Goal: Information Seeking & Learning: Learn about a topic

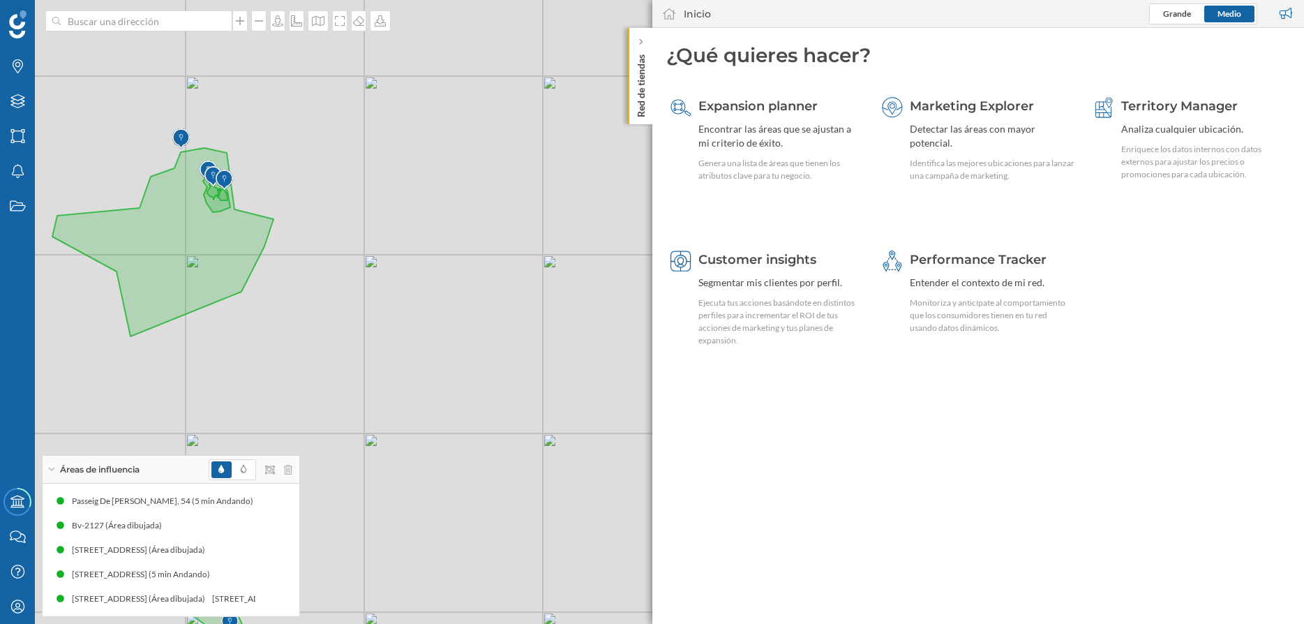
click at [370, 263] on div "© Mapbox © OpenStreetMap Improve this map" at bounding box center [652, 312] width 1304 height 624
click at [639, 38] on icon at bounding box center [640, 42] width 4 height 8
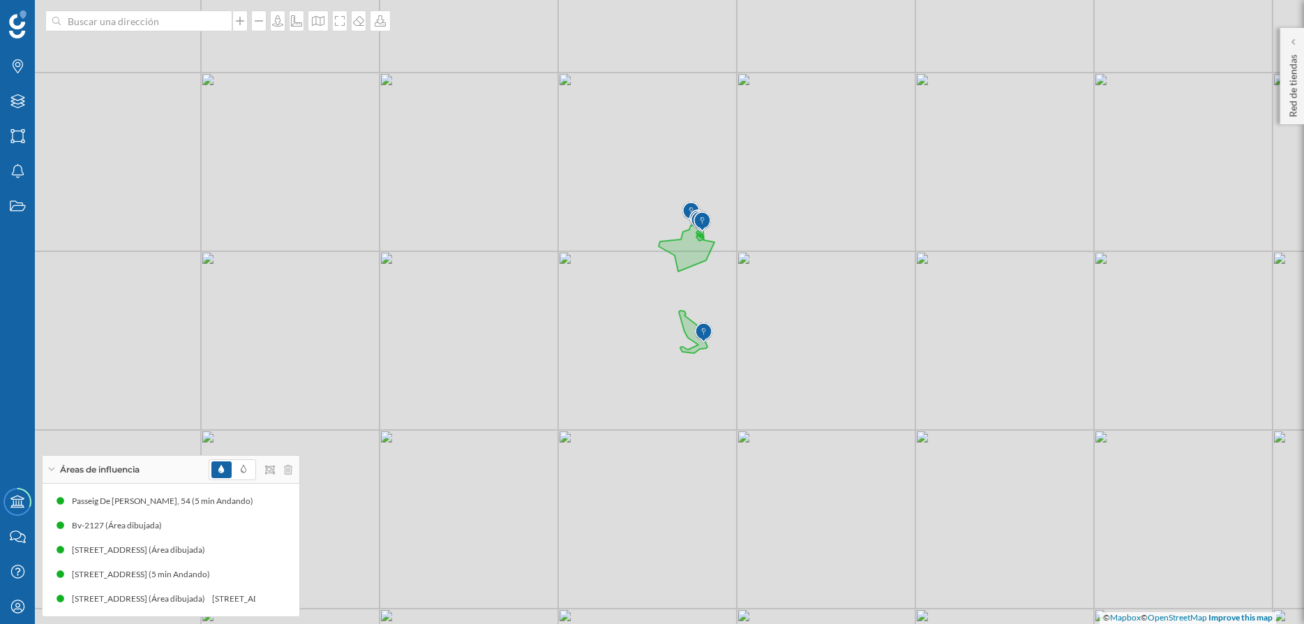
drag, startPoint x: 664, startPoint y: 383, endPoint x: 796, endPoint y: 366, distance: 133.0
click at [796, 366] on div "© Mapbox © OpenStreetMap Improve this map" at bounding box center [652, 312] width 1304 height 624
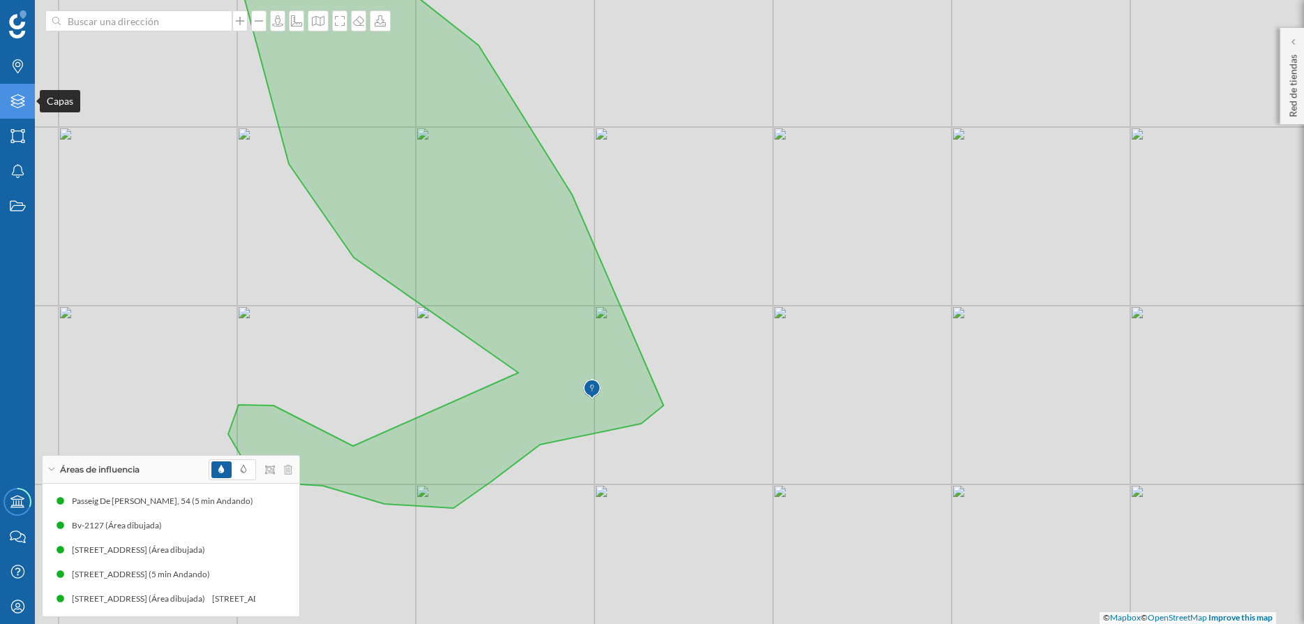
click at [22, 110] on div "Capas" at bounding box center [17, 101] width 35 height 35
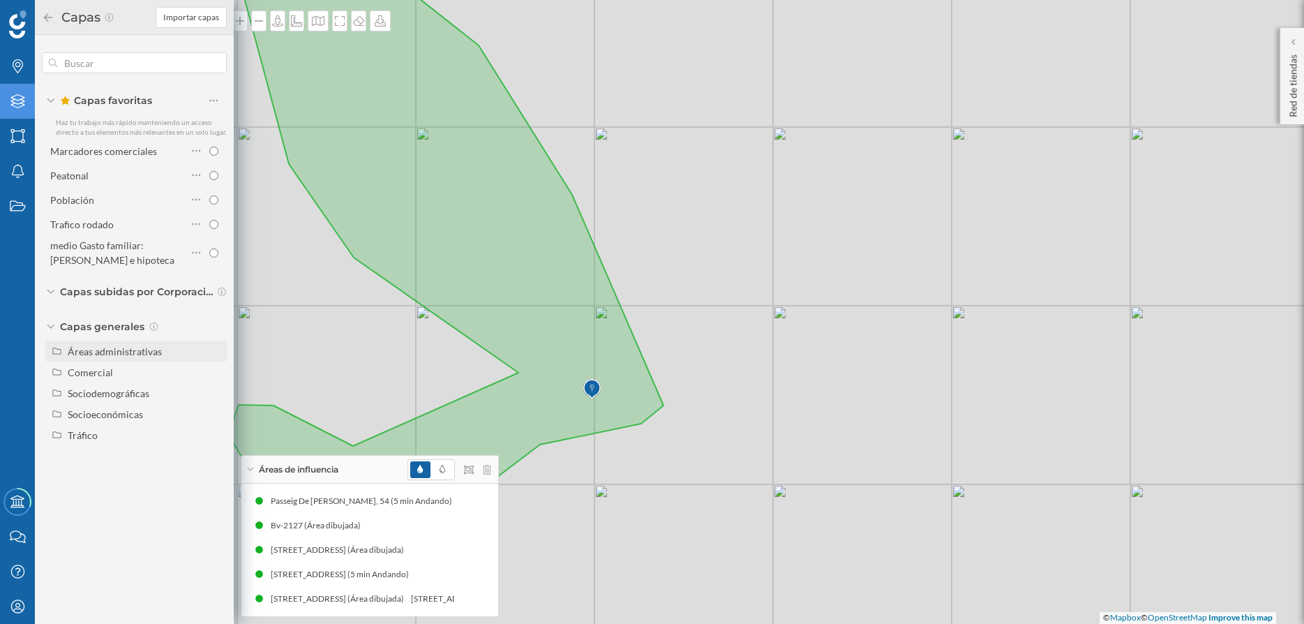
click at [118, 347] on div "Áreas administrativas" at bounding box center [115, 351] width 94 height 12
click at [149, 417] on div "Municipio" at bounding box center [130, 414] width 114 height 15
click at [213, 417] on input "Municipio" at bounding box center [217, 414] width 9 height 9
radio input "true"
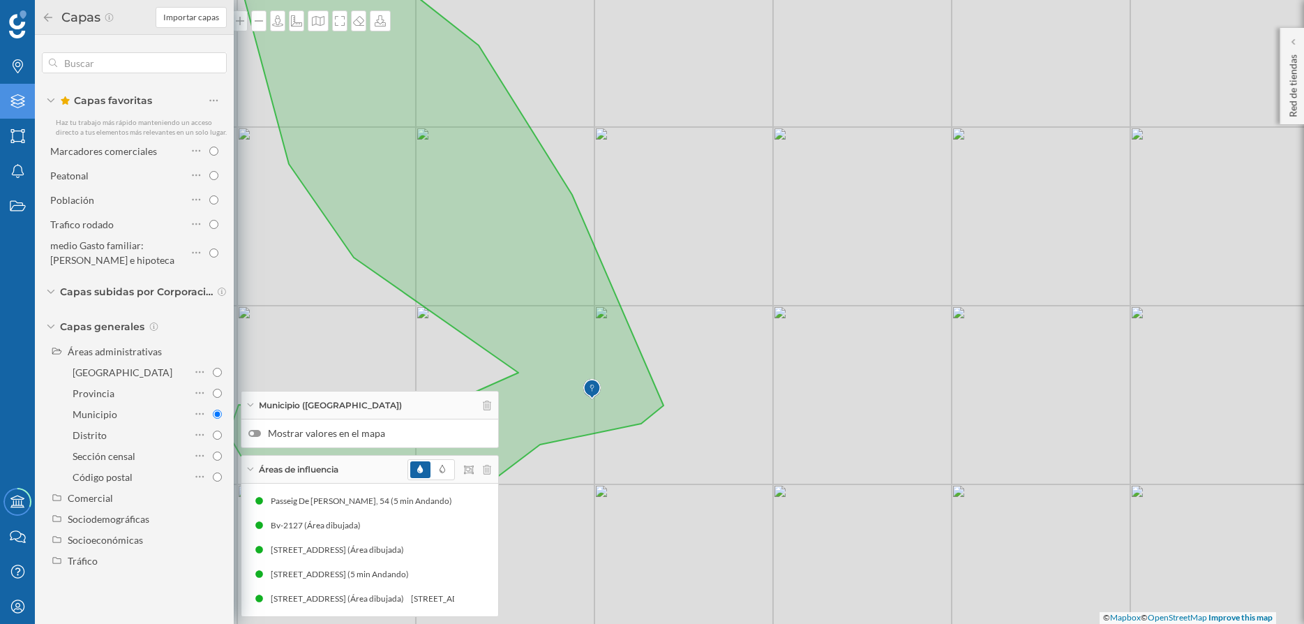
click at [405, 371] on div "© Mapbox © OpenStreetMap Improve this map" at bounding box center [652, 312] width 1304 height 624
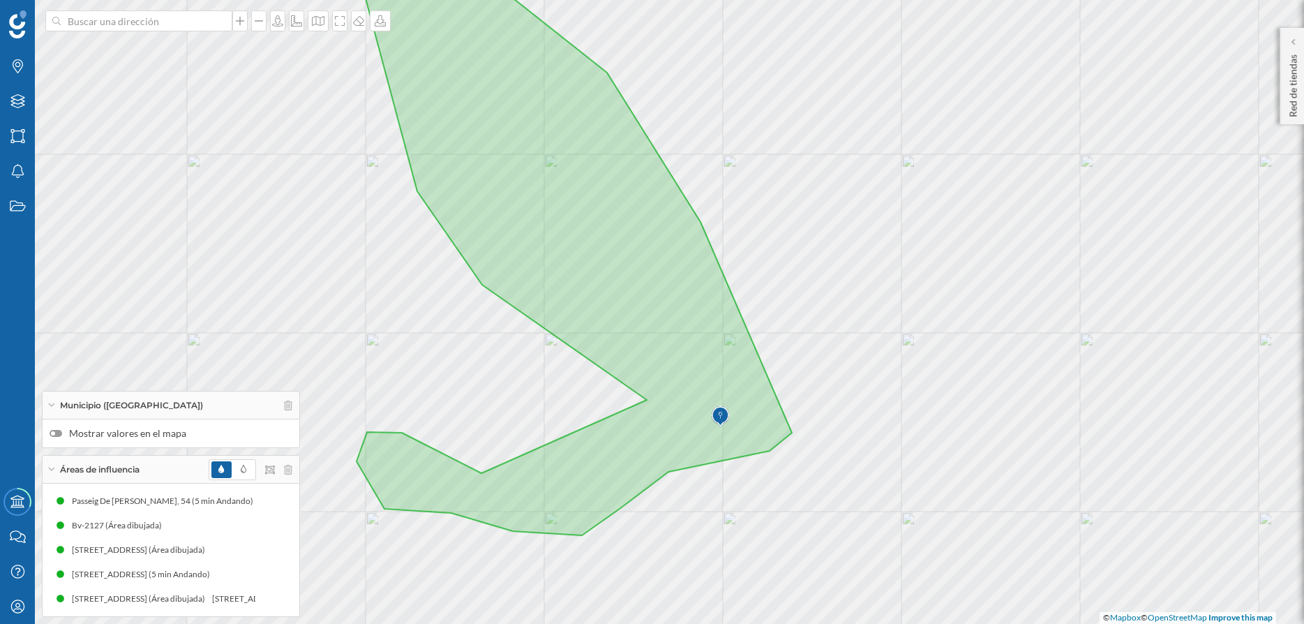
drag, startPoint x: 774, startPoint y: 324, endPoint x: 808, endPoint y: 375, distance: 61.9
click at [848, 373] on div "© Mapbox © OpenStreetMap Improve this map" at bounding box center [652, 312] width 1304 height 624
click at [766, 265] on div "© Mapbox © OpenStreetMap Improve this map" at bounding box center [652, 312] width 1304 height 624
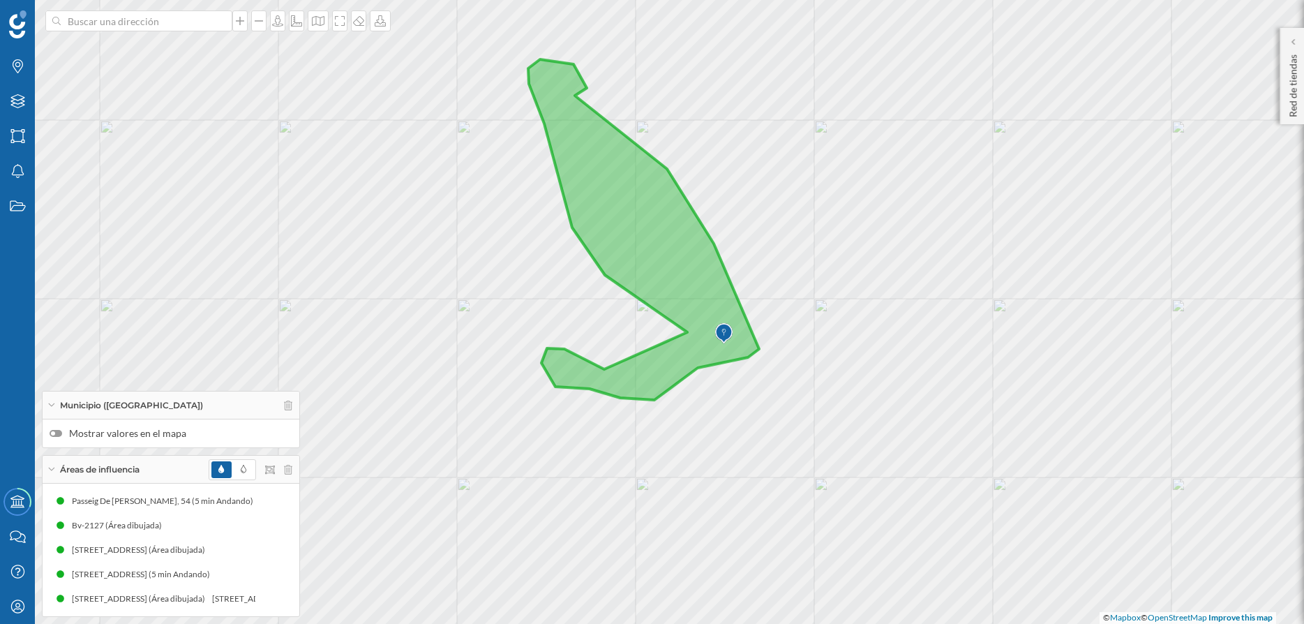
click at [698, 279] on icon at bounding box center [643, 229] width 231 height 340
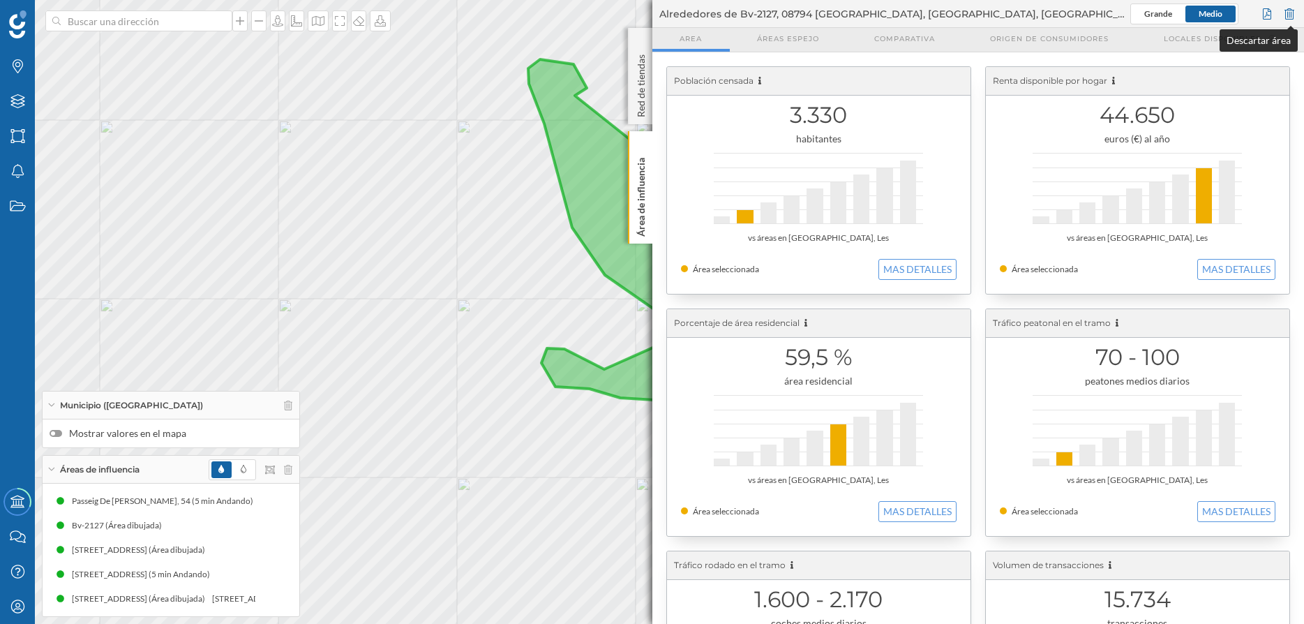
click at [1293, 13] on div at bounding box center [1289, 13] width 15 height 21
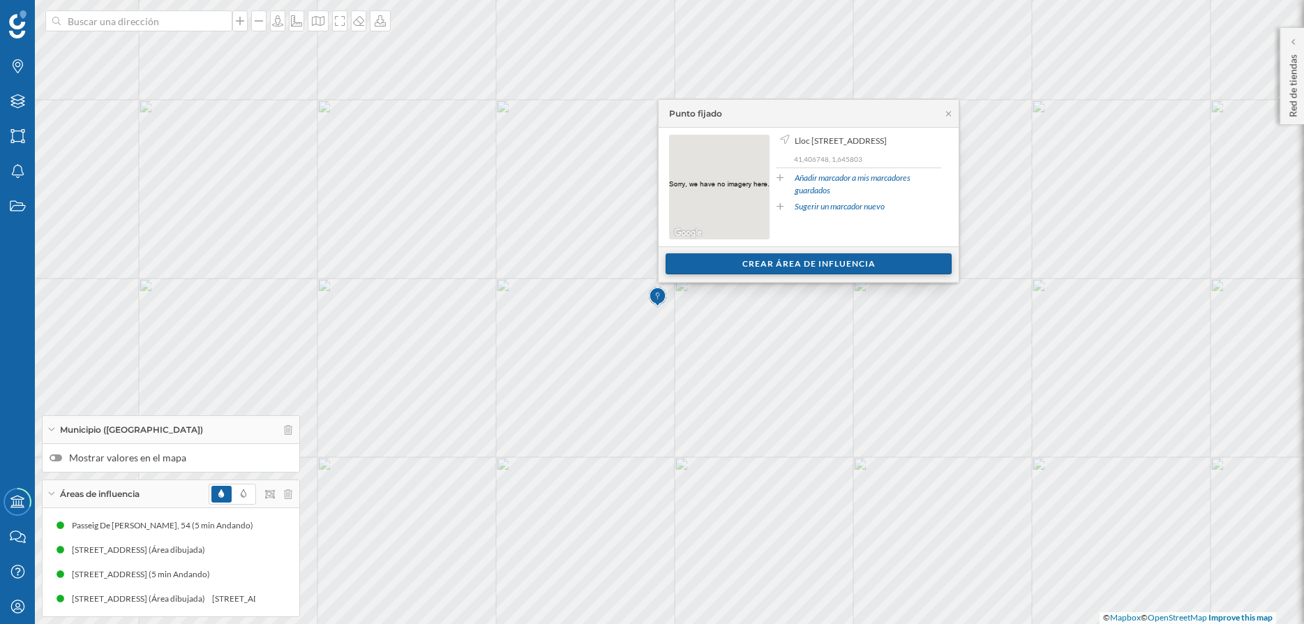
click at [836, 259] on div "Crear área de influencia" at bounding box center [809, 263] width 286 height 21
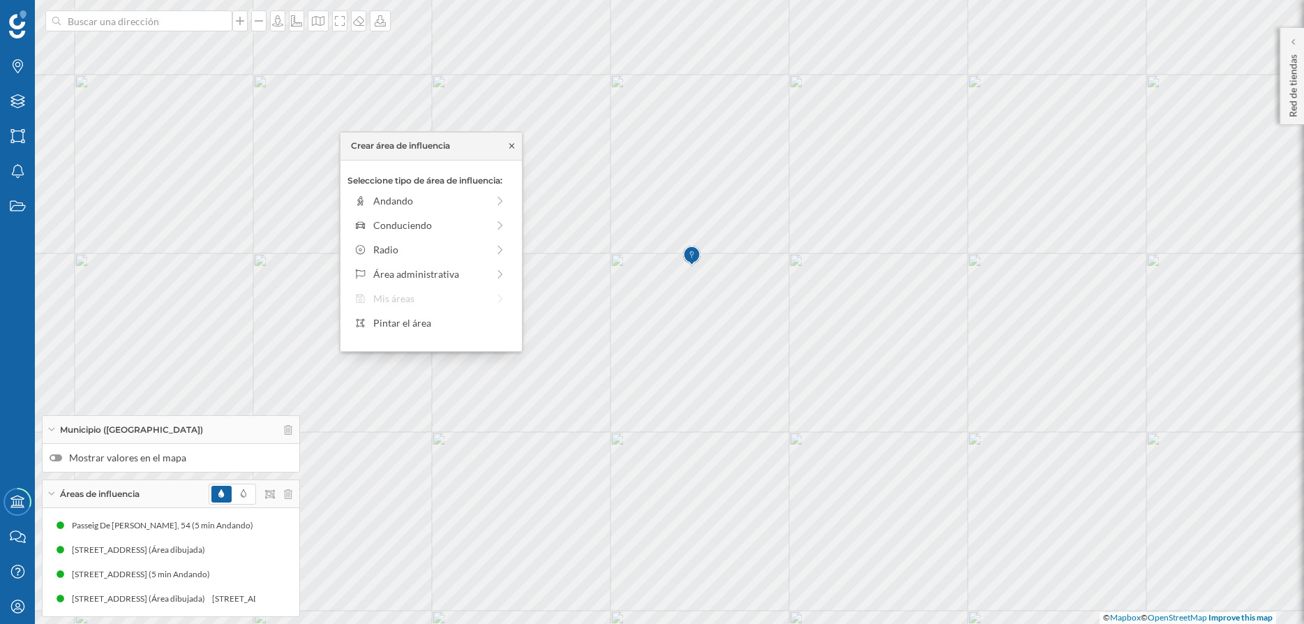
click at [511, 147] on icon at bounding box center [511, 145] width 5 height 5
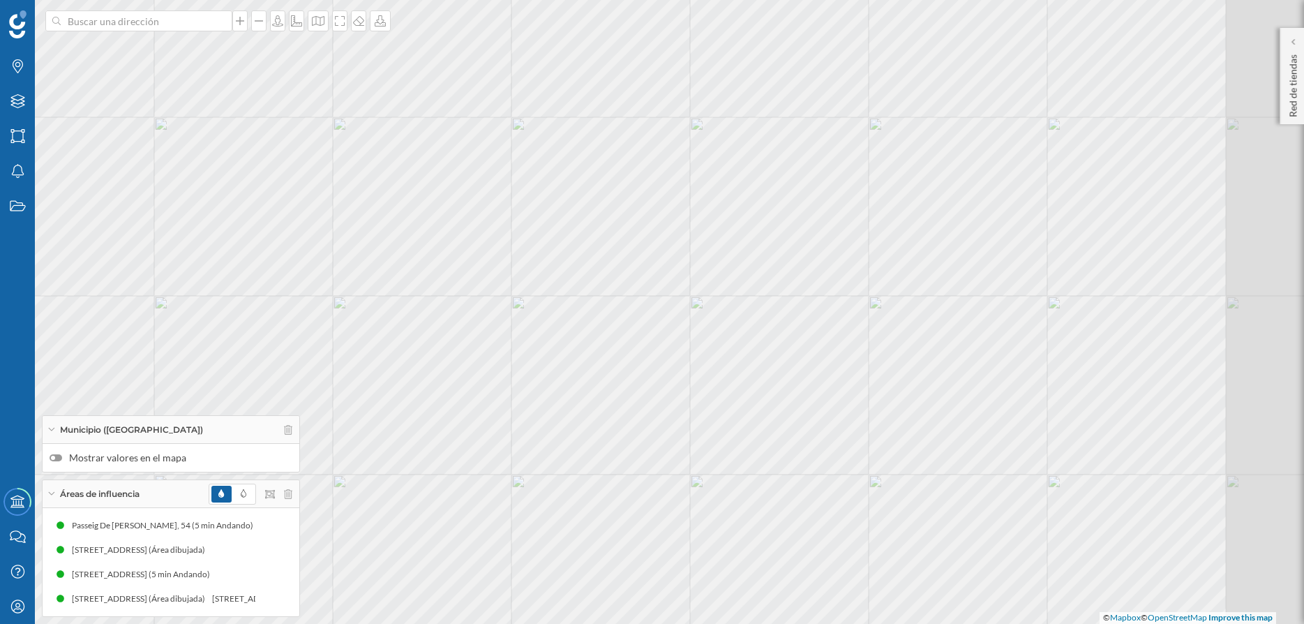
drag, startPoint x: 841, startPoint y: 328, endPoint x: 742, endPoint y: 192, distance: 168.3
click at [742, 192] on div "© Mapbox © OpenStreetMap Improve this map" at bounding box center [652, 312] width 1304 height 624
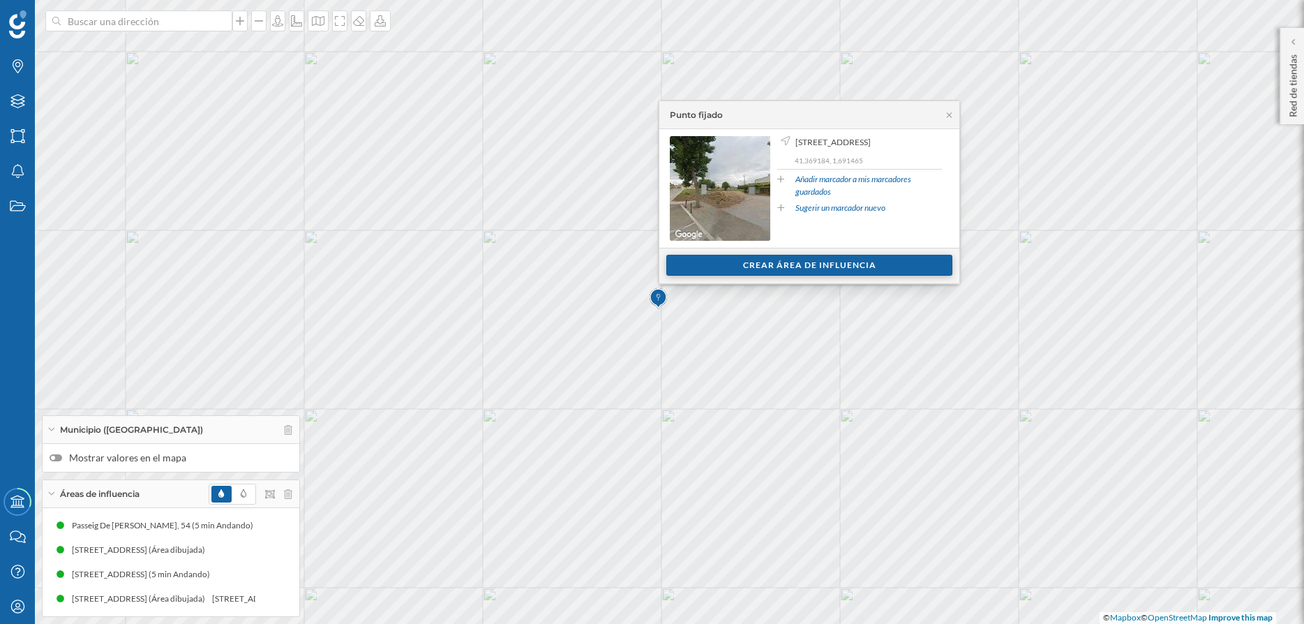
click at [809, 265] on div "Crear área de influencia" at bounding box center [809, 265] width 286 height 21
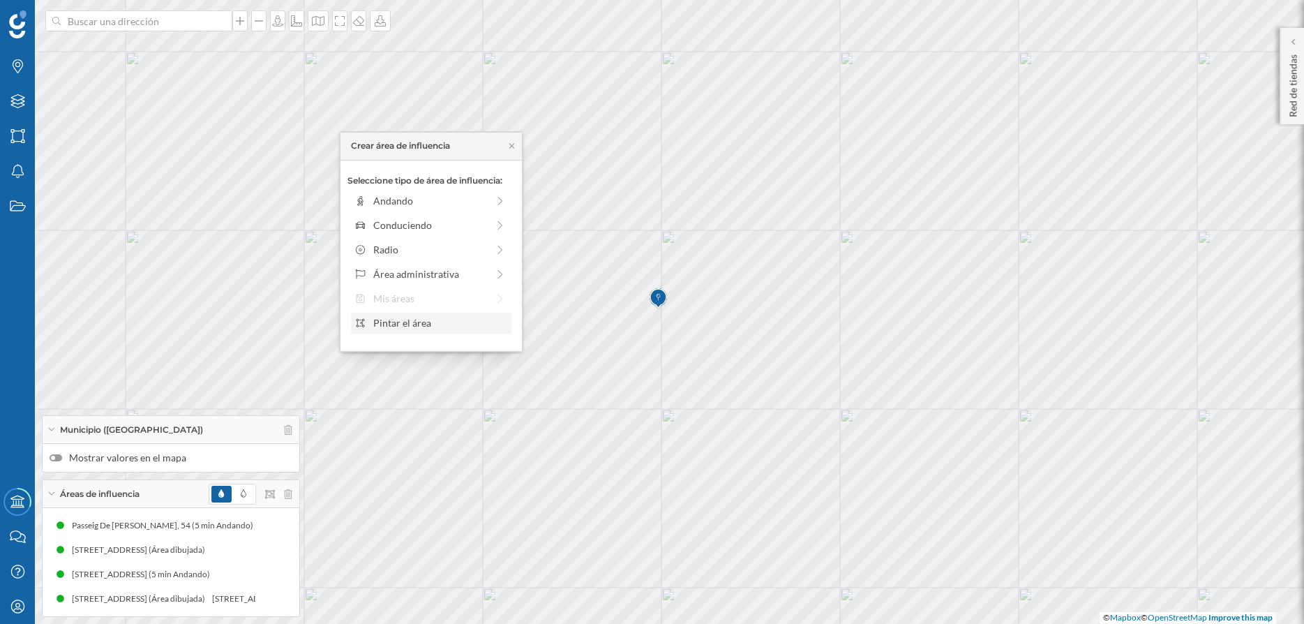
click at [414, 323] on div "Pintar el área" at bounding box center [439, 322] width 133 height 15
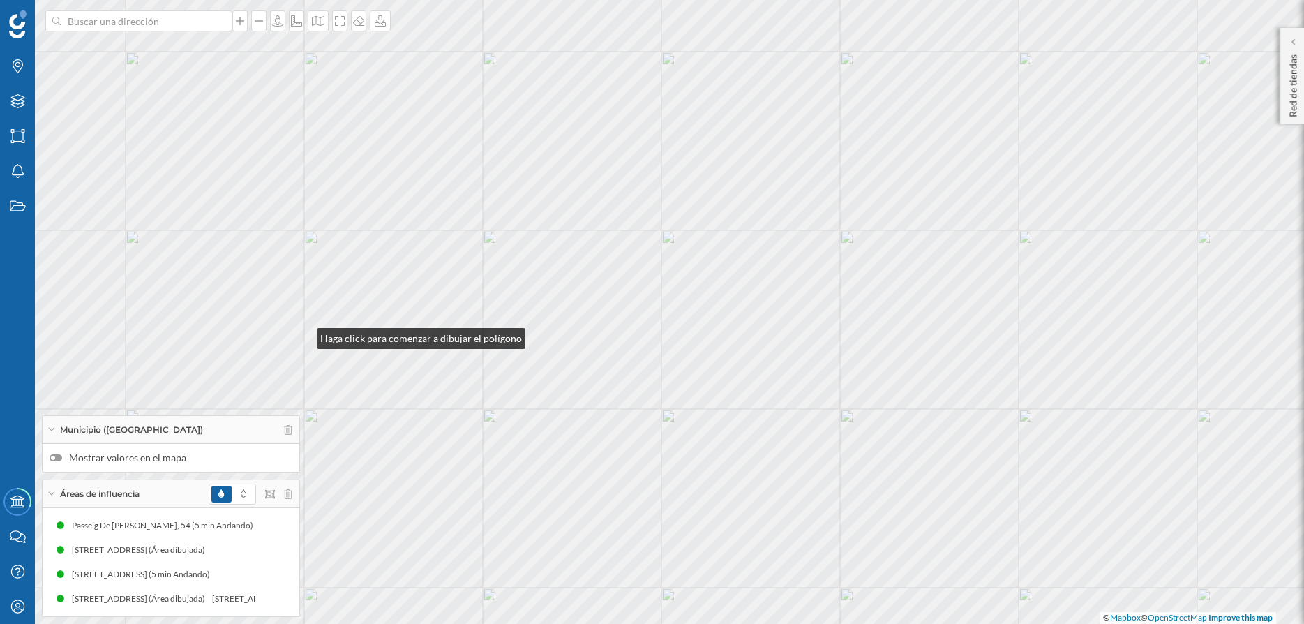
click at [303, 335] on div "© Mapbox © OpenStreetMap Improve this map" at bounding box center [652, 312] width 1304 height 624
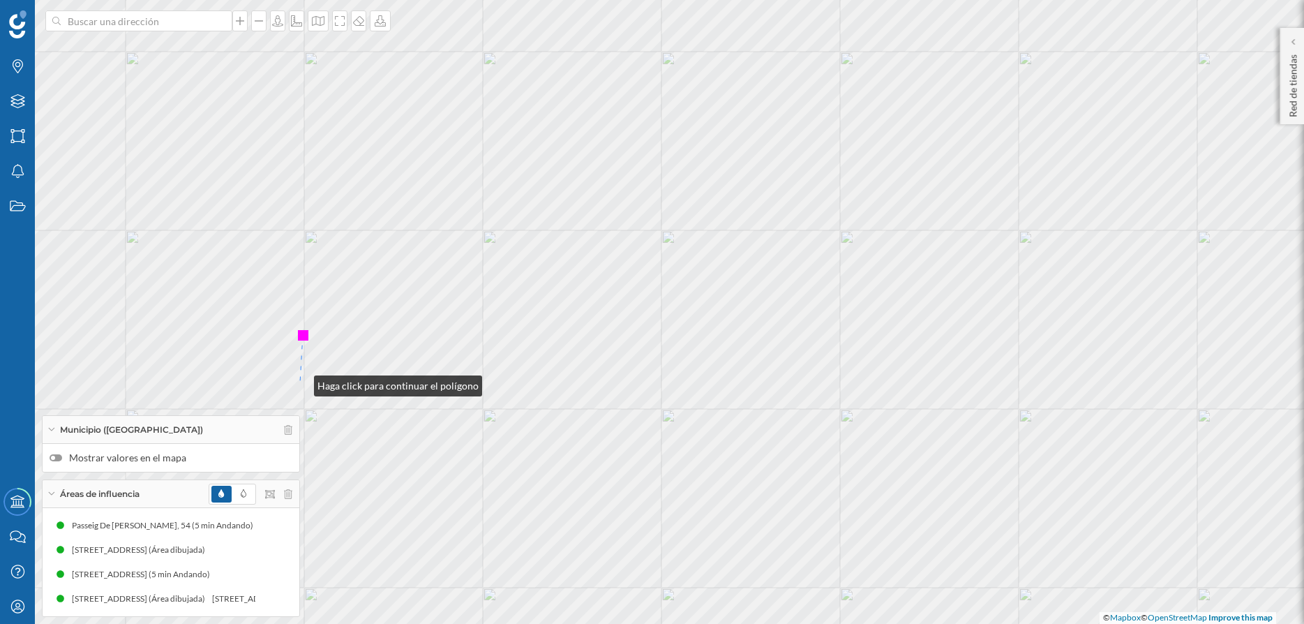
click at [300, 382] on div "© Mapbox © OpenStreetMap Improve this map" at bounding box center [652, 312] width 1304 height 624
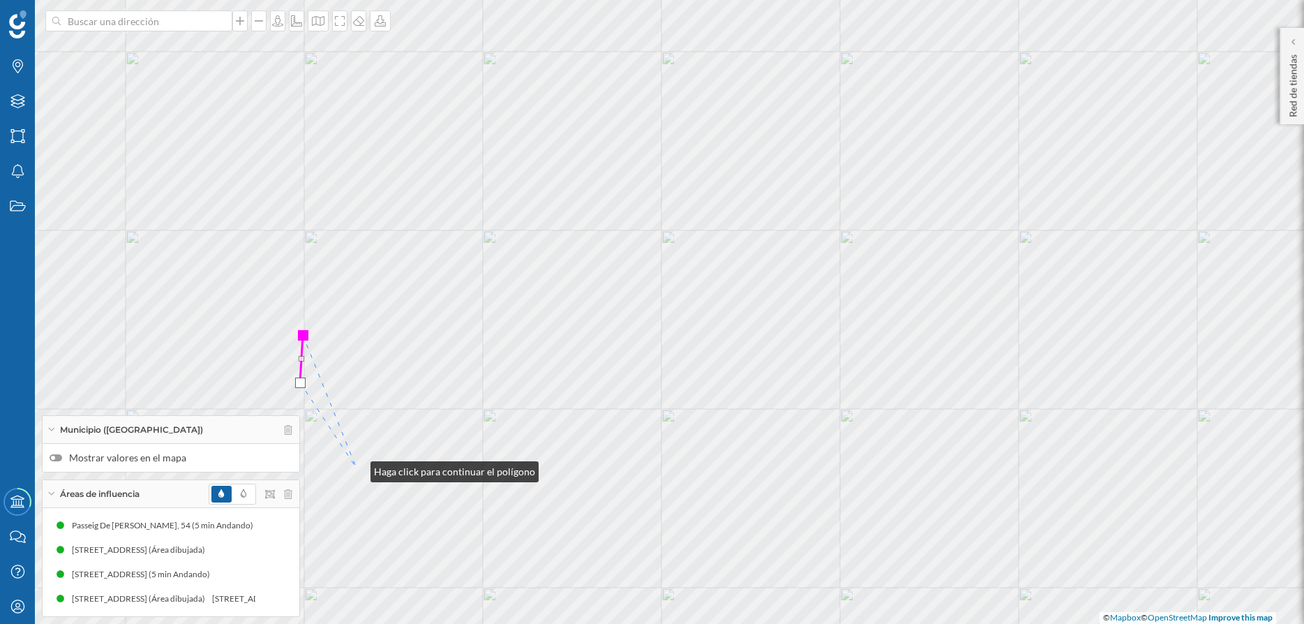
click at [357, 468] on div "© Mapbox © OpenStreetMap Improve this map" at bounding box center [652, 312] width 1304 height 624
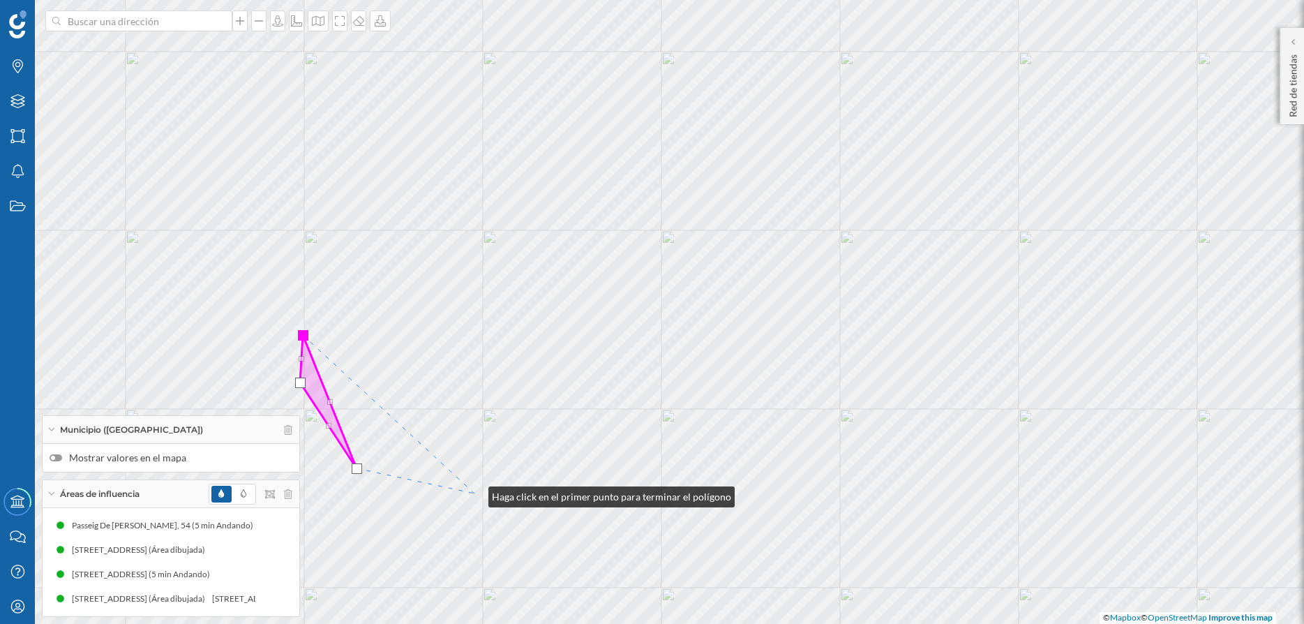
click at [474, 493] on div "© Mapbox © OpenStreetMap Improve this map" at bounding box center [652, 312] width 1304 height 624
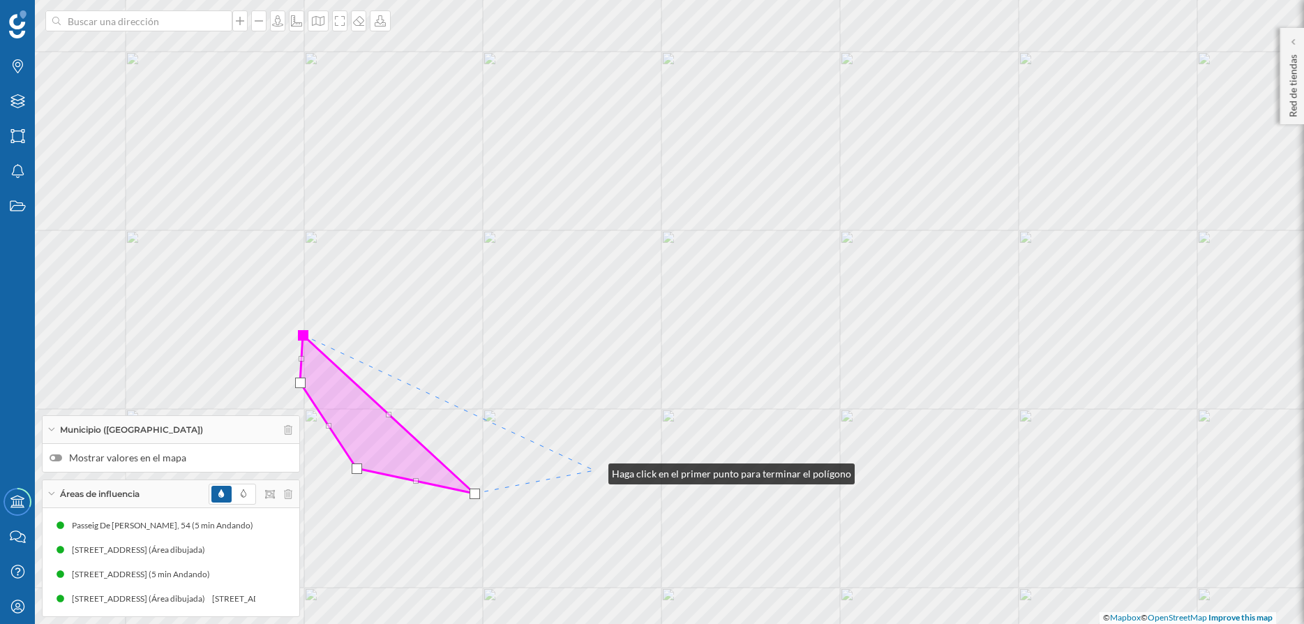
drag, startPoint x: 594, startPoint y: 470, endPoint x: 611, endPoint y: 456, distance: 22.2
click at [595, 470] on div "© Mapbox © OpenStreetMap Improve this map" at bounding box center [652, 312] width 1304 height 624
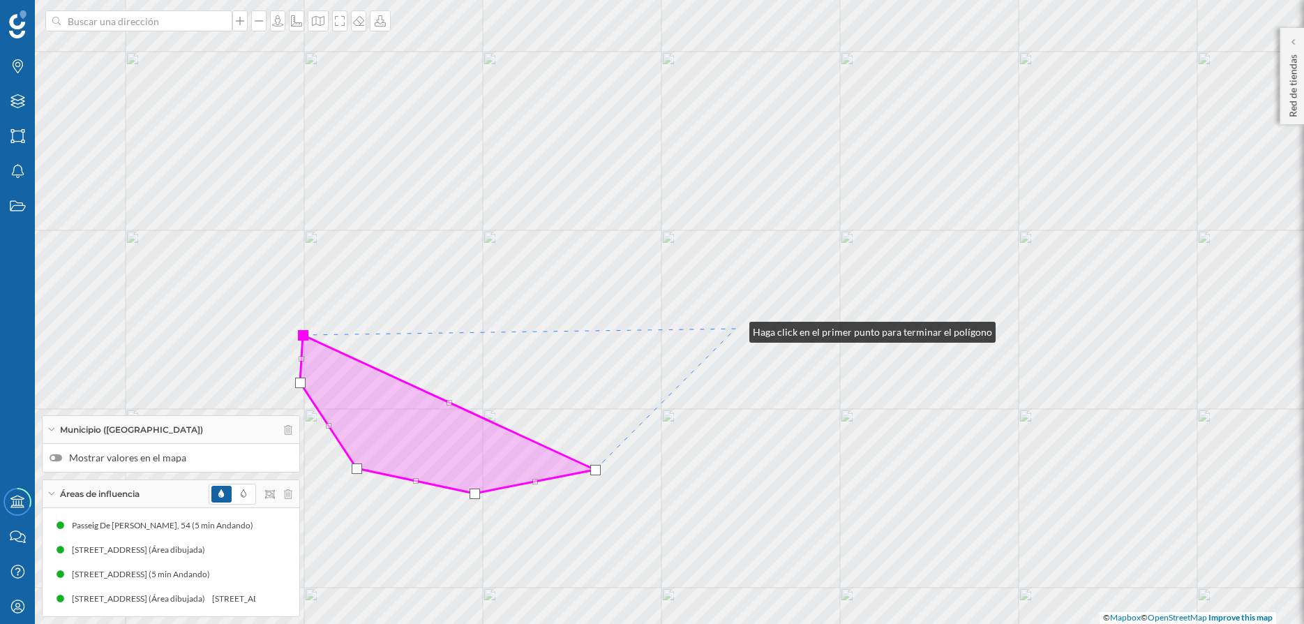
click at [737, 327] on div "© Mapbox © OpenStreetMap Improve this map" at bounding box center [652, 312] width 1304 height 624
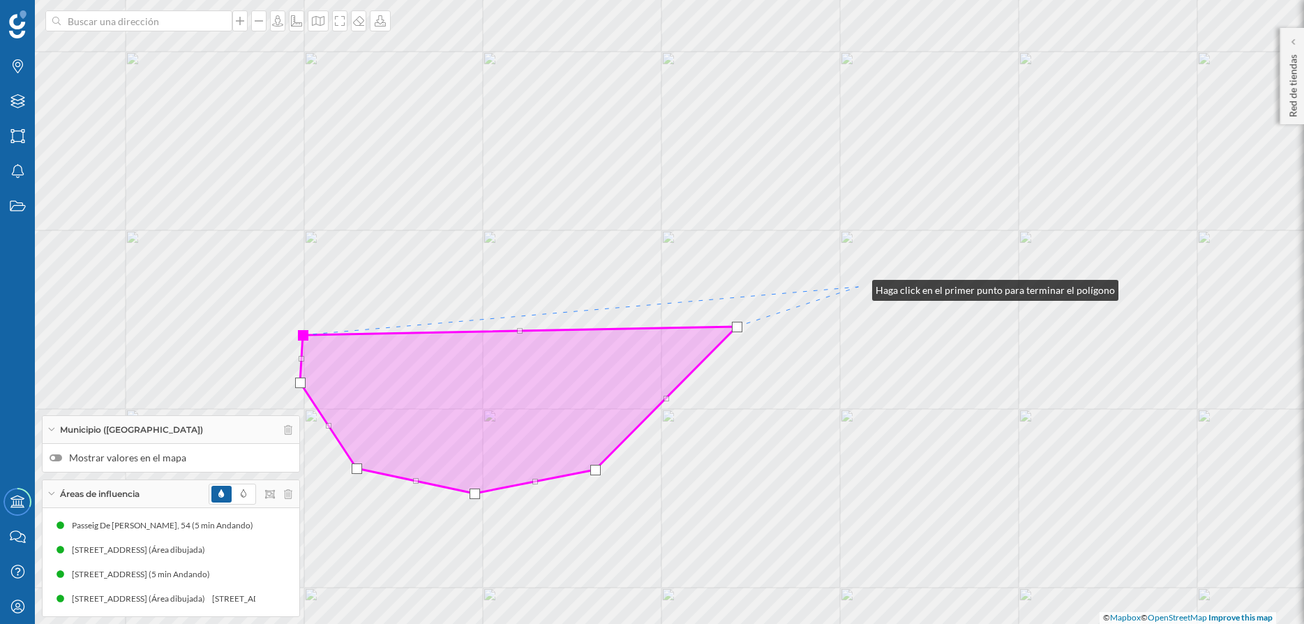
click at [858, 287] on div "© Mapbox © OpenStreetMap Improve this map" at bounding box center [652, 312] width 1304 height 624
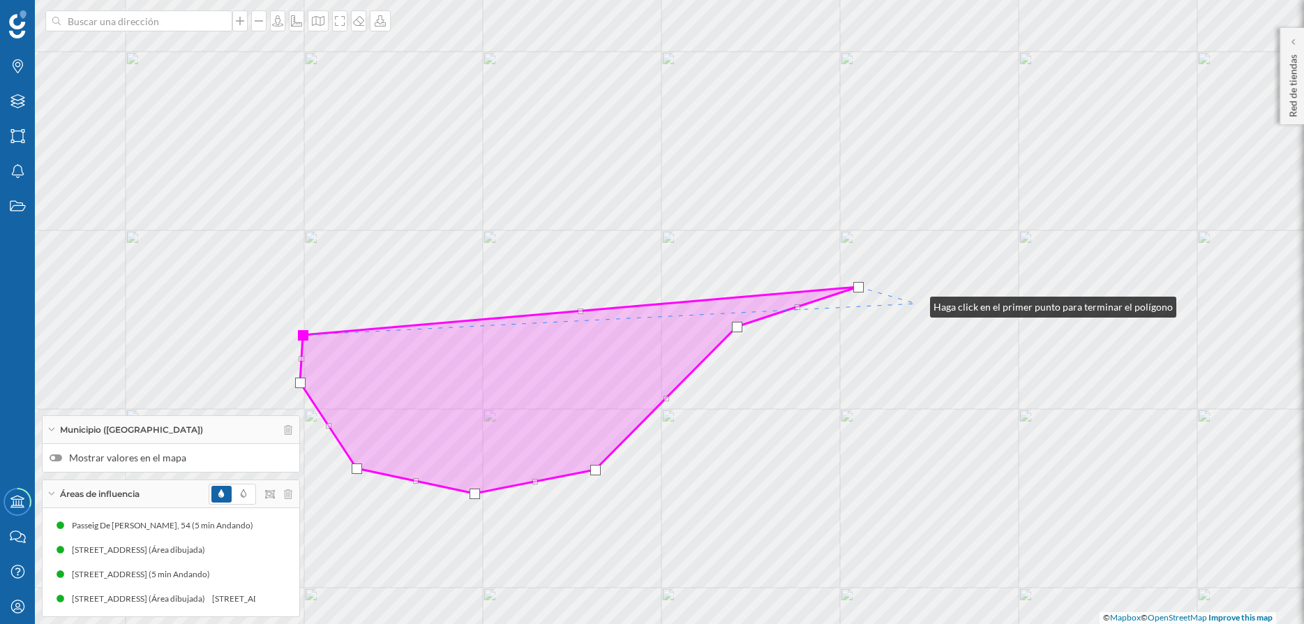
click at [917, 303] on div "© Mapbox © OpenStreetMap Improve this map" at bounding box center [652, 312] width 1304 height 624
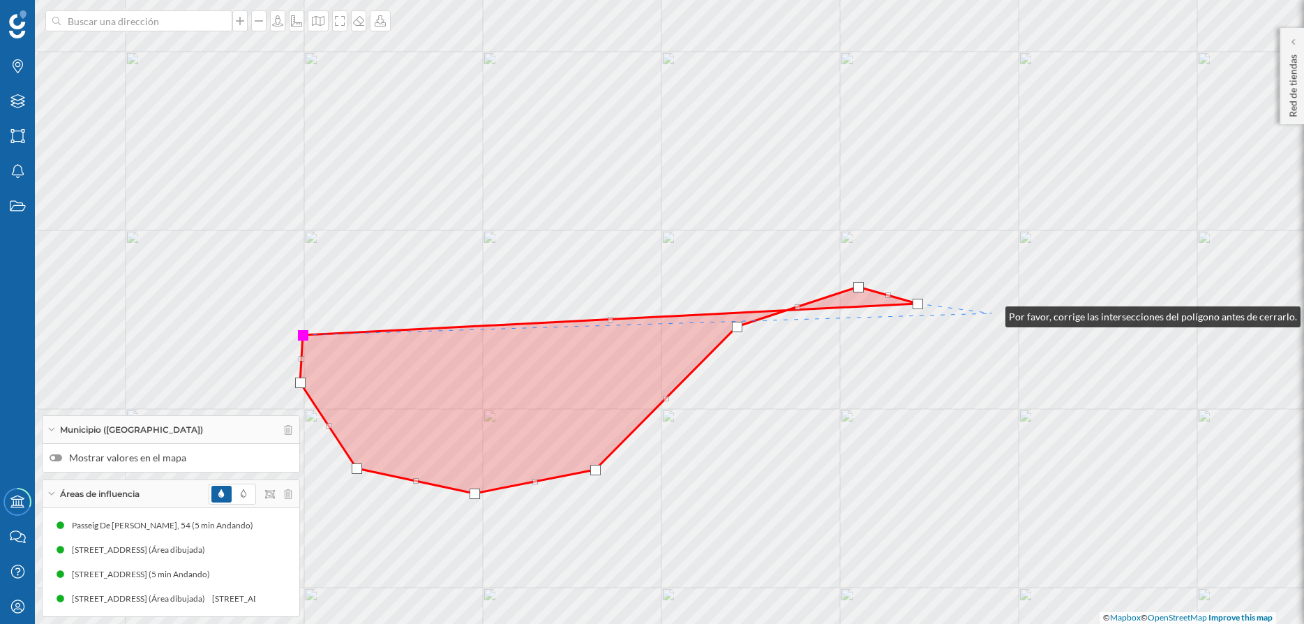
drag, startPoint x: 991, startPoint y: 313, endPoint x: 1040, endPoint y: 255, distance: 75.3
click at [993, 312] on div "© Mapbox © OpenStreetMap Improve this map" at bounding box center [652, 312] width 1304 height 624
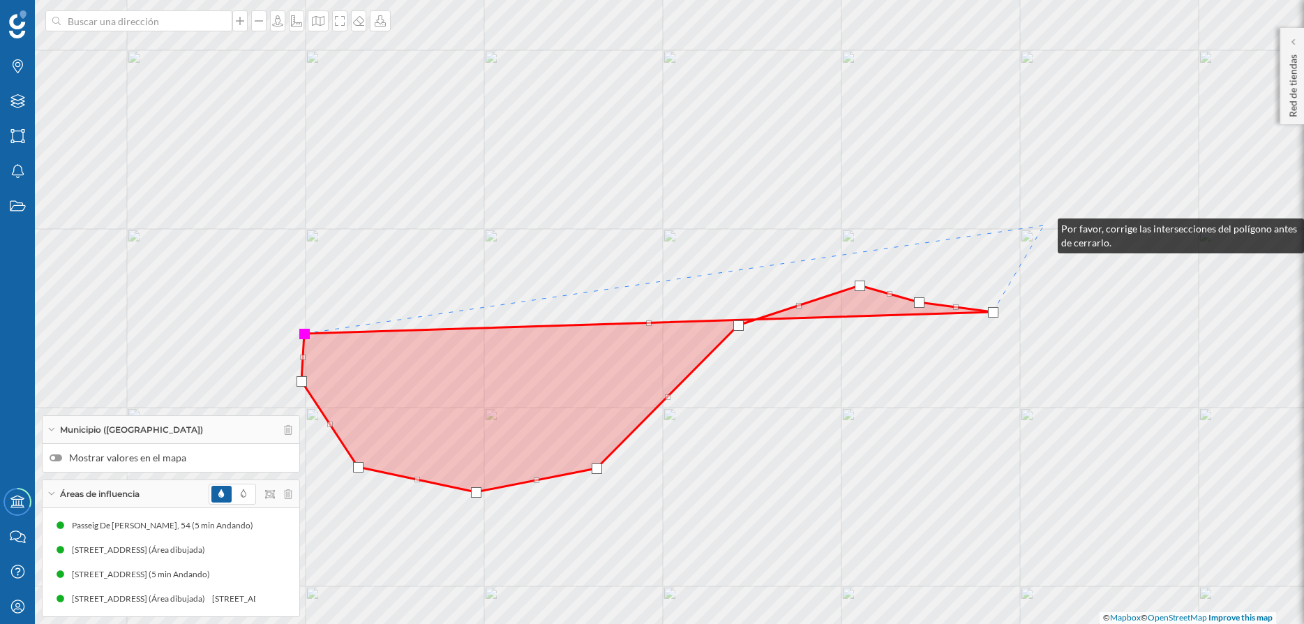
click at [1044, 225] on div "© Mapbox © OpenStreetMap Improve this map" at bounding box center [652, 312] width 1304 height 624
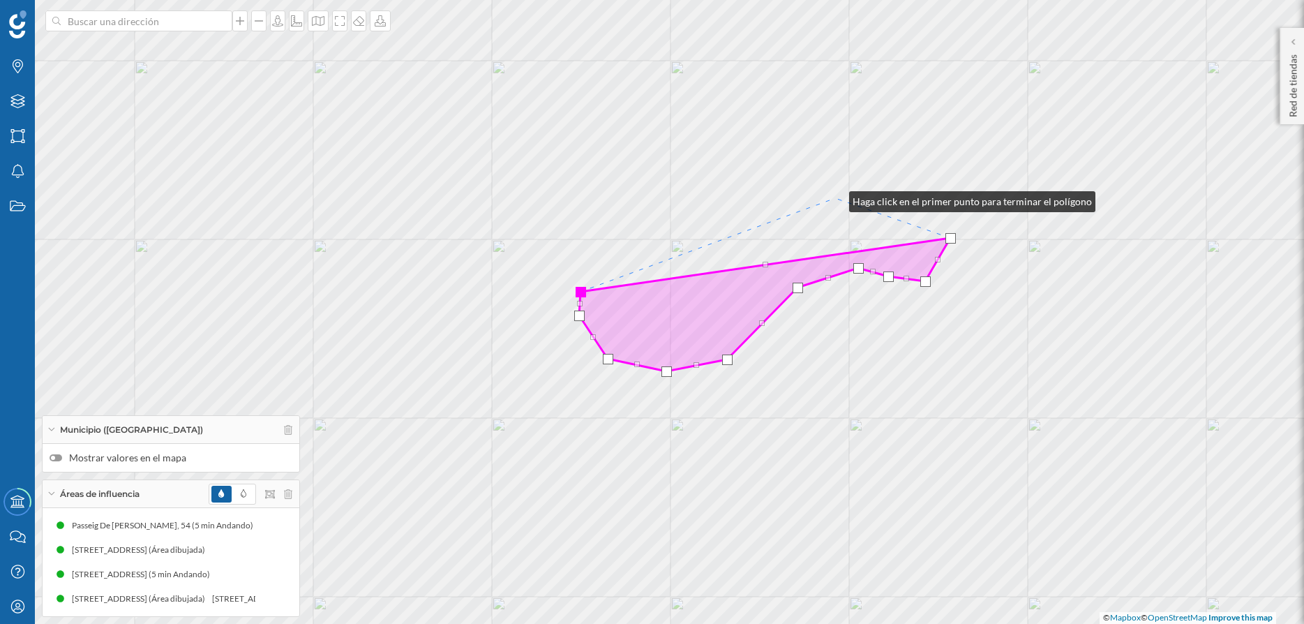
click at [835, 198] on div "© Mapbox © OpenStreetMap Improve this map" at bounding box center [652, 312] width 1304 height 624
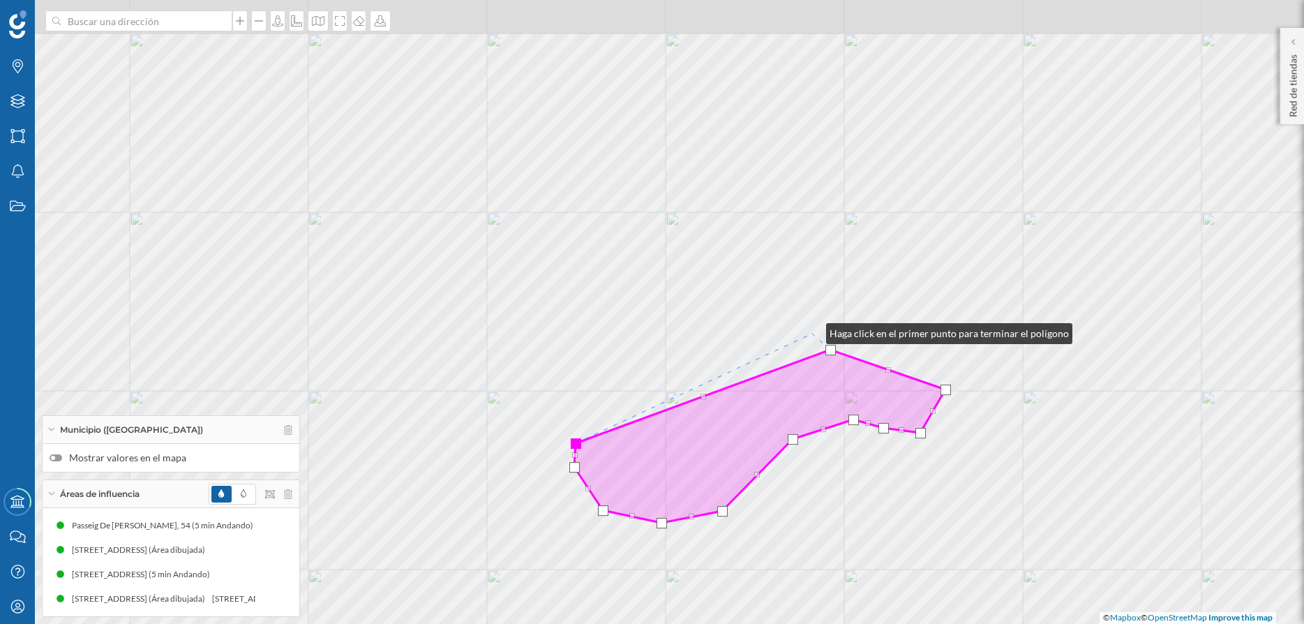
drag, startPoint x: 817, startPoint y: 179, endPoint x: 811, endPoint y: 331, distance: 152.9
click at [811, 331] on div "© Mapbox © OpenStreetMap Improve this map" at bounding box center [652, 312] width 1304 height 624
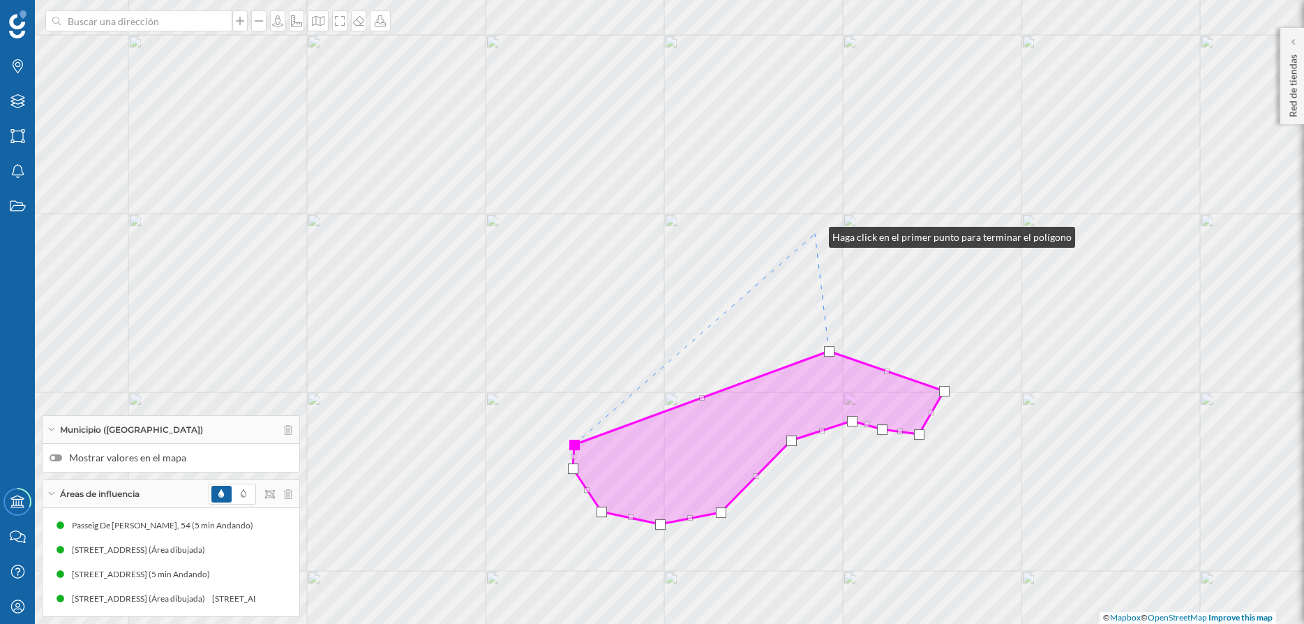
click at [815, 234] on div "© Mapbox © OpenStreetMap Improve this map" at bounding box center [652, 312] width 1304 height 624
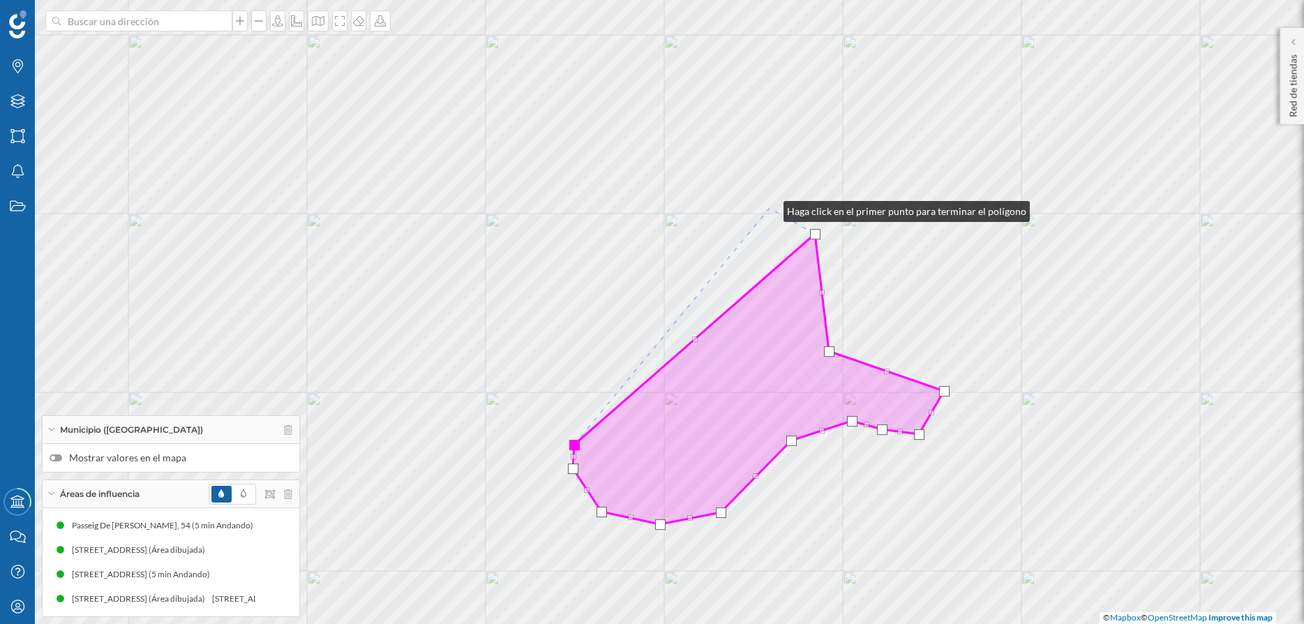
click at [770, 208] on div "© Mapbox © OpenStreetMap Improve this map" at bounding box center [652, 312] width 1304 height 624
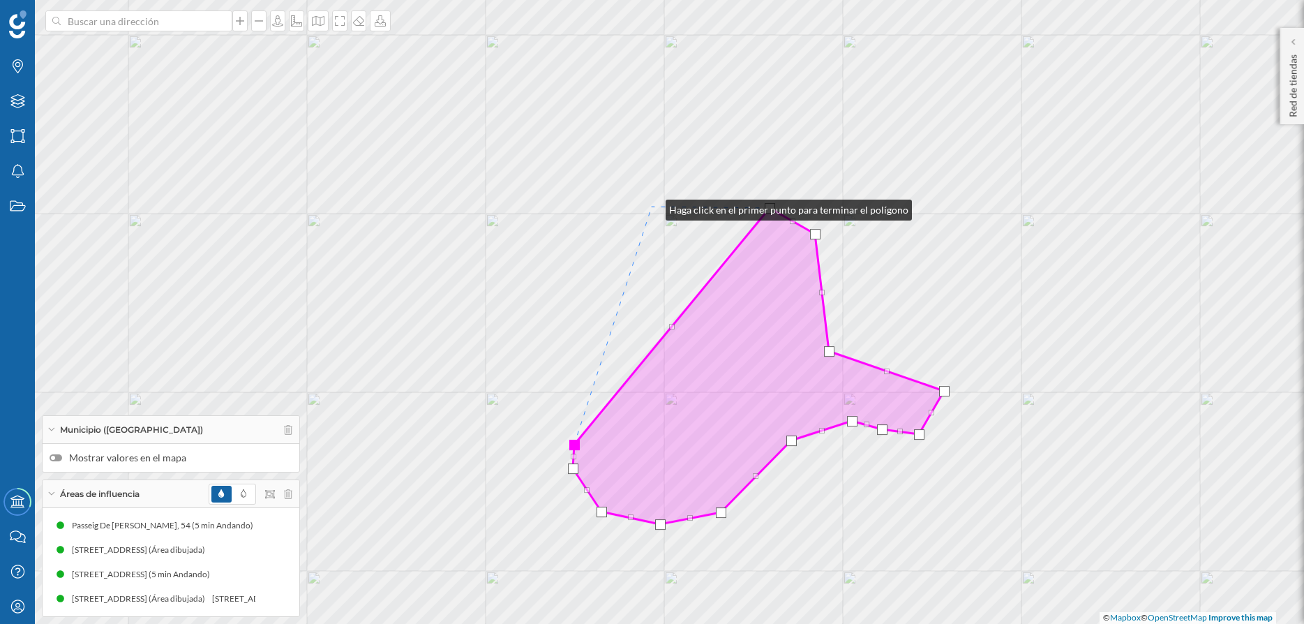
drag, startPoint x: 652, startPoint y: 207, endPoint x: 620, endPoint y: 192, distance: 35.3
click at [650, 207] on div "© Mapbox © OpenStreetMap Improve this map" at bounding box center [652, 312] width 1304 height 624
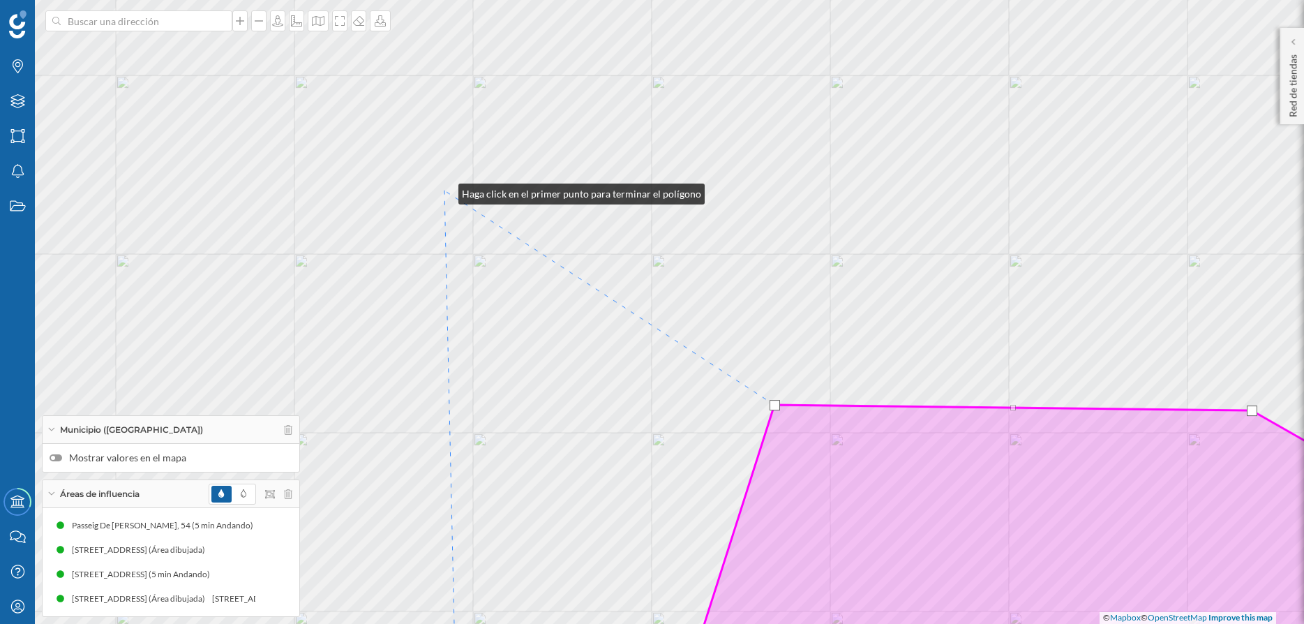
click at [444, 190] on div "© Mapbox © OpenStreetMap Improve this map" at bounding box center [652, 312] width 1304 height 624
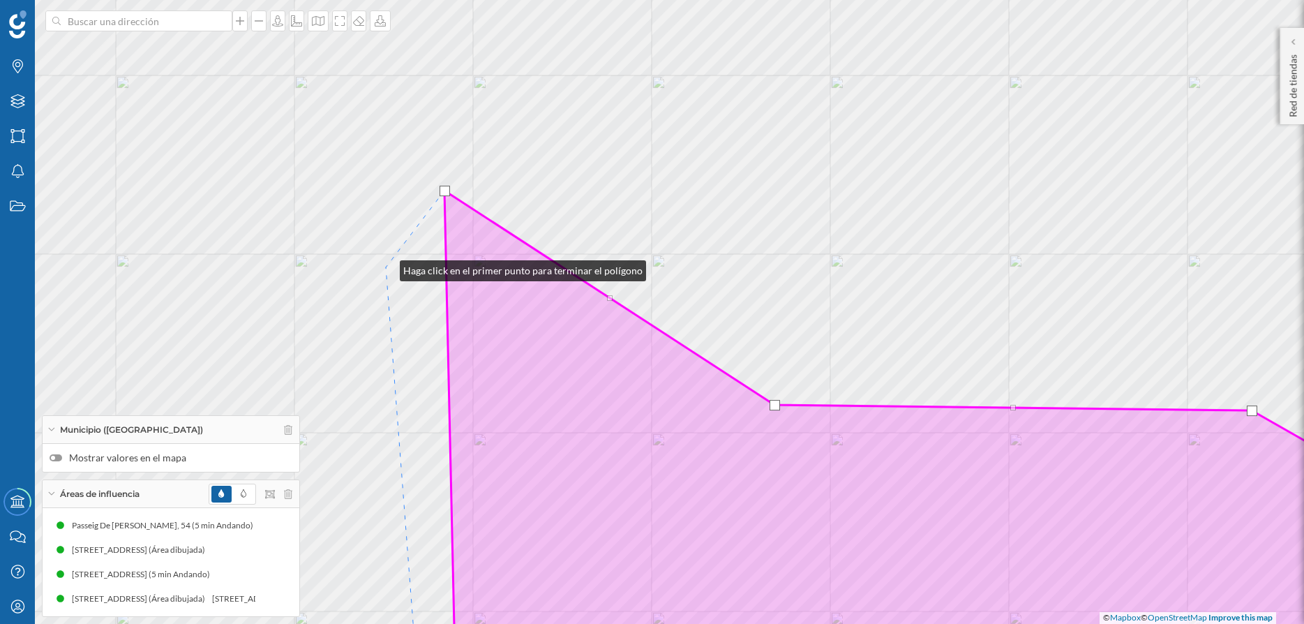
drag, startPoint x: 386, startPoint y: 267, endPoint x: 391, endPoint y: 274, distance: 8.5
click at [386, 268] on div "© Mapbox © OpenStreetMap Improve this map" at bounding box center [652, 312] width 1304 height 624
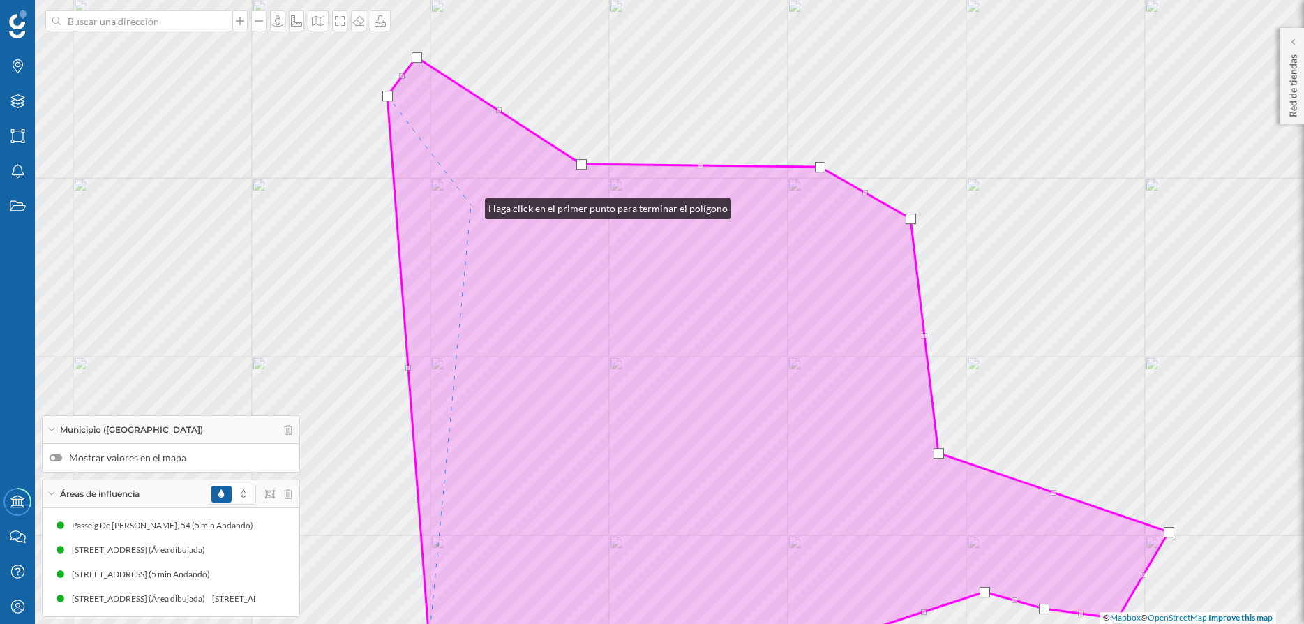
click at [471, 205] on icon at bounding box center [777, 372] width 781 height 631
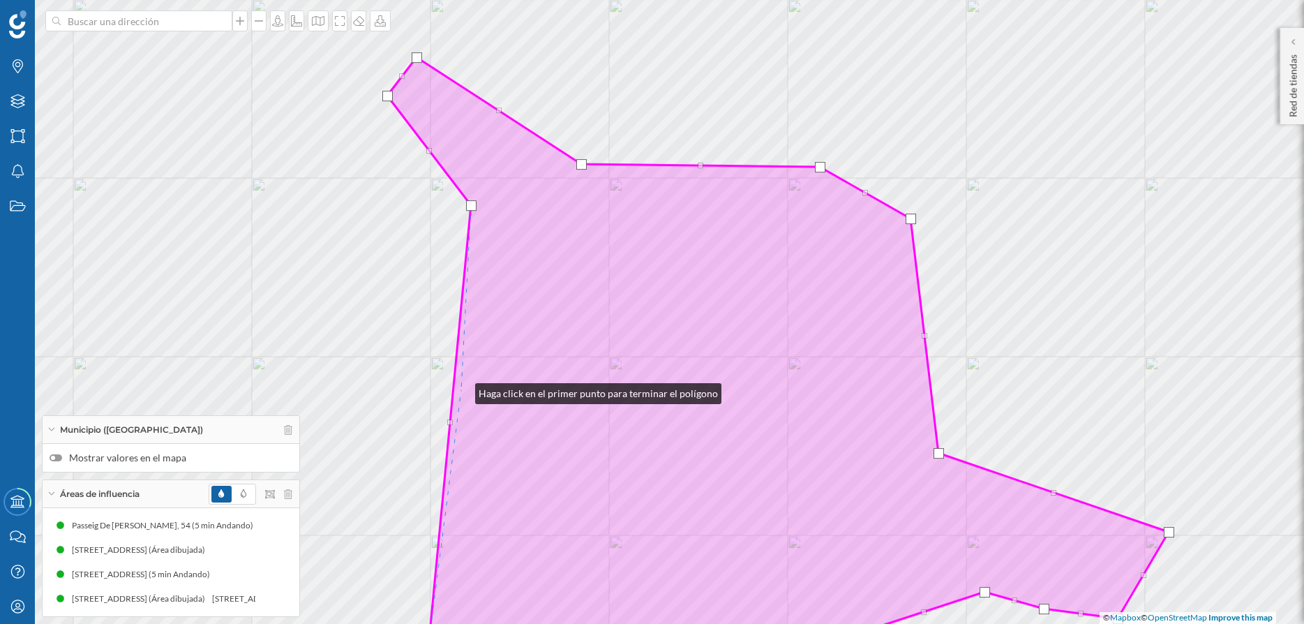
click at [461, 390] on icon at bounding box center [777, 372] width 781 height 631
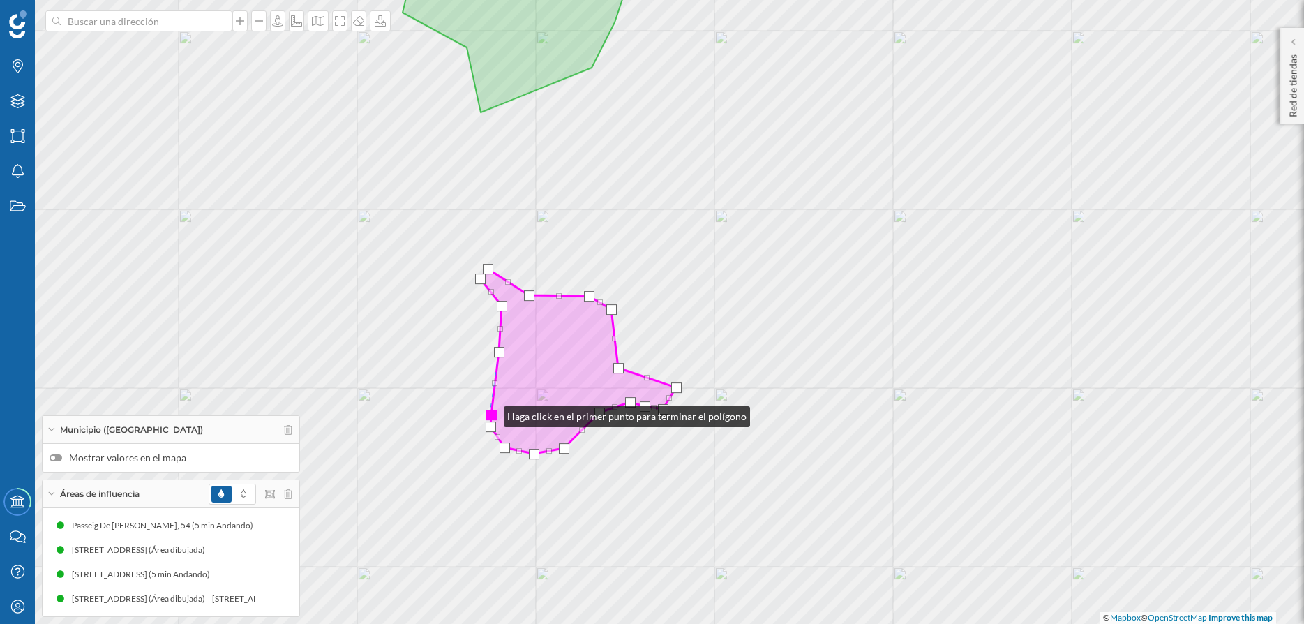
click at [490, 413] on div at bounding box center [491, 415] width 10 height 10
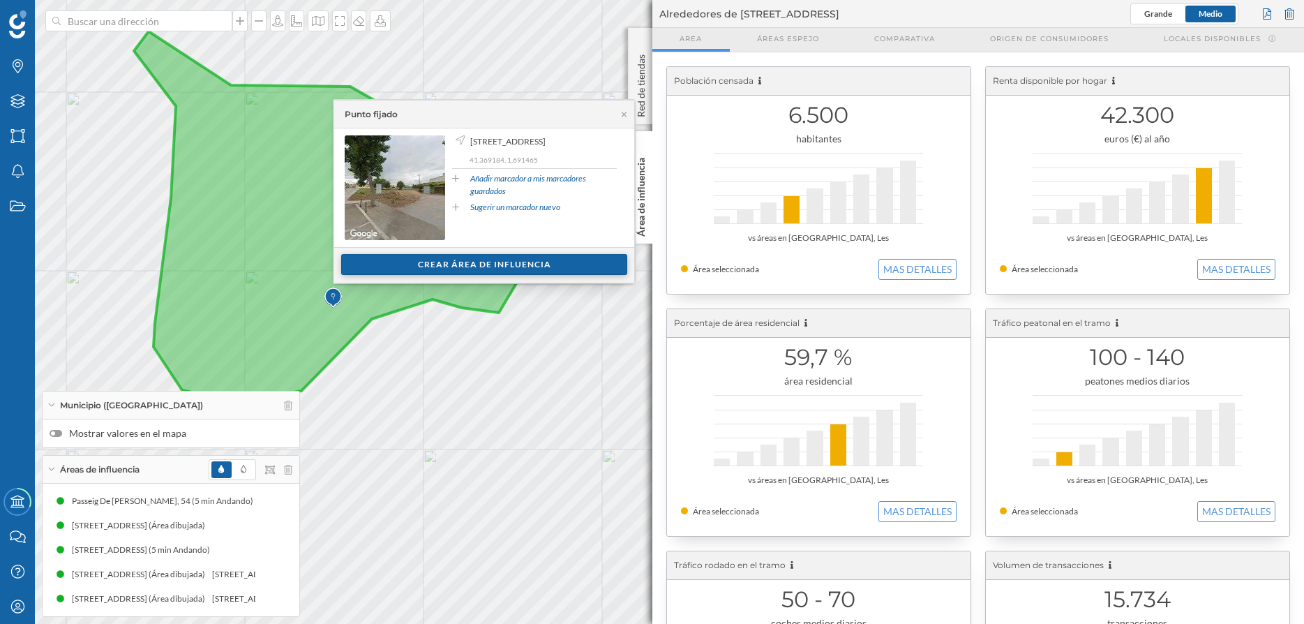
click at [470, 267] on div "Crear área de influencia" at bounding box center [484, 264] width 286 height 21
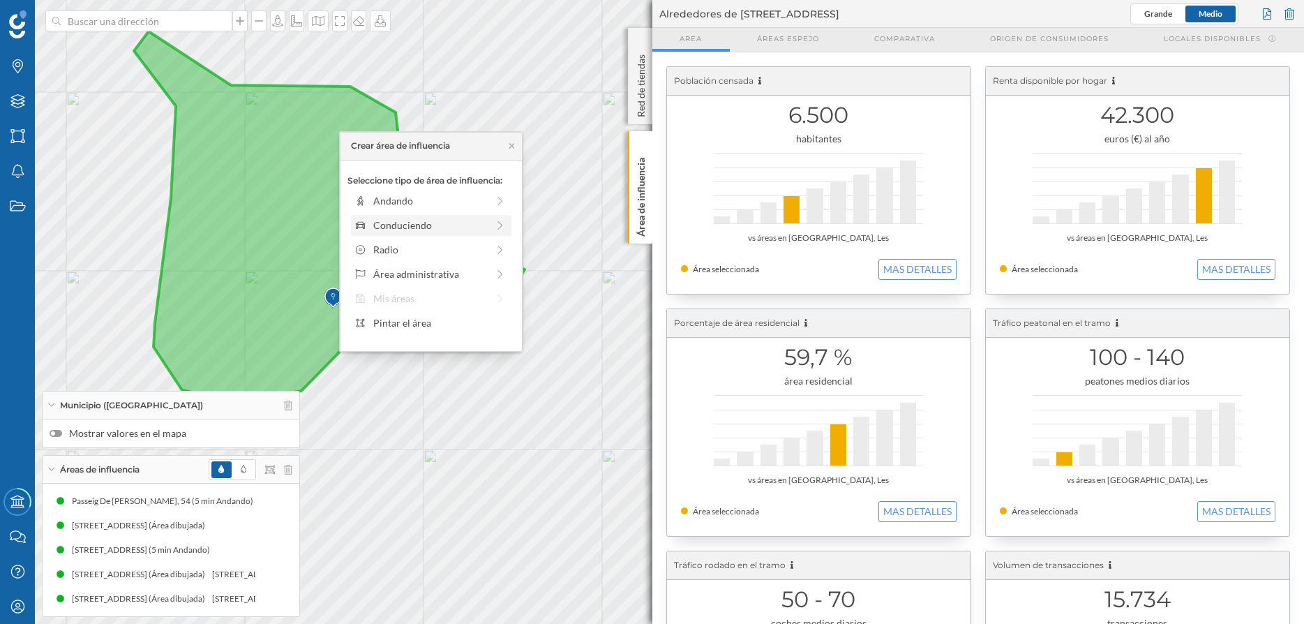
click at [419, 224] on div "Conduciendo" at bounding box center [430, 225] width 114 height 15
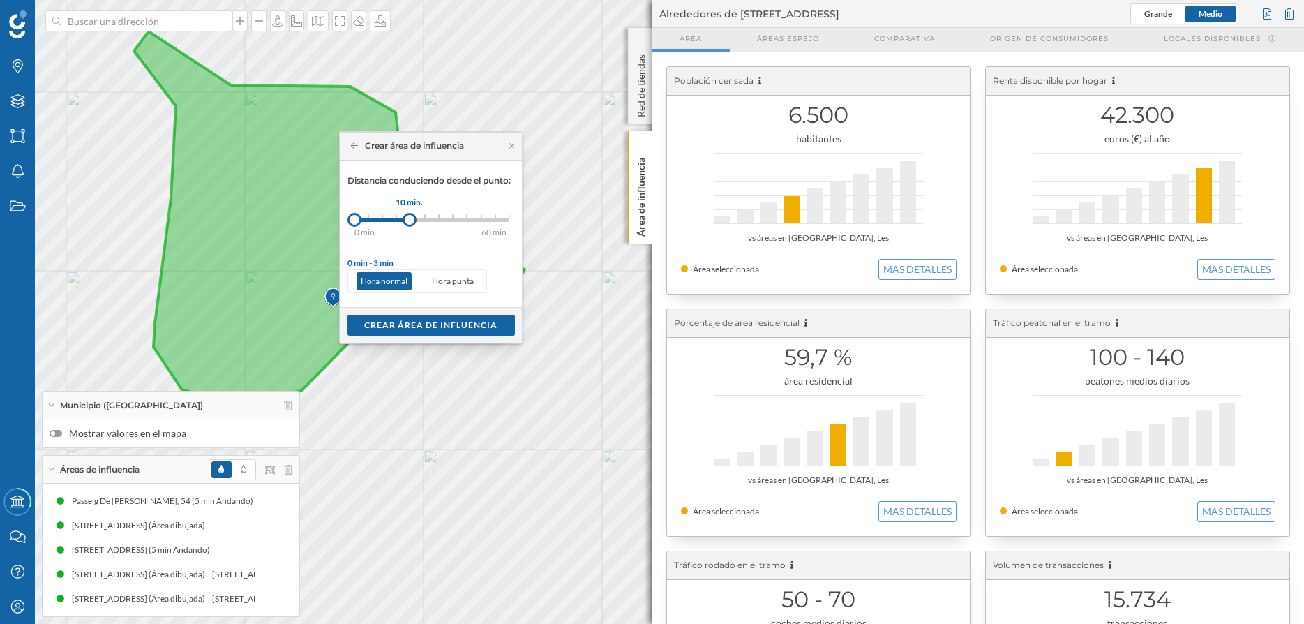
drag, startPoint x: 373, startPoint y: 220, endPoint x: 410, endPoint y: 220, distance: 36.3
click at [410, 220] on div at bounding box center [410, 220] width 14 height 14
click at [428, 327] on div "Crear área de influencia" at bounding box center [430, 324] width 167 height 21
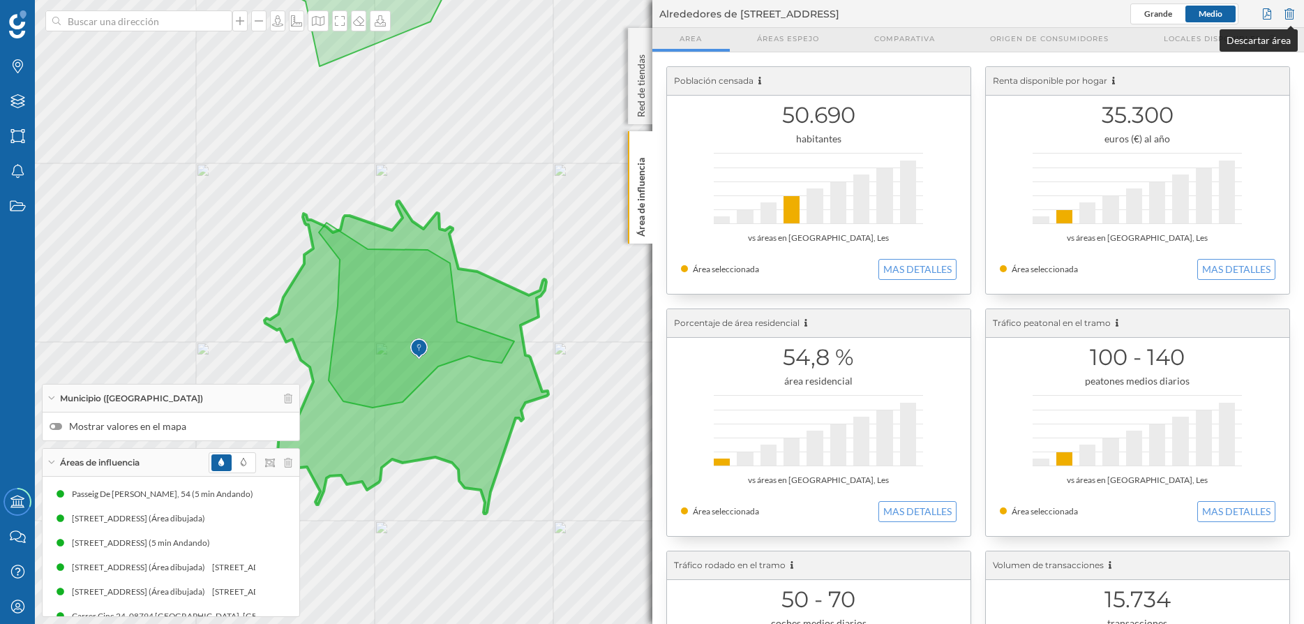
click at [1289, 14] on div at bounding box center [1289, 13] width 15 height 21
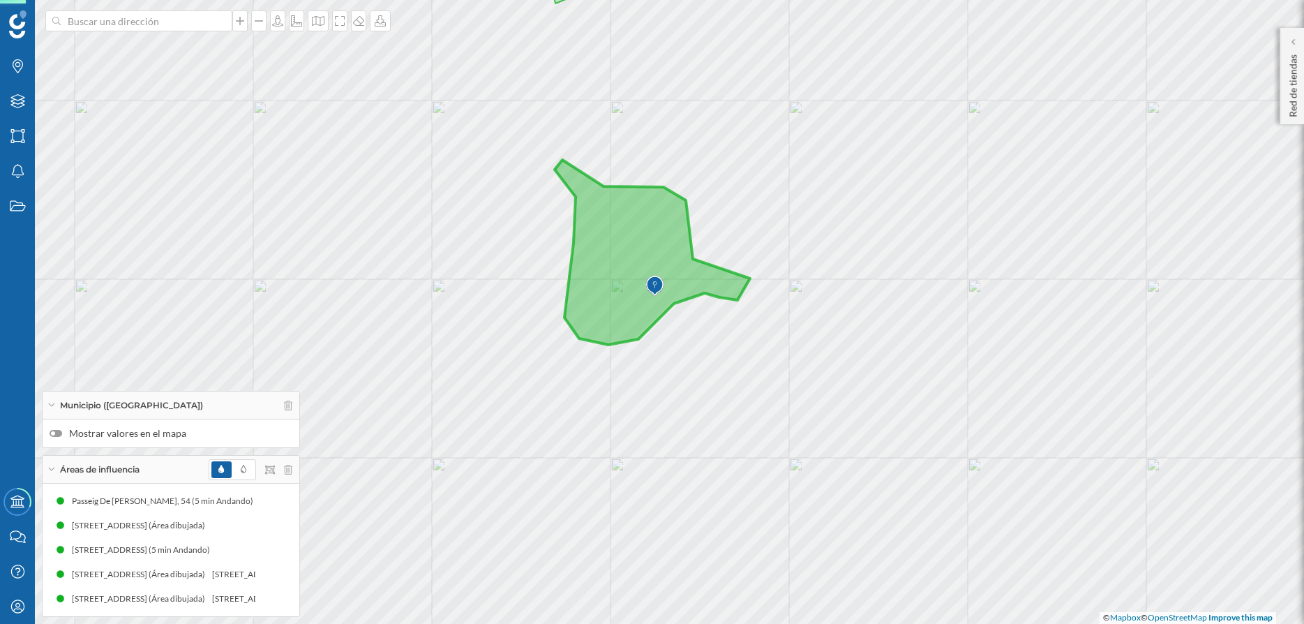
click at [665, 251] on icon at bounding box center [652, 252] width 195 height 185
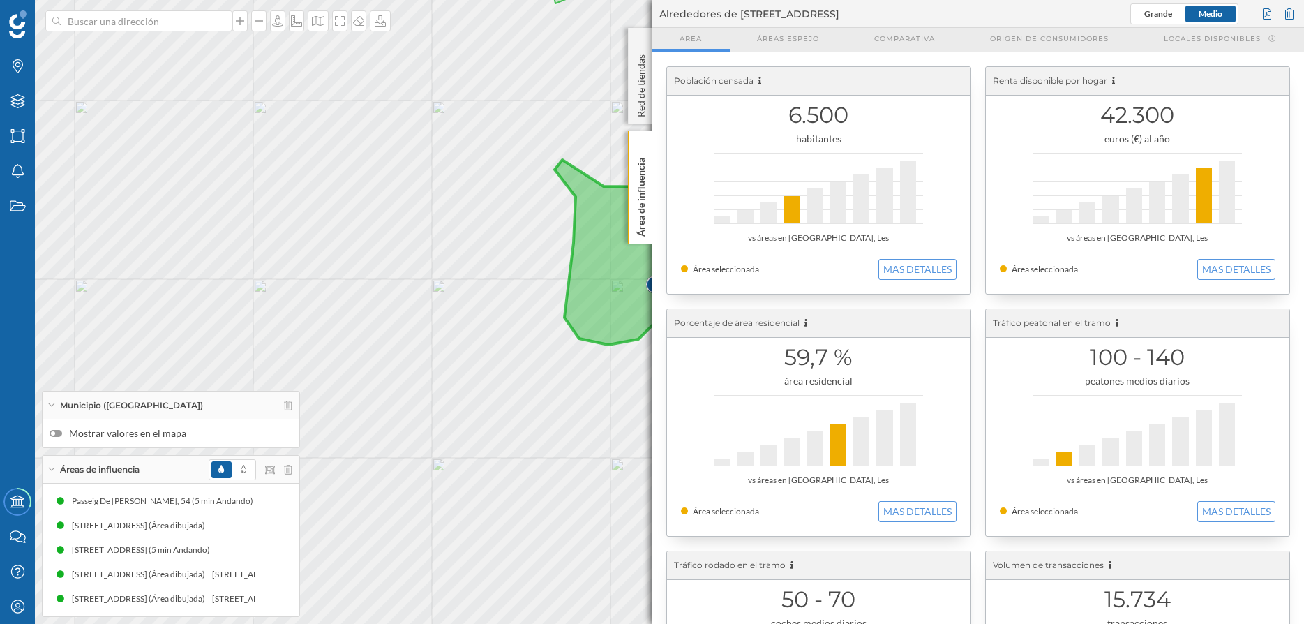
click at [473, 151] on div "© Mapbox © OpenStreetMap Improve this map" at bounding box center [652, 312] width 1304 height 624
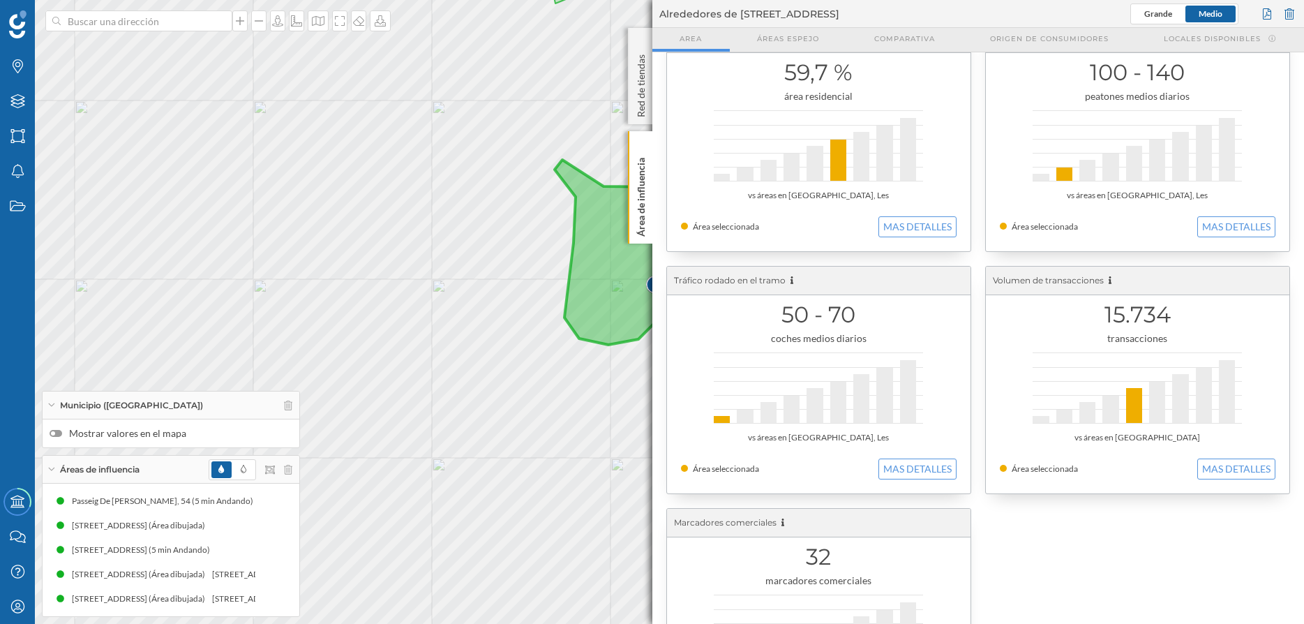
scroll to position [411, 0]
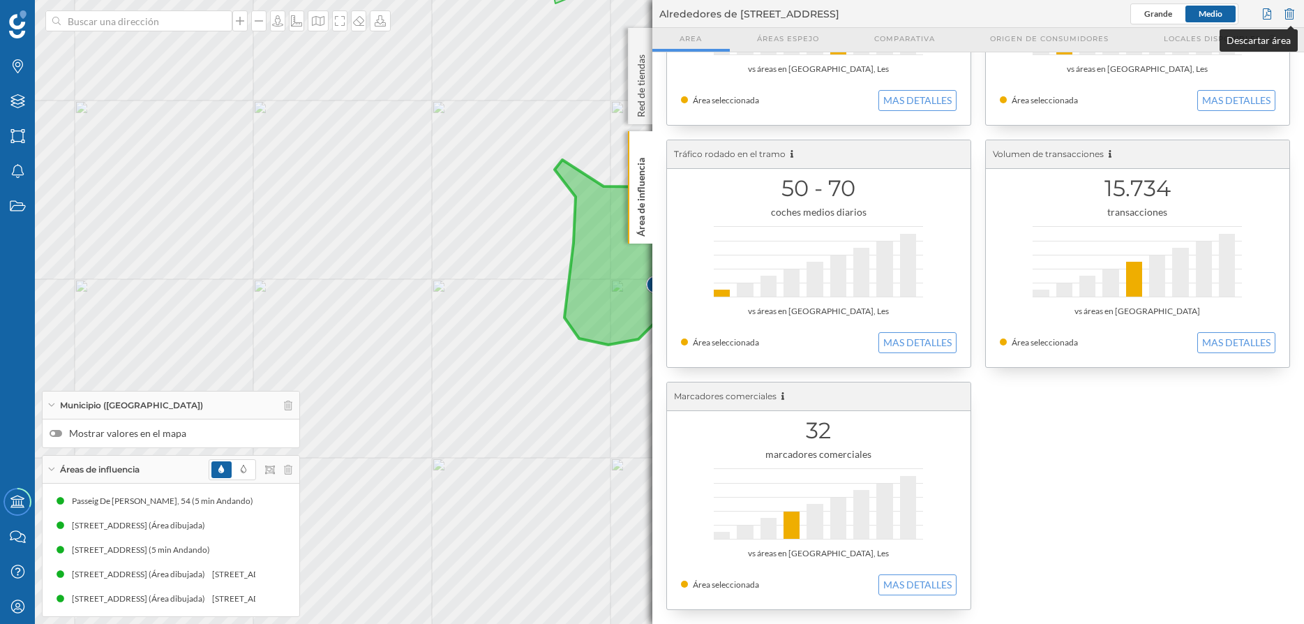
click at [1291, 14] on div at bounding box center [1289, 13] width 15 height 21
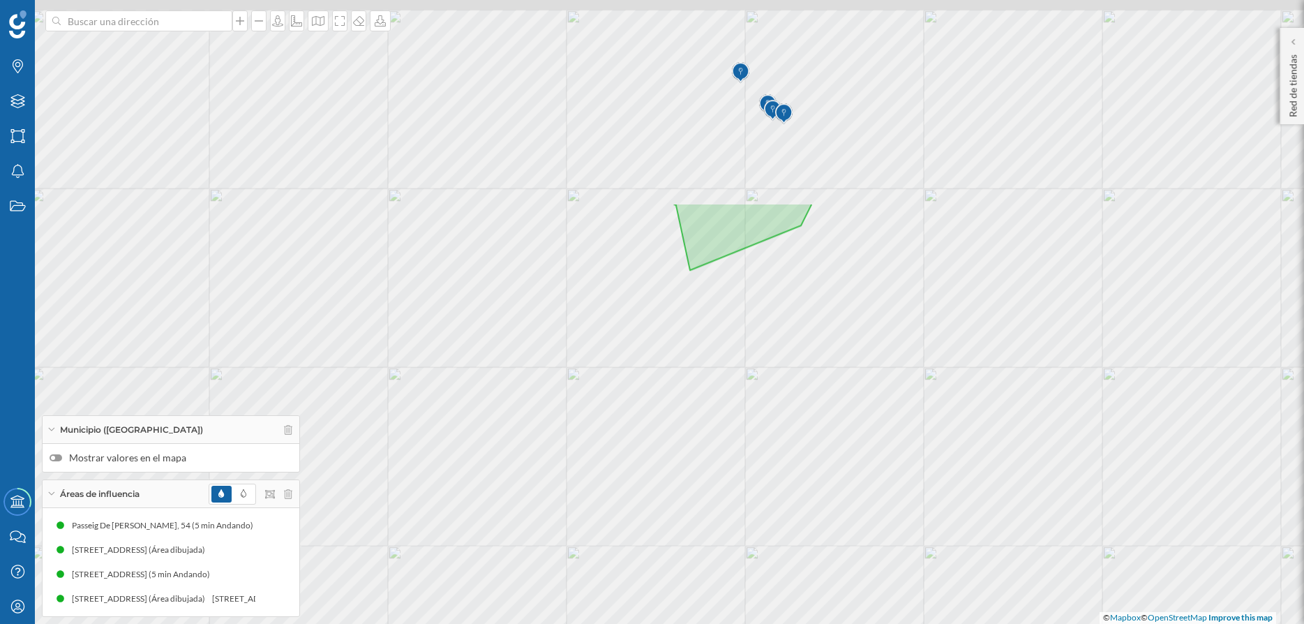
drag, startPoint x: 703, startPoint y: 162, endPoint x: 816, endPoint y: 402, distance: 265.3
click at [815, 403] on div "© Mapbox © OpenStreetMap Improve this map" at bounding box center [652, 312] width 1304 height 624
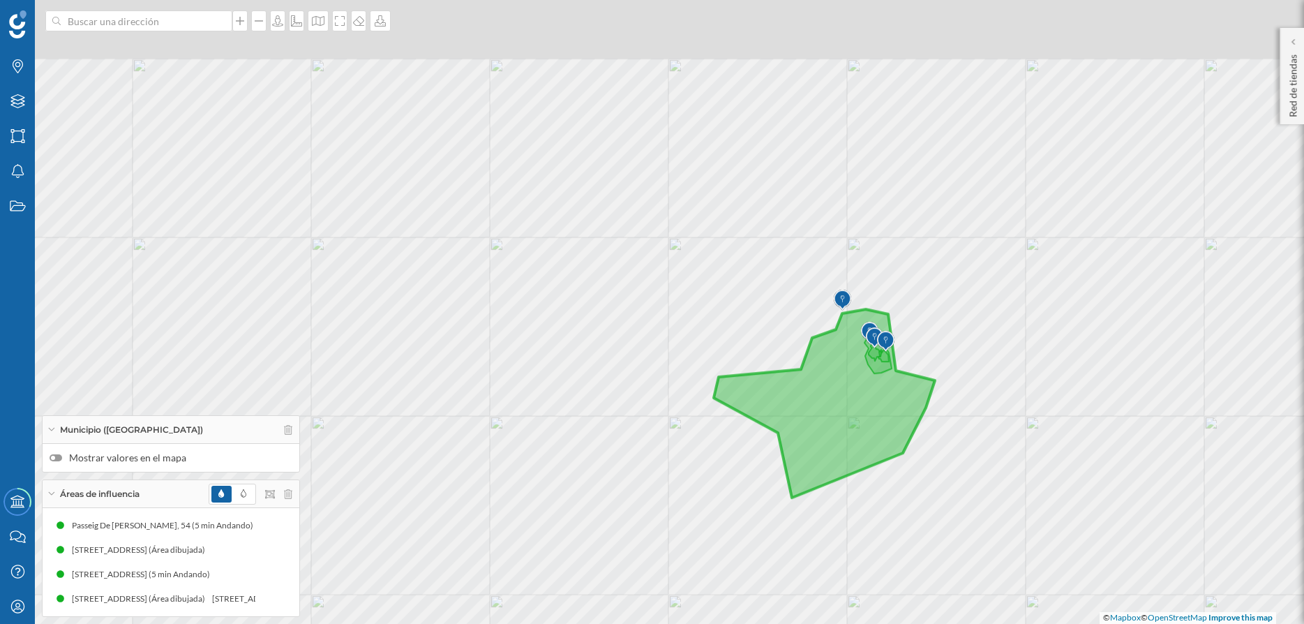
drag, startPoint x: 684, startPoint y: 179, endPoint x: 788, endPoint y: 410, distance: 253.3
click at [788, 410] on icon at bounding box center [824, 403] width 221 height 188
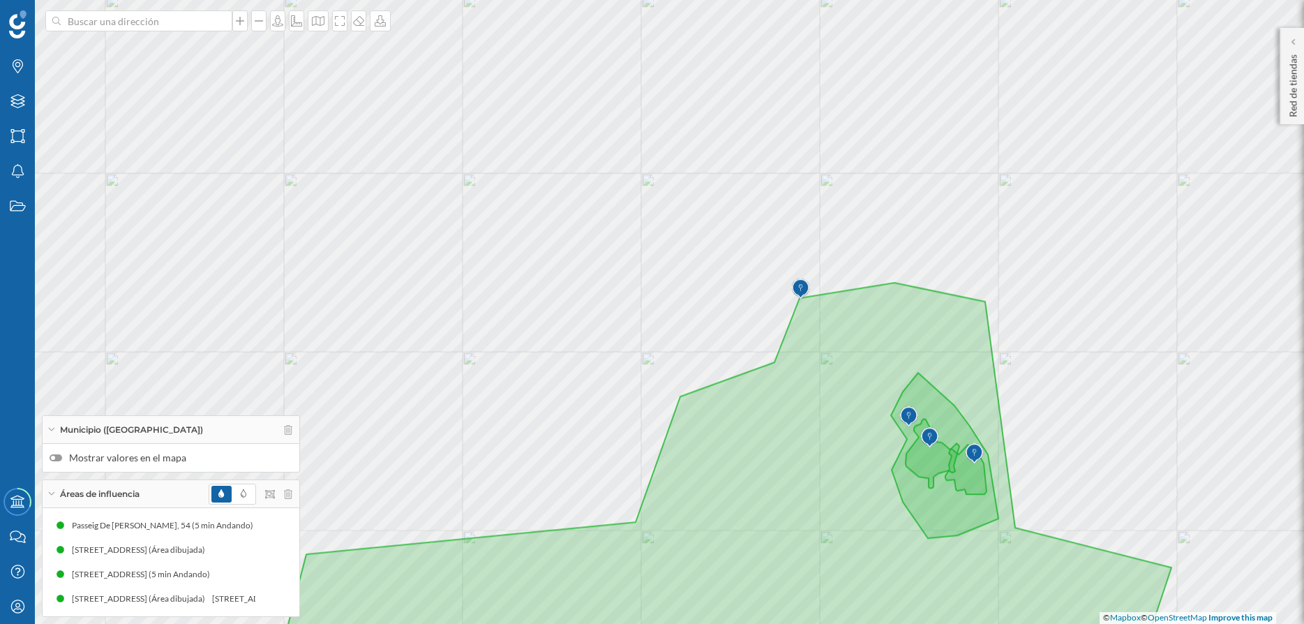
drag, startPoint x: 798, startPoint y: 184, endPoint x: 760, endPoint y: 264, distance: 88.9
click at [770, 253] on div "© Mapbox © OpenStreetMap Improve this map" at bounding box center [652, 312] width 1304 height 624
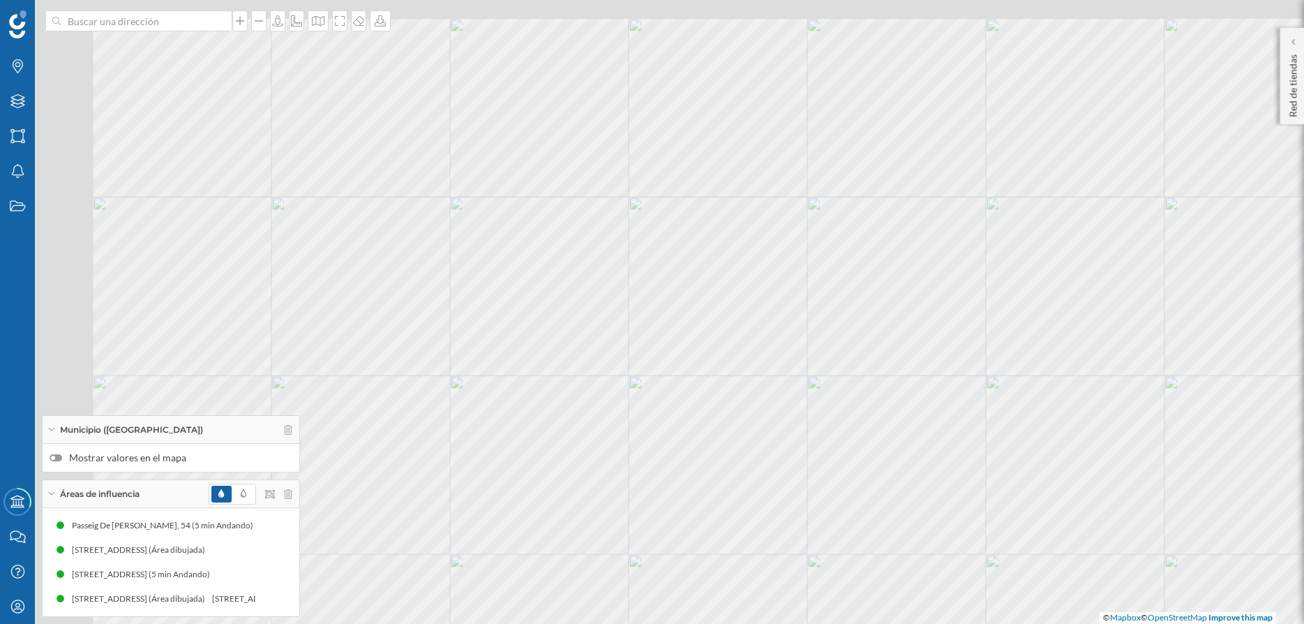
drag, startPoint x: 620, startPoint y: 339, endPoint x: 964, endPoint y: 463, distance: 366.1
click at [964, 463] on div "© Mapbox © OpenStreetMap Improve this map" at bounding box center [652, 312] width 1304 height 624
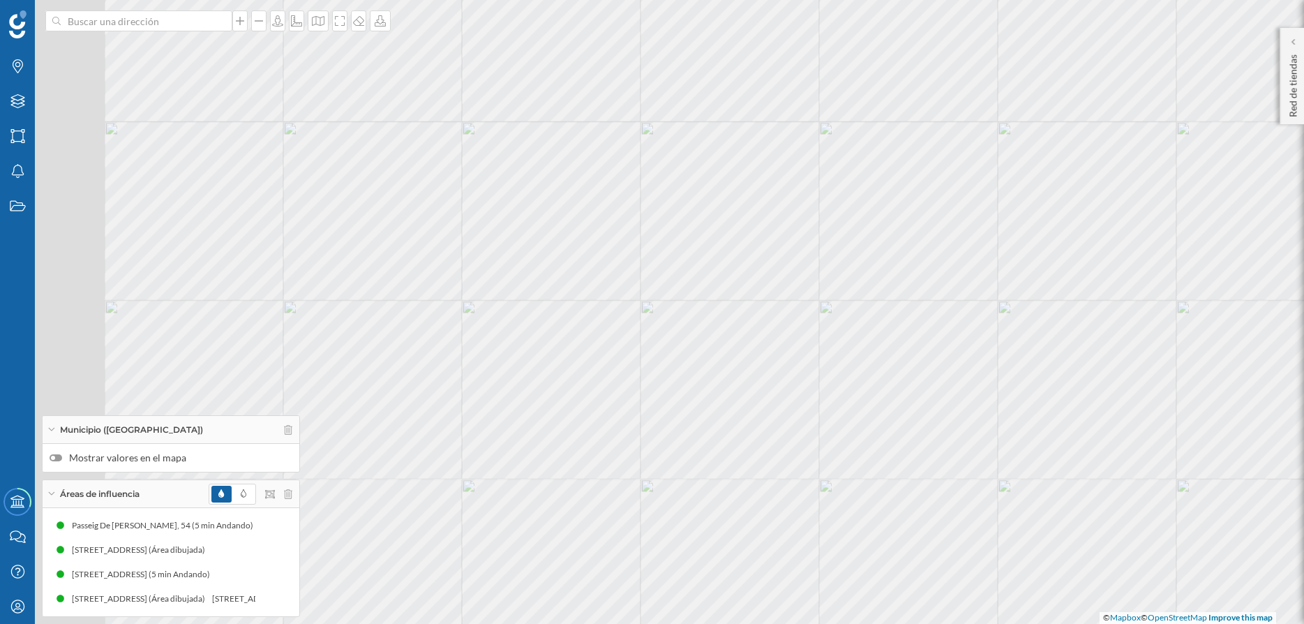
drag, startPoint x: 546, startPoint y: 280, endPoint x: 704, endPoint y: 355, distance: 175.4
click at [704, 355] on div "© Mapbox © OpenStreetMap Improve this map" at bounding box center [652, 312] width 1304 height 624
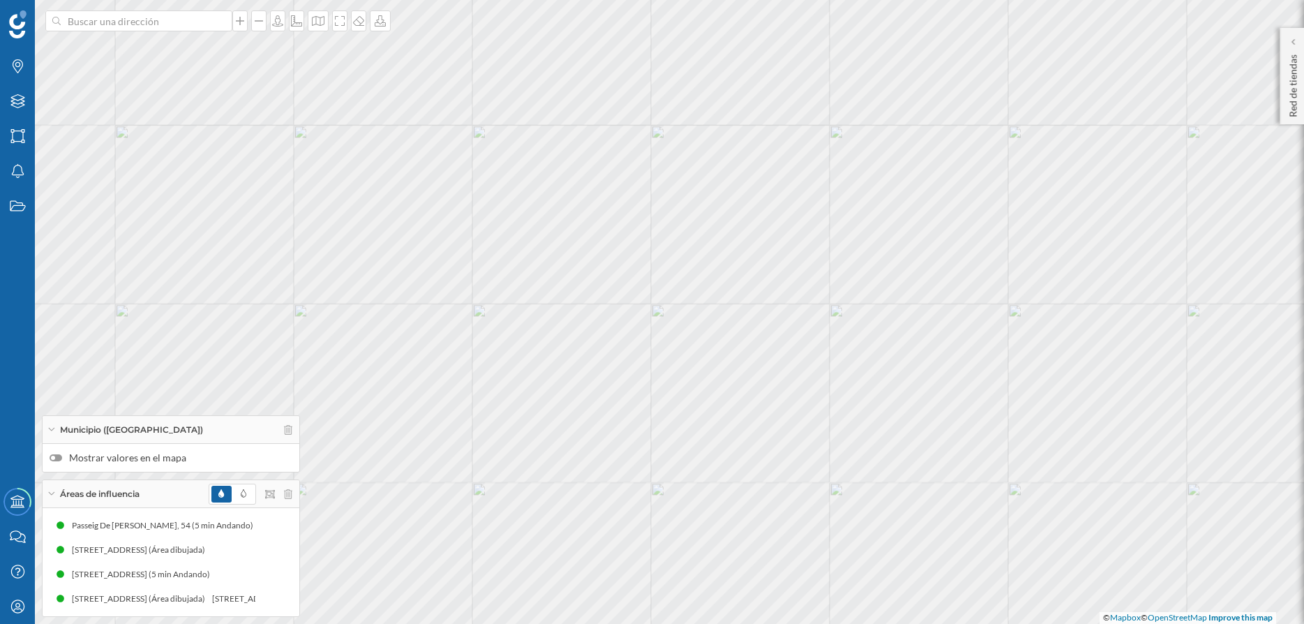
click at [714, 311] on div "© Mapbox © OpenStreetMap Improve this map" at bounding box center [652, 312] width 1304 height 624
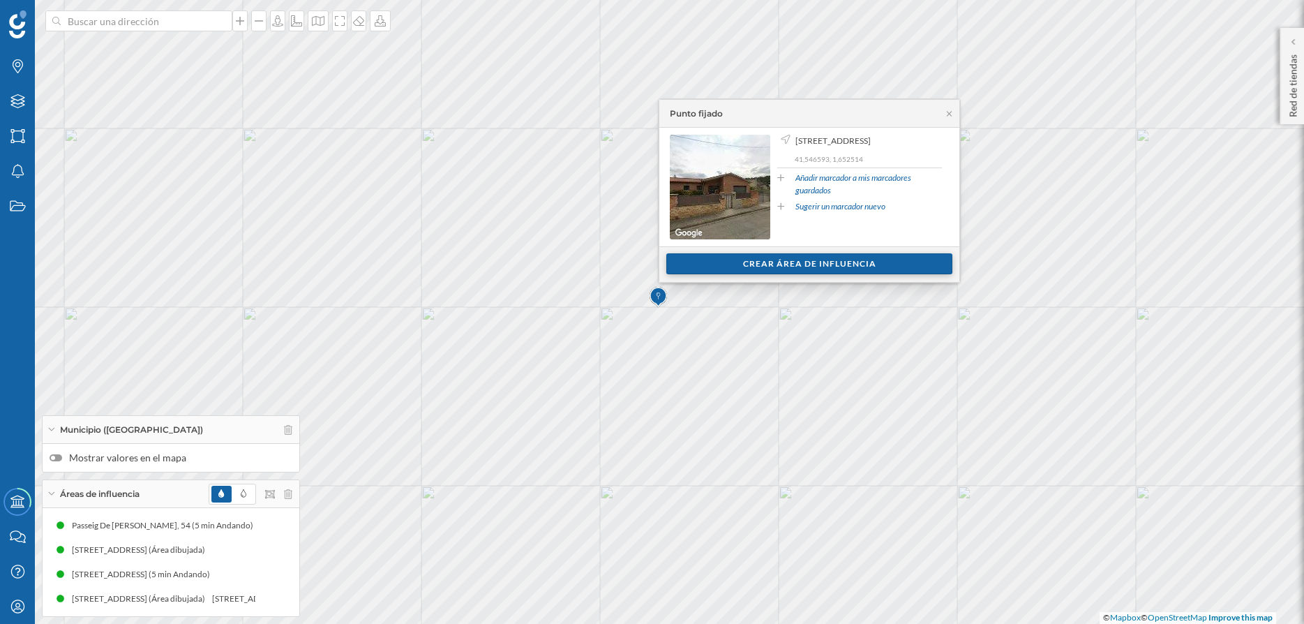
click at [773, 262] on div "Crear área de influencia" at bounding box center [809, 263] width 286 height 21
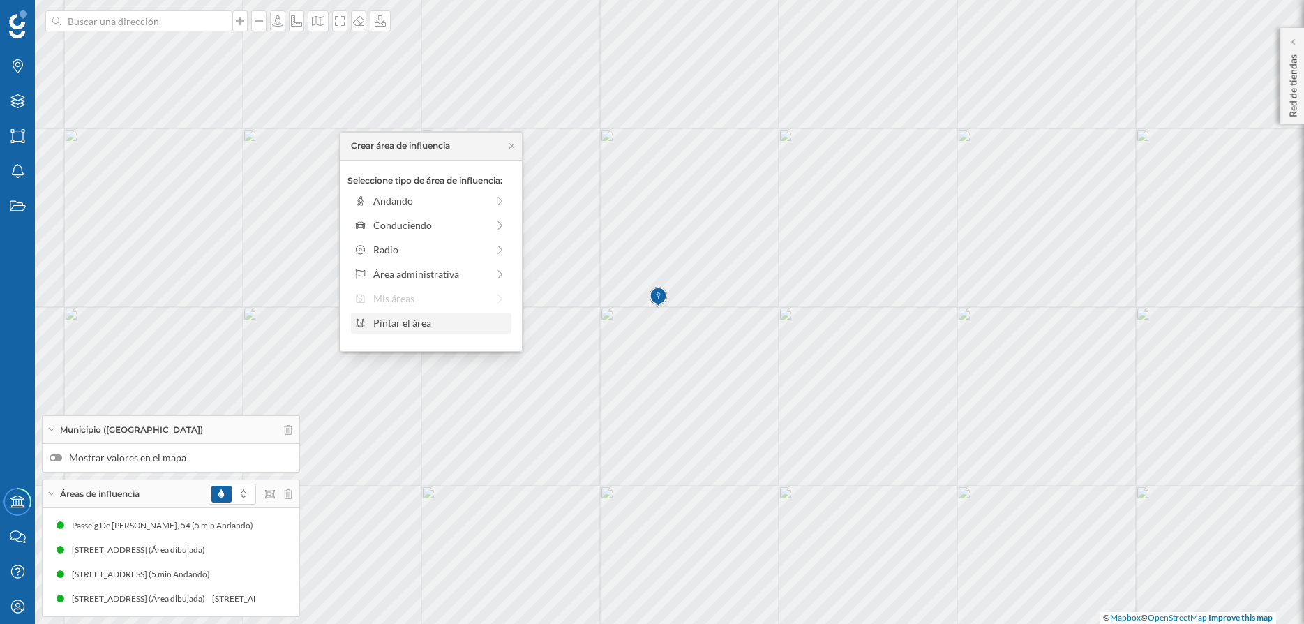
click at [430, 327] on div "Pintar el área" at bounding box center [439, 322] width 133 height 15
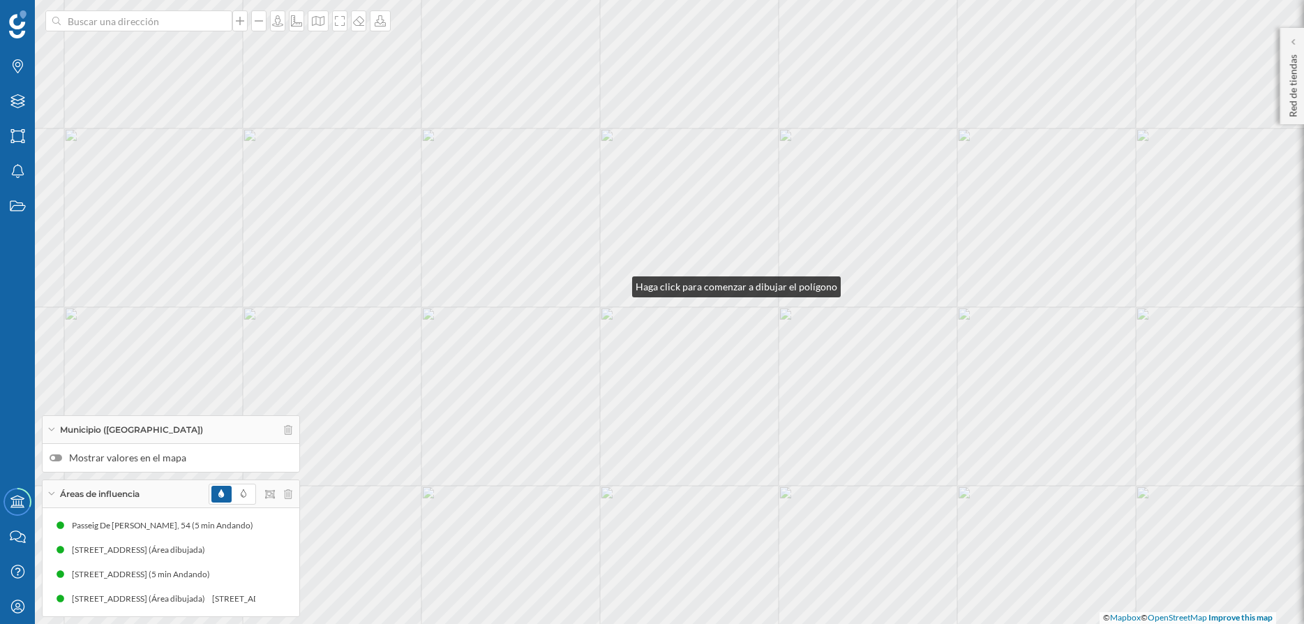
click at [613, 278] on div "© Mapbox © OpenStreetMap Improve this map" at bounding box center [652, 312] width 1304 height 624
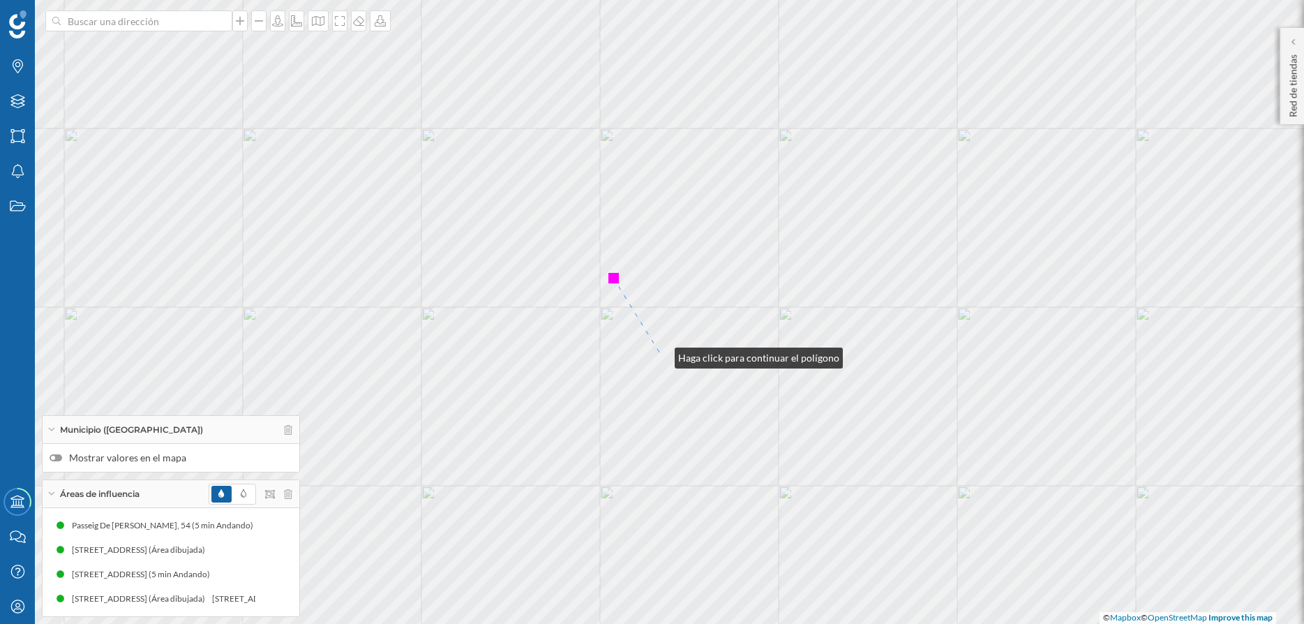
click at [661, 354] on div "© Mapbox © OpenStreetMap Improve this map" at bounding box center [652, 312] width 1304 height 624
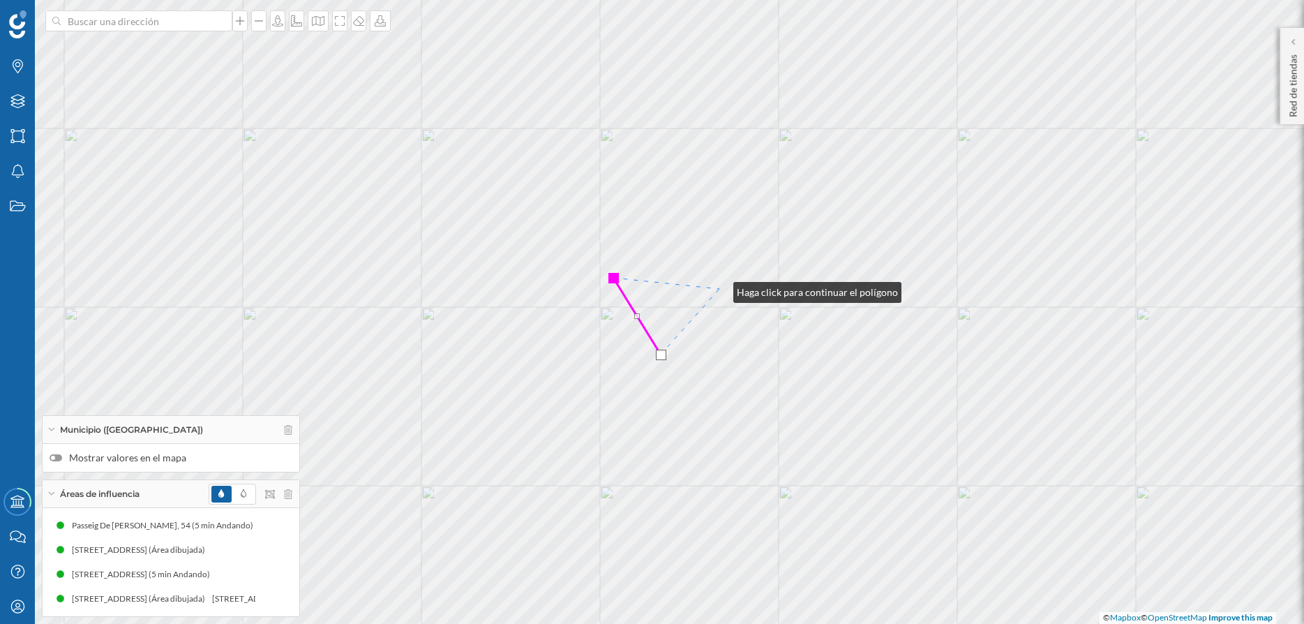
click at [719, 289] on div "© Mapbox © OpenStreetMap Improve this map" at bounding box center [652, 312] width 1304 height 624
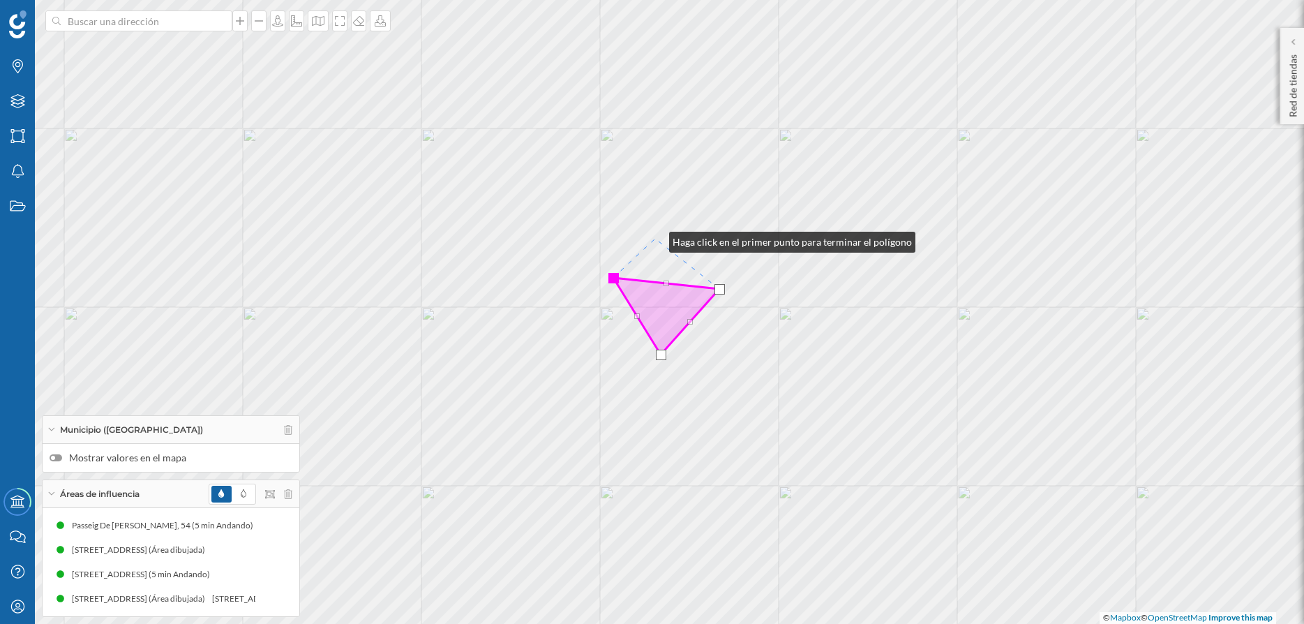
click at [655, 239] on div "© Mapbox © OpenStreetMap Improve this map" at bounding box center [652, 312] width 1304 height 624
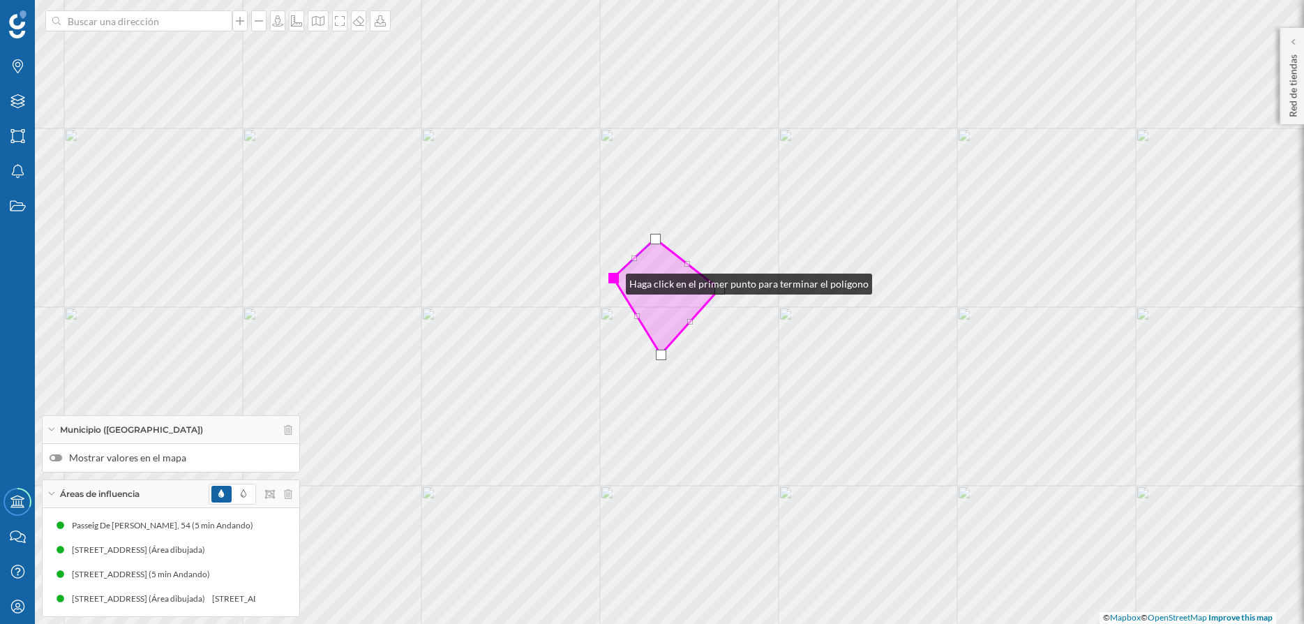
click at [612, 280] on div at bounding box center [613, 278] width 10 height 10
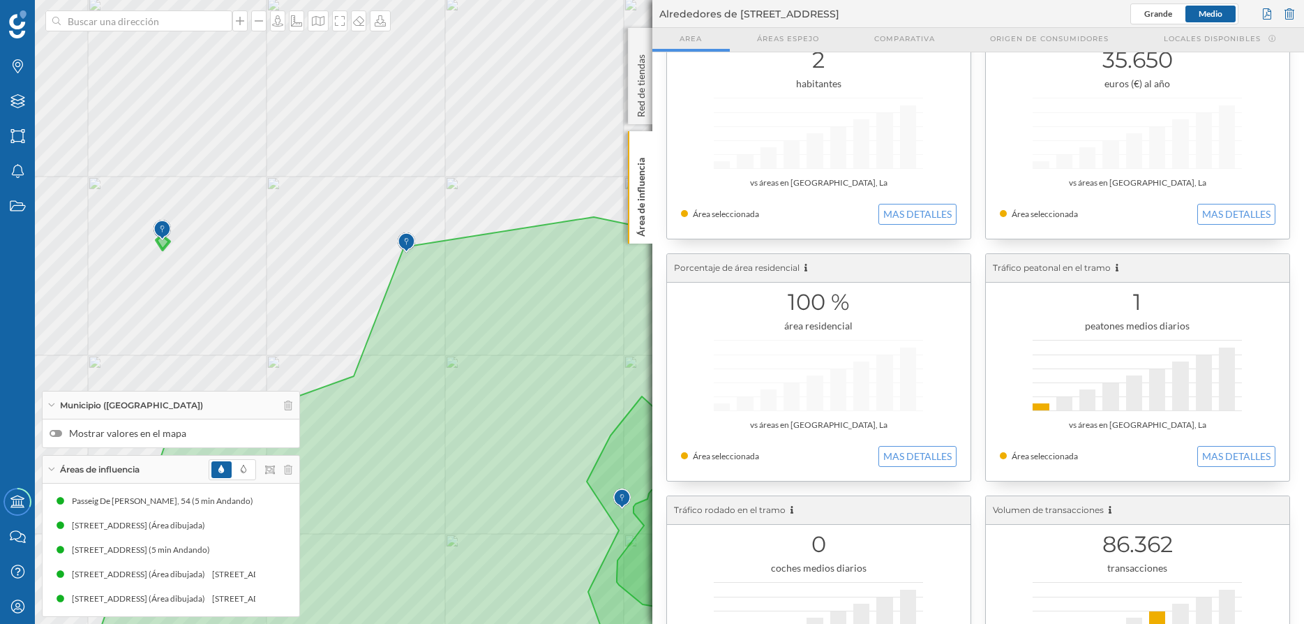
scroll to position [0, 0]
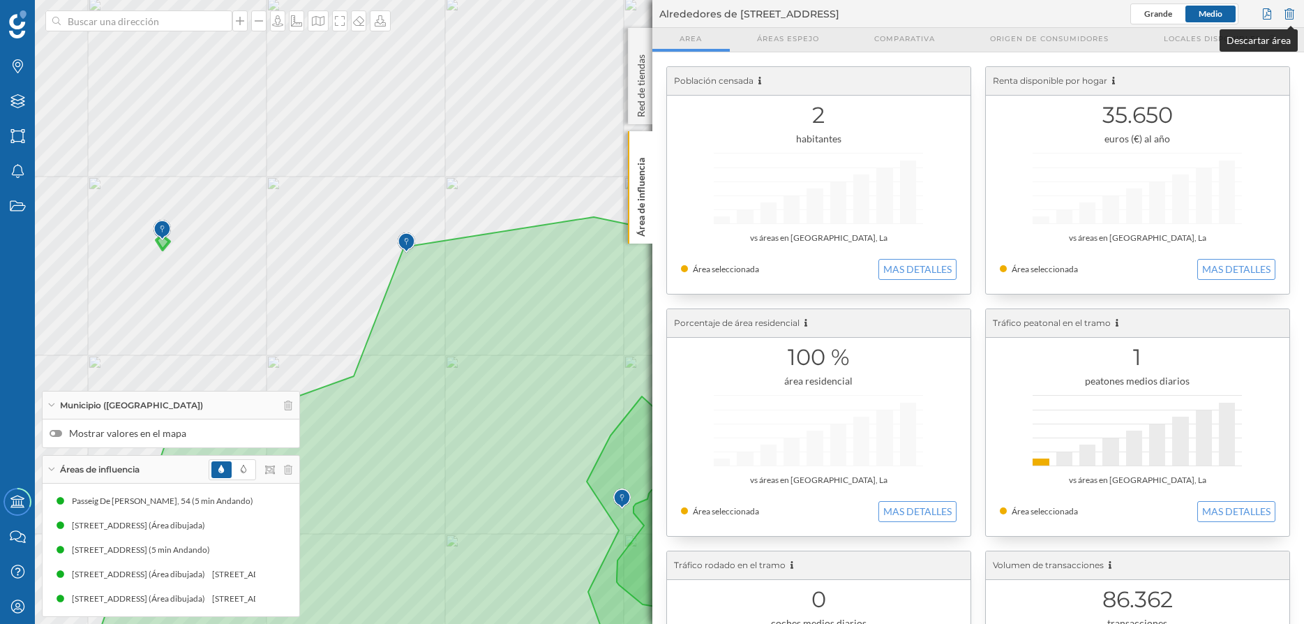
click at [1290, 9] on div at bounding box center [1289, 13] width 15 height 21
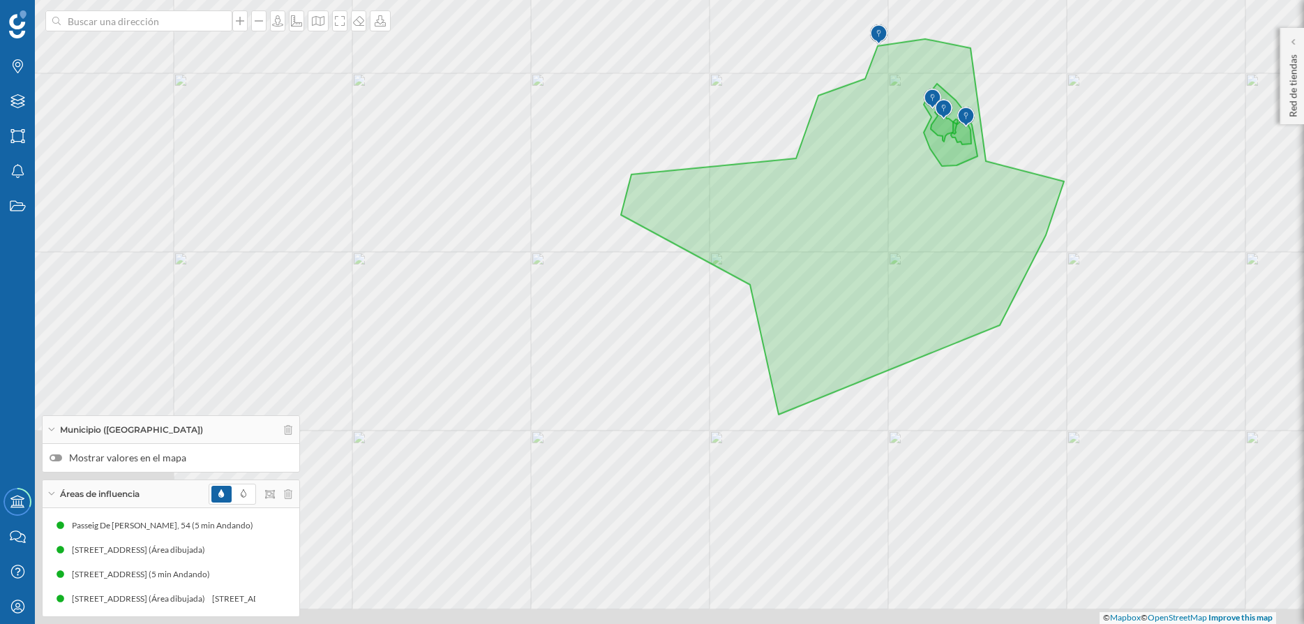
drag, startPoint x: 850, startPoint y: 370, endPoint x: 963, endPoint y: 165, distance: 234.5
click at [963, 165] on icon at bounding box center [842, 226] width 443 height 375
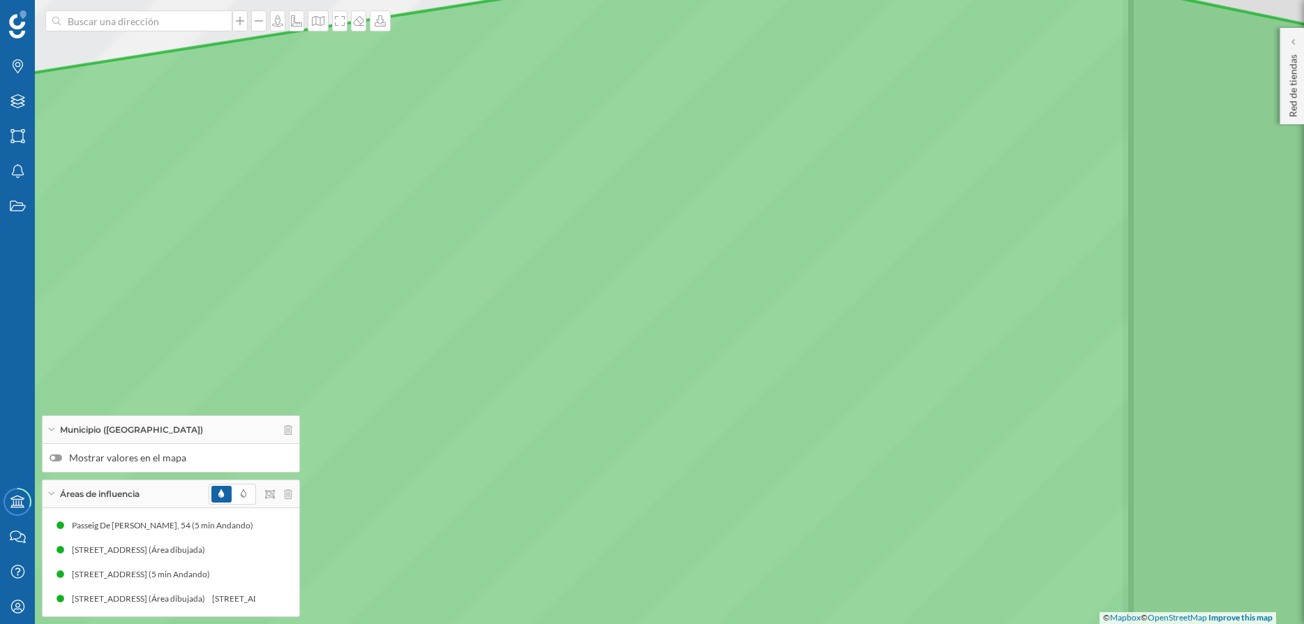
drag, startPoint x: 894, startPoint y: 137, endPoint x: 899, endPoint y: 391, distance: 254.7
click at [900, 470] on icon at bounding box center [652, 313] width 1570 height 751
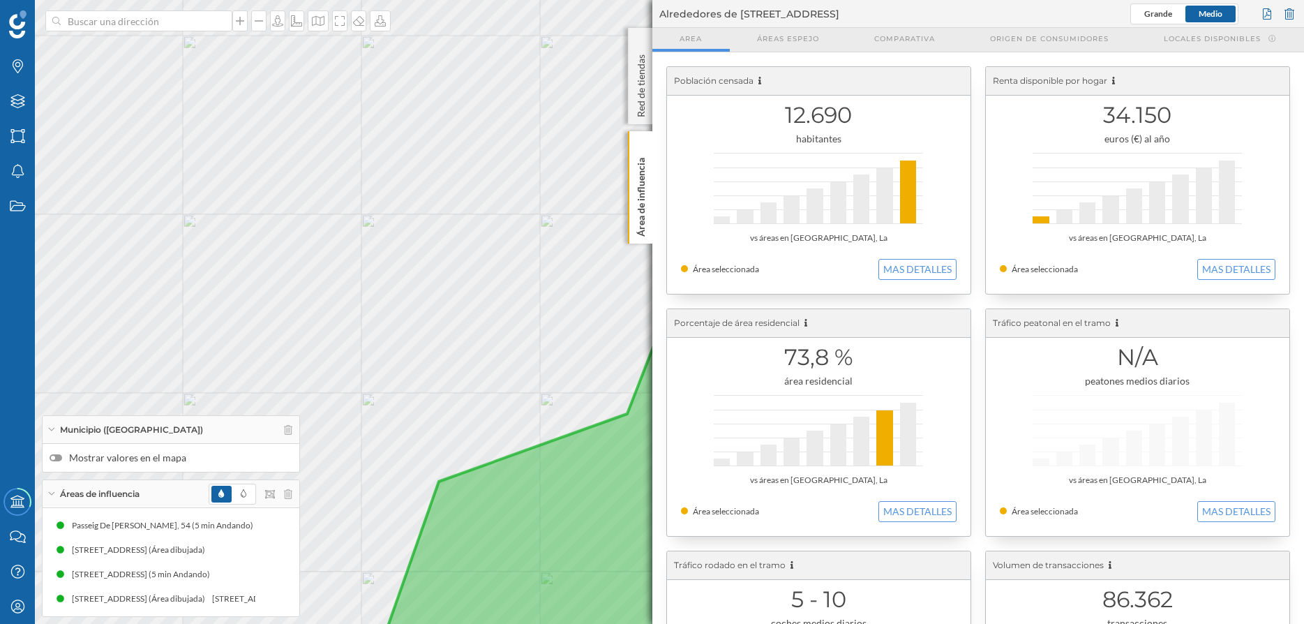
click at [507, 190] on div "© Mapbox © OpenStreetMap Improve this map" at bounding box center [652, 312] width 1304 height 624
click at [635, 173] on p "Área de influencia" at bounding box center [641, 194] width 14 height 84
click at [507, 230] on div "© Mapbox © OpenStreetMap Improve this map" at bounding box center [652, 312] width 1304 height 624
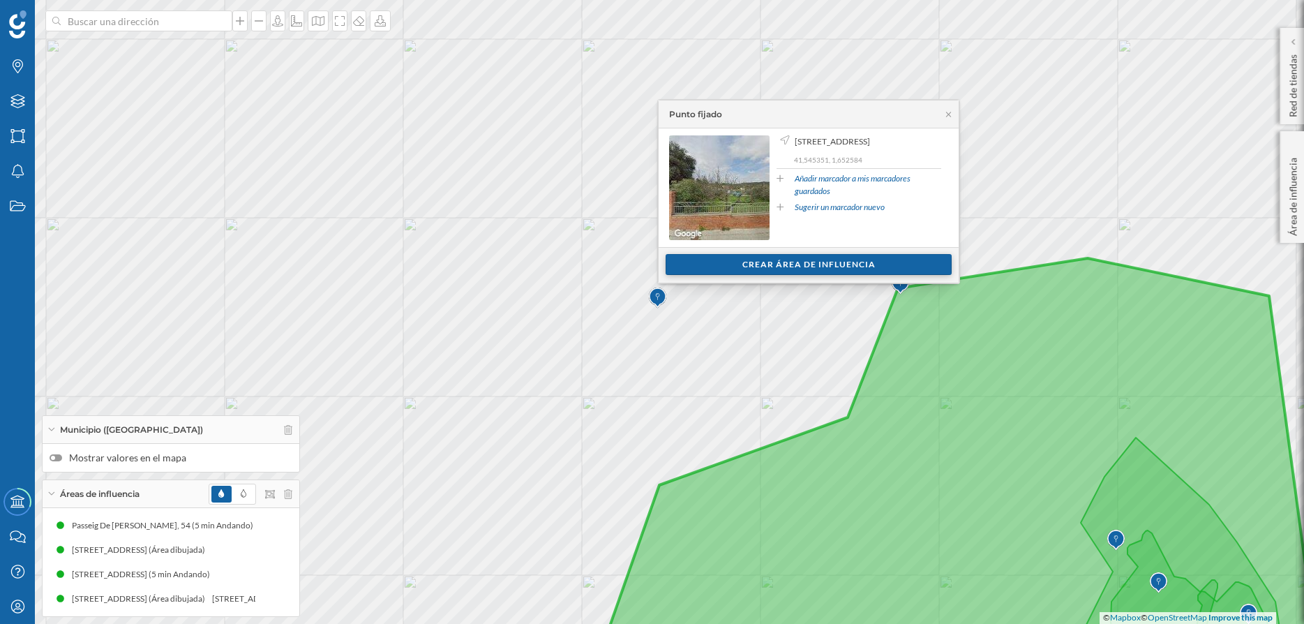
click at [763, 269] on div "Crear área de influencia" at bounding box center [809, 264] width 286 height 21
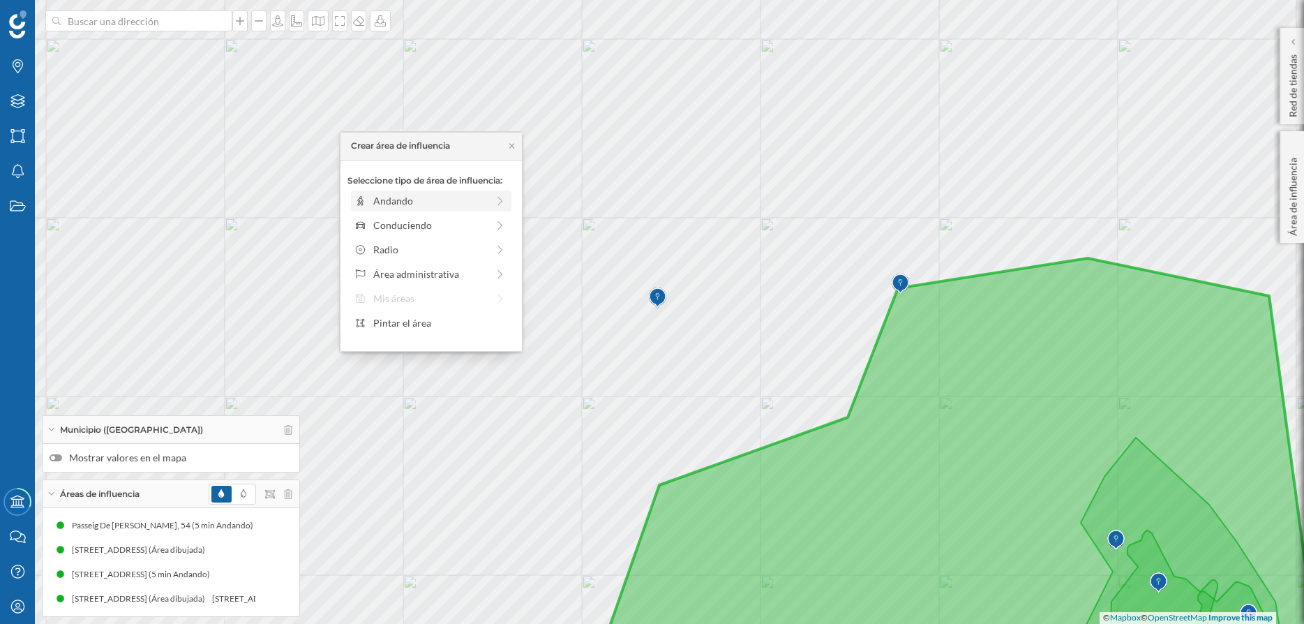
click at [407, 200] on div "Andando" at bounding box center [430, 200] width 114 height 15
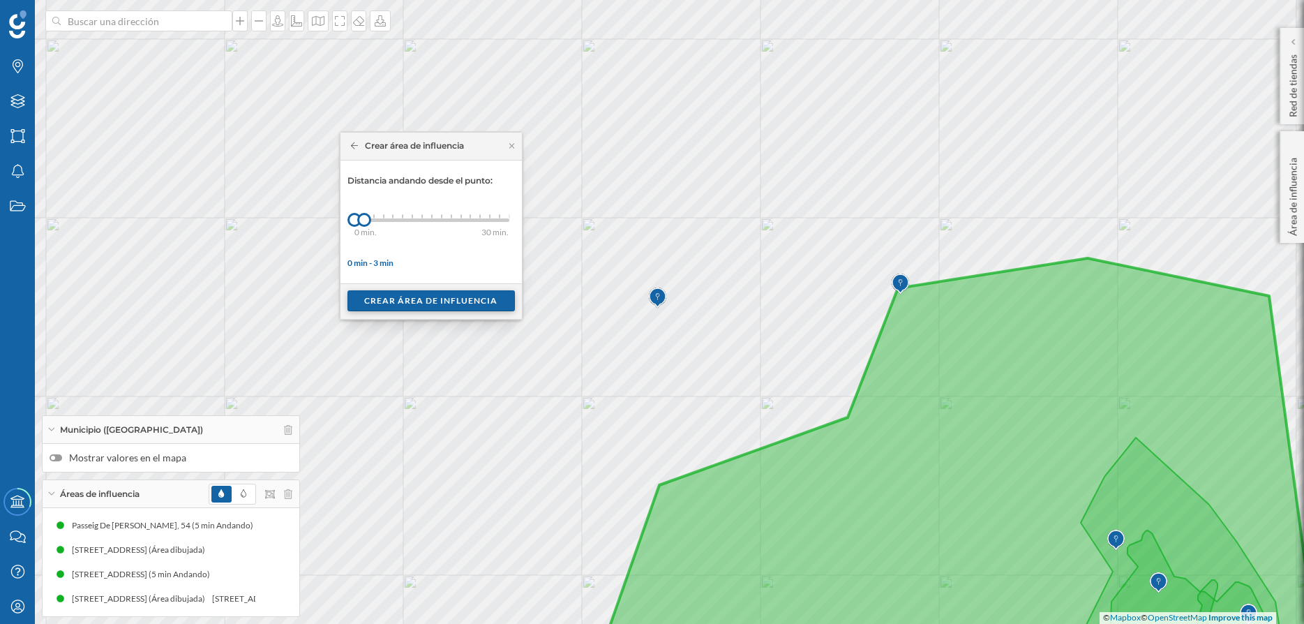
click at [416, 298] on div "Crear área de influencia" at bounding box center [430, 300] width 167 height 21
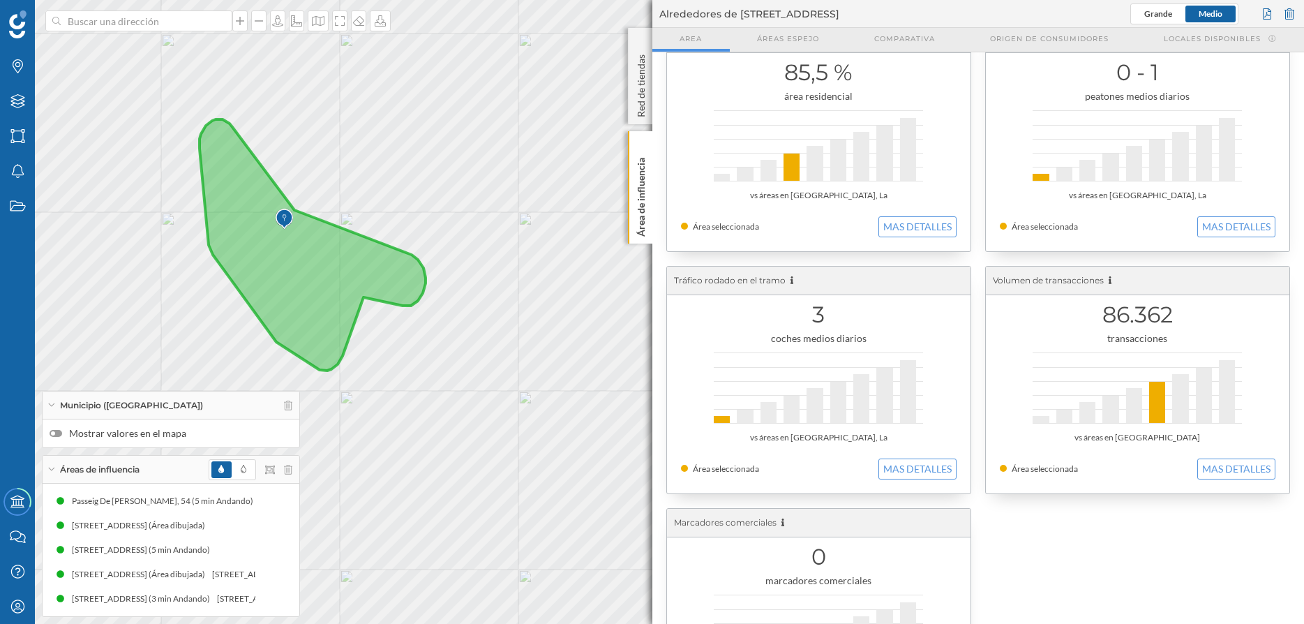
scroll to position [411, 0]
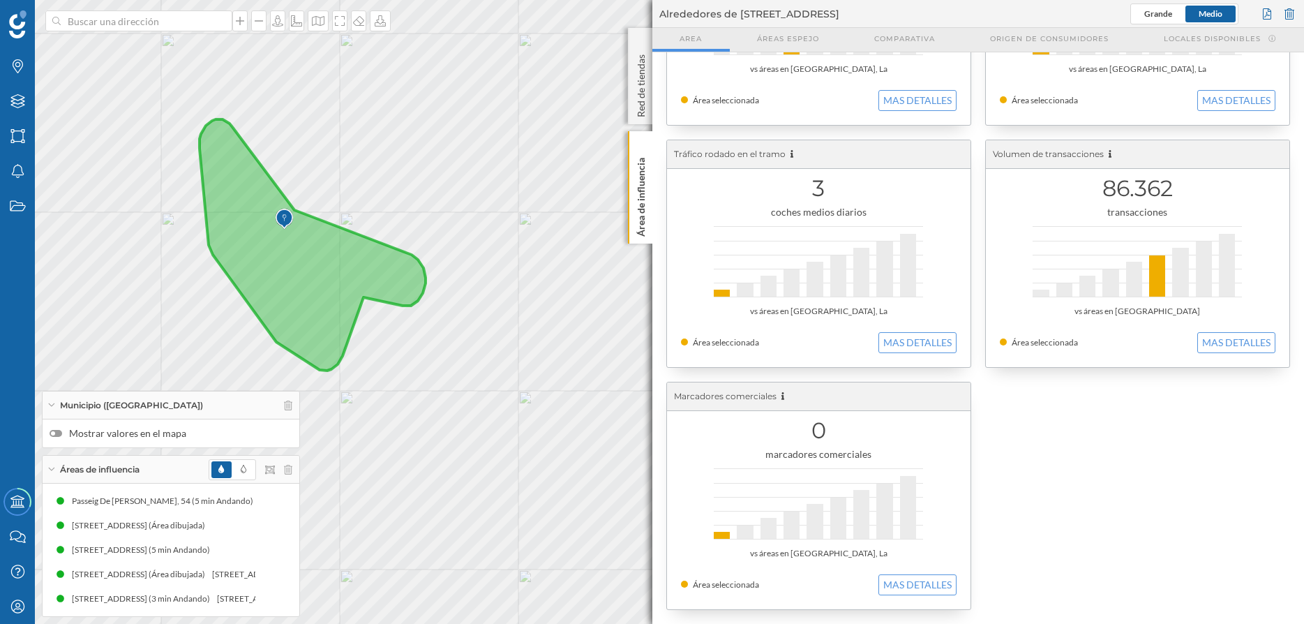
click at [586, 231] on div "© Mapbox © OpenStreetMap Improve this map" at bounding box center [652, 312] width 1304 height 624
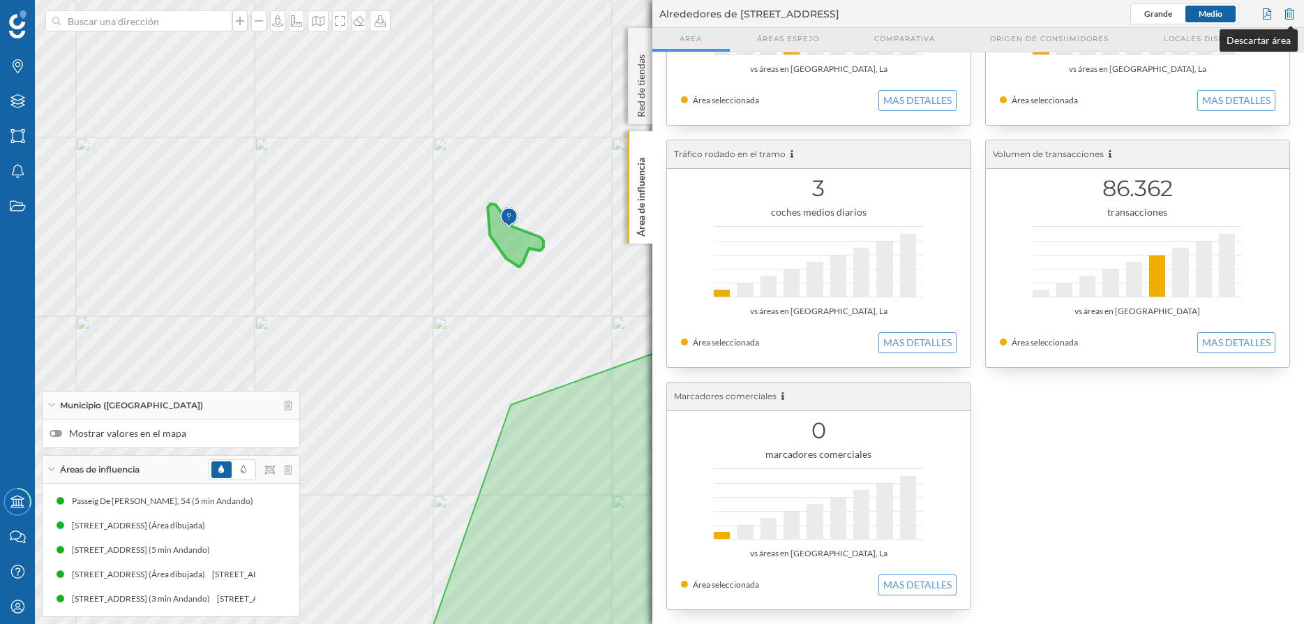
click at [1287, 12] on div at bounding box center [1289, 13] width 15 height 21
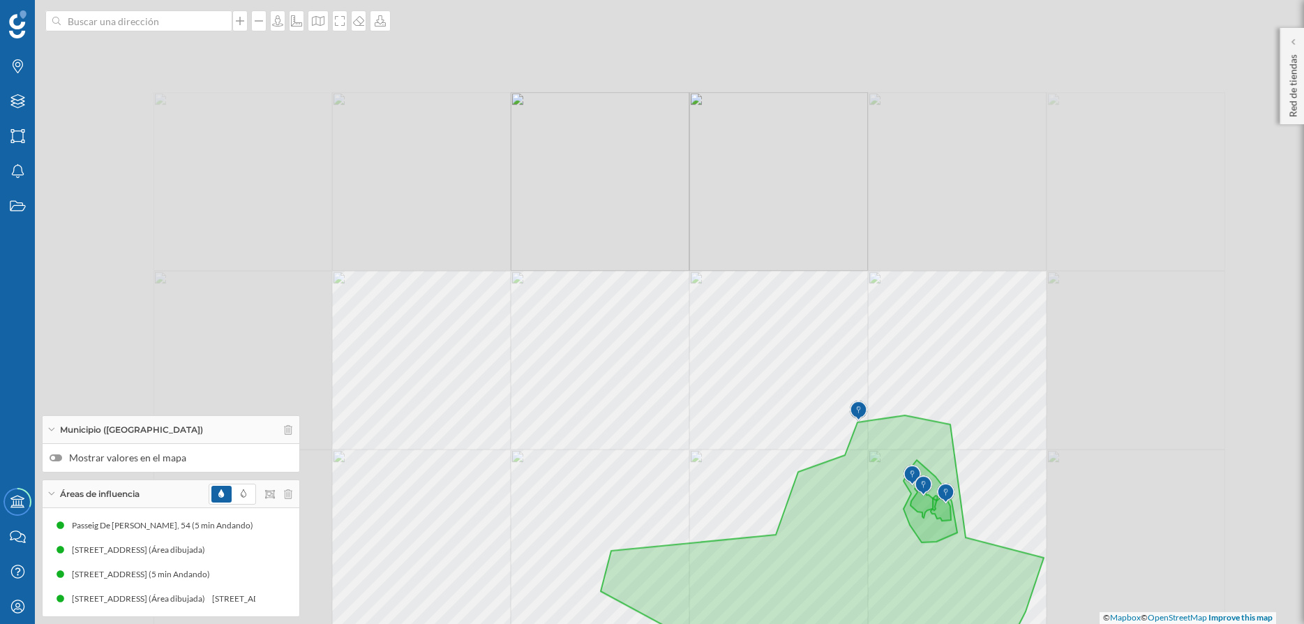
drag, startPoint x: 963, startPoint y: 167, endPoint x: 991, endPoint y: 355, distance: 190.4
click at [991, 355] on div "© Mapbox © OpenStreetMap Improve this map" at bounding box center [652, 312] width 1304 height 624
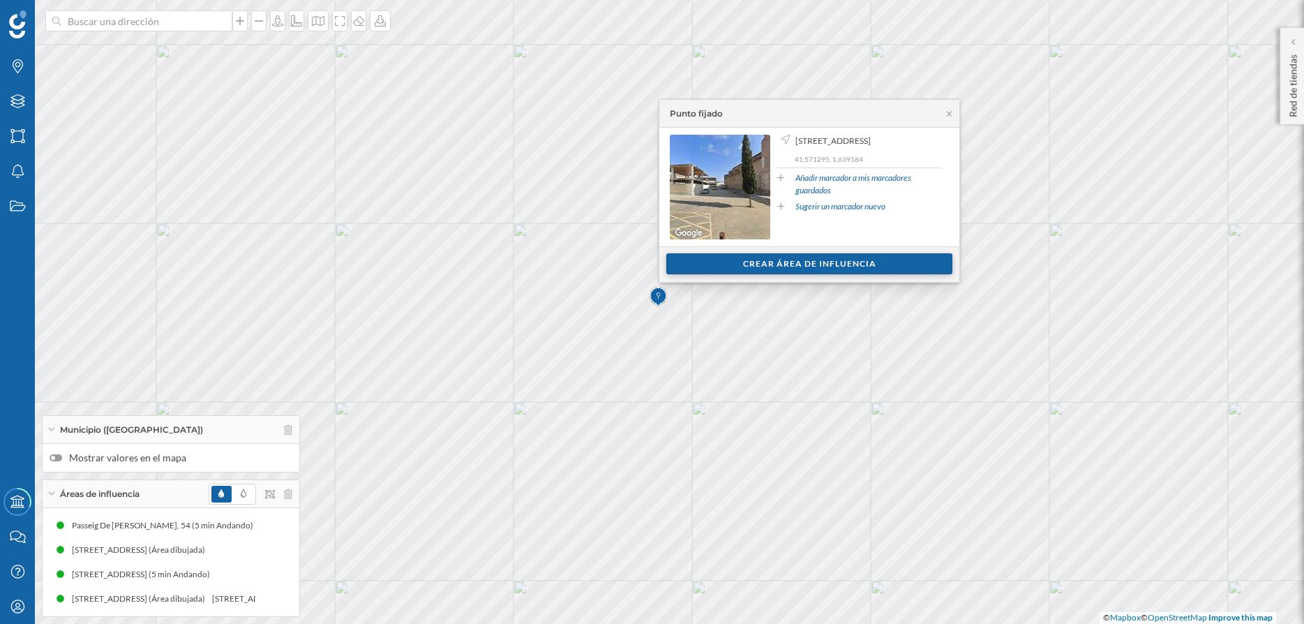
click at [786, 261] on div "Crear área de influencia" at bounding box center [809, 263] width 286 height 21
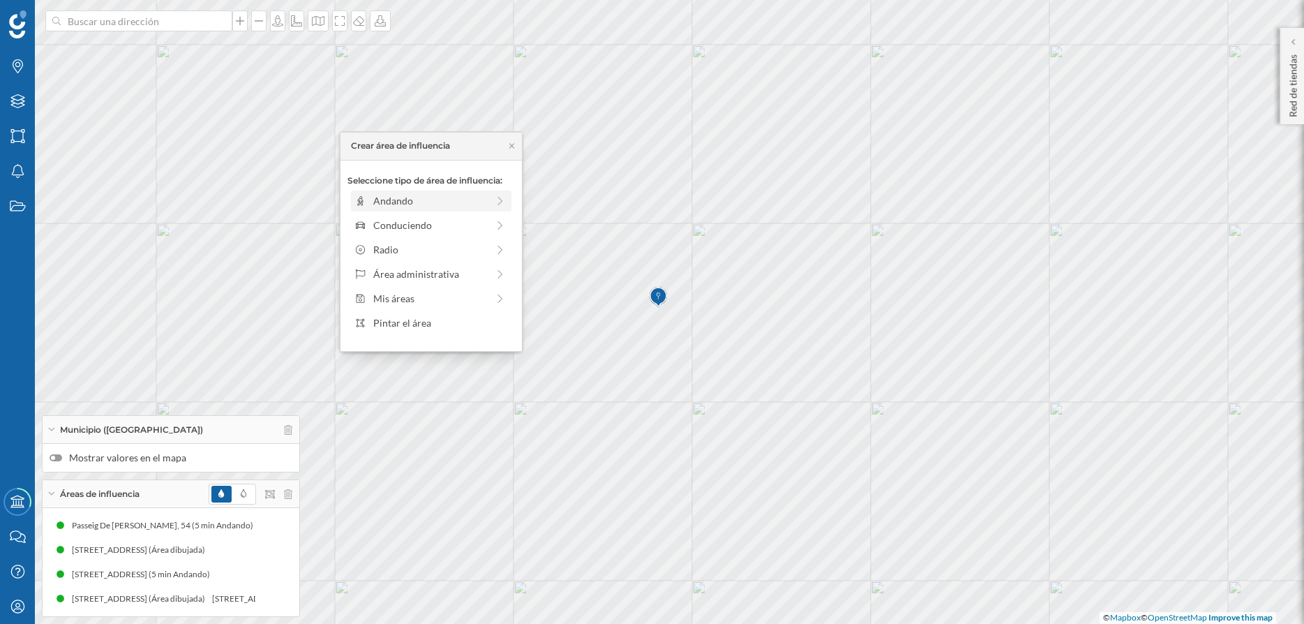
click at [405, 201] on div "Andando" at bounding box center [430, 200] width 114 height 15
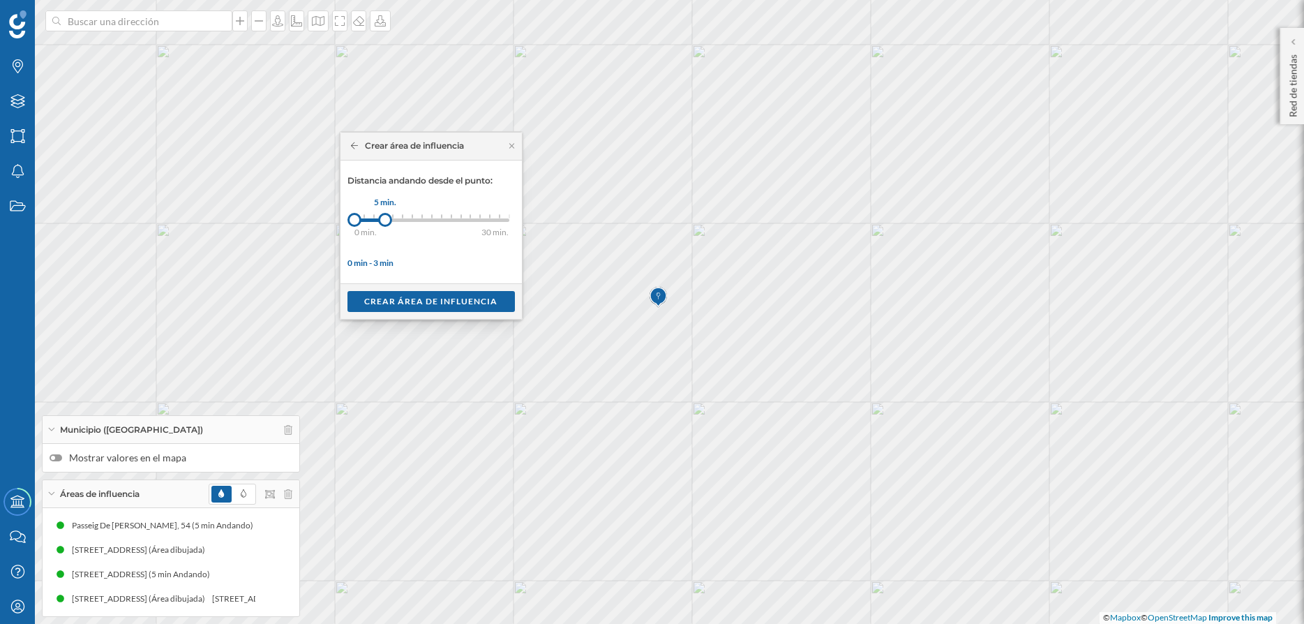
drag, startPoint x: 367, startPoint y: 218, endPoint x: 385, endPoint y: 221, distance: 18.4
click at [385, 221] on div at bounding box center [385, 220] width 14 height 14
click at [431, 301] on div "Crear área de influencia" at bounding box center [430, 300] width 167 height 21
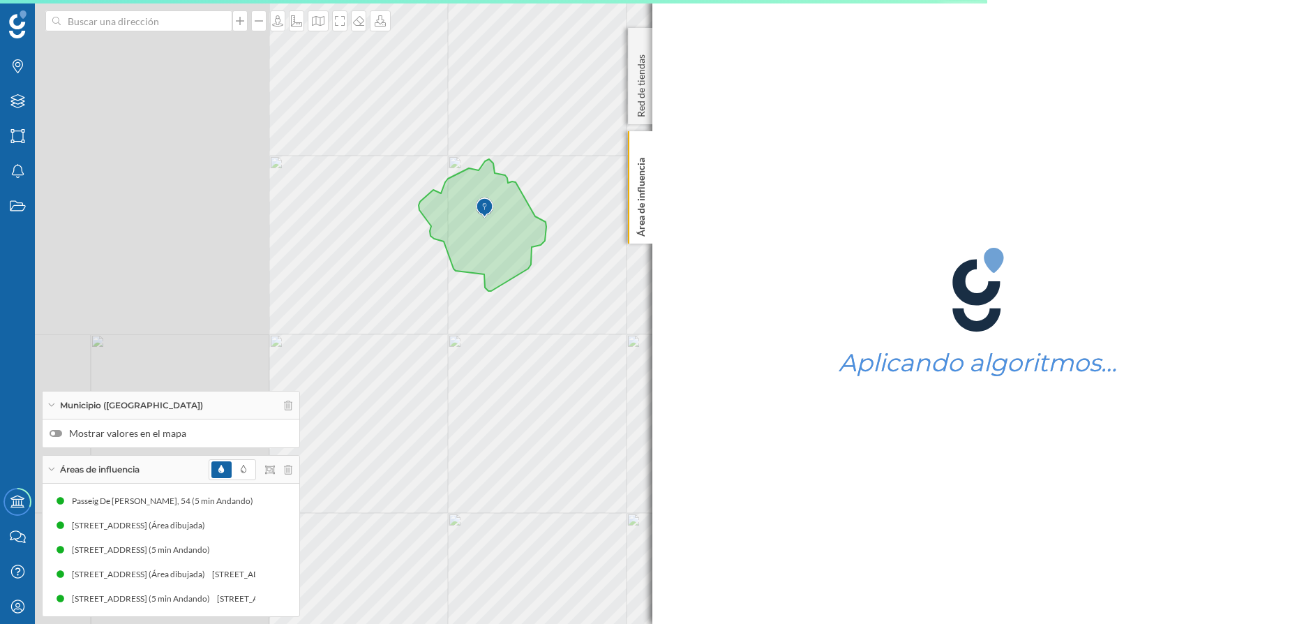
drag, startPoint x: 260, startPoint y: 276, endPoint x: 566, endPoint y: 265, distance: 306.5
click at [577, 262] on div "© Mapbox © OpenStreetMap Improve this map" at bounding box center [652, 312] width 1304 height 624
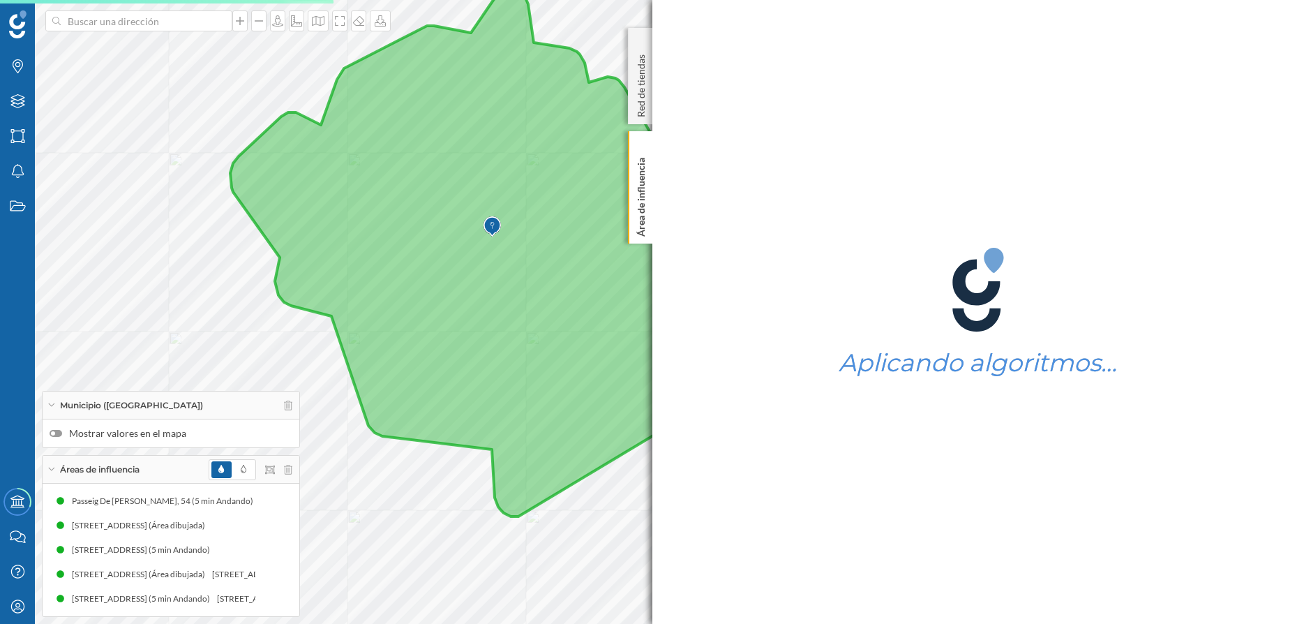
drag, startPoint x: 456, startPoint y: 223, endPoint x: 348, endPoint y: 237, distance: 109.0
click at [348, 237] on icon at bounding box center [485, 252] width 511 height 527
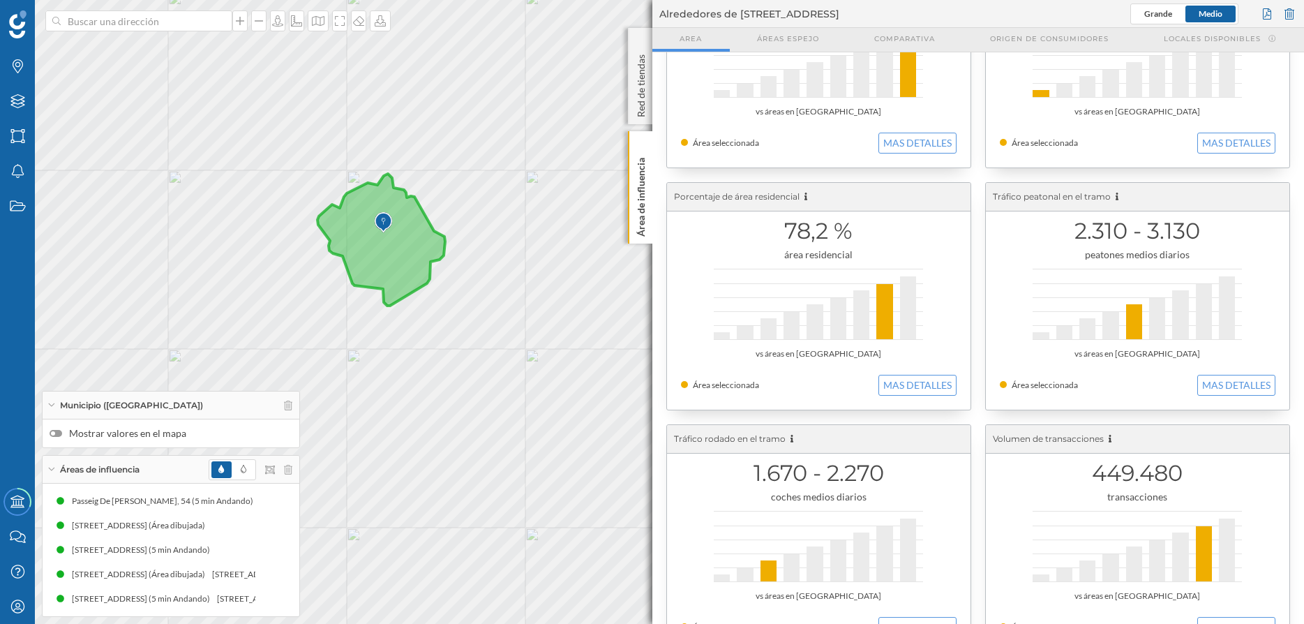
scroll to position [0, 0]
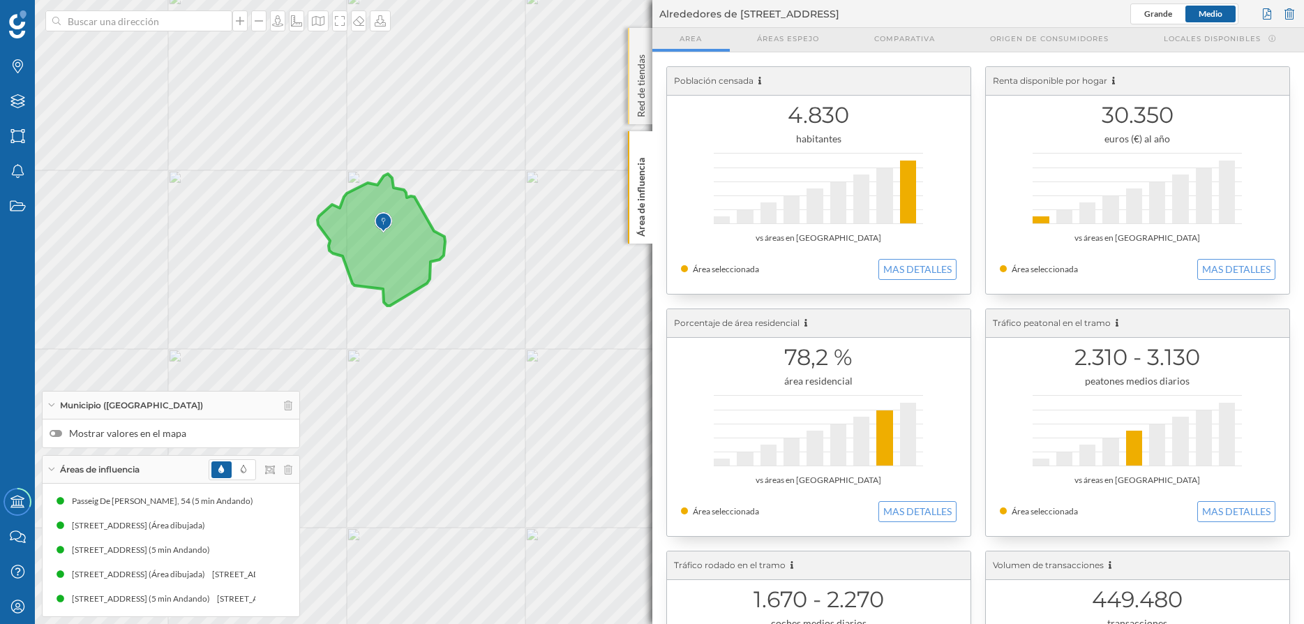
click at [650, 87] on div "Red de tiendas" at bounding box center [640, 76] width 24 height 96
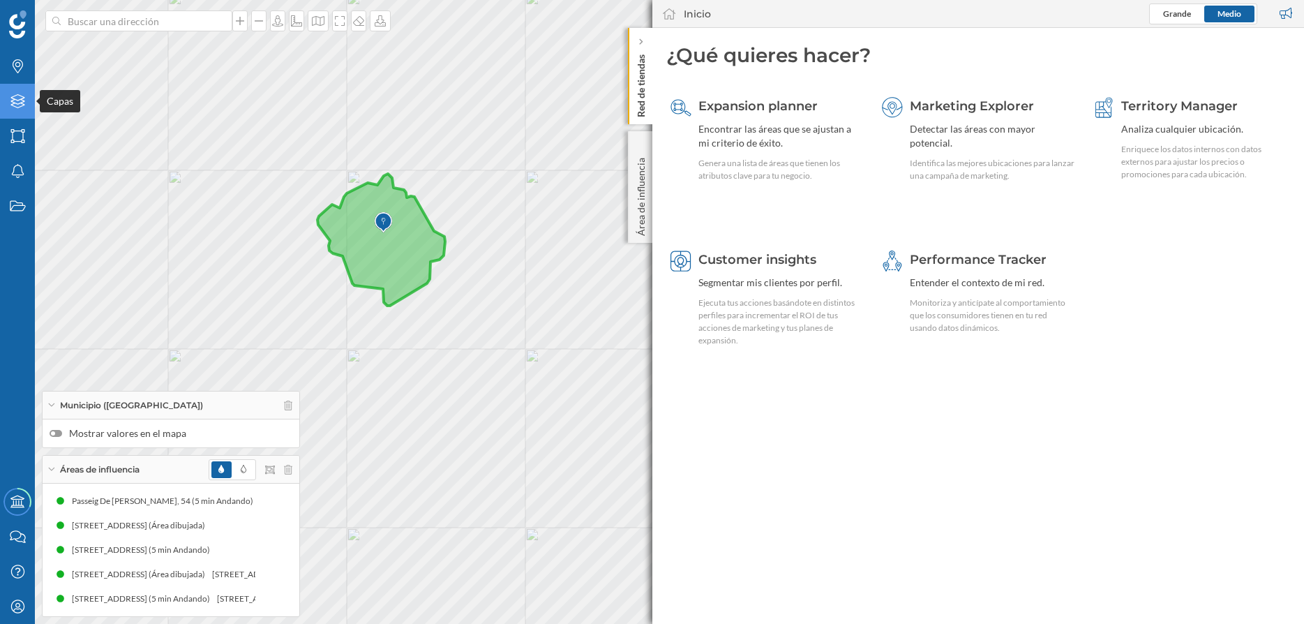
click at [17, 100] on icon "Capas" at bounding box center [17, 101] width 17 height 14
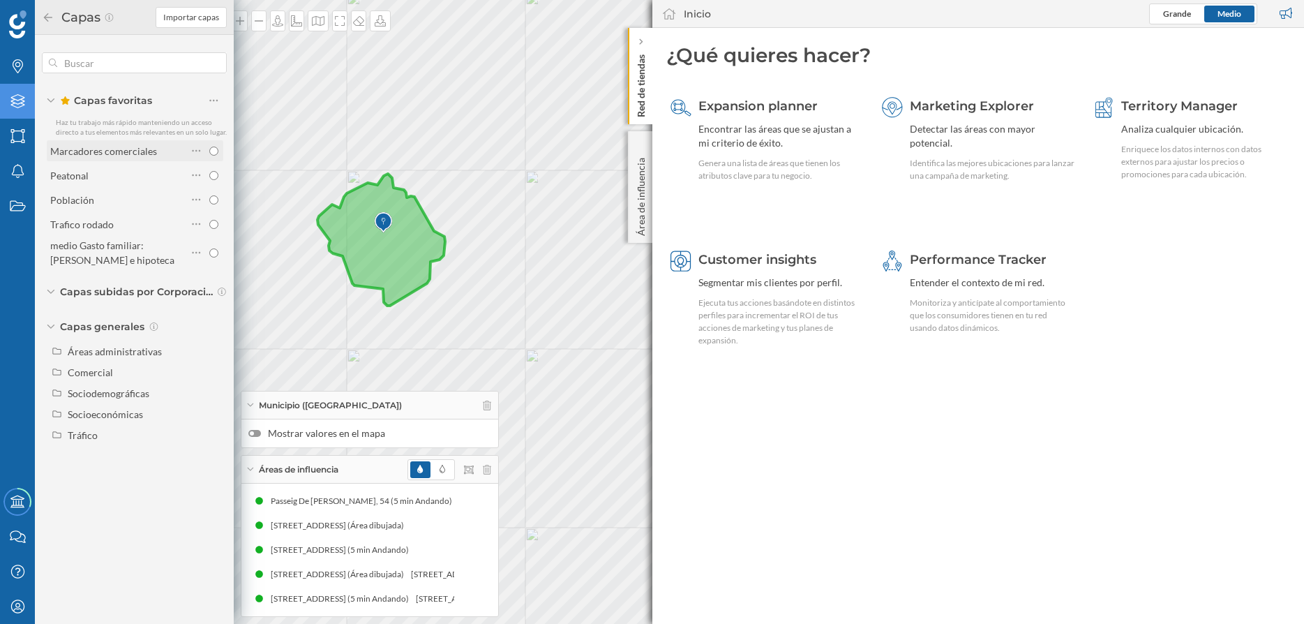
click at [214, 149] on input "radio" at bounding box center [213, 151] width 9 height 9
radio input "true"
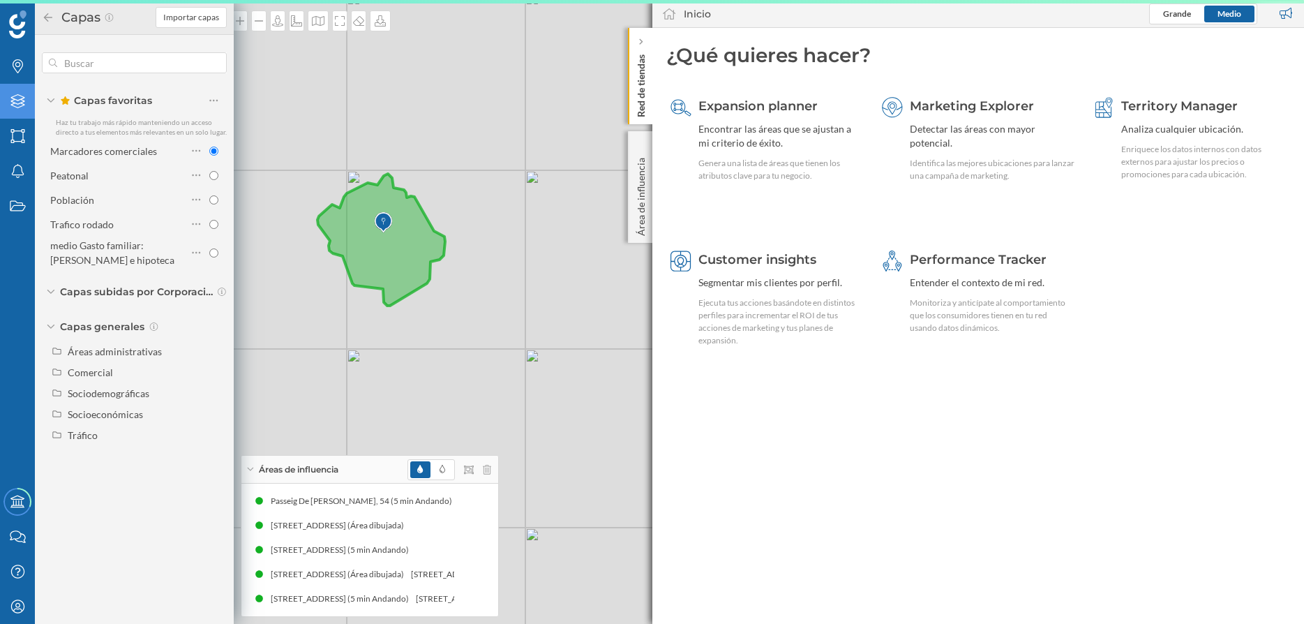
click at [308, 274] on div "© Mapbox © OpenStreetMap Improve this map" at bounding box center [652, 312] width 1304 height 624
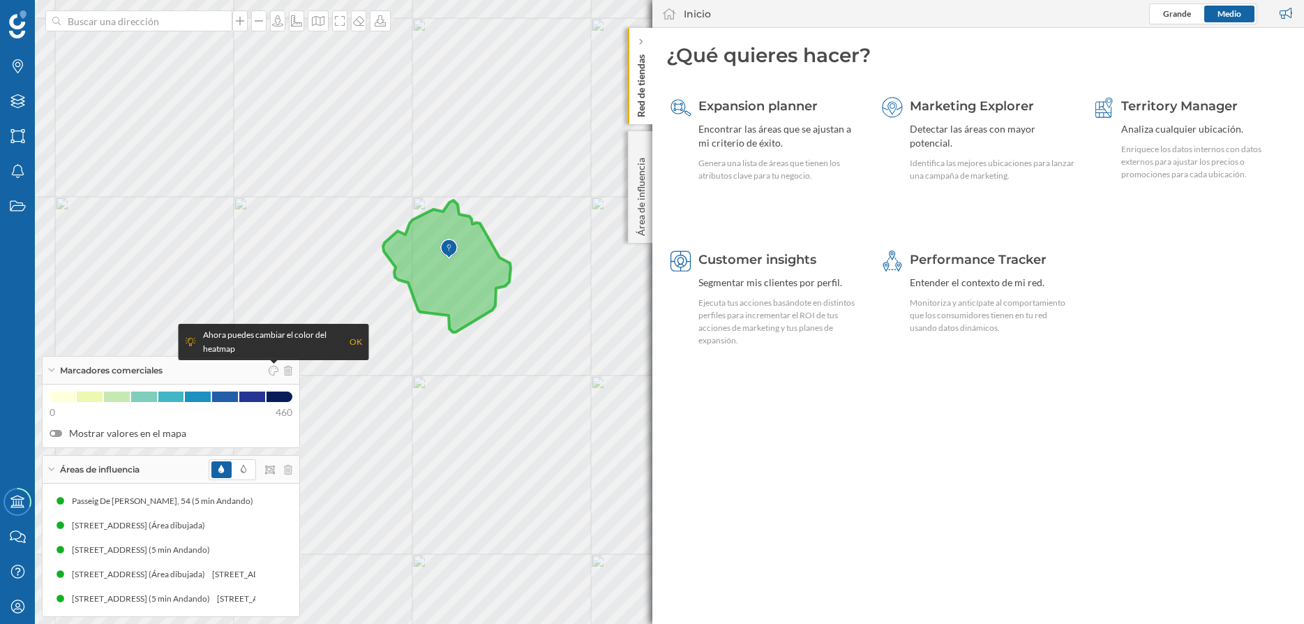
click at [445, 221] on icon at bounding box center [447, 266] width 128 height 132
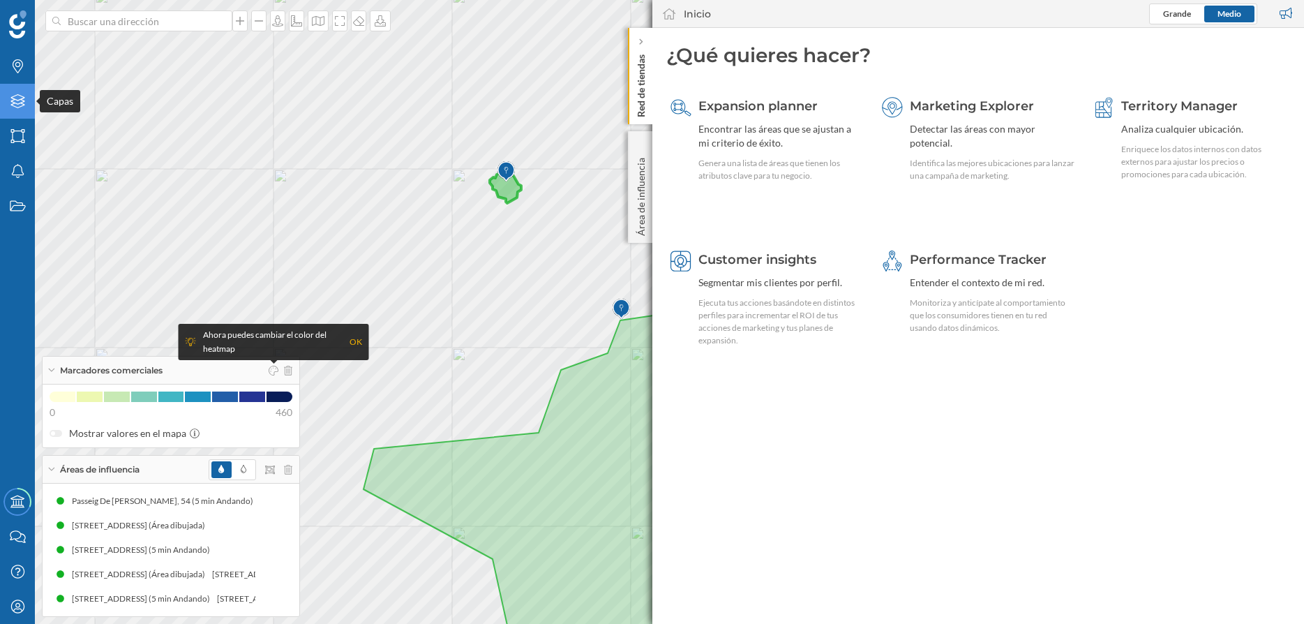
click at [20, 97] on icon "Capas" at bounding box center [17, 101] width 17 height 14
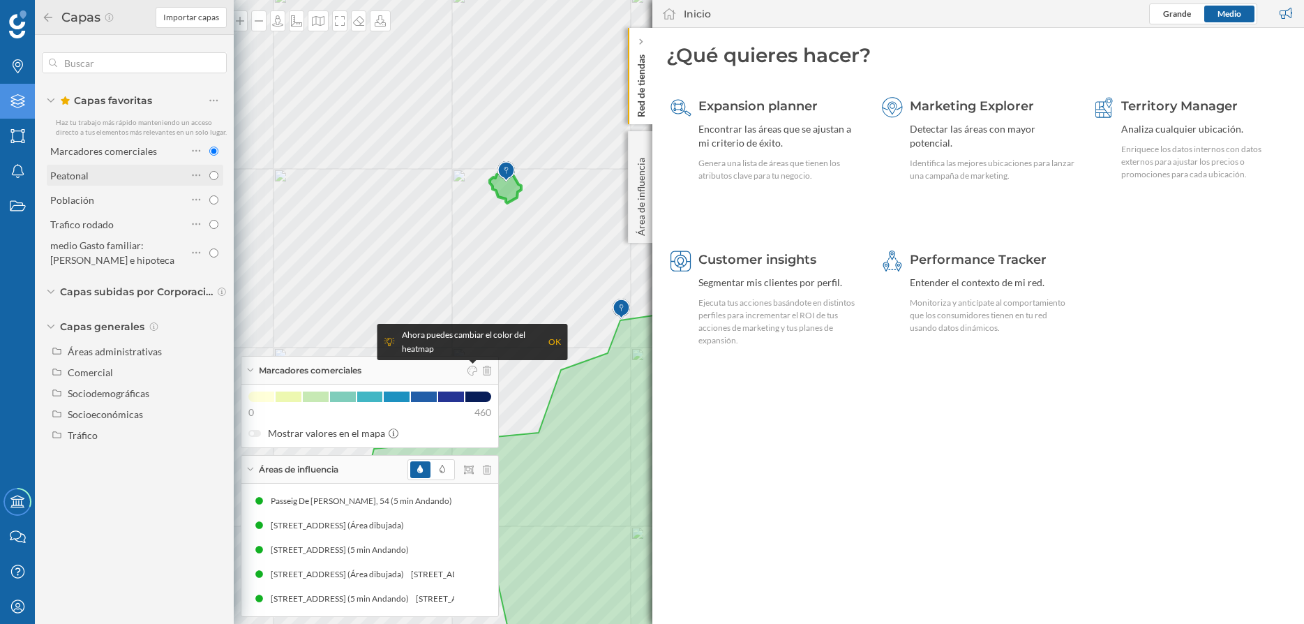
click at [216, 177] on input "radio" at bounding box center [213, 175] width 9 height 9
radio input "true"
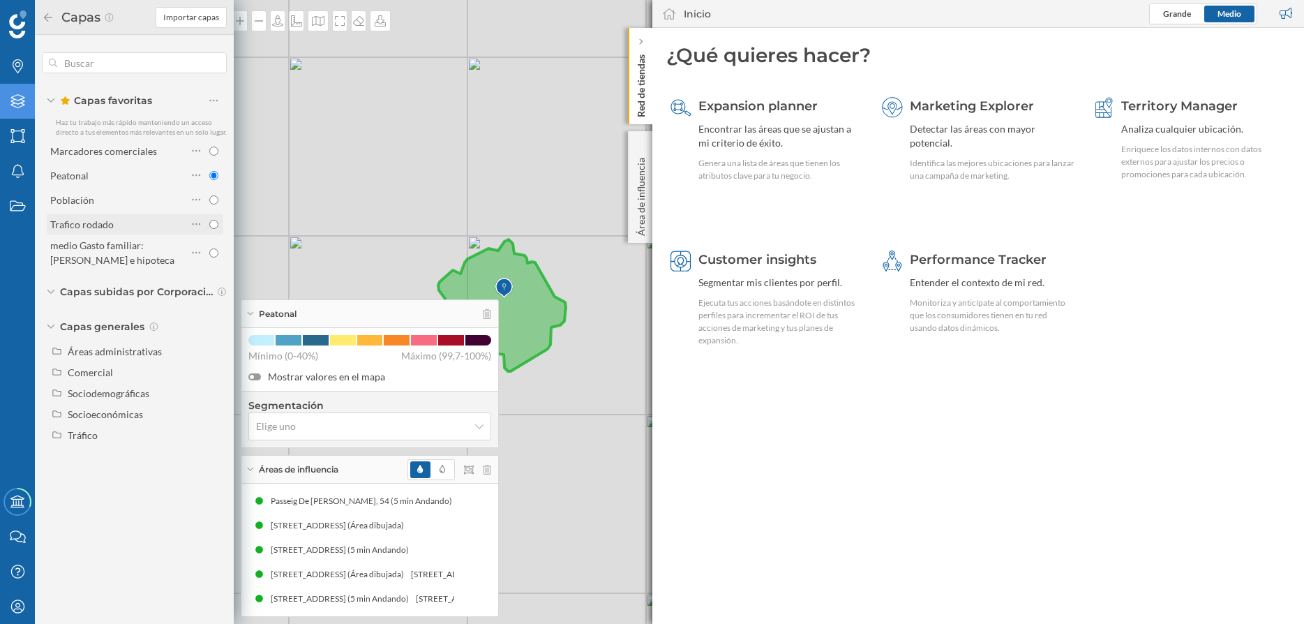
click at [213, 225] on input "radio" at bounding box center [213, 224] width 9 height 9
radio input "true"
click at [373, 170] on div "© Mapbox © OpenStreetMap Improve this map" at bounding box center [652, 312] width 1304 height 624
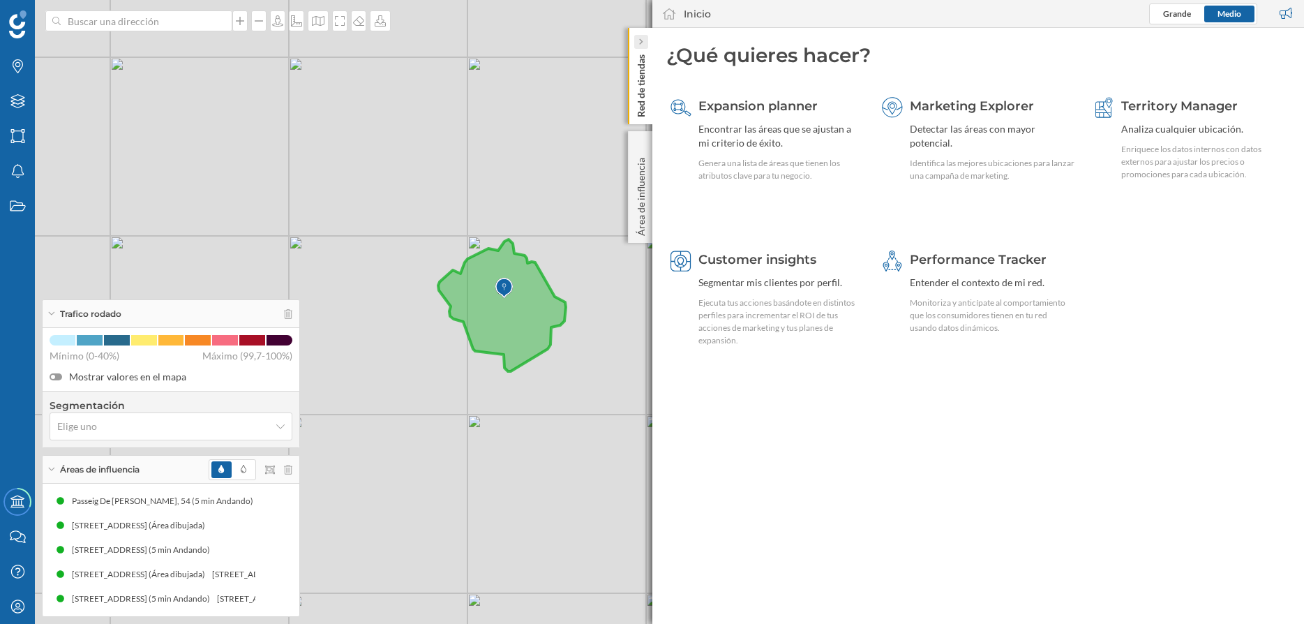
click at [640, 41] on icon at bounding box center [639, 42] width 3 height 6
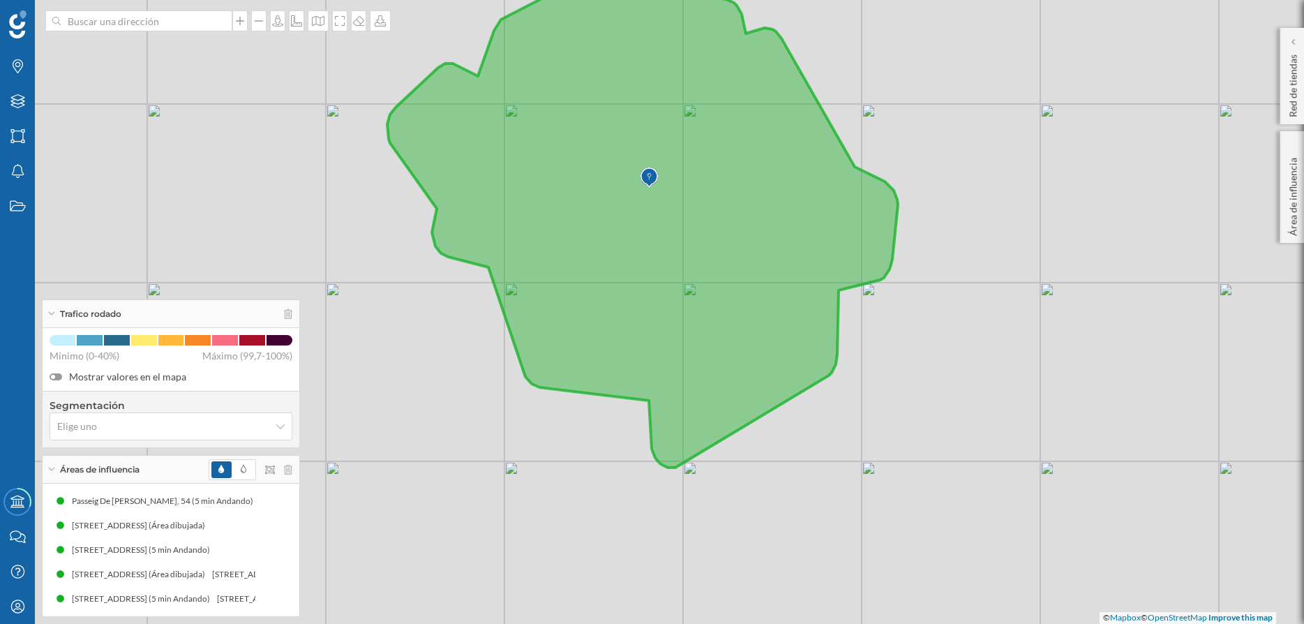
drag, startPoint x: 749, startPoint y: 292, endPoint x: 894, endPoint y: 151, distance: 203.3
click at [894, 151] on div "© Mapbox © OpenStreetMap Improve this map" at bounding box center [652, 312] width 1304 height 624
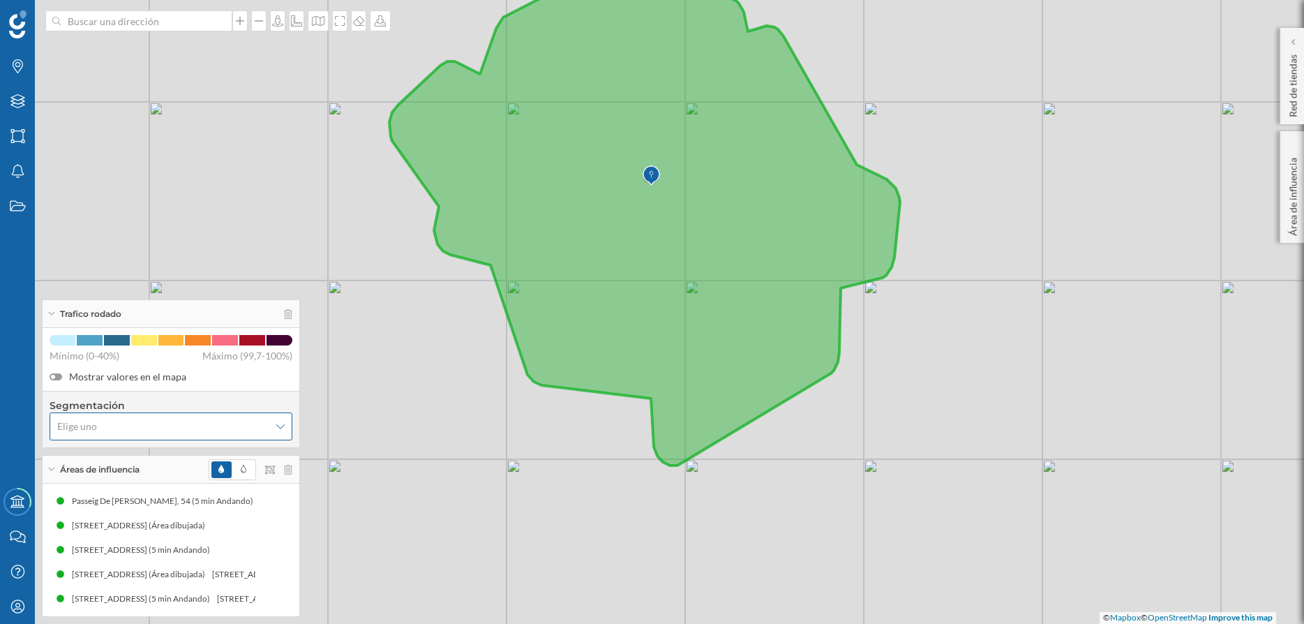
click at [262, 424] on span "Elige uno" at bounding box center [163, 426] width 212 height 14
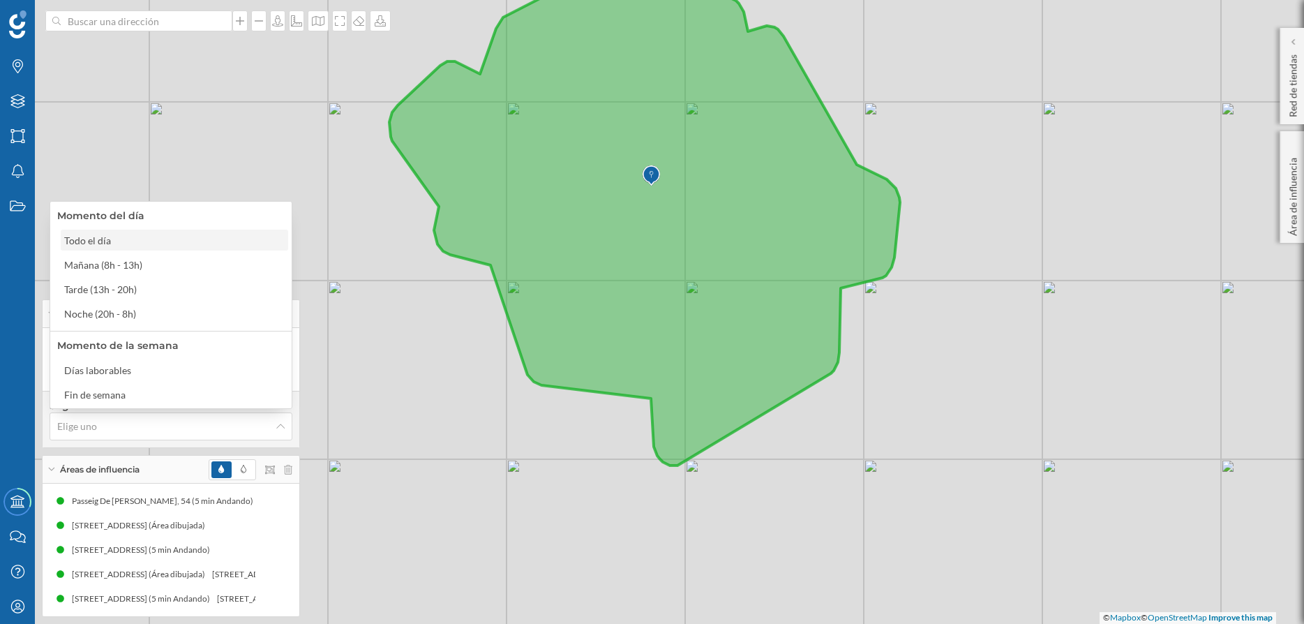
click at [146, 238] on div "Todo el día" at bounding box center [173, 240] width 219 height 15
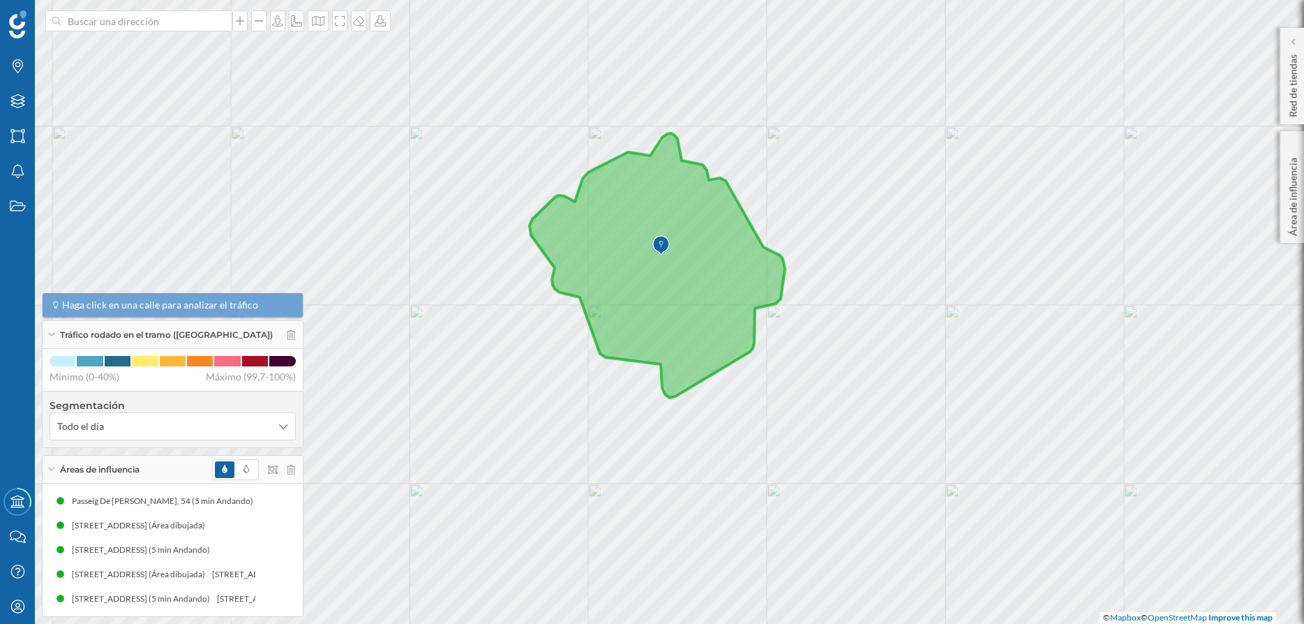
click at [659, 241] on img at bounding box center [660, 246] width 17 height 28
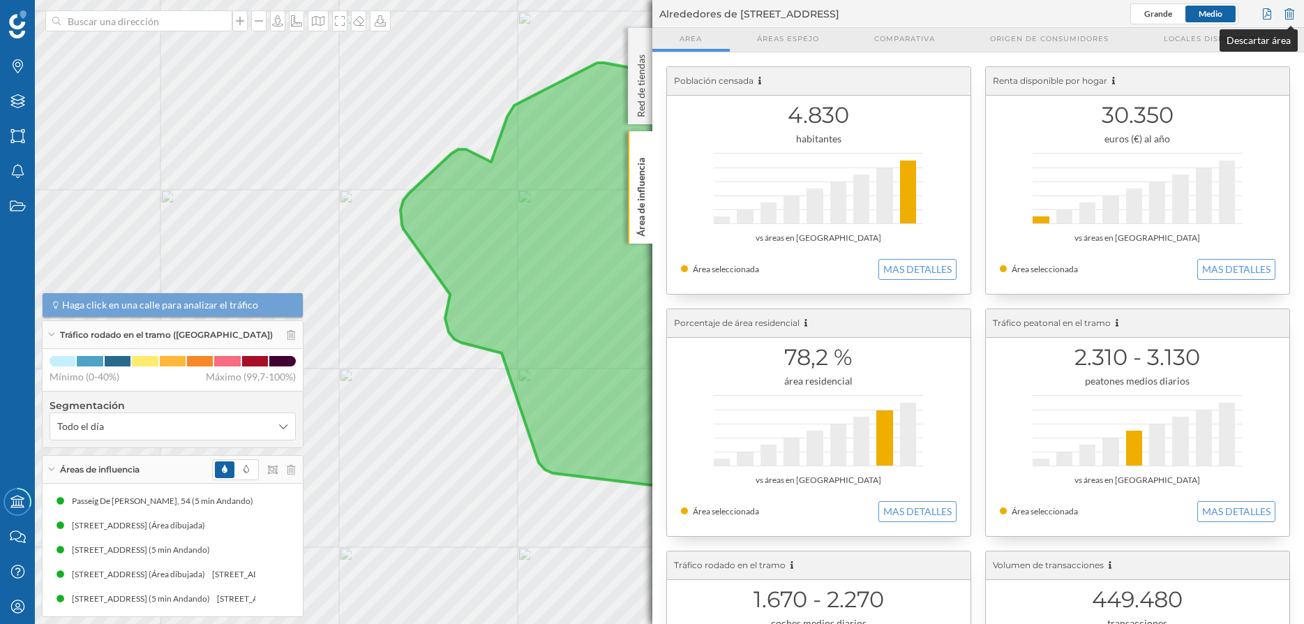
click at [1286, 13] on div at bounding box center [1289, 13] width 15 height 21
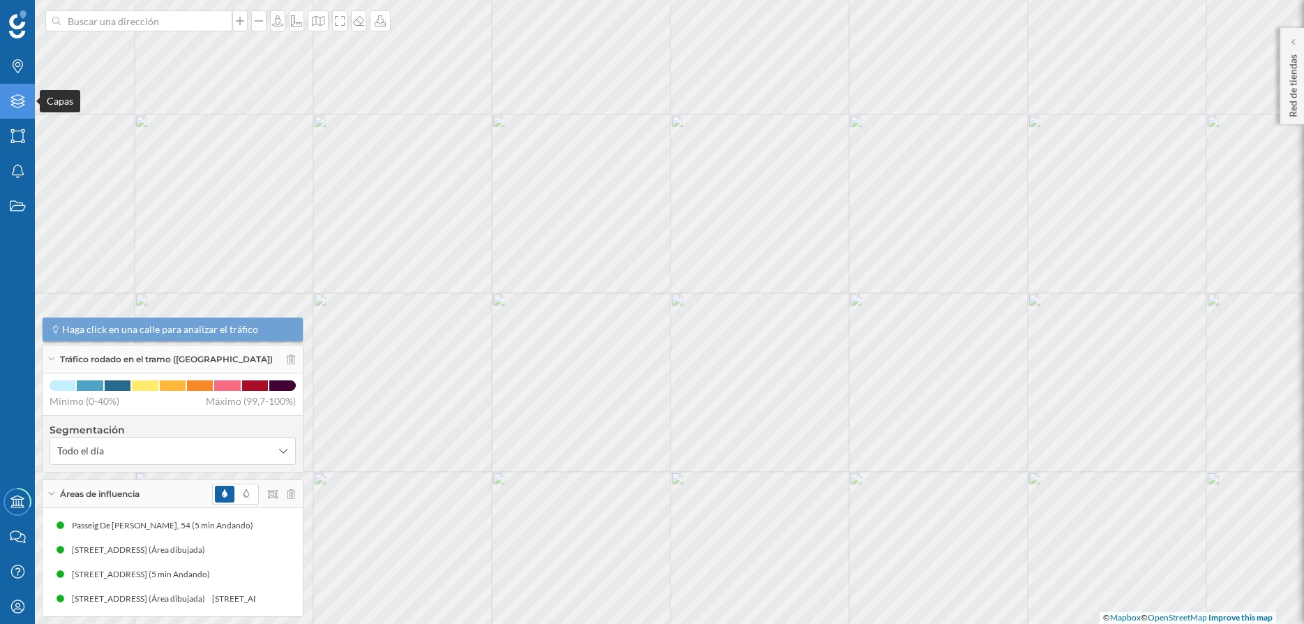
click at [22, 102] on icon "Capas" at bounding box center [17, 101] width 17 height 14
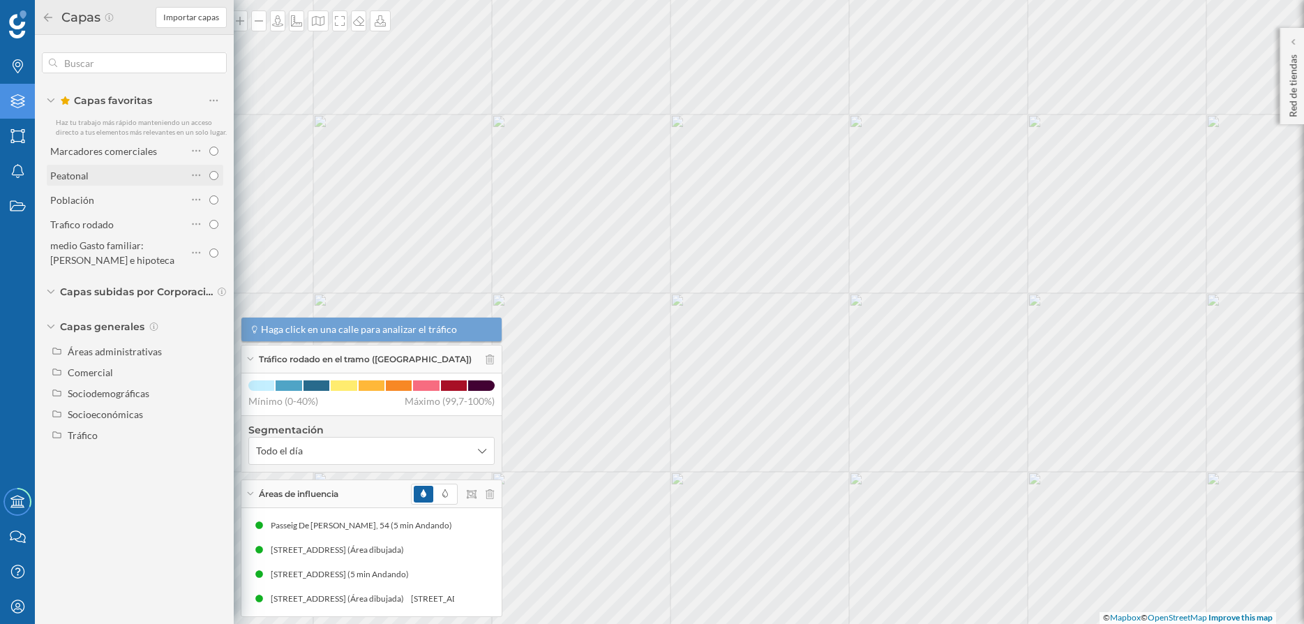
click at [216, 176] on input "radio" at bounding box center [213, 175] width 9 height 9
radio input "true"
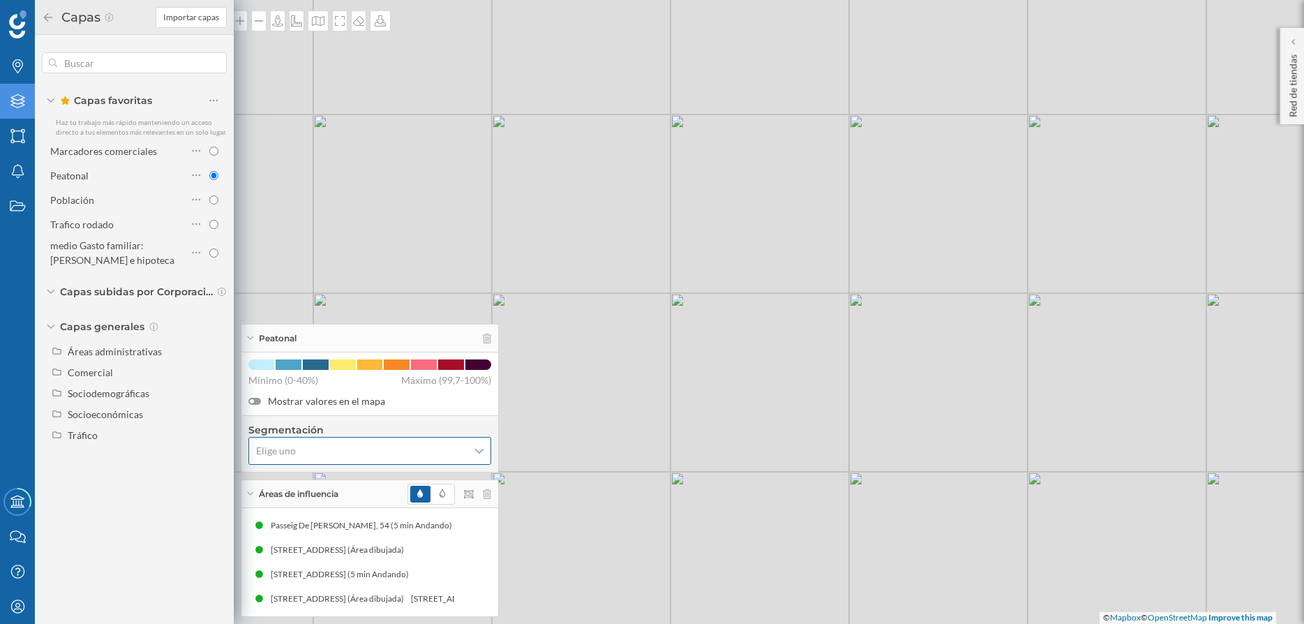
click at [311, 444] on span "Elige uno" at bounding box center [362, 451] width 212 height 14
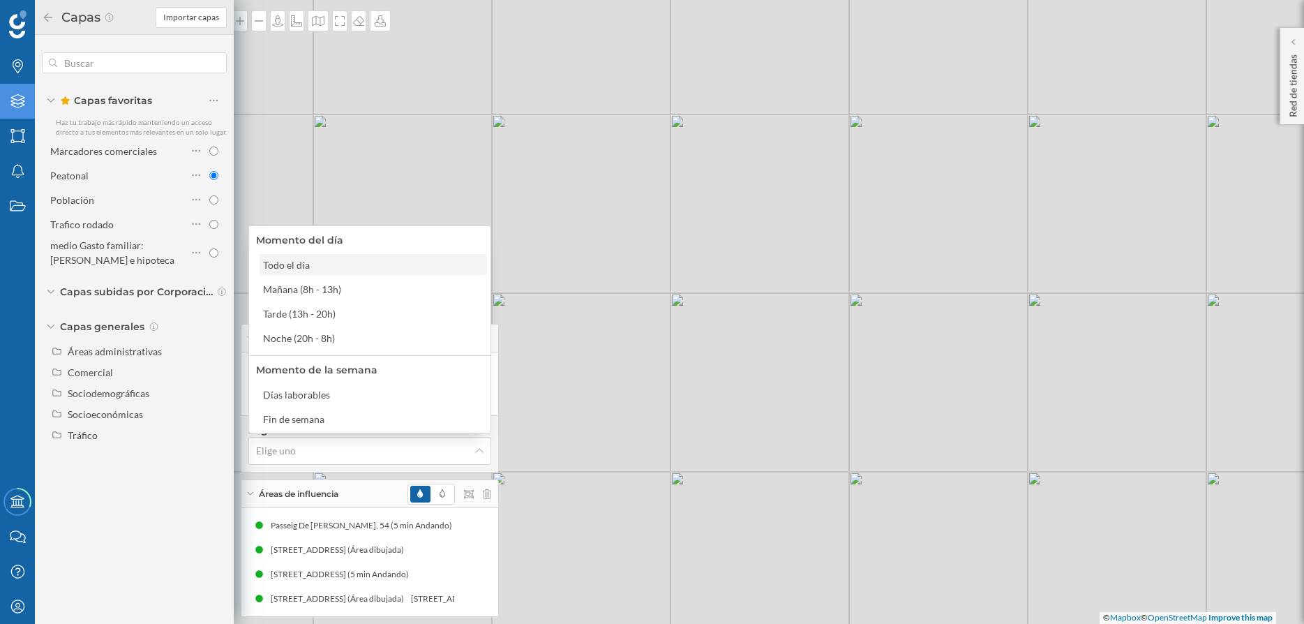
click at [314, 260] on div "Todo el día" at bounding box center [290, 264] width 54 height 15
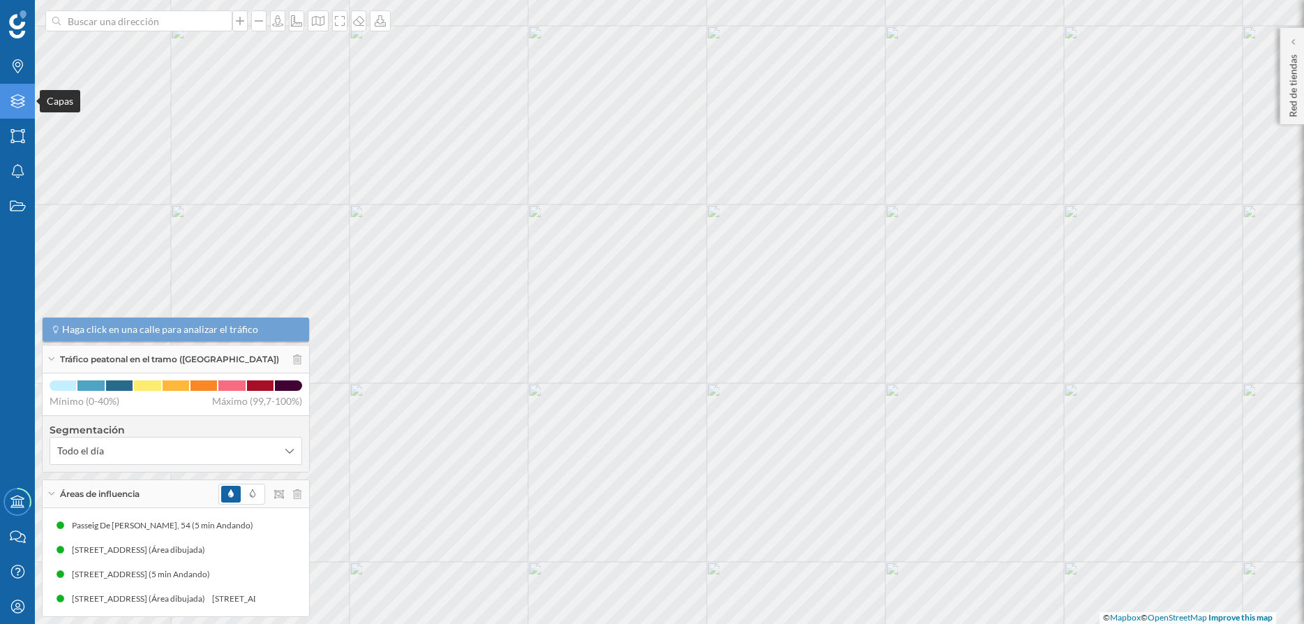
click at [12, 98] on icon at bounding box center [17, 101] width 14 height 14
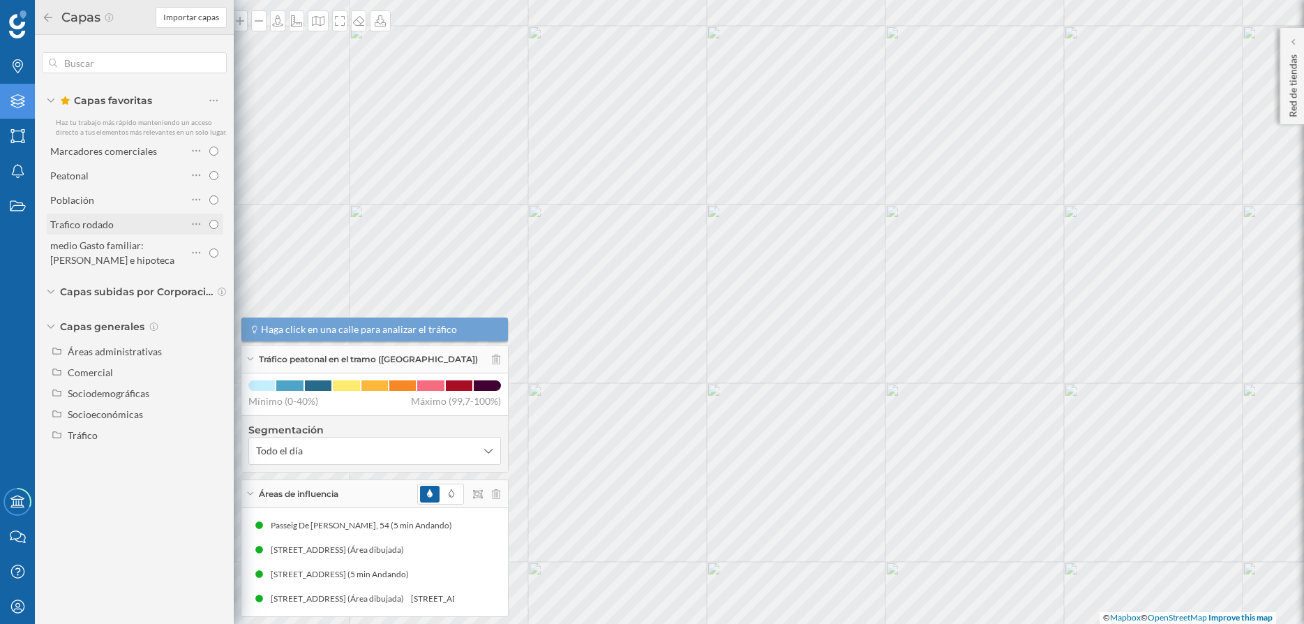
click at [215, 223] on input "radio" at bounding box center [213, 224] width 9 height 9
radio input "true"
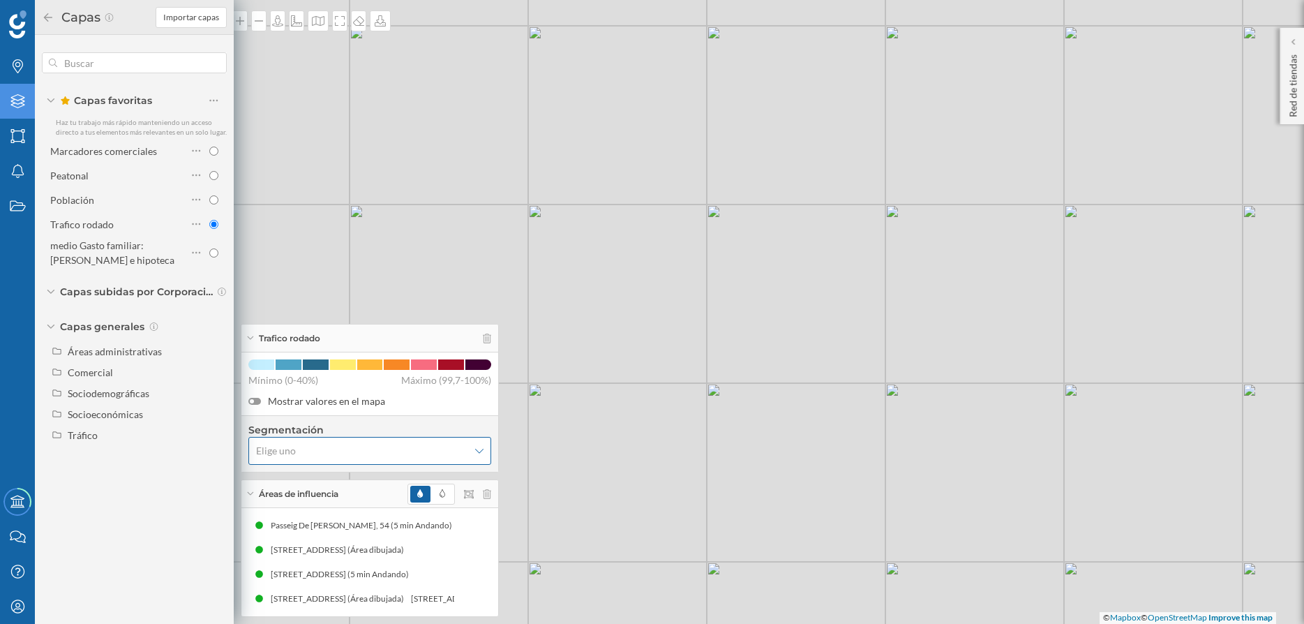
click at [327, 453] on span "Elige uno" at bounding box center [362, 451] width 212 height 14
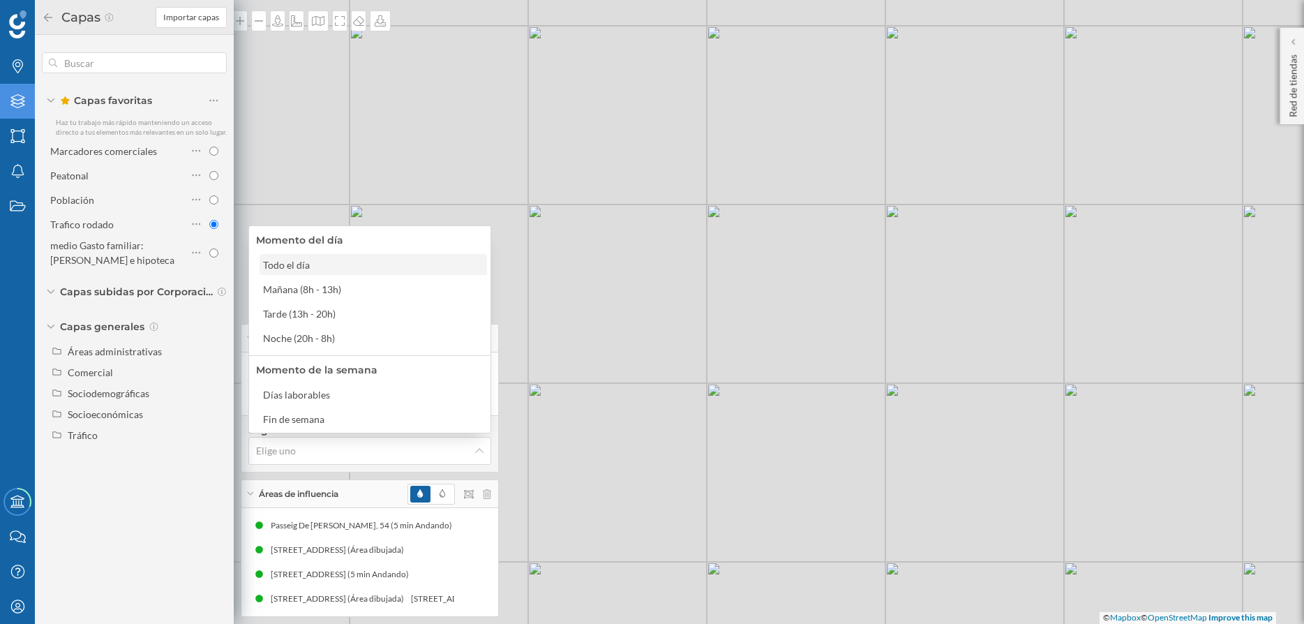
click at [310, 265] on div "Todo el día" at bounding box center [290, 264] width 54 height 15
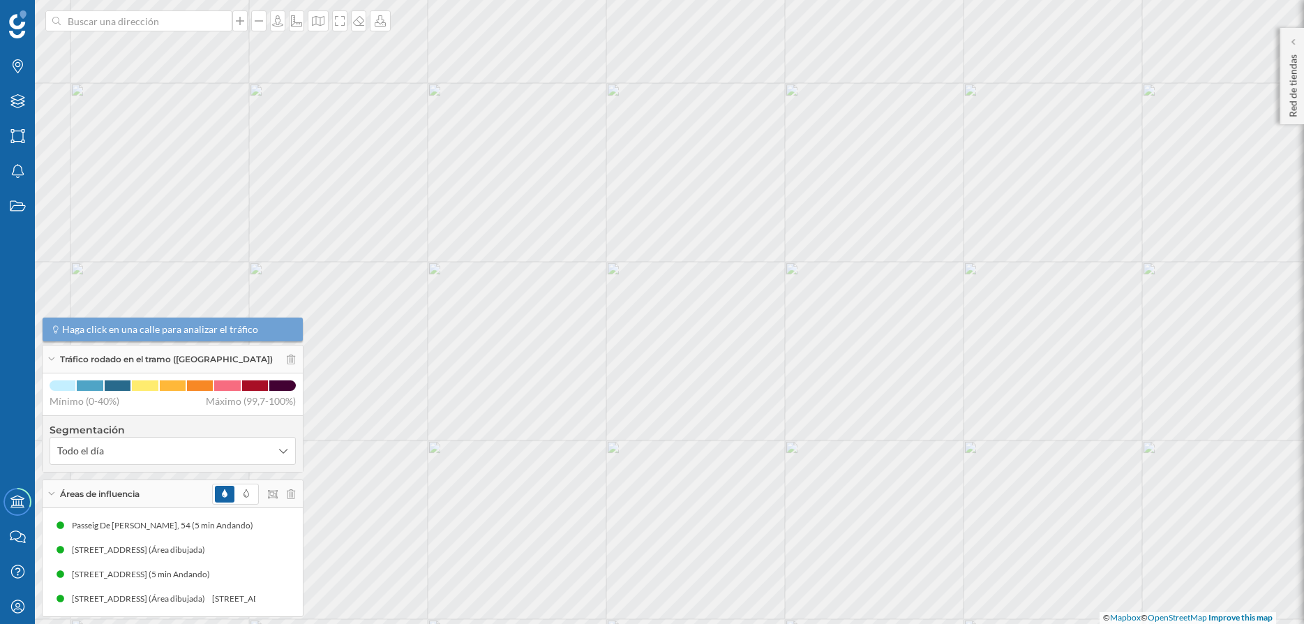
click at [47, 360] on div "Tráfico rodado en el tramo ([GEOGRAPHIC_DATA])" at bounding box center [173, 359] width 260 height 28
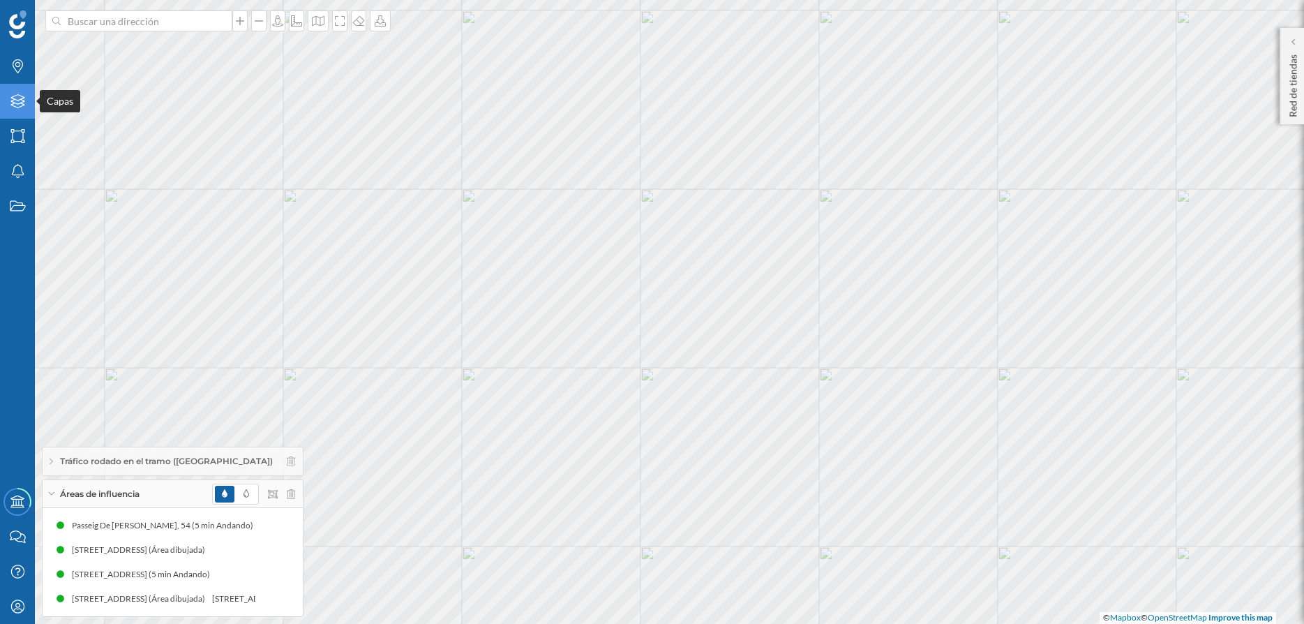
click at [23, 103] on icon "Capas" at bounding box center [17, 101] width 17 height 14
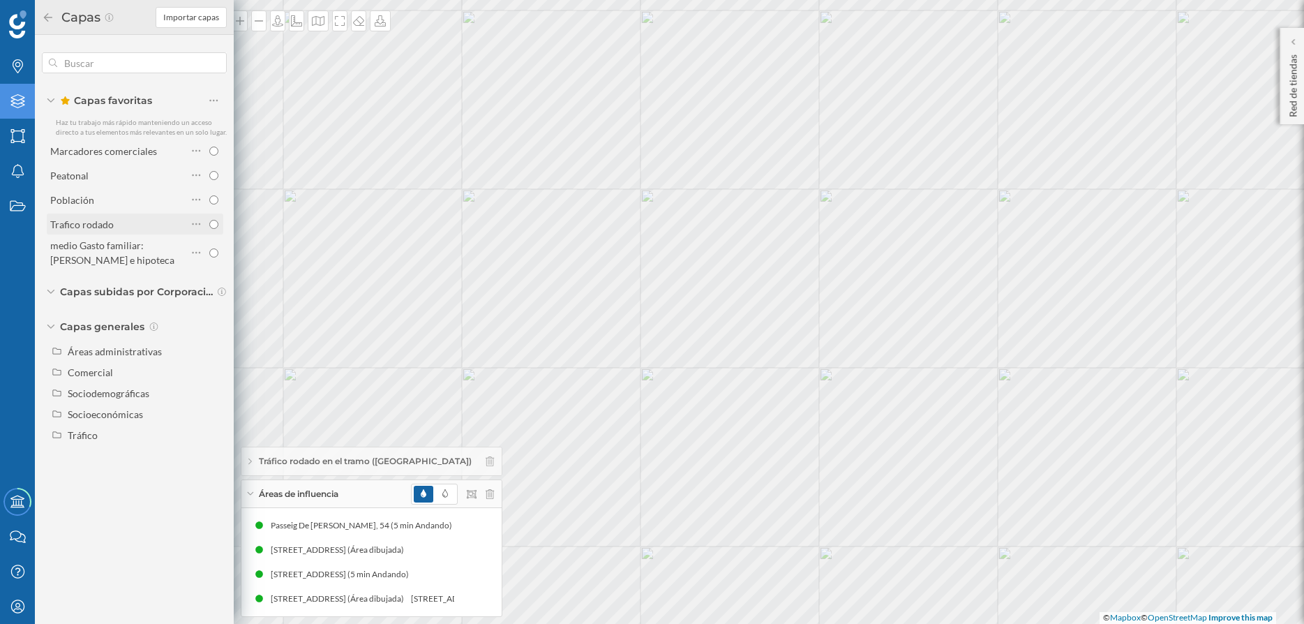
click at [211, 220] on input "radio" at bounding box center [213, 224] width 9 height 9
radio input "true"
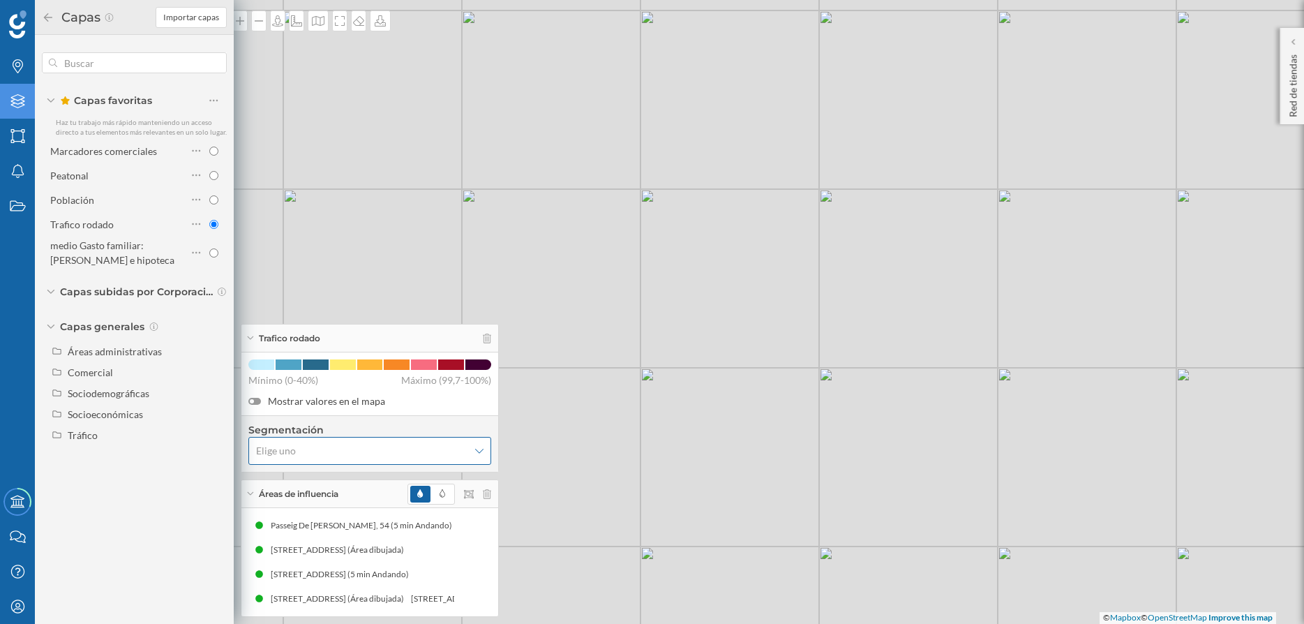
click at [407, 450] on span "Elige uno" at bounding box center [362, 451] width 212 height 14
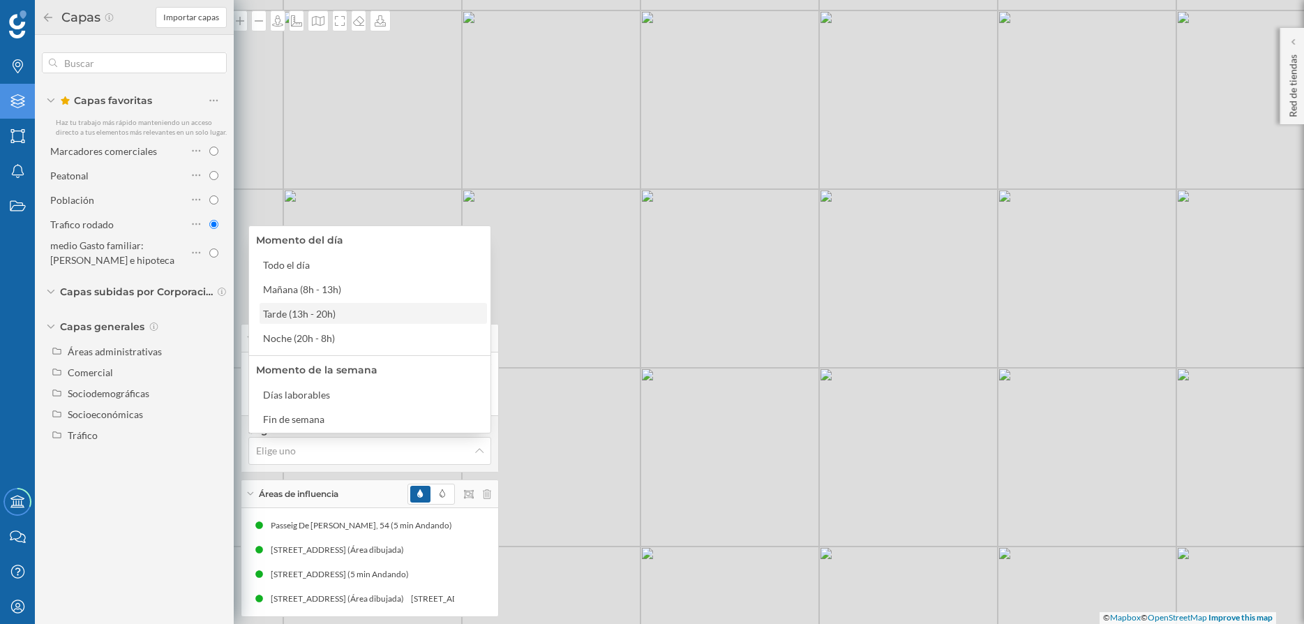
click at [382, 310] on div "Tarde (13h - 20h)" at bounding box center [372, 313] width 219 height 15
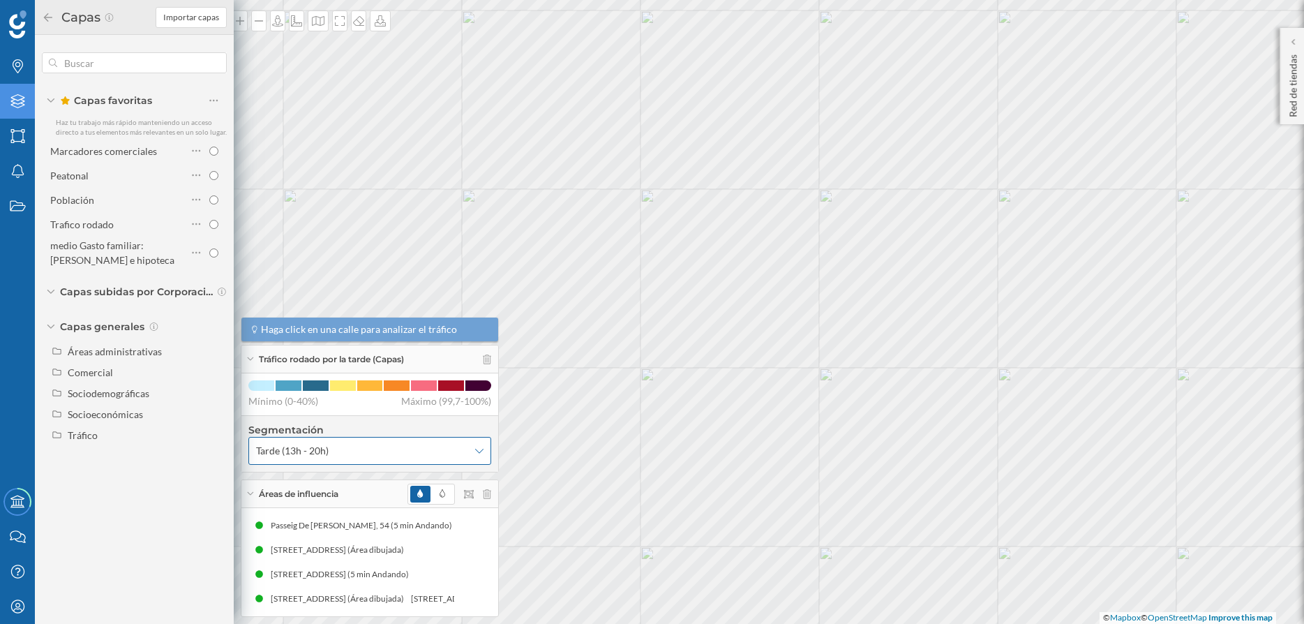
click at [376, 458] on div "Tarde (13h - 20h)" at bounding box center [369, 451] width 243 height 28
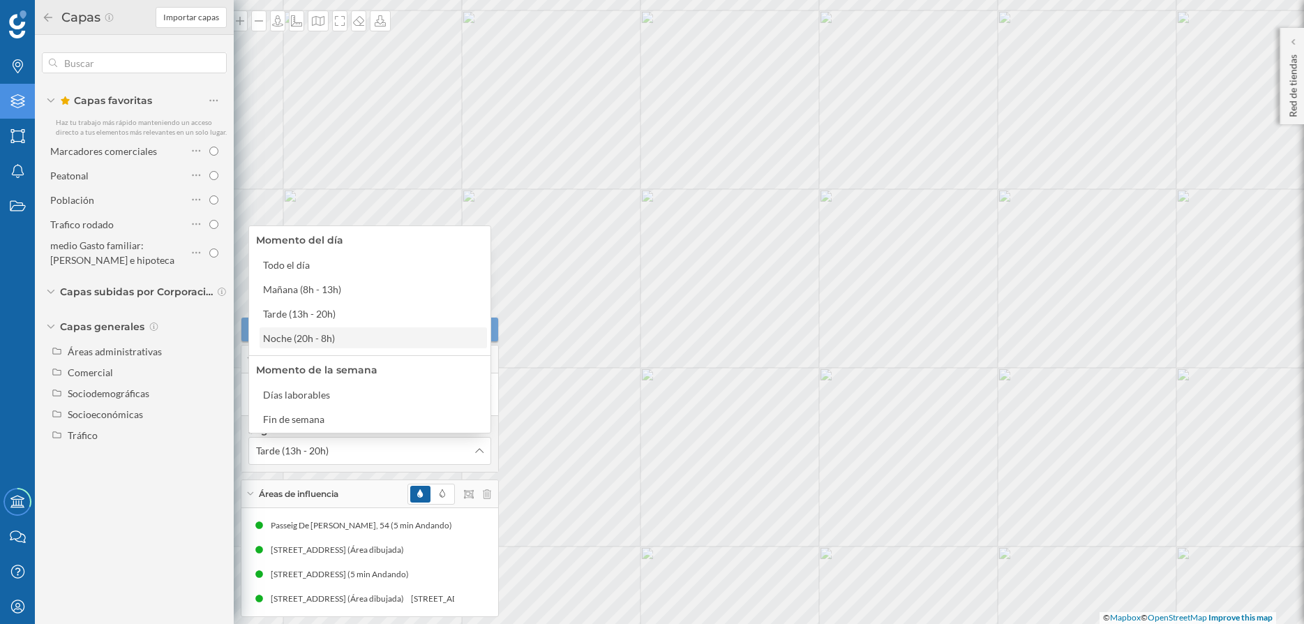
click at [350, 333] on div "Noche (20h - 8h)" at bounding box center [372, 338] width 219 height 15
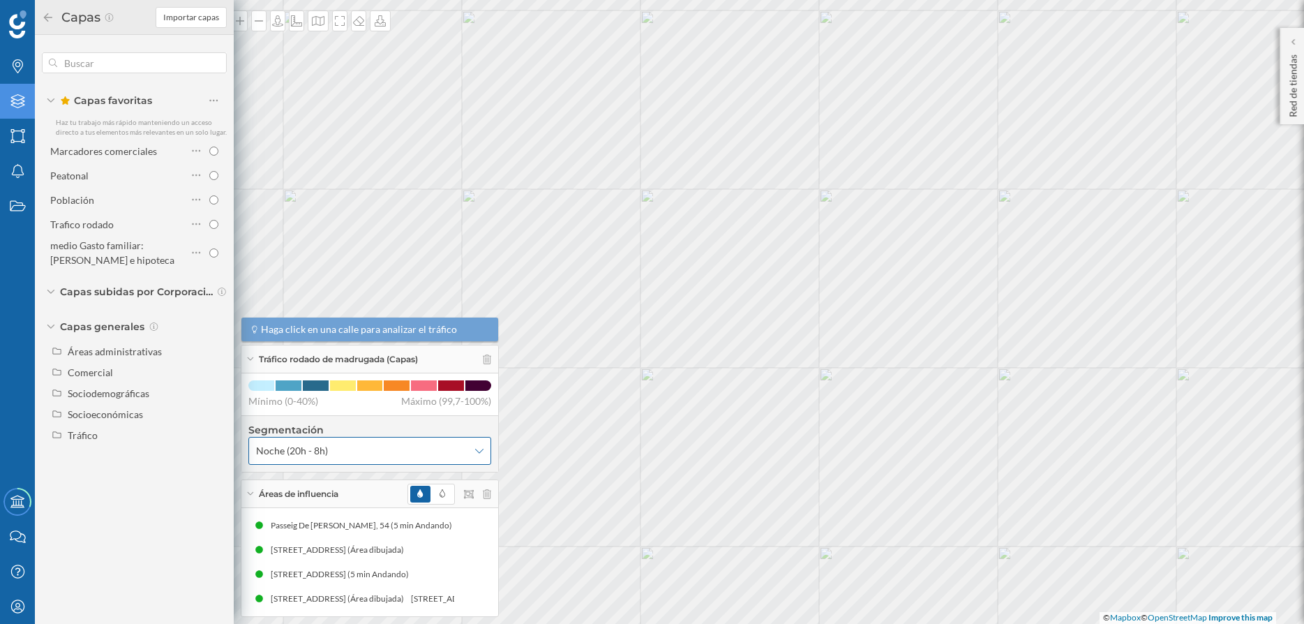
click at [357, 454] on span "Noche (20h - 8h)" at bounding box center [362, 451] width 212 height 14
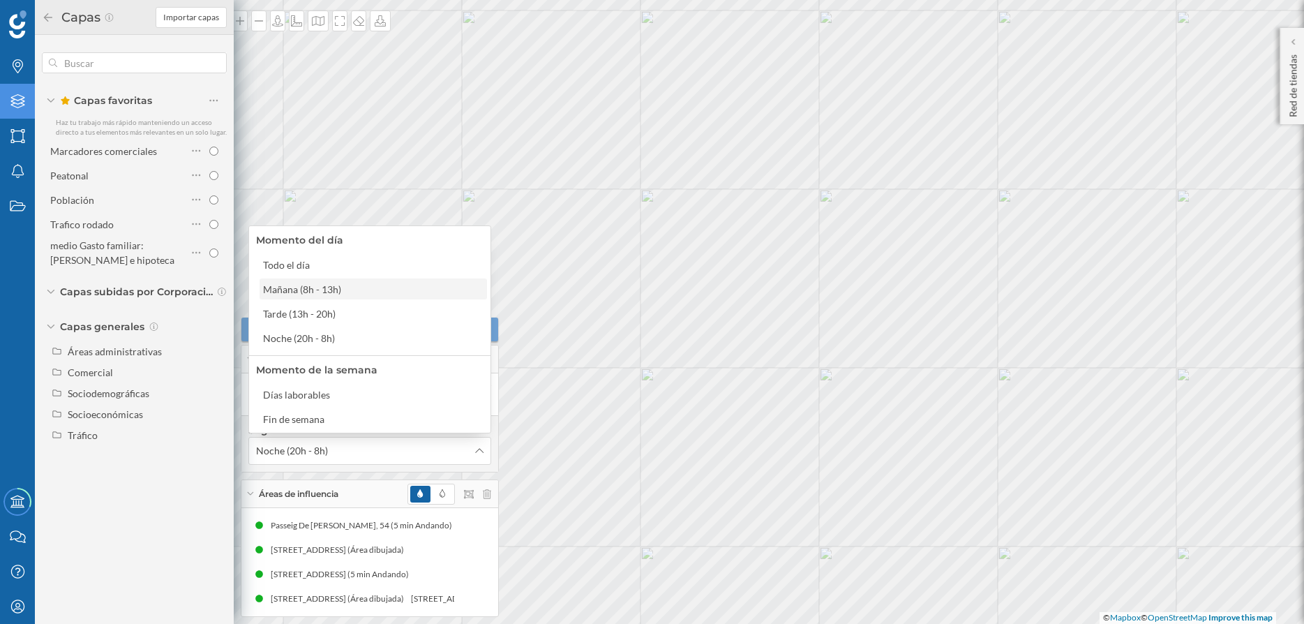
click at [336, 287] on div "Mañana (8h - 13h)" at bounding box center [302, 289] width 78 height 12
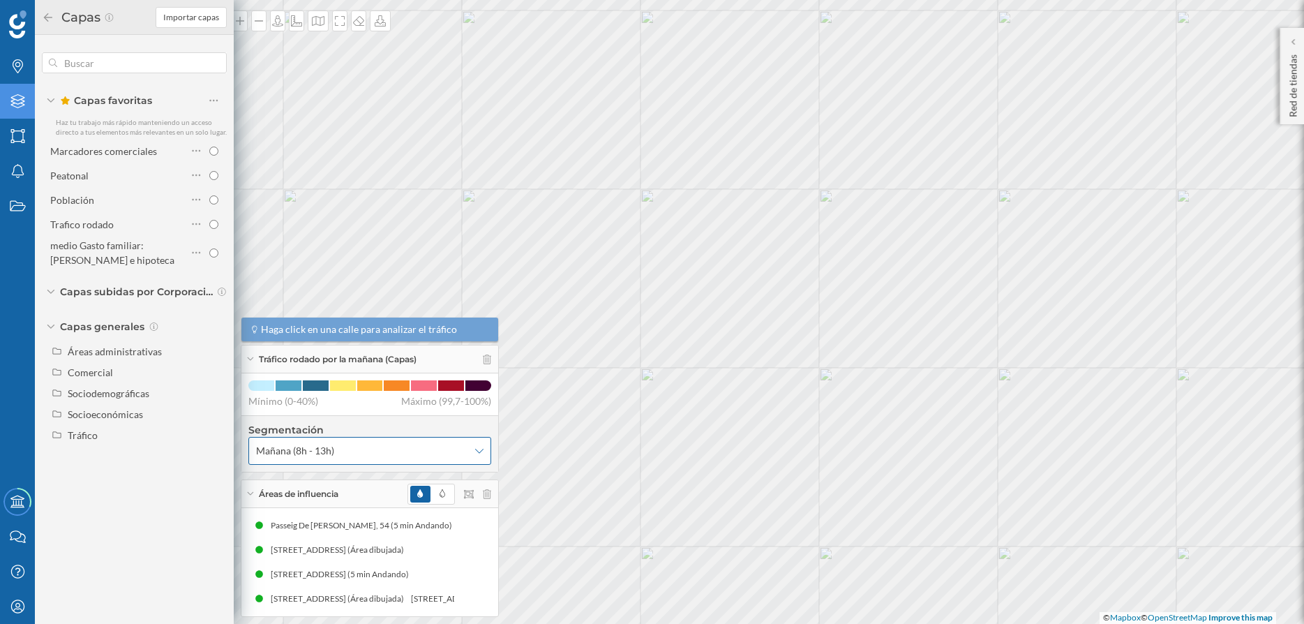
click at [363, 460] on div "Mañana (8h - 13h)" at bounding box center [369, 451] width 243 height 28
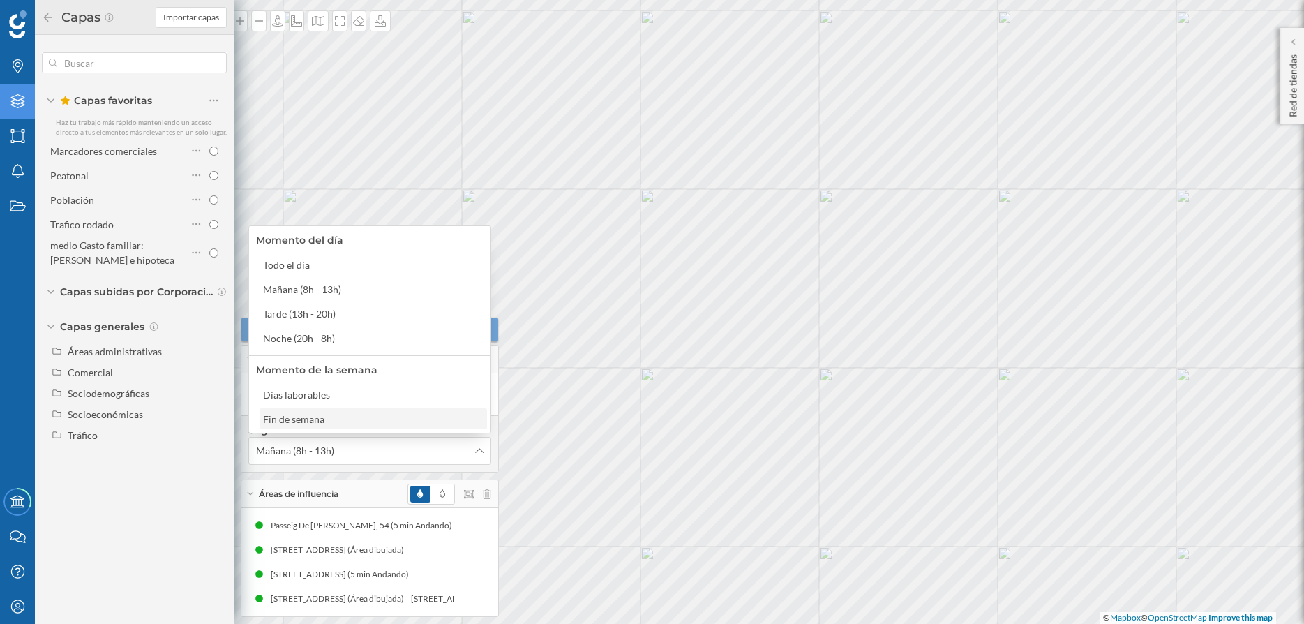
click at [367, 421] on div "Fin de semana" at bounding box center [372, 419] width 219 height 15
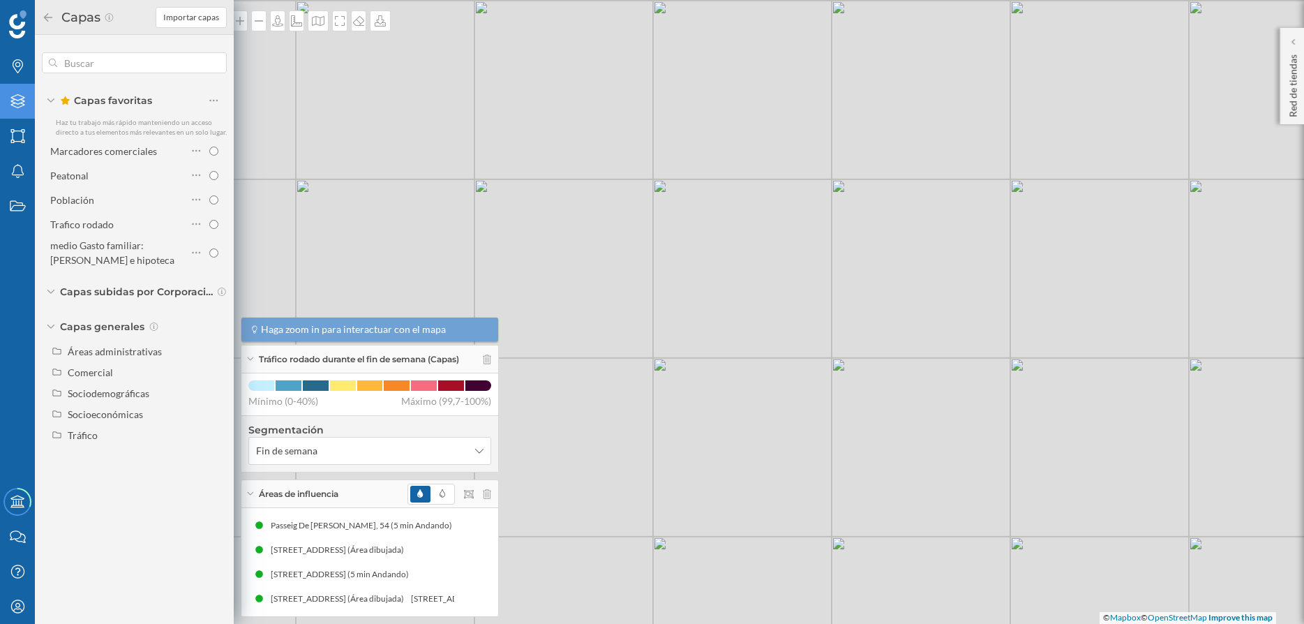
drag, startPoint x: 674, startPoint y: 405, endPoint x: 844, endPoint y: 375, distance: 172.7
click at [844, 375] on div "© Mapbox © OpenStreetMap Improve this map" at bounding box center [652, 312] width 1304 height 624
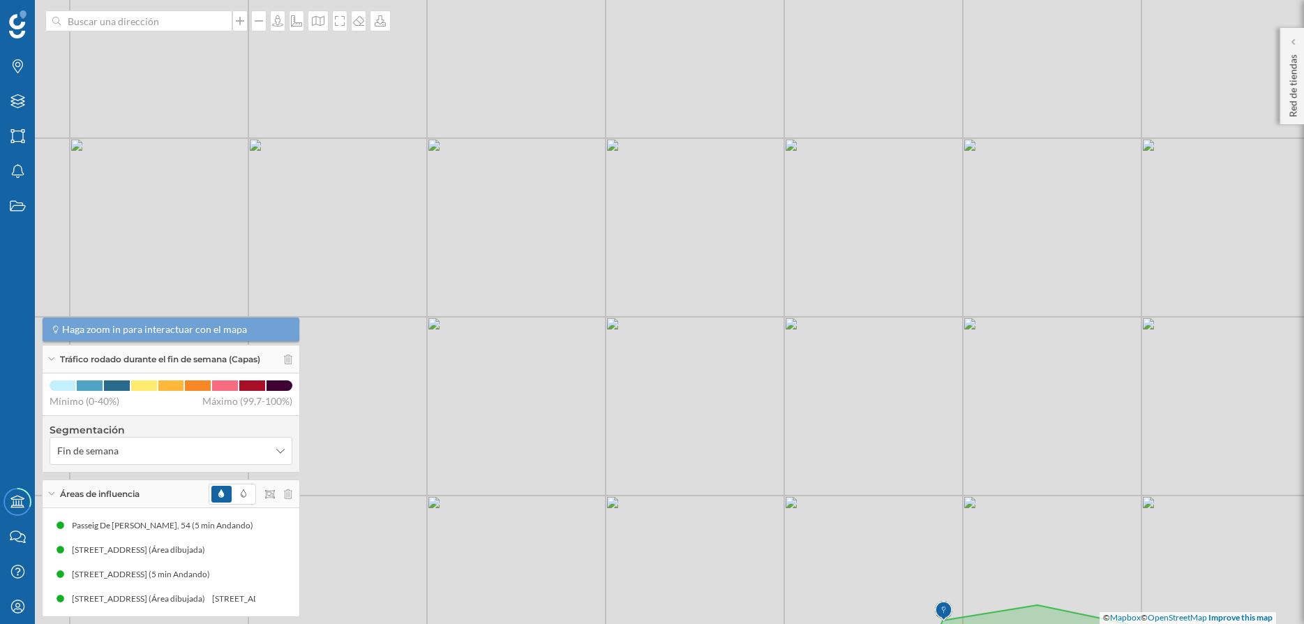
drag, startPoint x: 810, startPoint y: 297, endPoint x: 797, endPoint y: 285, distance: 17.8
click at [797, 285] on div "© Mapbox © OpenStreetMap Improve this map" at bounding box center [652, 312] width 1304 height 624
drag, startPoint x: 830, startPoint y: 414, endPoint x: 740, endPoint y: 218, distance: 215.4
click at [741, 219] on div "© Mapbox © OpenStreetMap Improve this map" at bounding box center [652, 312] width 1304 height 624
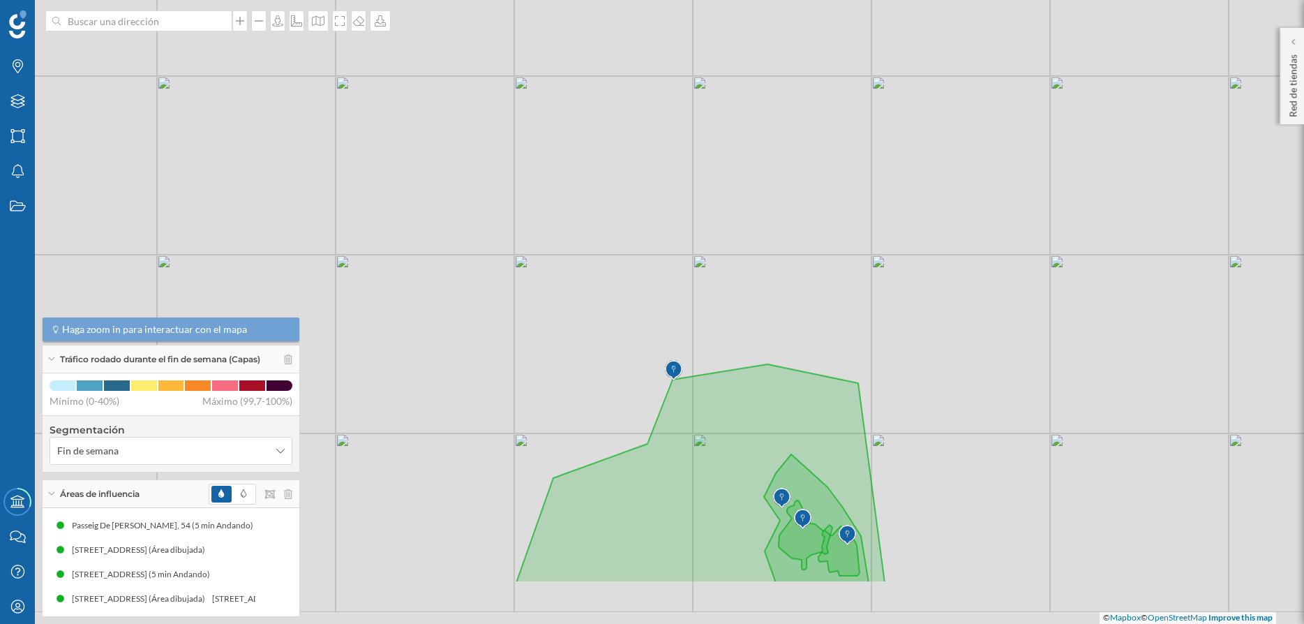
drag, startPoint x: 818, startPoint y: 351, endPoint x: 787, endPoint y: 245, distance: 110.4
click at [787, 245] on div "© Mapbox © OpenStreetMap Improve this map" at bounding box center [652, 312] width 1304 height 624
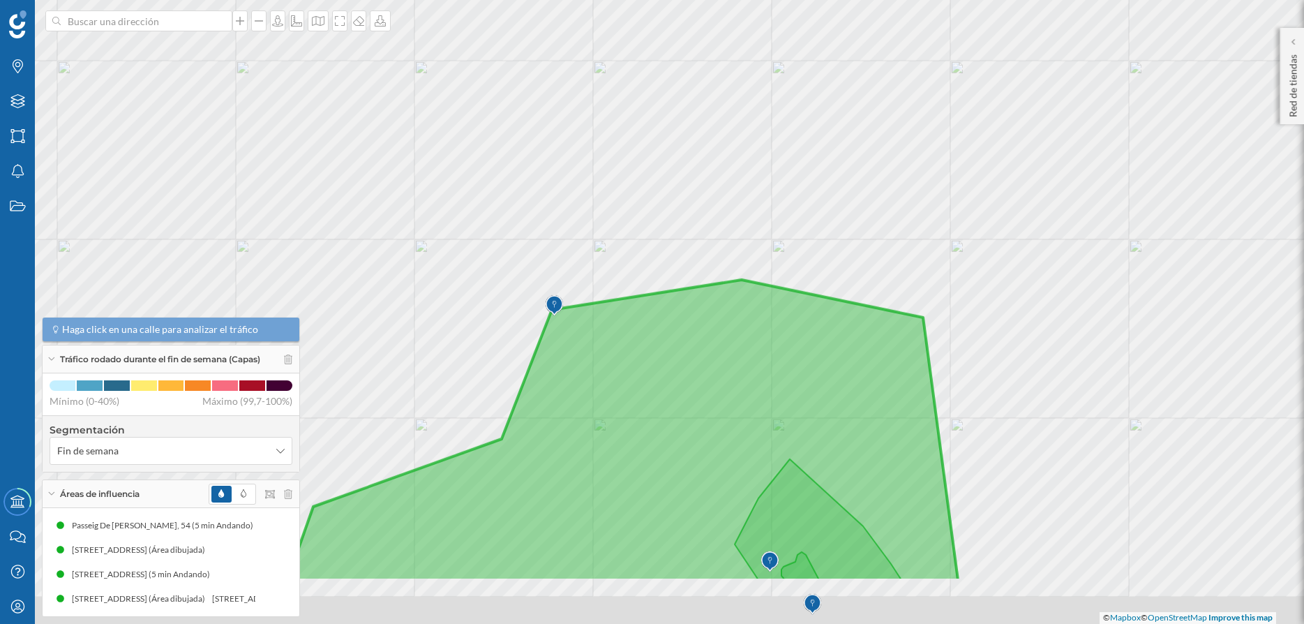
drag, startPoint x: 748, startPoint y: 415, endPoint x: 689, endPoint y: 276, distance: 151.3
click at [668, 280] on icon at bounding box center [622, 430] width 670 height 300
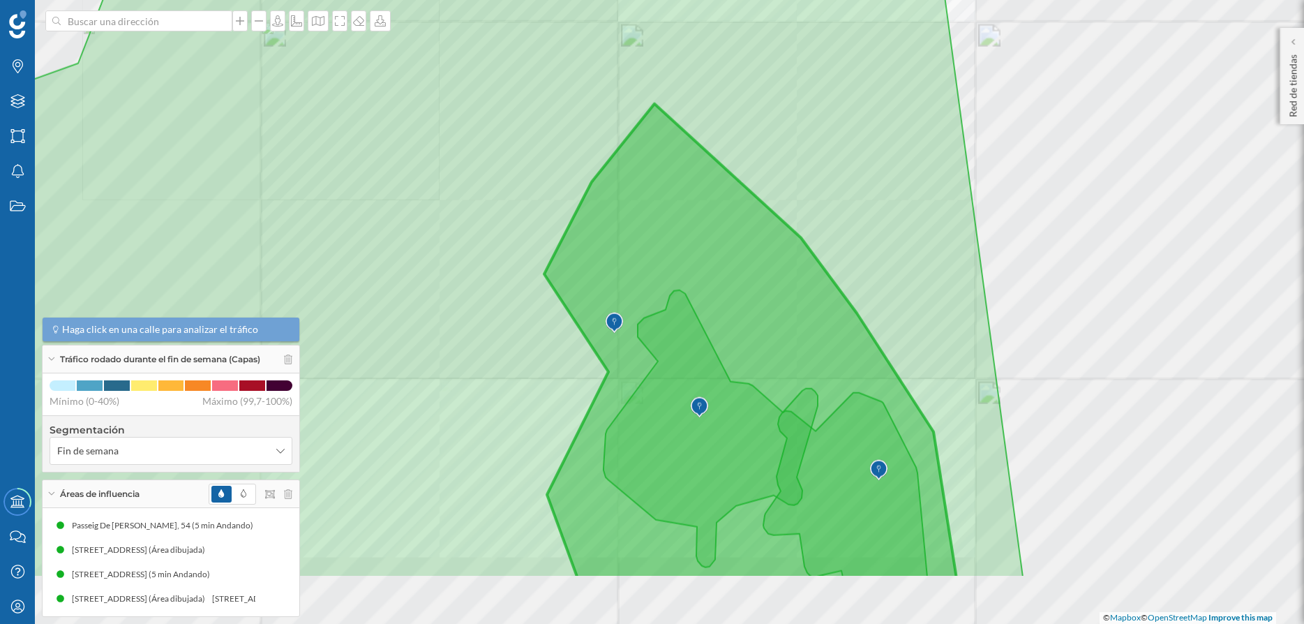
drag, startPoint x: 767, startPoint y: 352, endPoint x: 724, endPoint y: 233, distance: 126.5
click at [724, 233] on icon at bounding box center [430, 201] width 1186 height 751
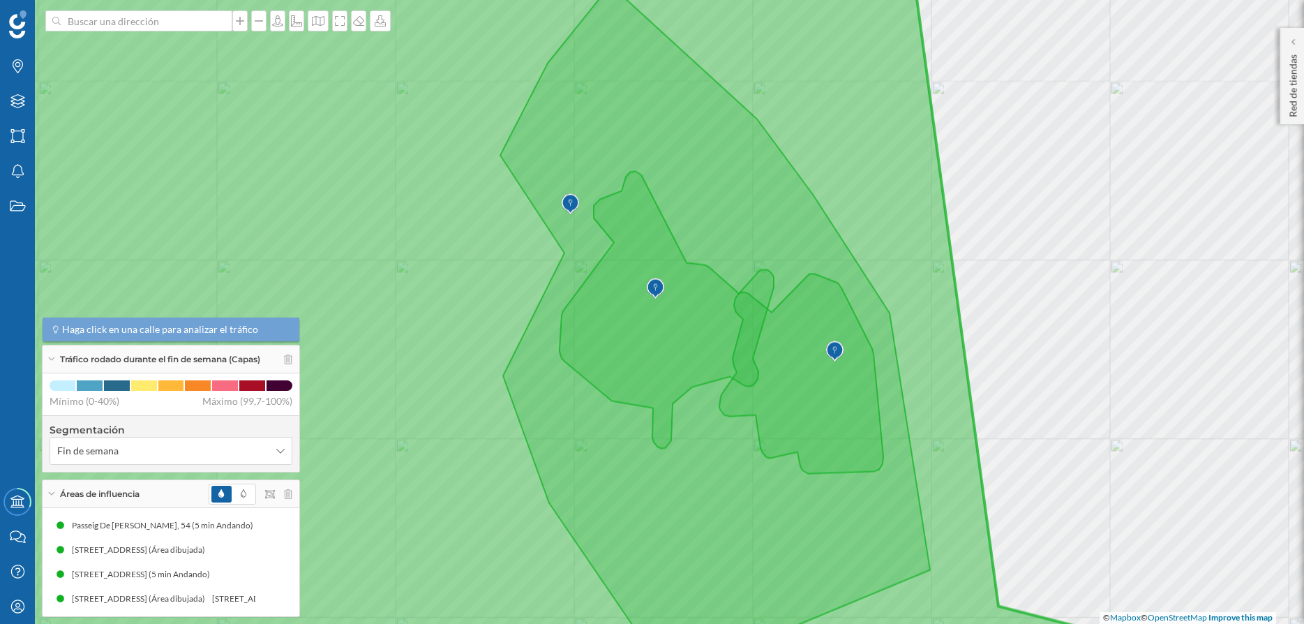
click at [655, 281] on img at bounding box center [655, 289] width 17 height 28
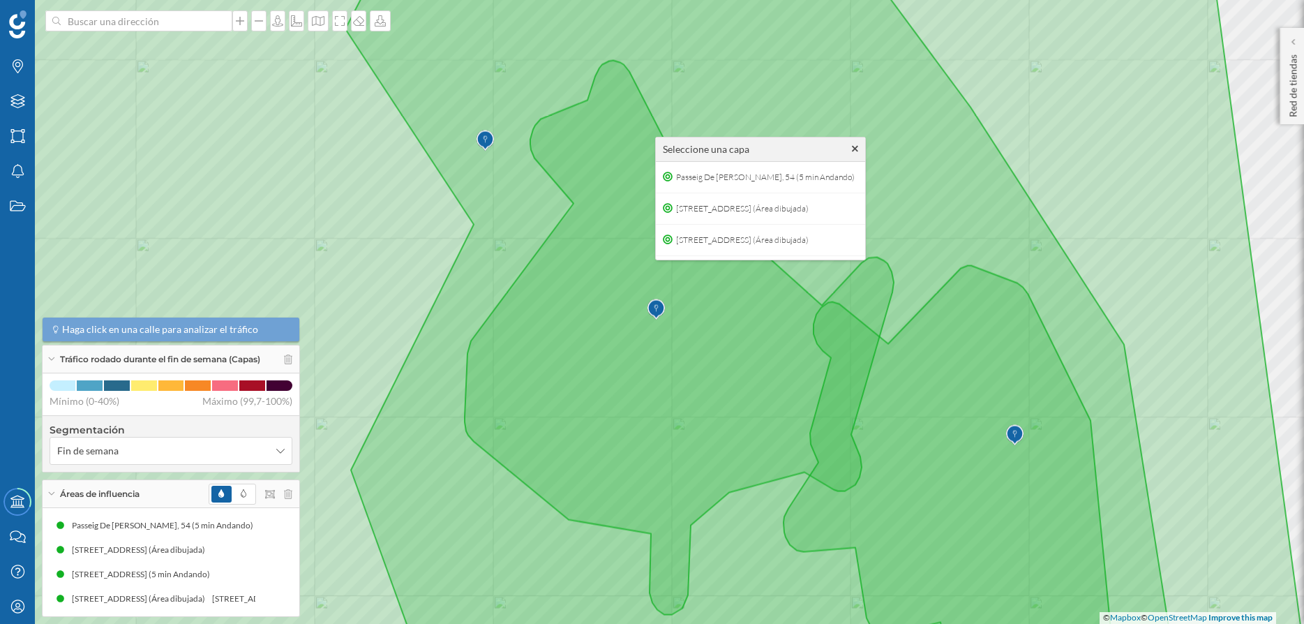
click at [858, 151] on icon at bounding box center [855, 149] width 6 height 6
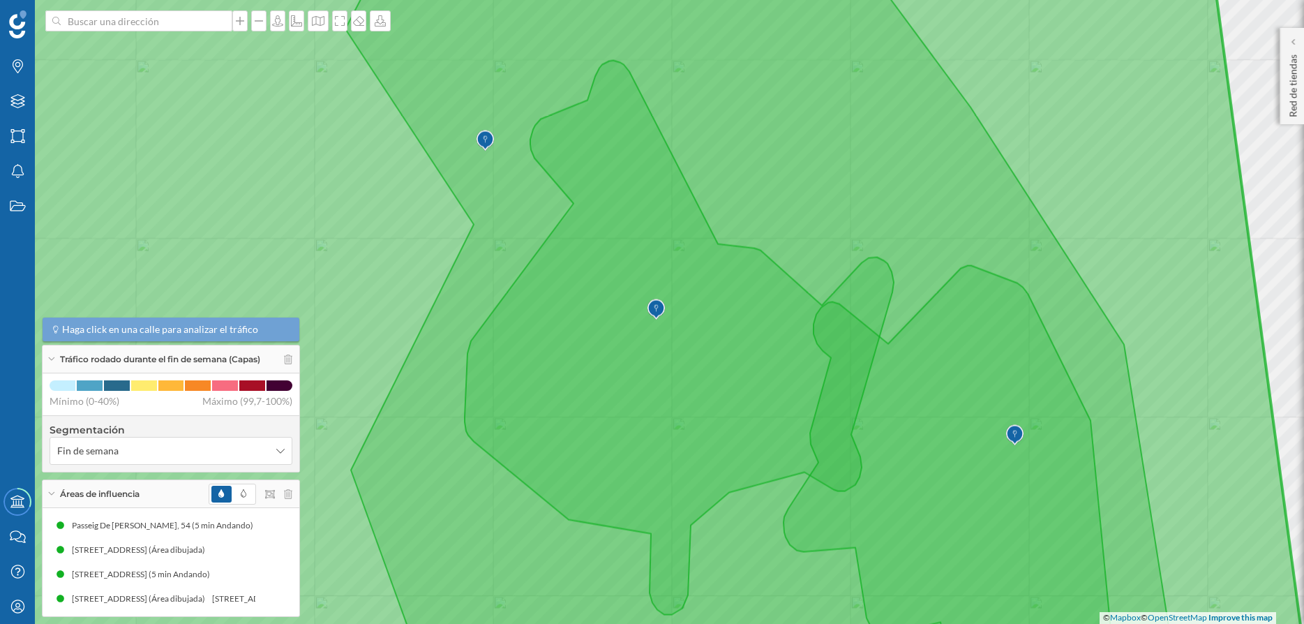
click at [655, 307] on img at bounding box center [655, 310] width 17 height 28
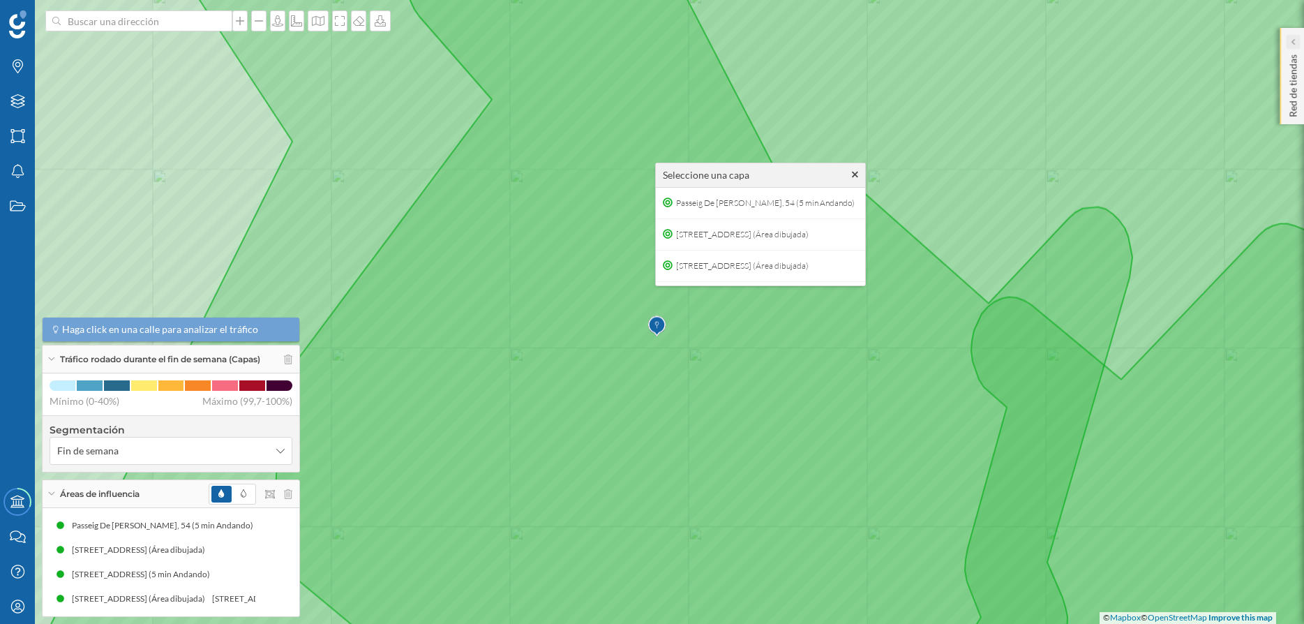
click at [1296, 39] on div at bounding box center [1293, 42] width 14 height 14
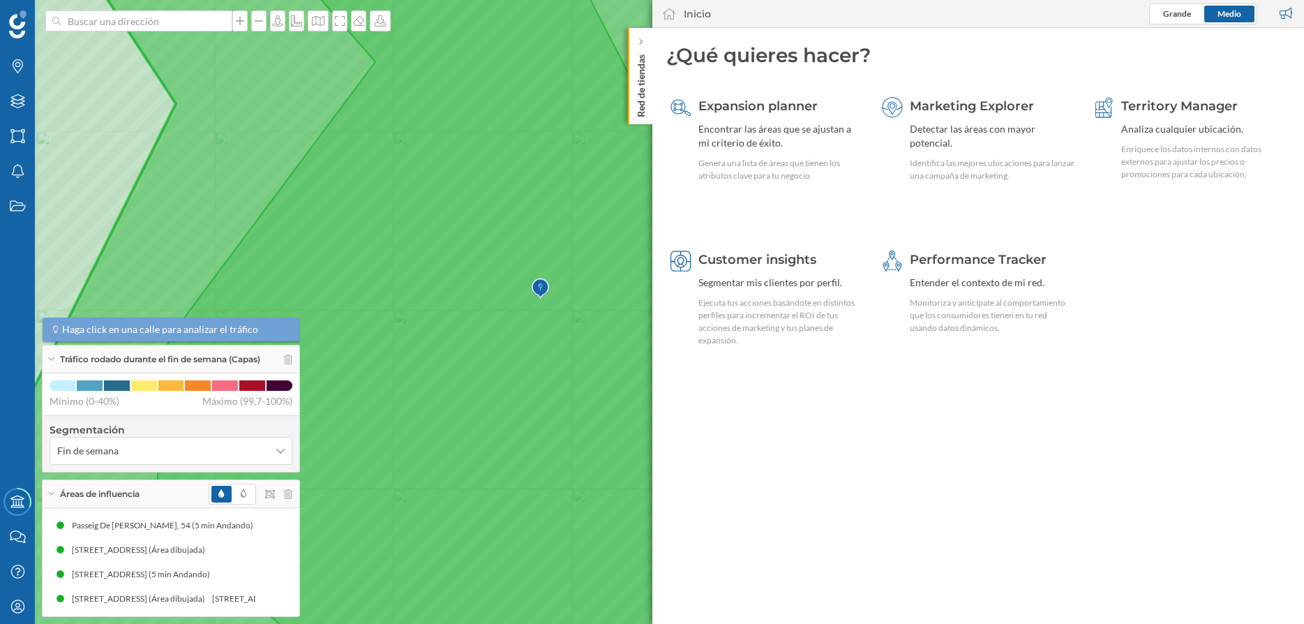
drag, startPoint x: 548, startPoint y: 263, endPoint x: 382, endPoint y: 211, distance: 174.1
click at [382, 211] on icon at bounding box center [536, 274] width 1568 height 751
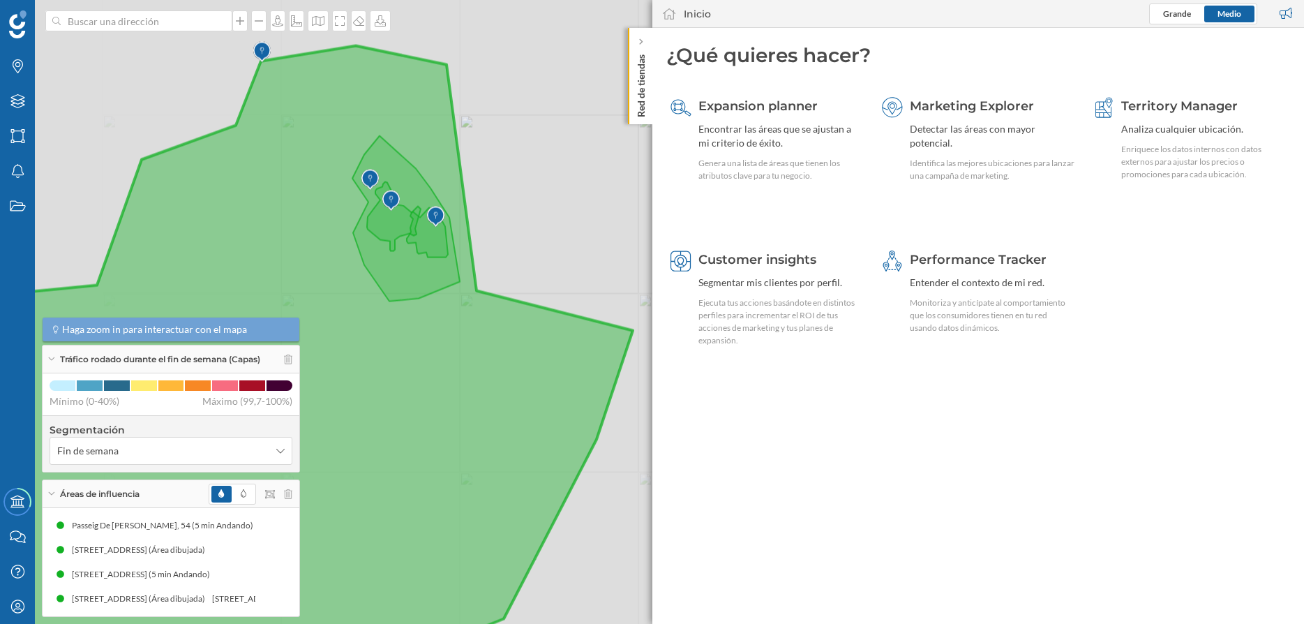
click at [371, 179] on img at bounding box center [369, 180] width 17 height 28
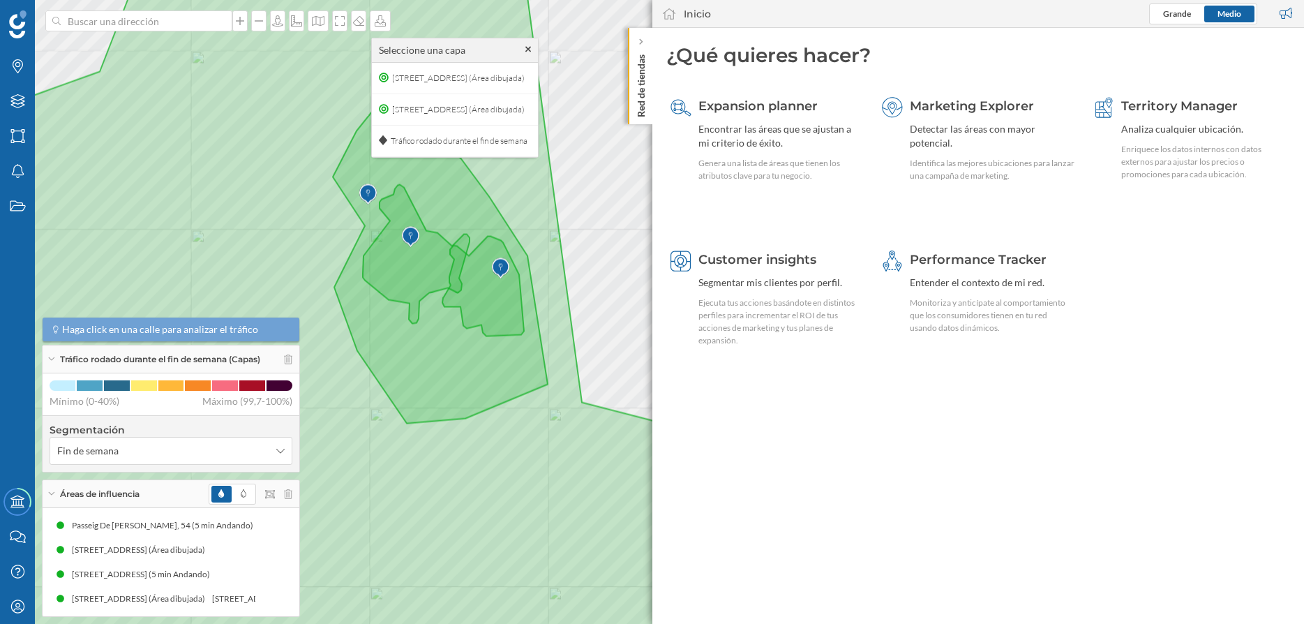
click at [532, 50] on icon at bounding box center [528, 50] width 6 height 6
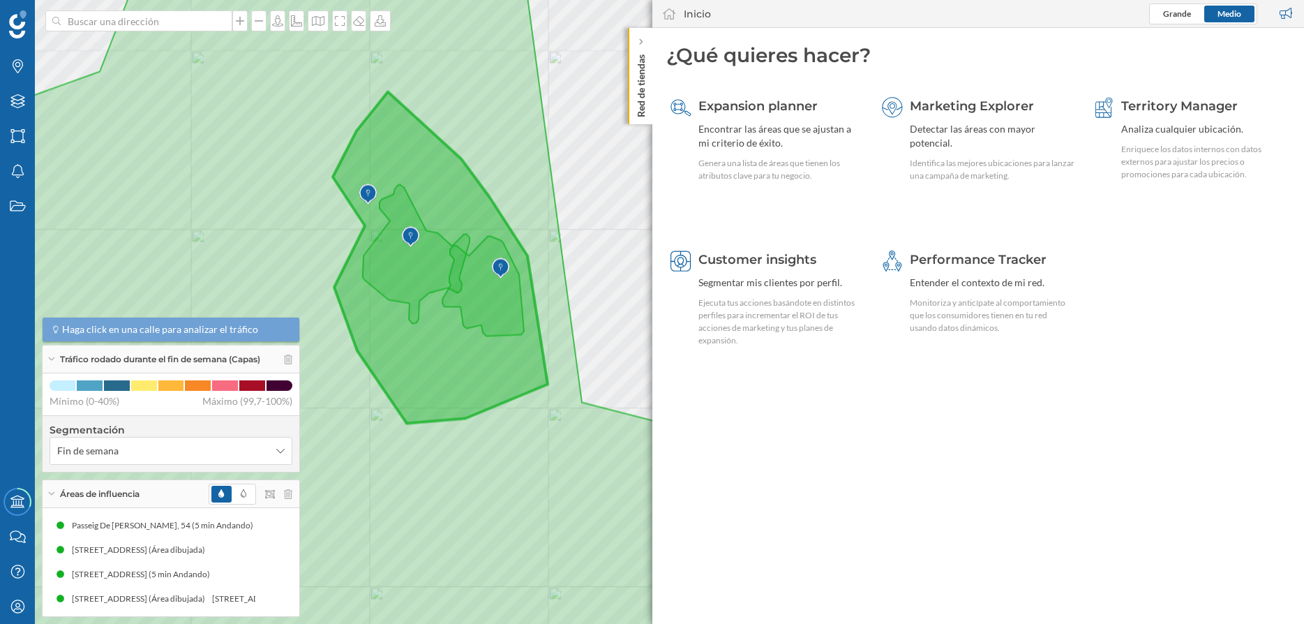
click at [370, 163] on icon at bounding box center [381, 312] width 1028 height 754
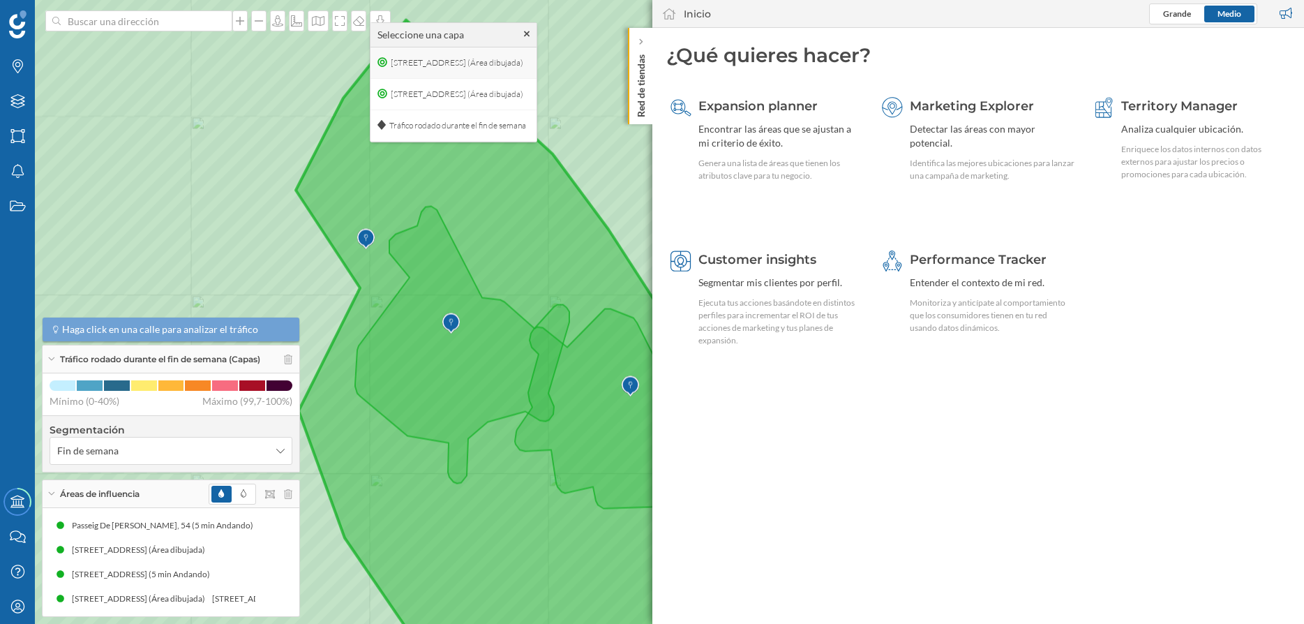
click at [484, 66] on span "Carrer De La Roca Del Batista, 9 (Área dibujada)" at bounding box center [457, 62] width 140 height 21
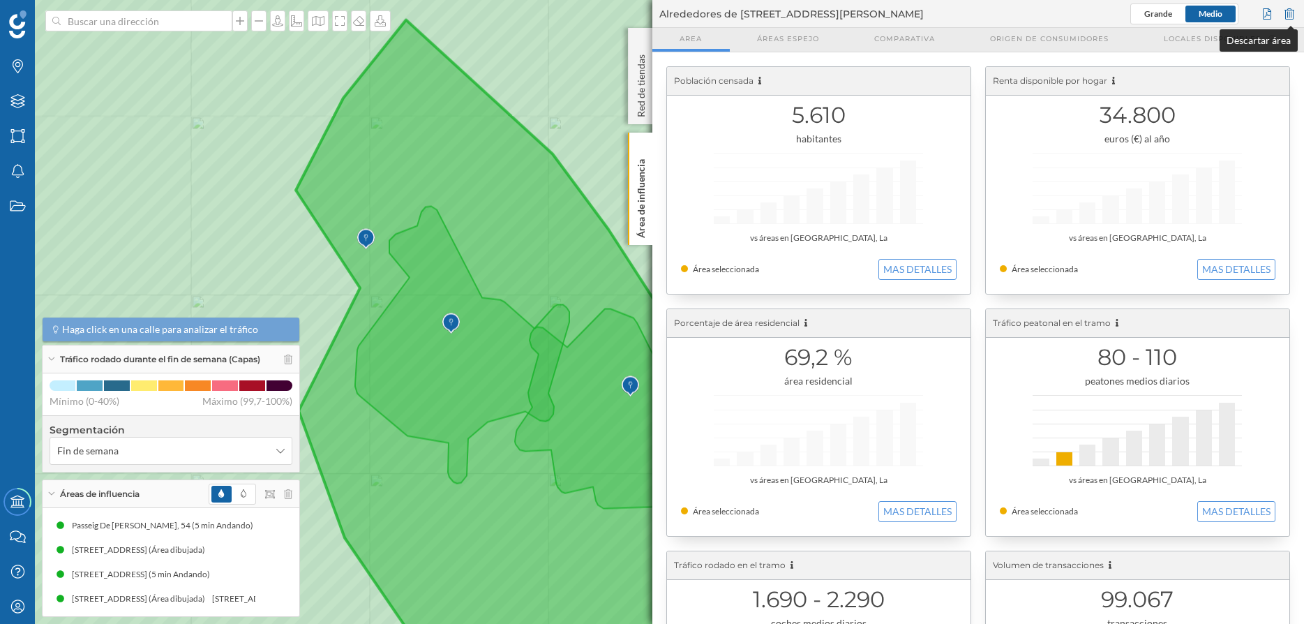
click at [1293, 14] on div at bounding box center [1289, 13] width 15 height 21
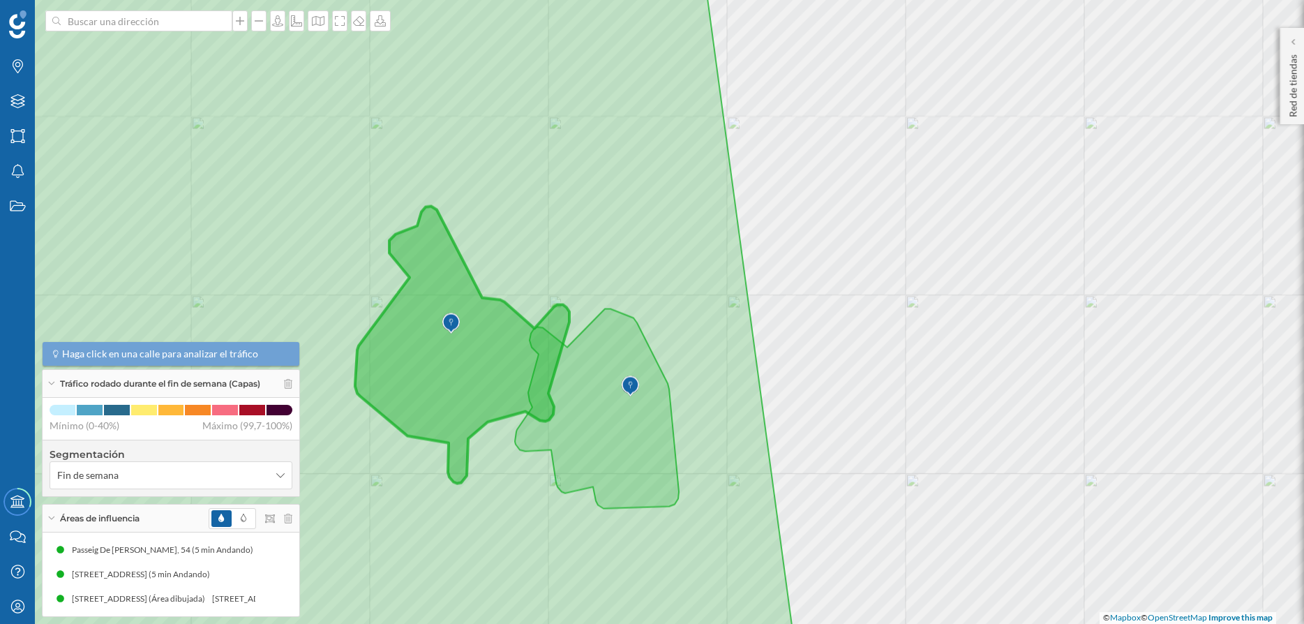
click at [460, 297] on icon at bounding box center [422, 312] width 1108 height 751
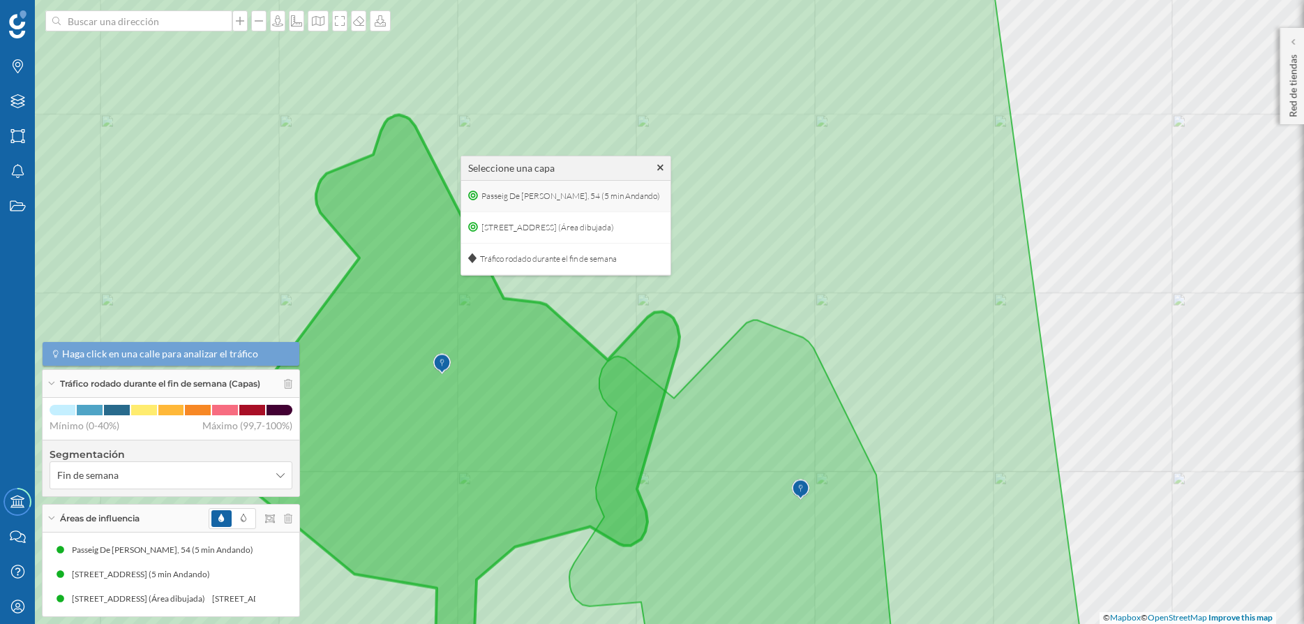
click at [576, 208] on div "Passeig De Miquel I Mas, 54 (5 min Andando)" at bounding box center [565, 196] width 209 height 31
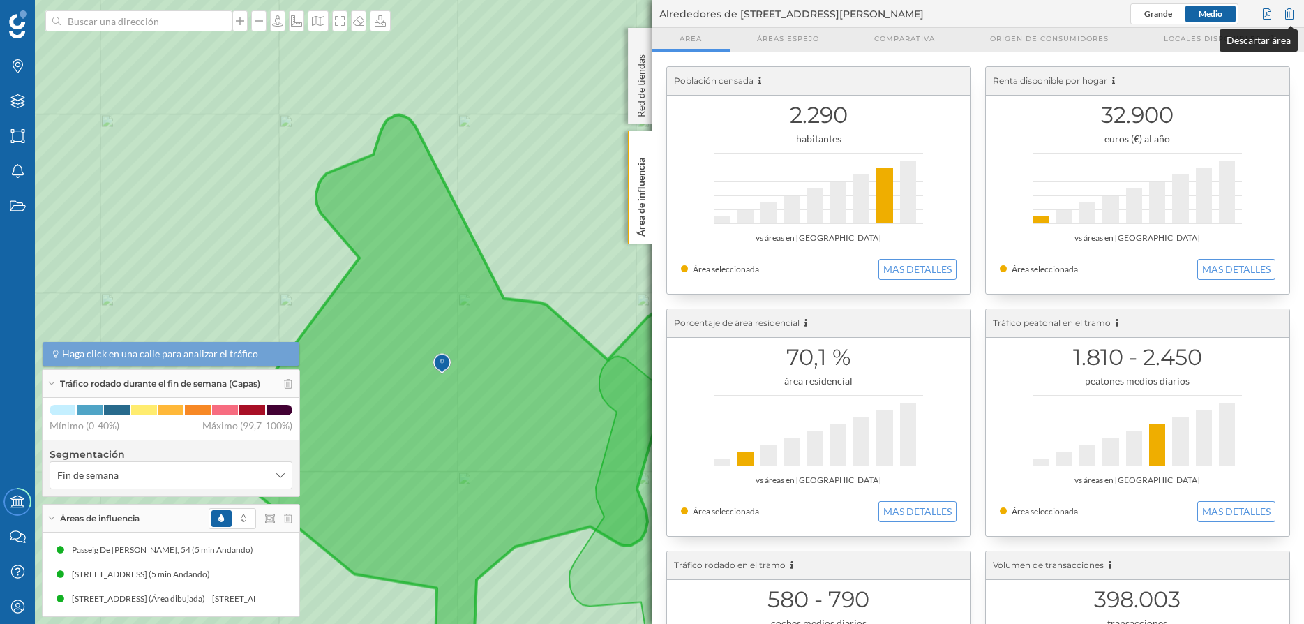
click at [1289, 15] on div at bounding box center [1289, 13] width 15 height 21
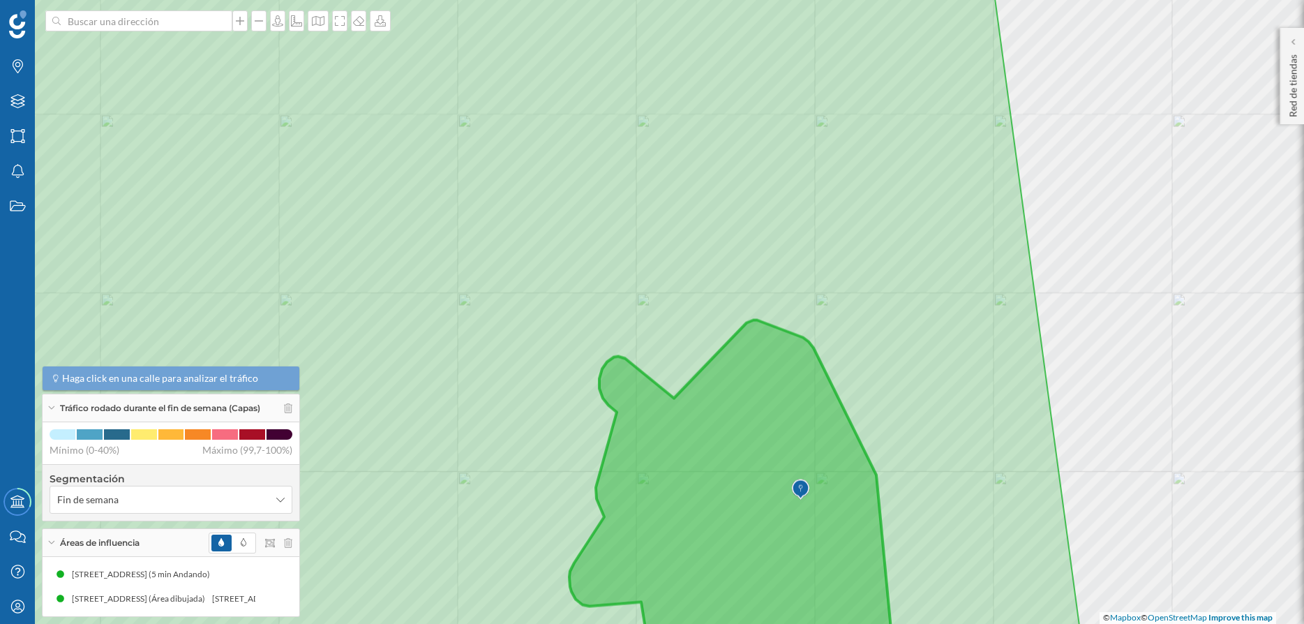
click at [754, 400] on icon at bounding box center [478, 312] width 1220 height 751
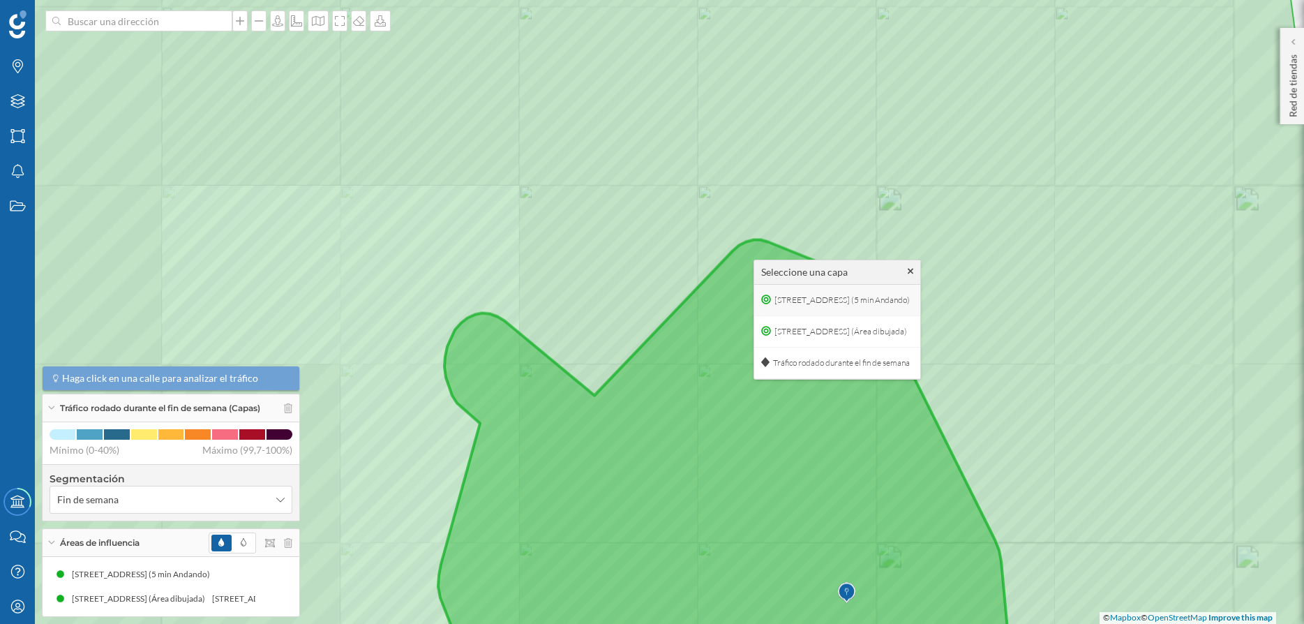
click at [829, 298] on span "Carrer De Sarrià De Ter, 14 (5 min Andando)" at bounding box center [842, 300] width 142 height 21
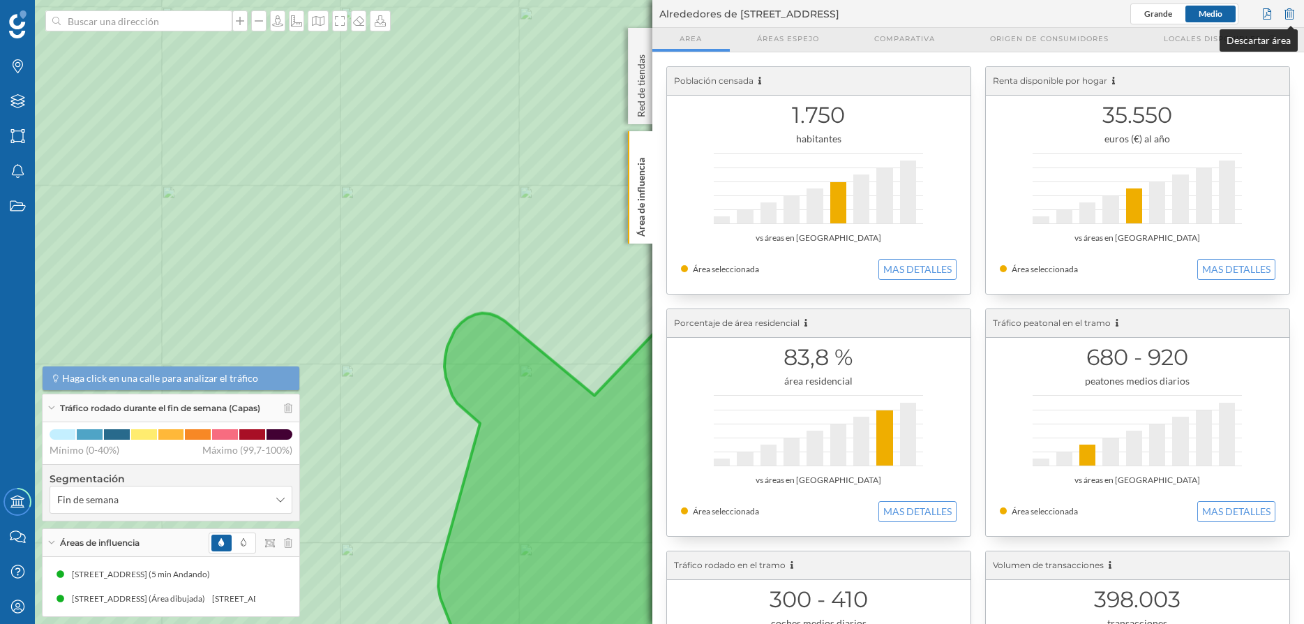
click at [1287, 13] on div at bounding box center [1289, 13] width 15 height 21
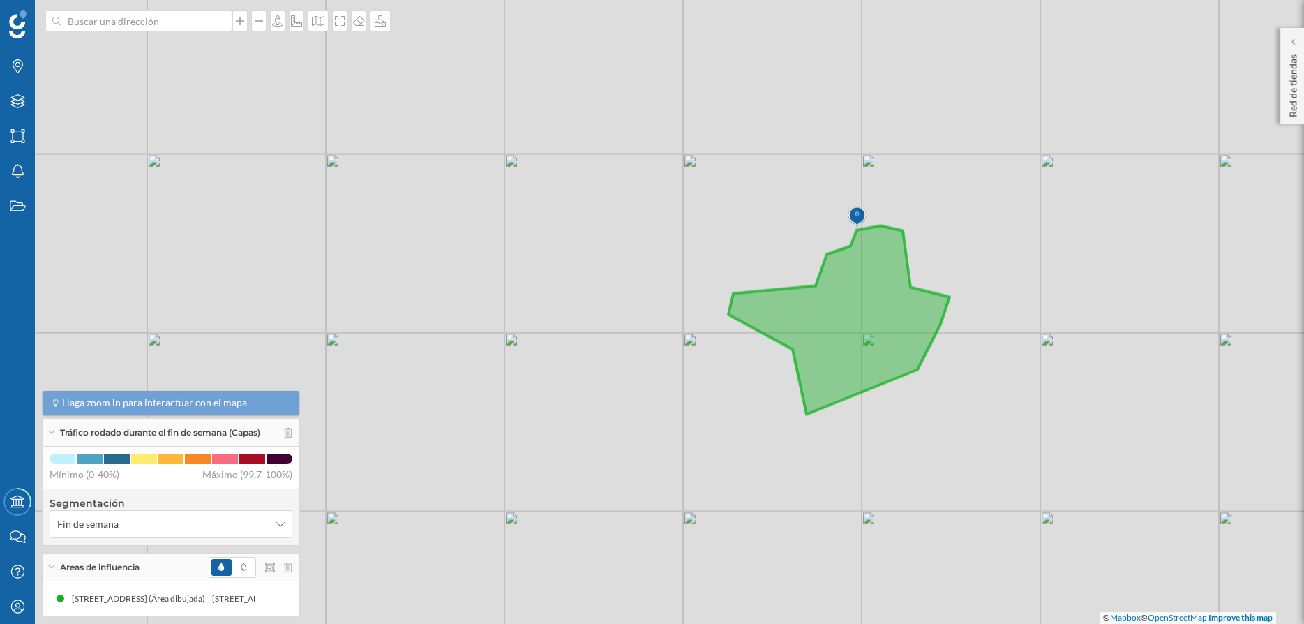
click at [860, 289] on icon at bounding box center [838, 320] width 221 height 188
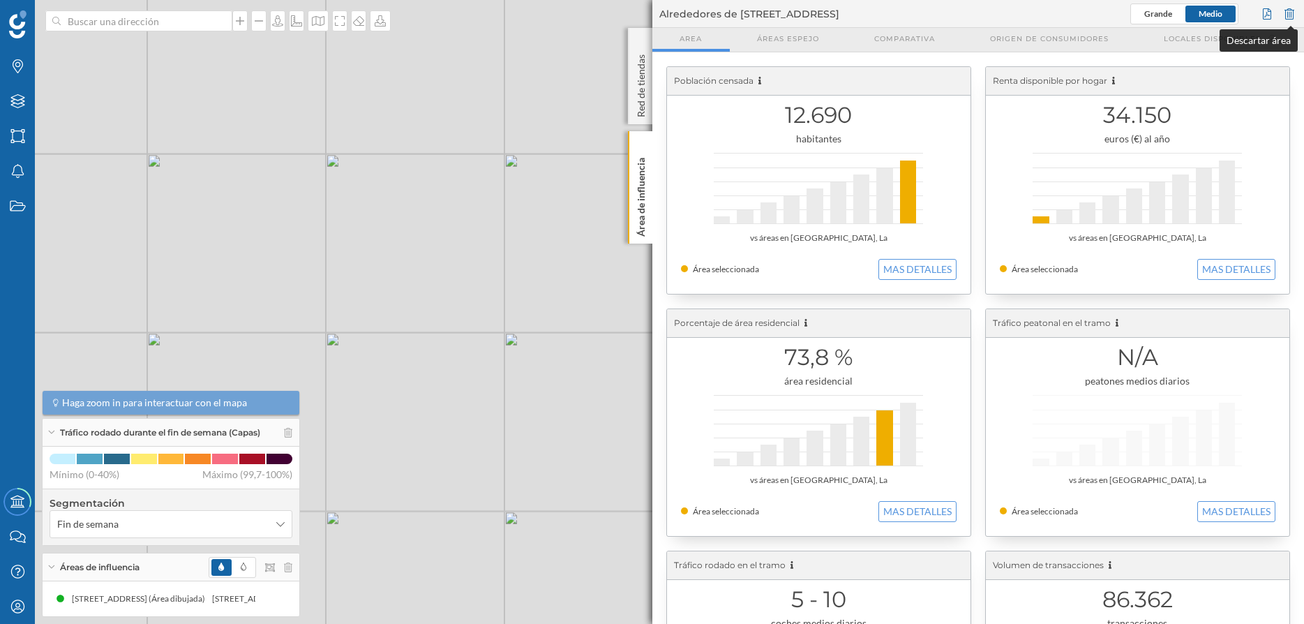
click at [1287, 12] on div at bounding box center [1289, 13] width 15 height 21
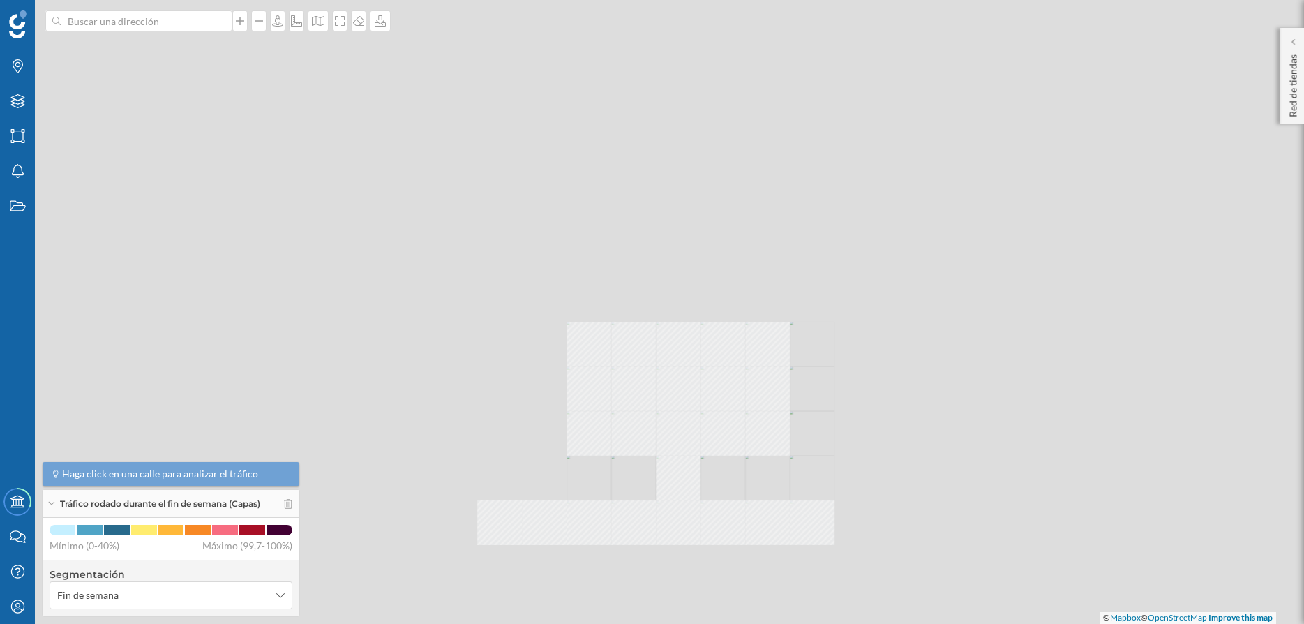
drag, startPoint x: 766, startPoint y: 193, endPoint x: 766, endPoint y: 326, distance: 133.3
click at [766, 326] on div "© Mapbox © OpenStreetMap Improve this map" at bounding box center [652, 312] width 1304 height 624
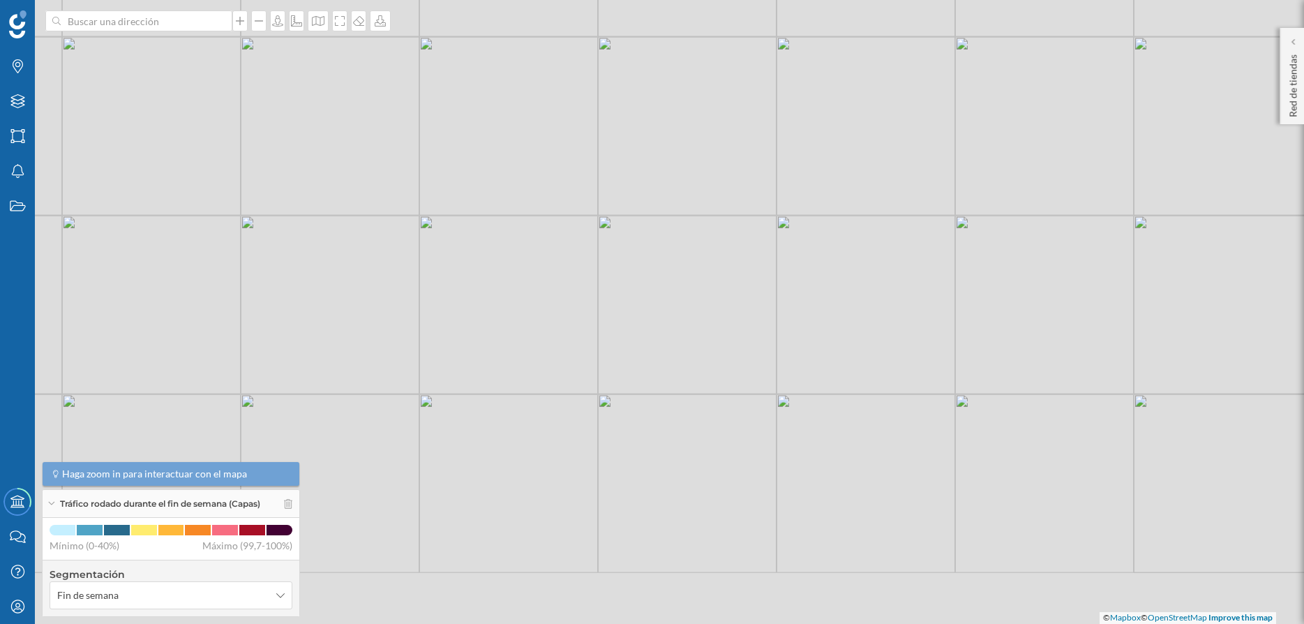
drag, startPoint x: 821, startPoint y: 372, endPoint x: 771, endPoint y: 145, distance: 232.2
click at [771, 145] on div "© Mapbox © OpenStreetMap Improve this map" at bounding box center [652, 312] width 1304 height 624
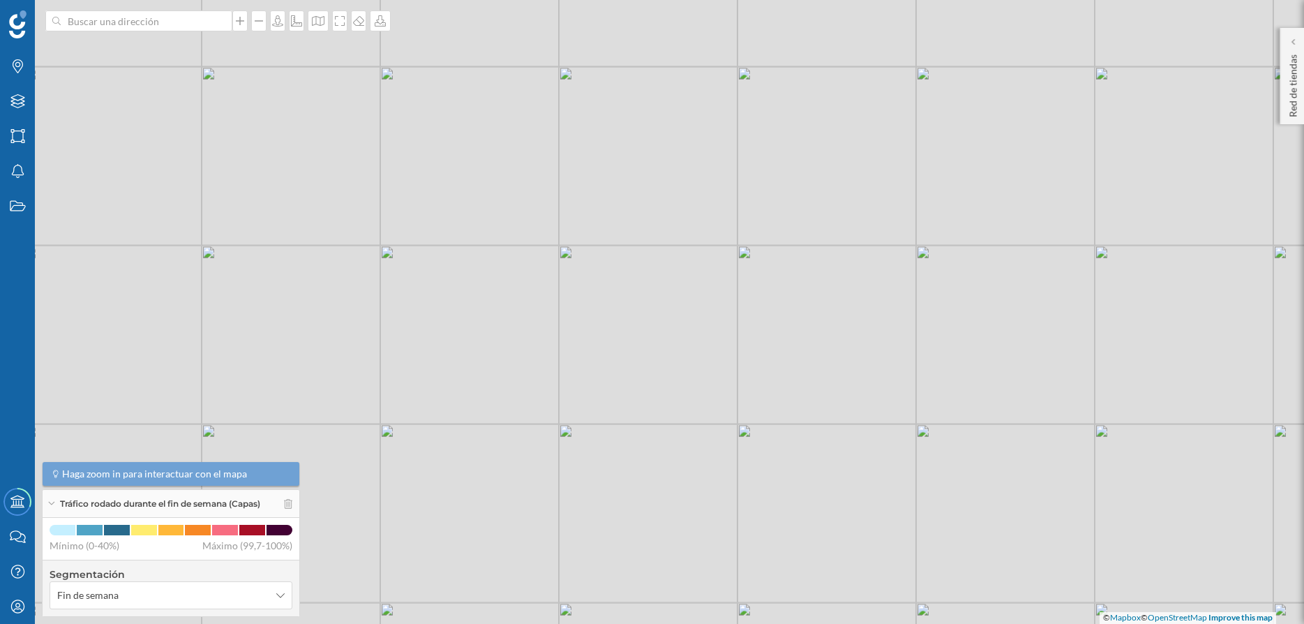
drag, startPoint x: 800, startPoint y: 389, endPoint x: 785, endPoint y: 177, distance: 213.3
click at [786, 180] on div "© Mapbox © OpenStreetMap Improve this map" at bounding box center [652, 312] width 1304 height 624
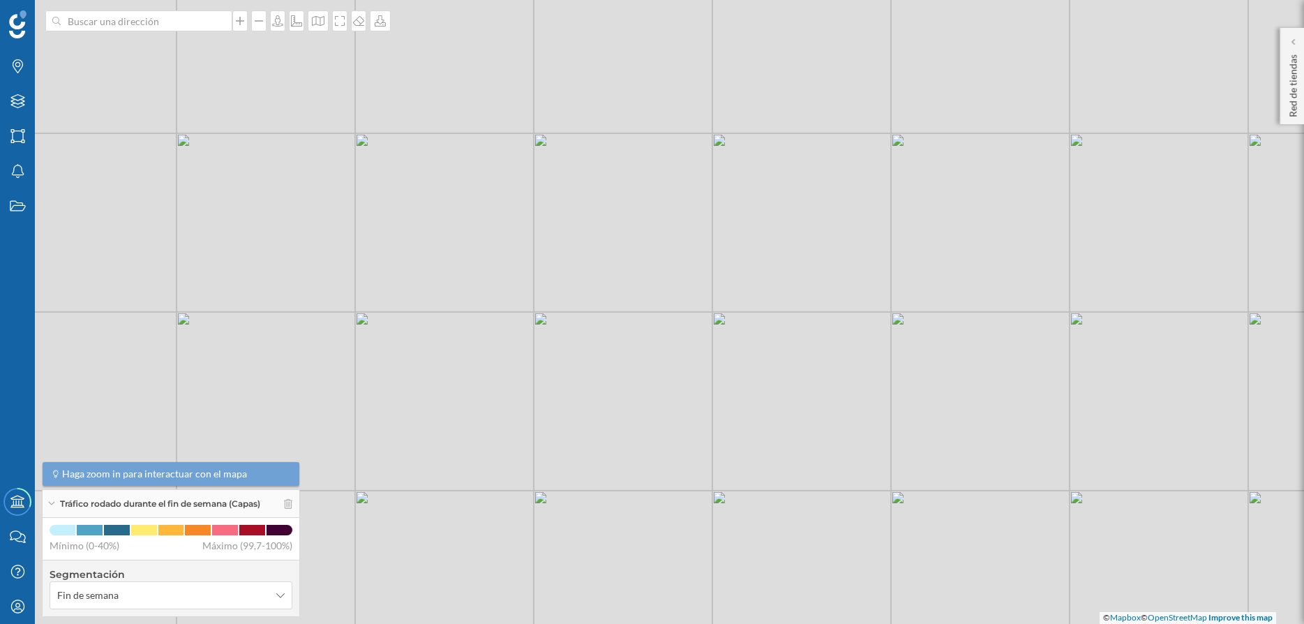
drag, startPoint x: 800, startPoint y: 320, endPoint x: 760, endPoint y: 161, distance: 163.1
click at [760, 161] on div "© Mapbox © OpenStreetMap Improve this map" at bounding box center [652, 312] width 1304 height 624
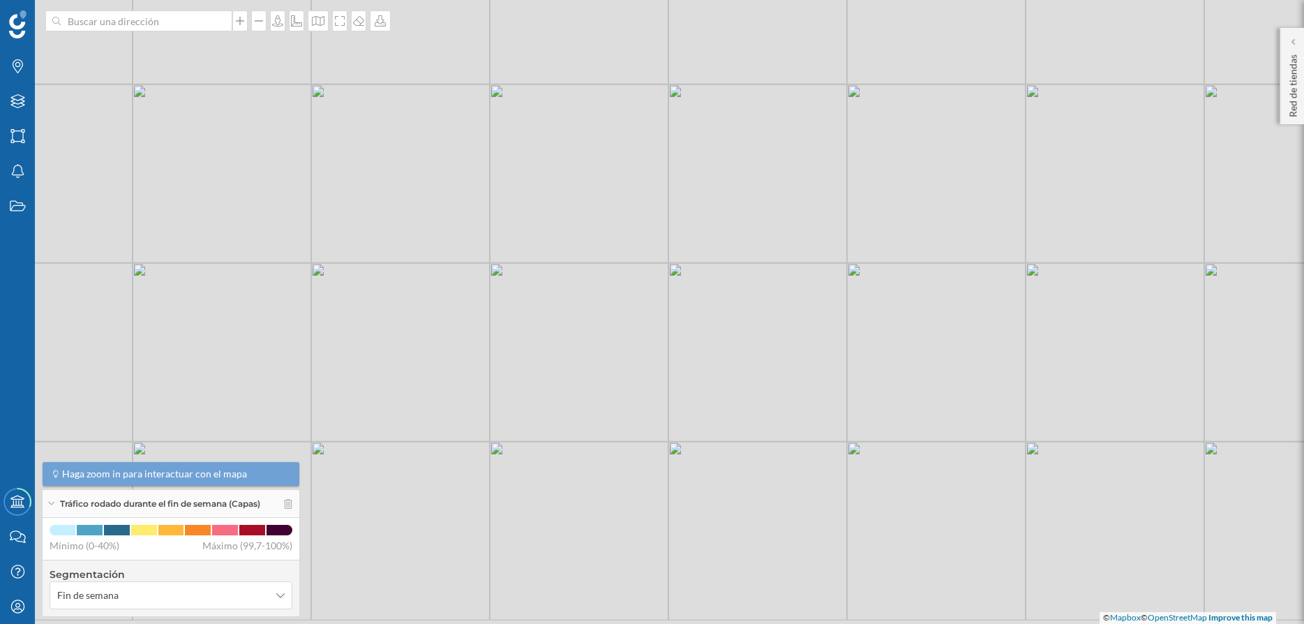
drag, startPoint x: 729, startPoint y: 285, endPoint x: 784, endPoint y: 161, distance: 135.9
click at [784, 161] on div "© Mapbox © OpenStreetMap Improve this map" at bounding box center [652, 312] width 1304 height 624
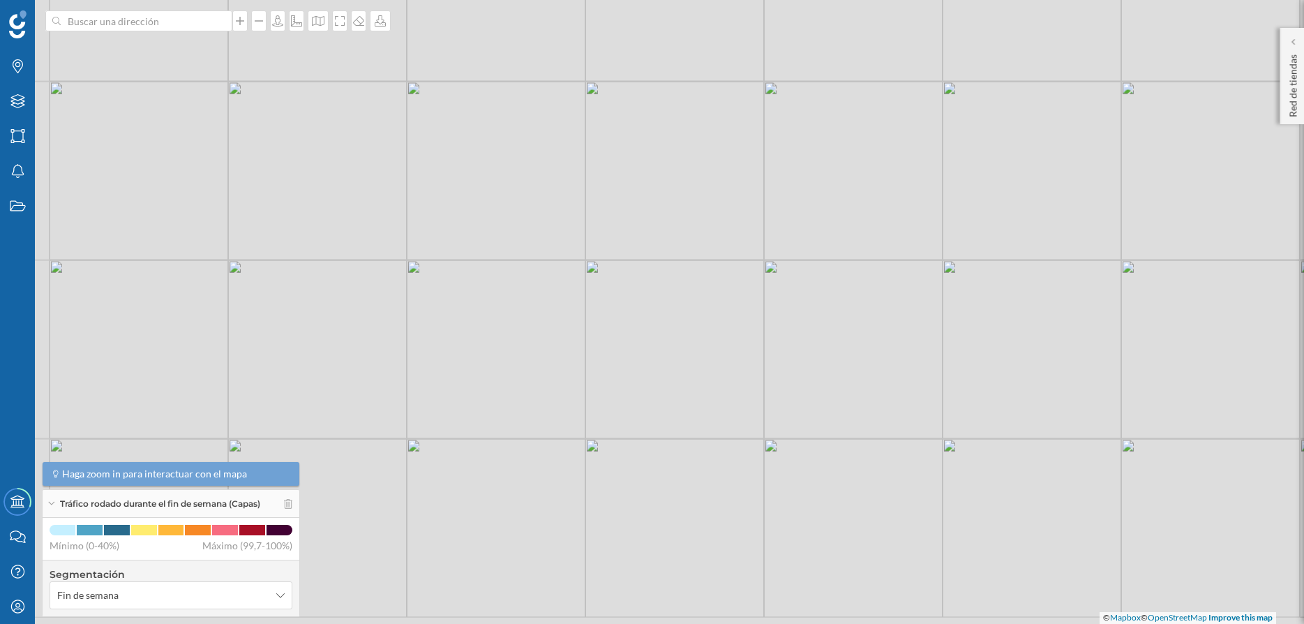
drag, startPoint x: 696, startPoint y: 331, endPoint x: 789, endPoint y: 152, distance: 202.2
click at [789, 152] on div "© Mapbox © OpenStreetMap Improve this map" at bounding box center [652, 312] width 1304 height 624
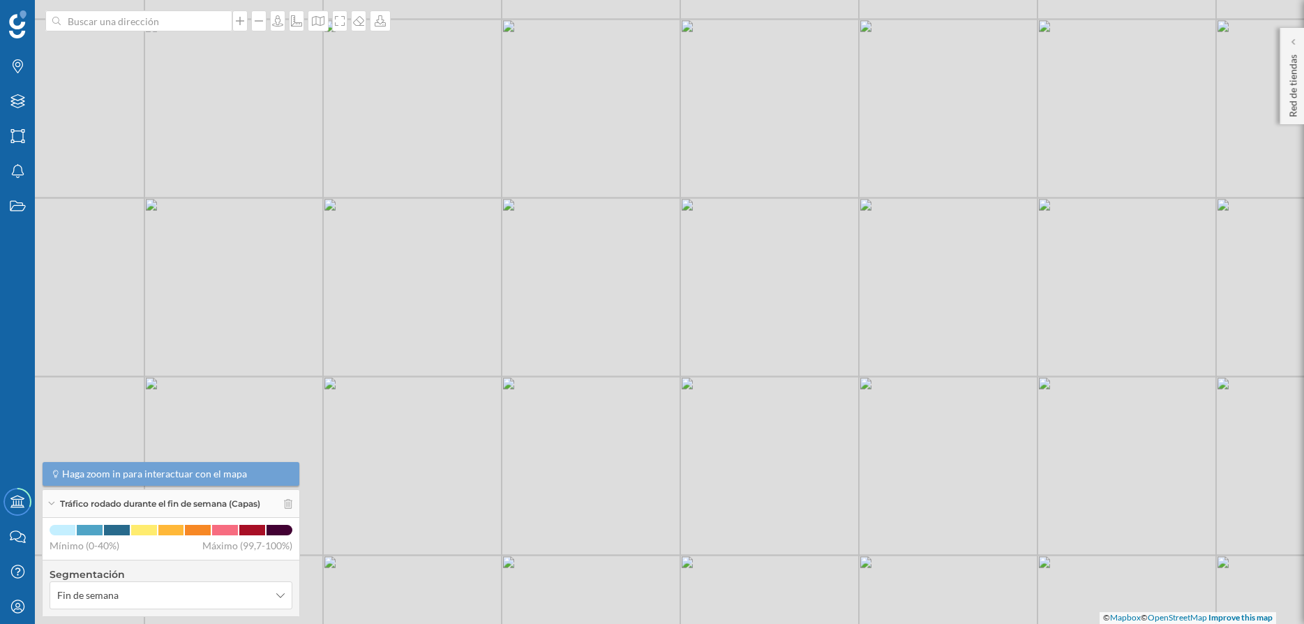
drag, startPoint x: 639, startPoint y: 368, endPoint x: 667, endPoint y: 211, distance: 159.4
click at [667, 211] on div "© Mapbox © OpenStreetMap Improve this map" at bounding box center [652, 312] width 1304 height 624
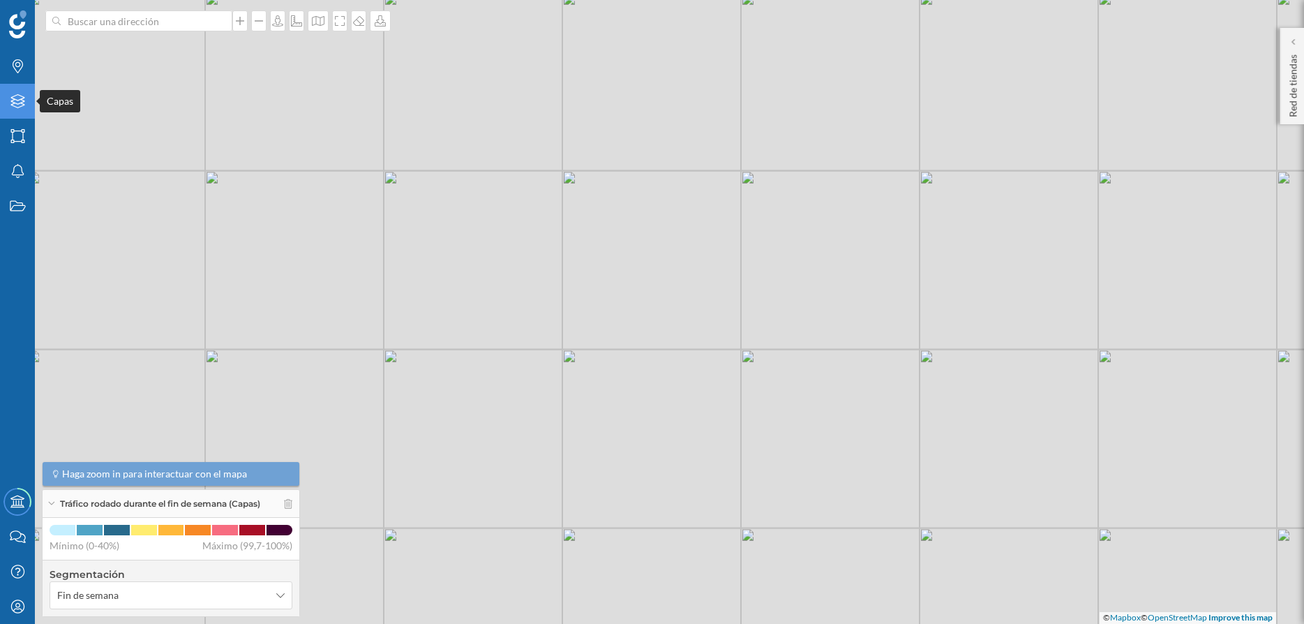
click at [14, 103] on icon at bounding box center [17, 101] width 14 height 14
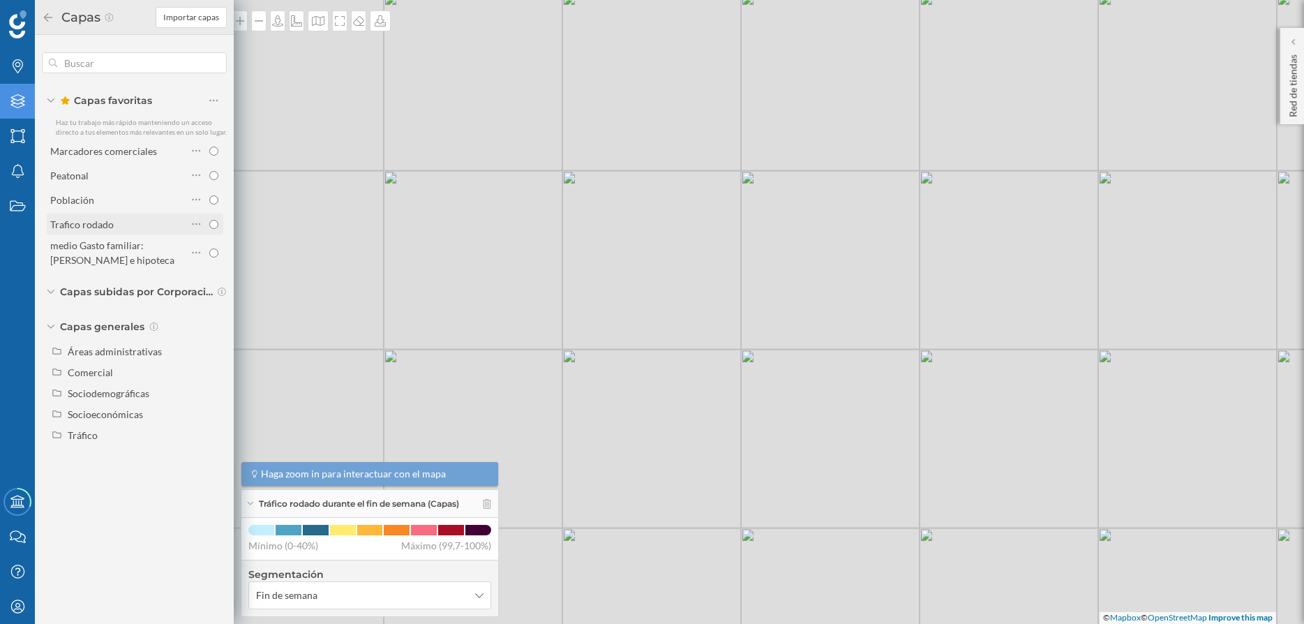
click at [213, 222] on input "radio" at bounding box center [213, 224] width 9 height 9
radio input "true"
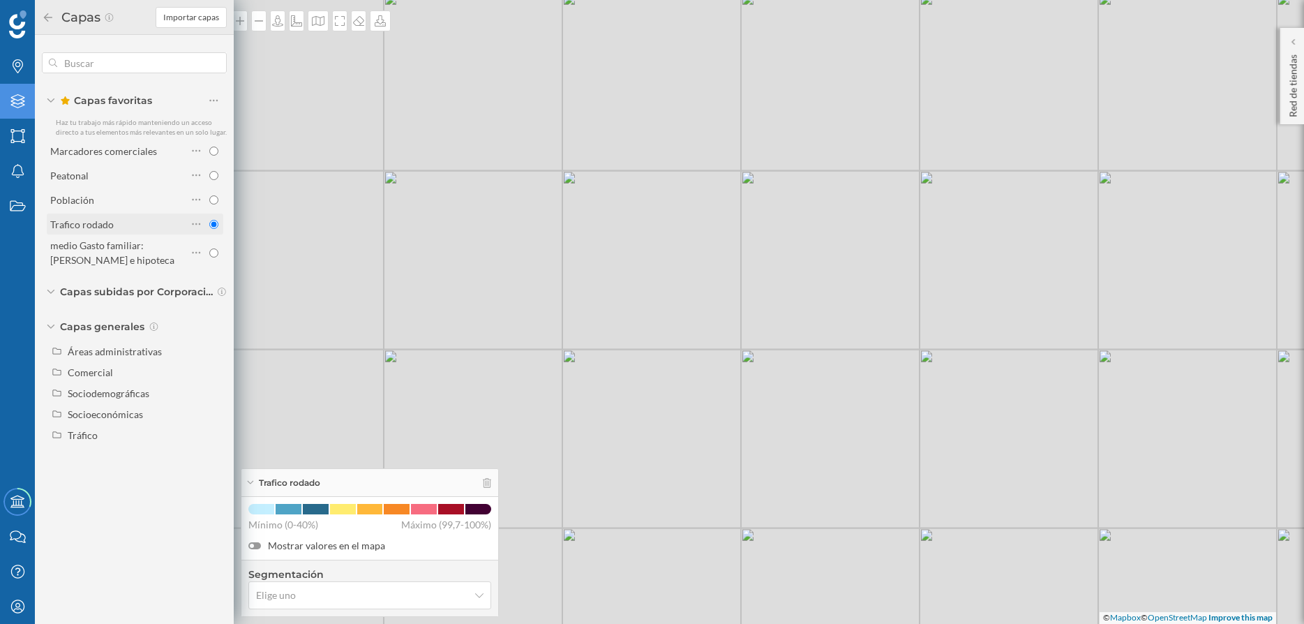
click at [212, 223] on input "radio" at bounding box center [213, 224] width 9 height 9
click at [377, 260] on div "© Mapbox © OpenStreetMap Improve this map" at bounding box center [652, 312] width 1304 height 624
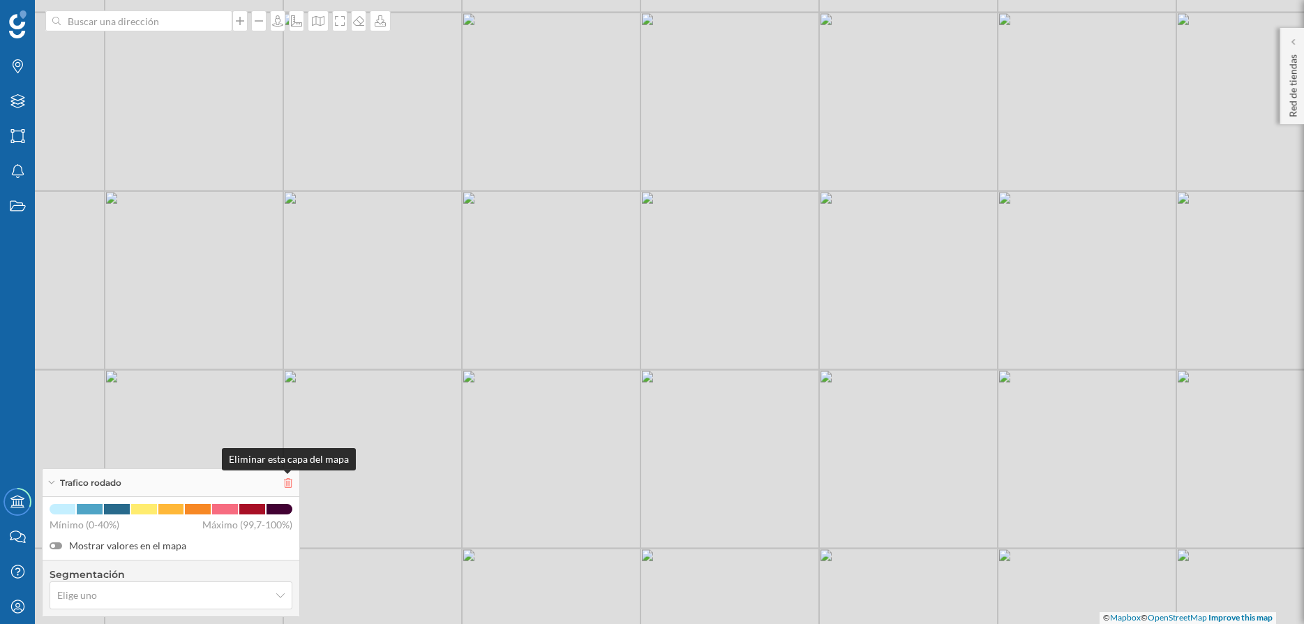
click at [284, 486] on icon at bounding box center [288, 483] width 8 height 10
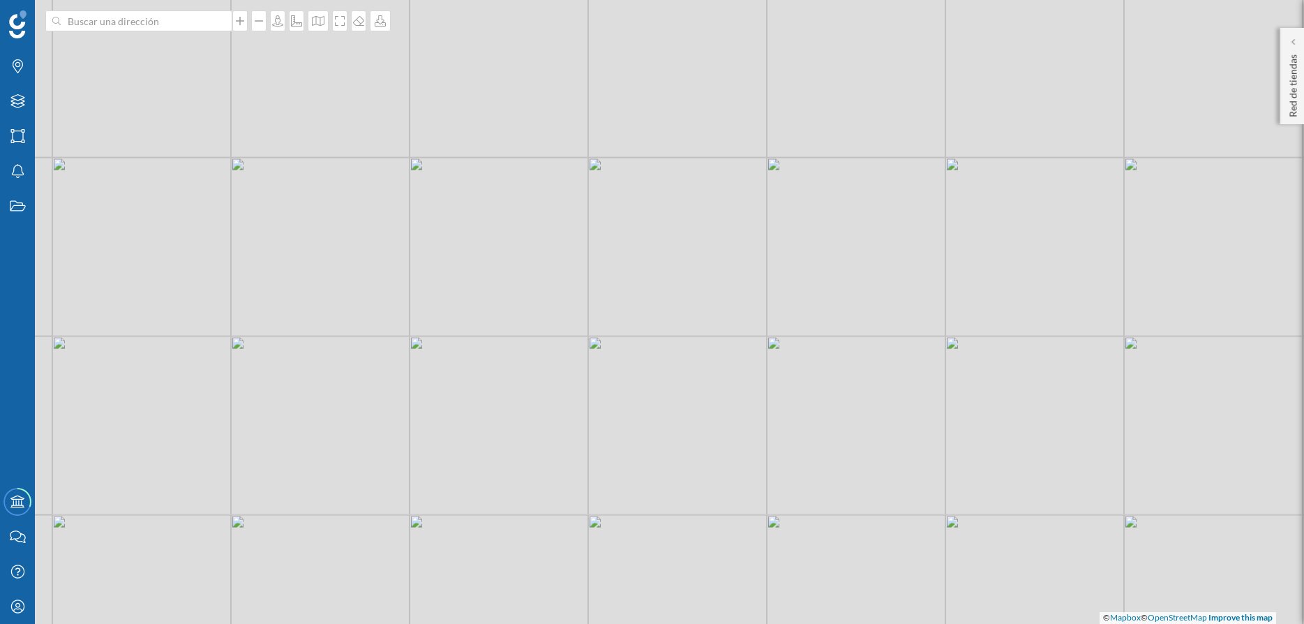
drag, startPoint x: 747, startPoint y: 372, endPoint x: 697, endPoint y: 333, distance: 63.2
click at [697, 336] on div "© Mapbox © OpenStreetMap Improve this map" at bounding box center [652, 312] width 1304 height 624
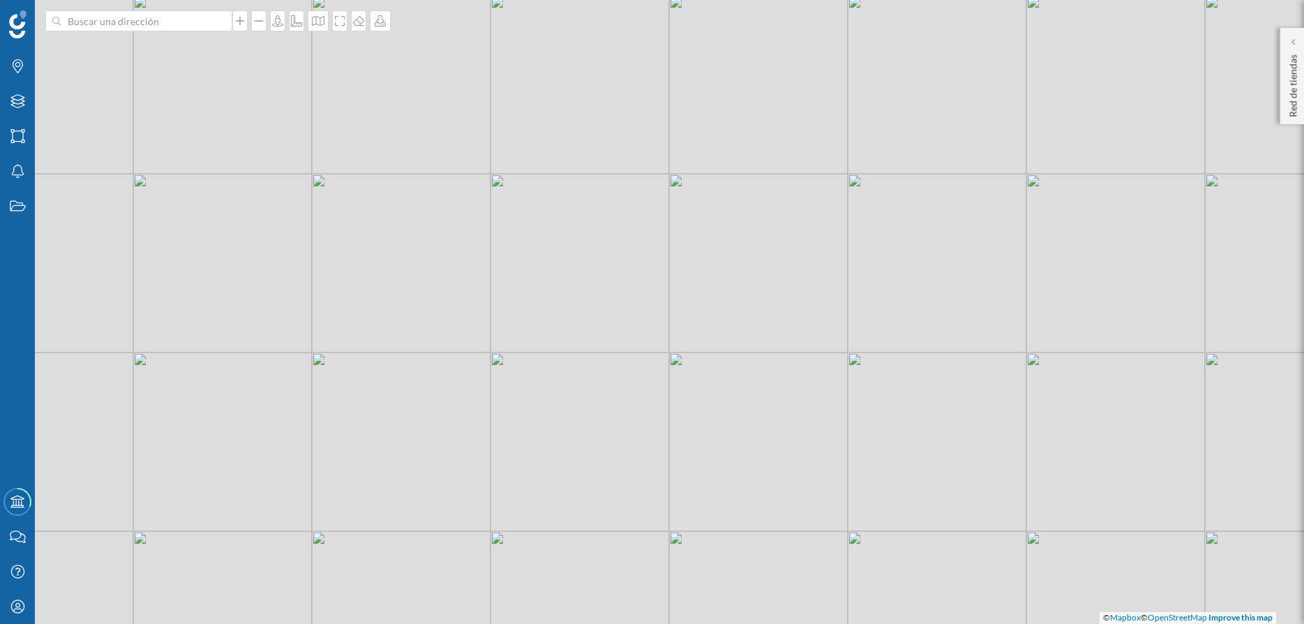
drag, startPoint x: 584, startPoint y: 311, endPoint x: 689, endPoint y: 276, distance: 110.5
click at [689, 276] on div "© Mapbox © OpenStreetMap Improve this map" at bounding box center [652, 312] width 1304 height 624
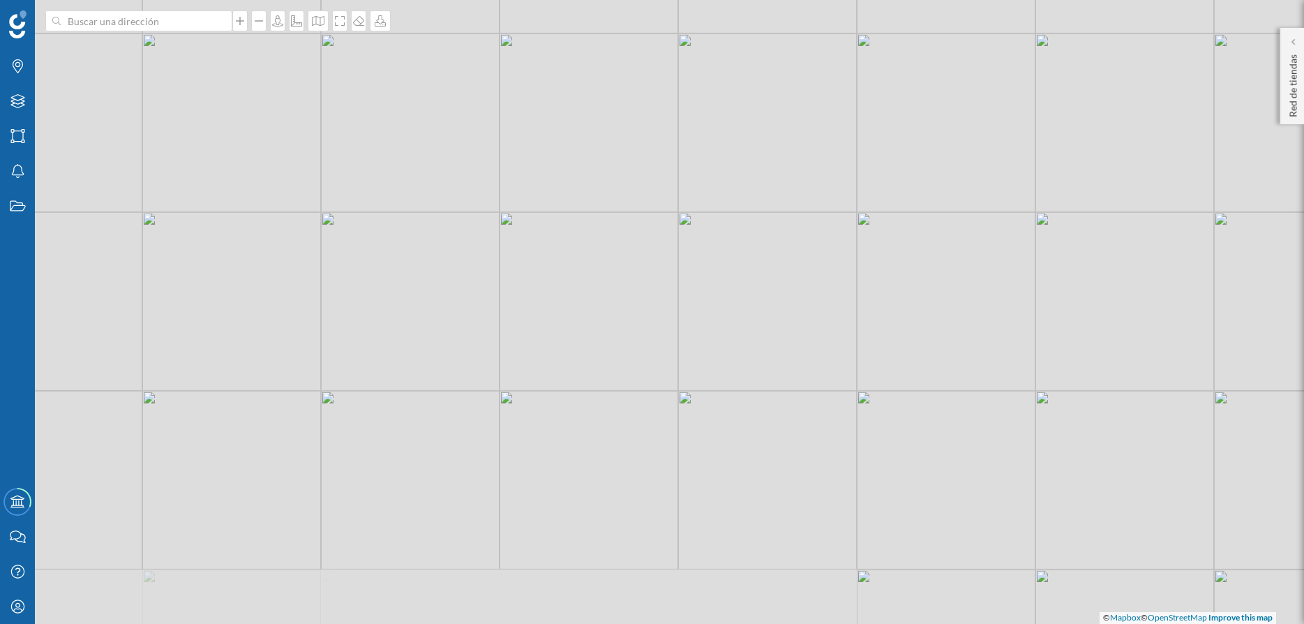
drag, startPoint x: 536, startPoint y: 385, endPoint x: 580, endPoint y: 271, distance: 122.2
click at [580, 271] on div "© Mapbox © OpenStreetMap Improve this map" at bounding box center [652, 312] width 1304 height 624
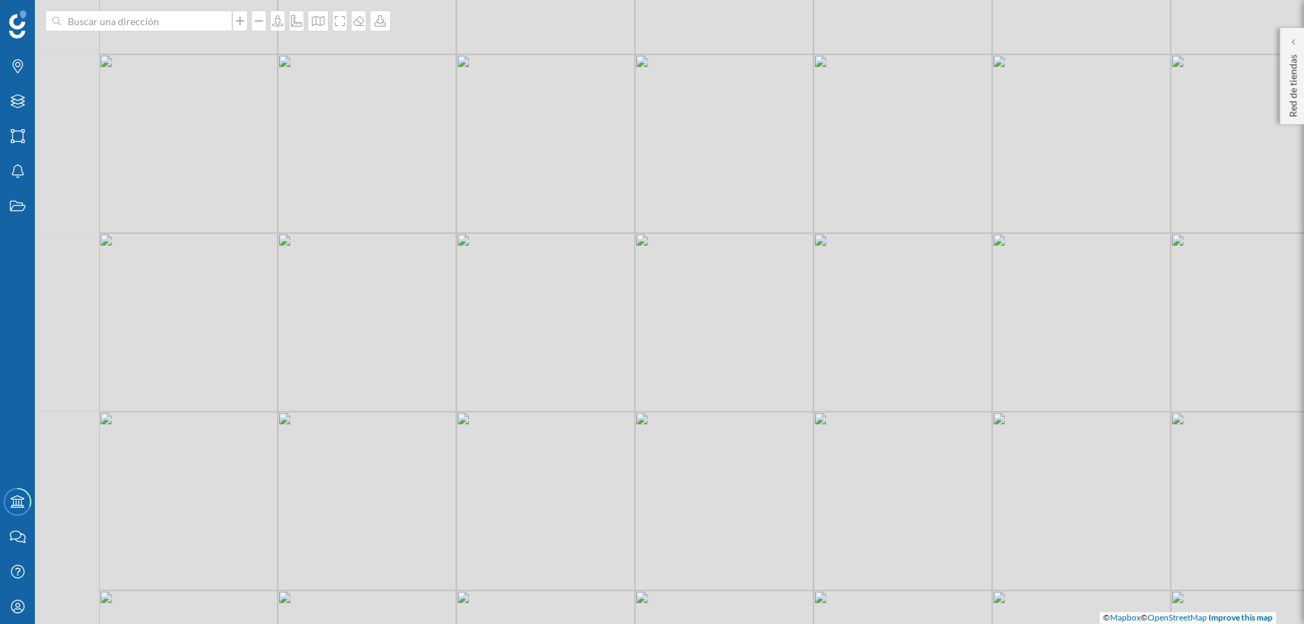
drag, startPoint x: 421, startPoint y: 397, endPoint x: 674, endPoint y: 409, distance: 252.8
click at [674, 409] on div "© Mapbox © OpenStreetMap Improve this map" at bounding box center [652, 312] width 1304 height 624
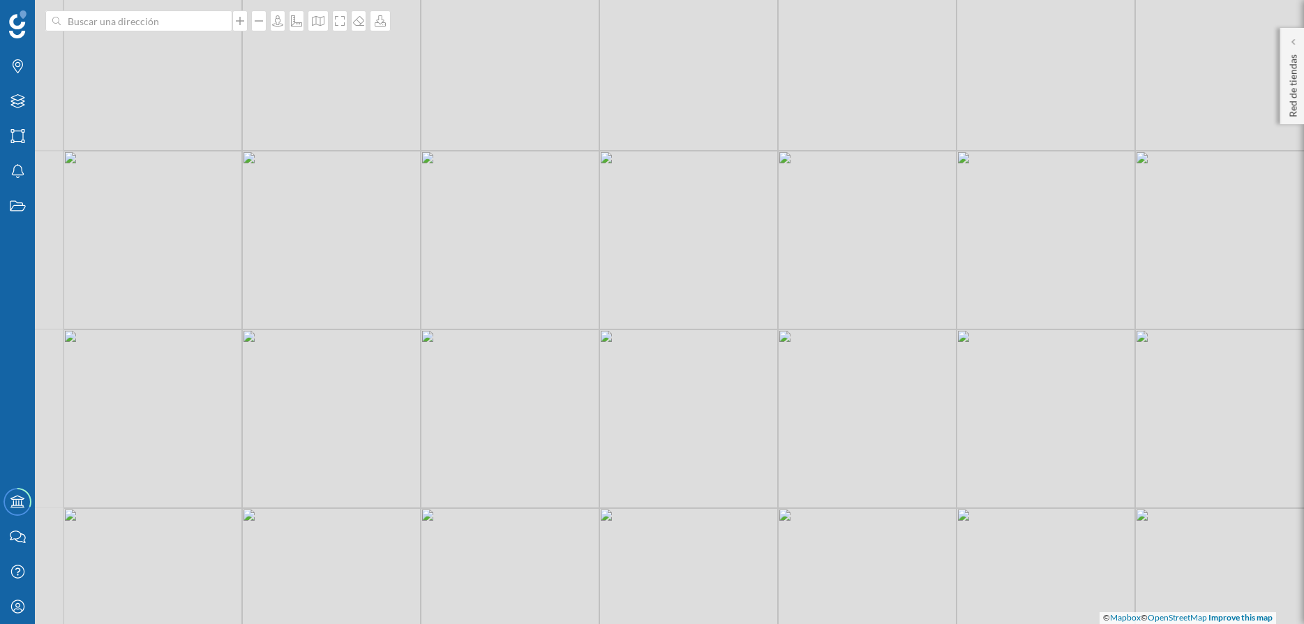
drag, startPoint x: 627, startPoint y: 290, endPoint x: 770, endPoint y: 385, distance: 172.0
click at [770, 385] on div "© Mapbox © OpenStreetMap Improve this map" at bounding box center [652, 312] width 1304 height 624
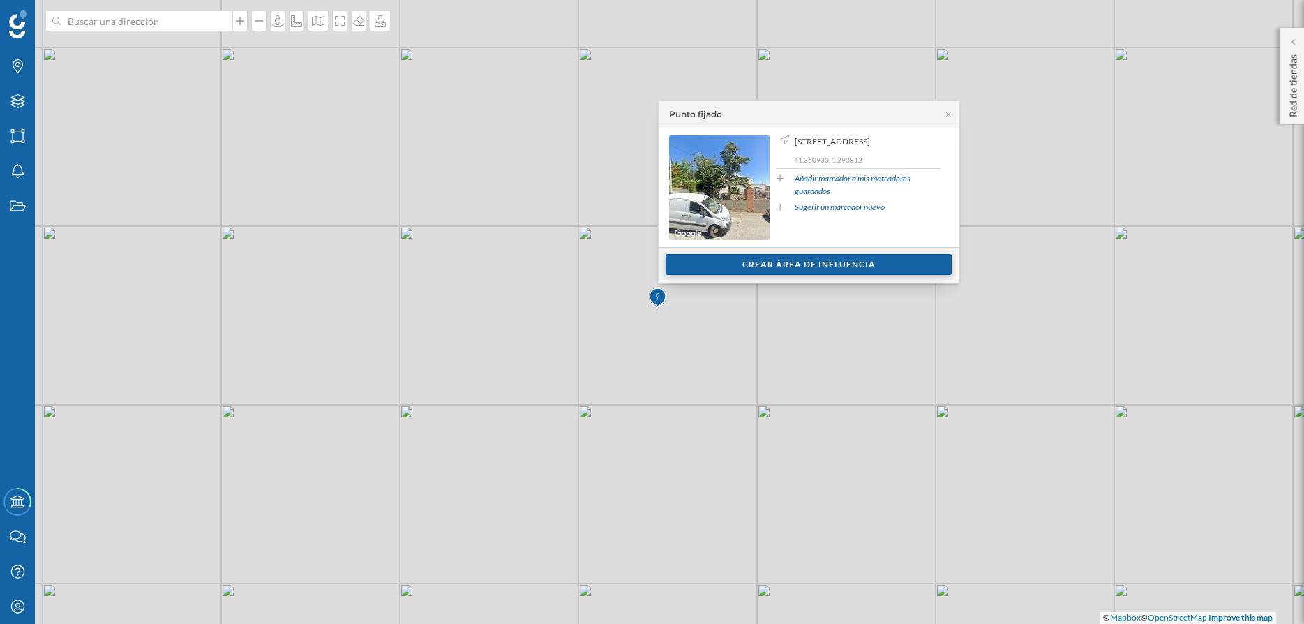
click at [802, 260] on div "Crear área de influencia" at bounding box center [809, 264] width 286 height 21
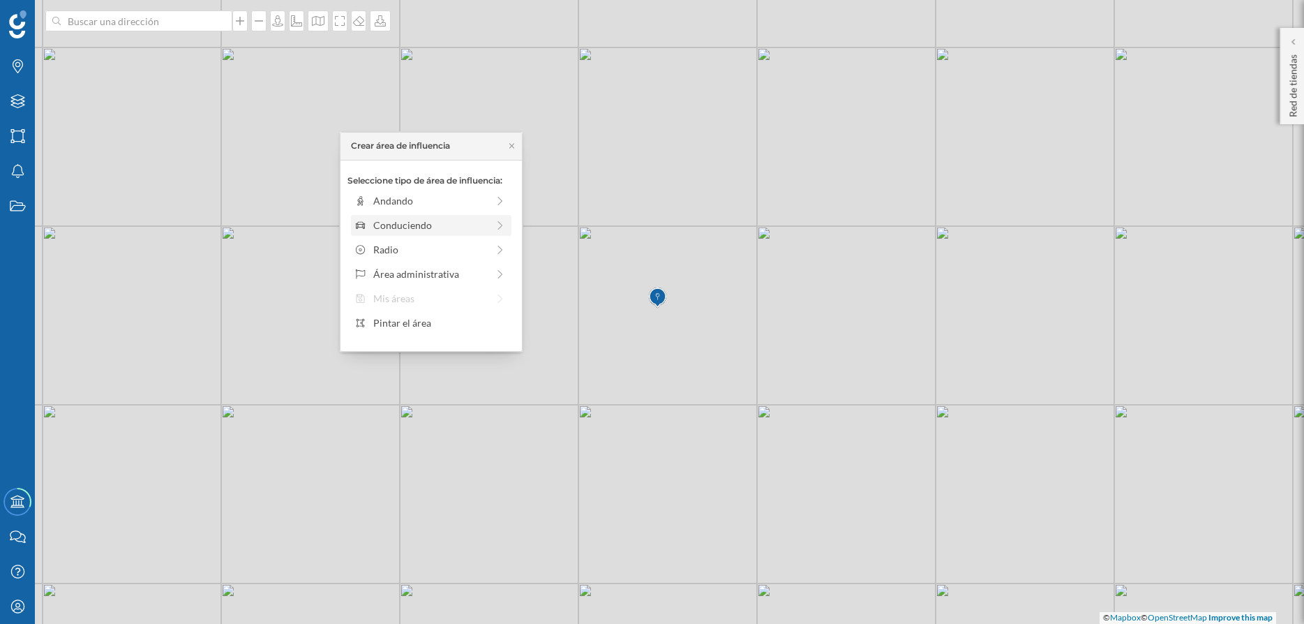
click at [478, 226] on div "Conduciendo" at bounding box center [430, 225] width 114 height 15
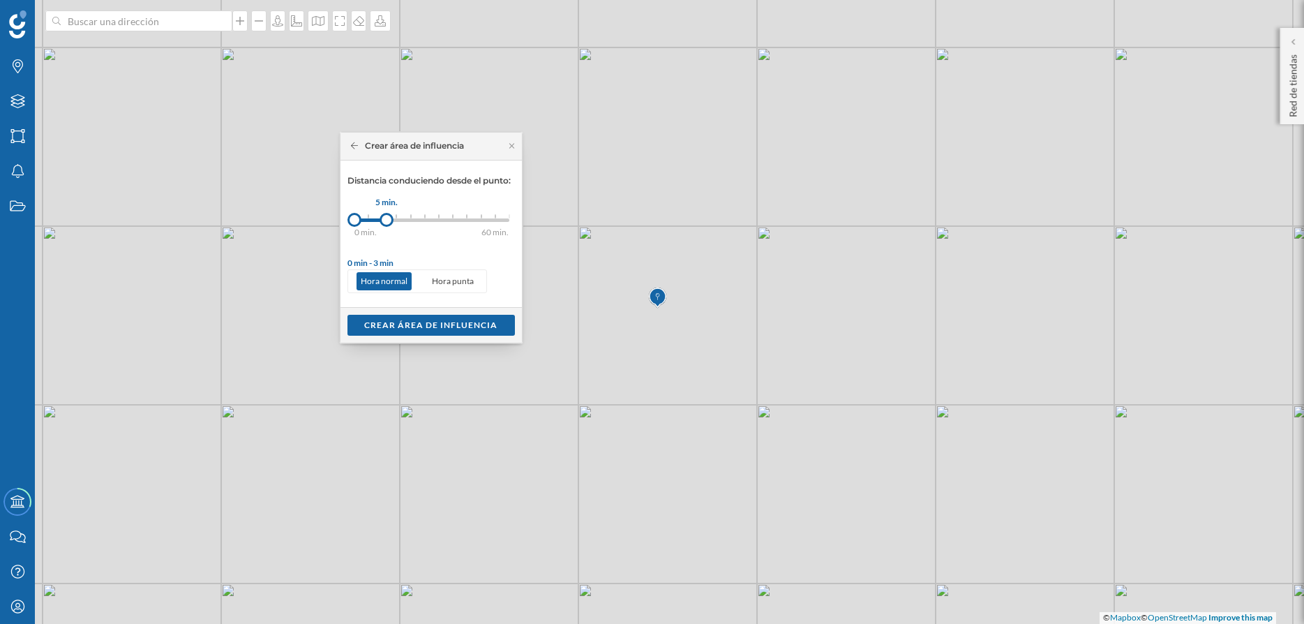
drag, startPoint x: 368, startPoint y: 221, endPoint x: 387, endPoint y: 223, distance: 18.3
click at [387, 223] on div at bounding box center [387, 220] width 14 height 14
click at [435, 331] on div "Crear área de influencia" at bounding box center [430, 324] width 167 height 21
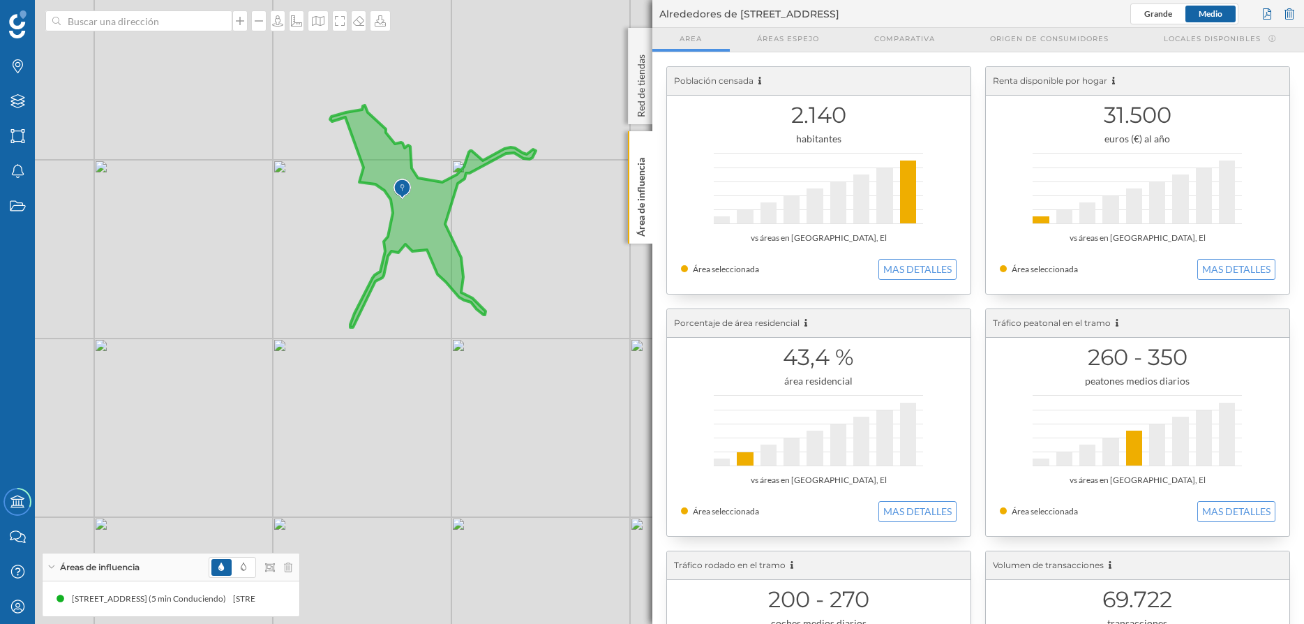
drag, startPoint x: 272, startPoint y: 293, endPoint x: 511, endPoint y: 264, distance: 240.3
click at [511, 264] on div "© Mapbox © OpenStreetMap Improve this map" at bounding box center [652, 312] width 1304 height 624
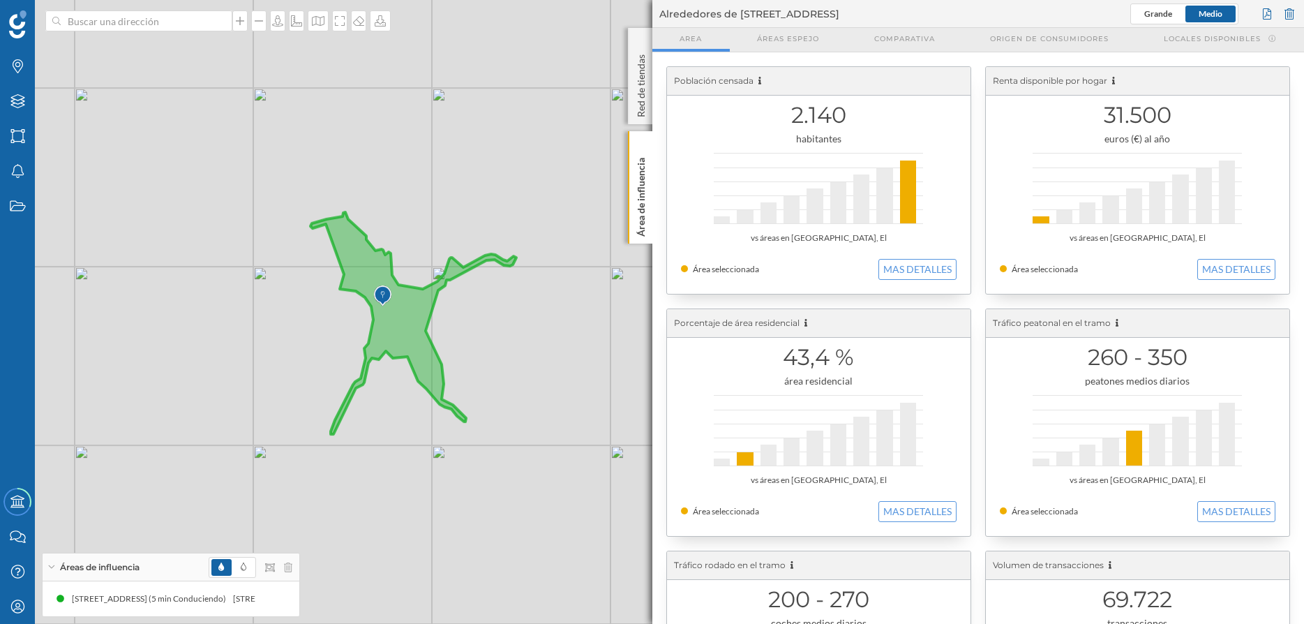
drag, startPoint x: 464, startPoint y: 298, endPoint x: 442, endPoint y: 412, distance: 115.9
click at [442, 412] on div "© Mapbox © OpenStreetMap Improve this map" at bounding box center [652, 312] width 1304 height 624
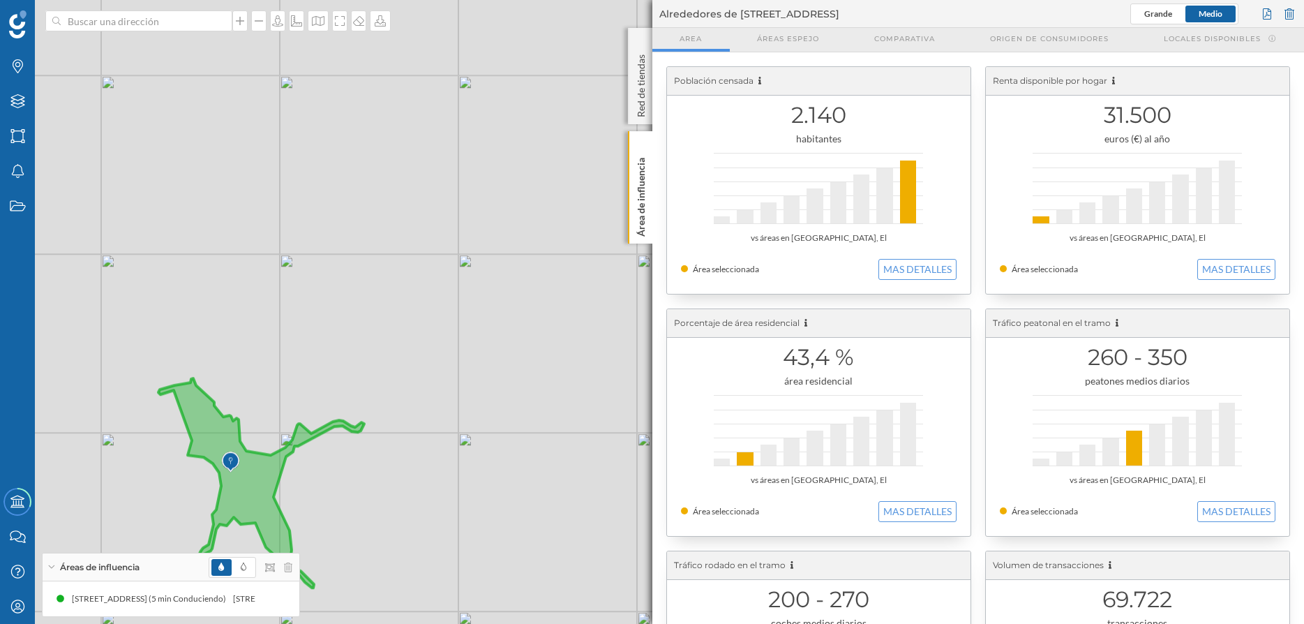
drag, startPoint x: 477, startPoint y: 328, endPoint x: 331, endPoint y: 492, distance: 219.4
click at [331, 492] on div "© Mapbox © OpenStreetMap Improve this map" at bounding box center [652, 312] width 1304 height 624
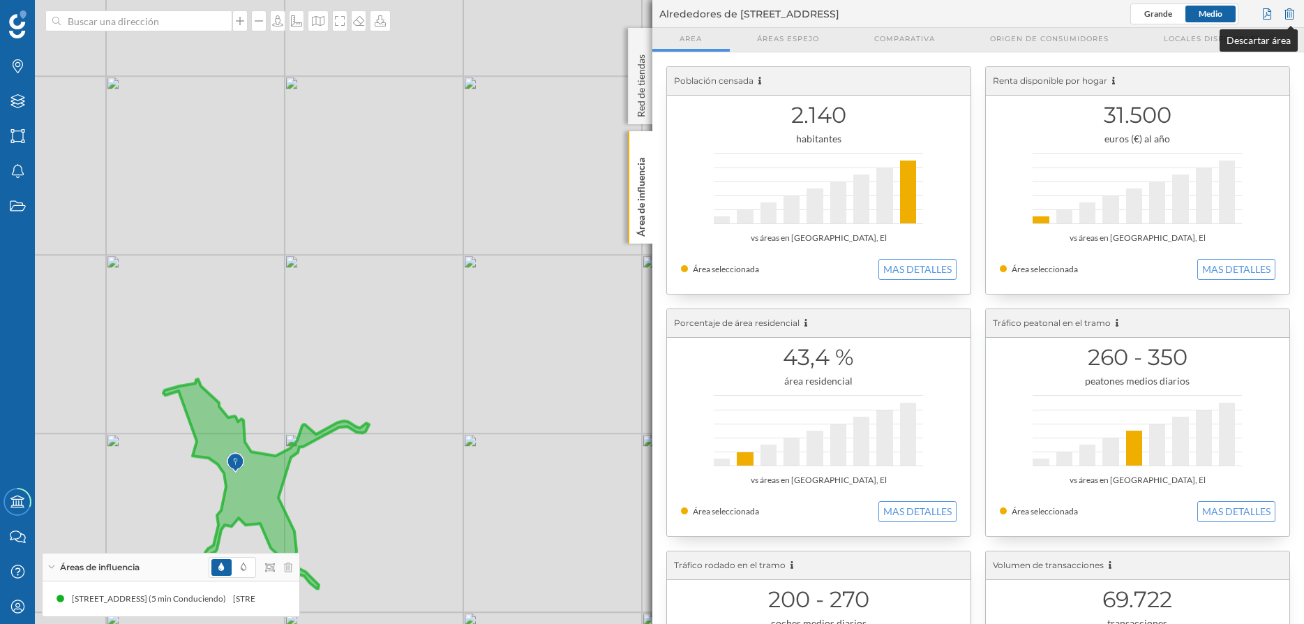
click at [1289, 17] on div at bounding box center [1289, 13] width 15 height 21
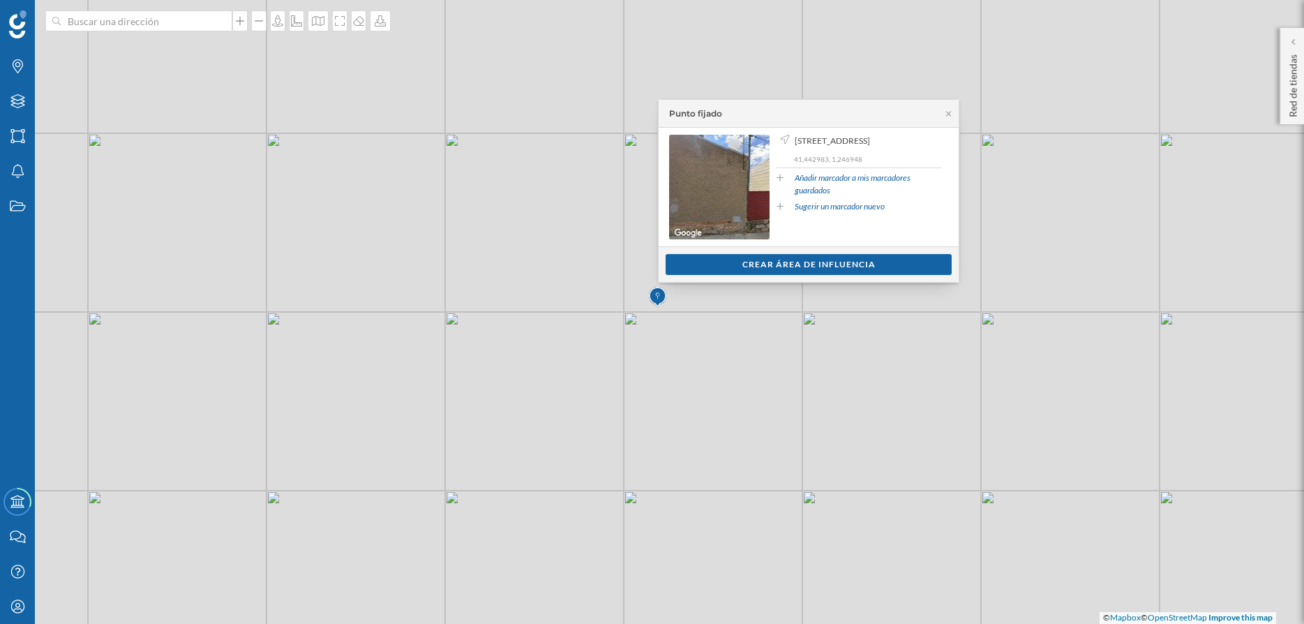
click at [823, 267] on div "Crear área de influencia" at bounding box center [809, 264] width 286 height 21
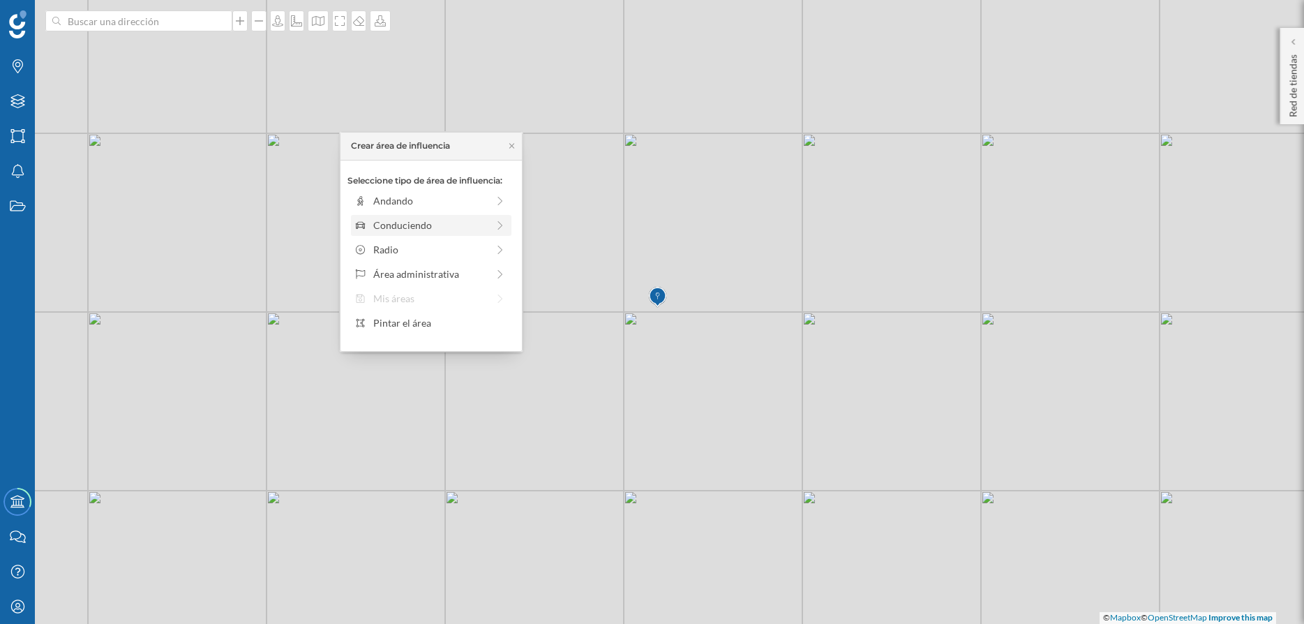
click at [444, 225] on div "Conduciendo" at bounding box center [430, 225] width 114 height 15
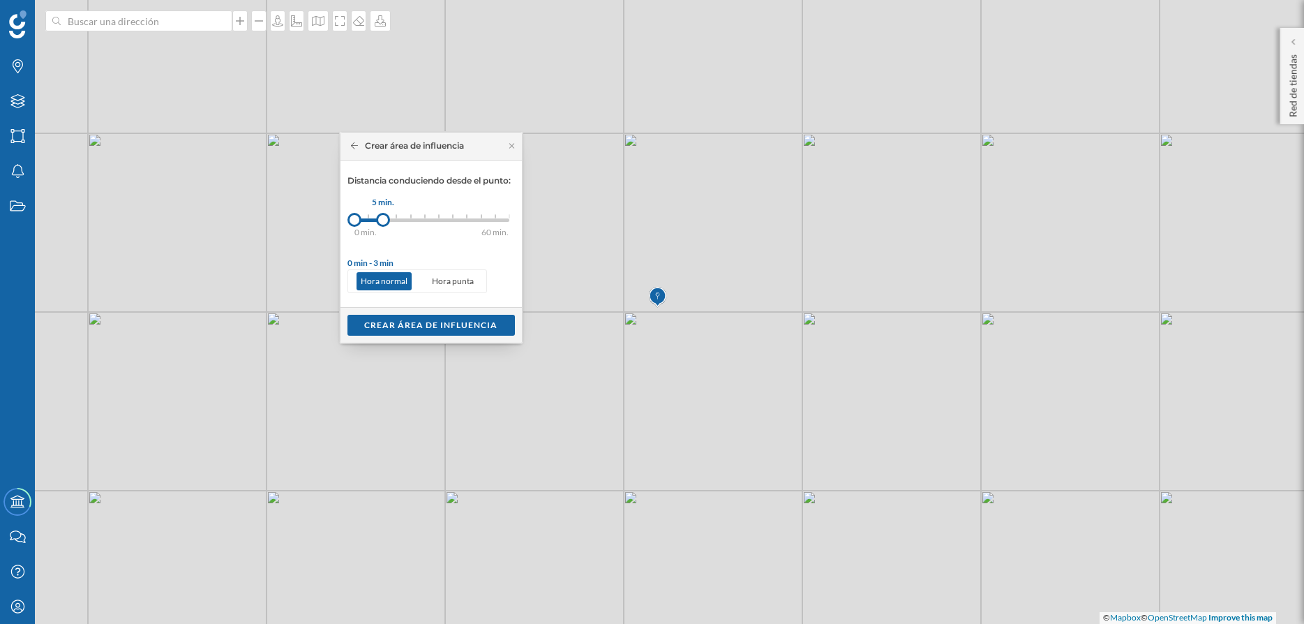
drag, startPoint x: 368, startPoint y: 221, endPoint x: 383, endPoint y: 224, distance: 15.6
click at [383, 224] on div at bounding box center [383, 220] width 14 height 14
click at [412, 320] on div "Crear área de influencia" at bounding box center [430, 324] width 167 height 21
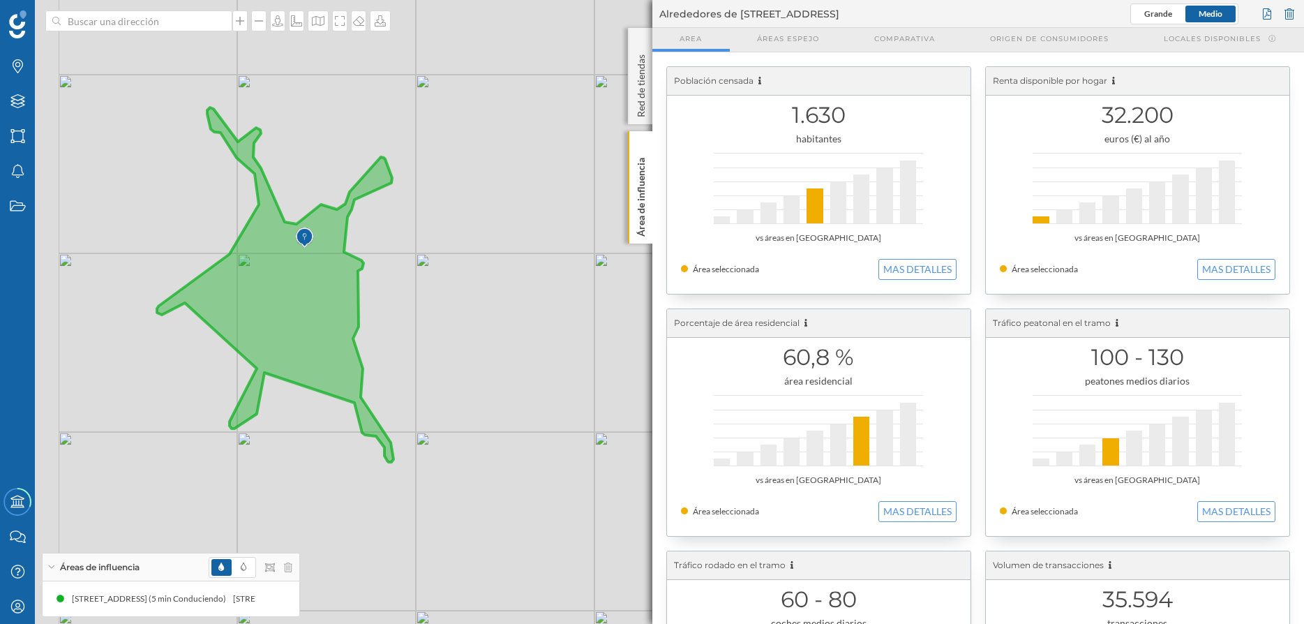
drag, startPoint x: 347, startPoint y: 228, endPoint x: 510, endPoint y: 299, distance: 177.5
click at [510, 299] on div "© Mapbox © OpenStreetMap Improve this map" at bounding box center [652, 312] width 1304 height 624
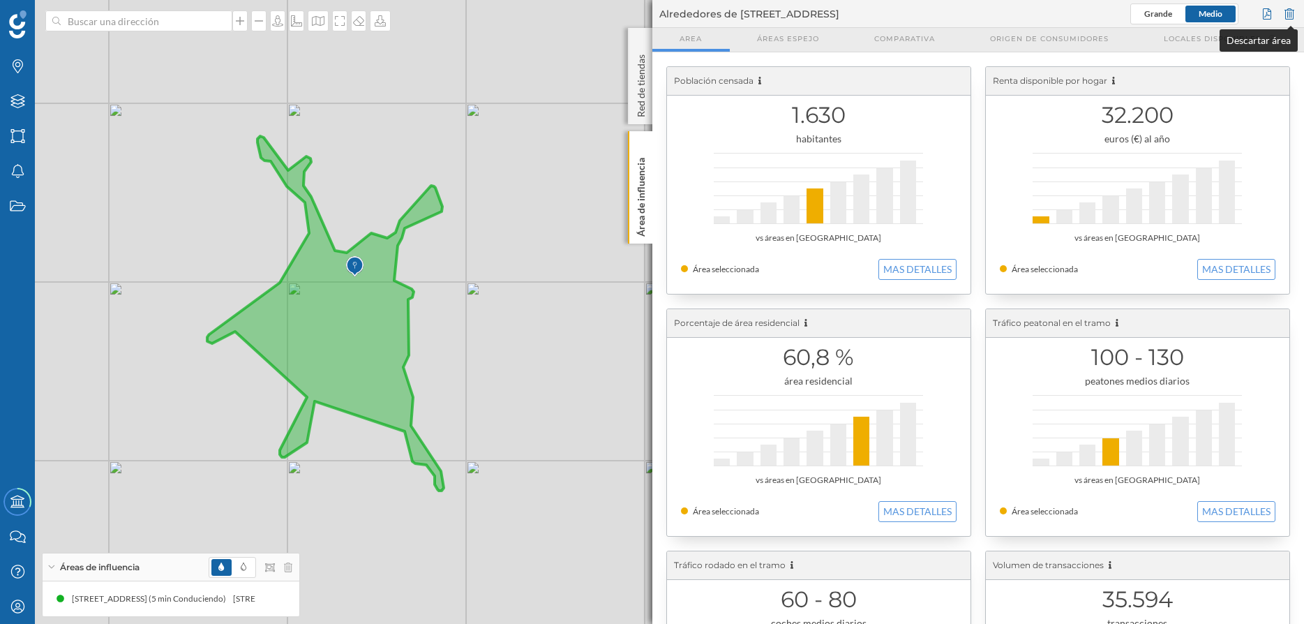
click at [1288, 10] on div at bounding box center [1289, 13] width 15 height 21
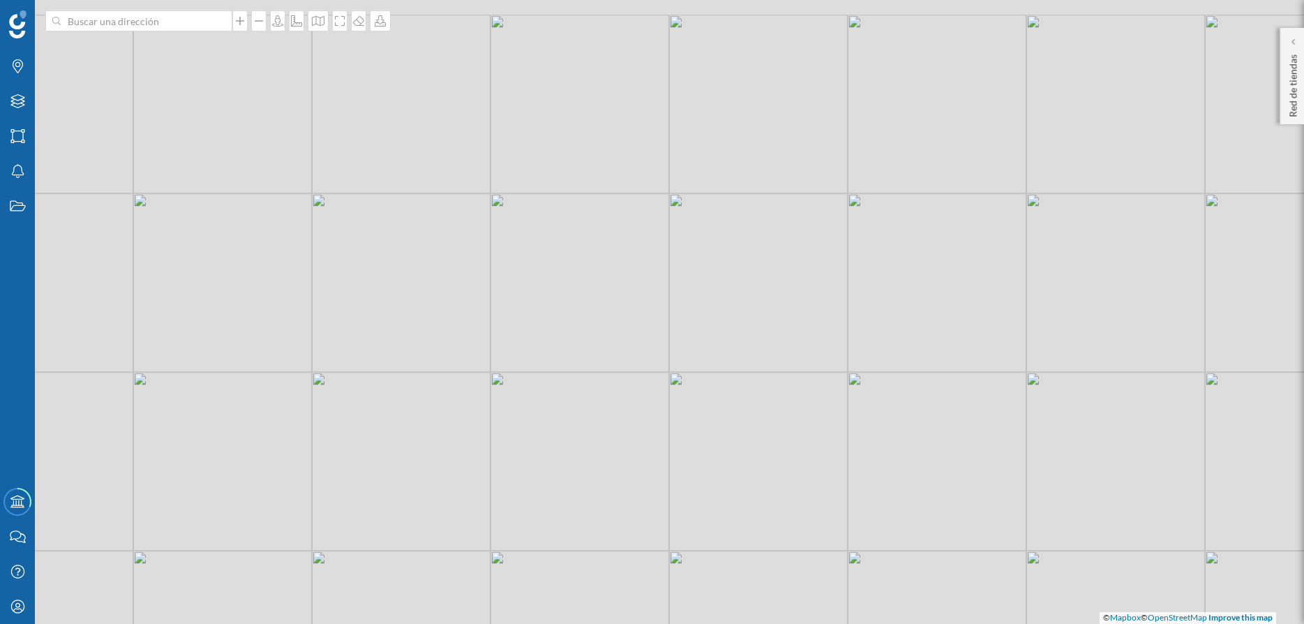
drag, startPoint x: 740, startPoint y: 270, endPoint x: 576, endPoint y: 366, distance: 189.8
click at [576, 366] on div "© Mapbox © OpenStreetMap Improve this map" at bounding box center [652, 312] width 1304 height 624
drag, startPoint x: 673, startPoint y: 277, endPoint x: 641, endPoint y: 347, distance: 77.4
click at [641, 347] on div "© Mapbox © OpenStreetMap Improve this map" at bounding box center [652, 312] width 1304 height 624
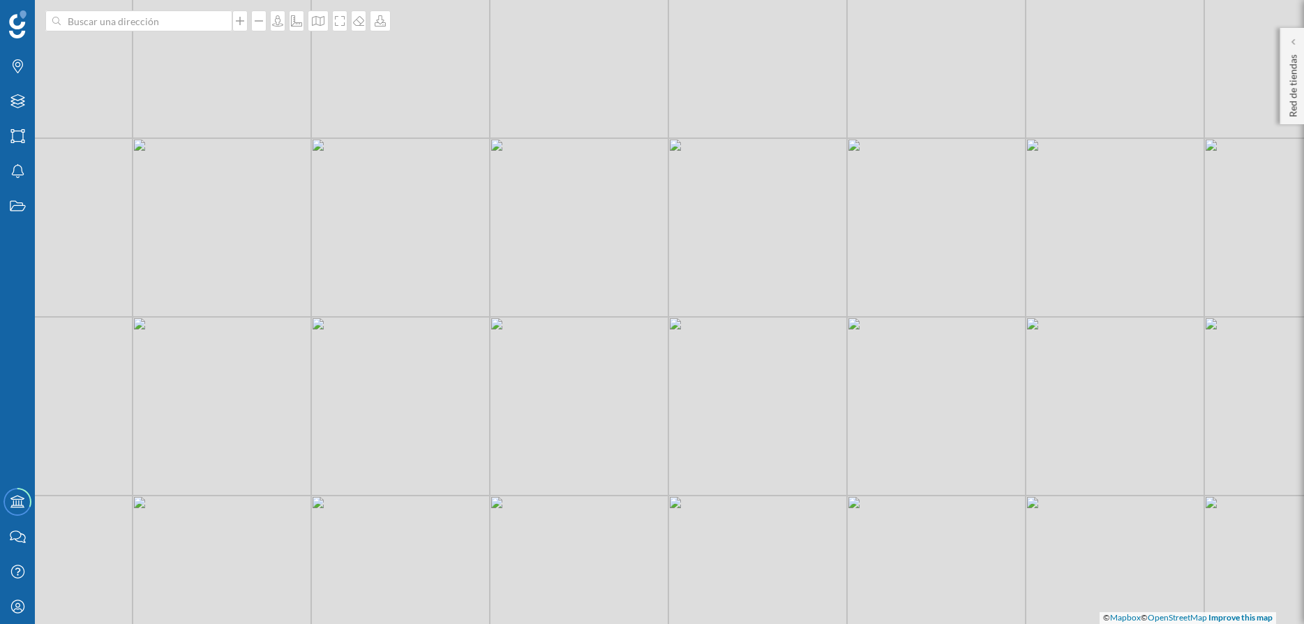
drag, startPoint x: 779, startPoint y: 345, endPoint x: 721, endPoint y: 258, distance: 104.1
click at [721, 258] on div "© Mapbox © OpenStreetMap Improve this map" at bounding box center [652, 312] width 1304 height 624
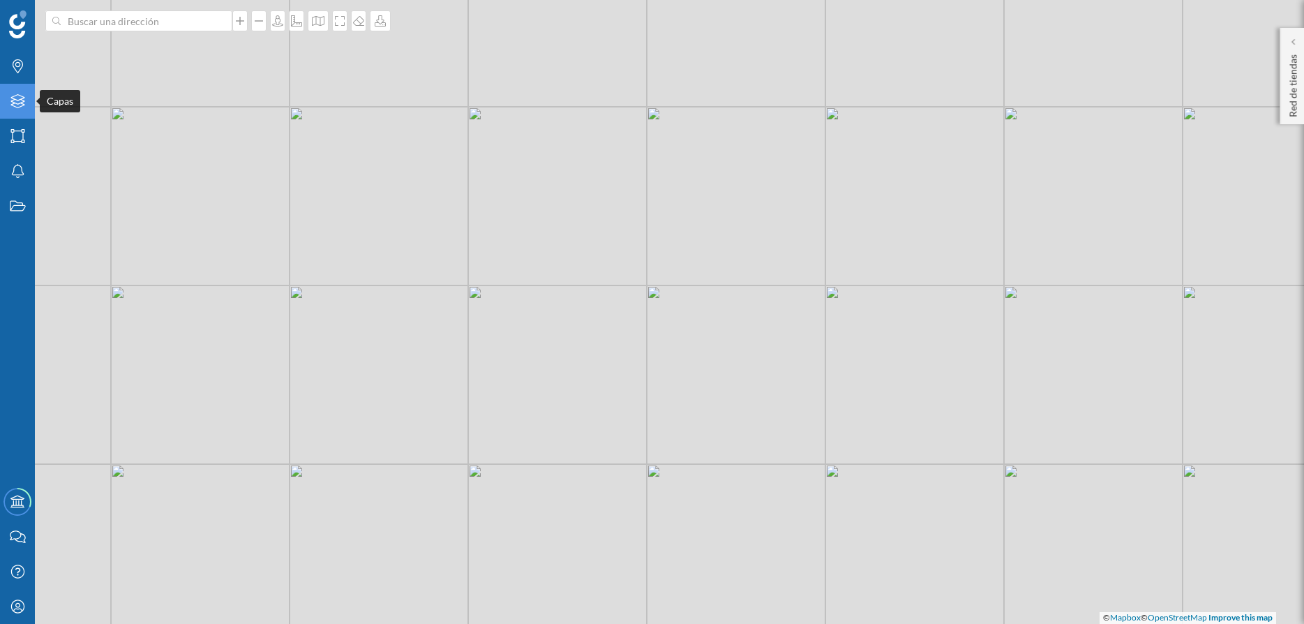
click at [26, 107] on icon "Capas" at bounding box center [17, 101] width 17 height 14
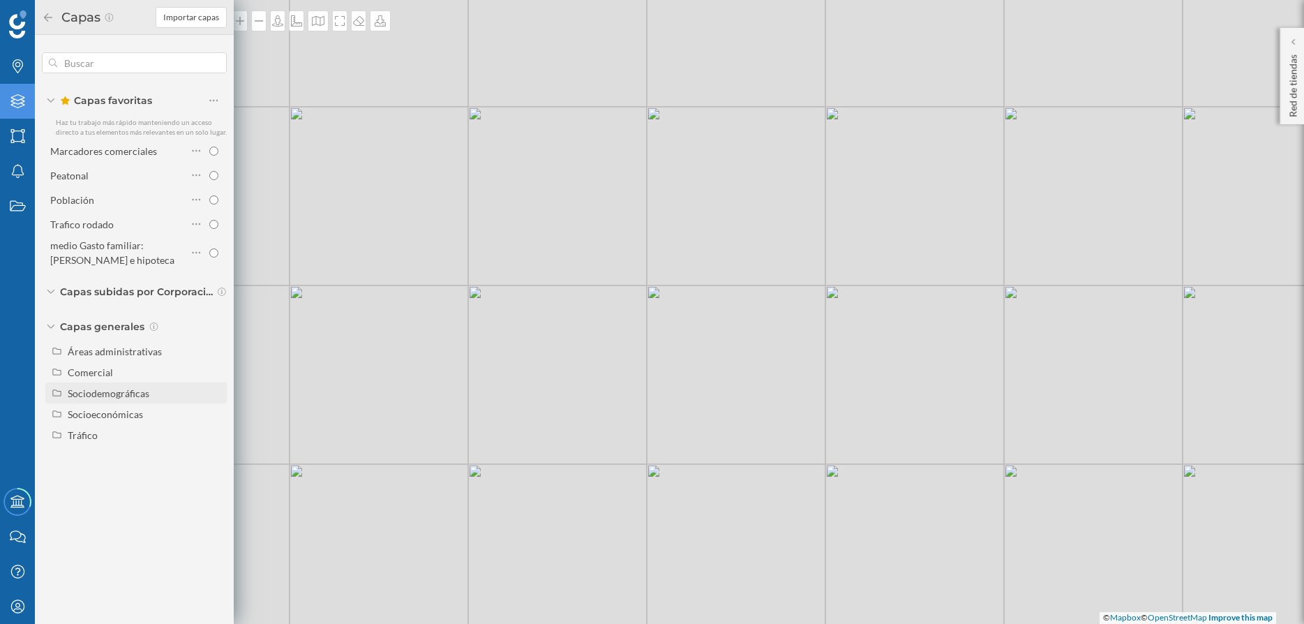
click at [130, 396] on div "Sociodemográficas" at bounding box center [109, 393] width 82 height 12
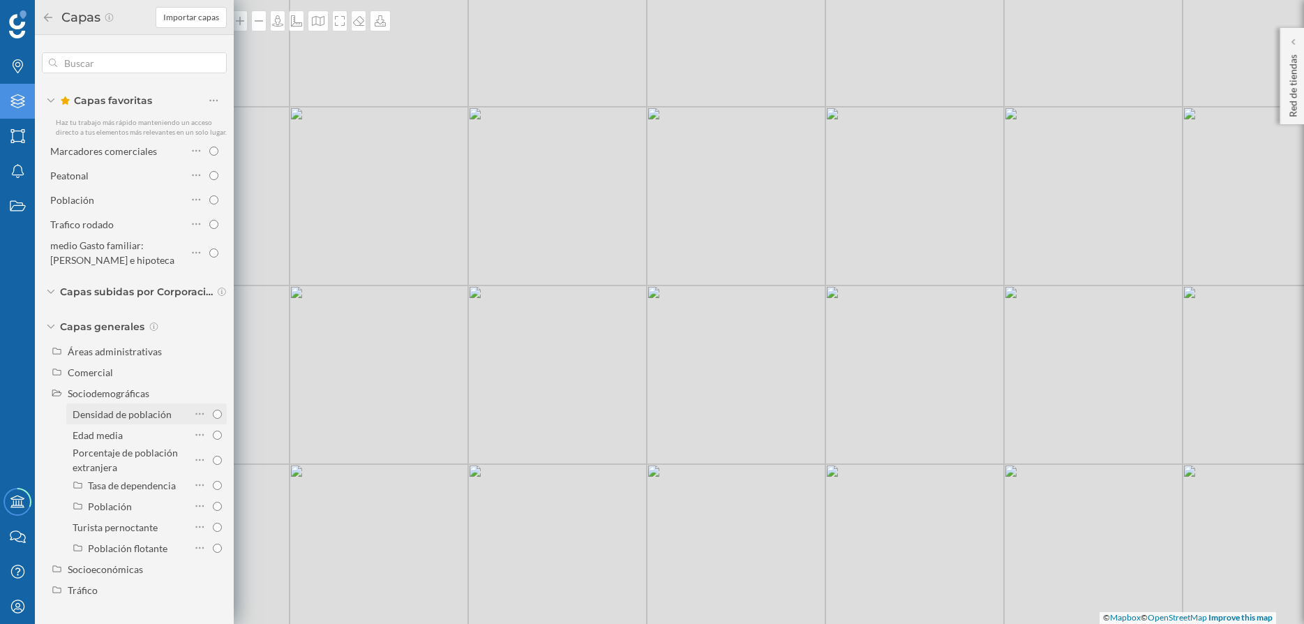
click at [220, 418] on input "Densidad de población" at bounding box center [217, 414] width 9 height 9
radio input "true"
click at [488, 385] on div "© Mapbox © OpenStreetMap Improve this map" at bounding box center [652, 312] width 1304 height 624
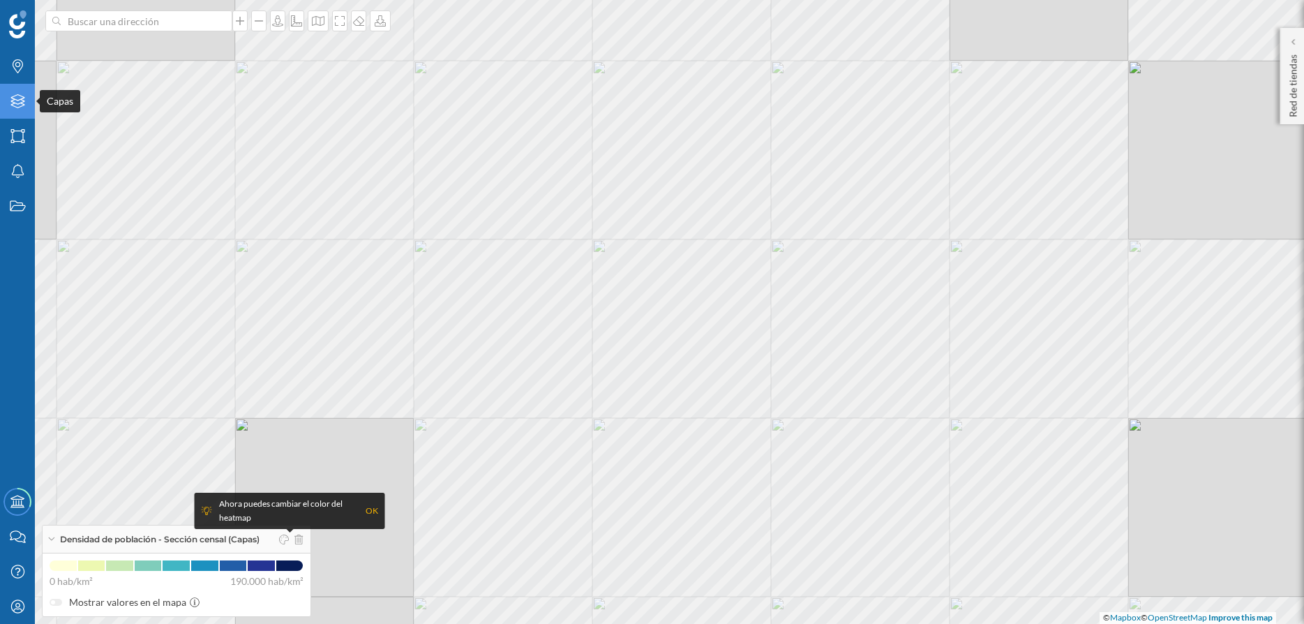
click at [17, 102] on icon "Capas" at bounding box center [17, 101] width 17 height 14
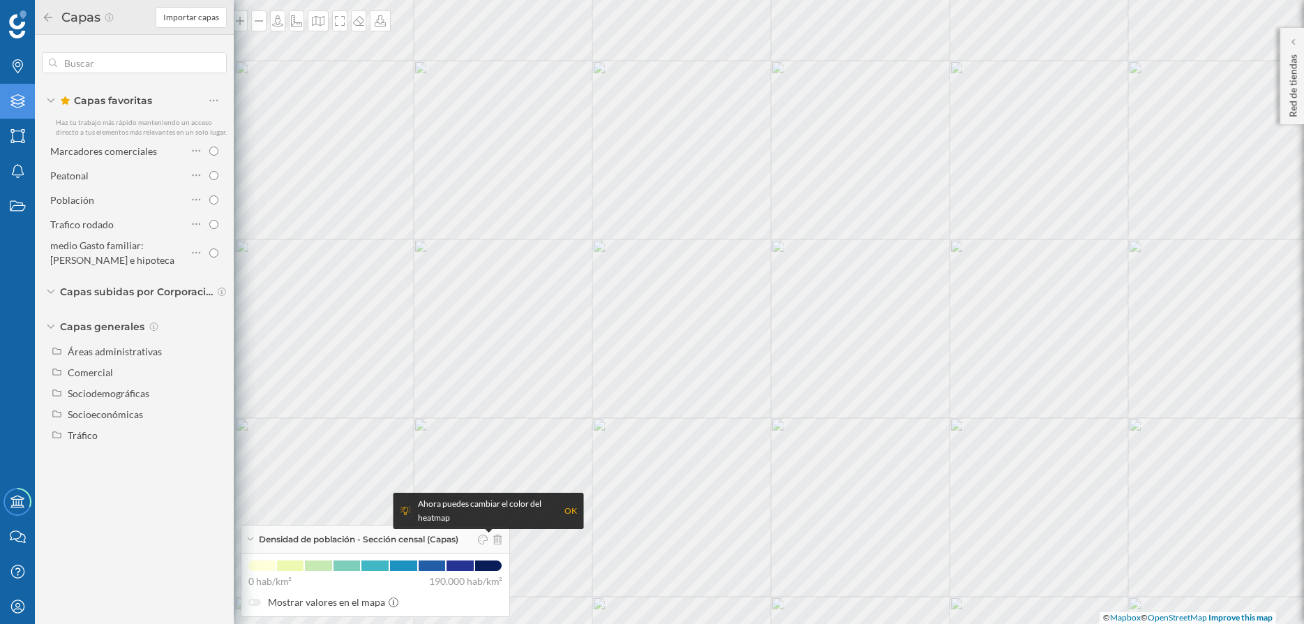
click at [571, 516] on div "OK" at bounding box center [570, 511] width 13 height 14
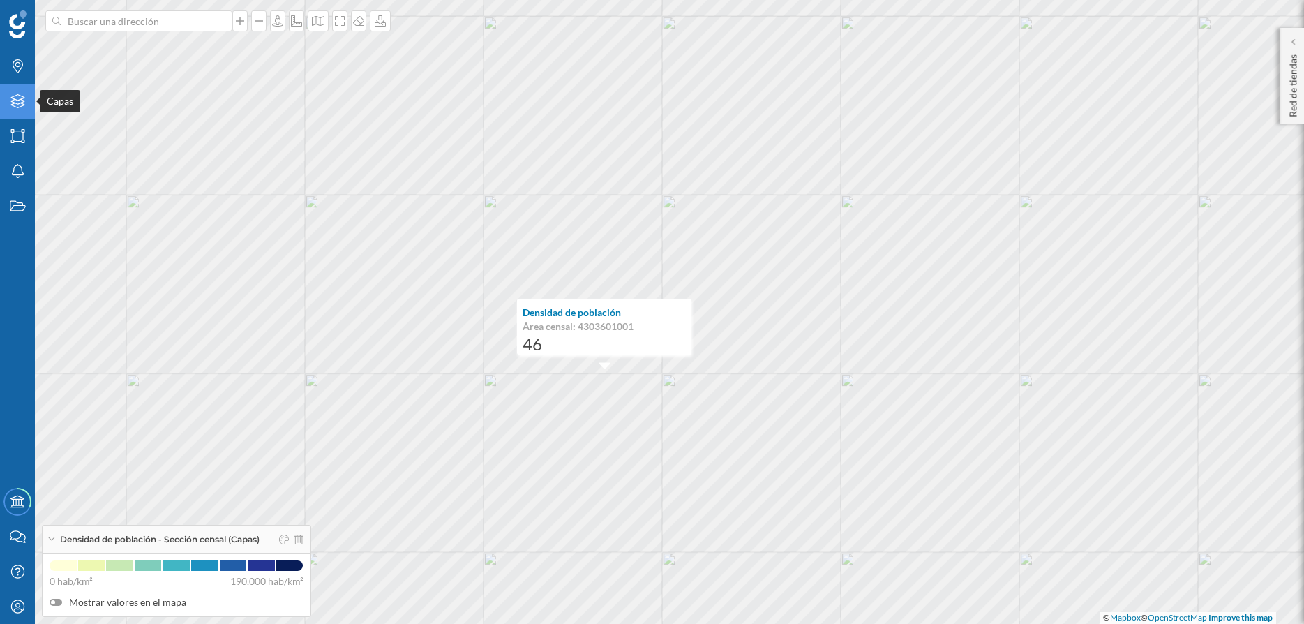
click at [25, 104] on icon "Capas" at bounding box center [17, 101] width 17 height 14
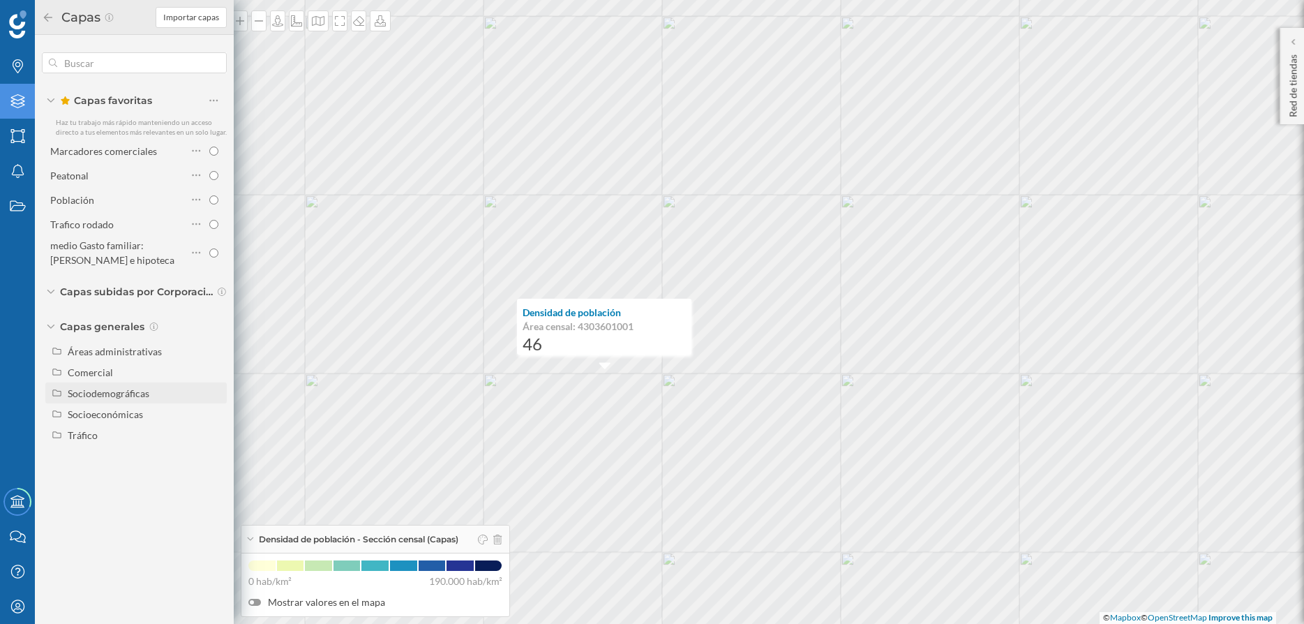
click at [130, 387] on div "Sociodemográficas" at bounding box center [109, 393] width 82 height 12
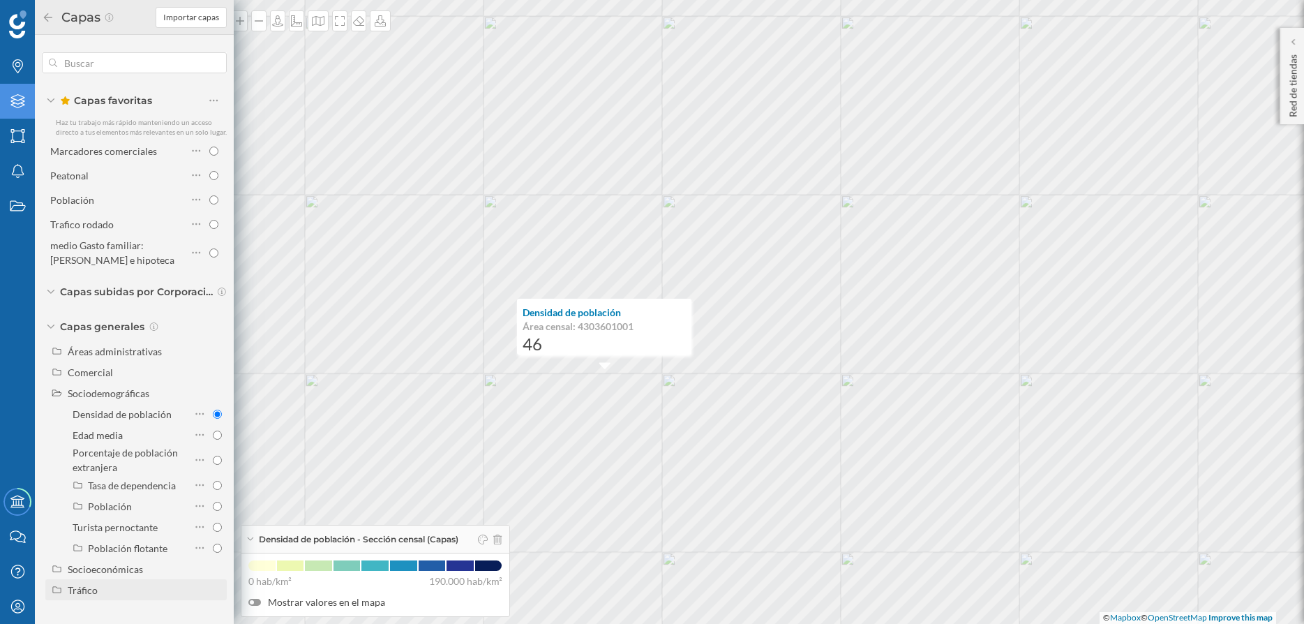
click at [82, 585] on div "Tráfico" at bounding box center [83, 590] width 30 height 12
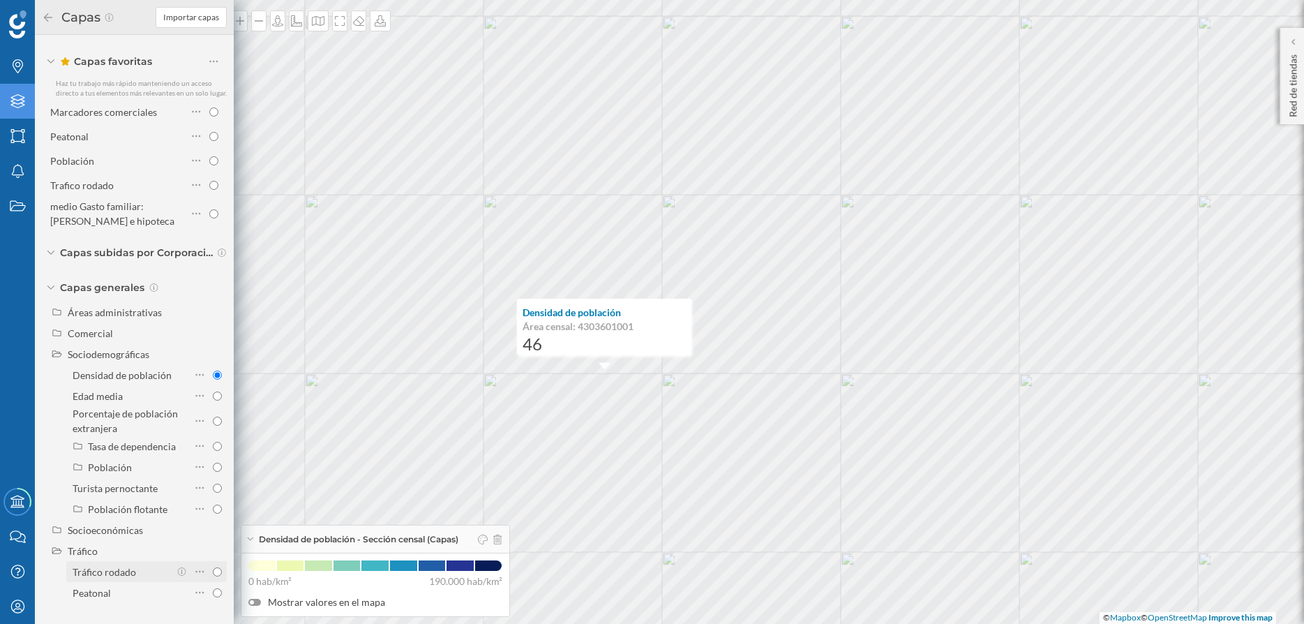
click at [219, 571] on input "Tráfico rodado" at bounding box center [217, 571] width 9 height 9
radio input "true"
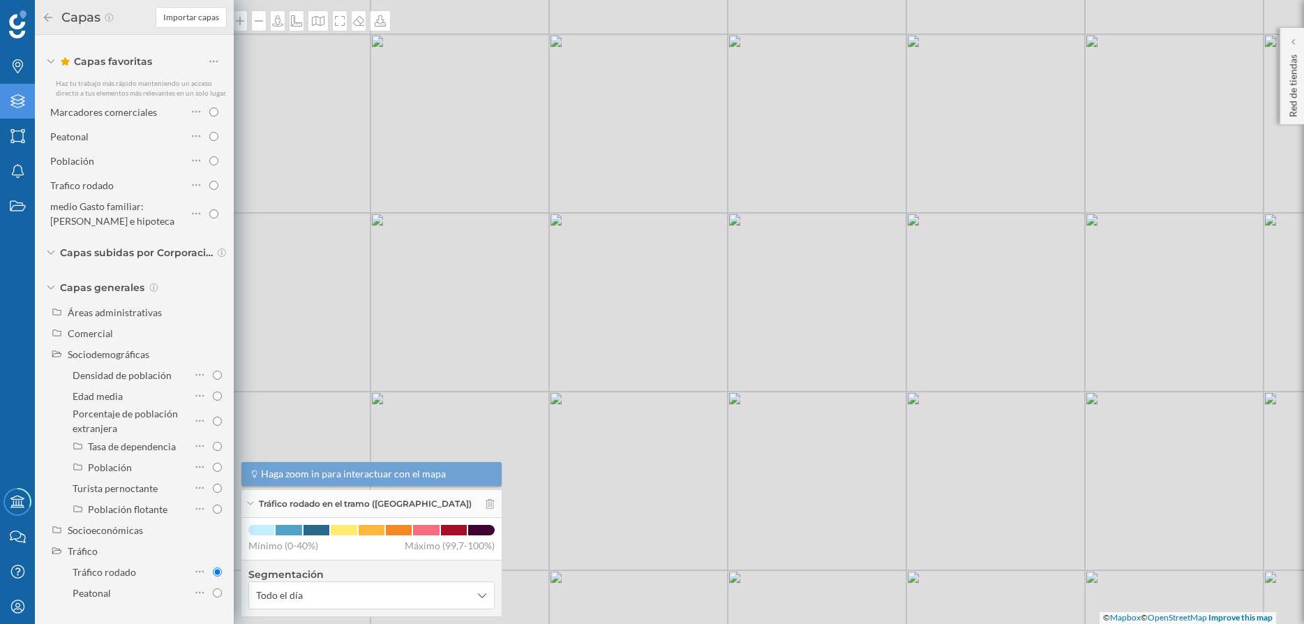
drag, startPoint x: 637, startPoint y: 433, endPoint x: 701, endPoint y: 339, distance: 114.0
click at [701, 339] on div "© Mapbox © OpenStreetMap Improve this map" at bounding box center [652, 312] width 1304 height 624
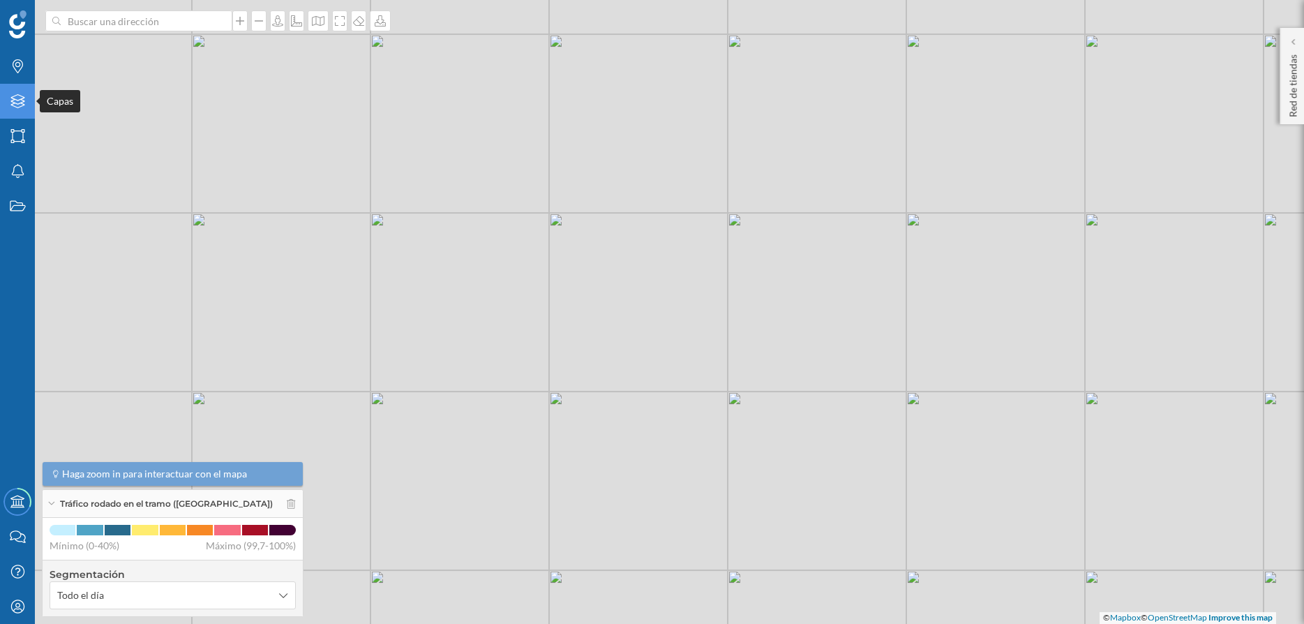
click at [22, 102] on icon "Capas" at bounding box center [17, 101] width 17 height 14
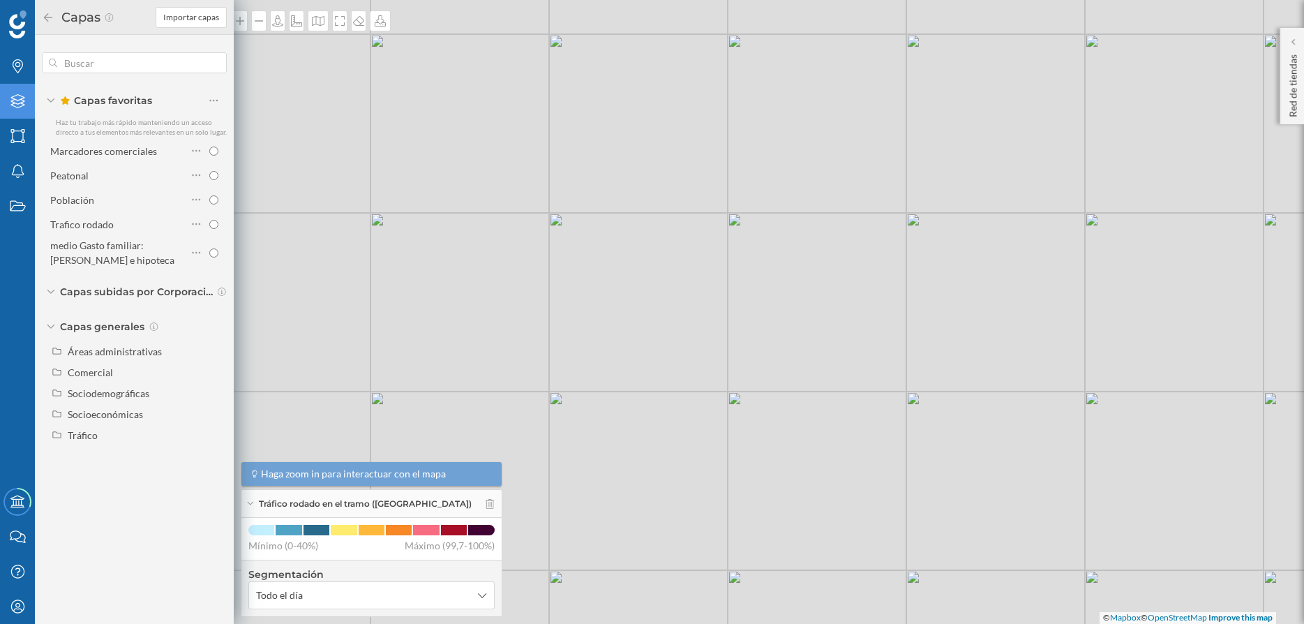
click at [674, 343] on div "© Mapbox © OpenStreetMap Improve this map" at bounding box center [652, 312] width 1304 height 624
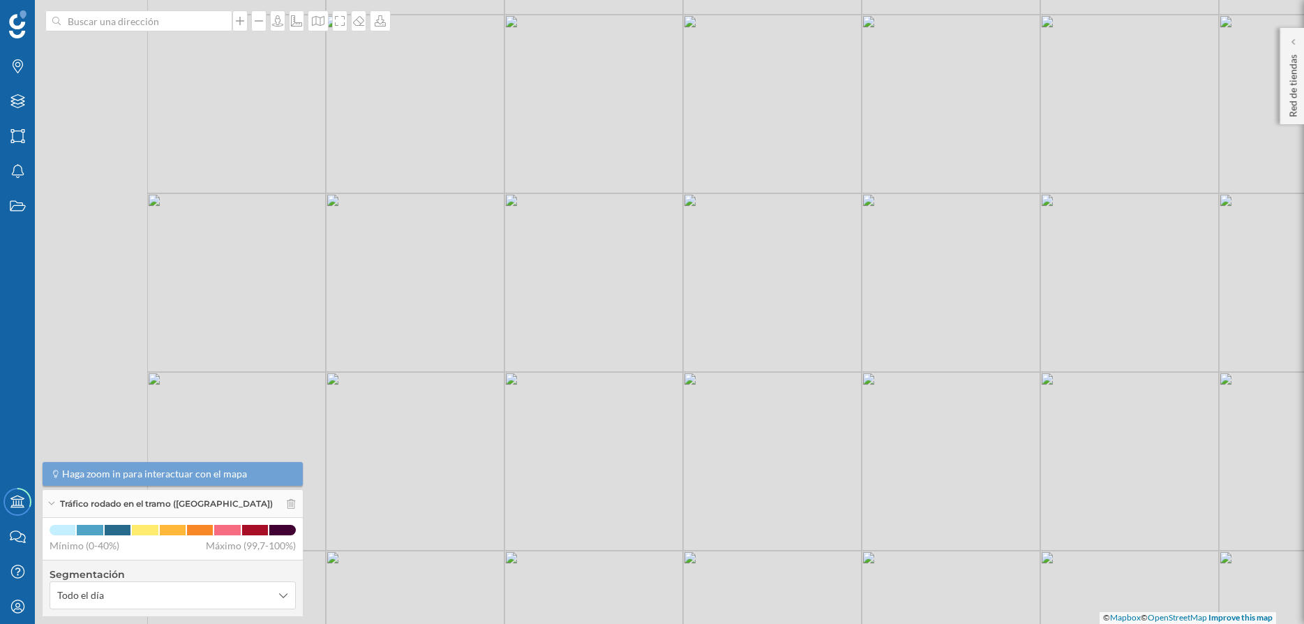
drag, startPoint x: 569, startPoint y: 375, endPoint x: 883, endPoint y: 355, distance: 314.6
click at [883, 355] on div "© Mapbox © OpenStreetMap Improve this map" at bounding box center [652, 312] width 1304 height 624
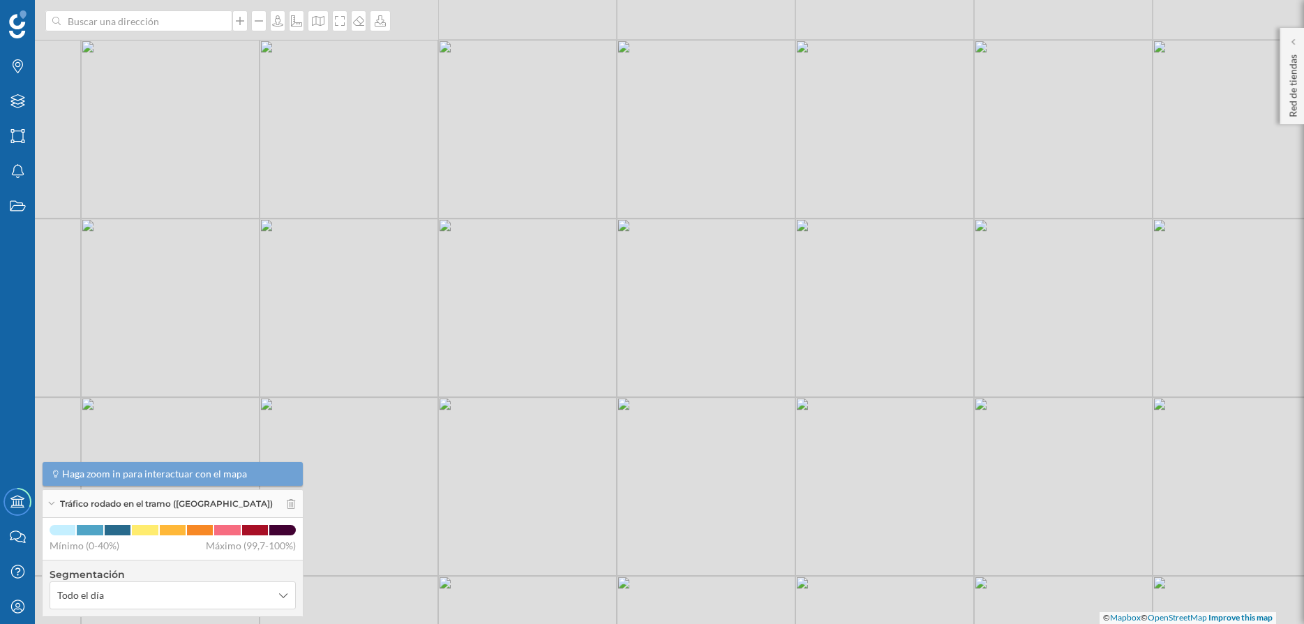
drag, startPoint x: 864, startPoint y: 346, endPoint x: 741, endPoint y: 397, distance: 133.6
click at [741, 397] on div "© Mapbox © OpenStreetMap Improve this map" at bounding box center [652, 312] width 1304 height 624
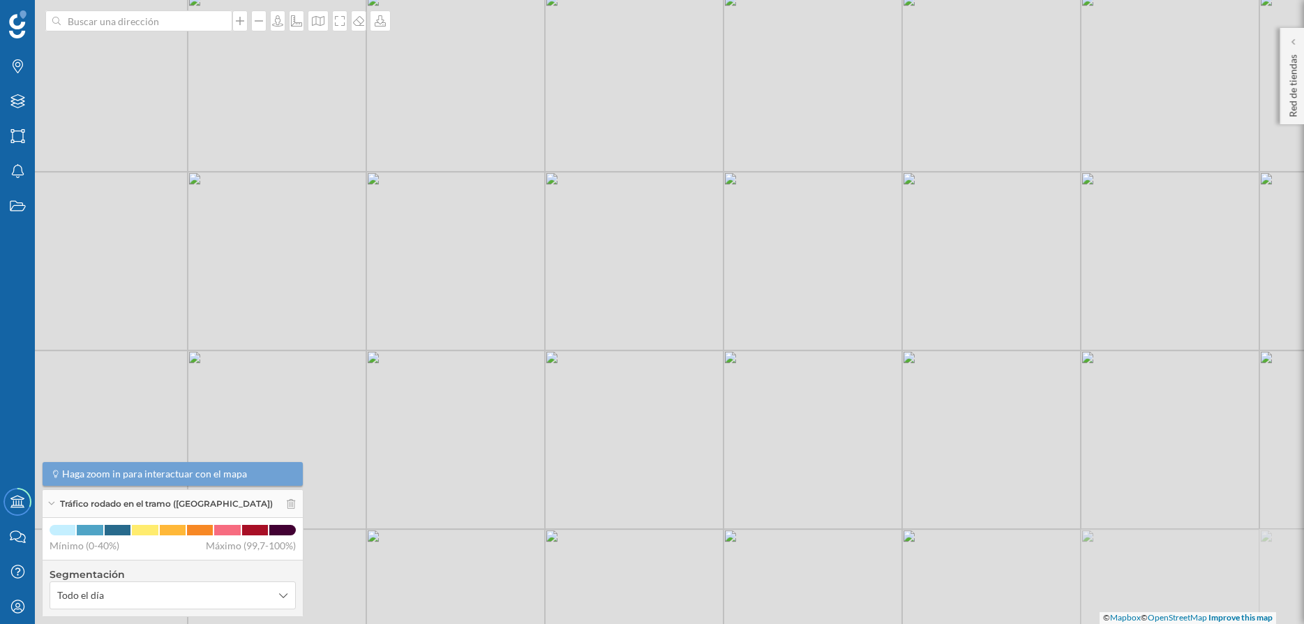
drag, startPoint x: 679, startPoint y: 442, endPoint x: 649, endPoint y: 322, distance: 123.0
click at [649, 322] on div "© Mapbox © OpenStreetMap Improve this map" at bounding box center [652, 312] width 1304 height 624
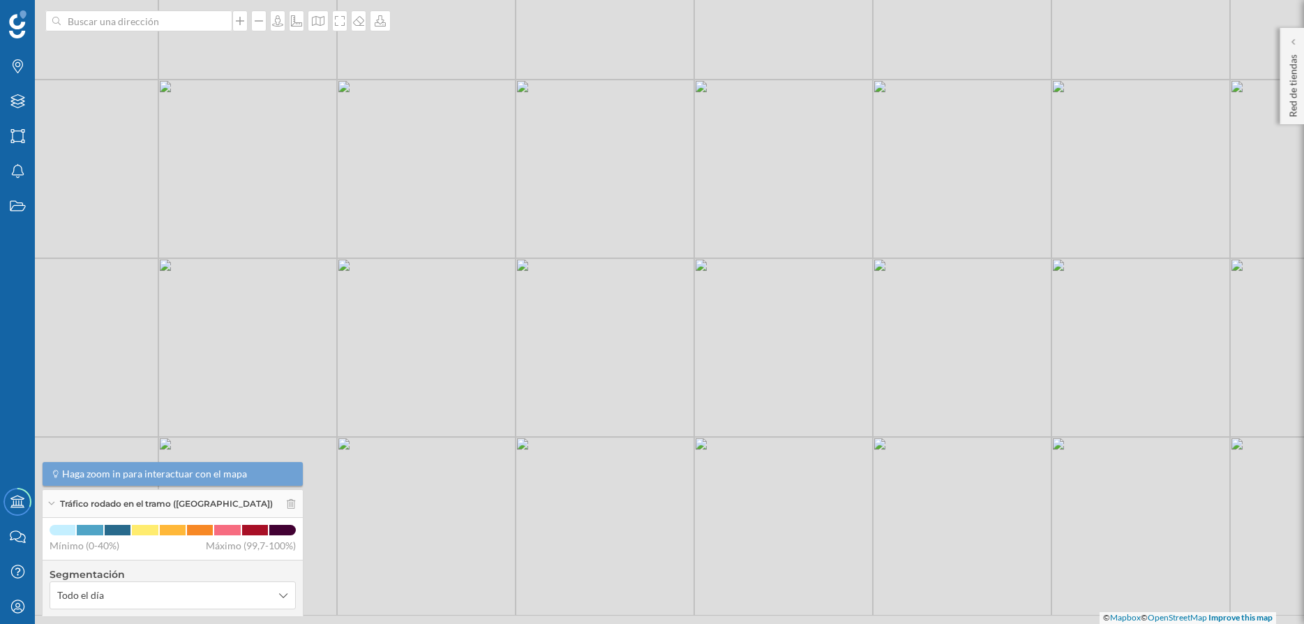
drag, startPoint x: 738, startPoint y: 474, endPoint x: 709, endPoint y: 382, distance: 96.6
click at [709, 382] on div "© Mapbox © OpenStreetMap Improve this map" at bounding box center [652, 312] width 1304 height 624
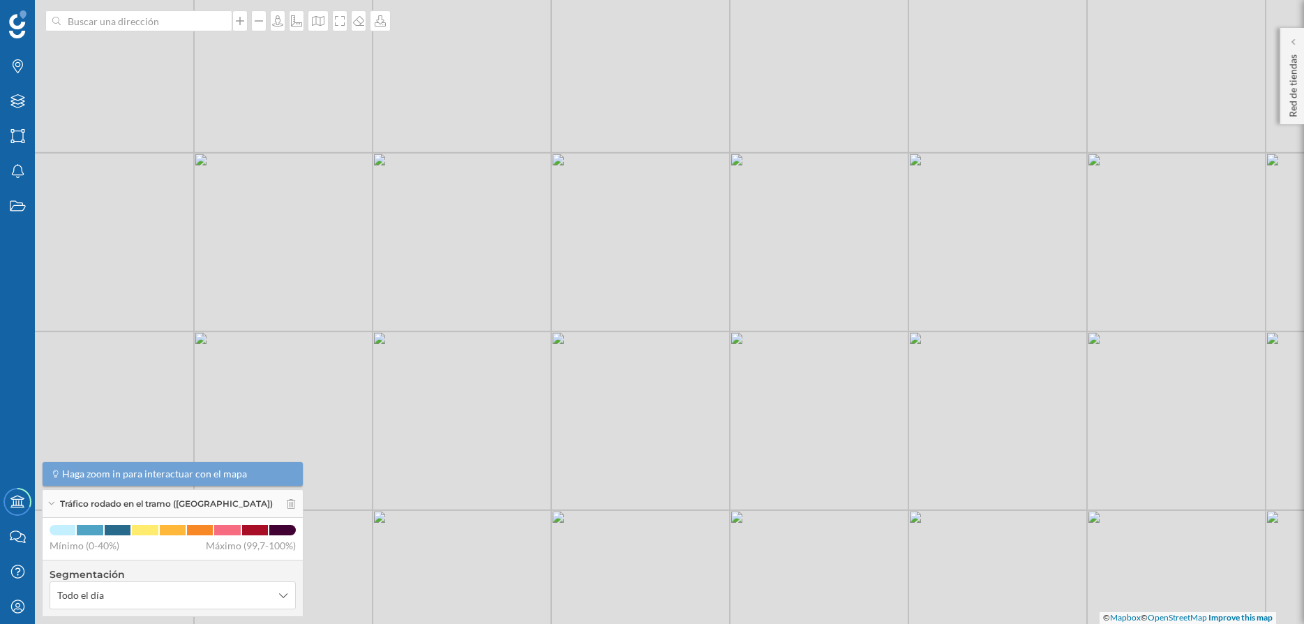
drag, startPoint x: 703, startPoint y: 496, endPoint x: 644, endPoint y: 305, distance: 199.9
click at [644, 305] on div "© Mapbox © OpenStreetMap Improve this map" at bounding box center [652, 312] width 1304 height 624
drag, startPoint x: 797, startPoint y: 407, endPoint x: 748, endPoint y: 309, distance: 109.2
click at [746, 292] on div "© Mapbox © OpenStreetMap Improve this map" at bounding box center [652, 312] width 1304 height 624
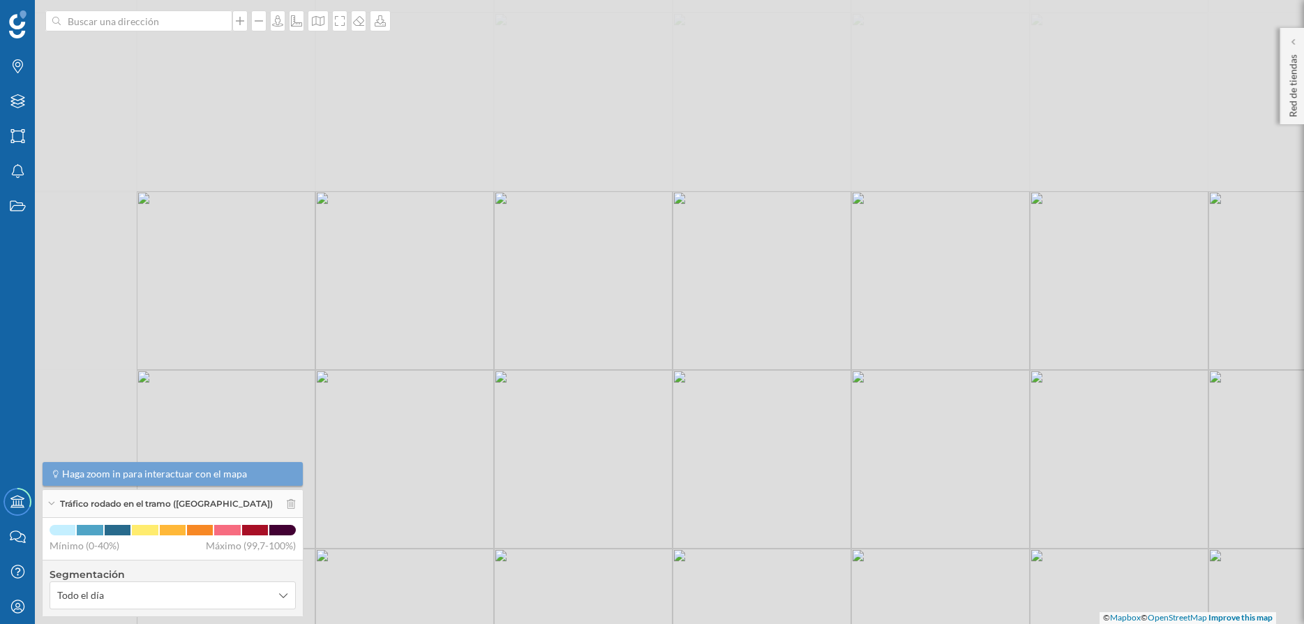
drag, startPoint x: 677, startPoint y: 380, endPoint x: 898, endPoint y: 597, distance: 309.8
click at [898, 597] on div "© Mapbox © OpenStreetMap Improve this map" at bounding box center [652, 312] width 1304 height 624
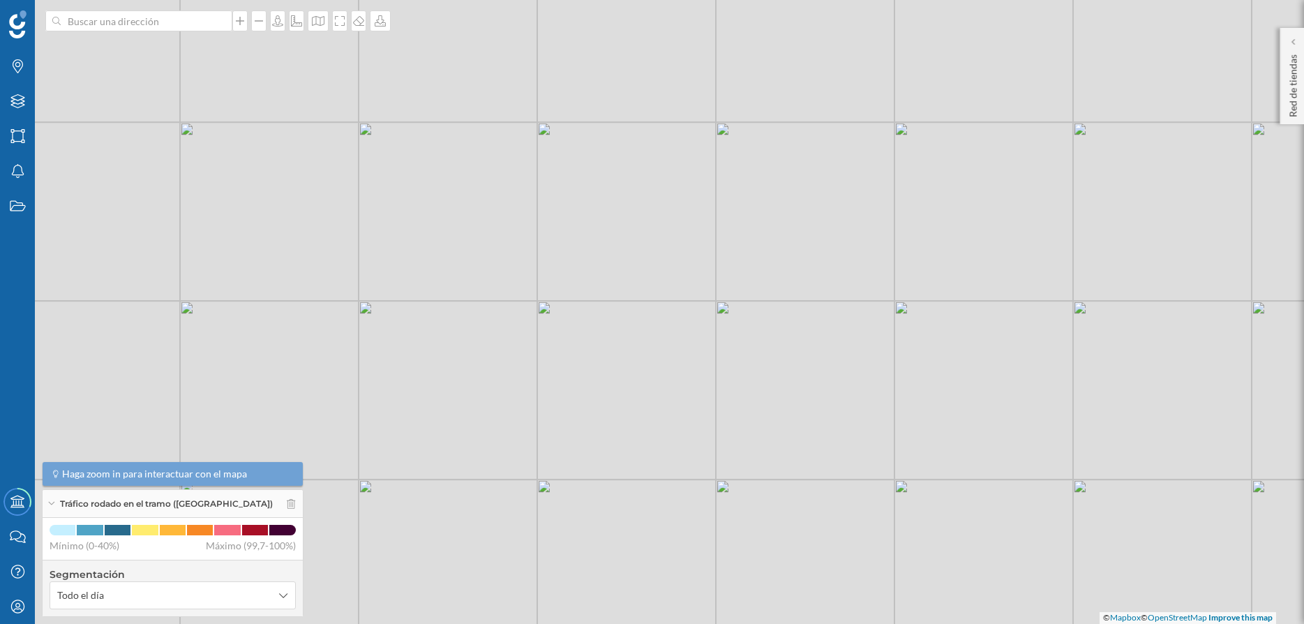
drag, startPoint x: 673, startPoint y: 352, endPoint x: 794, endPoint y: 599, distance: 274.6
click at [794, 599] on div "© Mapbox © OpenStreetMap Improve this map" at bounding box center [652, 312] width 1304 height 624
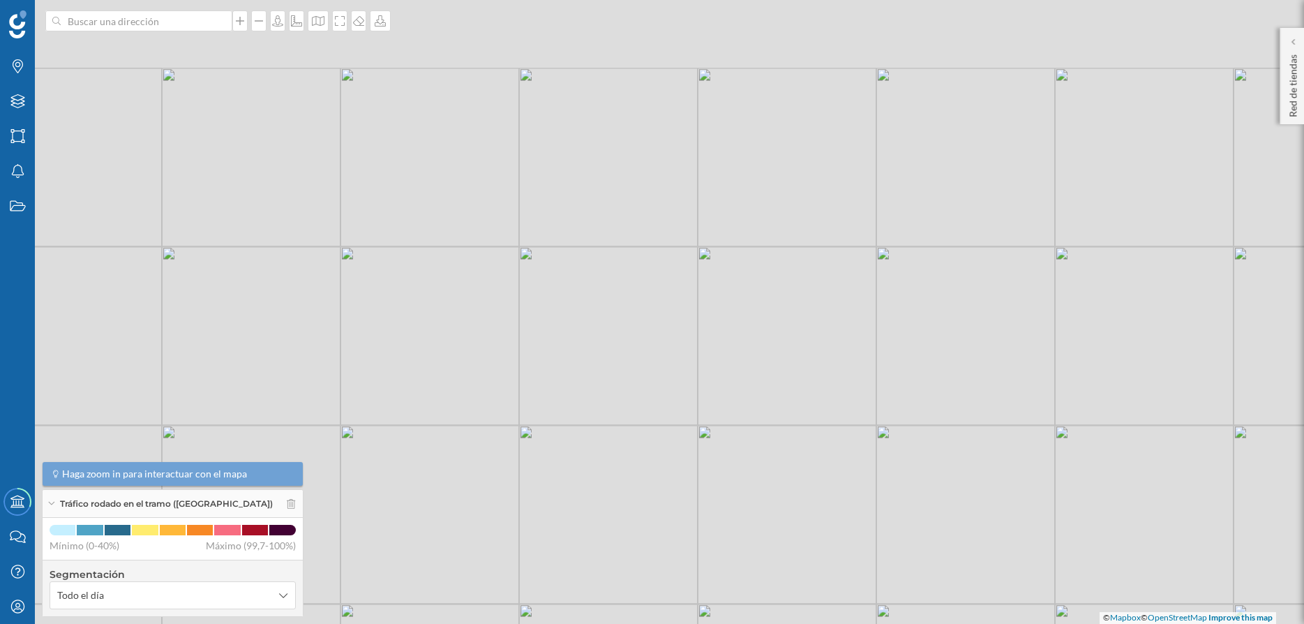
drag, startPoint x: 638, startPoint y: 352, endPoint x: 801, endPoint y: 645, distance: 335.1
click at [801, 623] on div "© Mapbox © OpenStreetMap Improve this map" at bounding box center [652, 312] width 1304 height 624
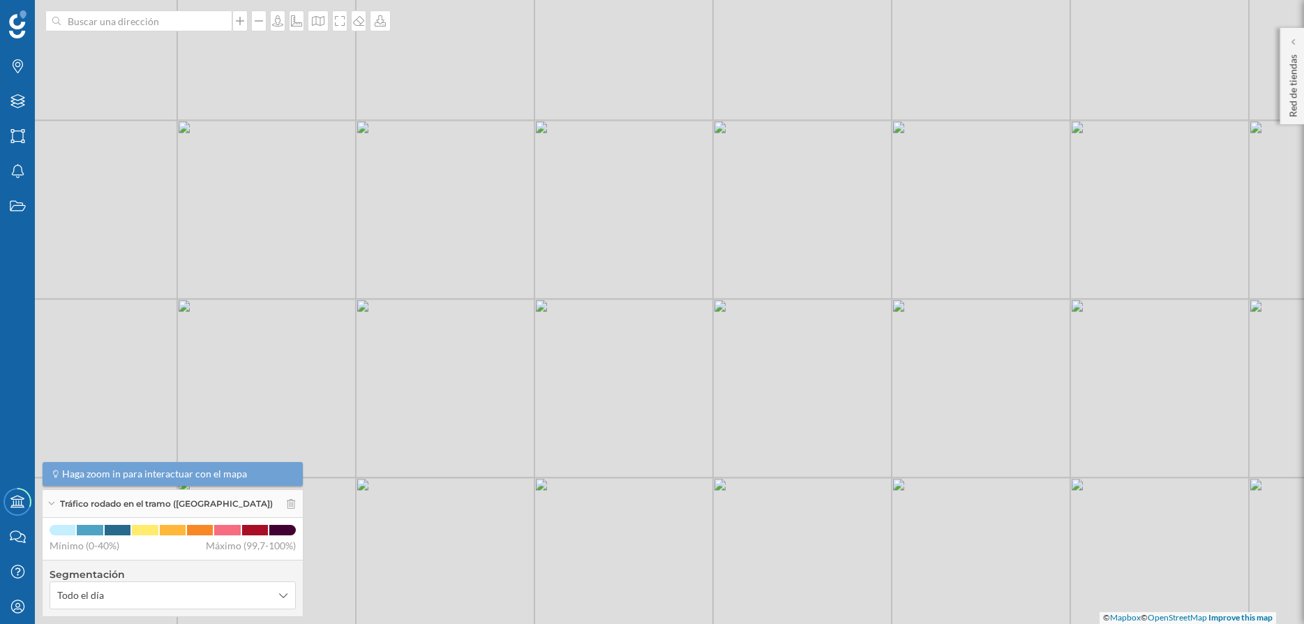
drag, startPoint x: 597, startPoint y: 412, endPoint x: 786, endPoint y: 133, distance: 338.1
click at [786, 133] on div "© Mapbox © OpenStreetMap Improve this map" at bounding box center [652, 312] width 1304 height 624
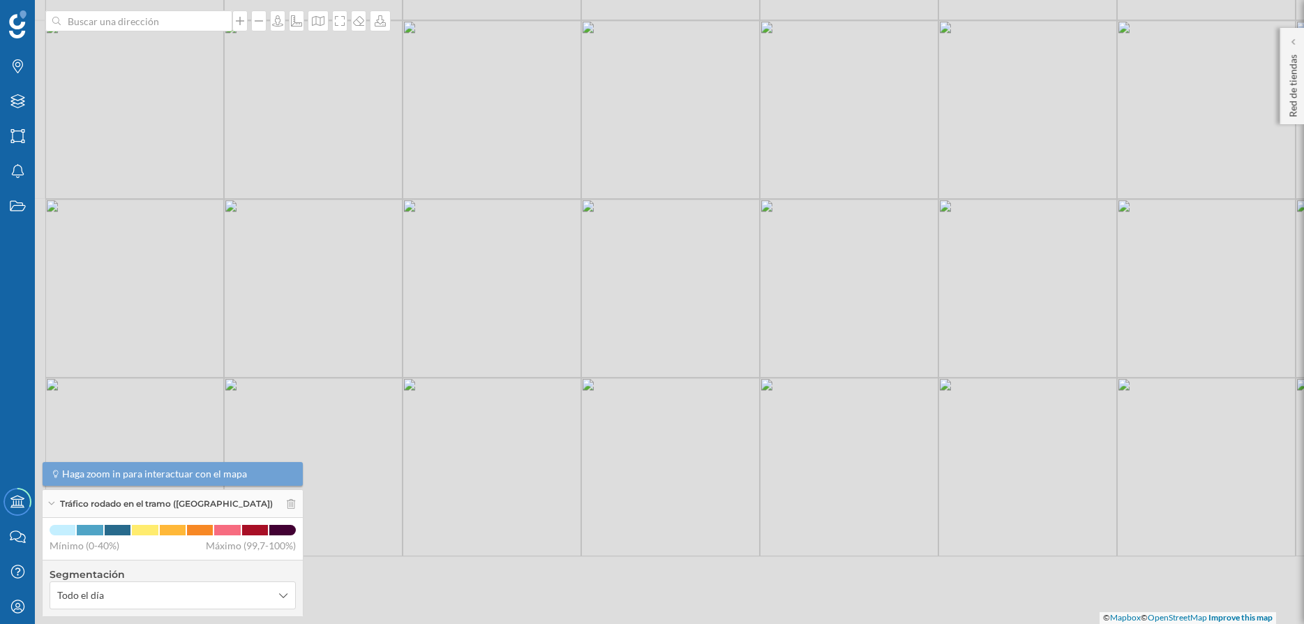
drag, startPoint x: 661, startPoint y: 401, endPoint x: 753, endPoint y: 204, distance: 217.9
click at [753, 204] on div "© Mapbox © OpenStreetMap Improve this map" at bounding box center [652, 312] width 1304 height 624
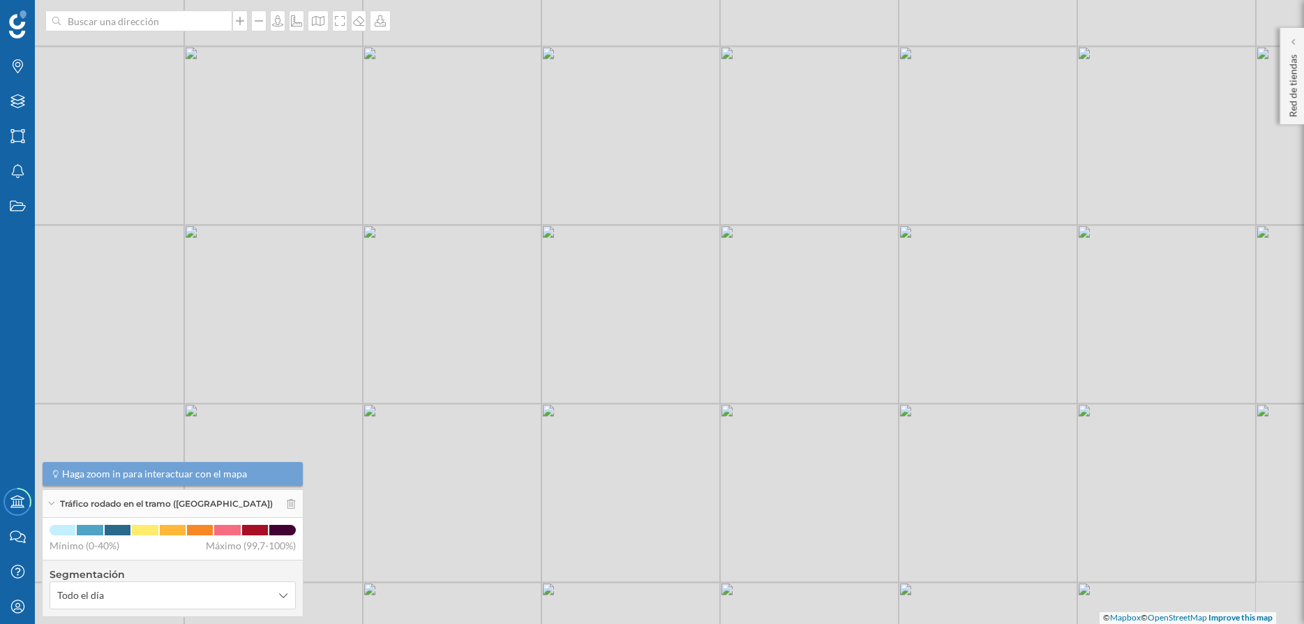
drag, startPoint x: 741, startPoint y: 267, endPoint x: 598, endPoint y: 450, distance: 232.1
click at [615, 438] on div "© Mapbox © OpenStreetMap Improve this map" at bounding box center [652, 312] width 1304 height 624
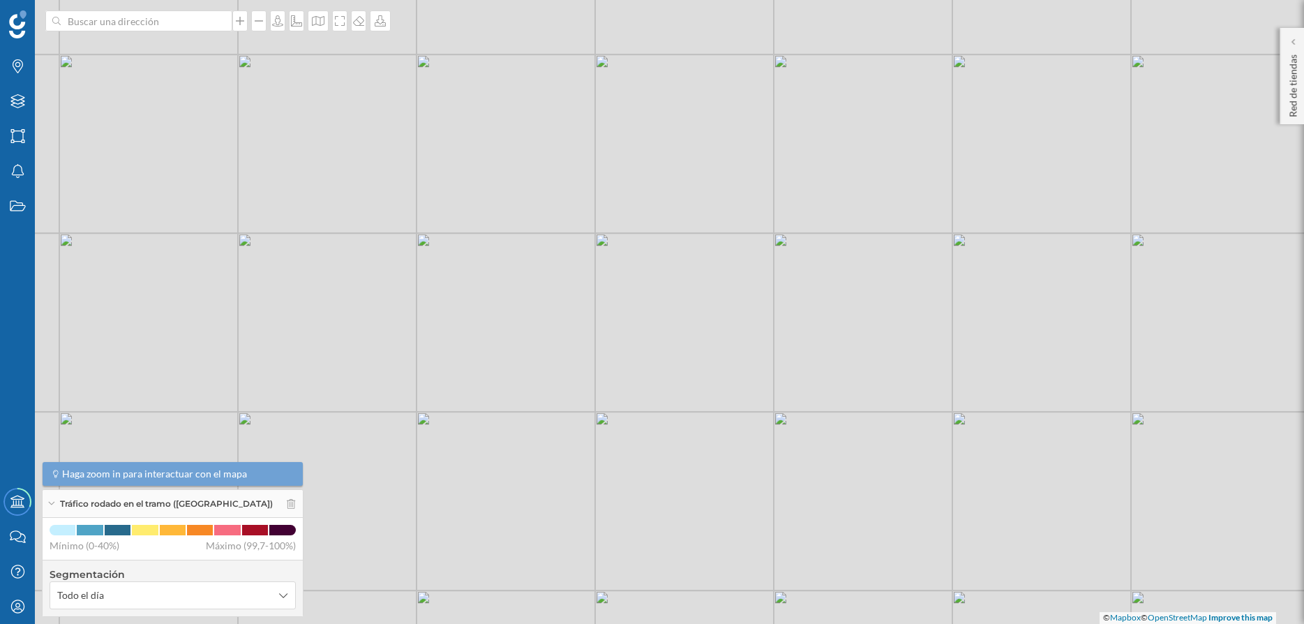
drag, startPoint x: 848, startPoint y: 201, endPoint x: 654, endPoint y: 448, distance: 314.0
click at [670, 438] on div "© Mapbox © OpenStreetMap Improve this map" at bounding box center [652, 312] width 1304 height 624
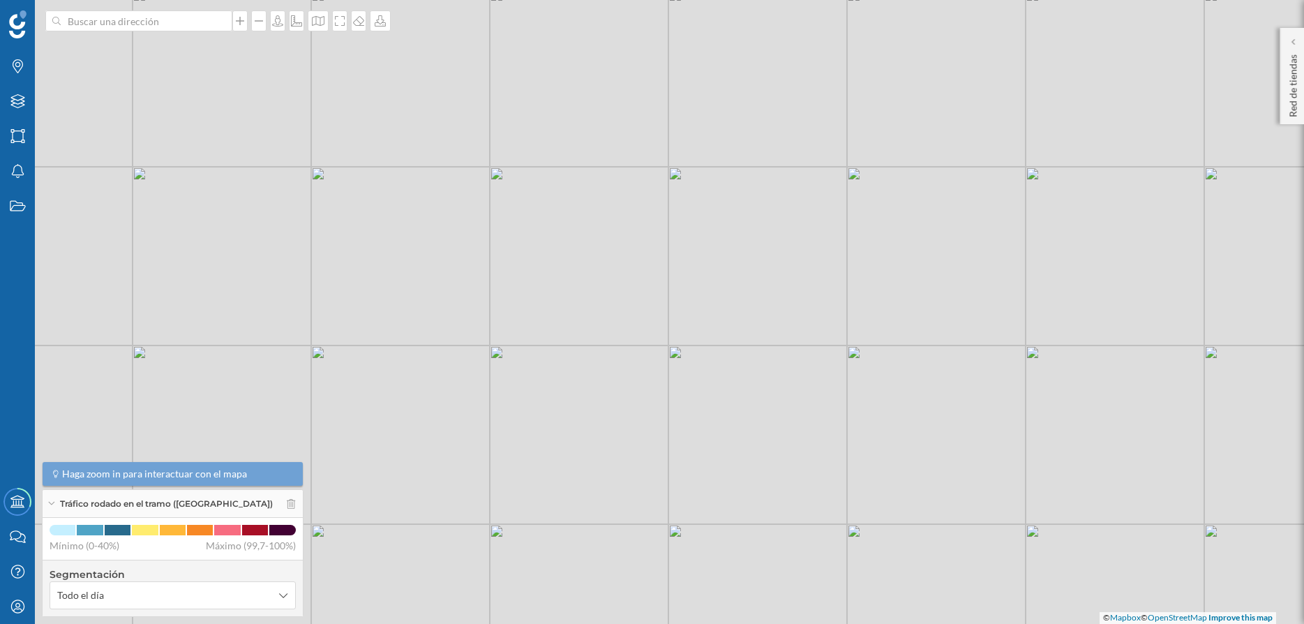
drag, startPoint x: 909, startPoint y: 215, endPoint x: 671, endPoint y: 374, distance: 286.2
click at [677, 370] on div "© Mapbox © OpenStreetMap Improve this map" at bounding box center [652, 312] width 1304 height 624
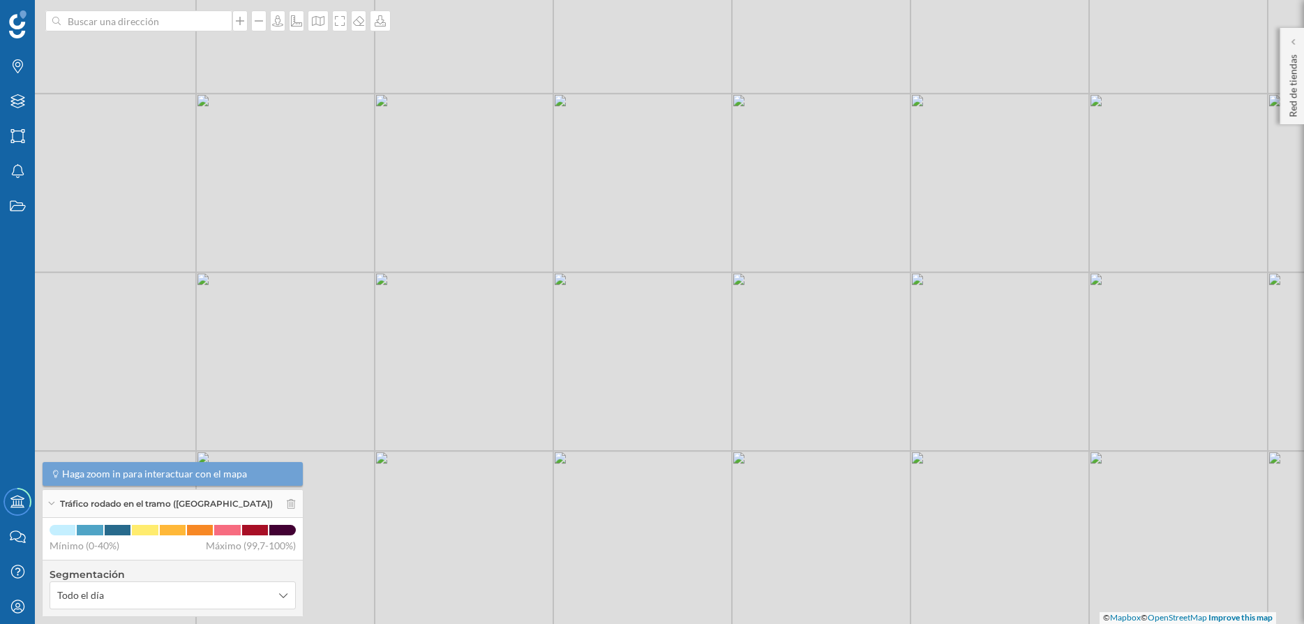
drag, startPoint x: 859, startPoint y: 327, endPoint x: 720, endPoint y: 447, distance: 184.0
click at [720, 447] on div "© Mapbox © OpenStreetMap Improve this map" at bounding box center [652, 312] width 1304 height 624
drag, startPoint x: 1030, startPoint y: 275, endPoint x: 760, endPoint y: 253, distance: 270.9
click at [760, 253] on div "© Mapbox © OpenStreetMap Improve this map" at bounding box center [652, 312] width 1304 height 624
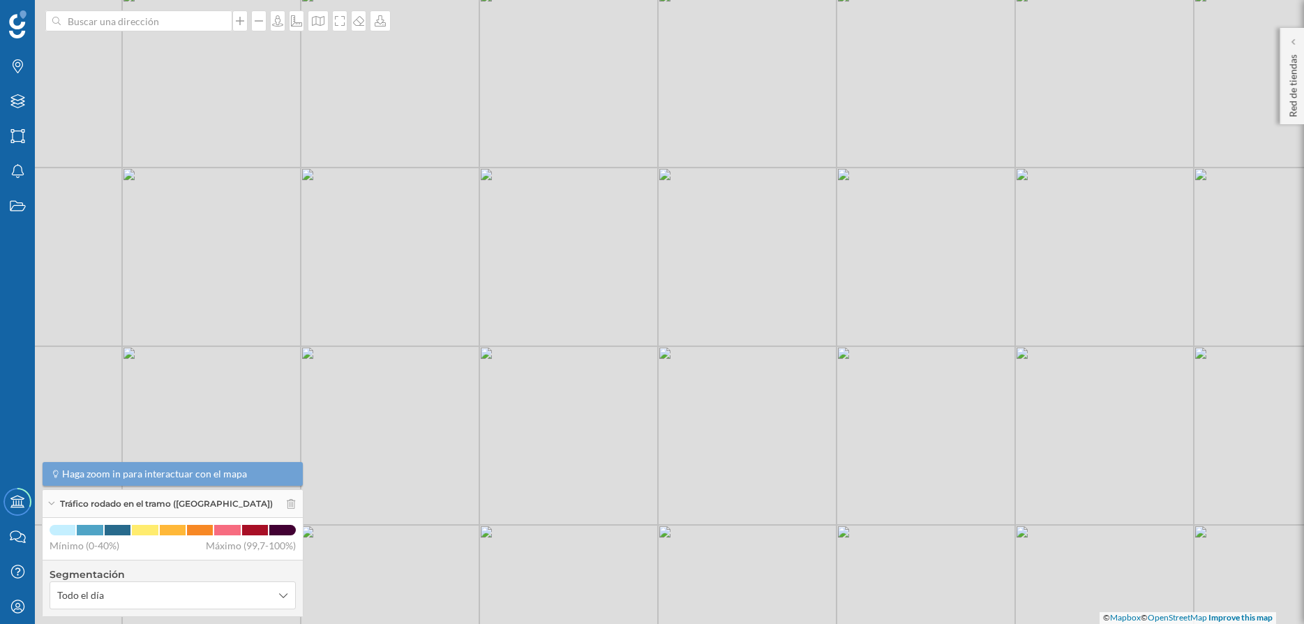
drag, startPoint x: 931, startPoint y: 272, endPoint x: 737, endPoint y: 193, distance: 210.3
click at [737, 193] on div "© Mapbox © OpenStreetMap Improve this map" at bounding box center [652, 312] width 1304 height 624
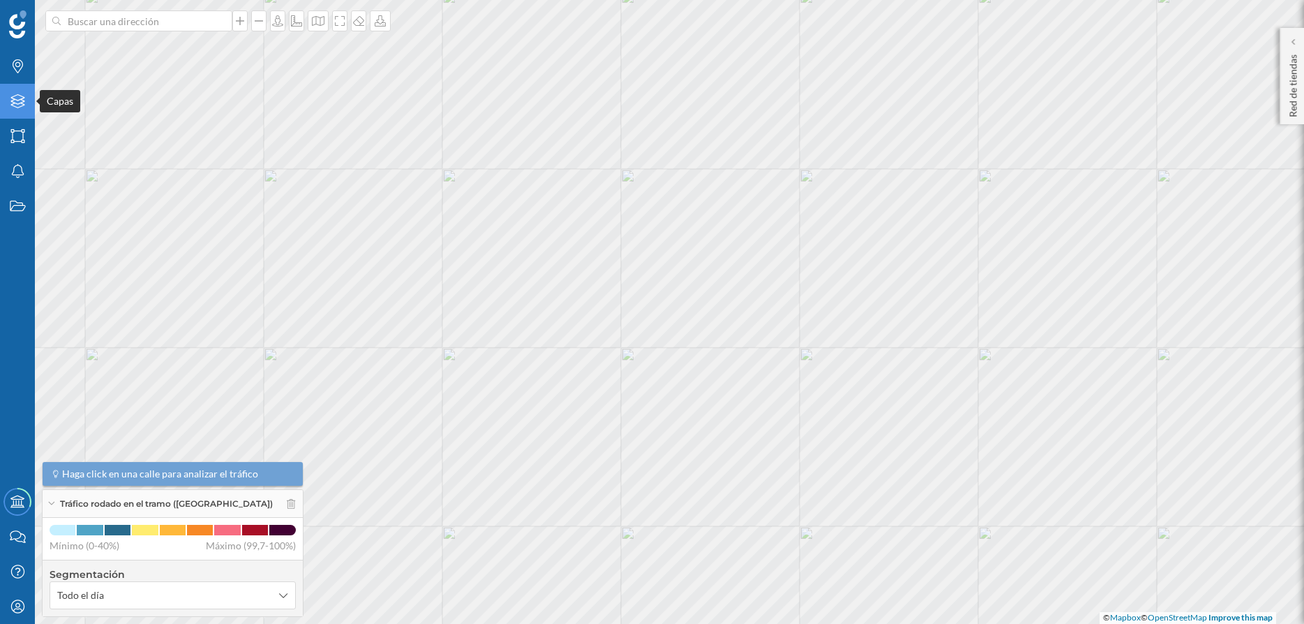
click at [20, 105] on icon "Capas" at bounding box center [17, 101] width 17 height 14
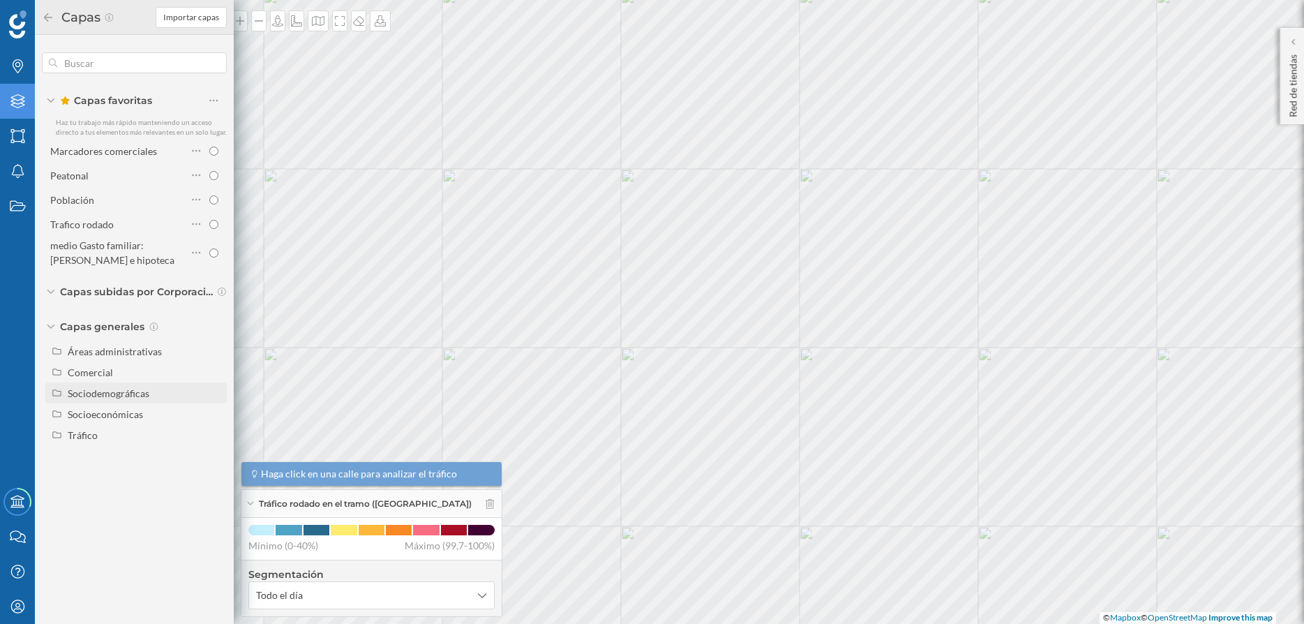
click at [119, 389] on div "Sociodemográficas" at bounding box center [109, 393] width 82 height 12
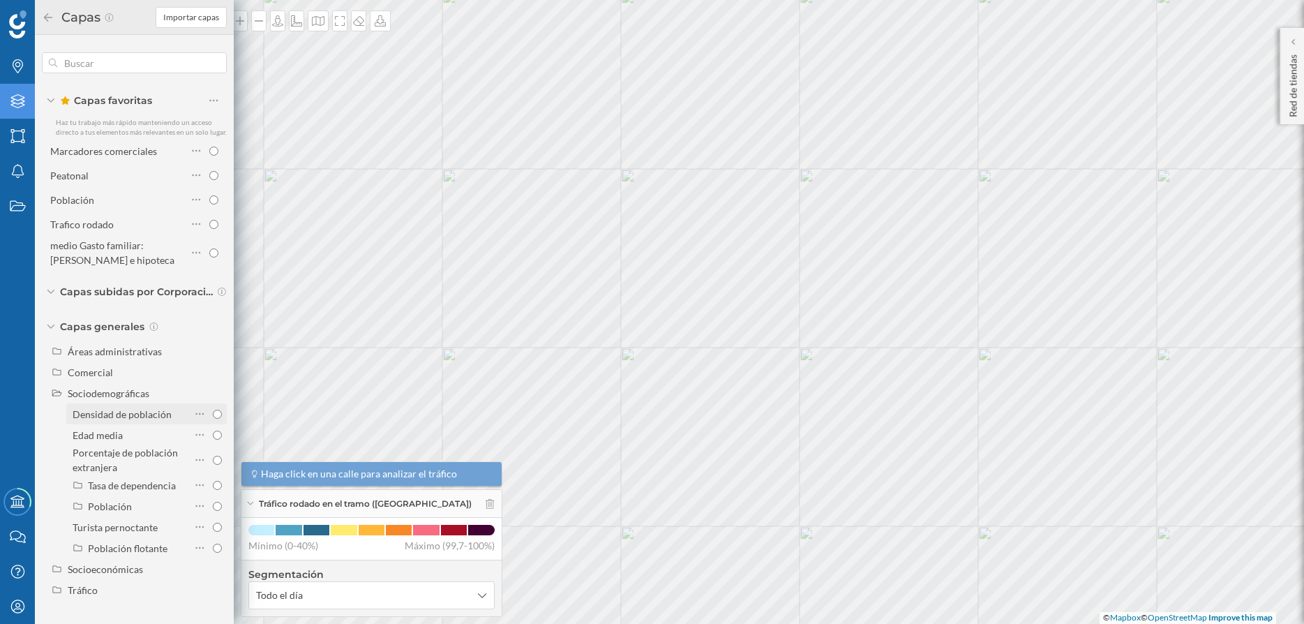
click at [162, 412] on div "Densidad de población" at bounding box center [122, 414] width 99 height 12
click at [213, 412] on input "Densidad de población" at bounding box center [217, 414] width 9 height 9
radio input "true"
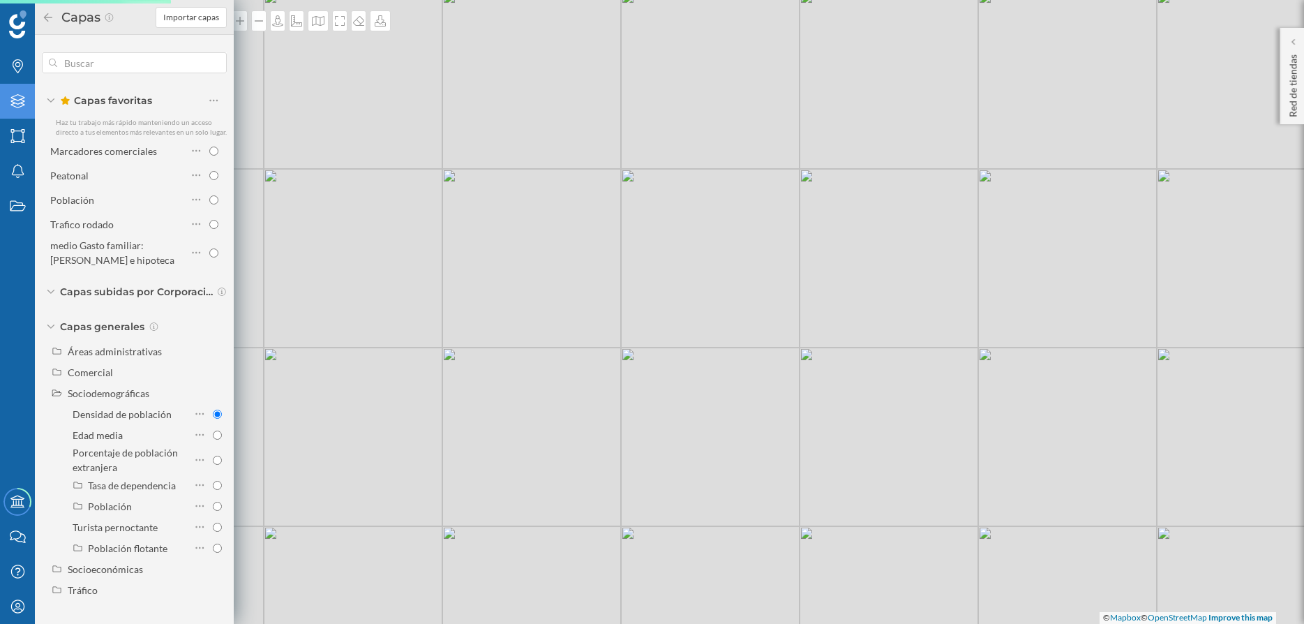
click at [619, 299] on div "© Mapbox © OpenStreetMap Improve this map" at bounding box center [652, 312] width 1304 height 624
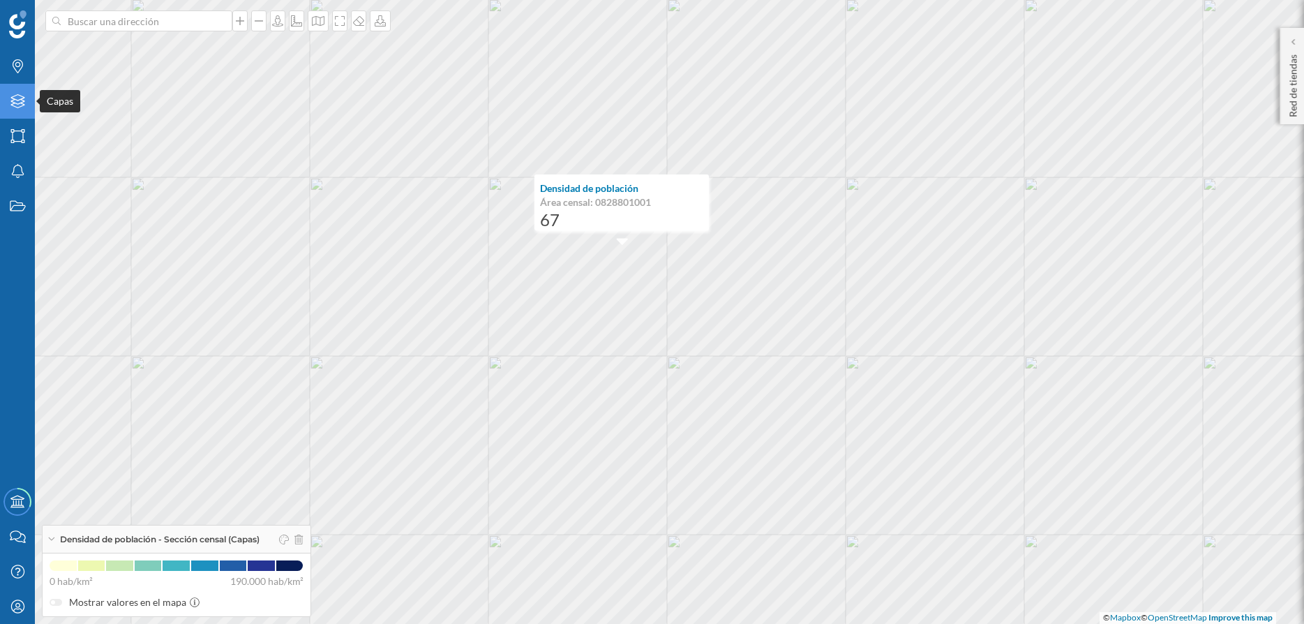
click at [10, 99] on icon "Capas" at bounding box center [17, 101] width 17 height 14
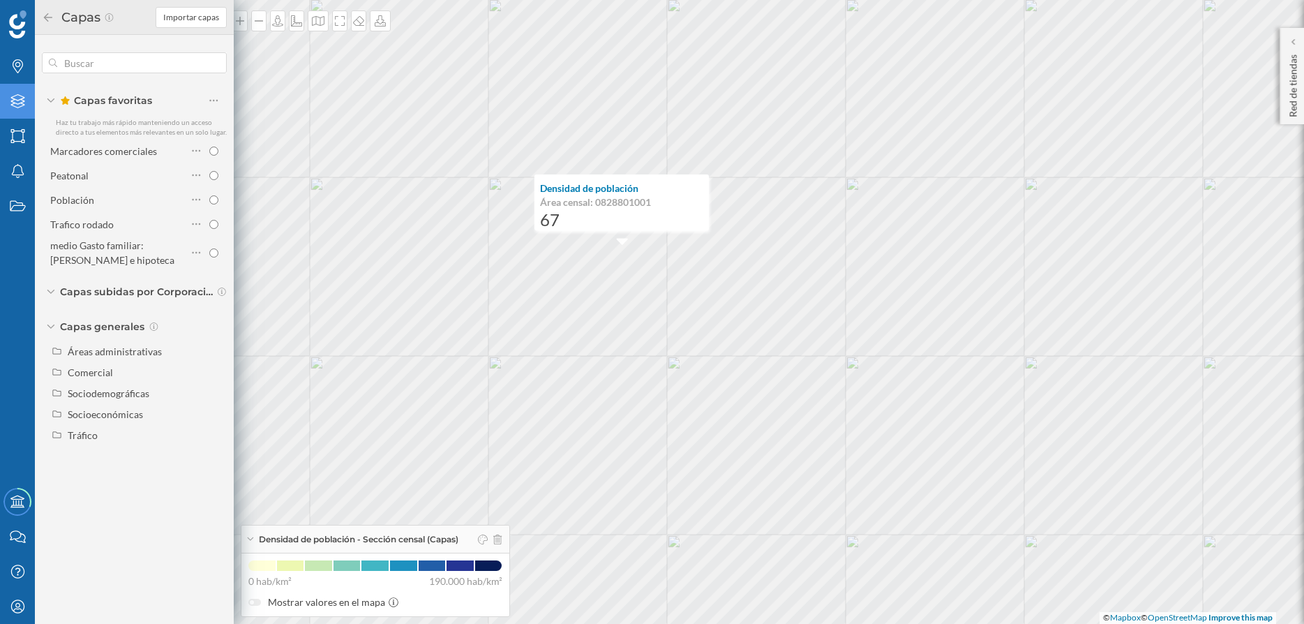
click at [52, 290] on div "Capas subidas por Corporación Alimentaria Guissona (BonÀrea)" at bounding box center [134, 292] width 185 height 14
click at [52, 290] on icon at bounding box center [51, 291] width 4 height 8
click at [19, 67] on icon at bounding box center [18, 66] width 10 height 14
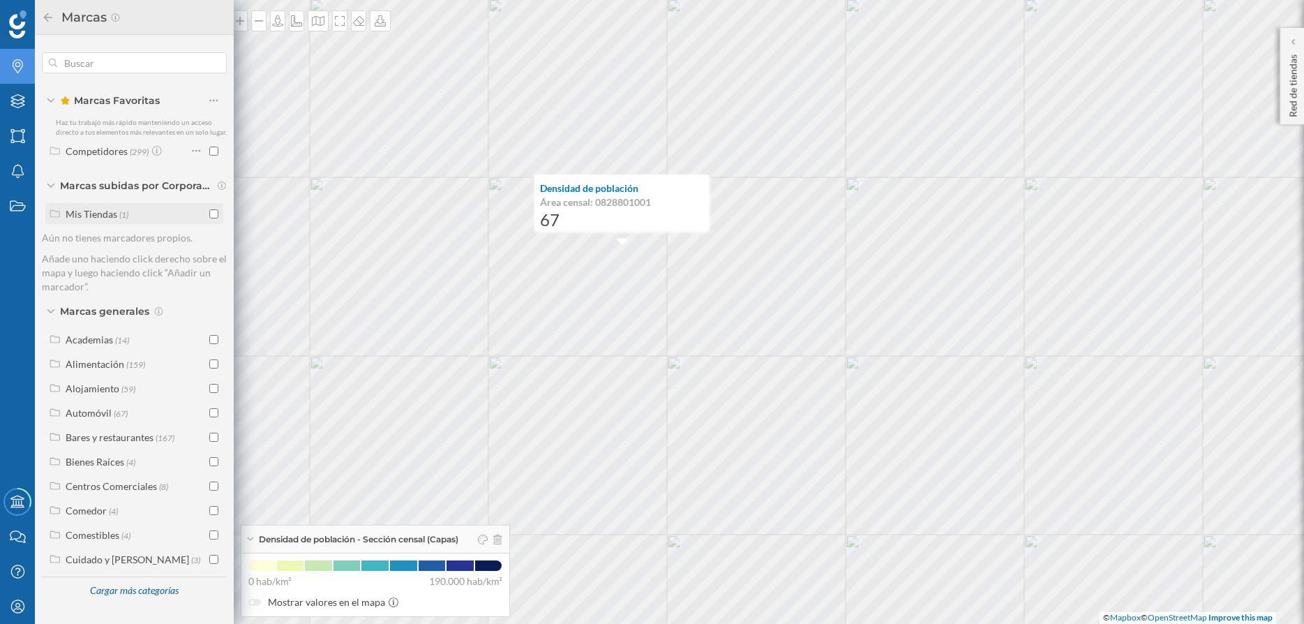
click at [216, 213] on input "checkbox" at bounding box center [213, 213] width 9 height 9
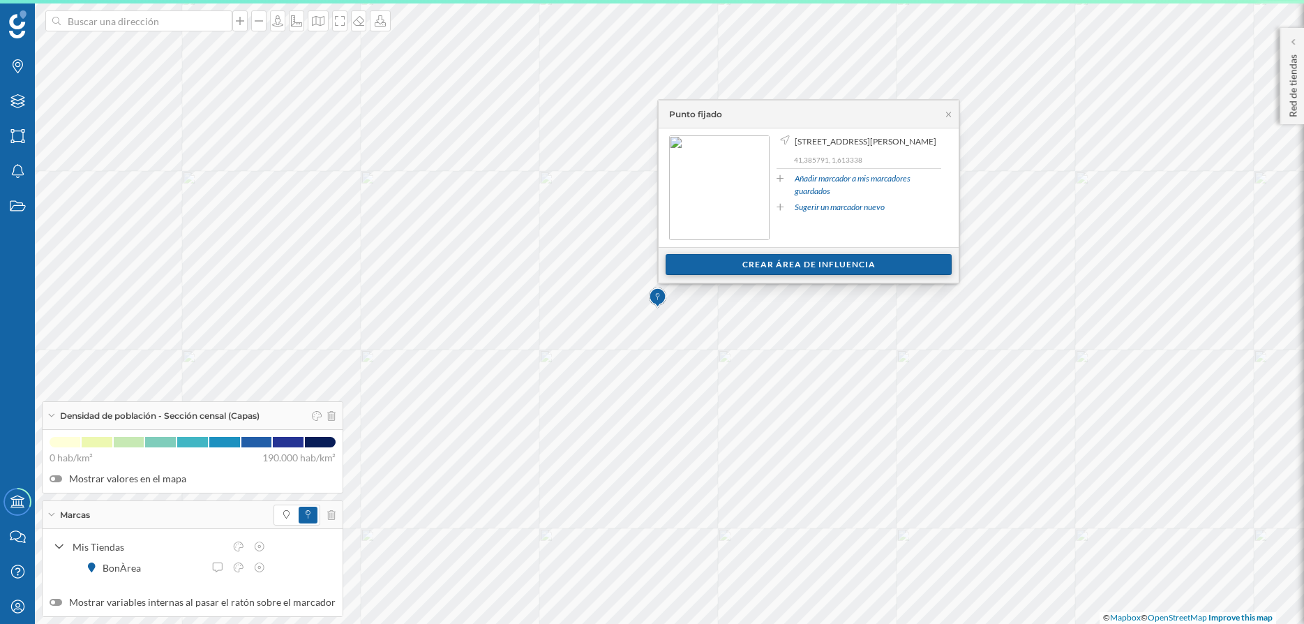
click at [787, 263] on div "Crear área de influencia" at bounding box center [809, 264] width 286 height 21
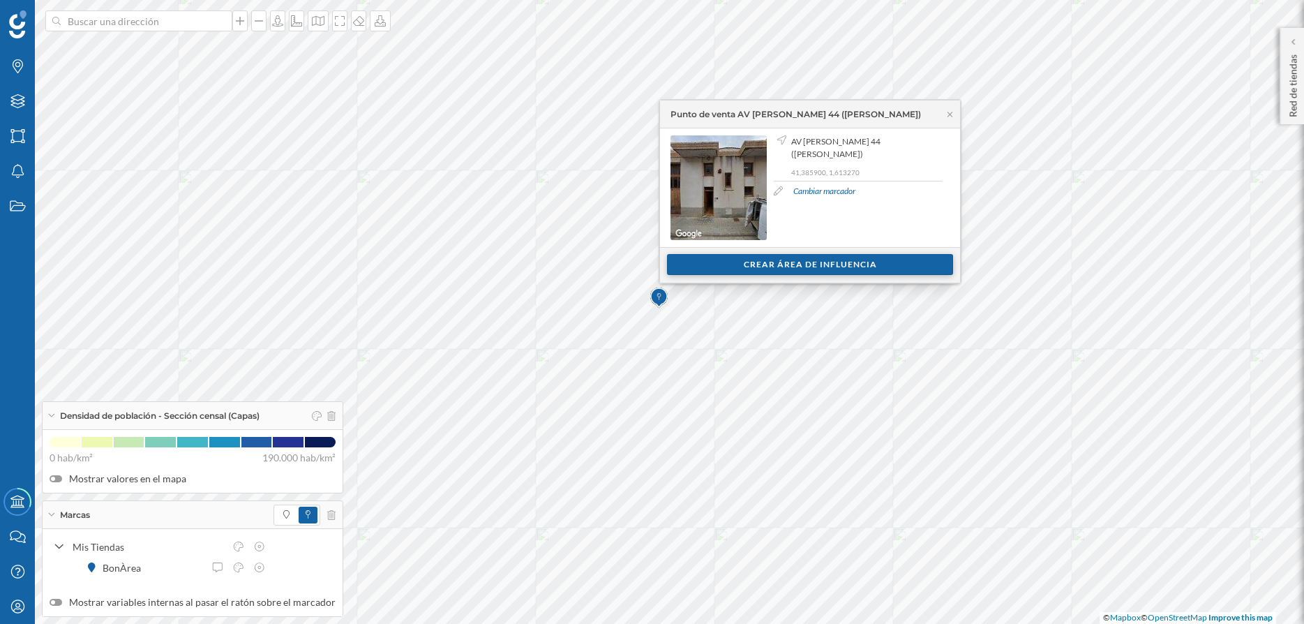
click at [799, 265] on div "Crear área de influencia" at bounding box center [810, 264] width 286 height 21
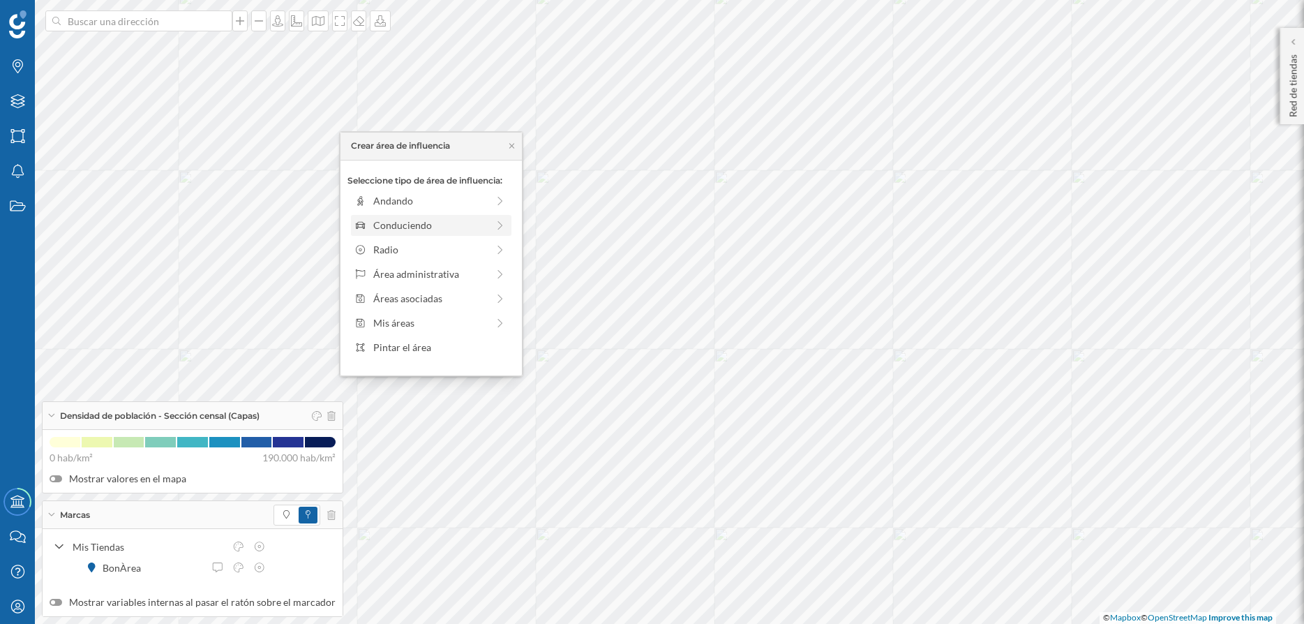
click at [428, 222] on div "Conduciendo" at bounding box center [430, 225] width 114 height 15
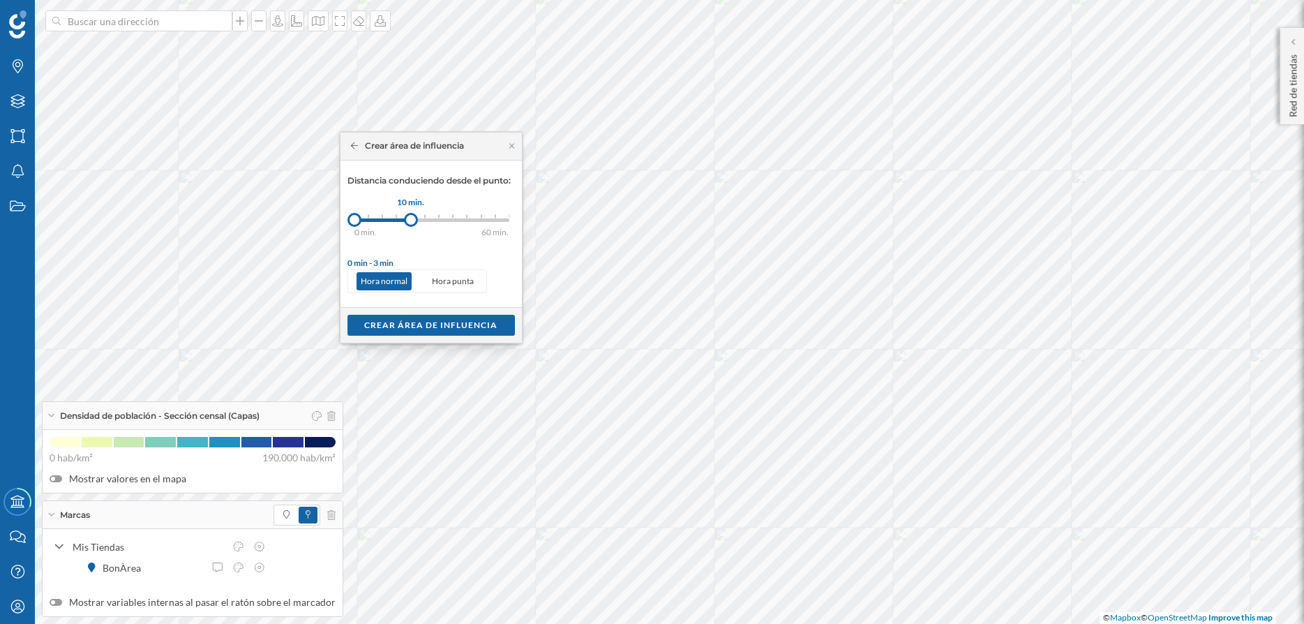
drag, startPoint x: 373, startPoint y: 219, endPoint x: 411, endPoint y: 219, distance: 37.7
click at [411, 219] on div at bounding box center [411, 220] width 14 height 14
click at [421, 327] on div "Crear área de influencia" at bounding box center [430, 324] width 167 height 21
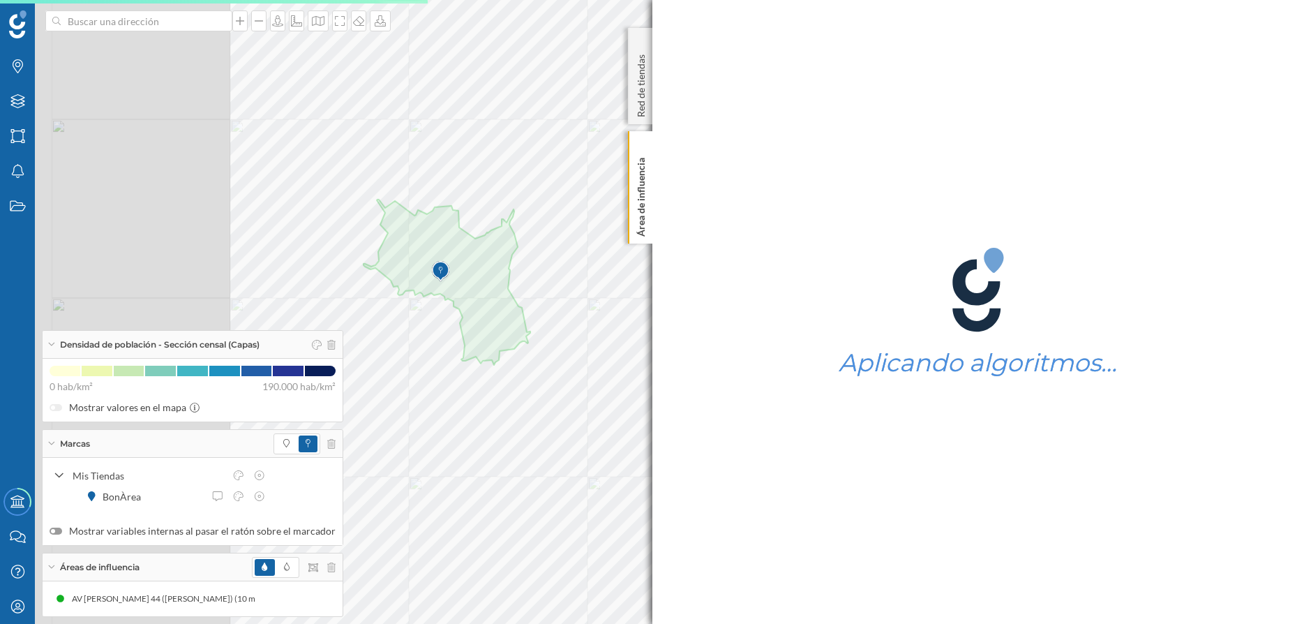
click at [708, 345] on div "Marcas Capas Áreas Notificaciones Estados Academy Contacta con nosotros Centro …" at bounding box center [652, 312] width 1304 height 624
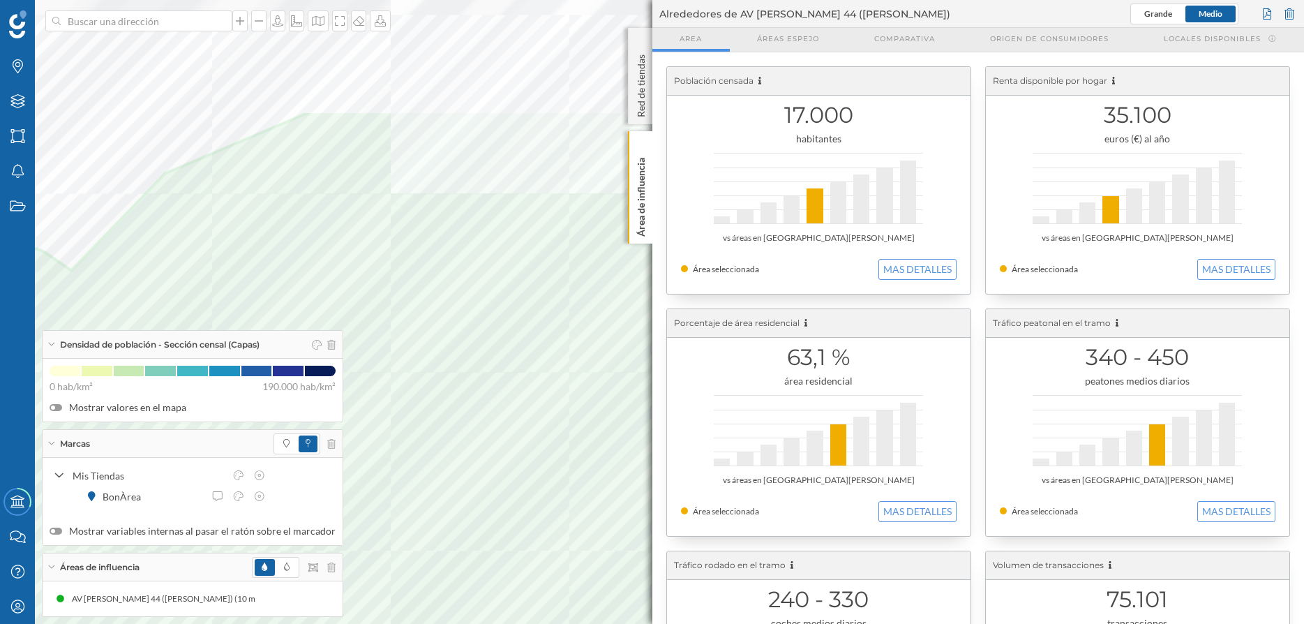
click at [170, 503] on div at bounding box center [170, 503] width 0 height 0
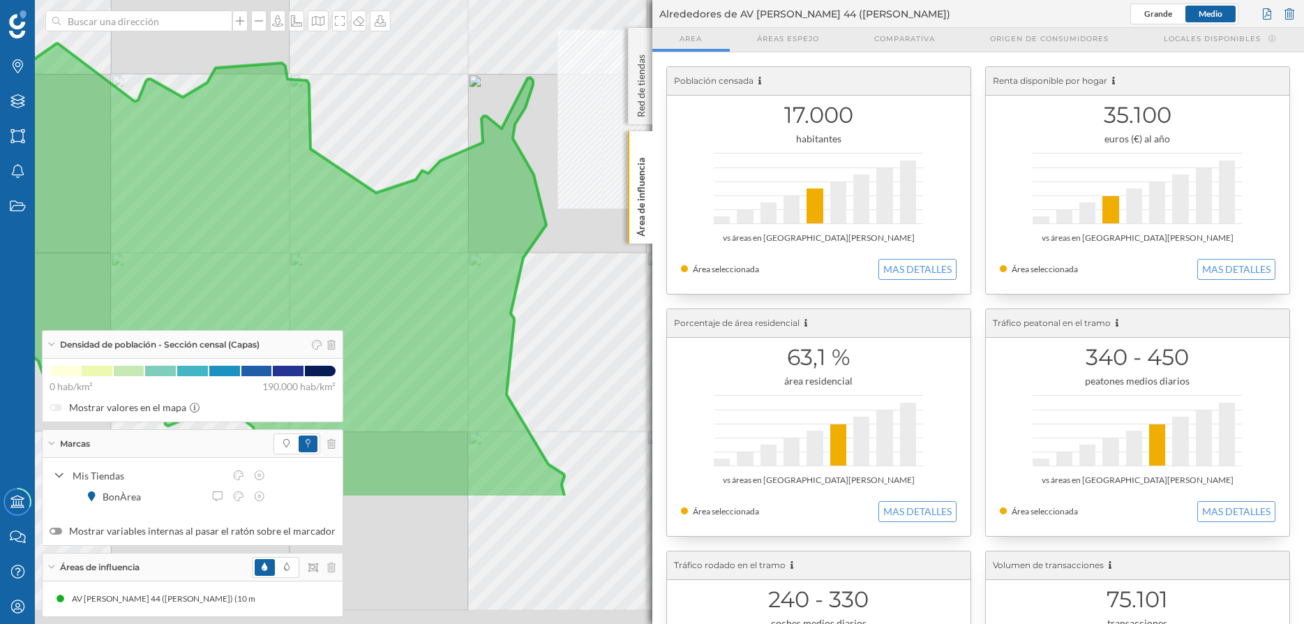
click at [264, 334] on div at bounding box center [264, 334] width 0 height 0
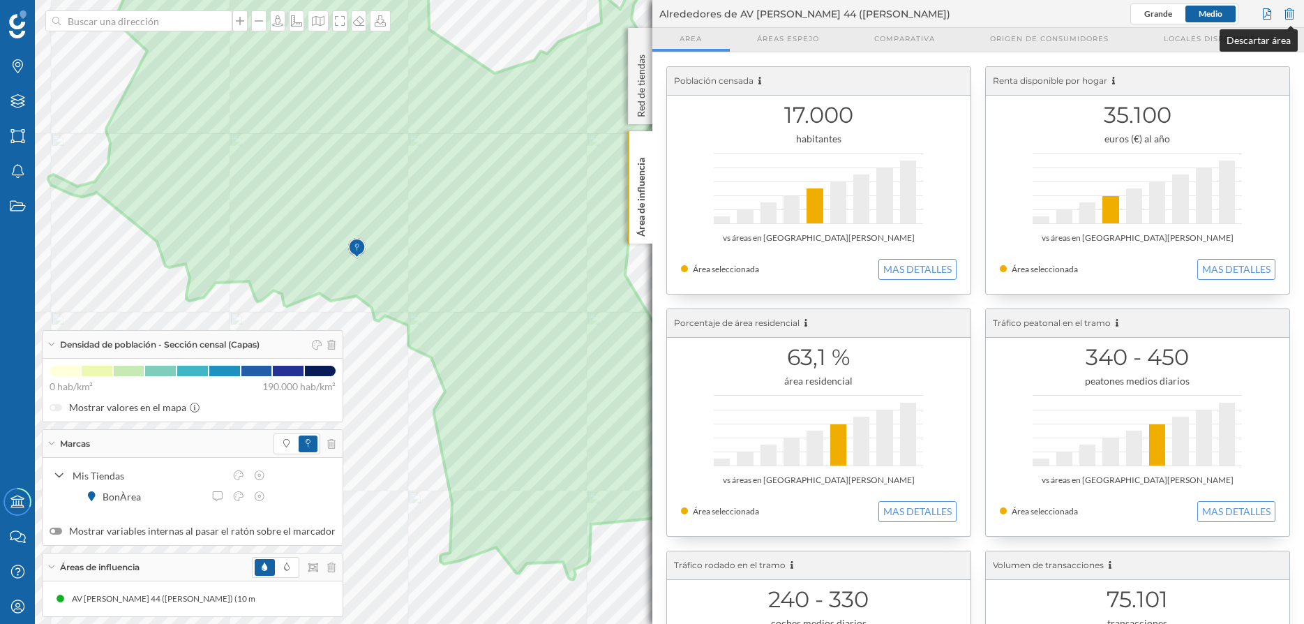
click at [1290, 9] on div at bounding box center [1289, 13] width 15 height 21
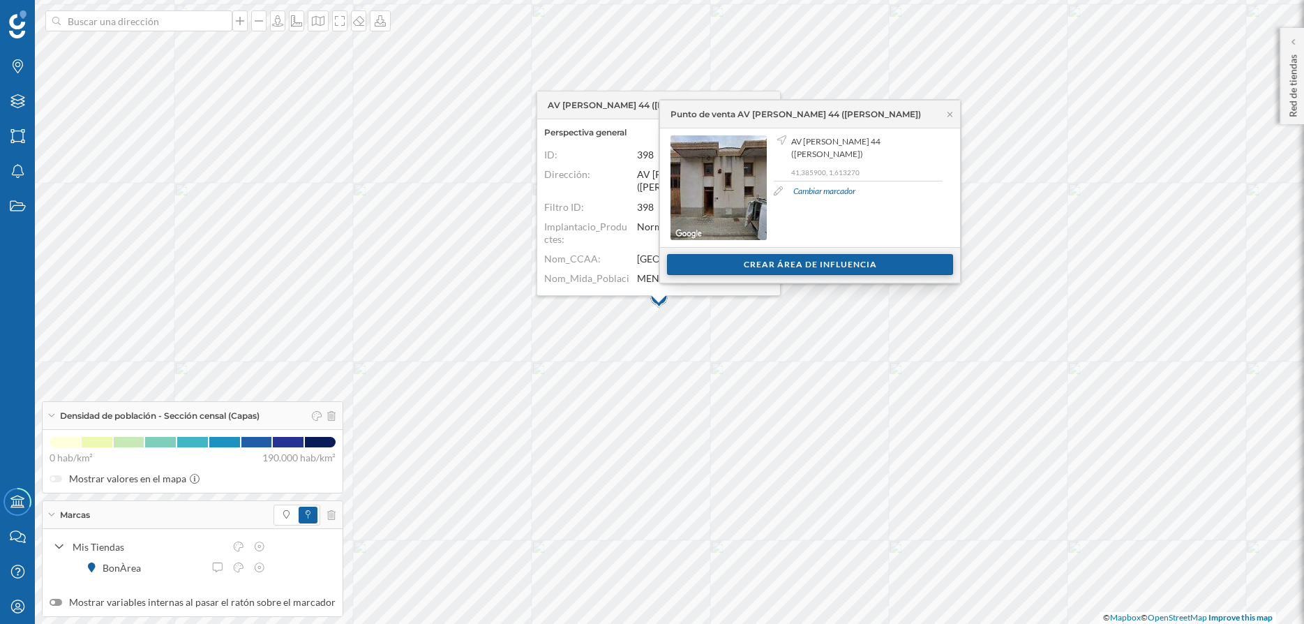
click at [780, 273] on div "Crear área de influencia" at bounding box center [810, 264] width 286 height 21
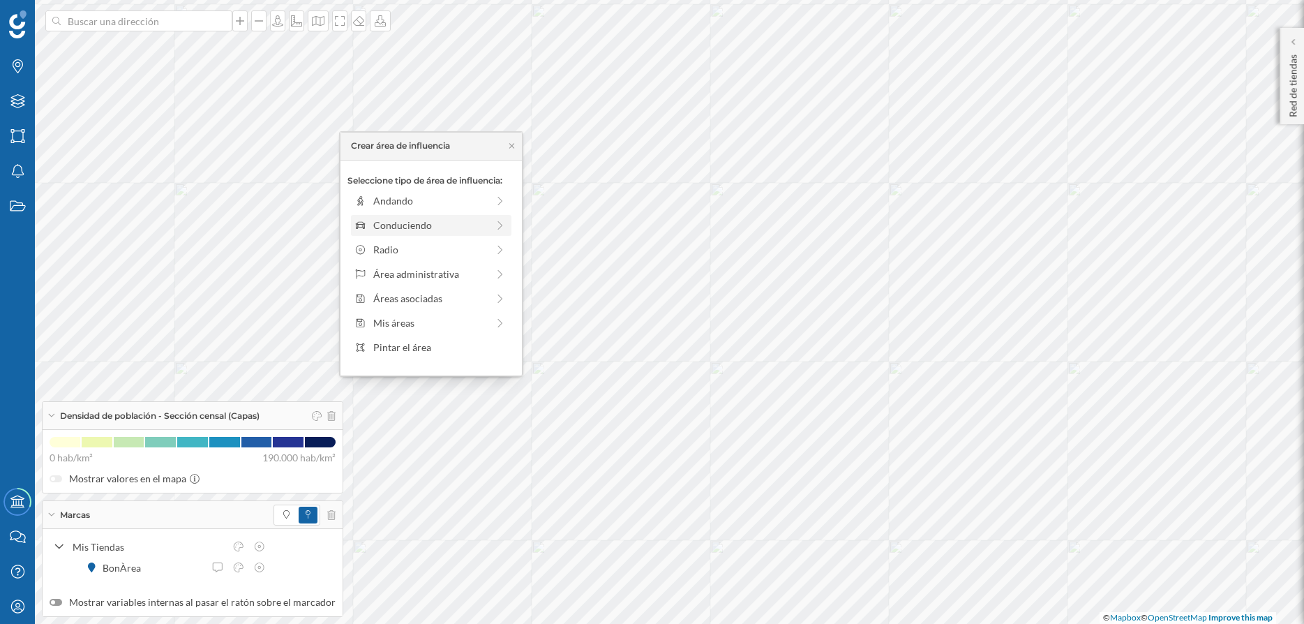
click at [406, 216] on div "Conduciendo" at bounding box center [431, 225] width 160 height 21
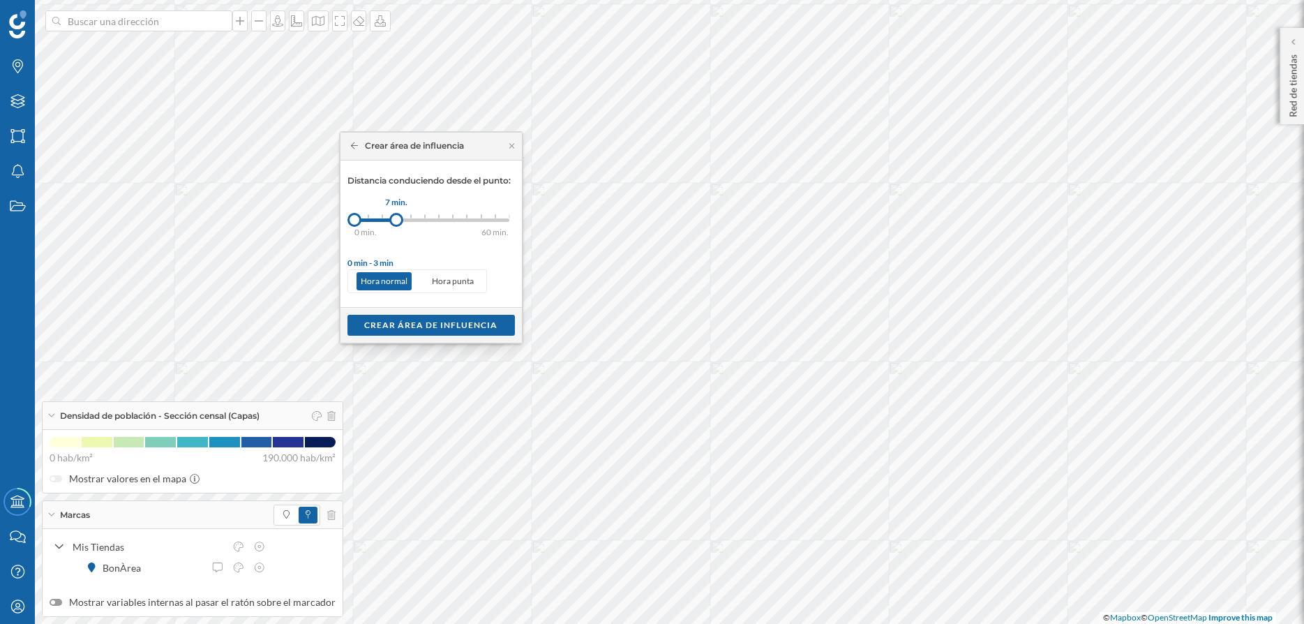
drag, startPoint x: 369, startPoint y: 218, endPoint x: 396, endPoint y: 222, distance: 27.5
click at [396, 222] on div at bounding box center [396, 220] width 14 height 14
click at [417, 324] on div "Crear área de influencia" at bounding box center [430, 324] width 167 height 21
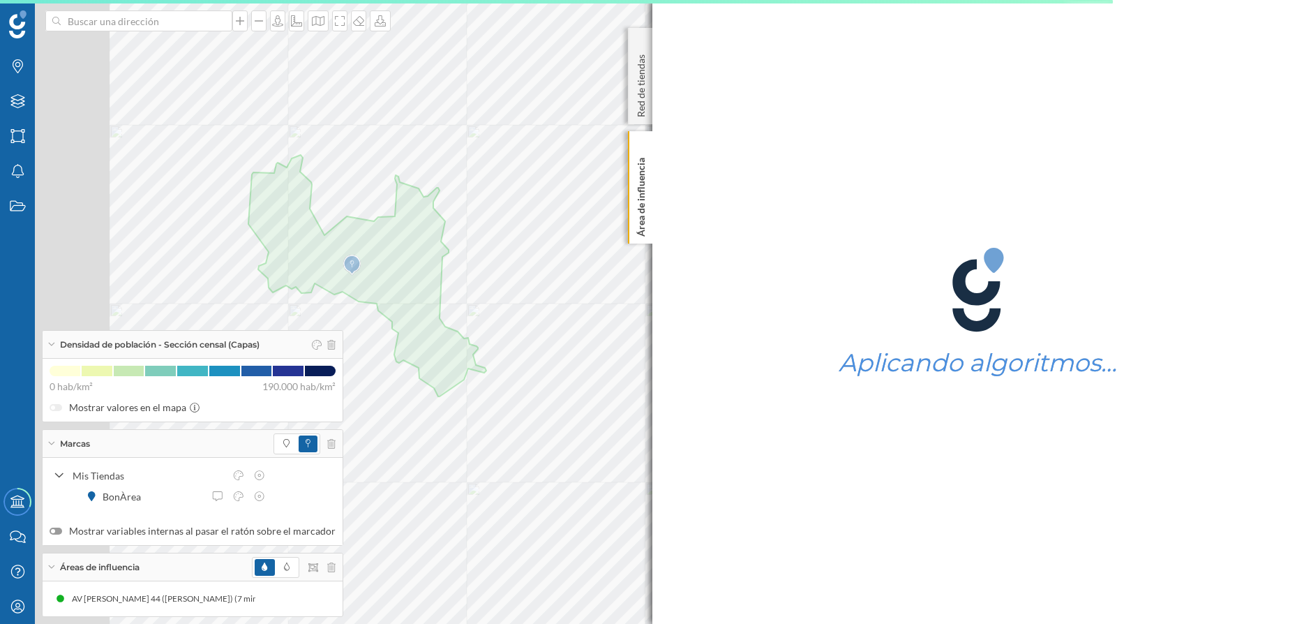
click at [875, 302] on div "Marcas Capas Áreas Notificaciones Estados Academy Contacta con nosotros Centro …" at bounding box center [652, 312] width 1304 height 624
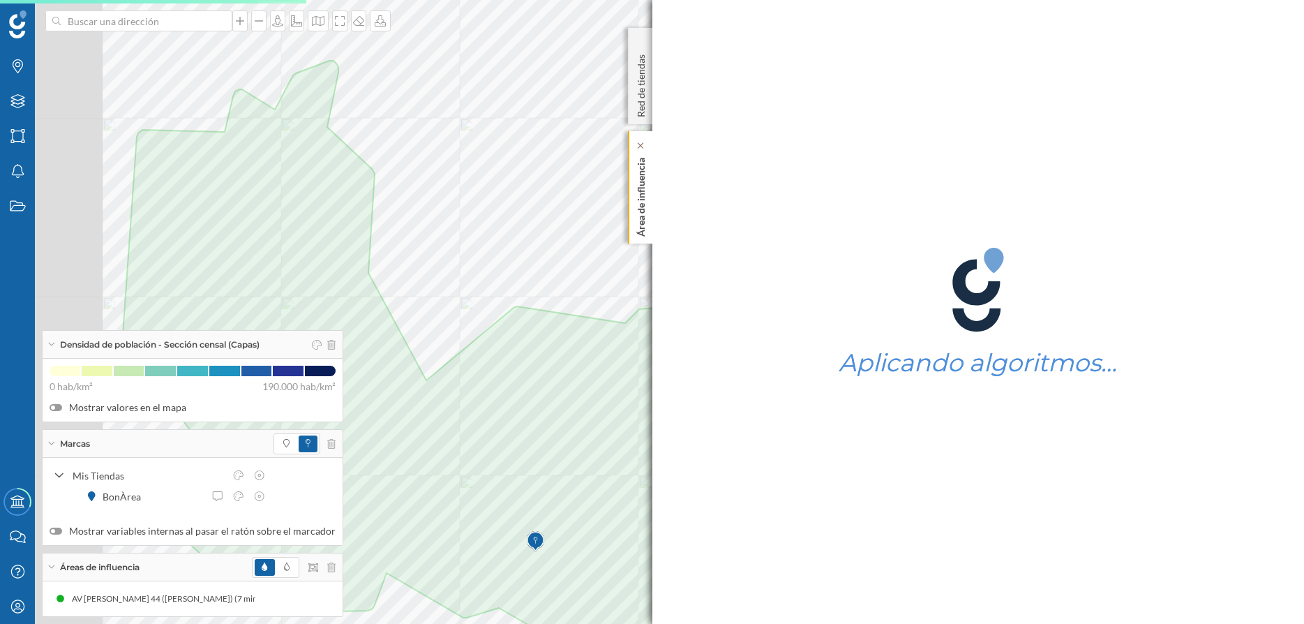
click at [643, 213] on div "Marcas Capas Áreas Notificaciones Estados Academy Contacta con nosotros Centro …" at bounding box center [652, 312] width 1304 height 624
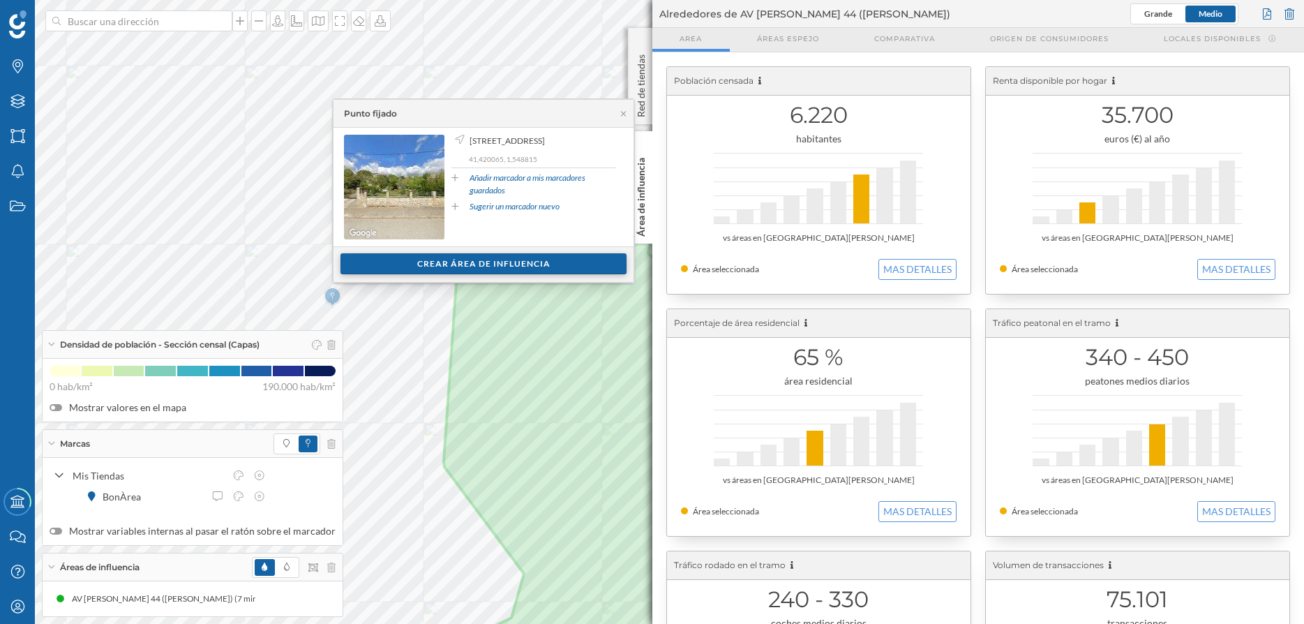
click at [494, 261] on div "Crear área de influencia" at bounding box center [483, 263] width 286 height 21
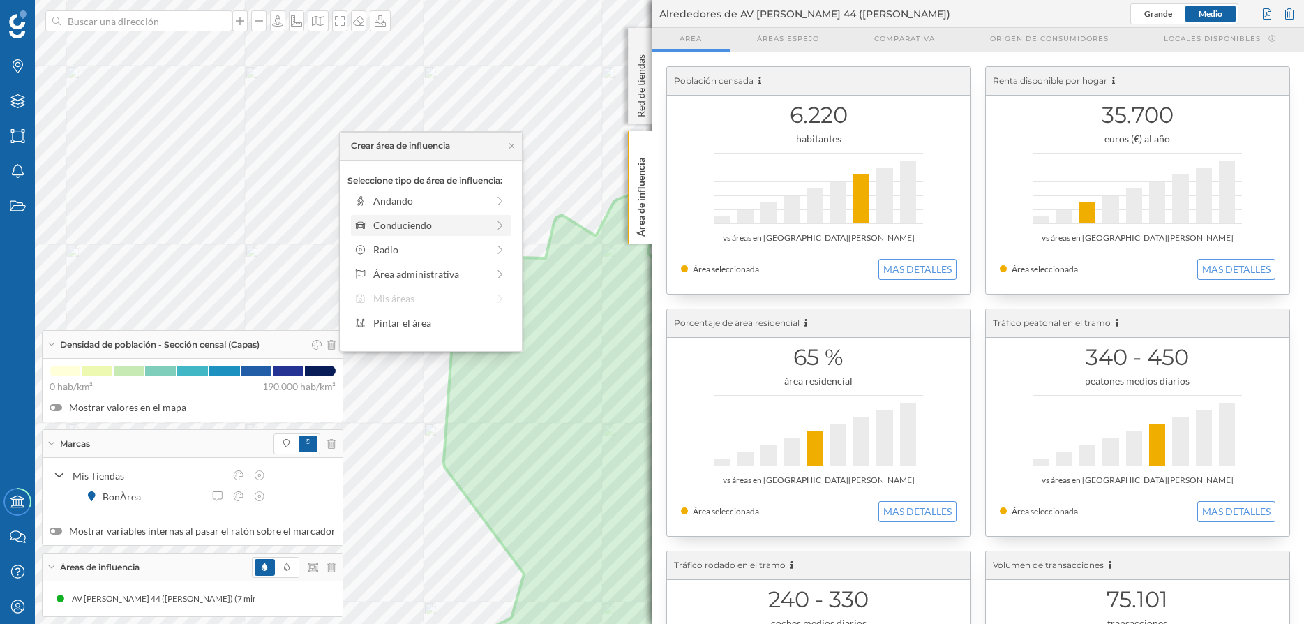
click at [407, 222] on div "Conduciendo" at bounding box center [430, 225] width 114 height 15
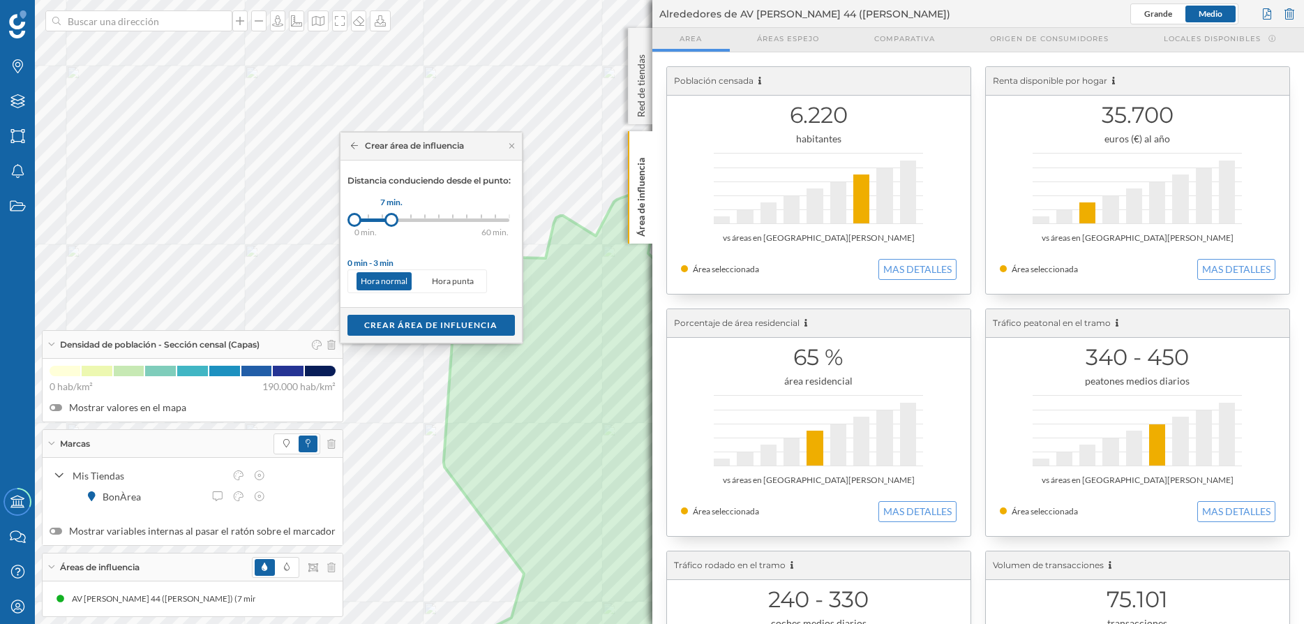
drag, startPoint x: 374, startPoint y: 217, endPoint x: 391, endPoint y: 218, distance: 17.5
click at [391, 218] on div at bounding box center [391, 220] width 14 height 14
click at [414, 320] on div "Crear área de influencia" at bounding box center [430, 324] width 167 height 21
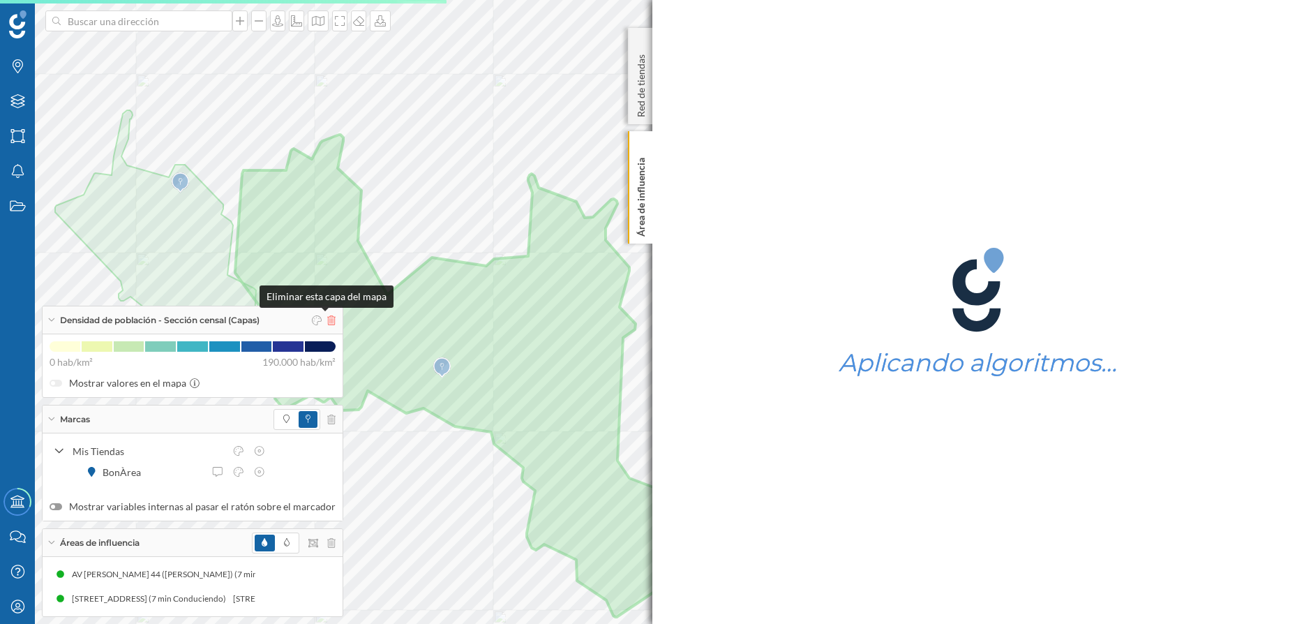
click at [329, 320] on icon at bounding box center [331, 320] width 8 height 10
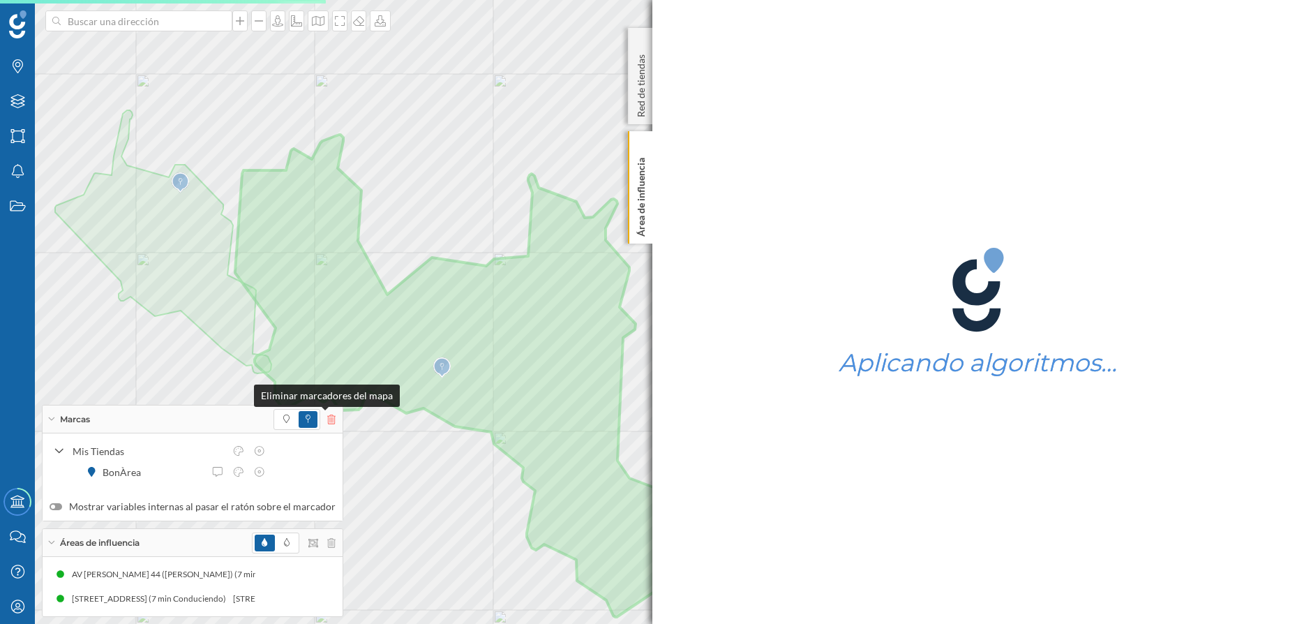
click at [328, 419] on icon at bounding box center [331, 419] width 8 height 10
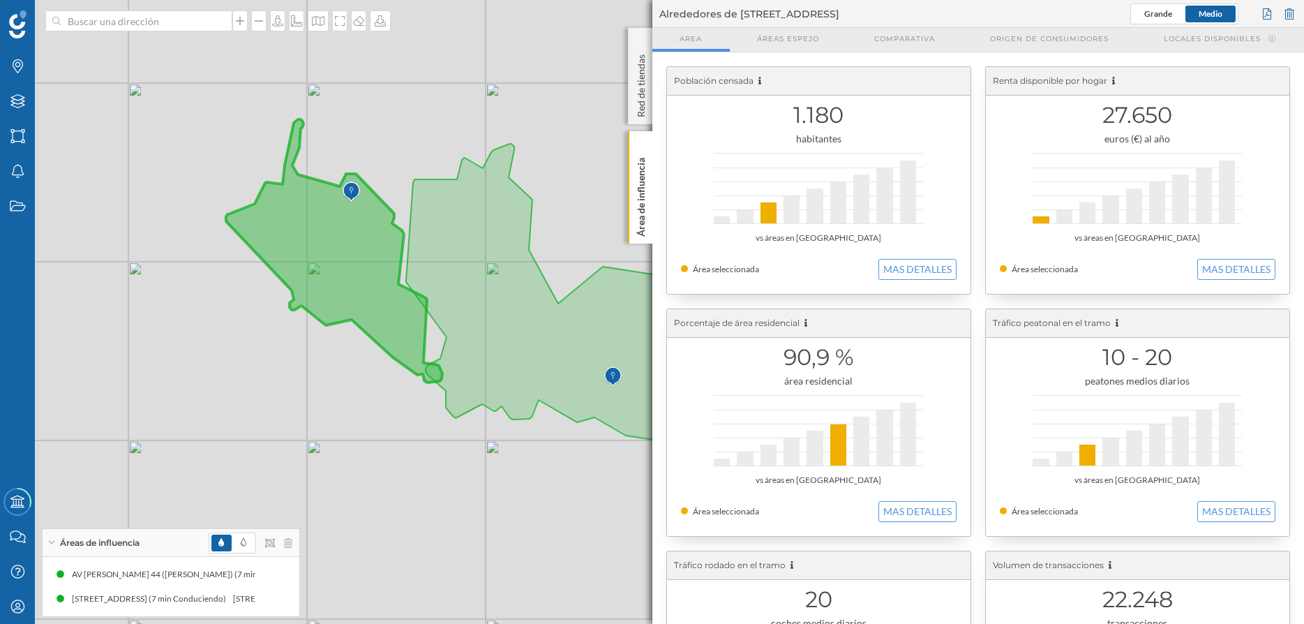
drag, startPoint x: 243, startPoint y: 305, endPoint x: 393, endPoint y: 315, distance: 151.0
click at [393, 315] on icon at bounding box center [334, 250] width 216 height 263
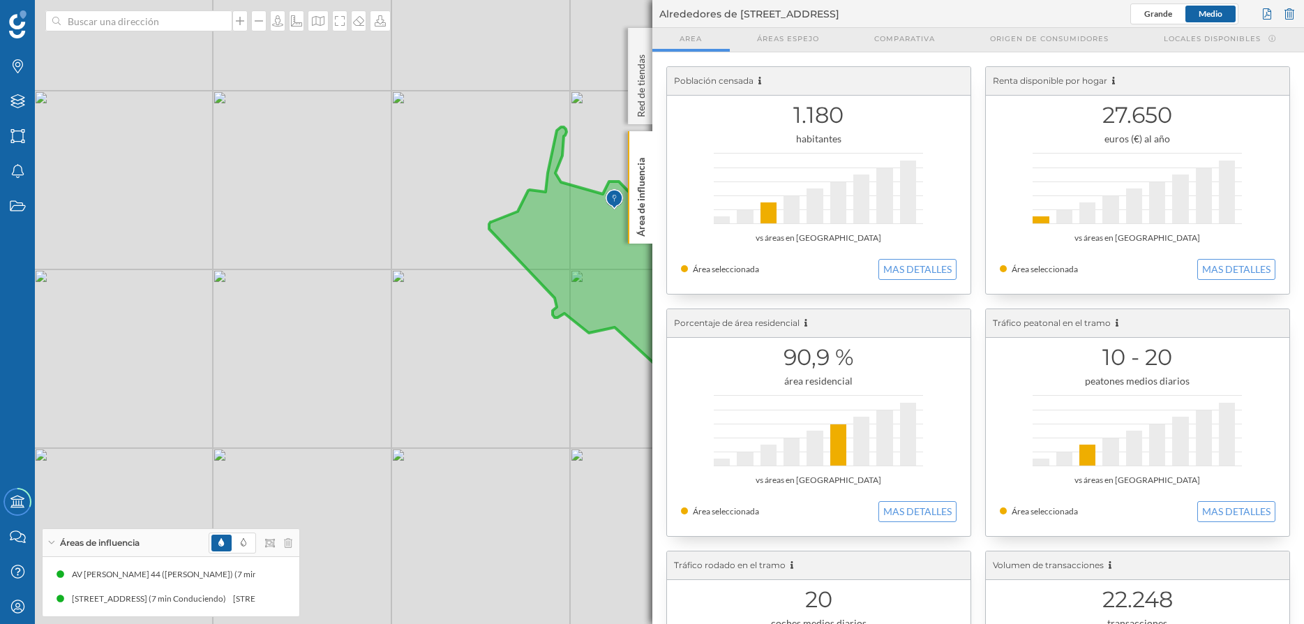
drag, startPoint x: 147, startPoint y: 271, endPoint x: 359, endPoint y: 245, distance: 213.7
click at [359, 245] on div "© Mapbox © OpenStreetMap Improve this map" at bounding box center [652, 312] width 1304 height 624
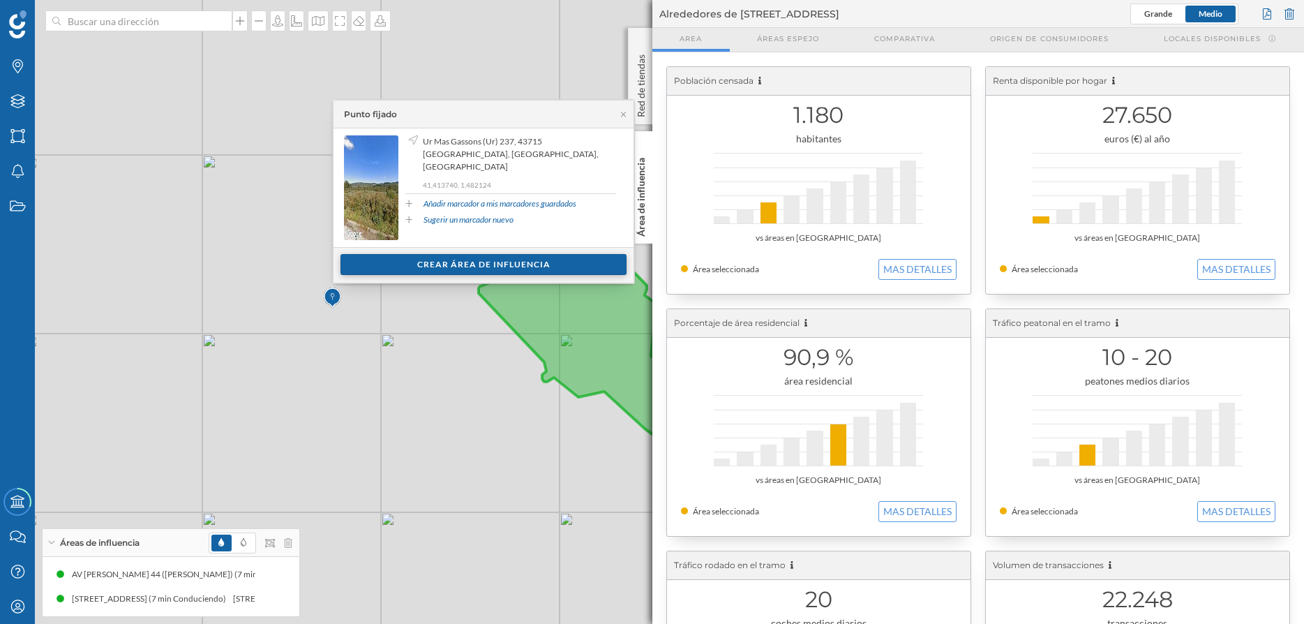
click at [460, 267] on div "Crear área de influencia" at bounding box center [483, 264] width 286 height 21
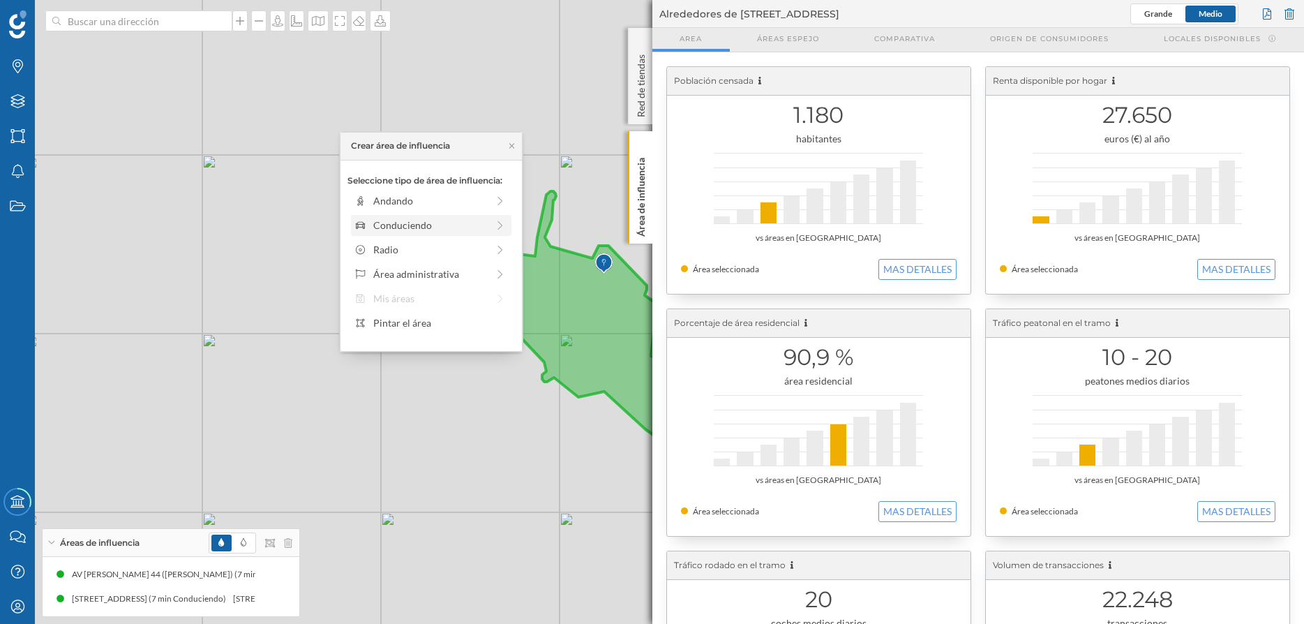
click at [402, 221] on div "Conduciendo" at bounding box center [430, 225] width 114 height 15
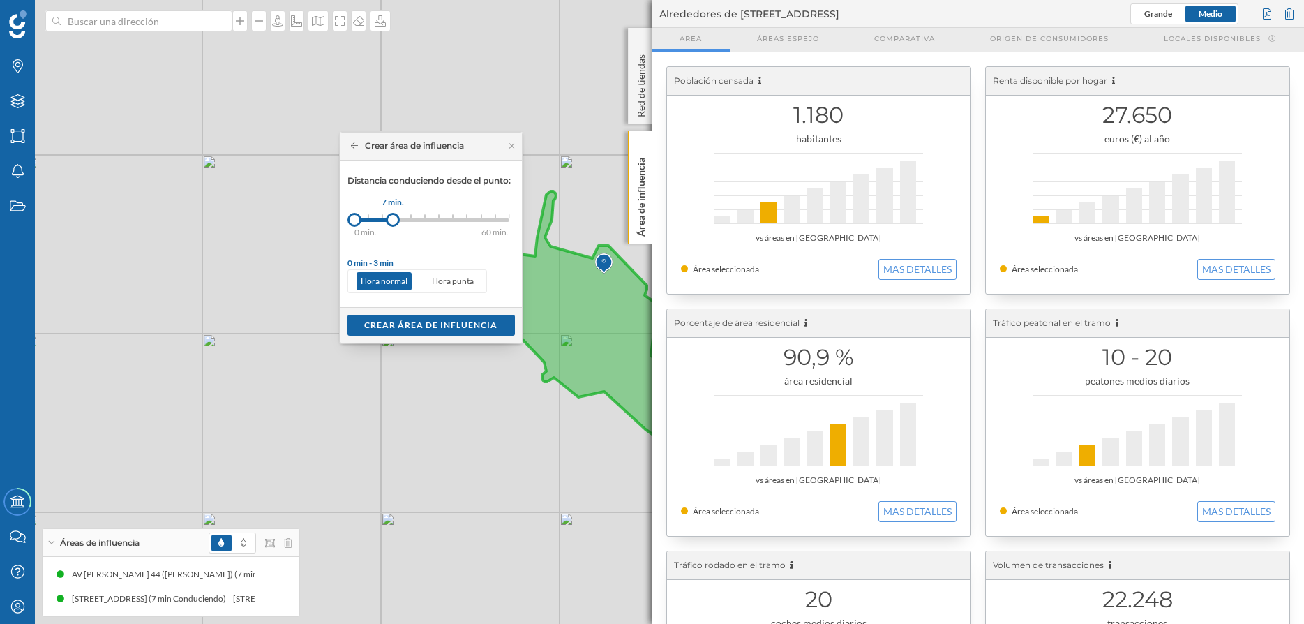
drag, startPoint x: 368, startPoint y: 219, endPoint x: 393, endPoint y: 219, distance: 24.4
click at [393, 219] on div at bounding box center [393, 220] width 14 height 14
click at [446, 331] on div "Crear área de influencia" at bounding box center [430, 324] width 167 height 21
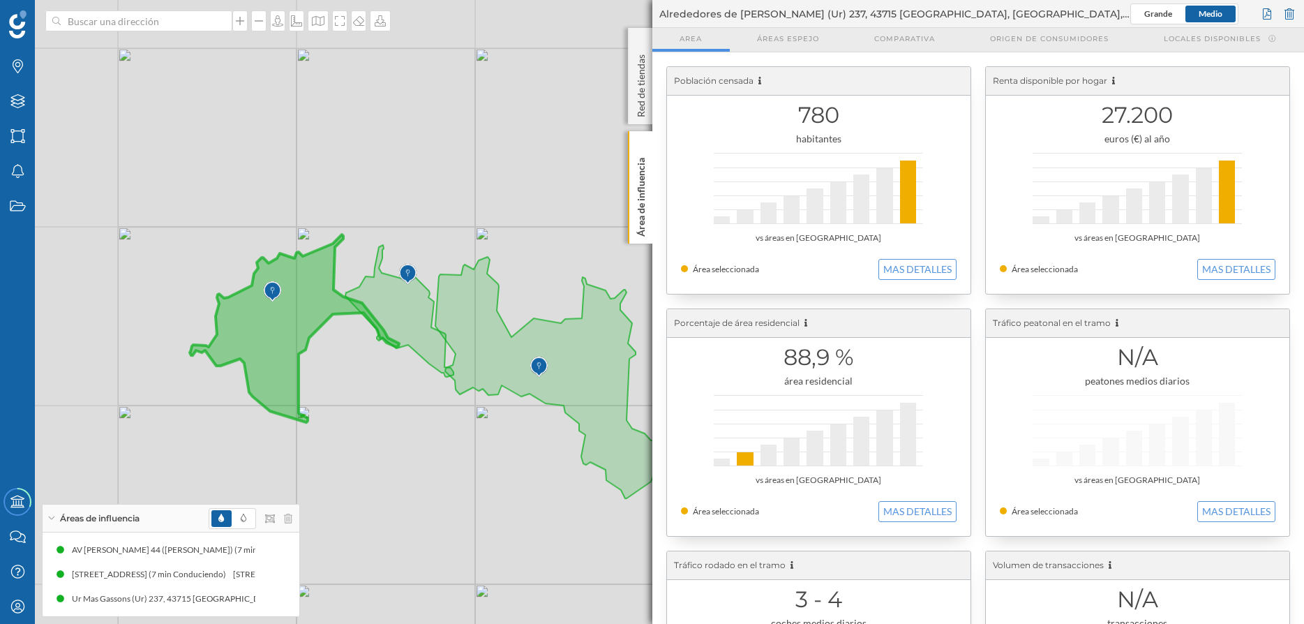
drag, startPoint x: 172, startPoint y: 303, endPoint x: 303, endPoint y: 390, distance: 157.7
click at [303, 390] on div "© Mapbox © OpenStreetMap Improve this map" at bounding box center [652, 312] width 1304 height 624
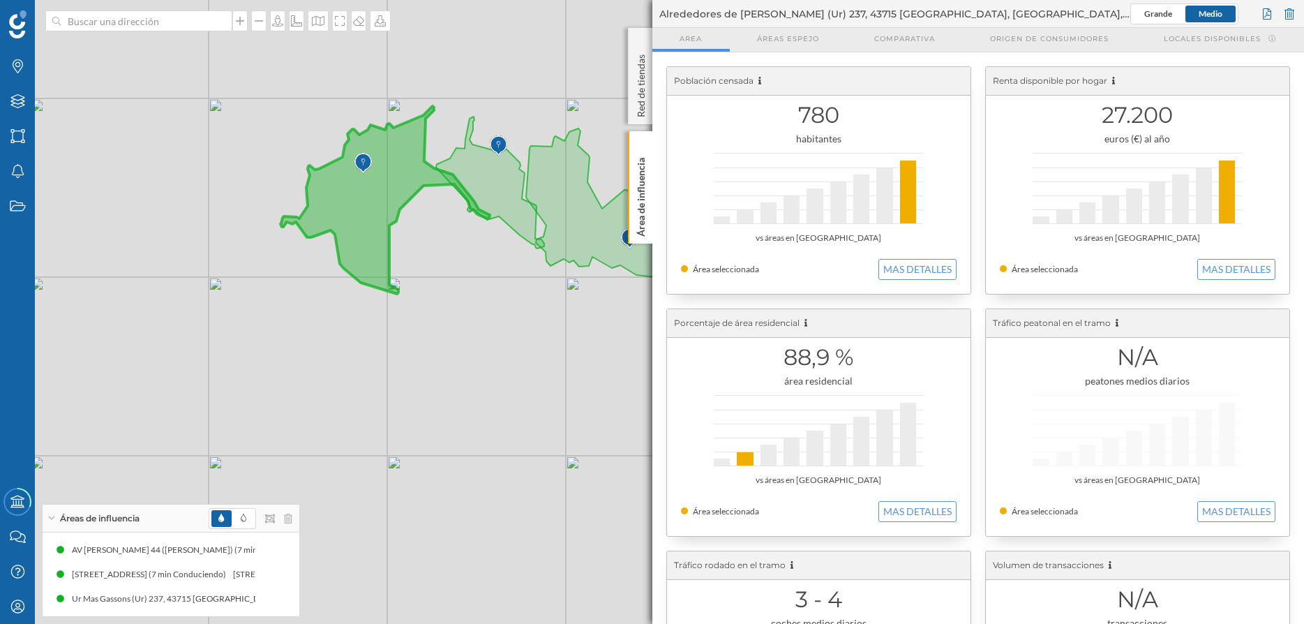
drag, startPoint x: 201, startPoint y: 333, endPoint x: 238, endPoint y: 204, distance: 133.6
click at [238, 204] on div "© Mapbox © OpenStreetMap Improve this map" at bounding box center [652, 312] width 1304 height 624
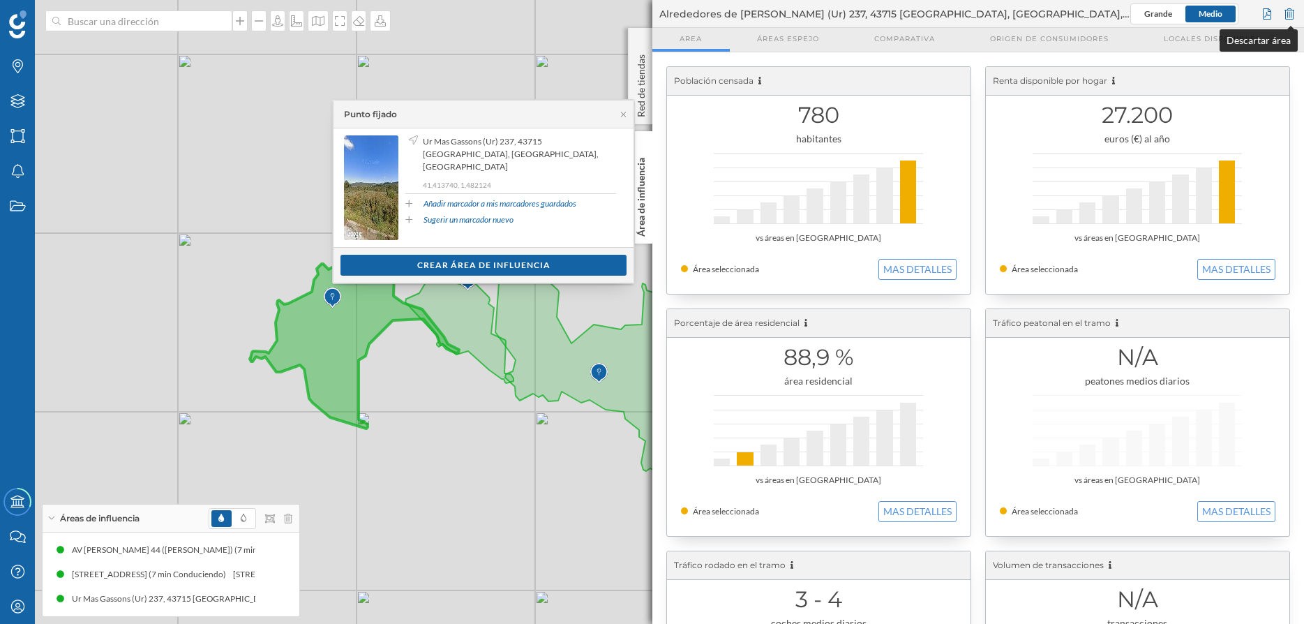
drag, startPoint x: 1291, startPoint y: 11, endPoint x: 1274, endPoint y: 25, distance: 22.3
click at [1292, 11] on div at bounding box center [1289, 13] width 15 height 21
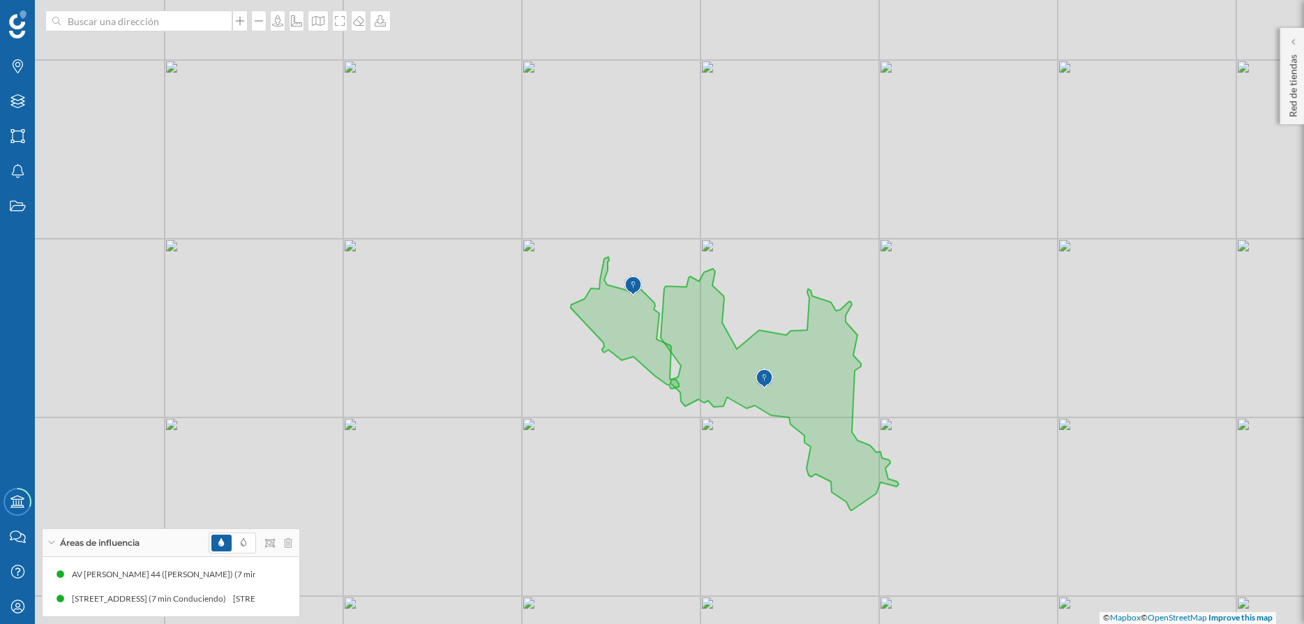
drag, startPoint x: 262, startPoint y: 302, endPoint x: 428, endPoint y: 308, distance: 165.4
click at [428, 308] on div "© Mapbox © OpenStreetMap Improve this map" at bounding box center [652, 312] width 1304 height 624
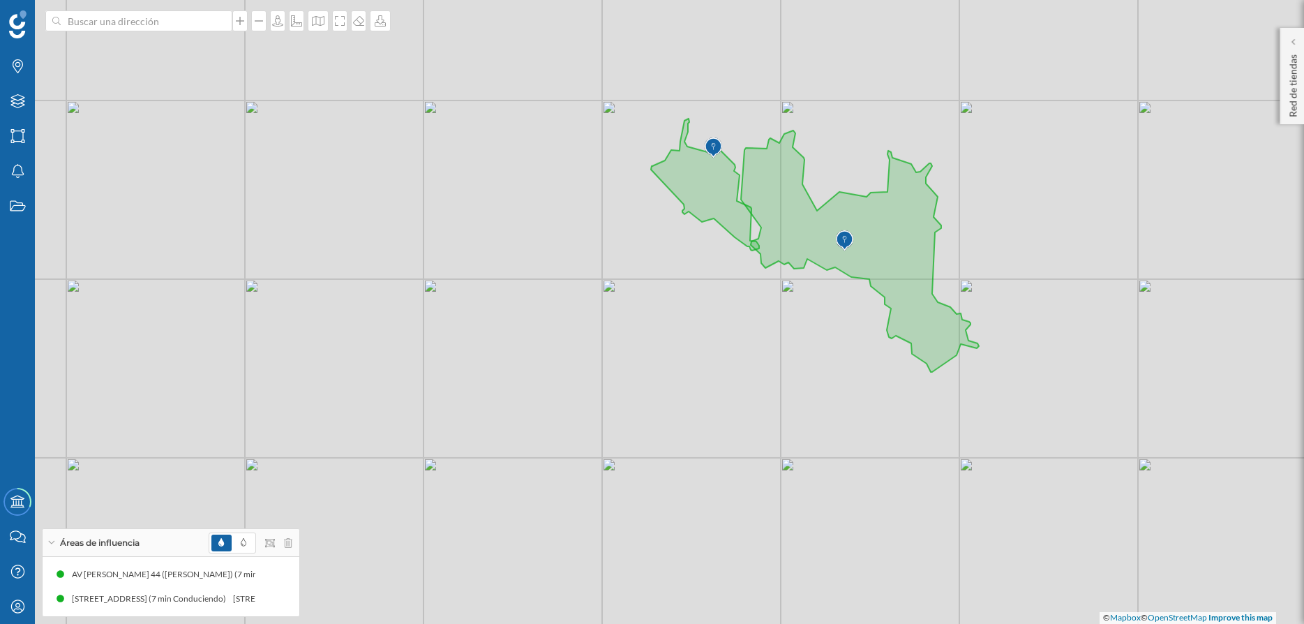
drag, startPoint x: 336, startPoint y: 297, endPoint x: 390, endPoint y: 208, distance: 103.6
click at [390, 208] on div "© Mapbox © OpenStreetMap Improve this map" at bounding box center [652, 312] width 1304 height 624
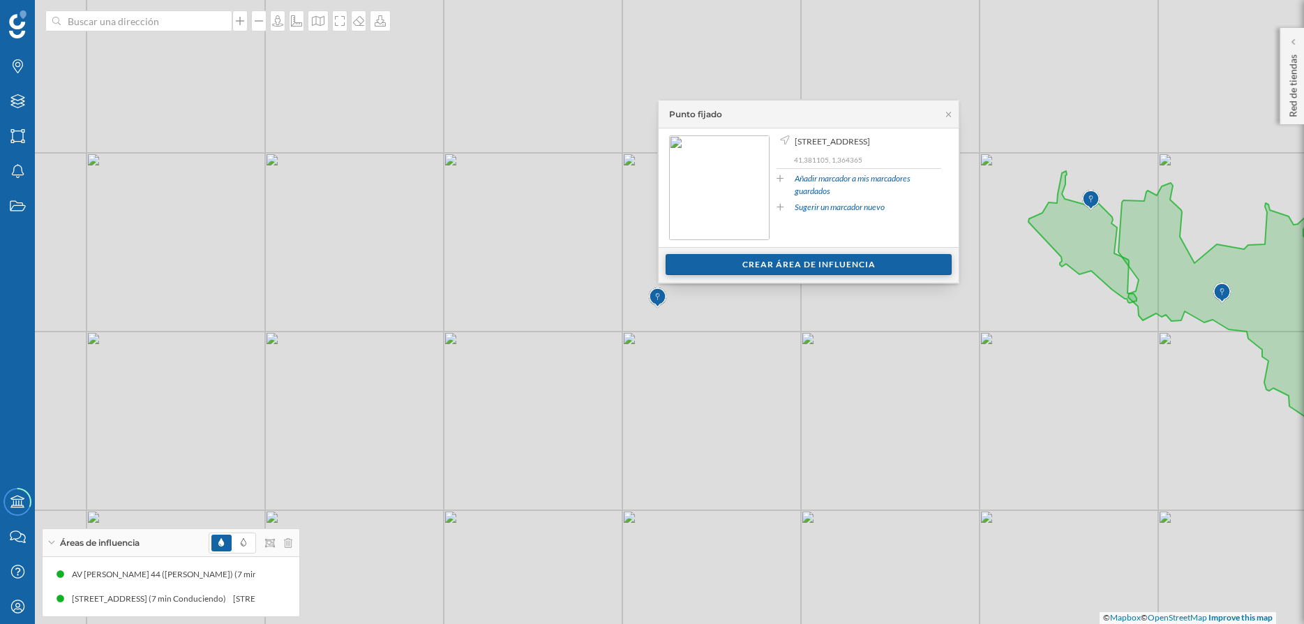
click at [811, 272] on div "Crear área de influencia" at bounding box center [809, 264] width 286 height 21
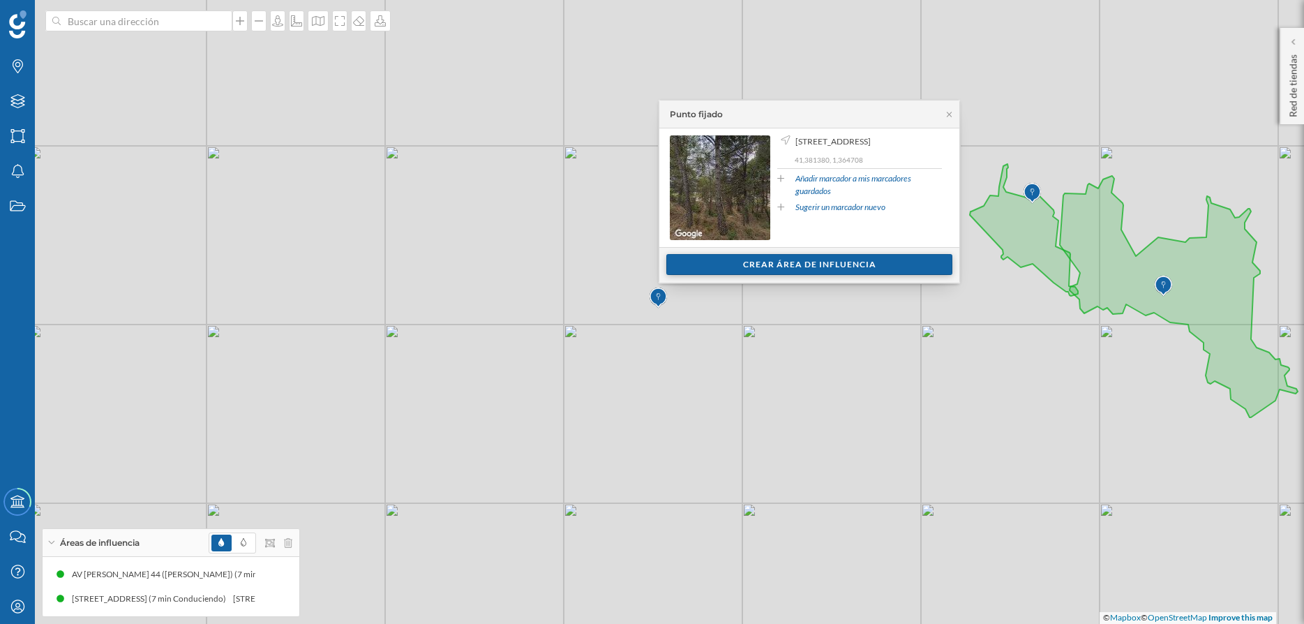
click at [771, 265] on div "Crear área de influencia" at bounding box center [809, 264] width 286 height 21
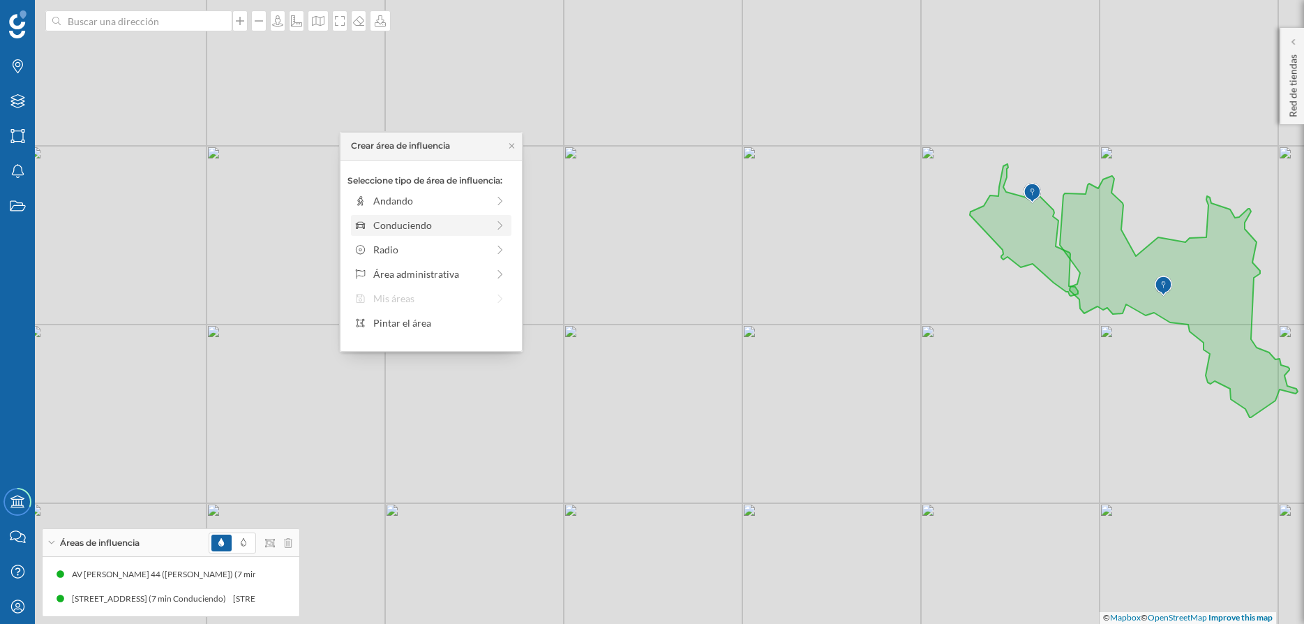
click at [429, 227] on div "Conduciendo" at bounding box center [430, 225] width 114 height 15
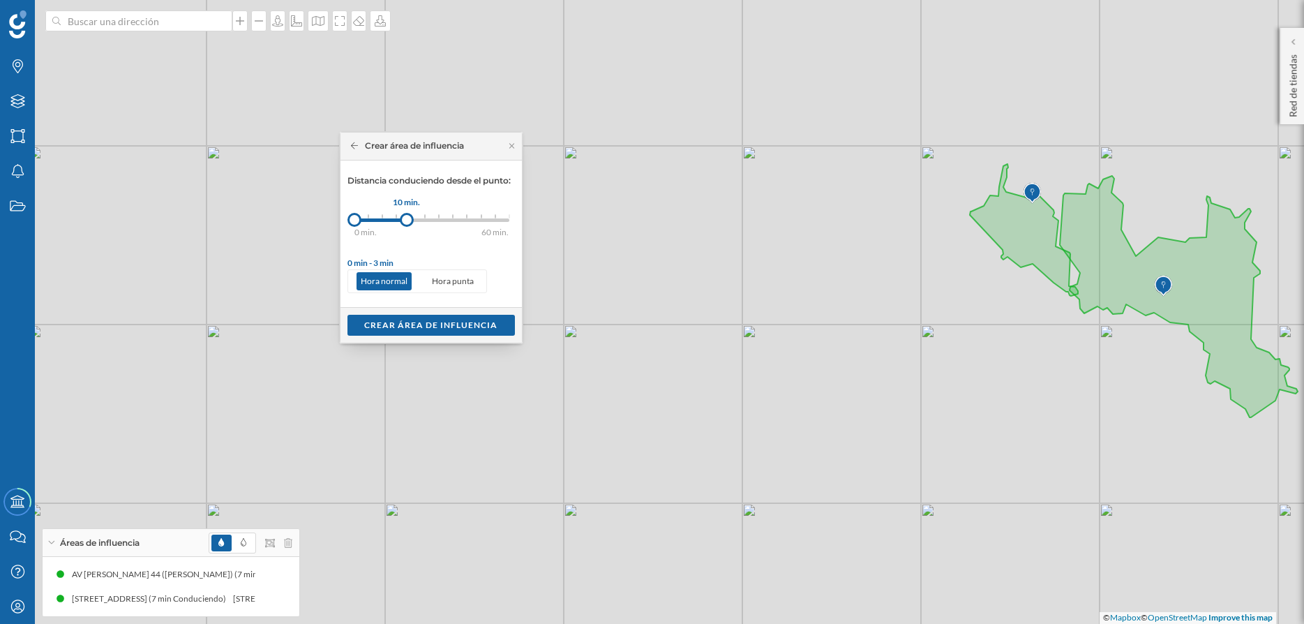
drag, startPoint x: 373, startPoint y: 218, endPoint x: 407, endPoint y: 216, distance: 34.3
click at [407, 216] on div at bounding box center [407, 220] width 14 height 14
click at [423, 329] on div "Crear área de influencia" at bounding box center [430, 324] width 167 height 21
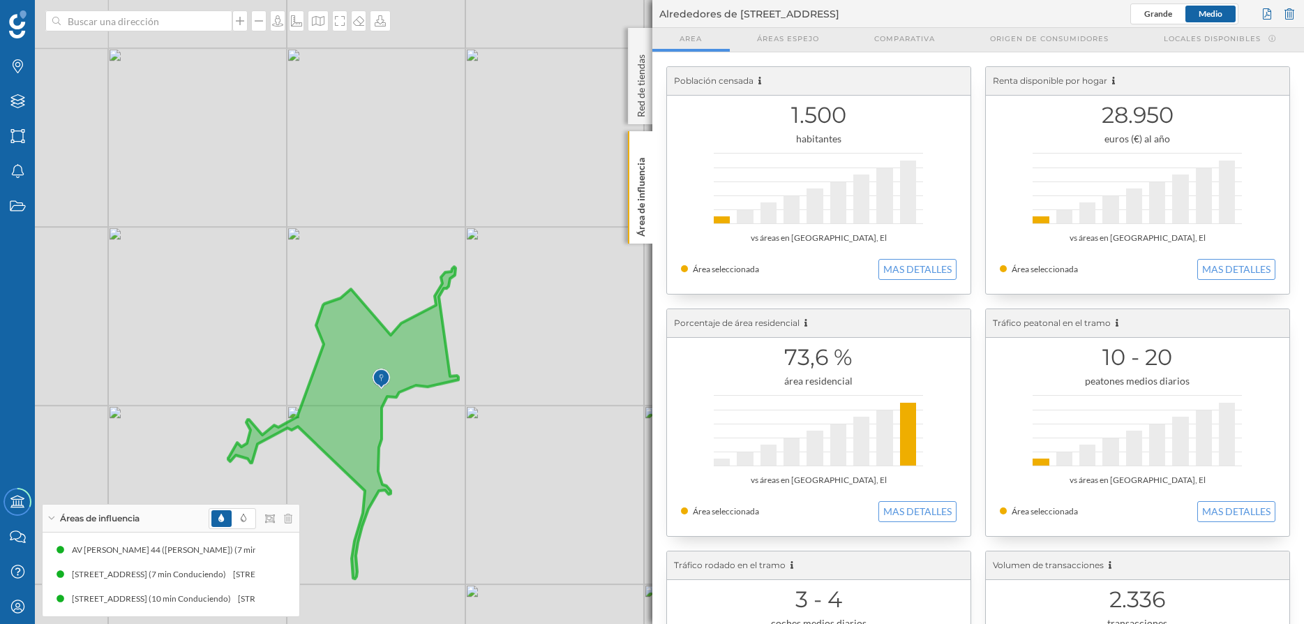
drag, startPoint x: 194, startPoint y: 287, endPoint x: 374, endPoint y: 469, distance: 256.0
click at [374, 469] on icon at bounding box center [343, 423] width 230 height 312
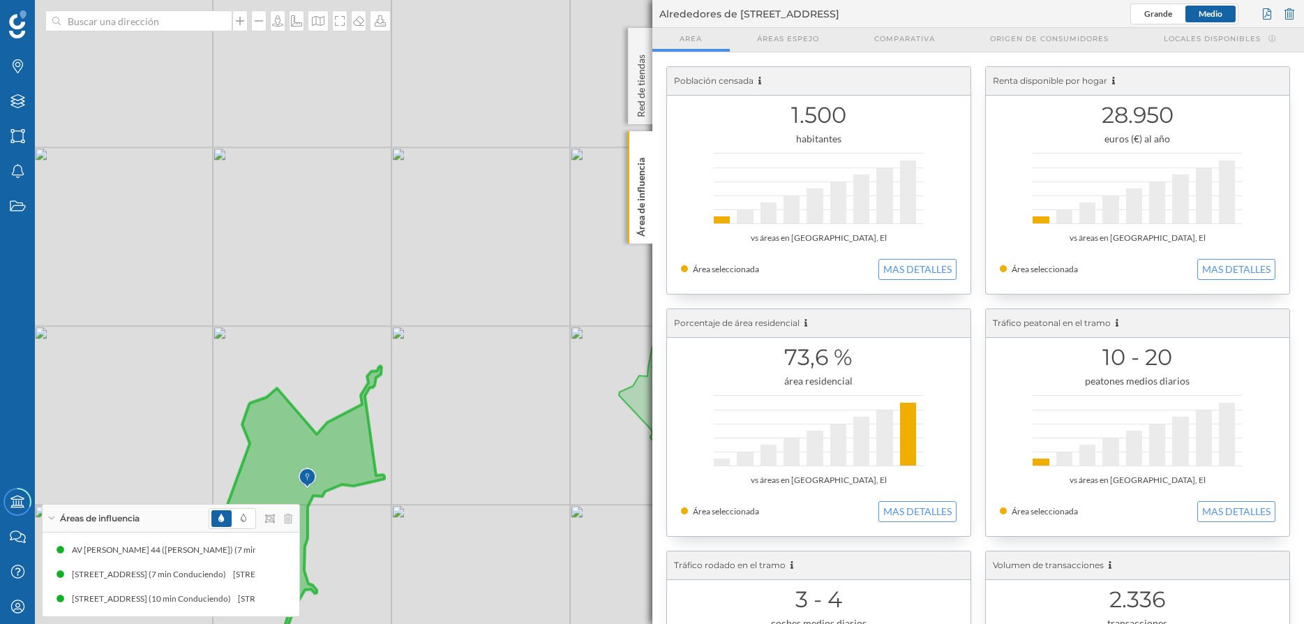
drag, startPoint x: 530, startPoint y: 296, endPoint x: 448, endPoint y: 403, distance: 134.4
click at [452, 403] on div "© Mapbox © OpenStreetMap Improve this map" at bounding box center [652, 312] width 1304 height 624
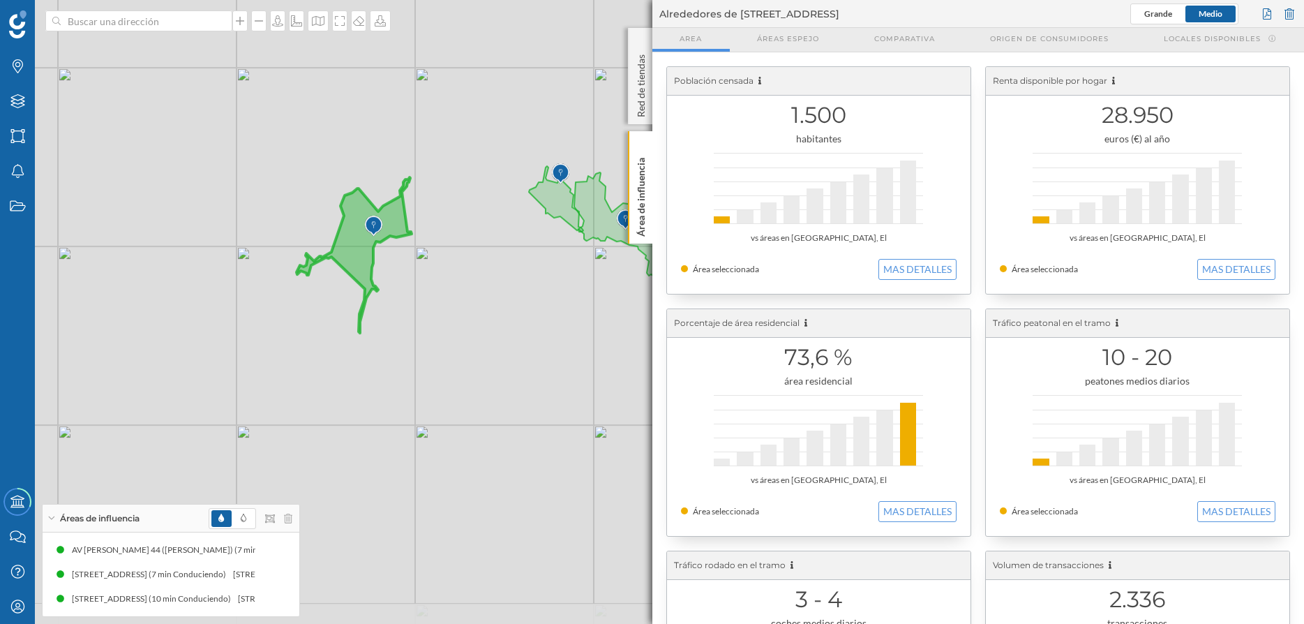
drag, startPoint x: 281, startPoint y: 302, endPoint x: 357, endPoint y: 141, distance: 177.9
click at [357, 141] on div "© Mapbox © OpenStreetMap Improve this map" at bounding box center [652, 312] width 1304 height 624
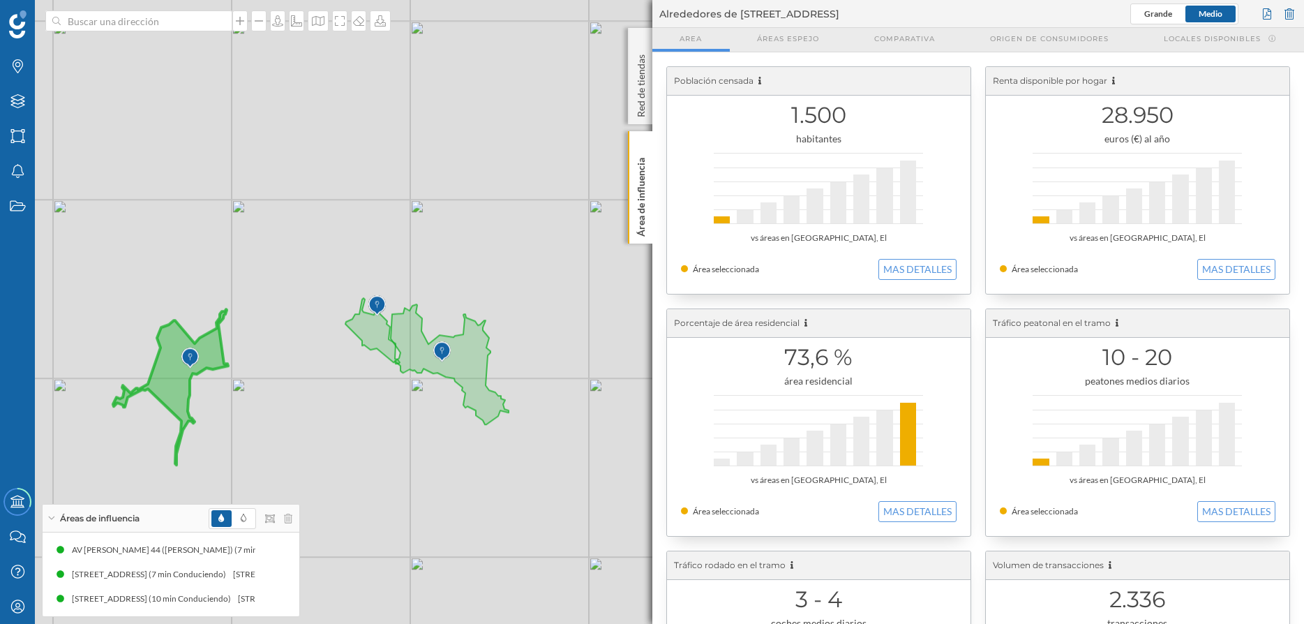
drag, startPoint x: 440, startPoint y: 238, endPoint x: 278, endPoint y: 378, distance: 214.2
click at [278, 378] on div "© Mapbox © OpenStreetMap Improve this map" at bounding box center [652, 312] width 1304 height 624
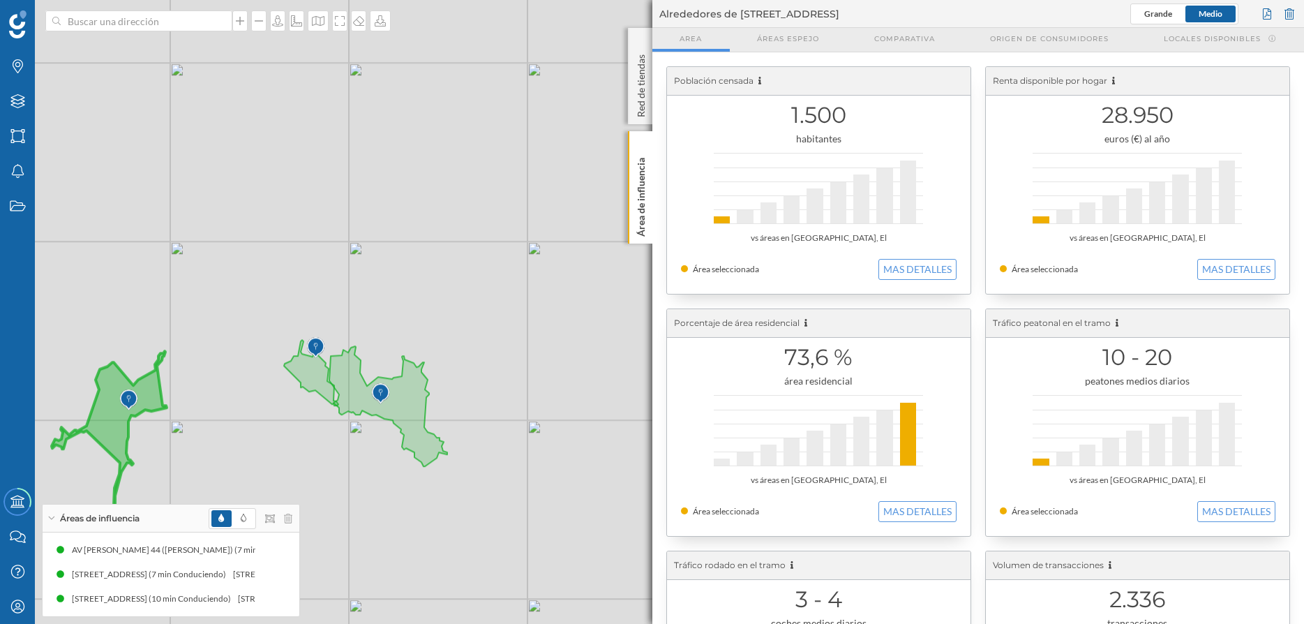
drag, startPoint x: 451, startPoint y: 211, endPoint x: 389, endPoint y: 247, distance: 71.3
click at [389, 247] on div "© Mapbox © OpenStreetMap Improve this map" at bounding box center [652, 312] width 1304 height 624
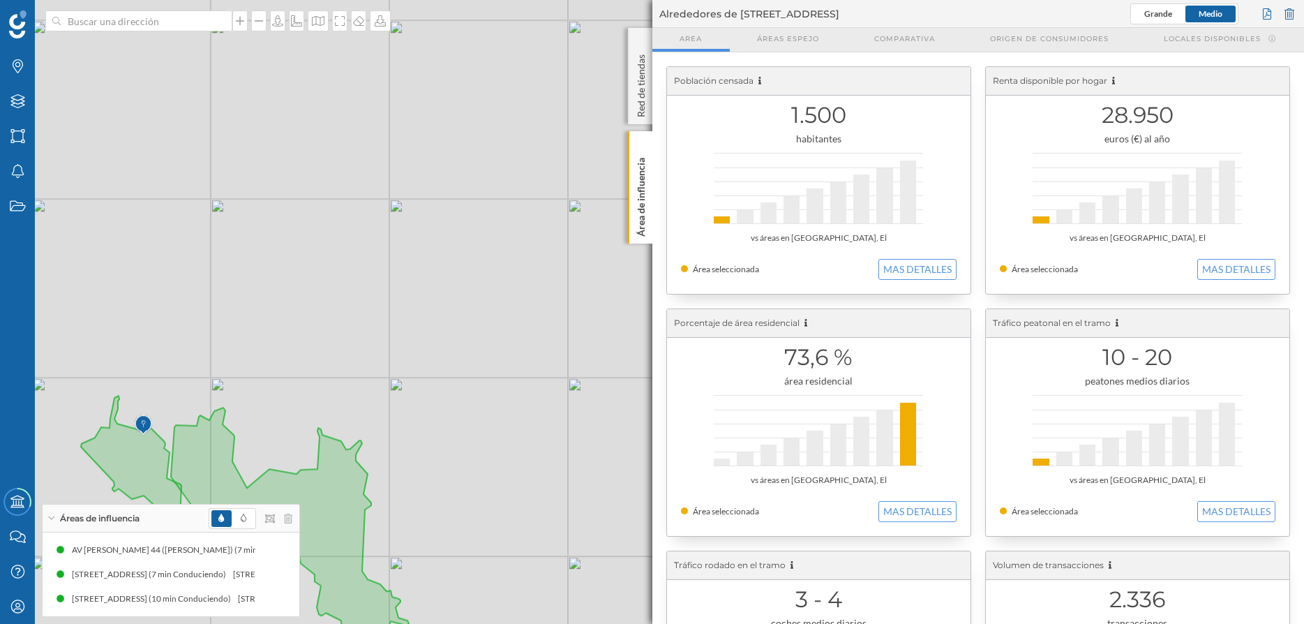
drag, startPoint x: 508, startPoint y: 321, endPoint x: 339, endPoint y: 280, distance: 173.8
click at [339, 280] on div "© Mapbox © OpenStreetMap Improve this map" at bounding box center [652, 312] width 1304 height 624
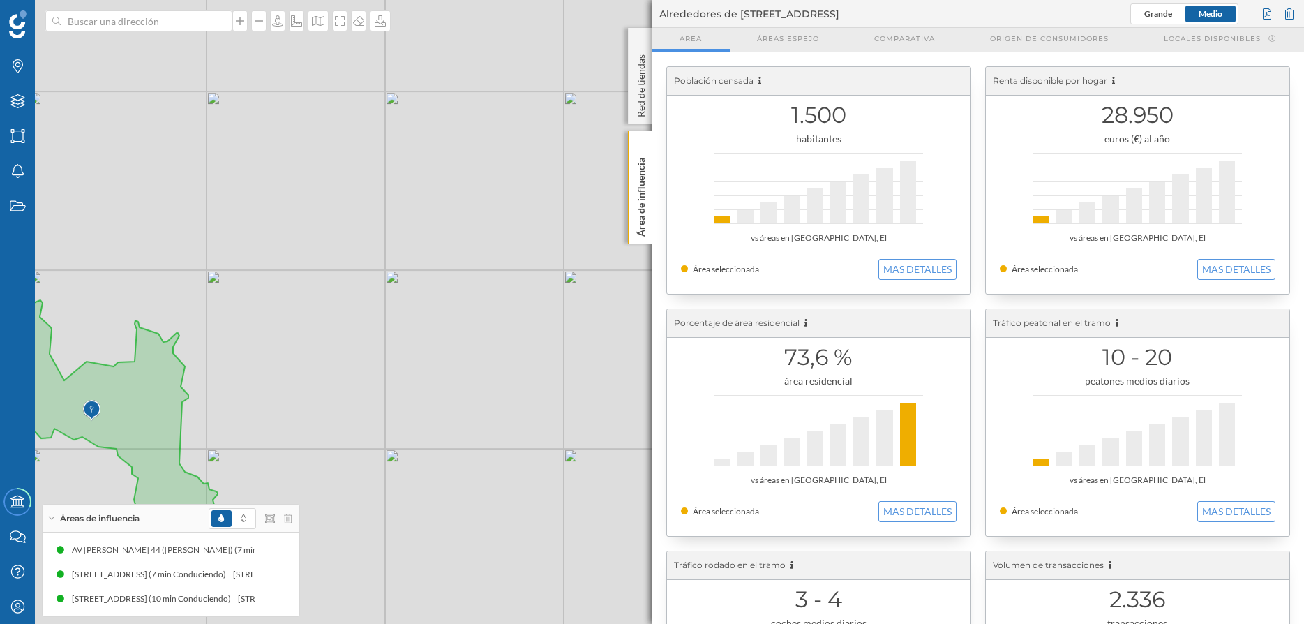
drag, startPoint x: 503, startPoint y: 255, endPoint x: 323, endPoint y: 149, distance: 209.3
click at [323, 149] on div "© Mapbox © OpenStreetMap Improve this map" at bounding box center [652, 312] width 1304 height 624
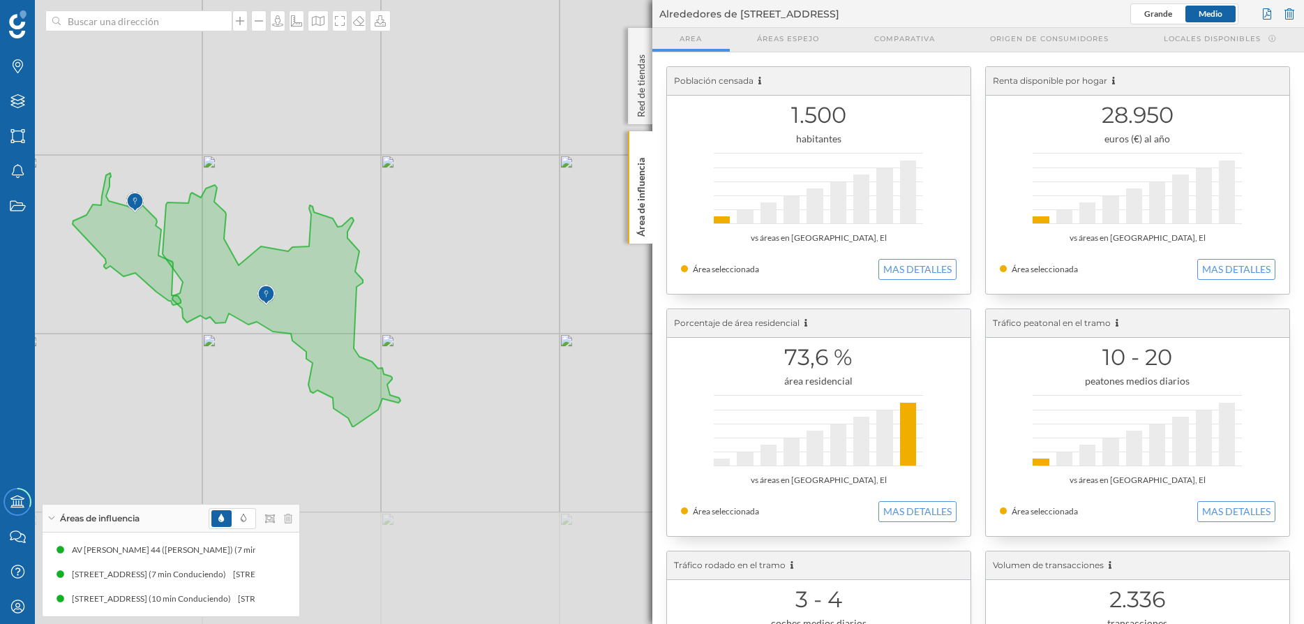
drag, startPoint x: 336, startPoint y: 255, endPoint x: 510, endPoint y: 140, distance: 209.0
click at [510, 140] on div "© Mapbox © OpenStreetMap Improve this map" at bounding box center [652, 312] width 1304 height 624
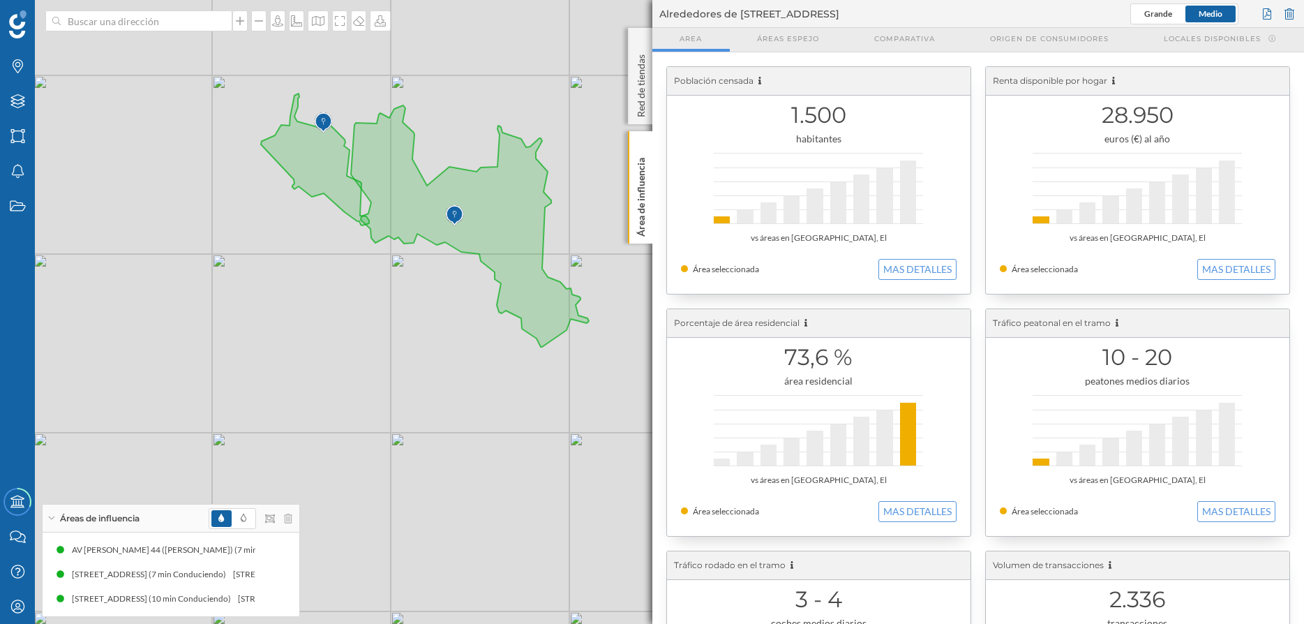
drag, startPoint x: 319, startPoint y: 280, endPoint x: 591, endPoint y: 208, distance: 281.4
click at [589, 208] on icon at bounding box center [470, 225] width 238 height 241
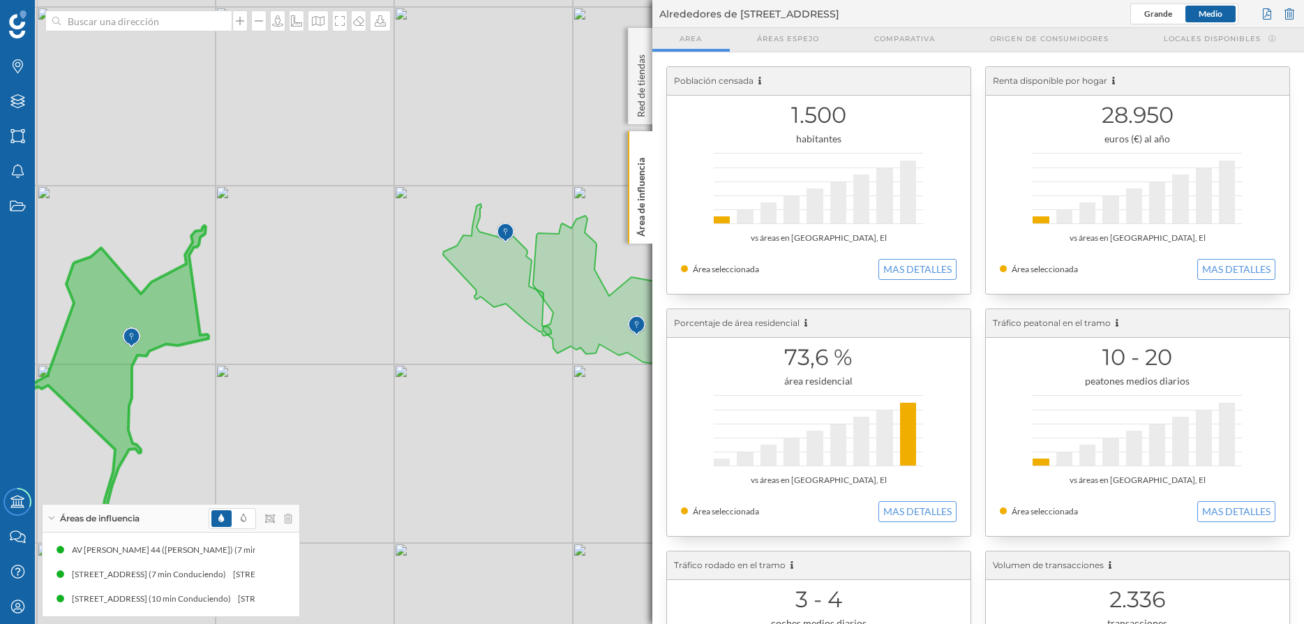
drag, startPoint x: 378, startPoint y: 250, endPoint x: 475, endPoint y: 359, distance: 145.3
click at [475, 359] on div "© Mapbox © OpenStreetMap Improve this map" at bounding box center [652, 312] width 1304 height 624
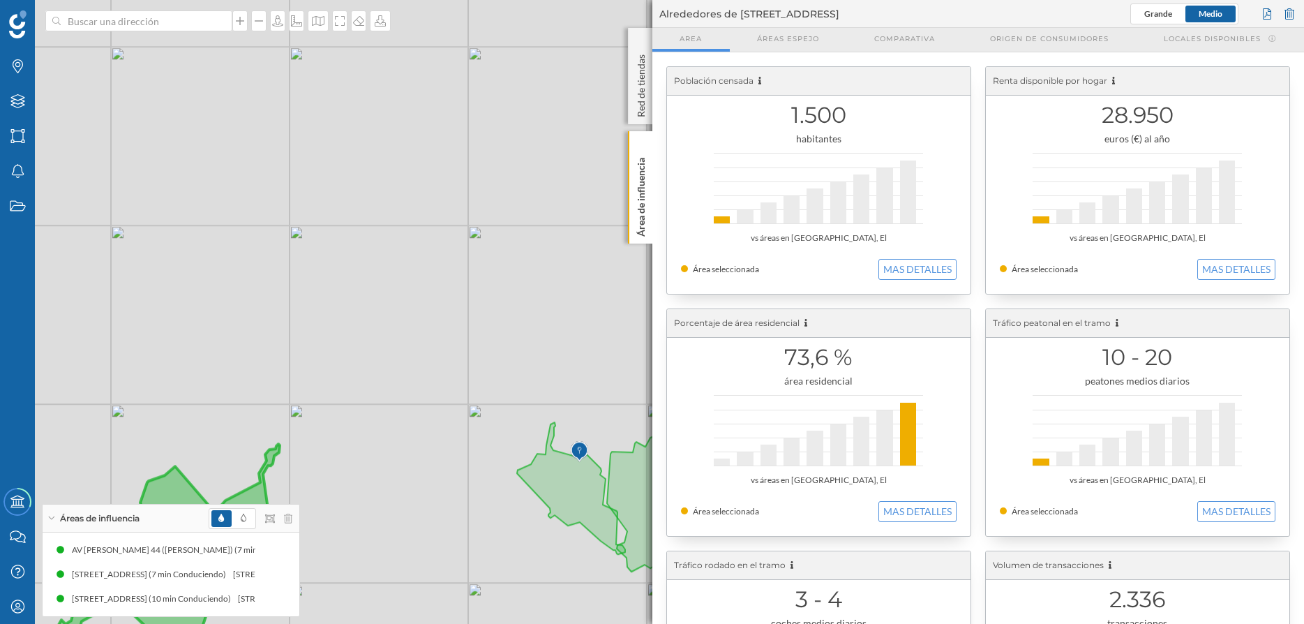
drag, startPoint x: 369, startPoint y: 237, endPoint x: 442, endPoint y: 447, distance: 221.8
click at [444, 451] on div "© Mapbox © OpenStreetMap Improve this map" at bounding box center [652, 312] width 1304 height 624
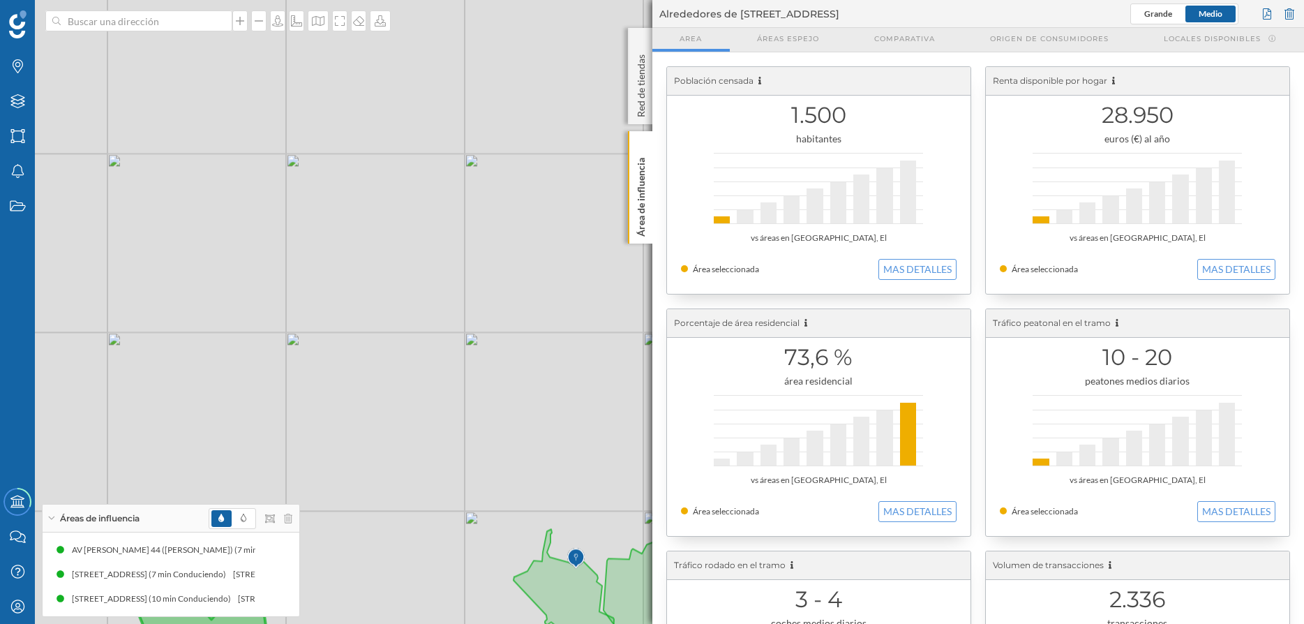
drag, startPoint x: 391, startPoint y: 209, endPoint x: 388, endPoint y: 327, distance: 117.9
click at [388, 327] on div "© Mapbox © OpenStreetMap Improve this map" at bounding box center [652, 312] width 1304 height 624
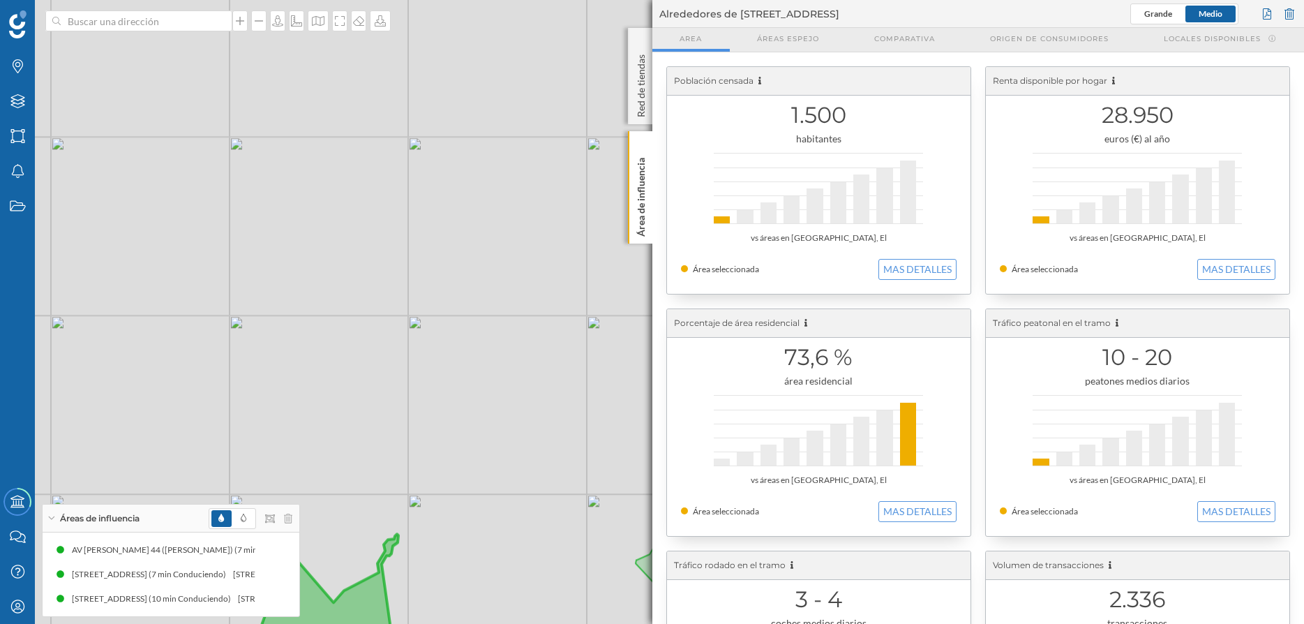
drag, startPoint x: 306, startPoint y: 308, endPoint x: 427, endPoint y: 279, distance: 124.9
click at [427, 279] on div "© Mapbox © OpenStreetMap Improve this map" at bounding box center [652, 312] width 1304 height 624
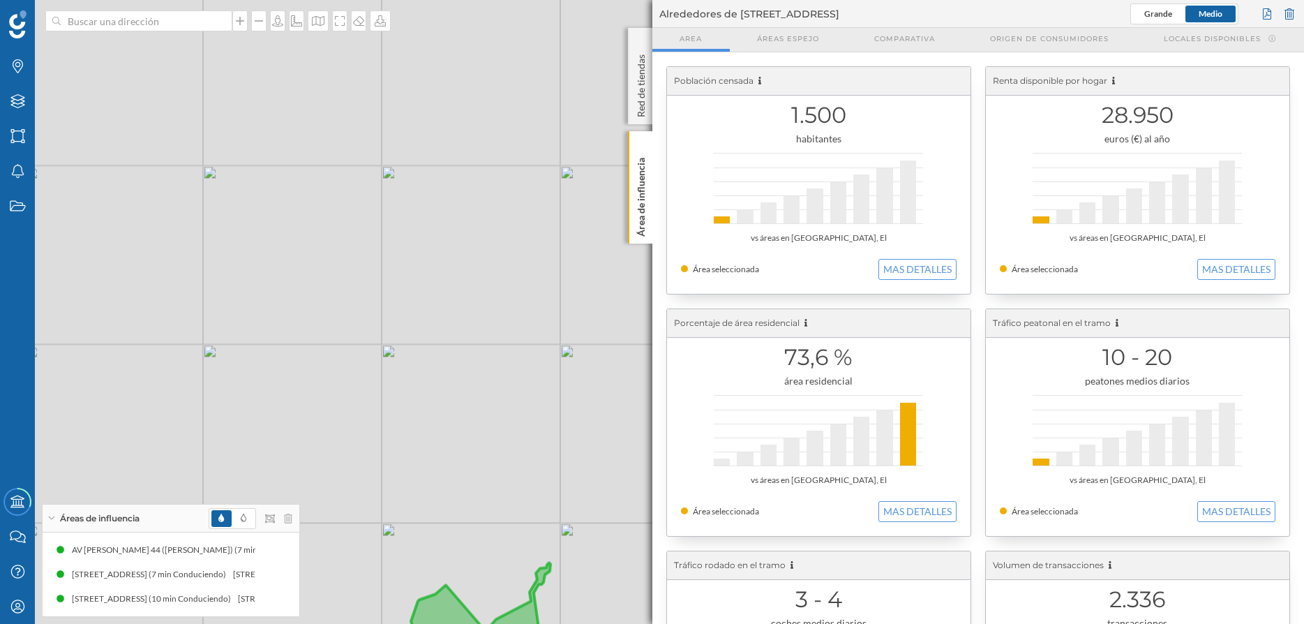
drag, startPoint x: 284, startPoint y: 263, endPoint x: 435, endPoint y: 292, distance: 154.1
click at [435, 292] on div "© Mapbox © OpenStreetMap Improve this map" at bounding box center [652, 312] width 1304 height 624
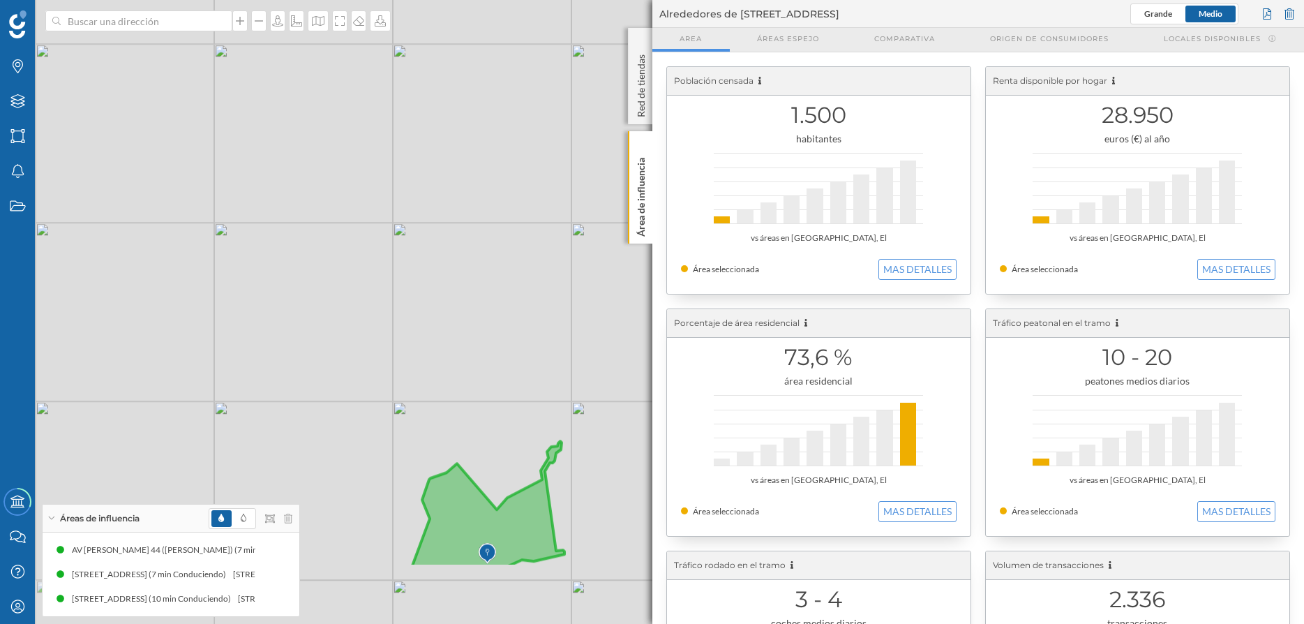
drag, startPoint x: 405, startPoint y: 328, endPoint x: 416, endPoint y: 207, distance: 121.9
click at [416, 207] on div "© Mapbox © OpenStreetMap Improve this map" at bounding box center [652, 312] width 1304 height 624
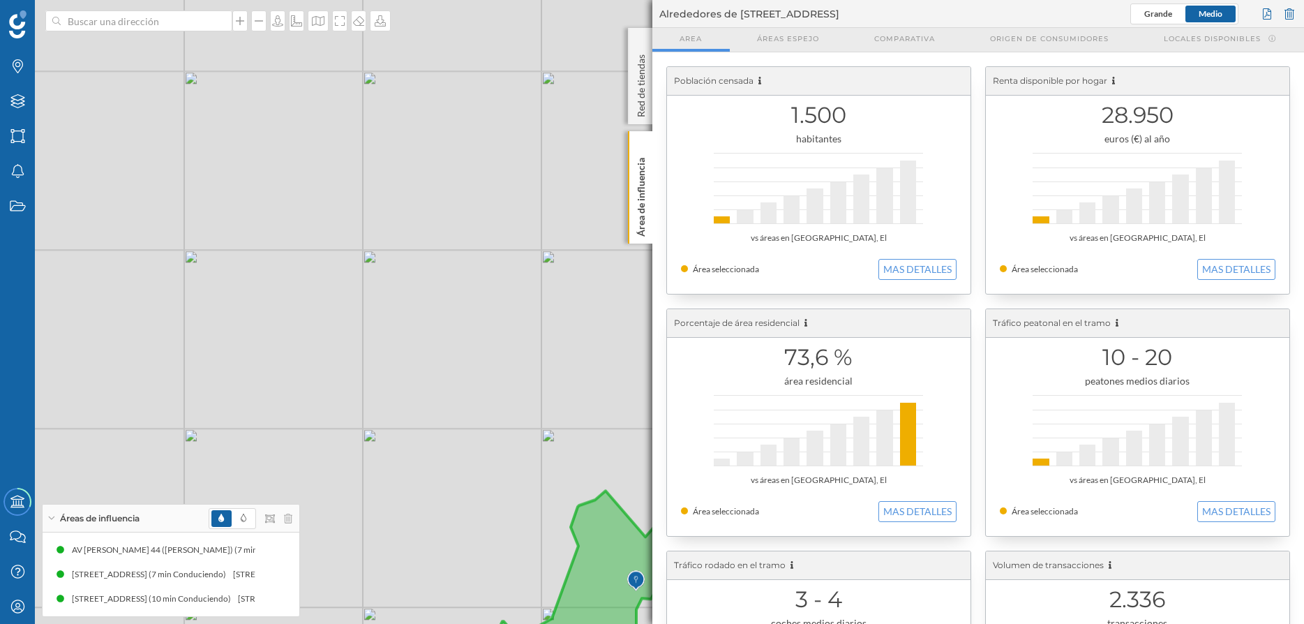
drag, startPoint x: 341, startPoint y: 227, endPoint x: 490, endPoint y: 254, distance: 151.1
click at [490, 254] on div "© Mapbox © OpenStreetMap Improve this map" at bounding box center [652, 312] width 1304 height 624
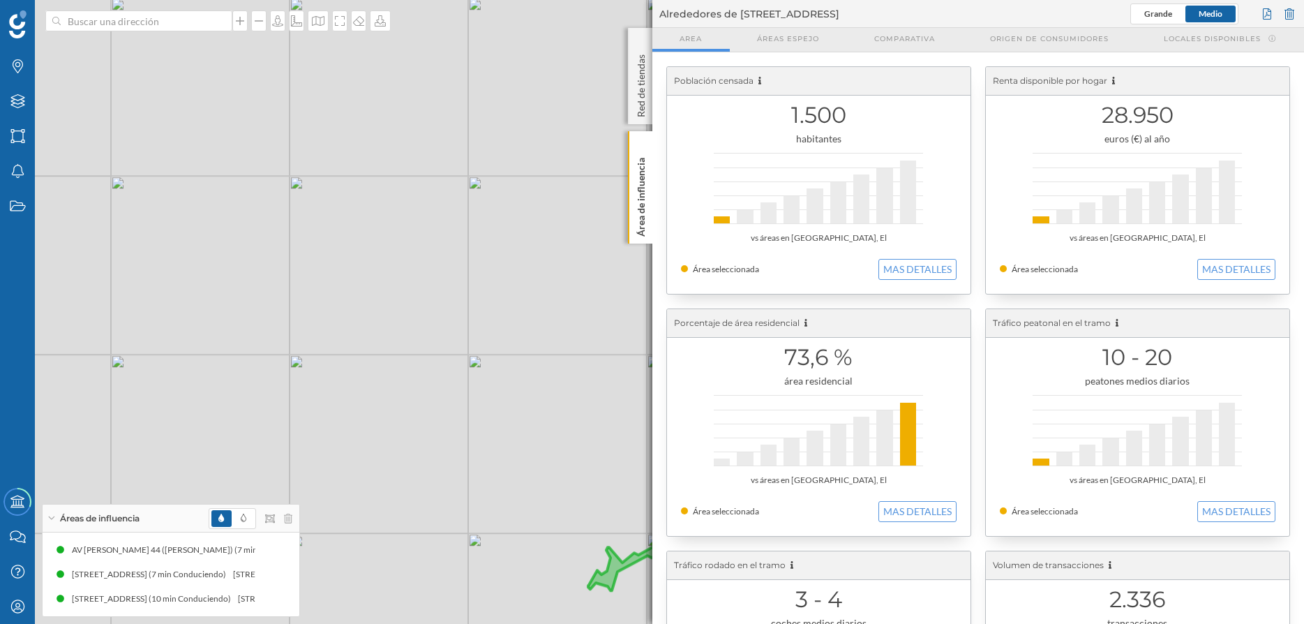
drag, startPoint x: 409, startPoint y: 278, endPoint x: 514, endPoint y: 204, distance: 128.7
click at [514, 204] on div "© Mapbox © OpenStreetMap Improve this map" at bounding box center [652, 312] width 1304 height 624
drag, startPoint x: 430, startPoint y: 193, endPoint x: 450, endPoint y: 371, distance: 179.0
click at [450, 371] on div "© Mapbox © OpenStreetMap Improve this map" at bounding box center [652, 312] width 1304 height 624
drag, startPoint x: 497, startPoint y: 254, endPoint x: 400, endPoint y: 315, distance: 114.4
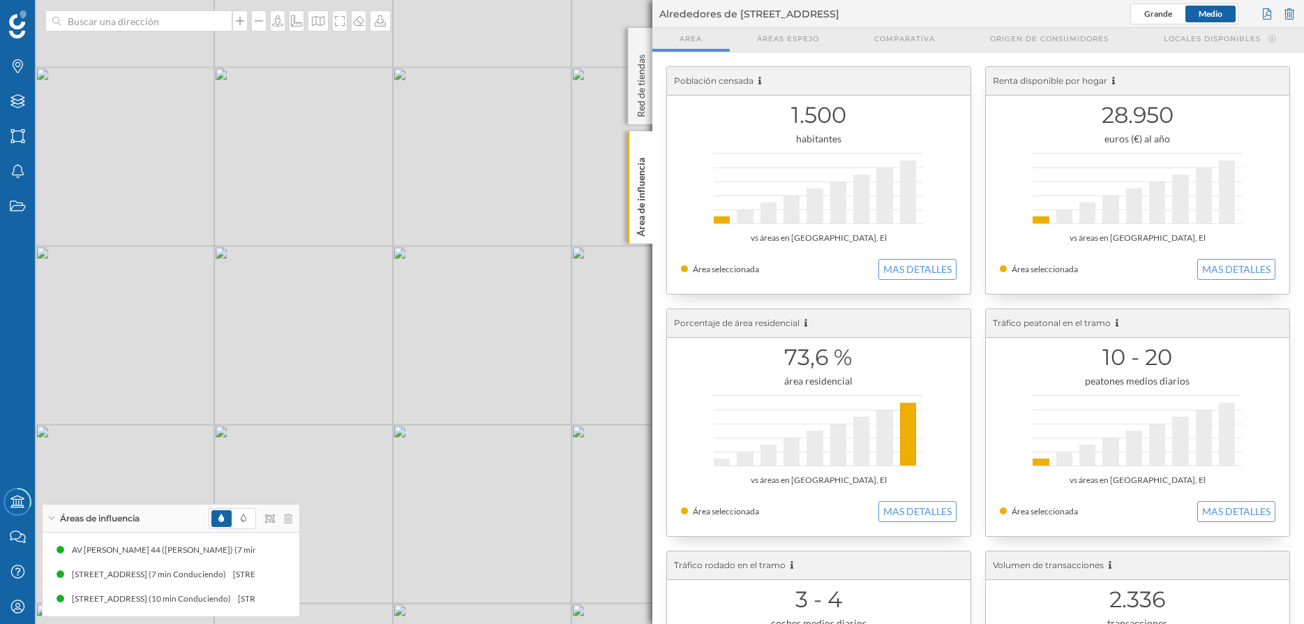
click at [400, 315] on div "© Mapbox © OpenStreetMap Improve this map" at bounding box center [652, 312] width 1304 height 624
drag, startPoint x: 548, startPoint y: 340, endPoint x: 461, endPoint y: 174, distance: 187.2
click at [461, 174] on div "© Mapbox © OpenStreetMap Improve this map" at bounding box center [652, 312] width 1304 height 624
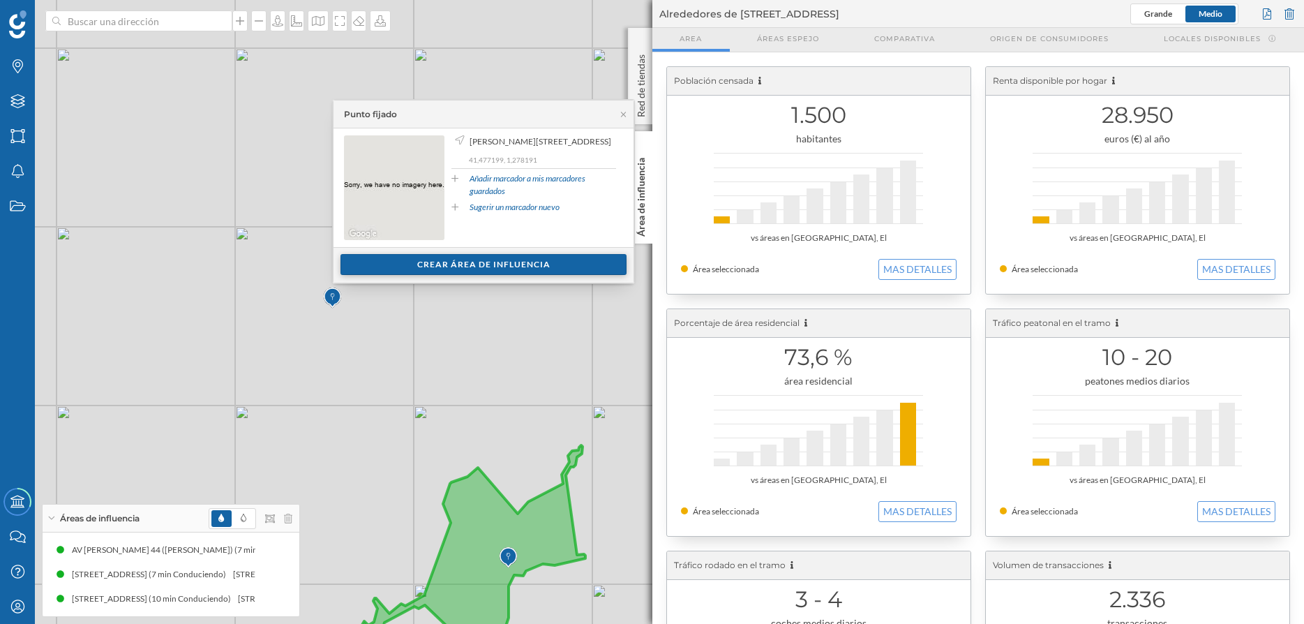
click at [472, 264] on div "Crear área de influencia" at bounding box center [483, 264] width 286 height 21
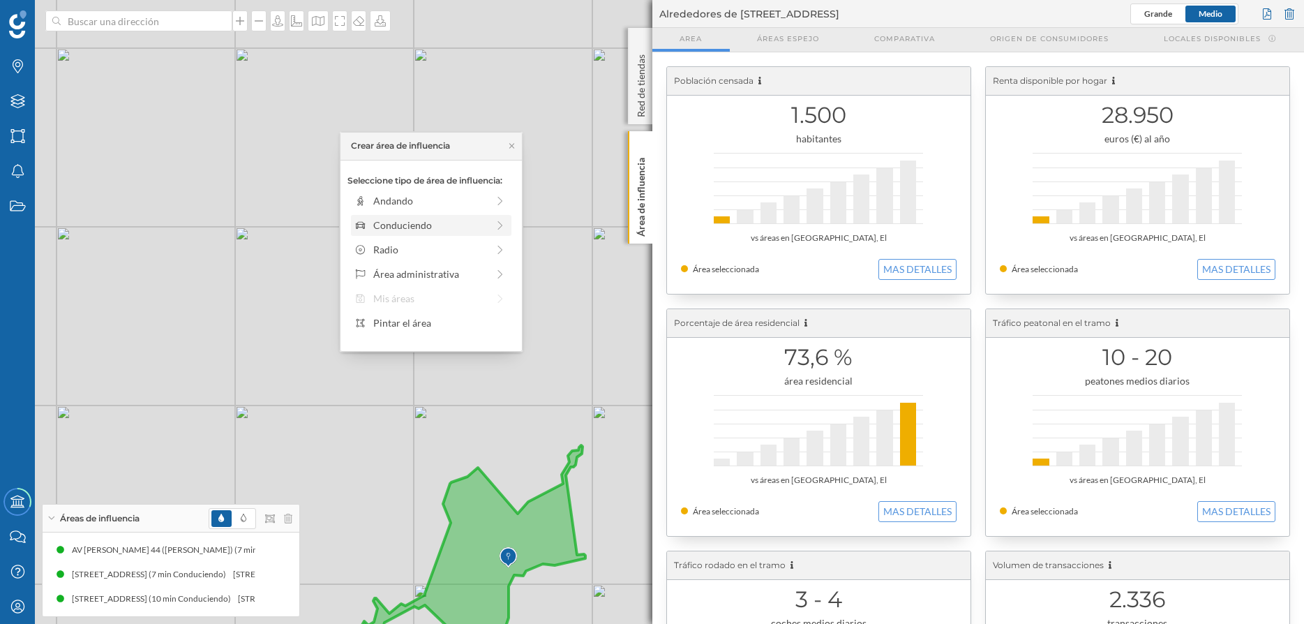
click at [426, 227] on div "Conduciendo" at bounding box center [430, 225] width 114 height 15
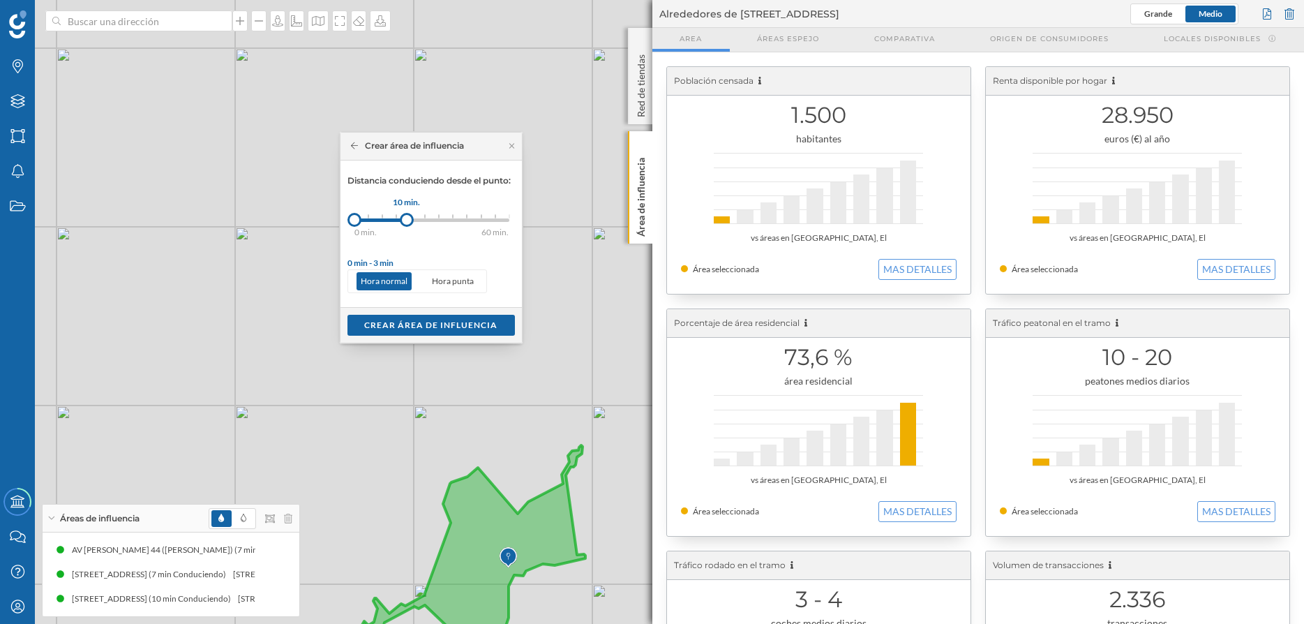
drag, startPoint x: 368, startPoint y: 218, endPoint x: 407, endPoint y: 216, distance: 38.5
click at [407, 216] on div at bounding box center [407, 220] width 14 height 14
click at [457, 330] on div "Crear área de influencia" at bounding box center [430, 324] width 167 height 21
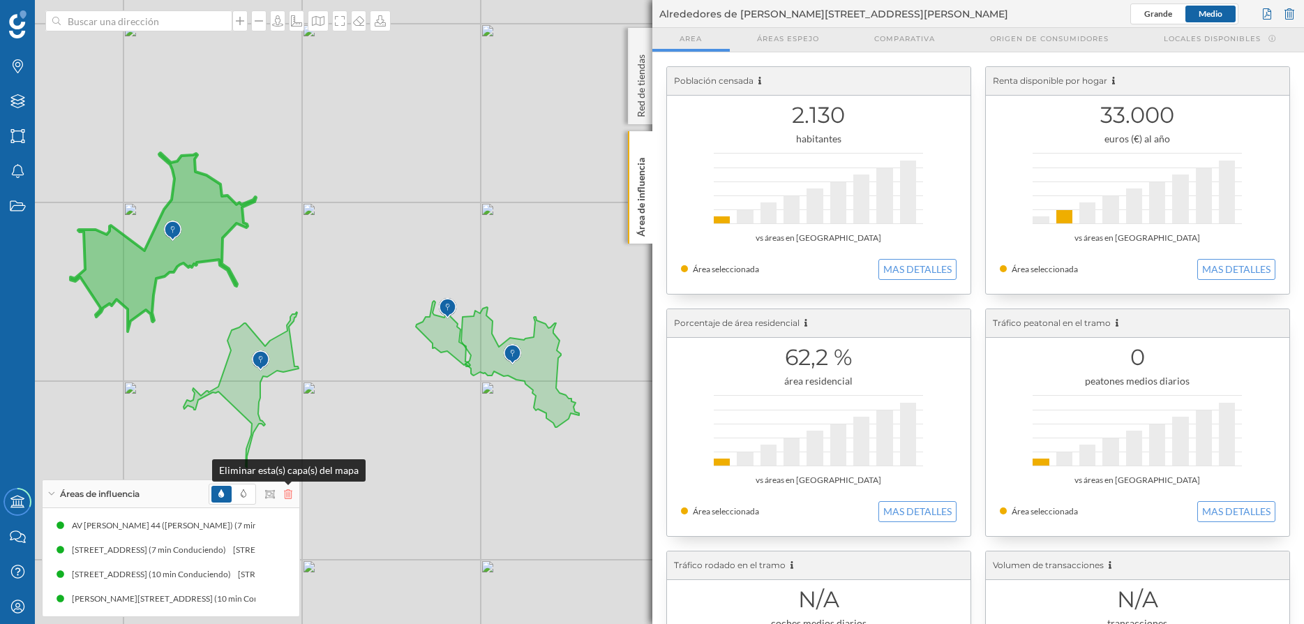
click at [286, 496] on icon at bounding box center [288, 494] width 8 height 10
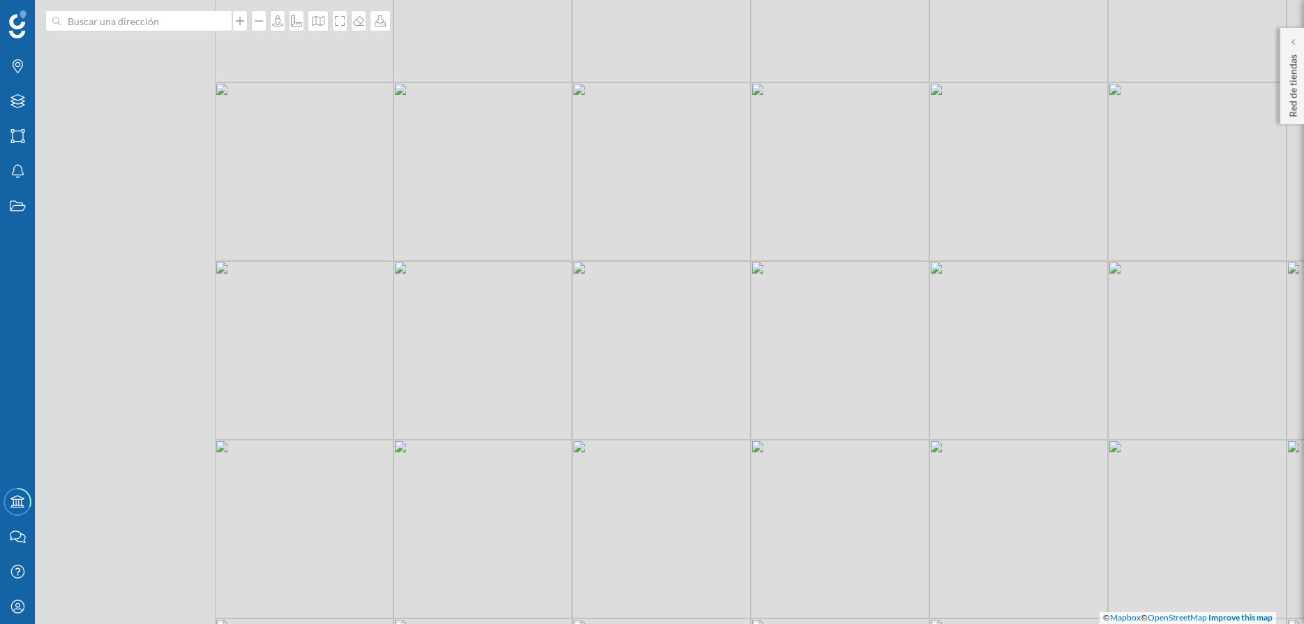
drag, startPoint x: 226, startPoint y: 359, endPoint x: 503, endPoint y: 419, distance: 283.4
click at [503, 419] on div "© Mapbox © OpenStreetMap Improve this map" at bounding box center [652, 312] width 1304 height 624
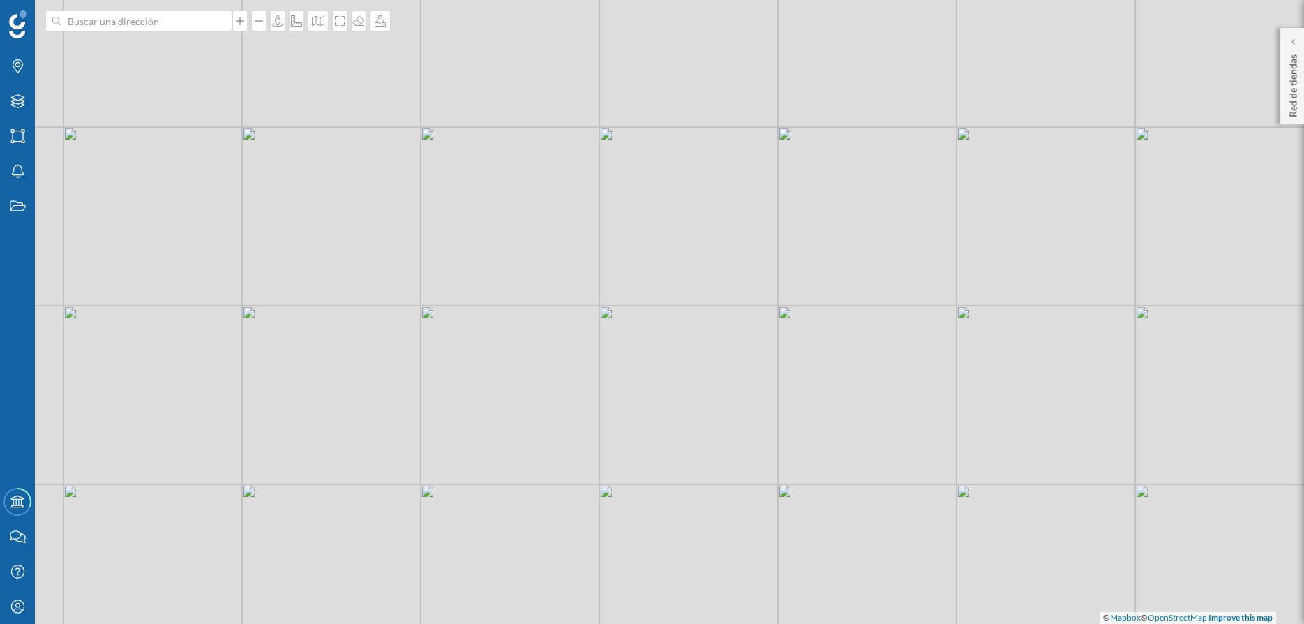
drag, startPoint x: 449, startPoint y: 288, endPoint x: 484, endPoint y: 381, distance: 99.4
click at [484, 381] on div "© Mapbox © OpenStreetMap Improve this map" at bounding box center [652, 312] width 1304 height 624
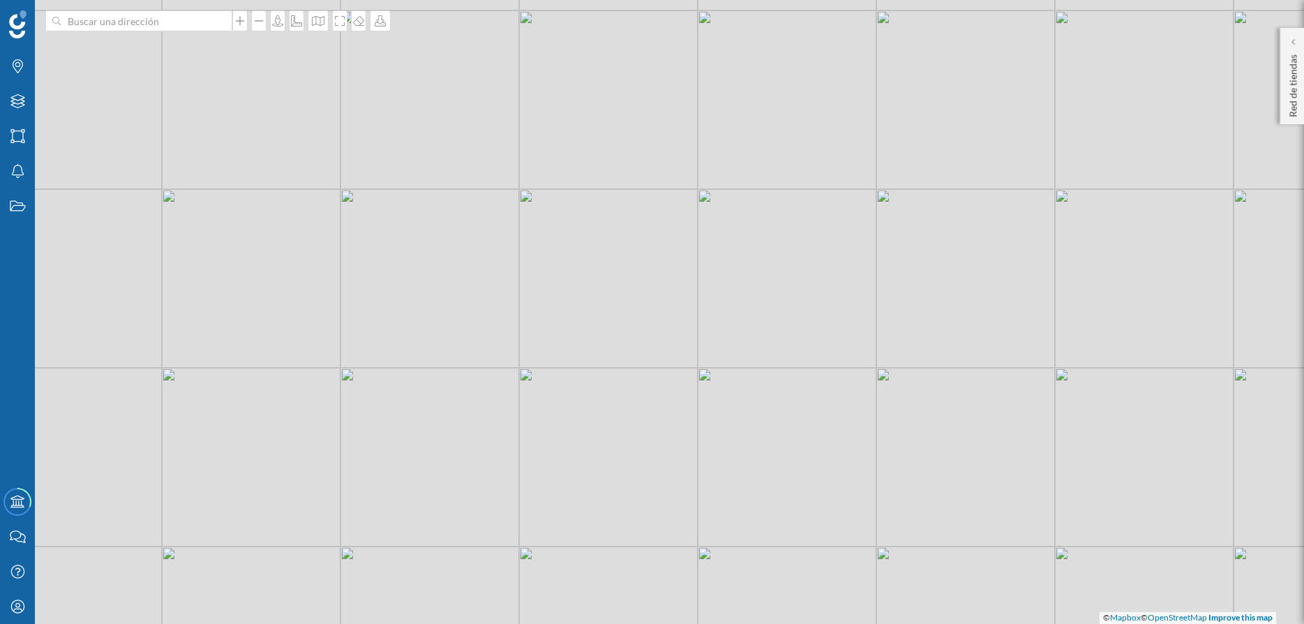
drag, startPoint x: 646, startPoint y: 372, endPoint x: 935, endPoint y: 300, distance: 297.6
click at [935, 300] on div "© Mapbox © OpenStreetMap Improve this map" at bounding box center [652, 312] width 1304 height 624
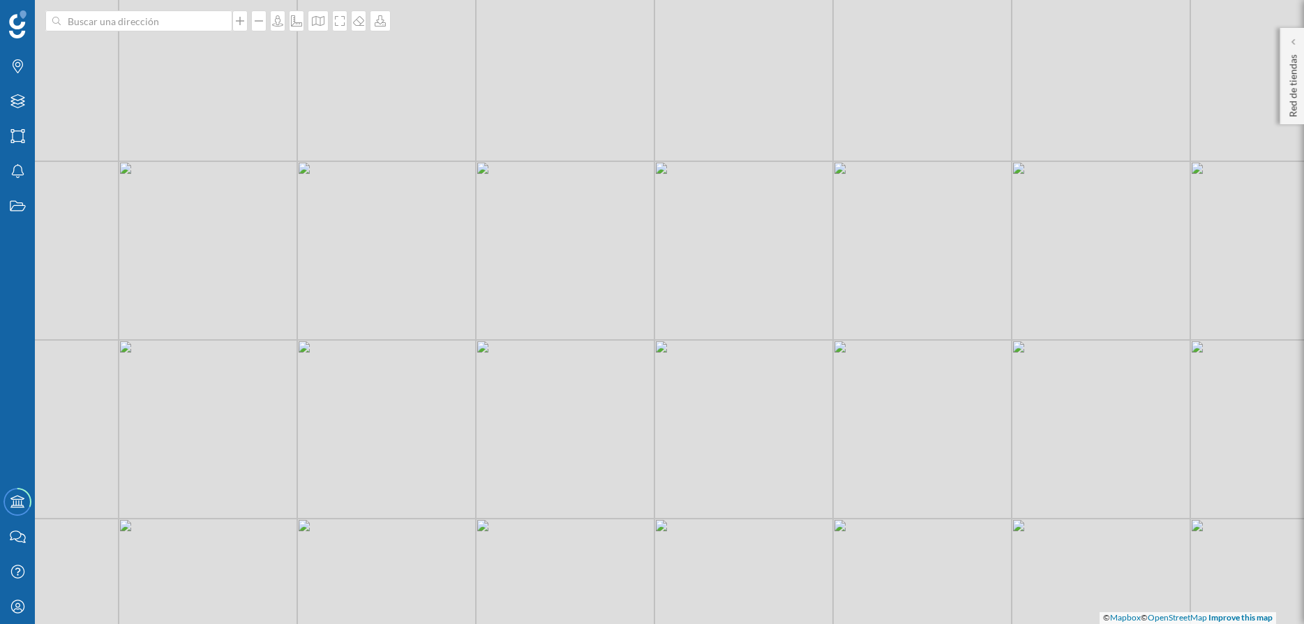
drag, startPoint x: 682, startPoint y: 365, endPoint x: 592, endPoint y: 336, distance: 94.4
click at [592, 336] on div "© Mapbox © OpenStreetMap Improve this map" at bounding box center [652, 312] width 1304 height 624
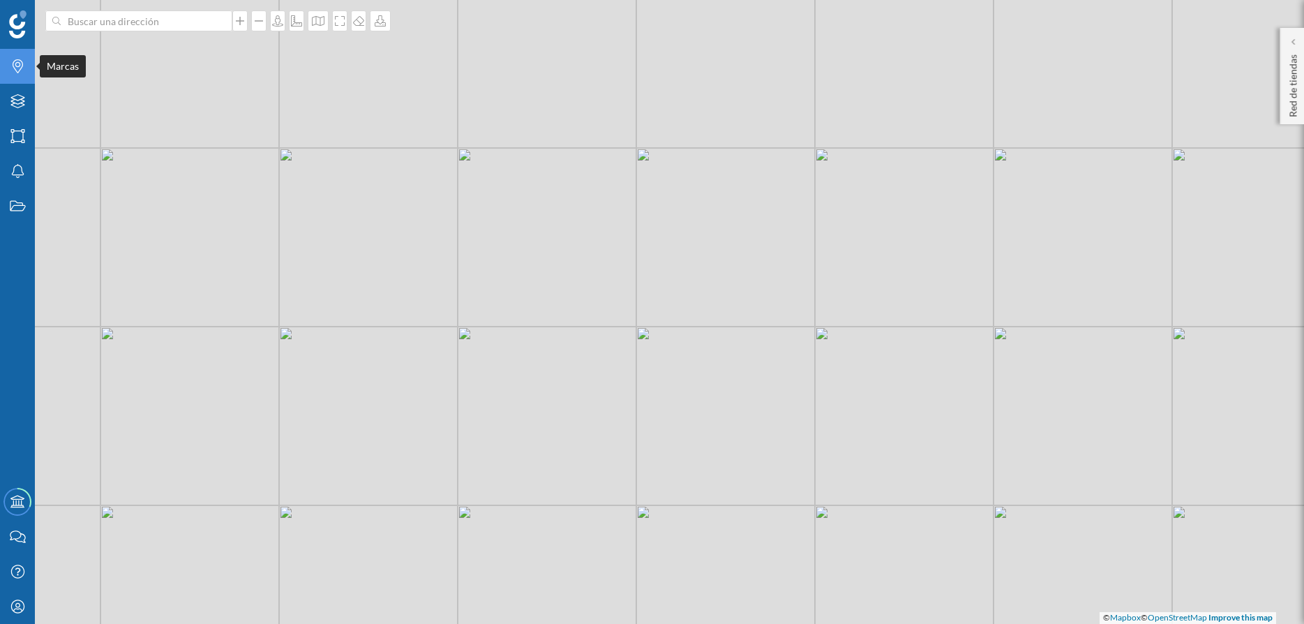
click at [17, 68] on icon "Marcas" at bounding box center [17, 66] width 17 height 14
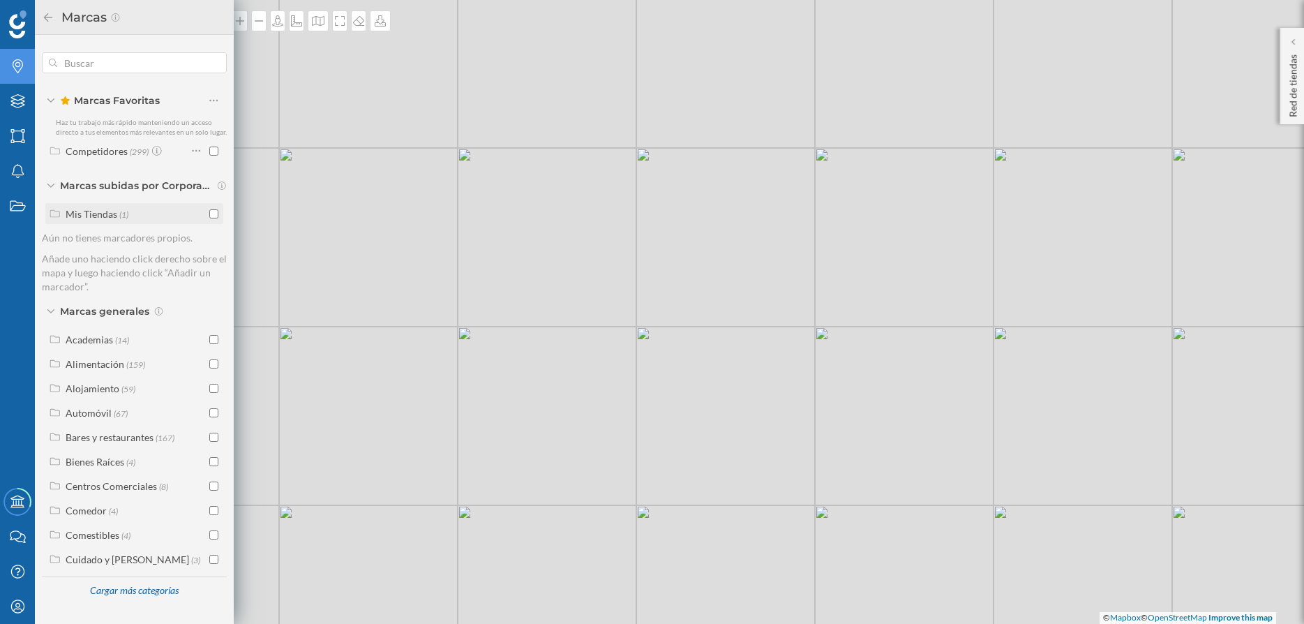
click at [211, 211] on input "checkbox" at bounding box center [213, 213] width 9 height 9
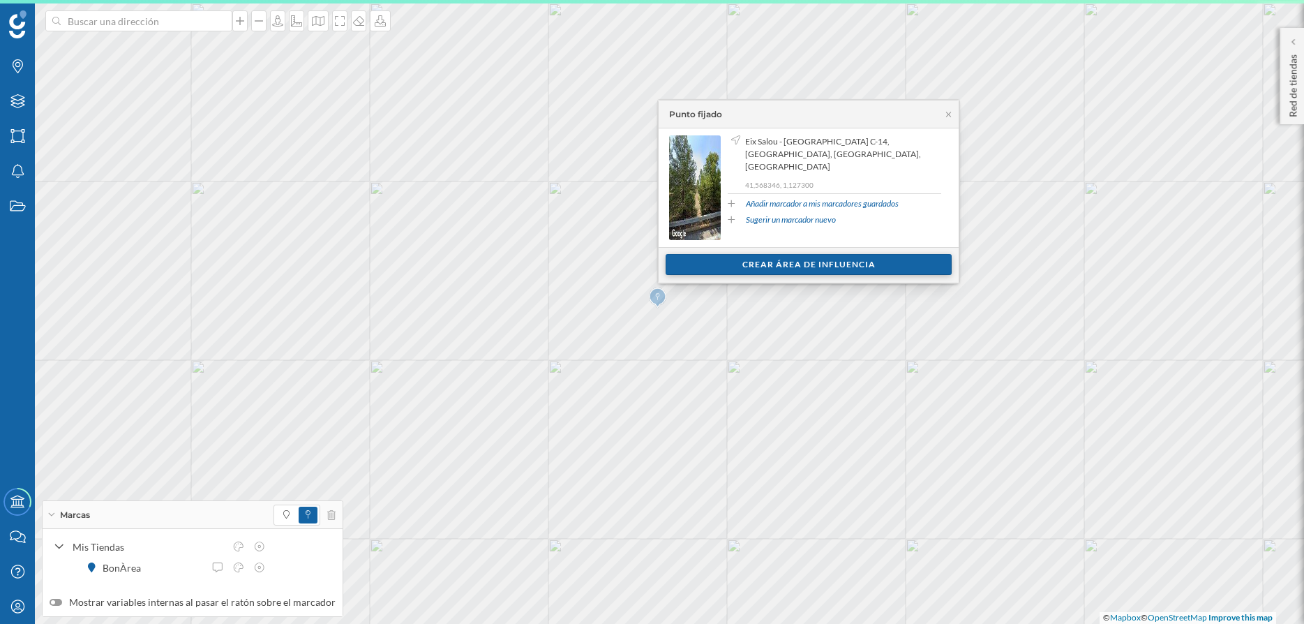
click at [806, 267] on div "Crear área de influencia" at bounding box center [809, 264] width 286 height 21
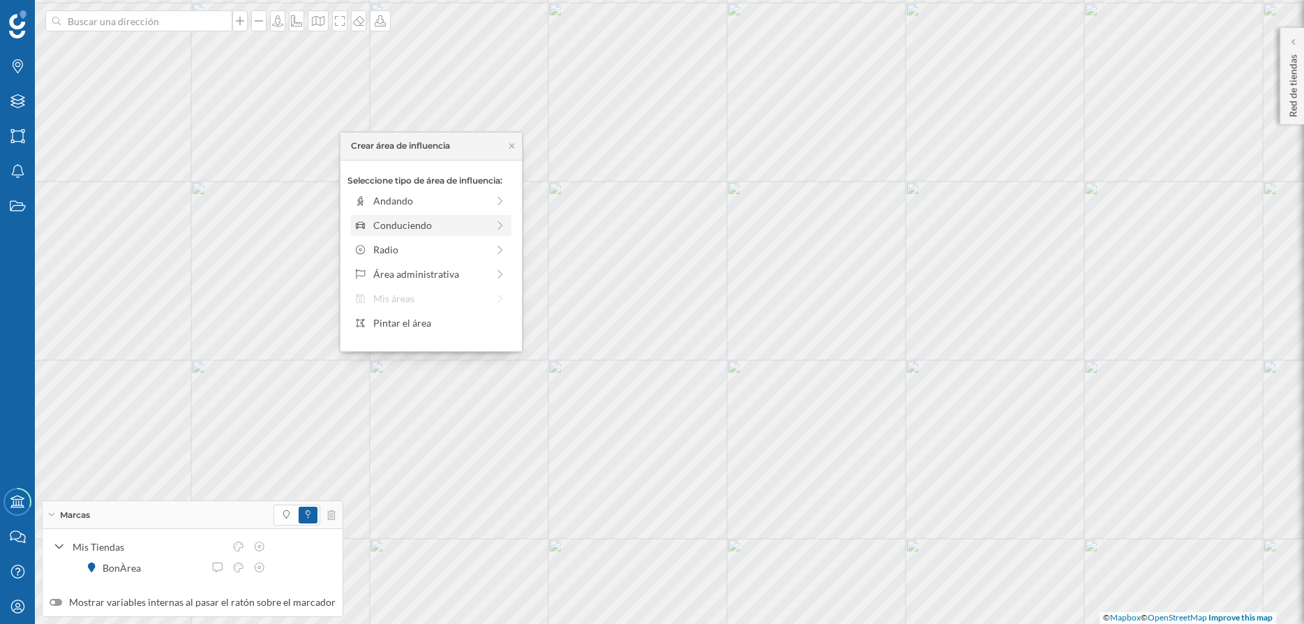
click at [429, 224] on div "Conduciendo" at bounding box center [430, 225] width 114 height 15
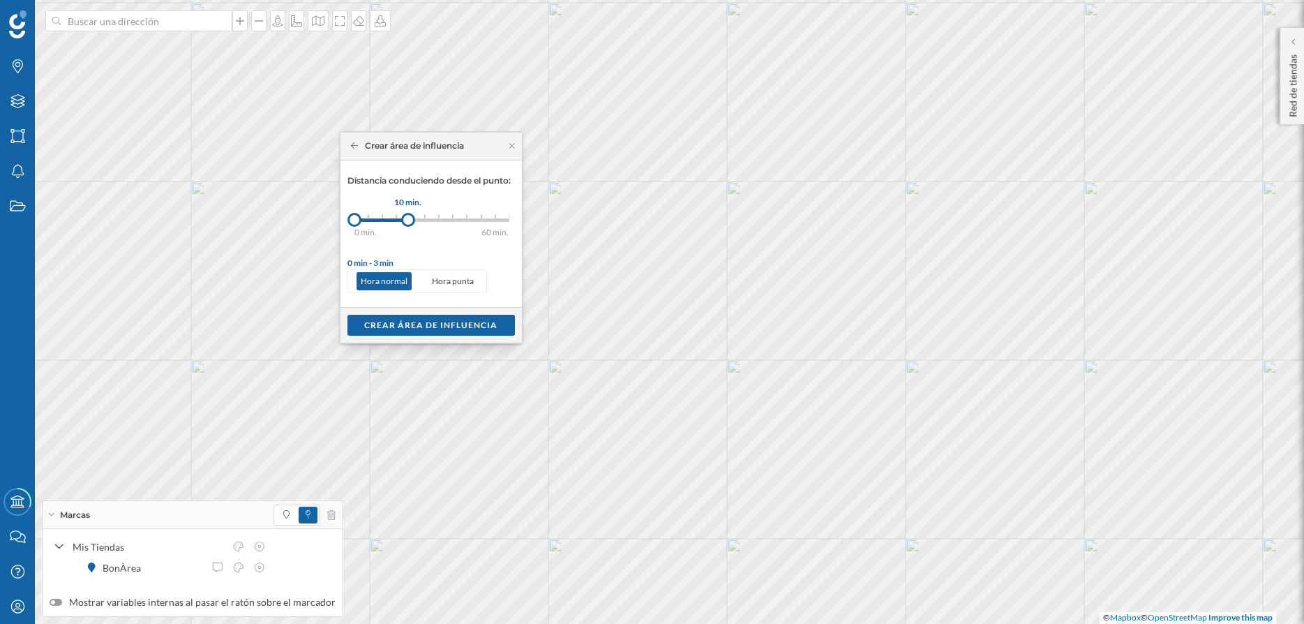
drag, startPoint x: 371, startPoint y: 219, endPoint x: 408, endPoint y: 222, distance: 37.1
click at [408, 222] on div at bounding box center [408, 220] width 14 height 14
click at [422, 321] on div "Crear área de influencia" at bounding box center [430, 324] width 167 height 21
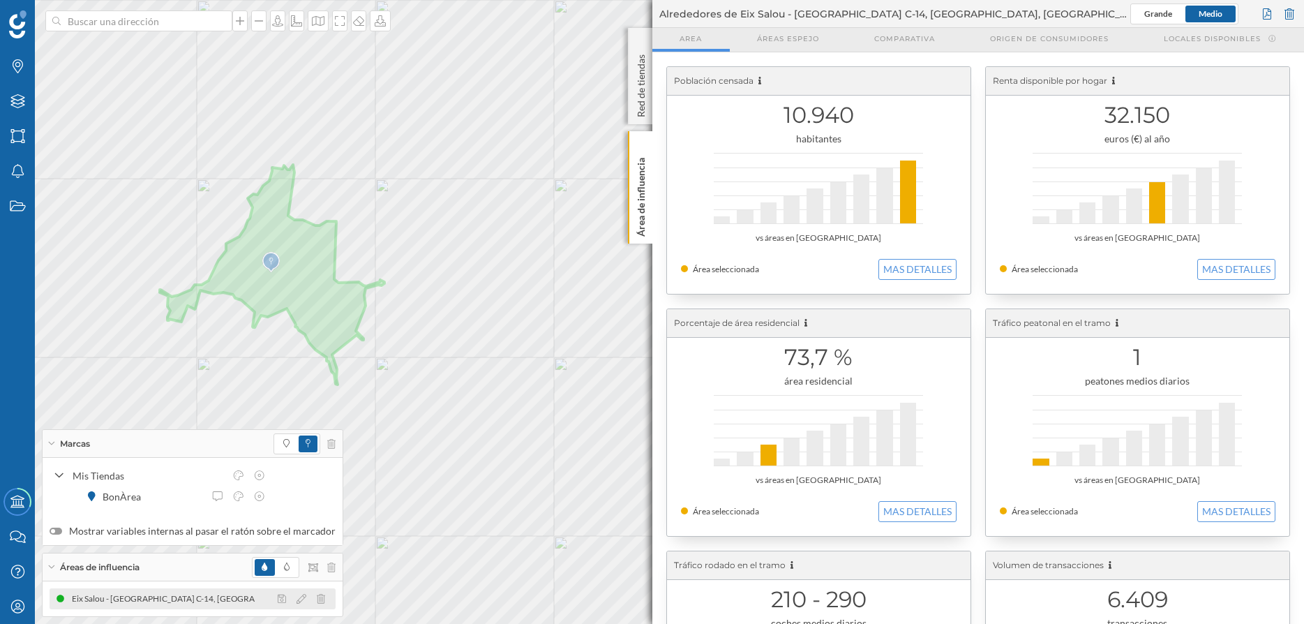
click at [211, 599] on div "Eix Salou - [GEOGRAPHIC_DATA] C-14, [GEOGRAPHIC_DATA], [GEOGRAPHIC_DATA], [GEOG…" at bounding box center [318, 599] width 496 height 14
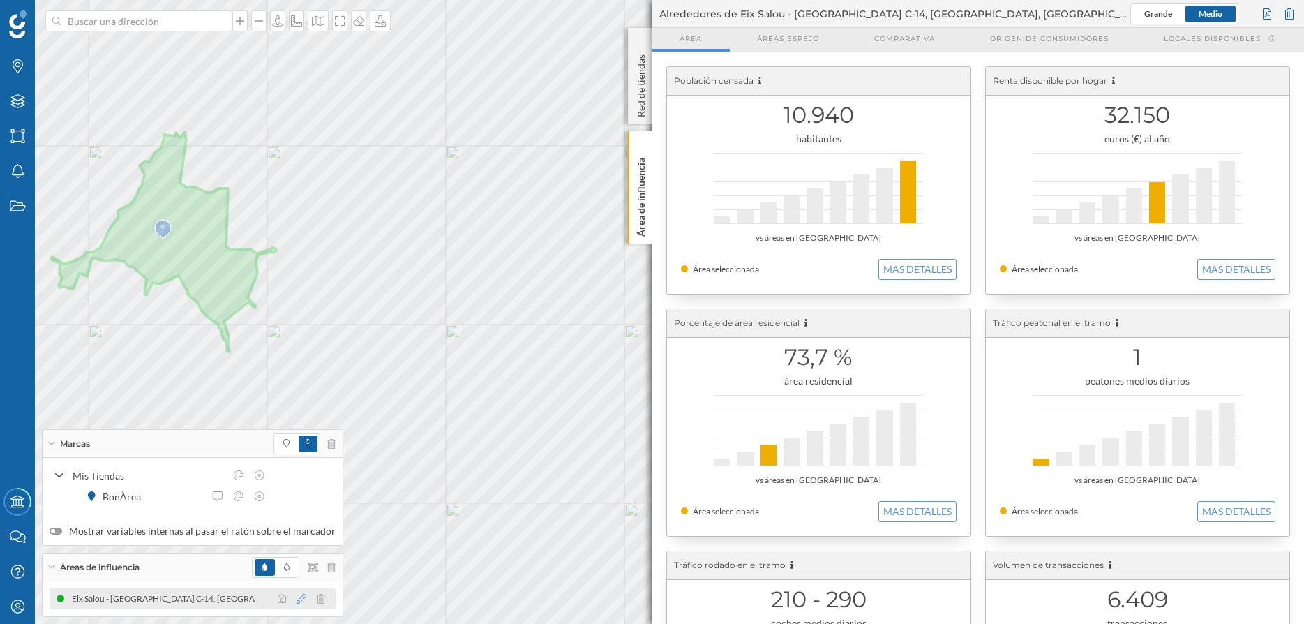
click at [297, 597] on icon at bounding box center [302, 599] width 10 height 10
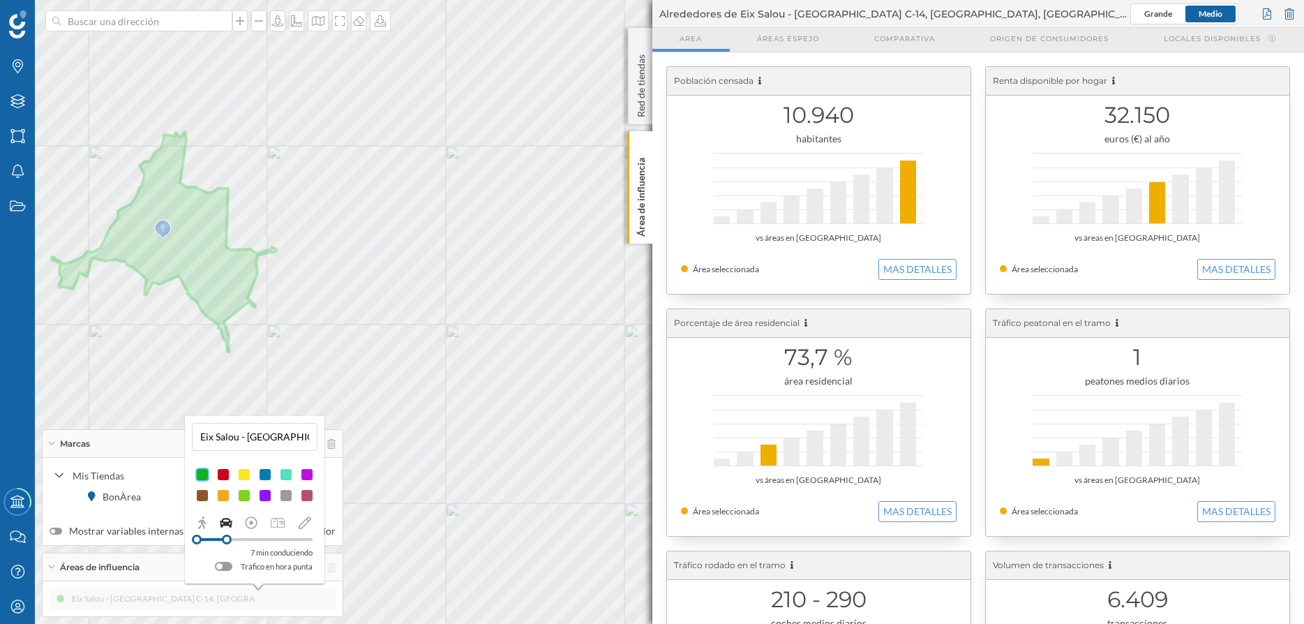
drag, startPoint x: 239, startPoint y: 536, endPoint x: 227, endPoint y: 539, distance: 13.0
click at [227, 539] on div at bounding box center [227, 539] width 10 height 10
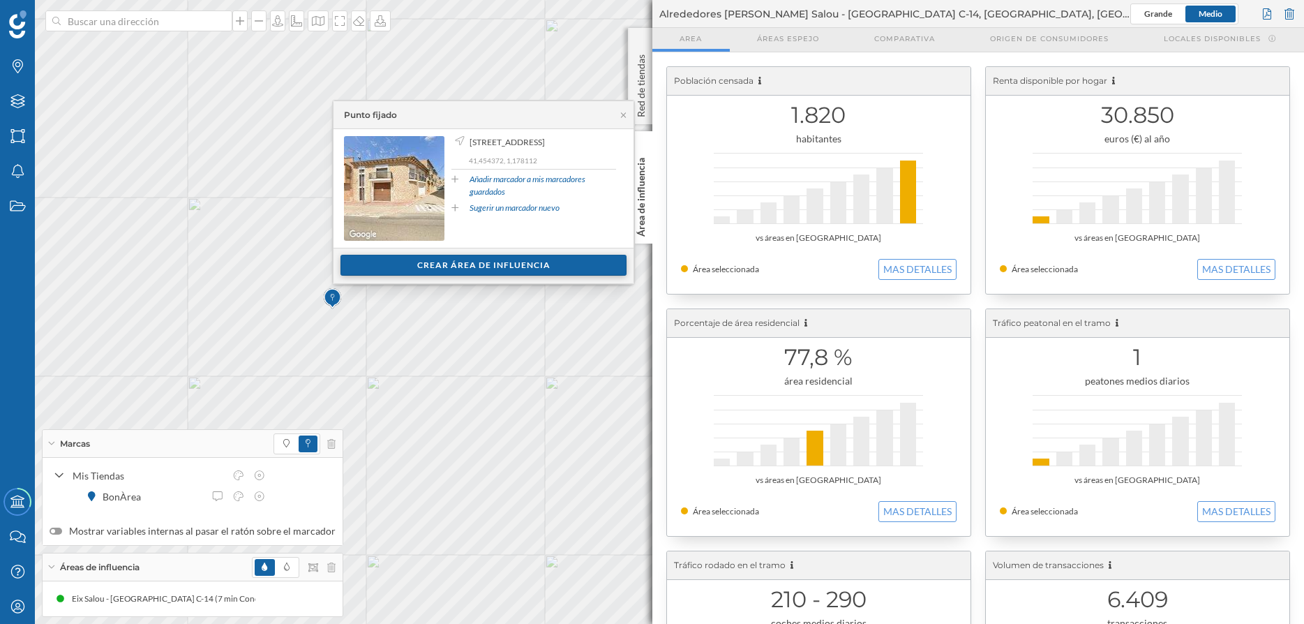
click at [481, 263] on div "Crear área de influencia" at bounding box center [483, 265] width 286 height 21
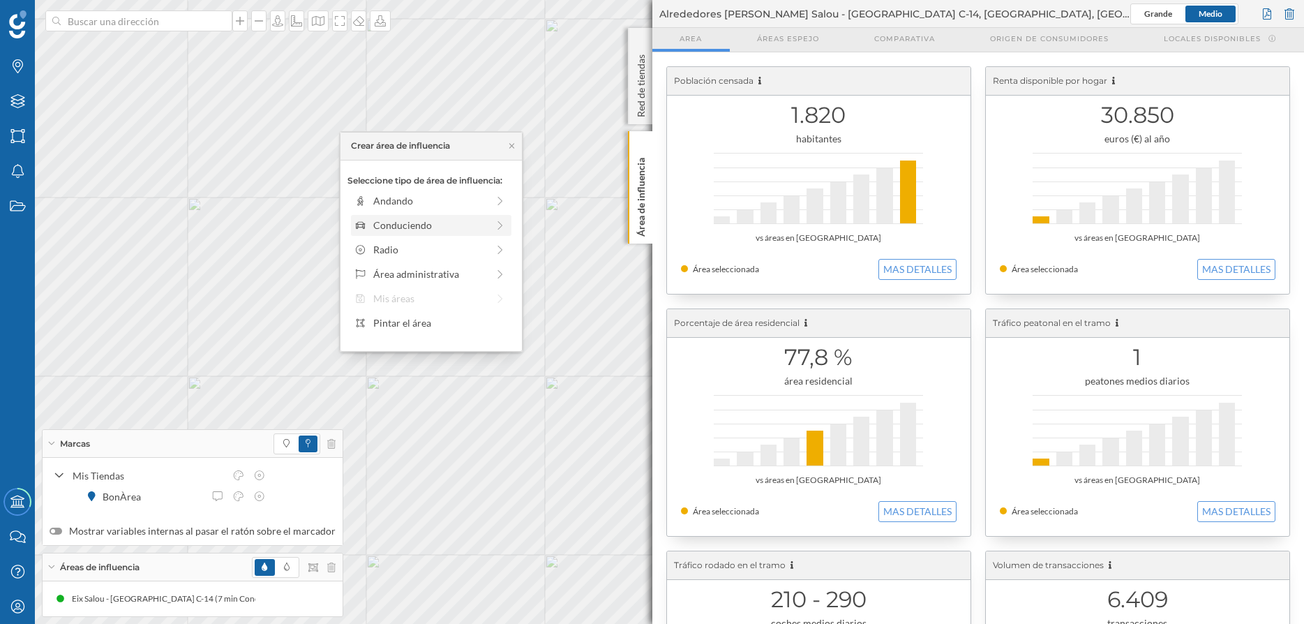
click at [414, 216] on div "Conduciendo" at bounding box center [431, 225] width 160 height 21
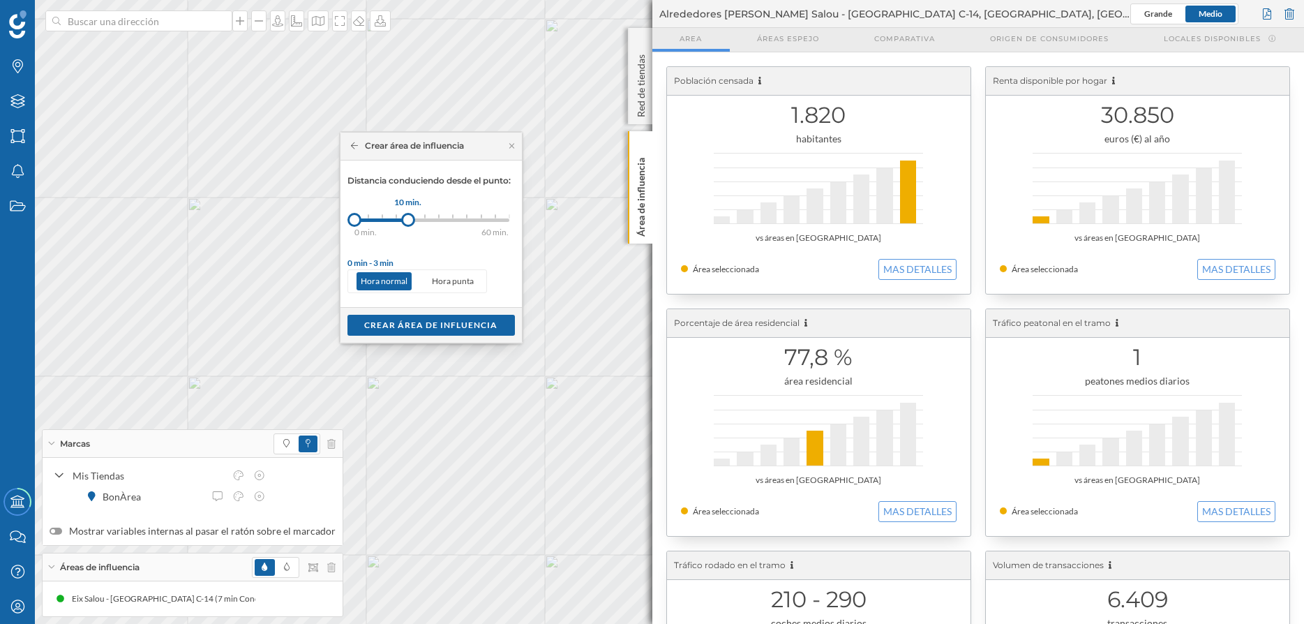
drag, startPoint x: 373, startPoint y: 220, endPoint x: 408, endPoint y: 218, distance: 35.6
click at [408, 218] on div at bounding box center [408, 220] width 14 height 14
click at [407, 324] on div "Crear área de influencia" at bounding box center [430, 324] width 167 height 21
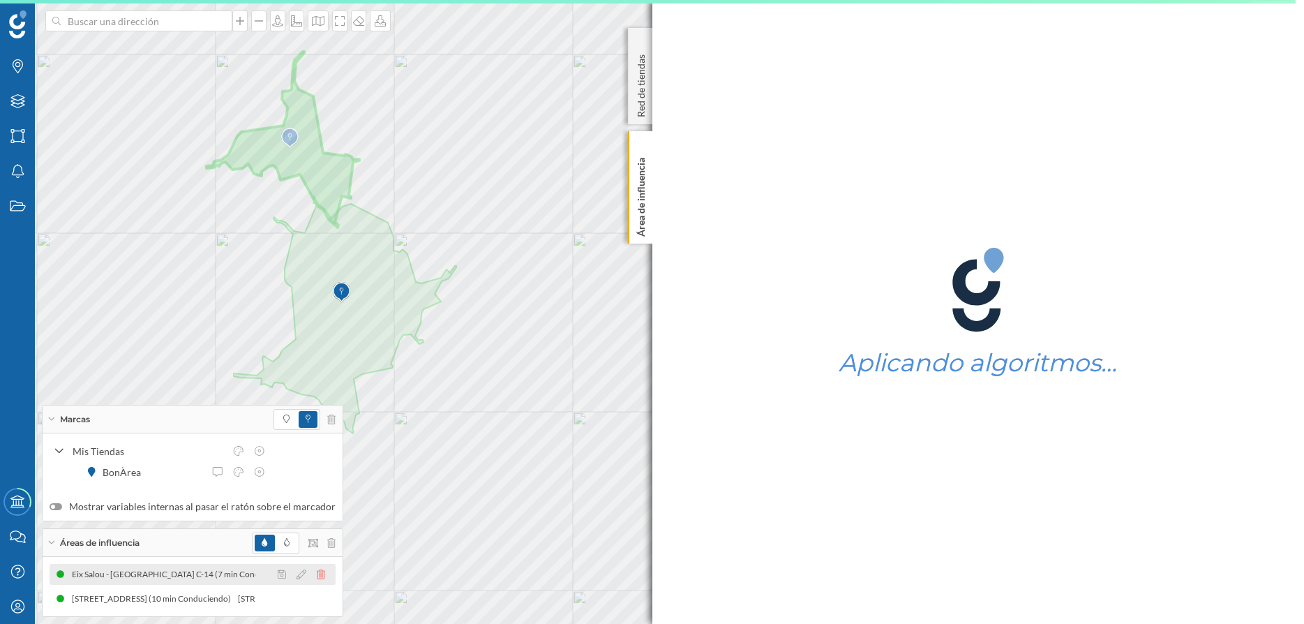
click at [317, 573] on icon at bounding box center [321, 574] width 8 height 10
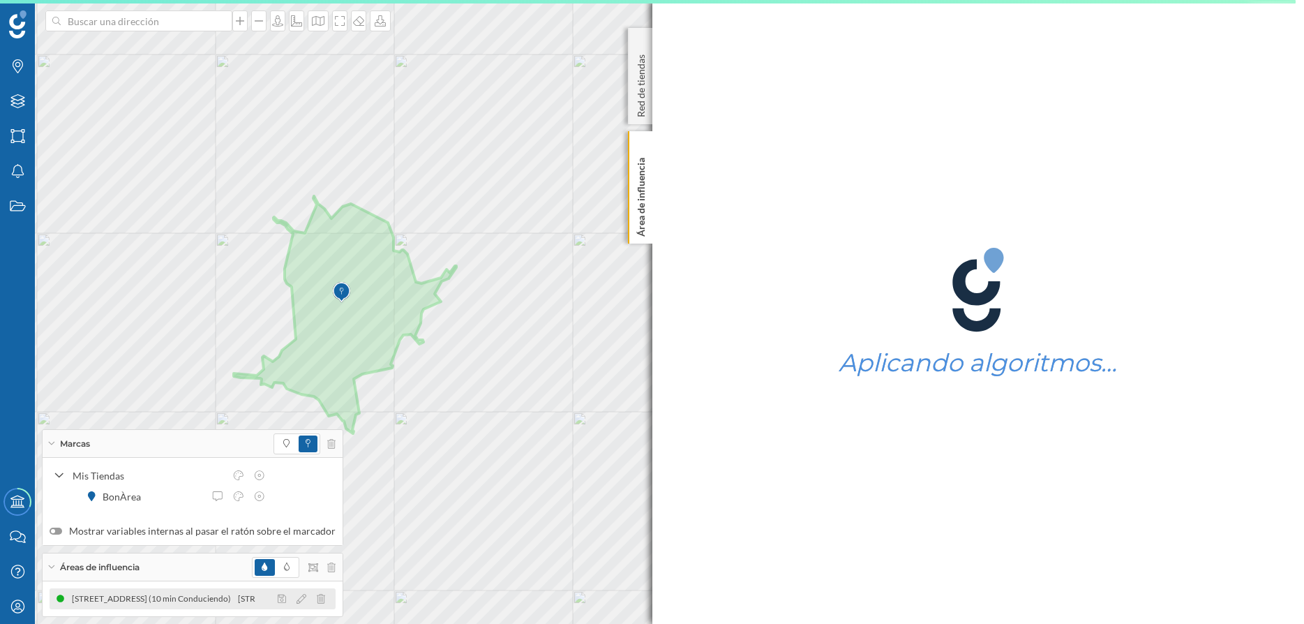
click at [290, 599] on div at bounding box center [305, 598] width 62 height 17
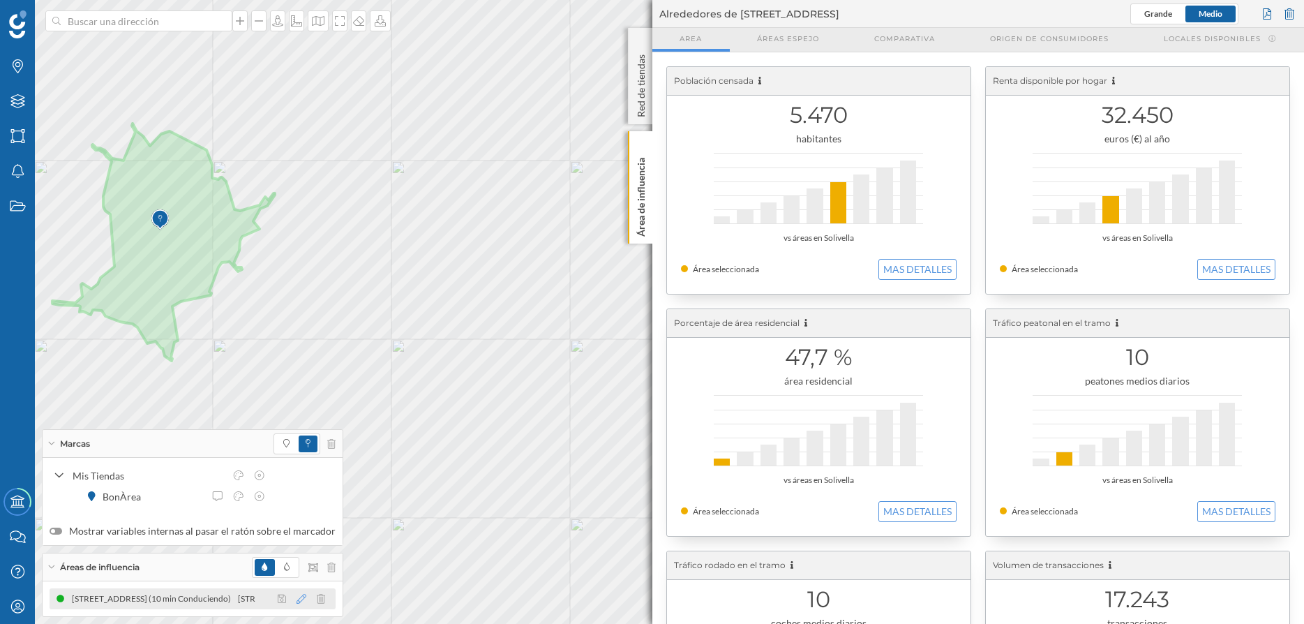
click at [297, 599] on icon at bounding box center [302, 599] width 10 height 10
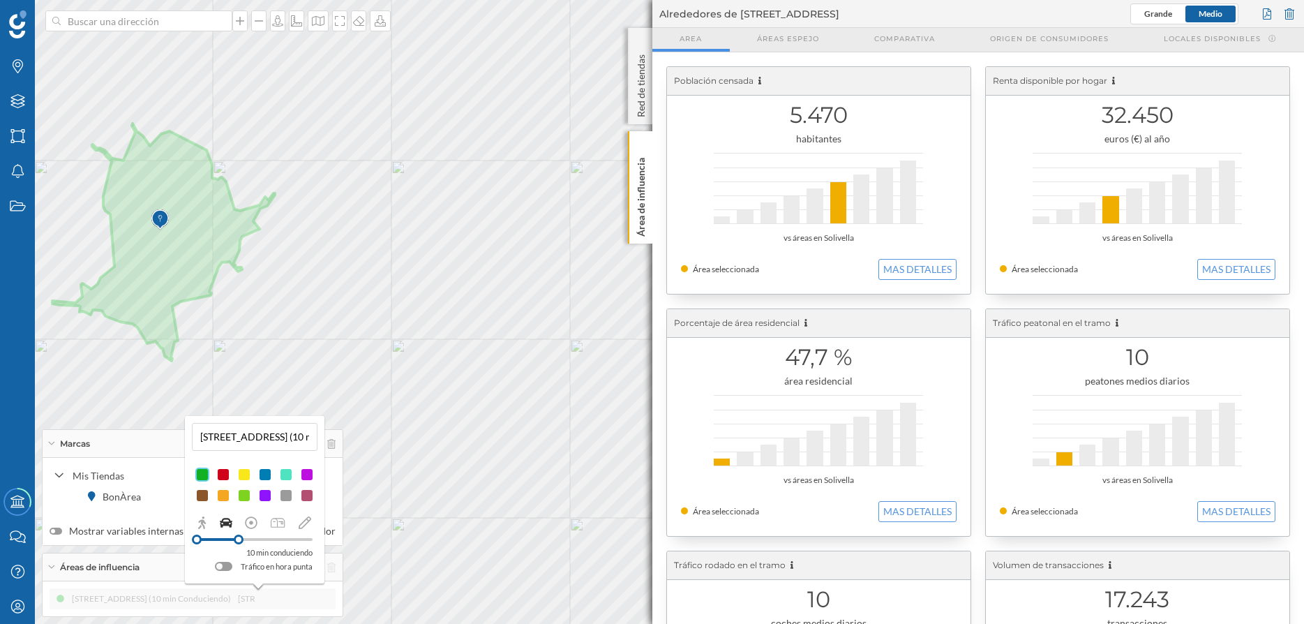
drag, startPoint x: 239, startPoint y: 534, endPoint x: 220, endPoint y: 539, distance: 20.1
click at [220, 539] on div at bounding box center [255, 539] width 116 height 13
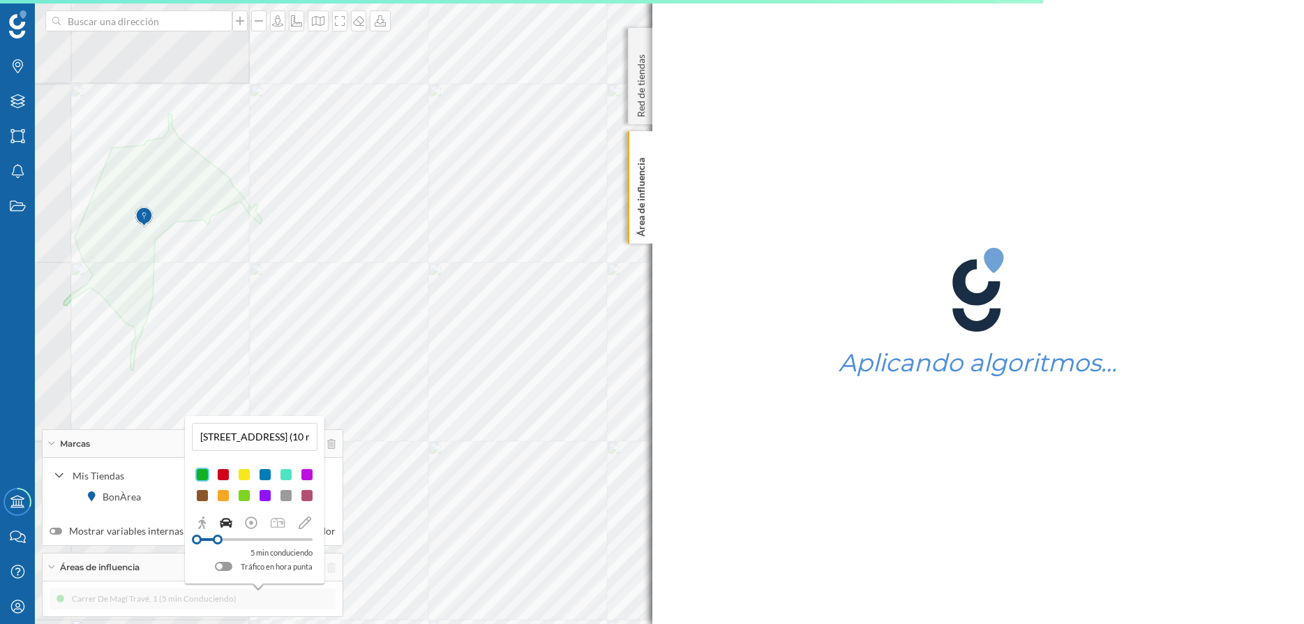
click at [226, 539] on div "5 min conduciendo Tráfico en hora punta" at bounding box center [255, 545] width 126 height 58
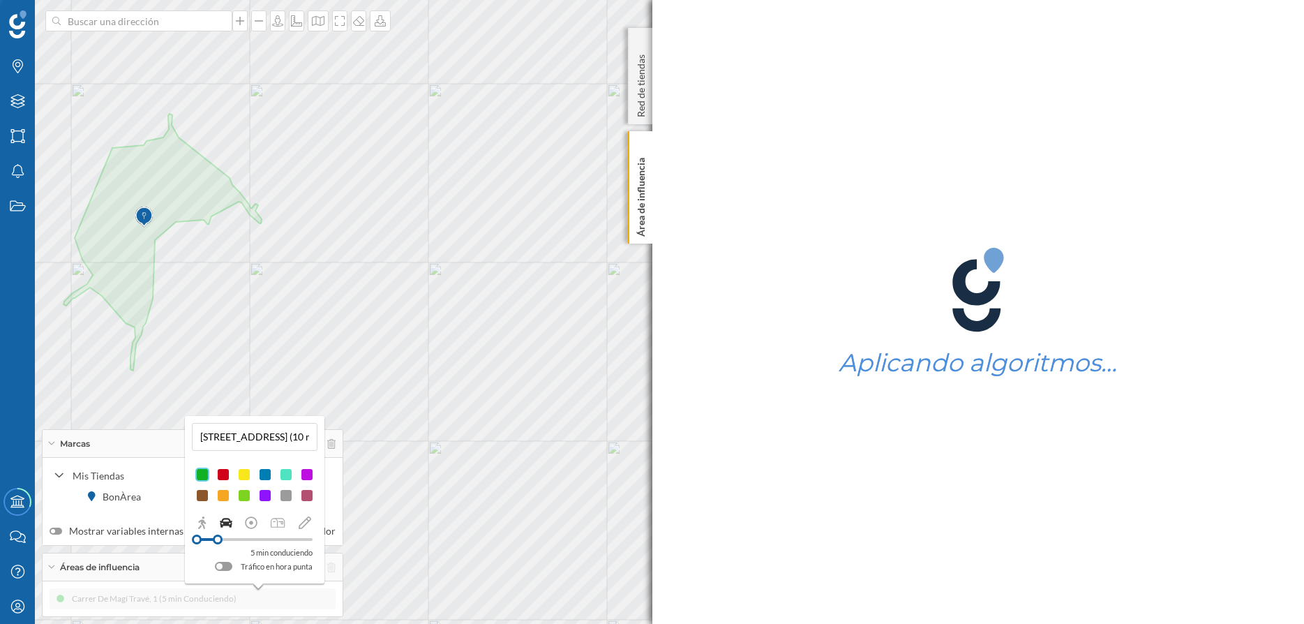
click at [226, 539] on div at bounding box center [255, 539] width 116 height 3
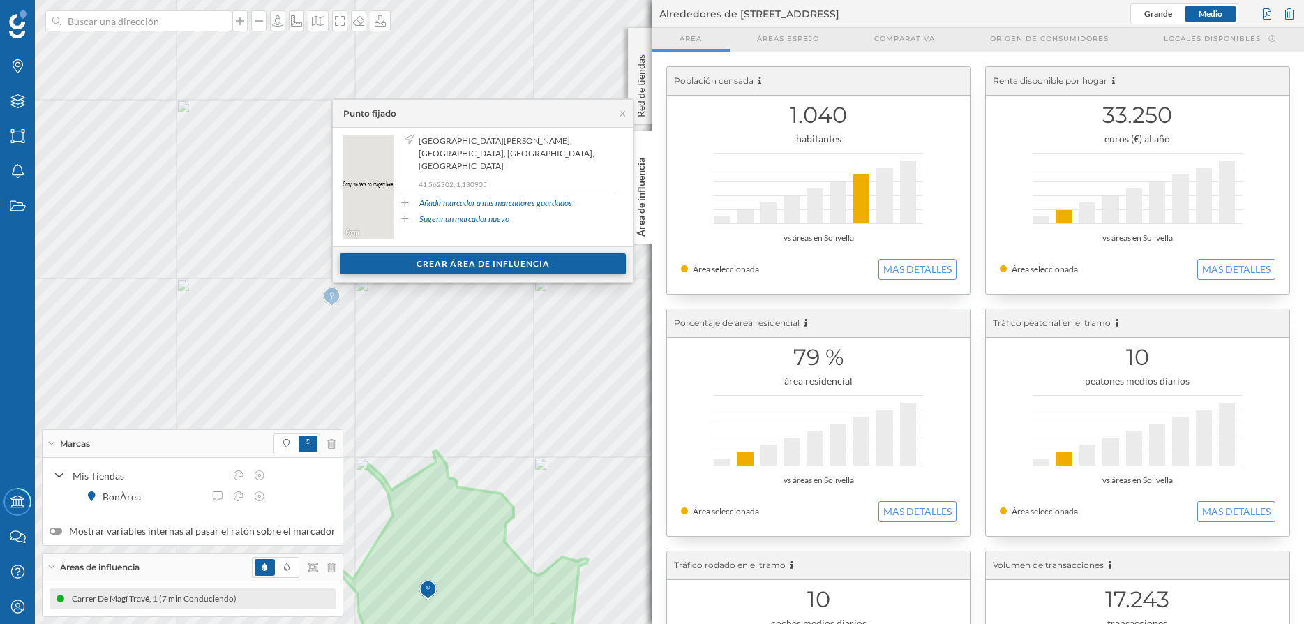
click at [503, 264] on div "Crear área de influencia" at bounding box center [483, 263] width 286 height 21
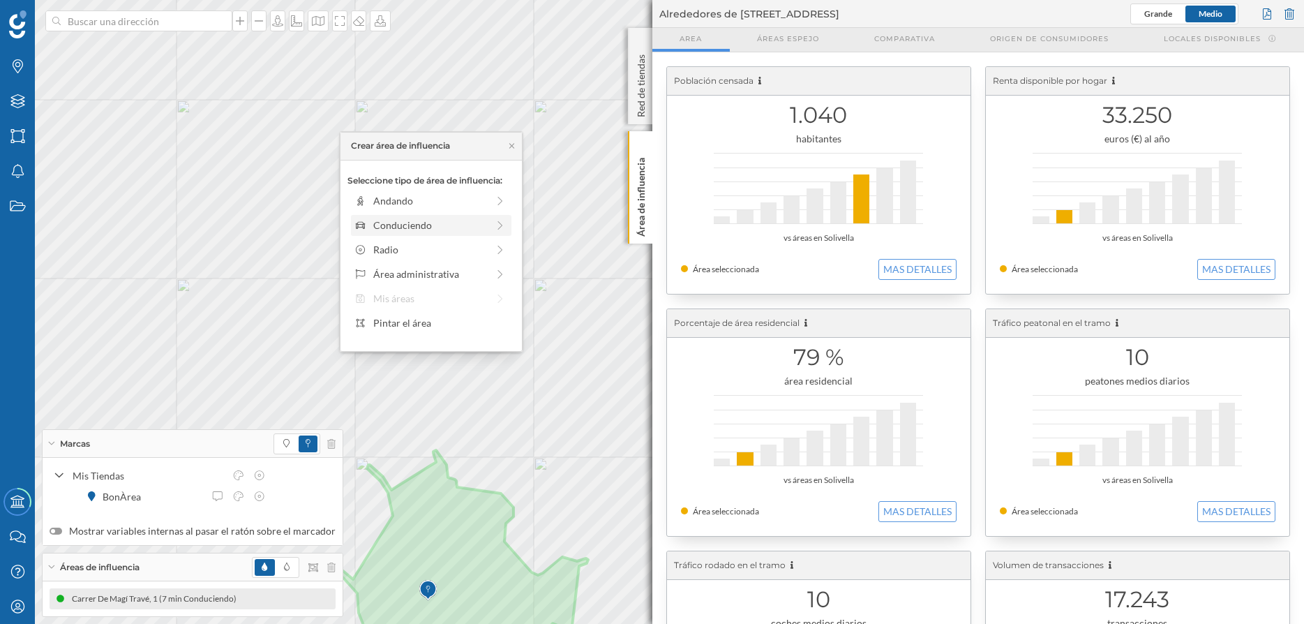
click at [426, 231] on div "Conduciendo" at bounding box center [430, 225] width 114 height 15
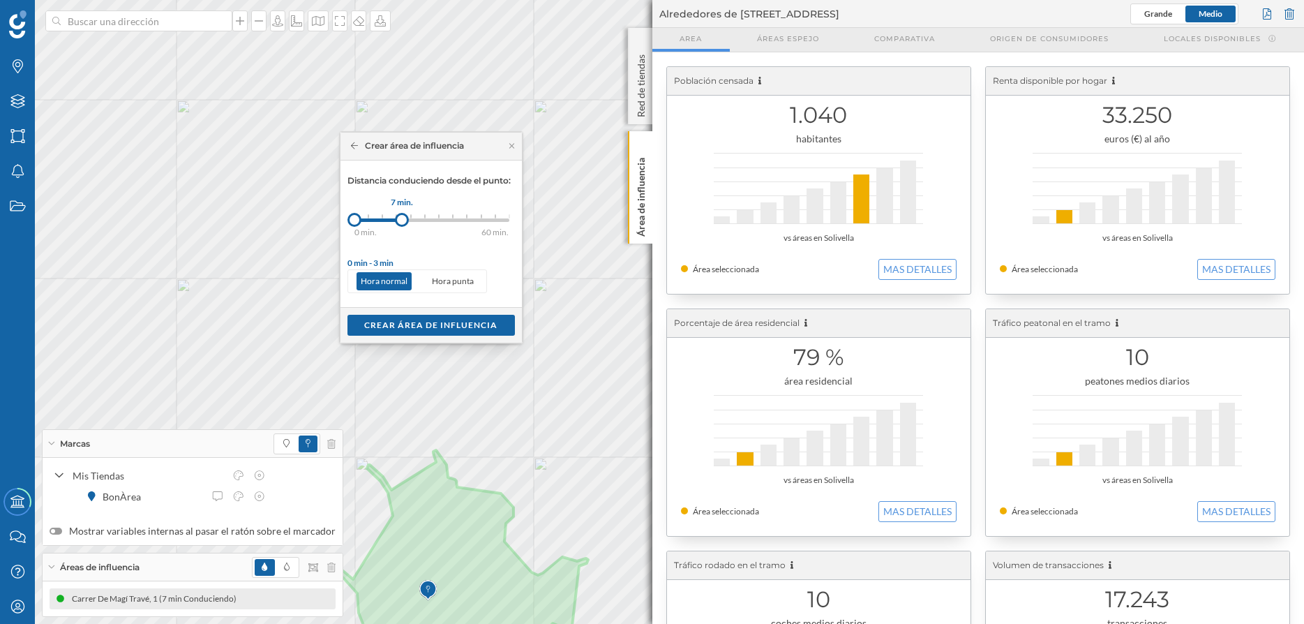
drag, startPoint x: 370, startPoint y: 221, endPoint x: 402, endPoint y: 219, distance: 32.2
click at [402, 219] on div at bounding box center [402, 220] width 14 height 14
click at [400, 329] on div "Crear área de influencia" at bounding box center [430, 324] width 167 height 21
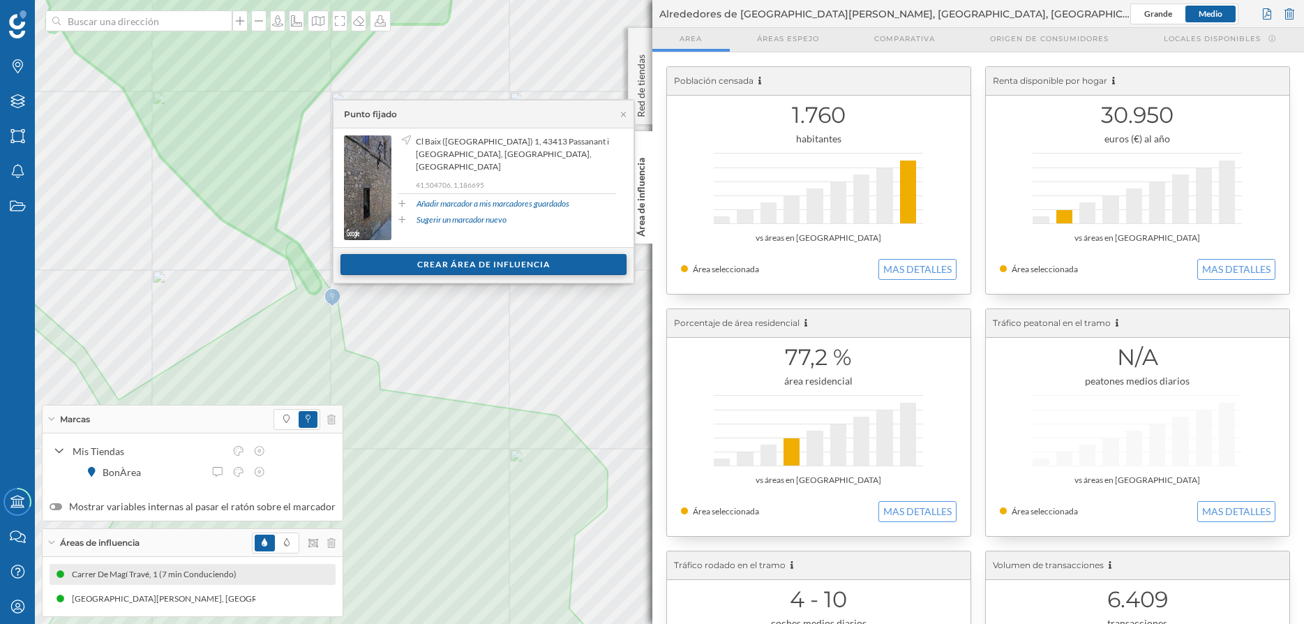
click at [465, 271] on div "Crear área de influencia" at bounding box center [483, 264] width 286 height 21
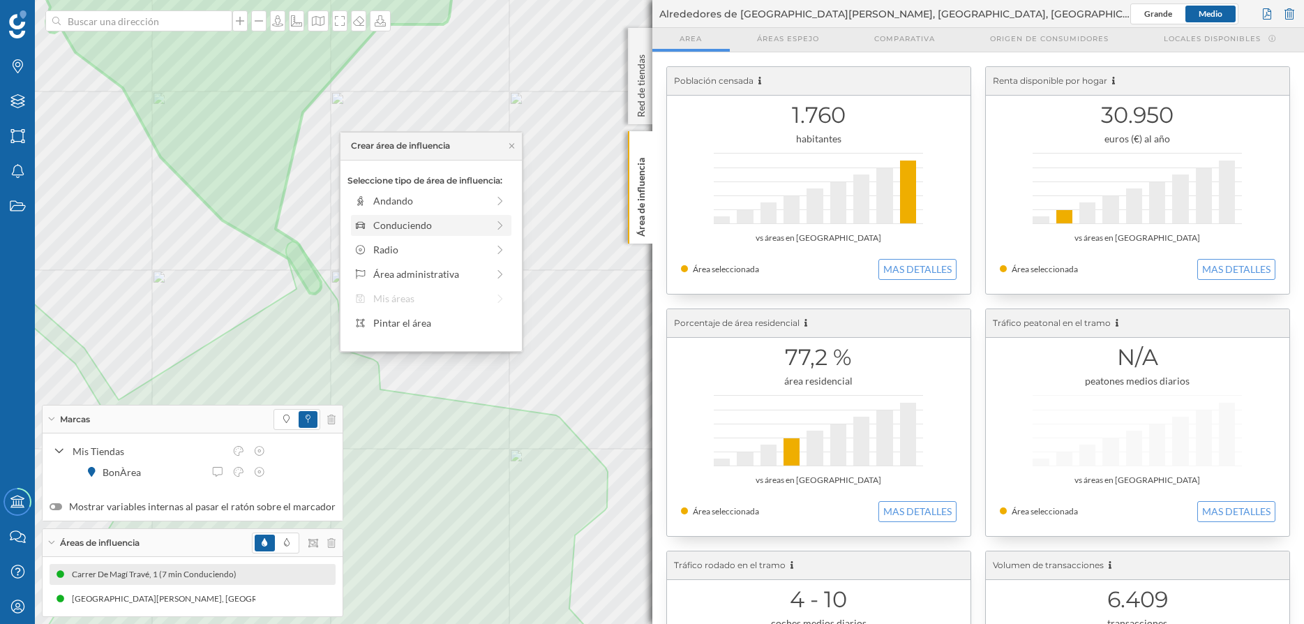
click at [465, 226] on div "Conduciendo" at bounding box center [430, 225] width 114 height 15
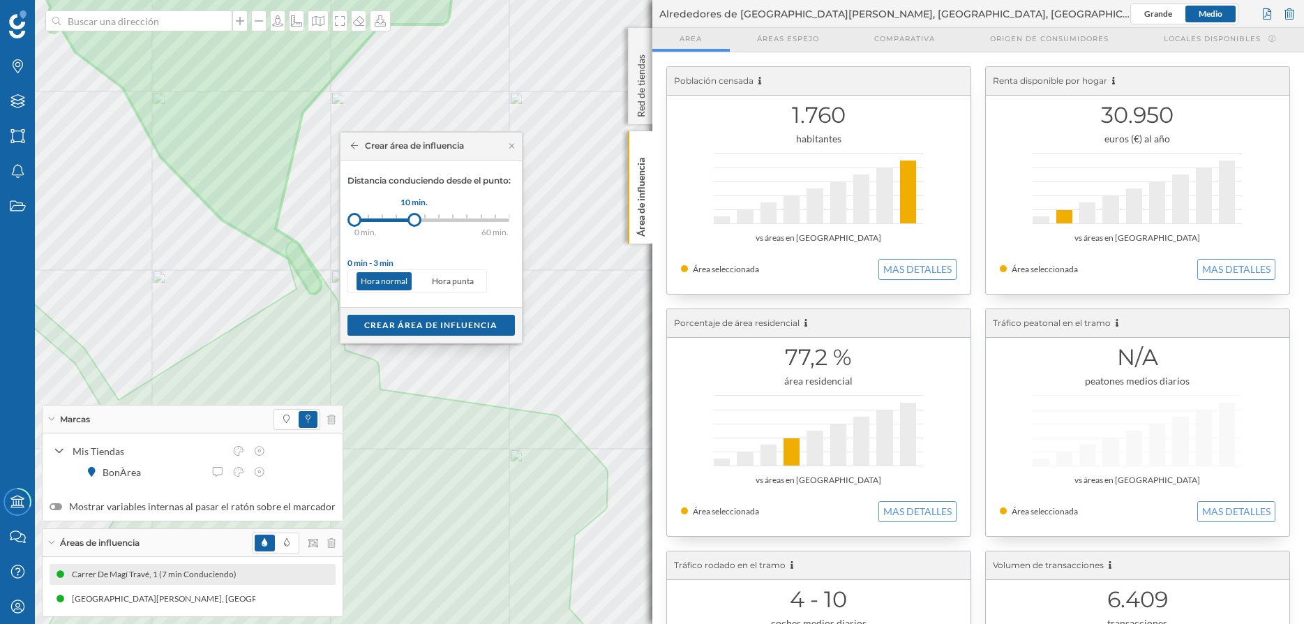
drag, startPoint x: 369, startPoint y: 218, endPoint x: 414, endPoint y: 219, distance: 45.4
click at [414, 219] on div at bounding box center [414, 220] width 14 height 14
click at [416, 324] on div "Crear área de influencia" at bounding box center [430, 324] width 167 height 21
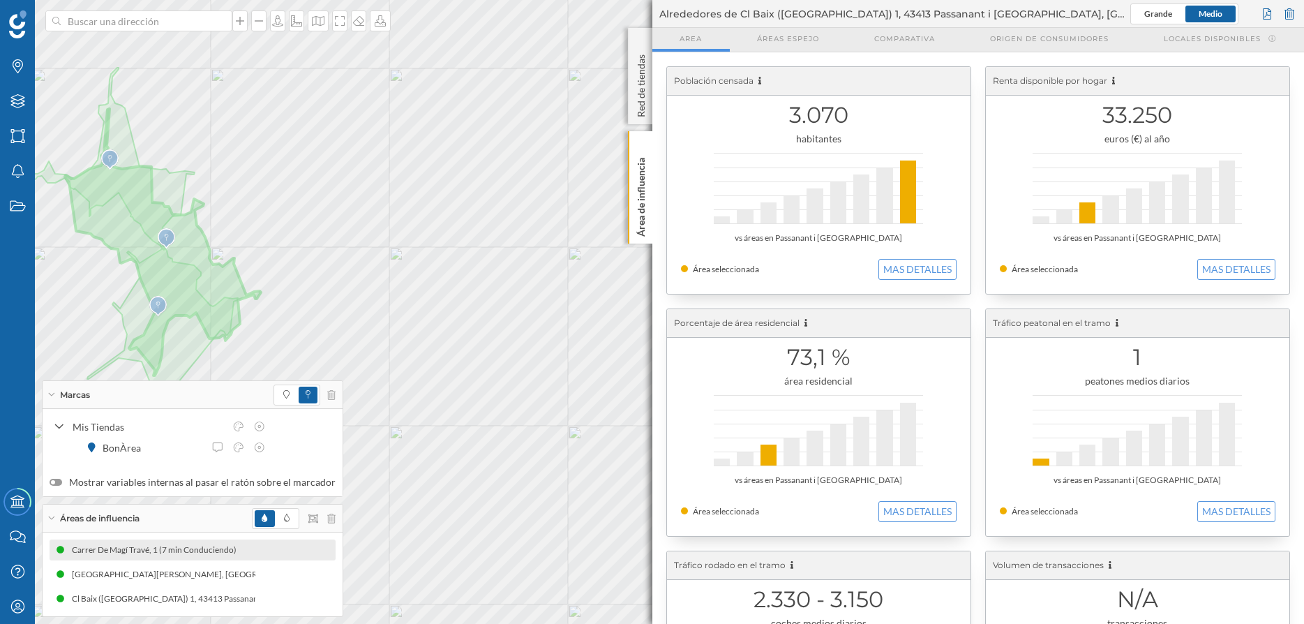
click at [331, 520] on div "Áreas de influencia" at bounding box center [193, 518] width 300 height 28
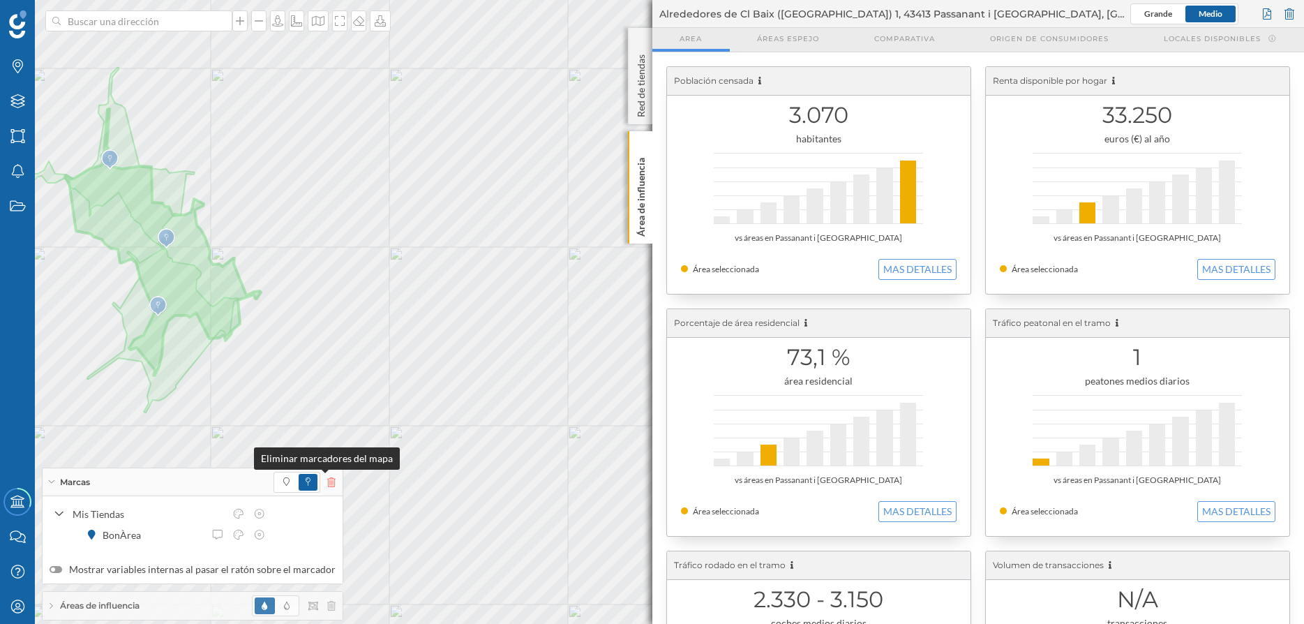
click at [327, 481] on icon at bounding box center [331, 482] width 8 height 10
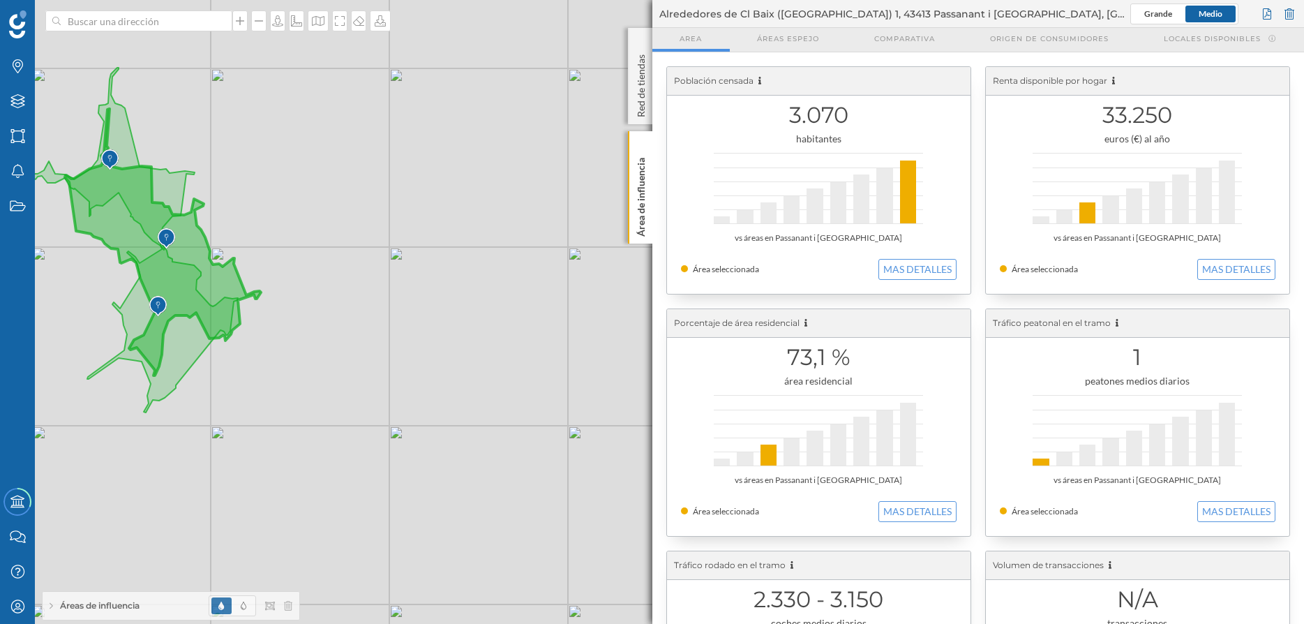
click at [49, 603] on div "Áreas de influencia" at bounding box center [171, 606] width 257 height 28
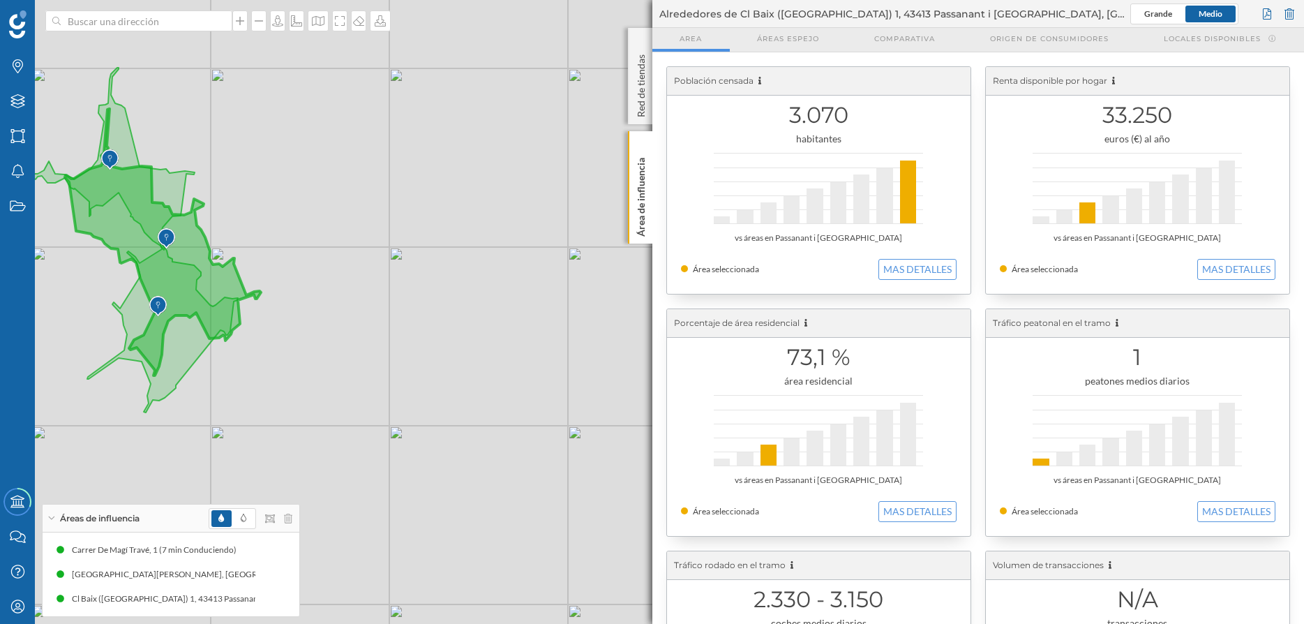
click at [287, 513] on div at bounding box center [251, 518] width 84 height 21
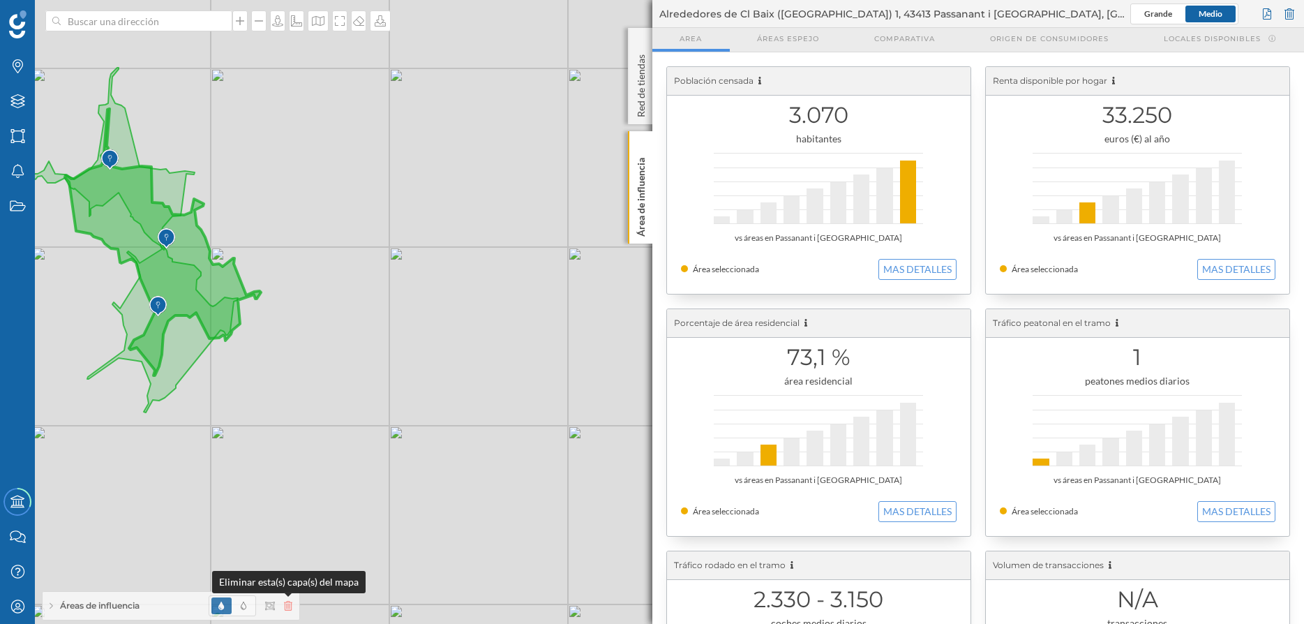
click at [290, 601] on icon at bounding box center [288, 606] width 8 height 10
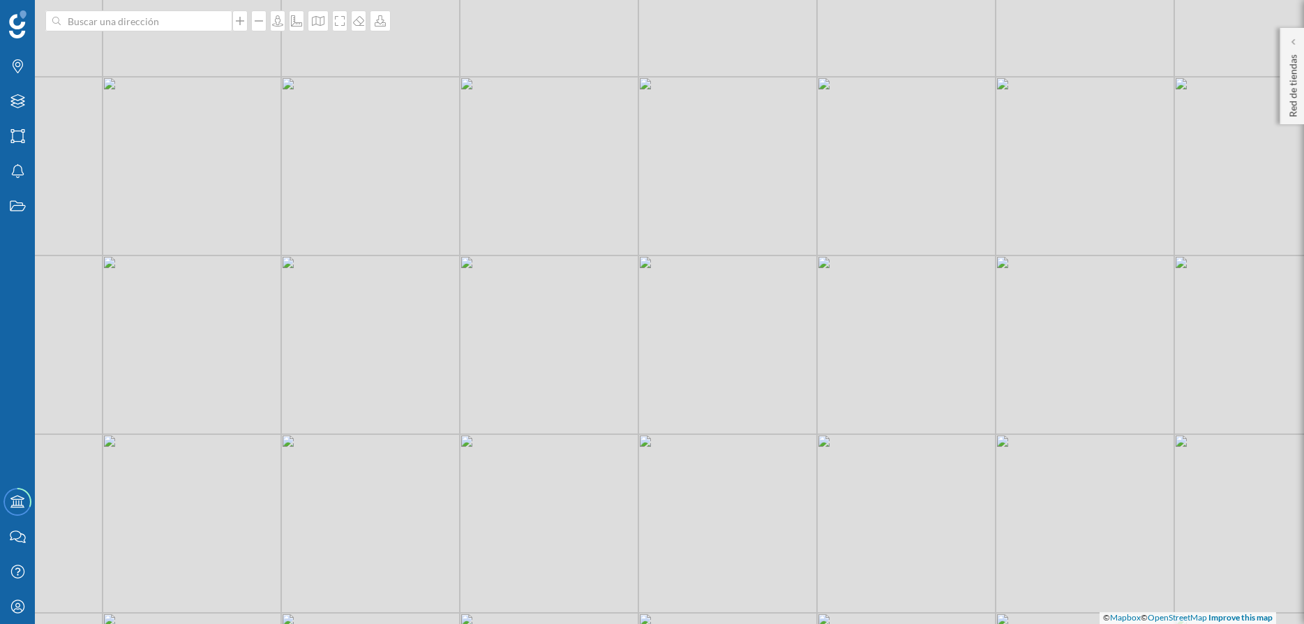
drag, startPoint x: 266, startPoint y: 346, endPoint x: 336, endPoint y: 354, distance: 71.0
click at [336, 354] on div "© Mapbox © OpenStreetMap Improve this map" at bounding box center [652, 312] width 1304 height 624
click at [22, 101] on icon "Capas" at bounding box center [17, 101] width 17 height 14
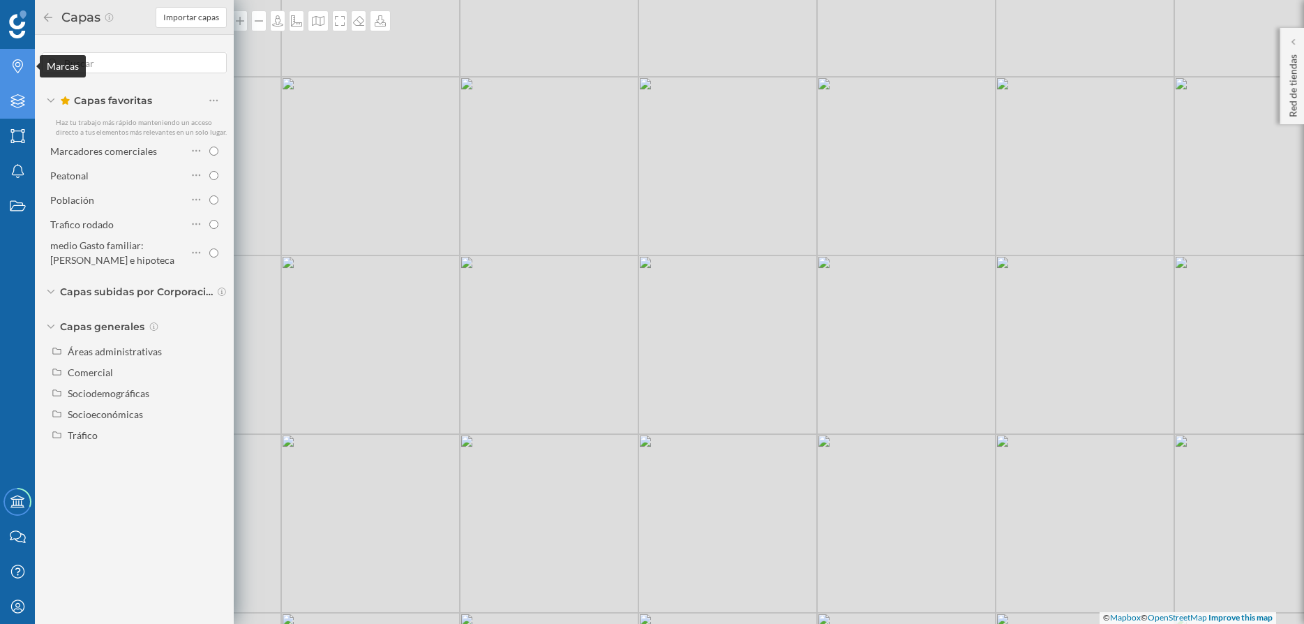
click at [14, 66] on icon "Marcas" at bounding box center [17, 66] width 17 height 14
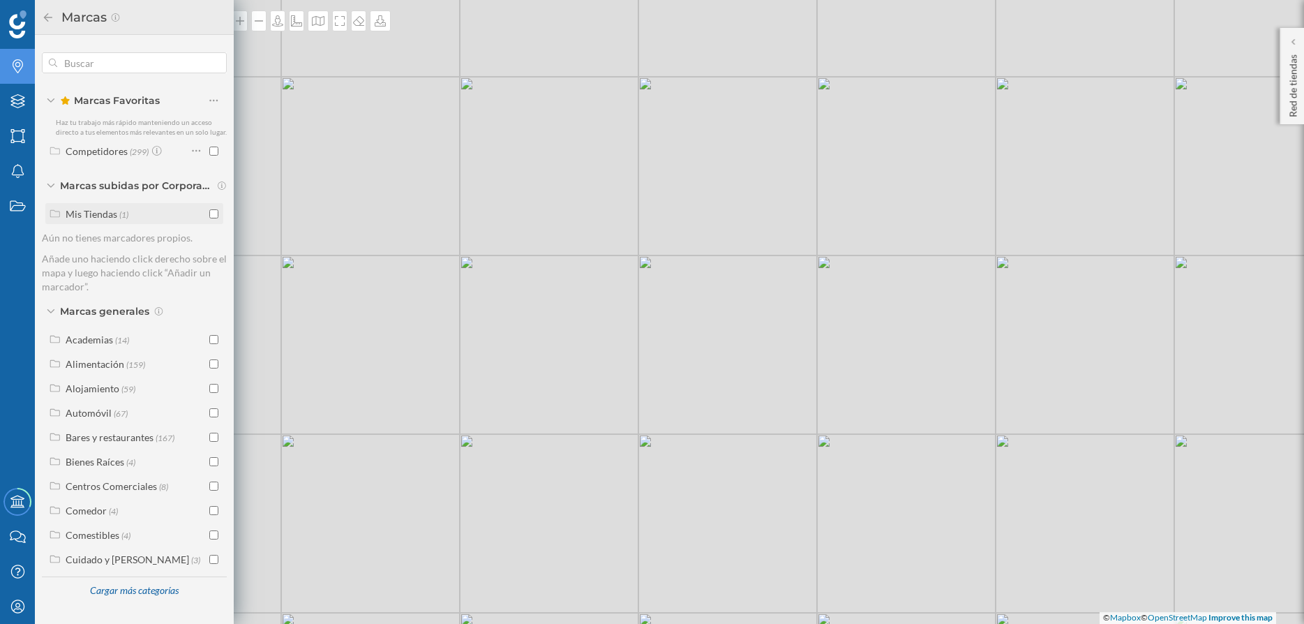
click at [214, 213] on input "checkbox" at bounding box center [213, 213] width 9 height 9
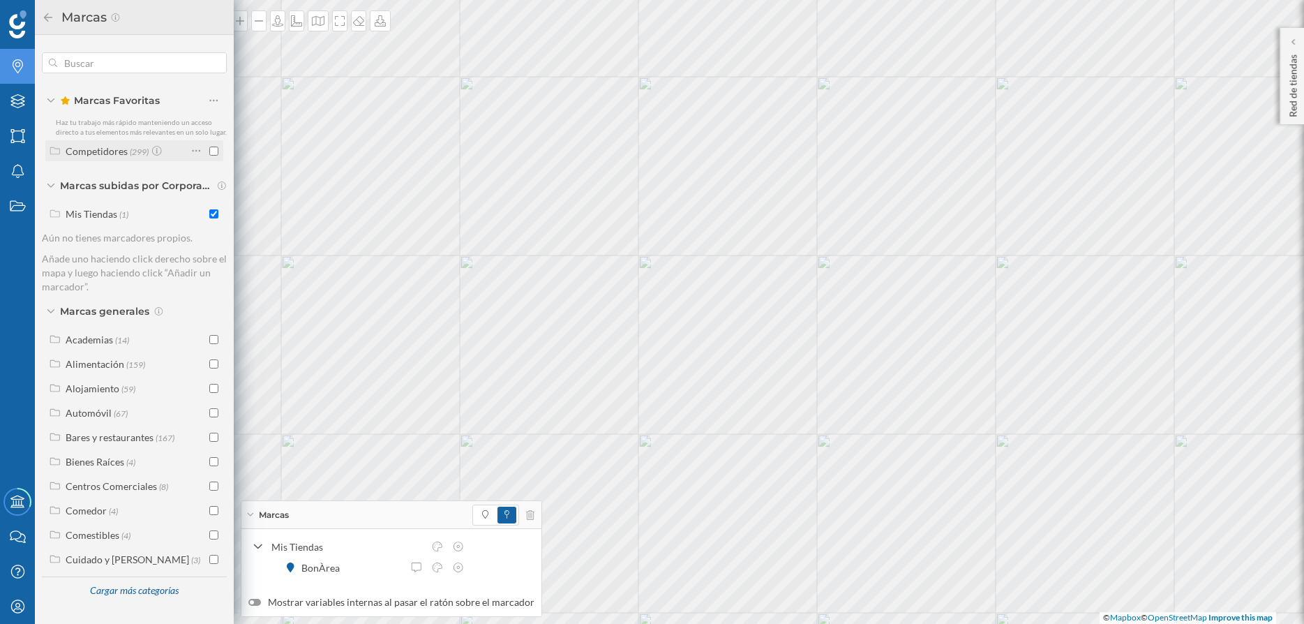
click at [215, 150] on input "checkbox" at bounding box center [213, 151] width 9 height 9
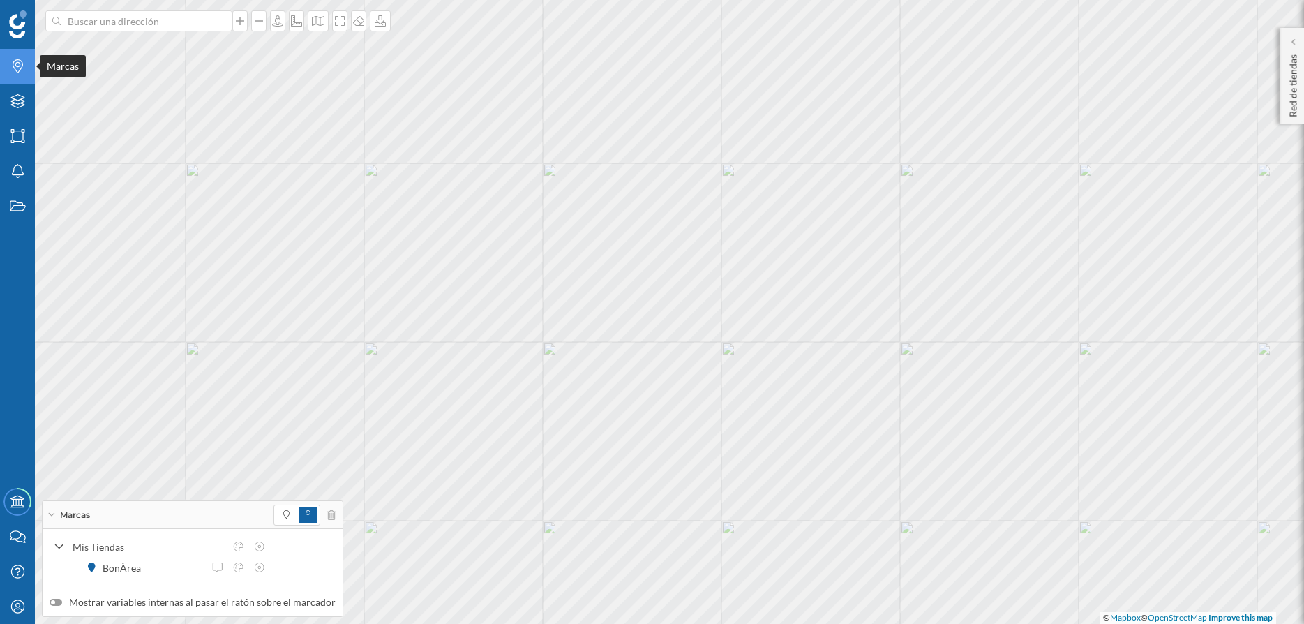
click at [24, 74] on div "Marcas" at bounding box center [17, 66] width 35 height 35
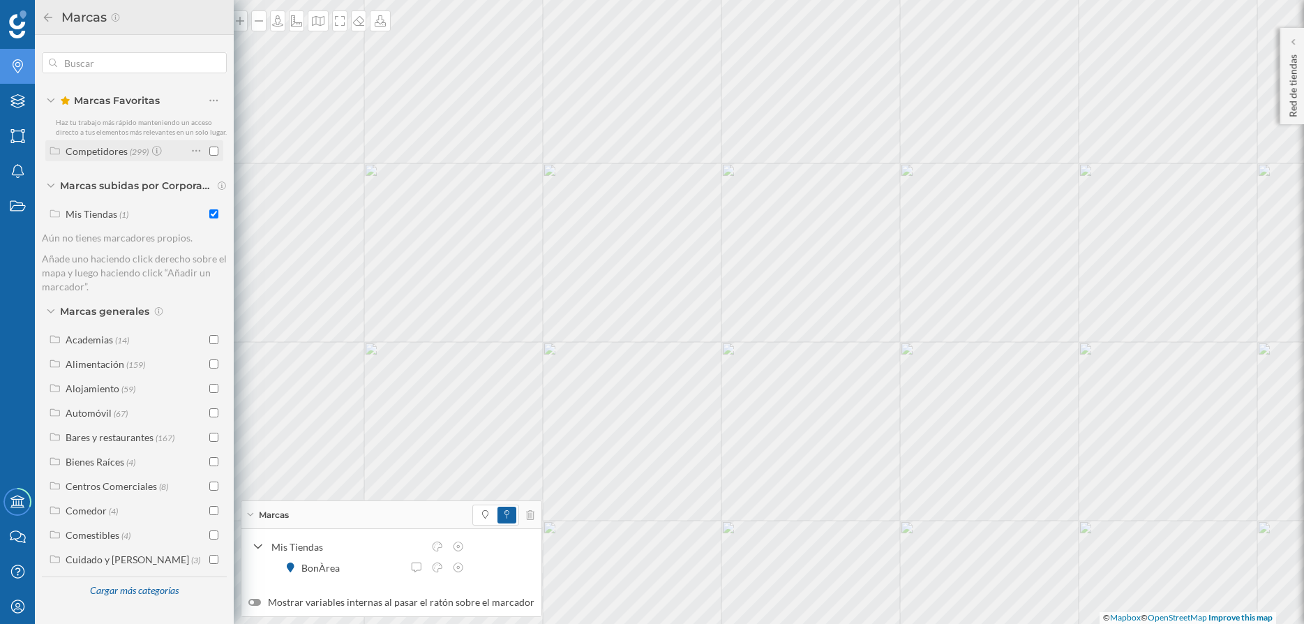
click at [214, 151] on input "checkbox" at bounding box center [213, 151] width 9 height 9
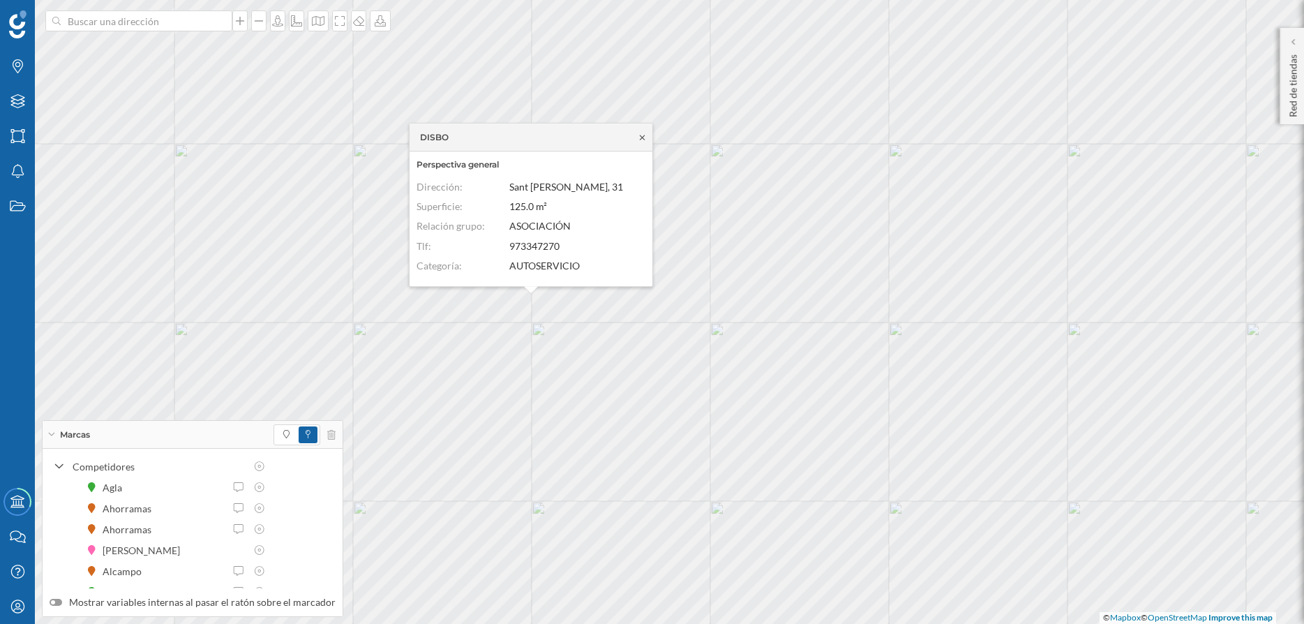
click at [640, 134] on icon at bounding box center [642, 137] width 10 height 8
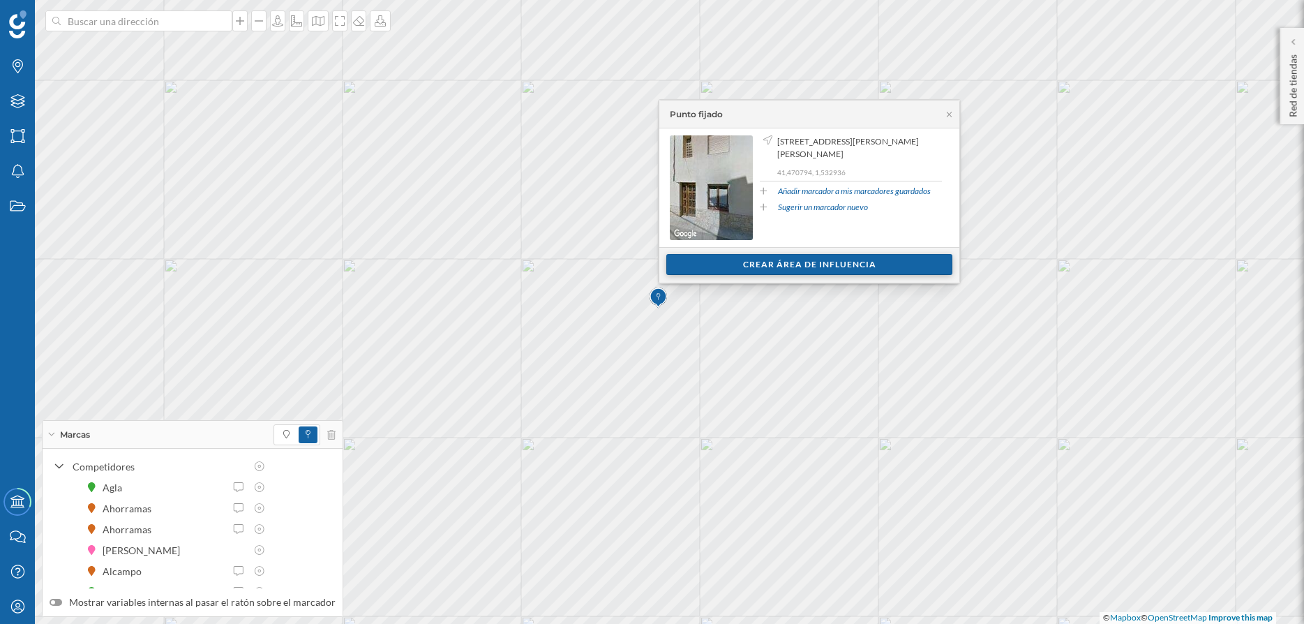
click at [789, 269] on div "Crear área de influencia" at bounding box center [809, 264] width 286 height 21
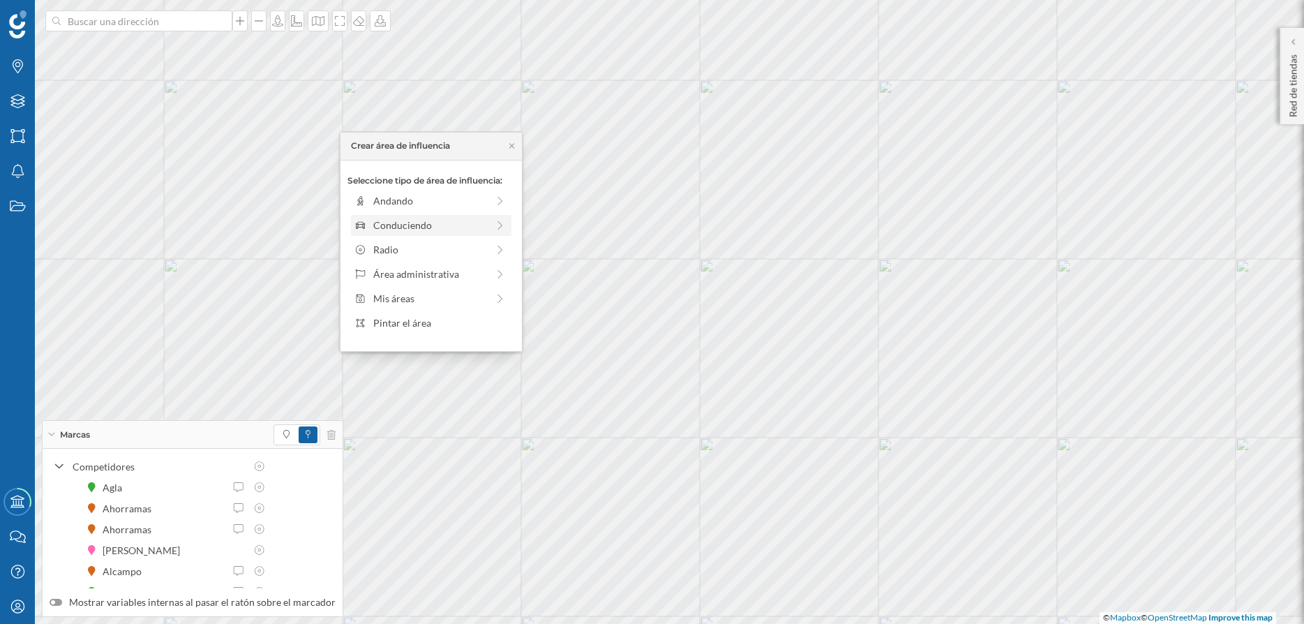
click at [428, 221] on div "Conduciendo" at bounding box center [430, 225] width 114 height 15
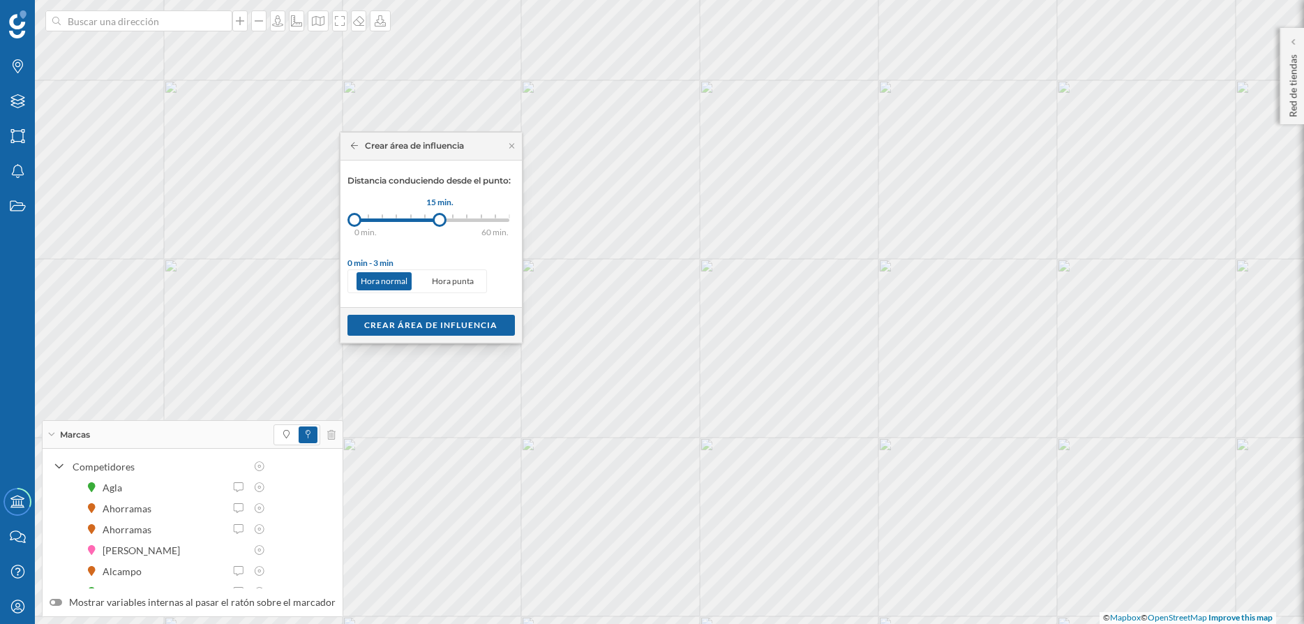
drag, startPoint x: 372, startPoint y: 218, endPoint x: 440, endPoint y: 220, distance: 68.4
click at [440, 220] on div at bounding box center [440, 220] width 14 height 14
click at [447, 324] on div "Crear área de influencia" at bounding box center [430, 324] width 167 height 21
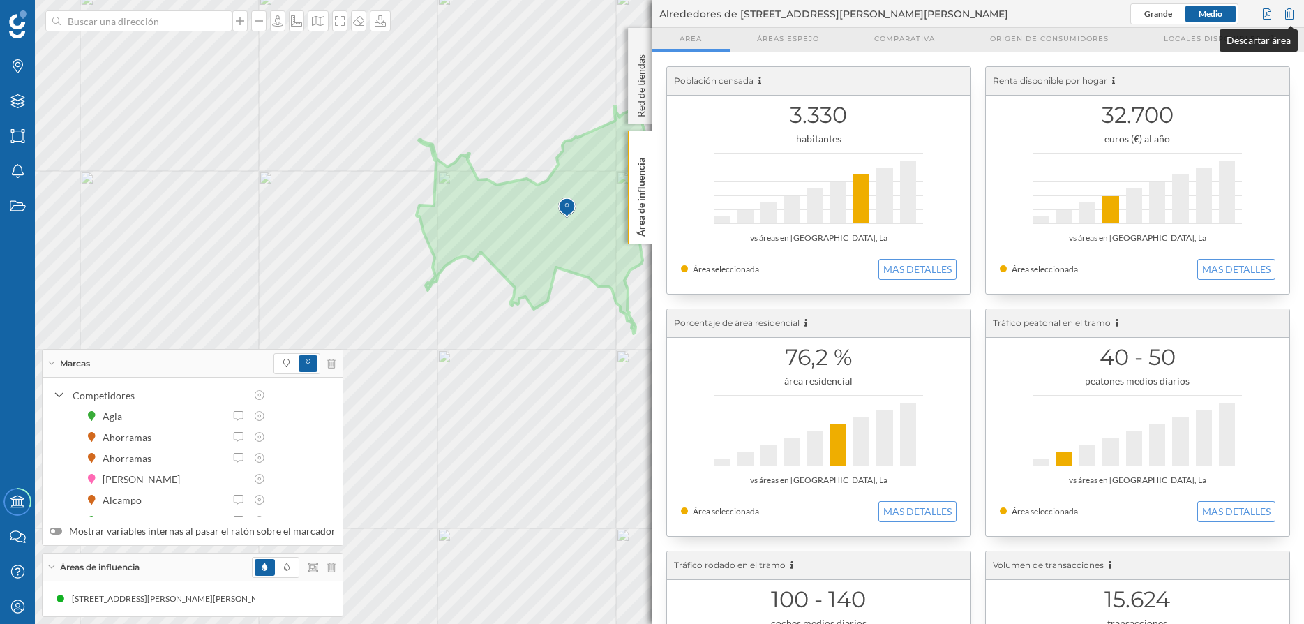
click at [1292, 13] on div at bounding box center [1289, 13] width 15 height 21
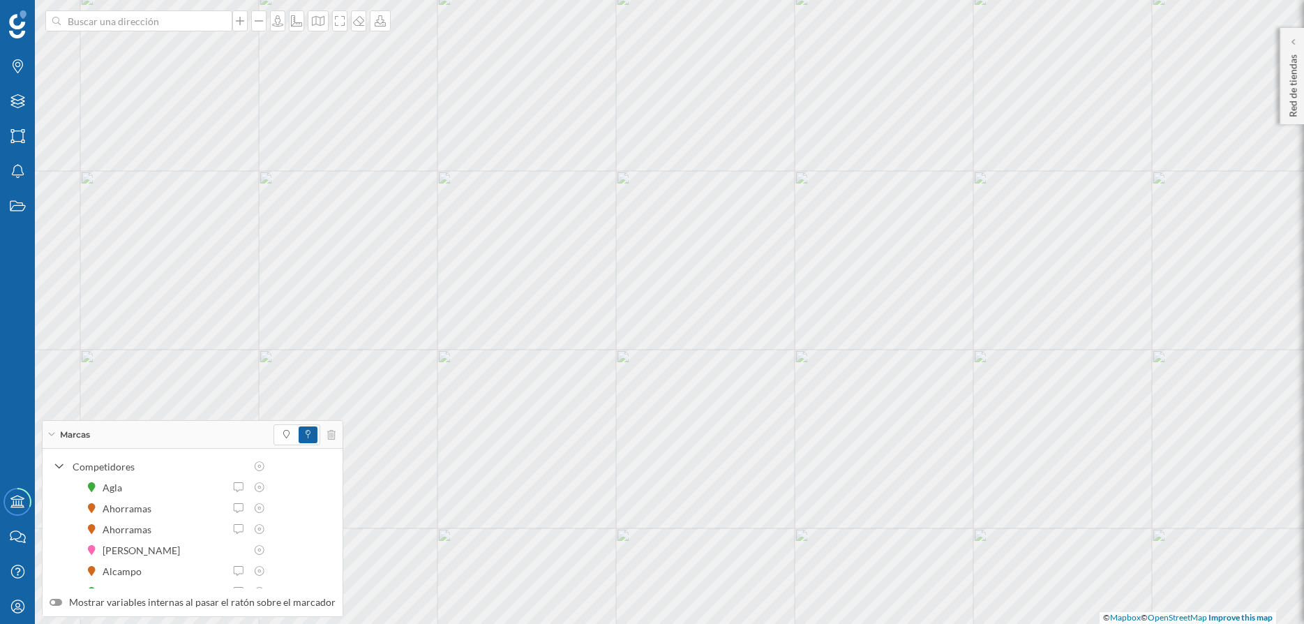
scroll to position [181, 0]
click at [260, 565] on icon at bounding box center [259, 567] width 13 height 10
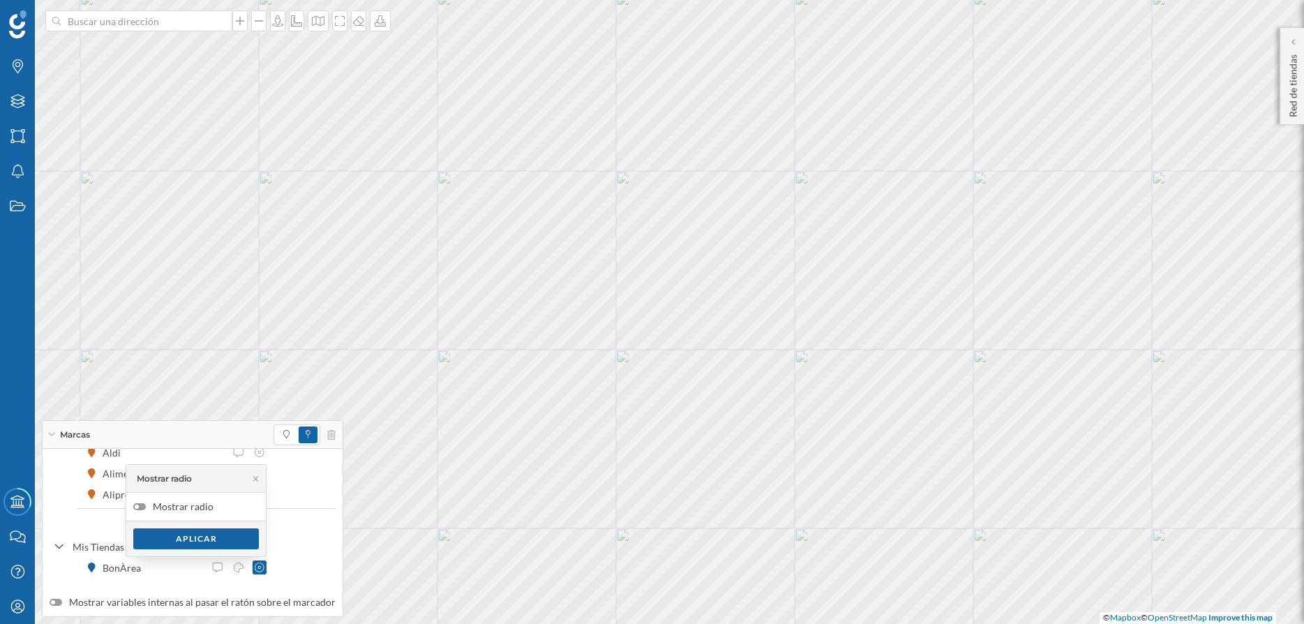
click at [142, 506] on div at bounding box center [139, 506] width 13 height 7
click at [0, 0] on input "Mostrar radio" at bounding box center [0, 0] width 0 height 0
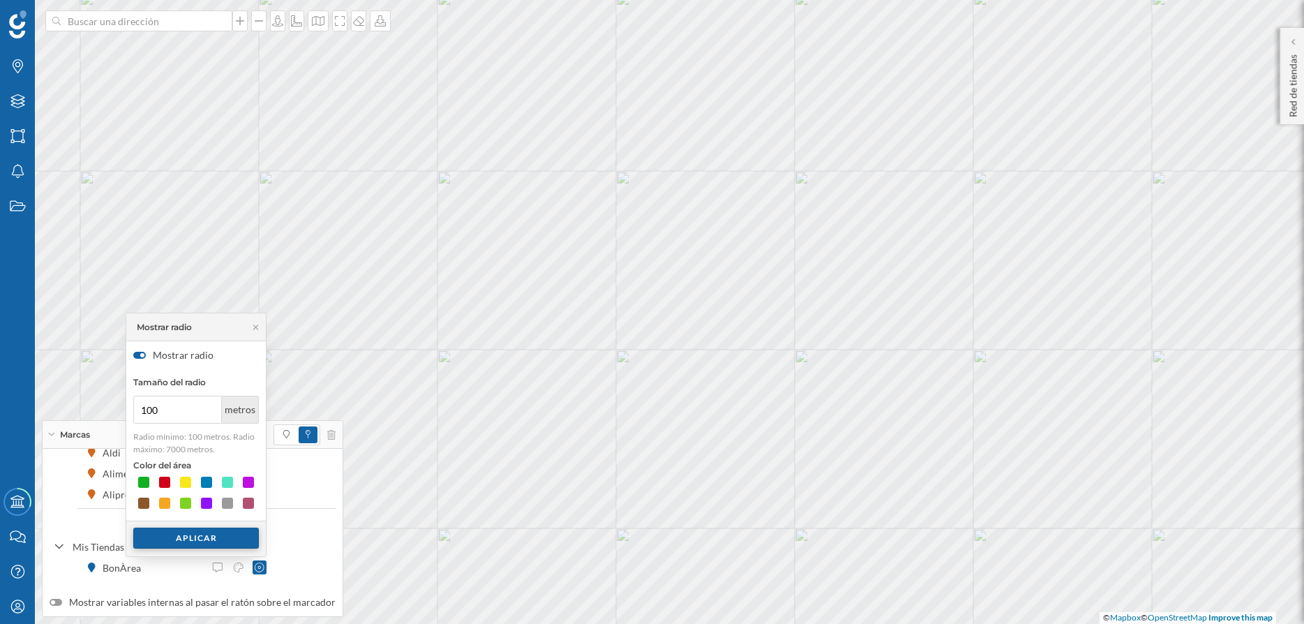
click at [218, 539] on div "Aplicar" at bounding box center [196, 537] width 126 height 21
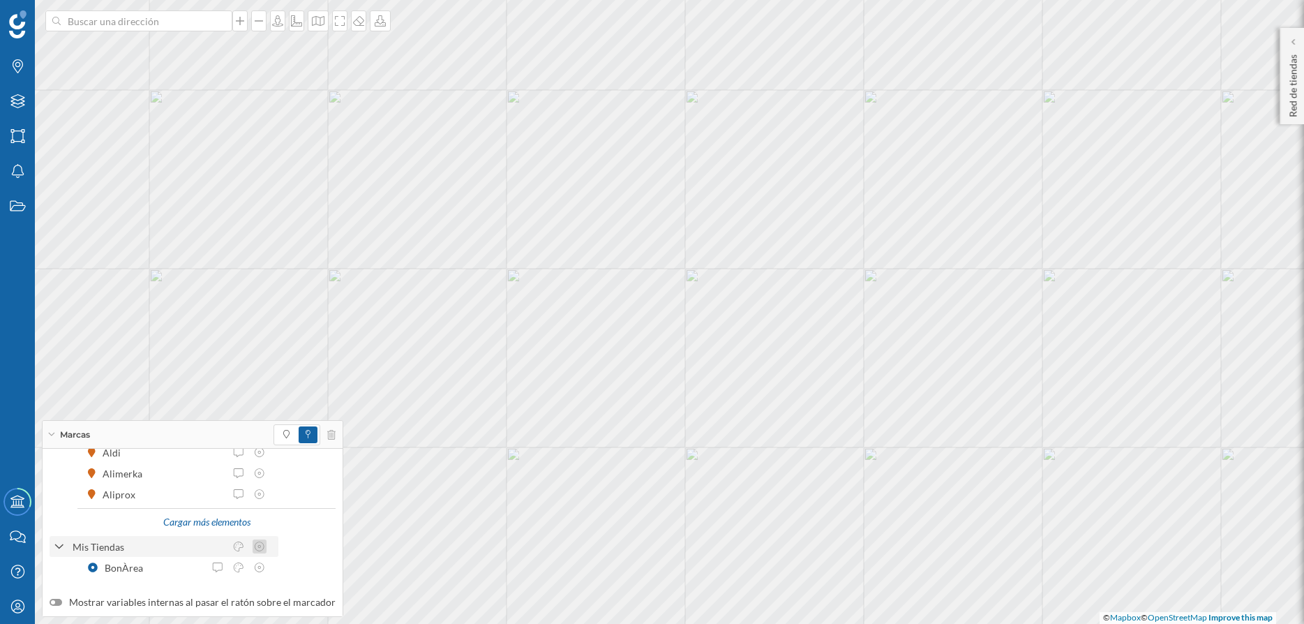
click at [263, 546] on icon at bounding box center [259, 546] width 13 height 10
click at [141, 486] on div at bounding box center [139, 485] width 13 height 7
click at [0, 0] on input "Mostrar radio" at bounding box center [0, 0] width 0 height 0
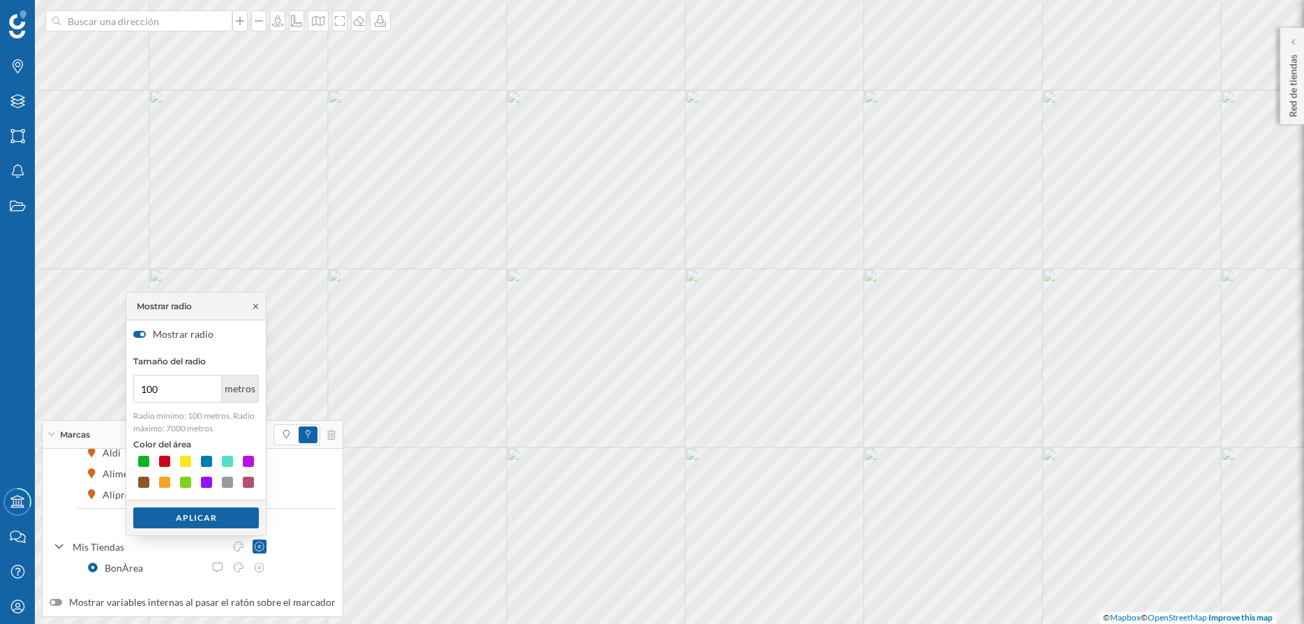
click at [256, 308] on icon at bounding box center [255, 306] width 10 height 8
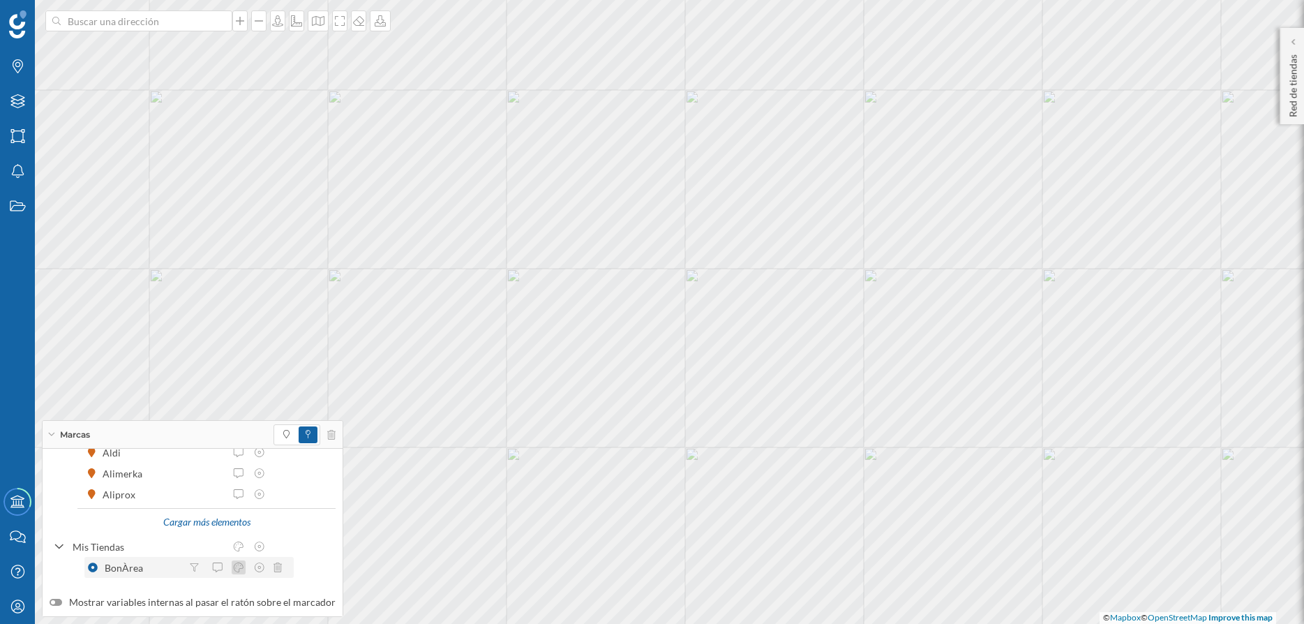
click at [241, 565] on icon at bounding box center [238, 567] width 13 height 10
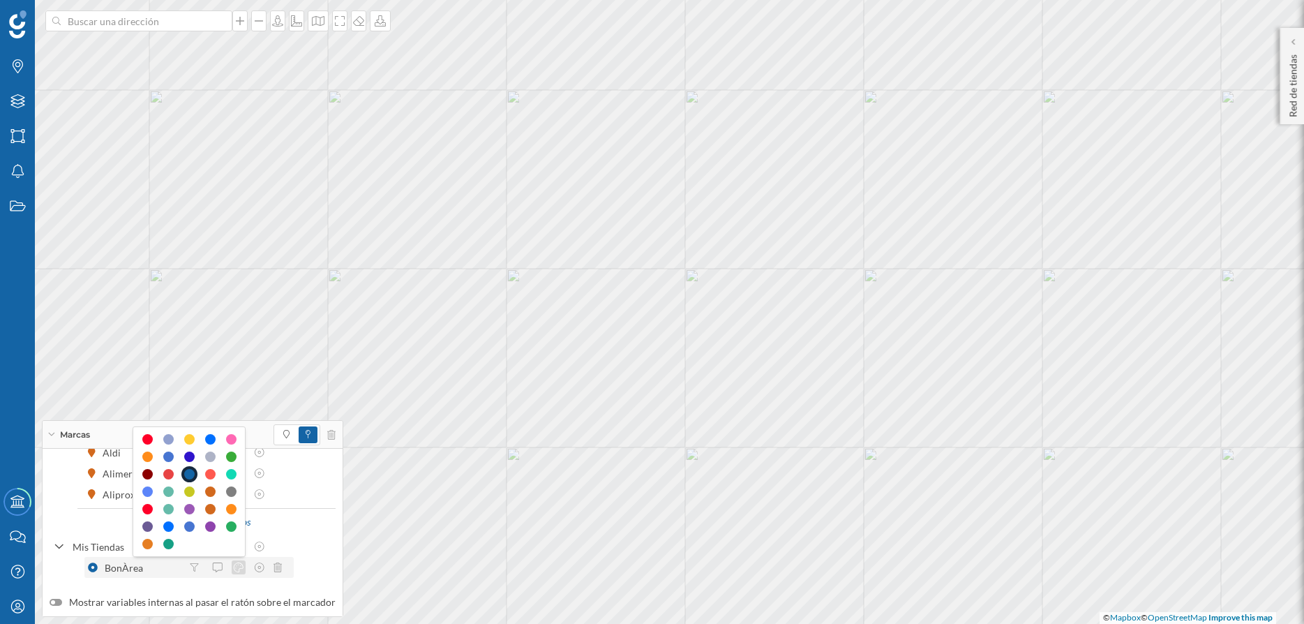
click at [241, 565] on icon at bounding box center [238, 567] width 13 height 10
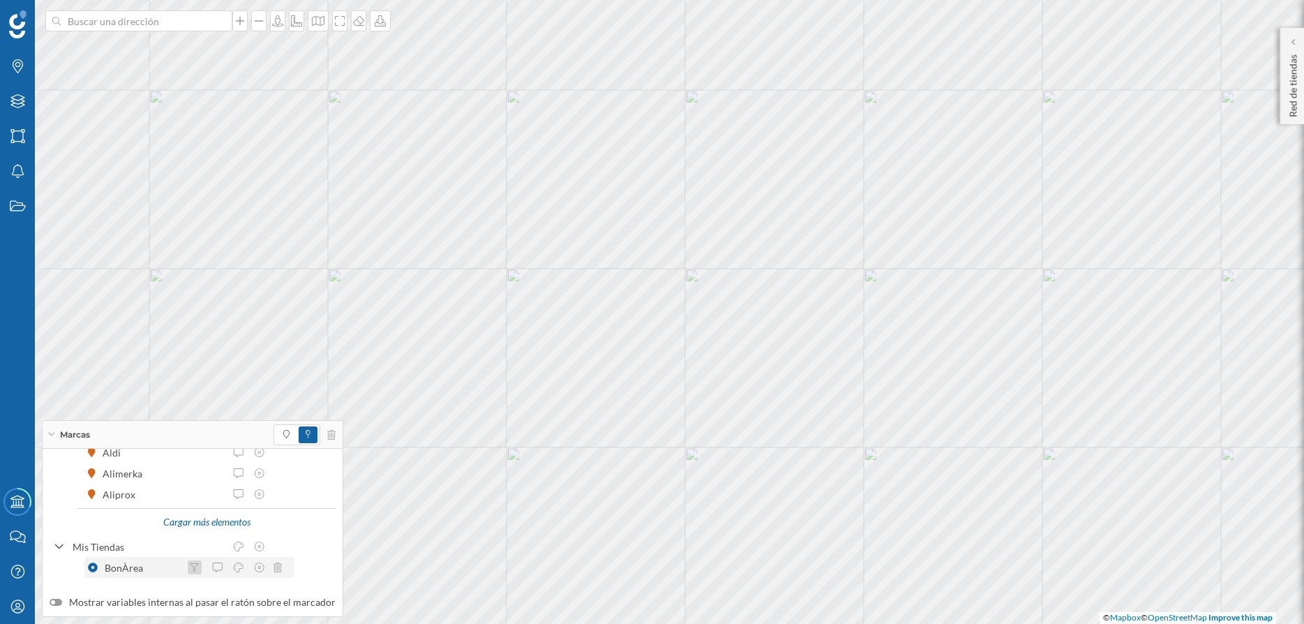
click at [192, 565] on icon at bounding box center [194, 567] width 8 height 8
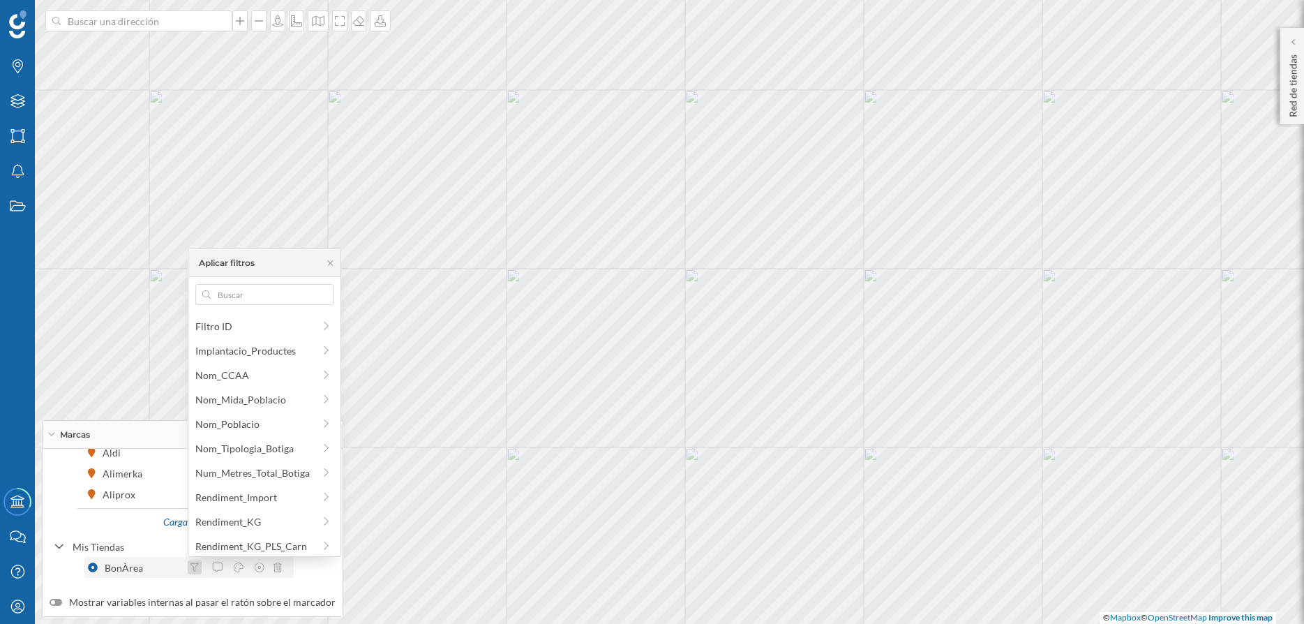
click at [192, 565] on icon at bounding box center [194, 567] width 9 height 8
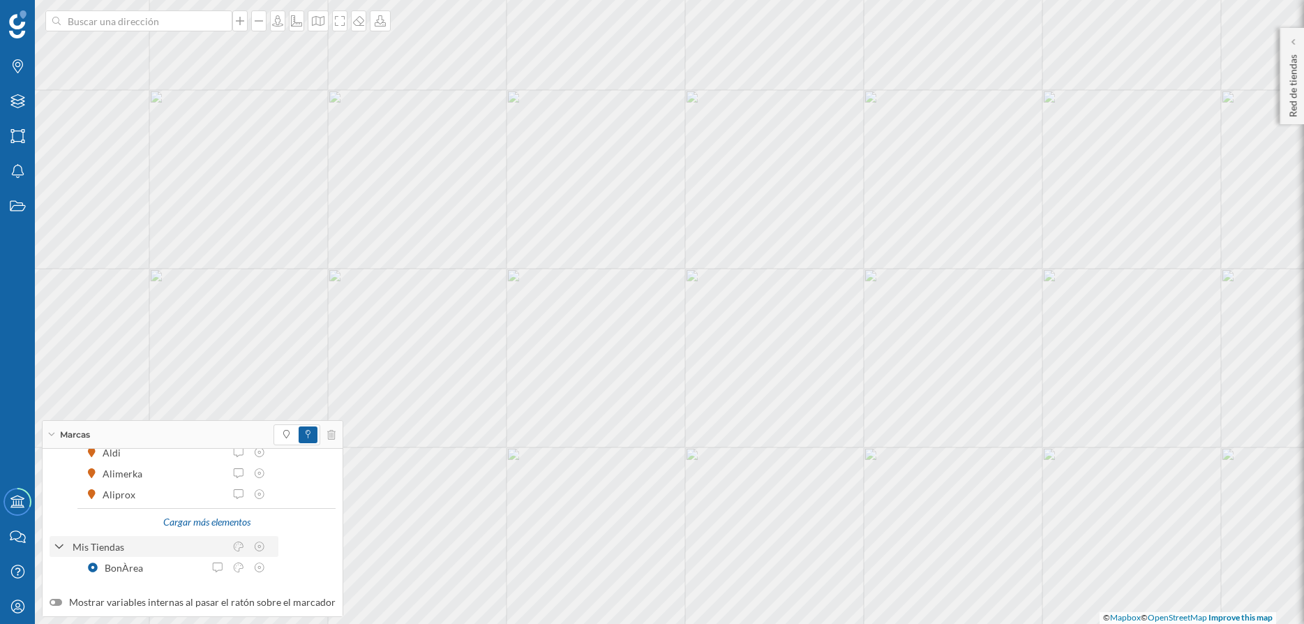
click at [60, 546] on icon at bounding box center [59, 547] width 10 height 13
click at [58, 570] on icon at bounding box center [59, 571] width 13 height 10
click at [264, 548] on icon at bounding box center [260, 546] width 10 height 10
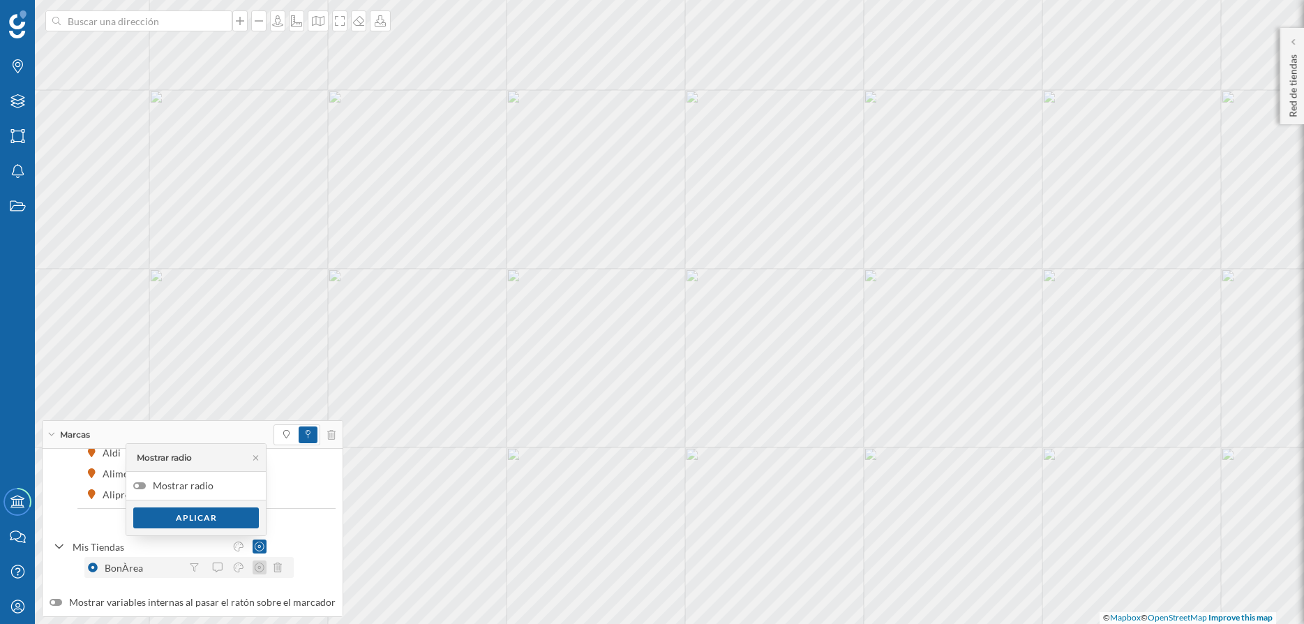
click at [258, 564] on icon at bounding box center [259, 567] width 13 height 10
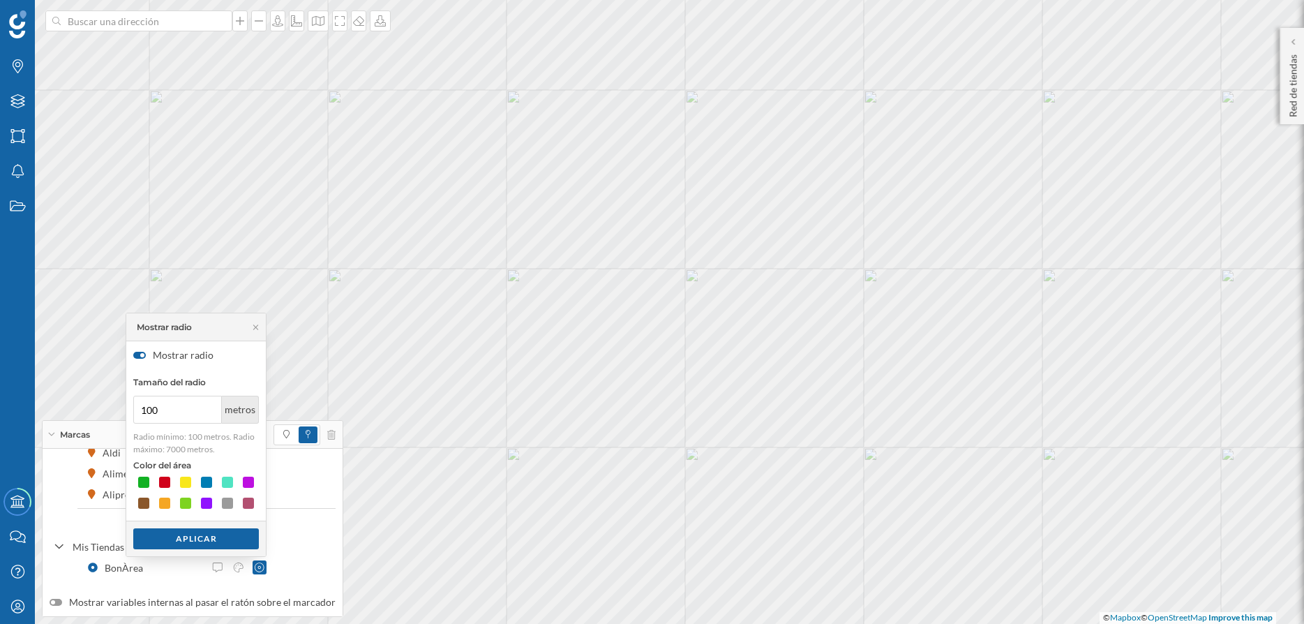
click at [142, 355] on div at bounding box center [142, 355] width 4 height 4
click at [0, 0] on input "Mostrar radio" at bounding box center [0, 0] width 0 height 0
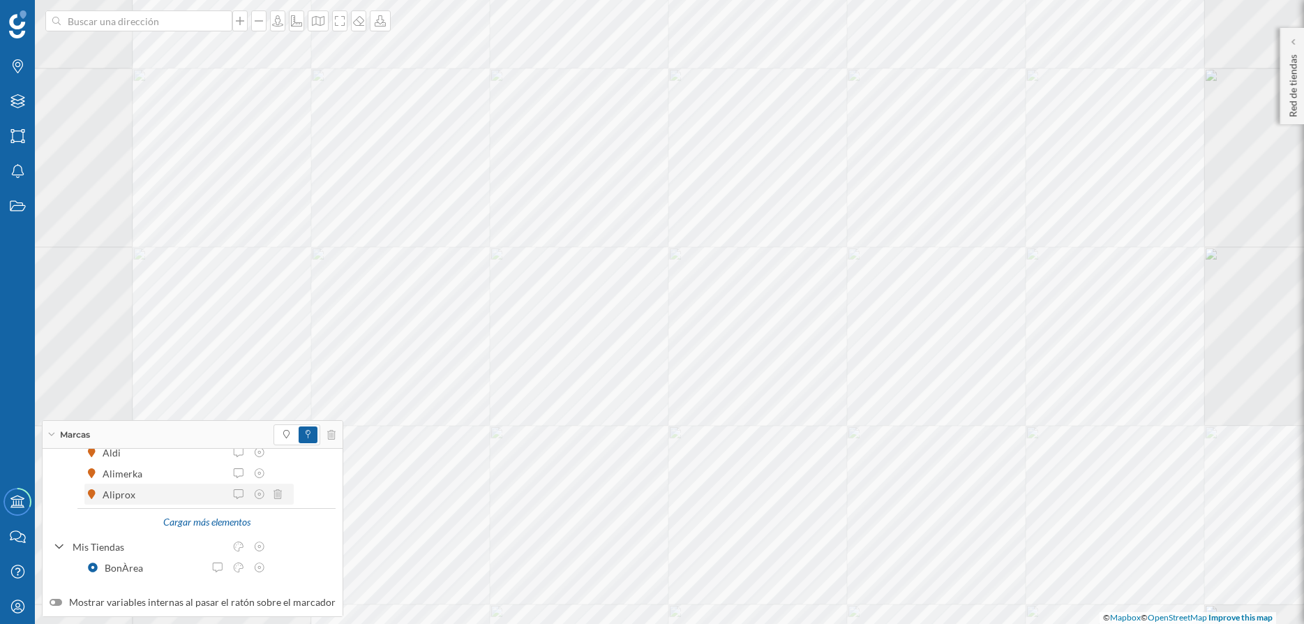
scroll to position [0, 0]
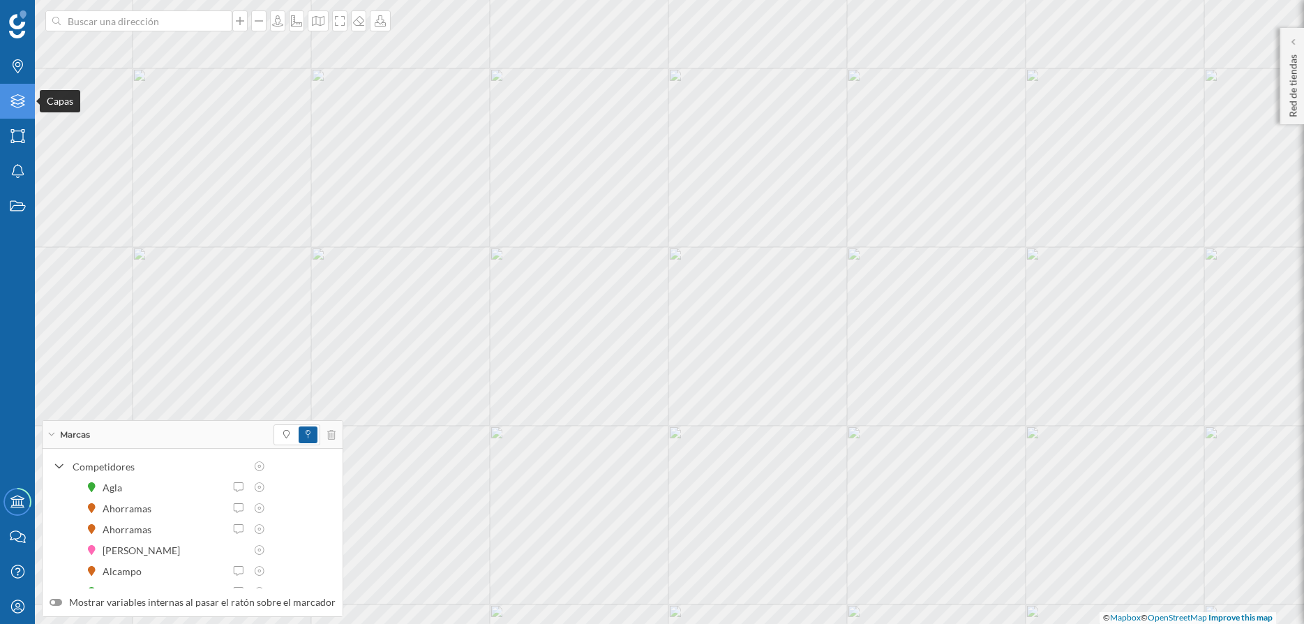
click at [24, 110] on div "Capas" at bounding box center [17, 101] width 35 height 35
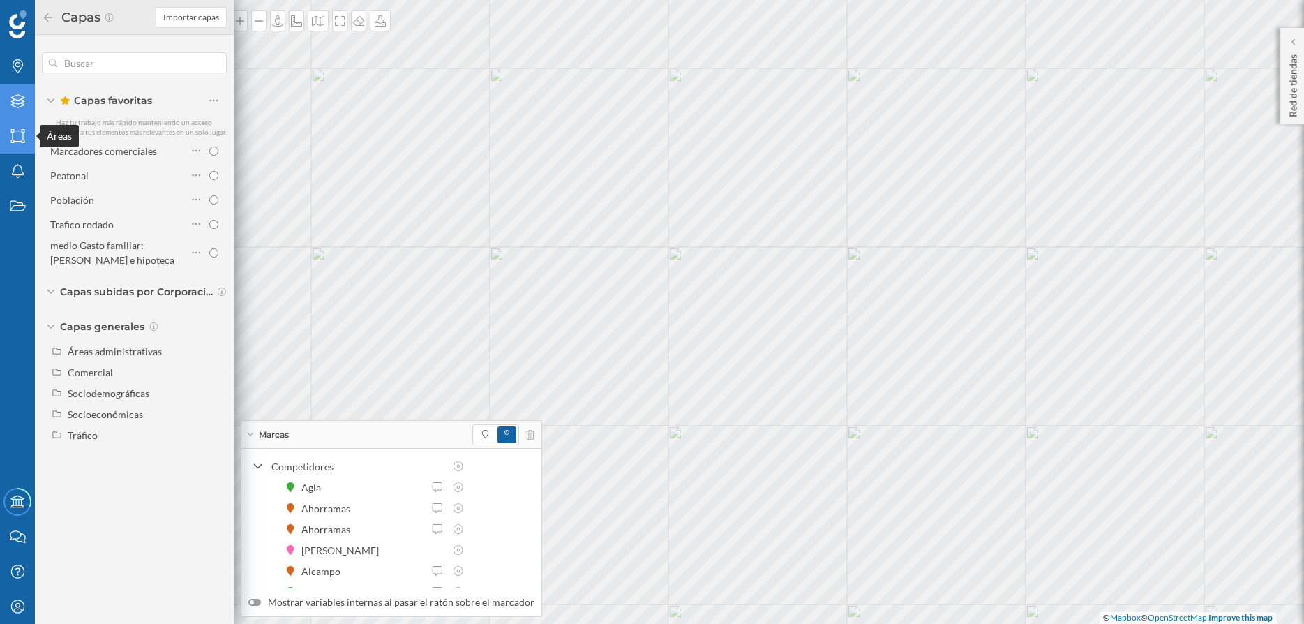
click at [13, 133] on icon at bounding box center [17, 136] width 14 height 14
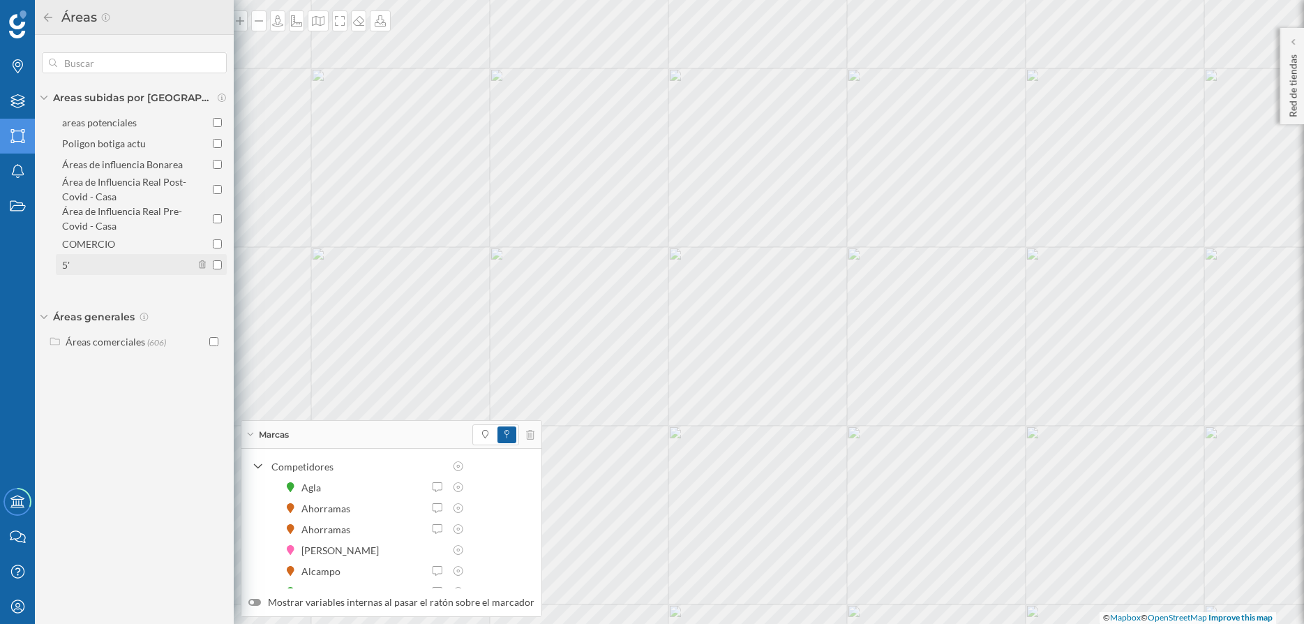
click at [216, 263] on input "5'" at bounding box center [217, 264] width 9 height 9
checkbox input "true"
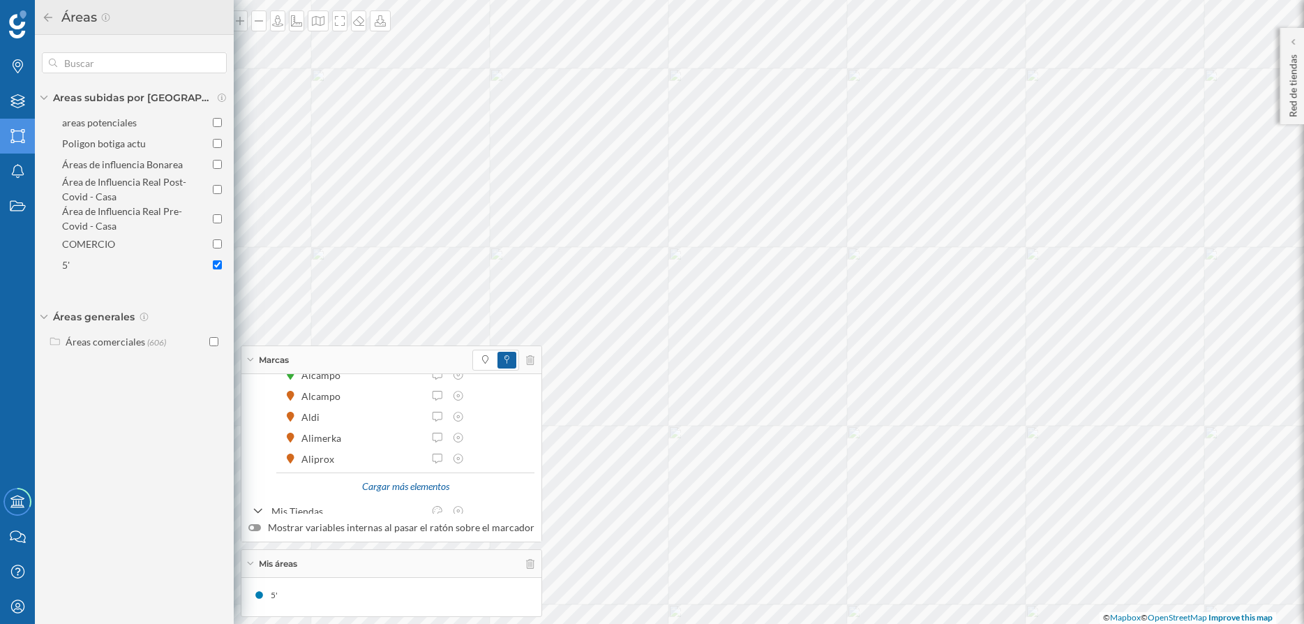
scroll to position [181, 0]
click at [336, 492] on div "BonÀrea" at bounding box center [325, 493] width 45 height 15
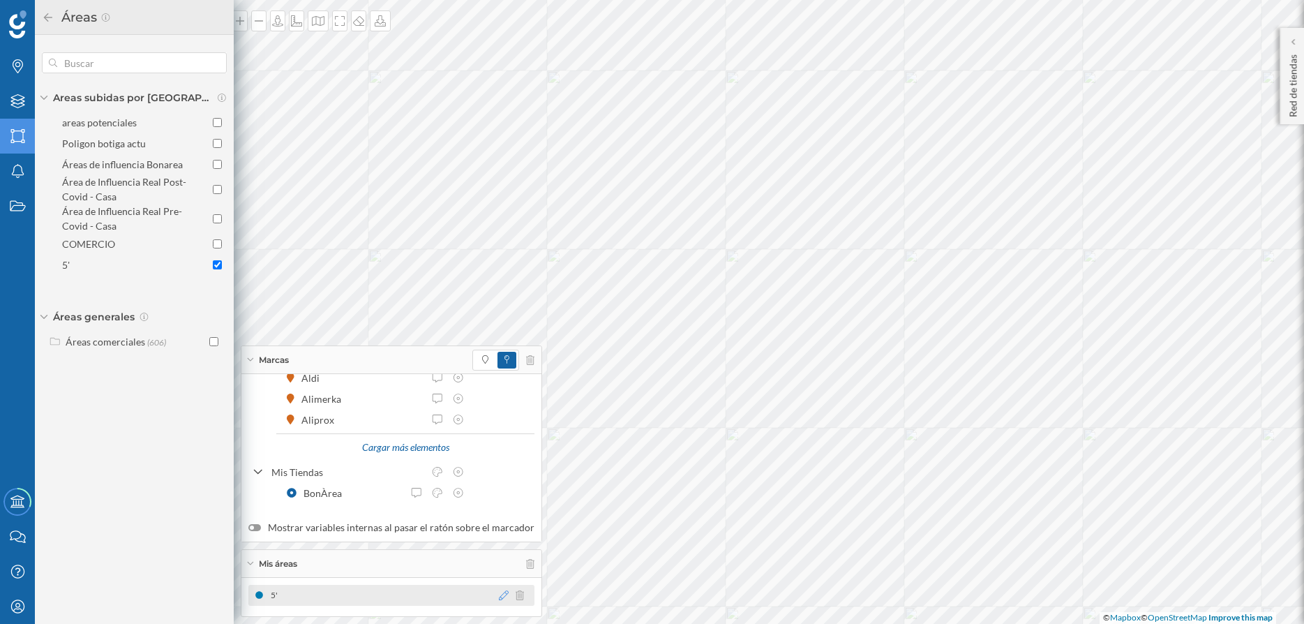
click at [499, 592] on icon at bounding box center [504, 595] width 10 height 10
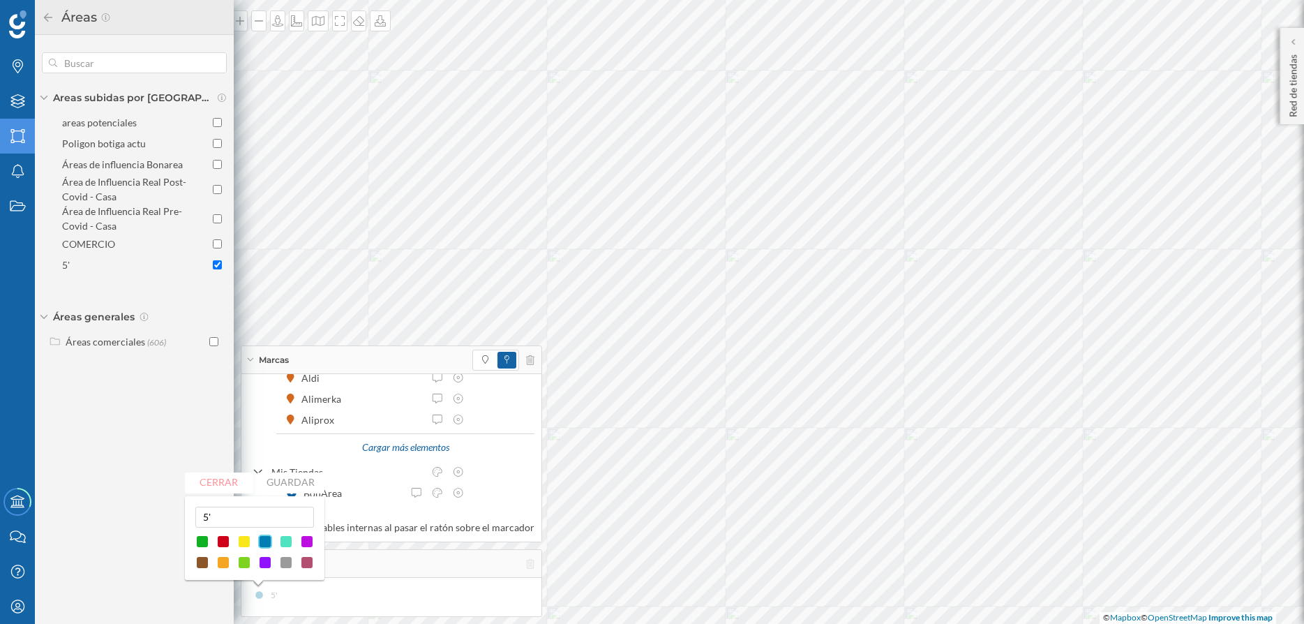
click at [408, 585] on div "5'" at bounding box center [391, 595] width 286 height 21
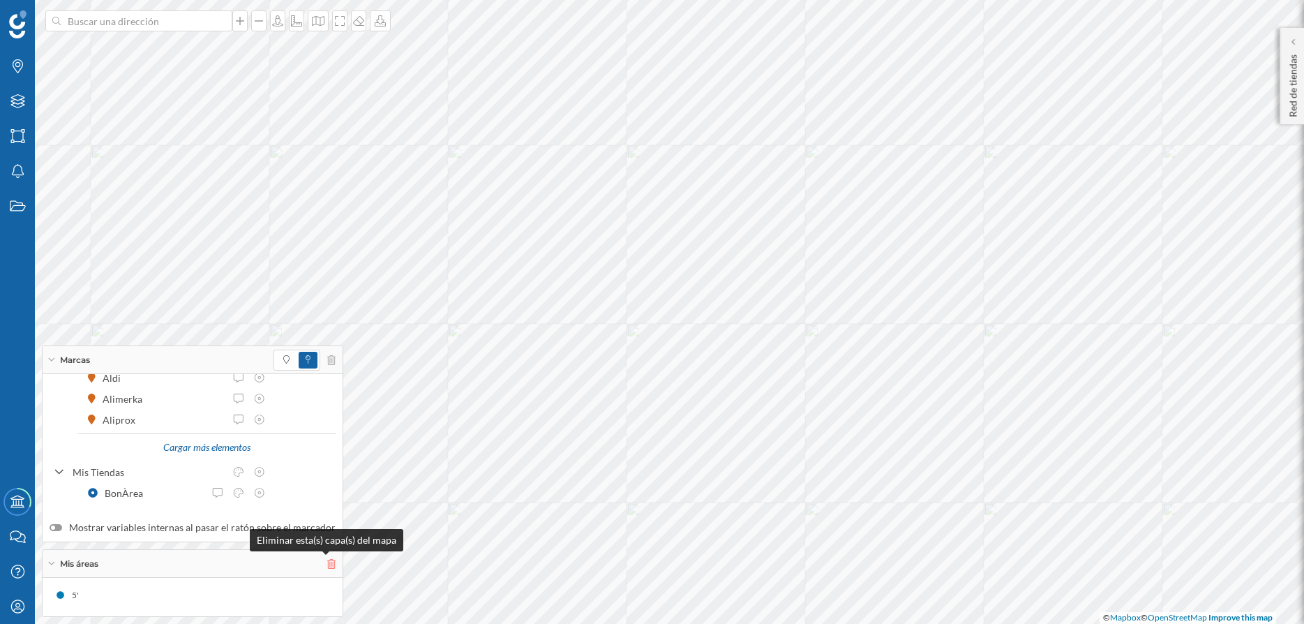
click at [328, 562] on icon at bounding box center [331, 564] width 8 height 10
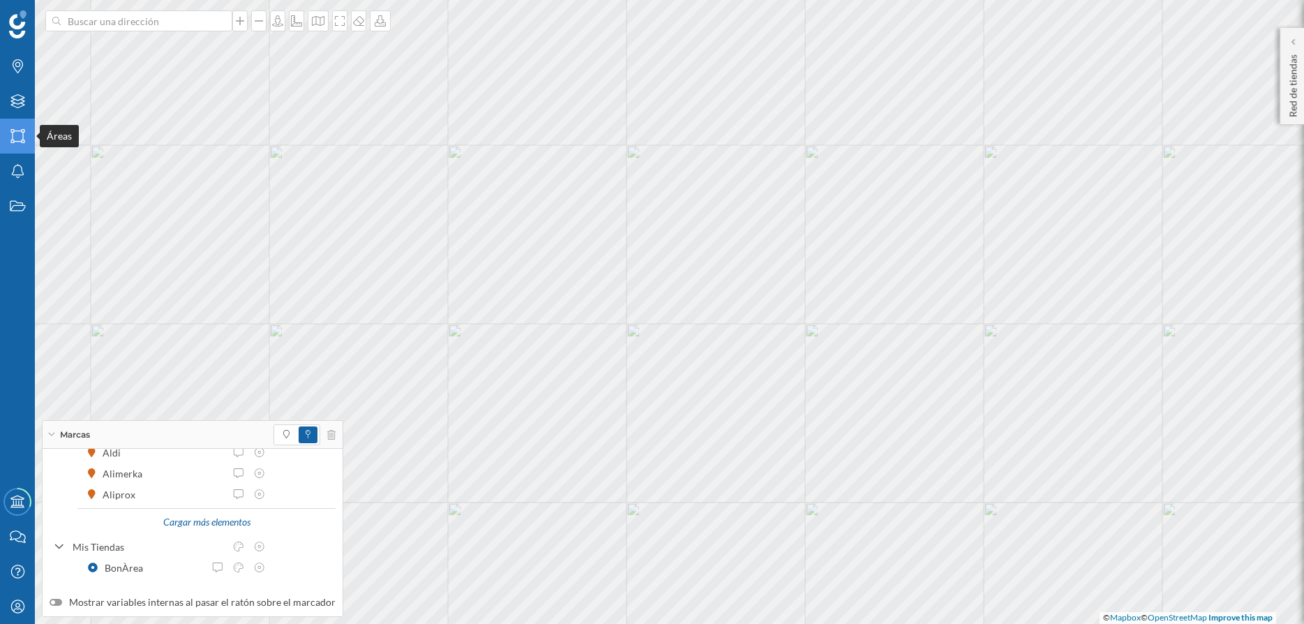
click at [15, 136] on icon "Áreas" at bounding box center [17, 136] width 17 height 14
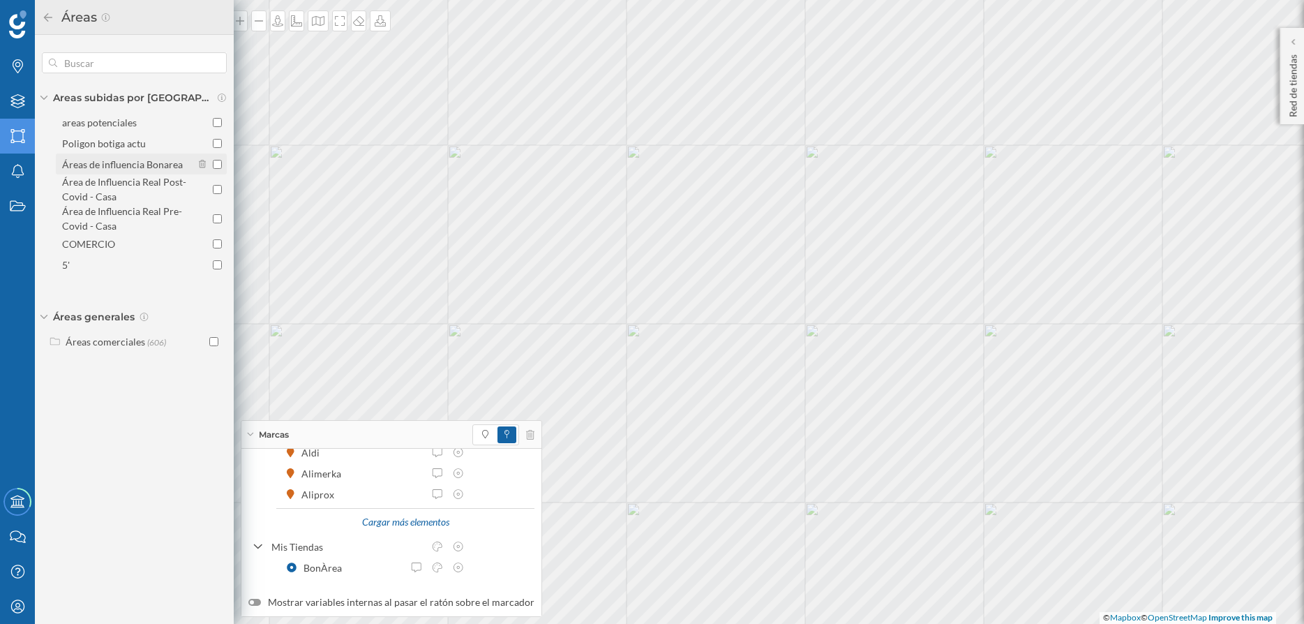
click at [216, 167] on input "Áreas de influencia Bonarea" at bounding box center [217, 164] width 9 height 9
checkbox input "true"
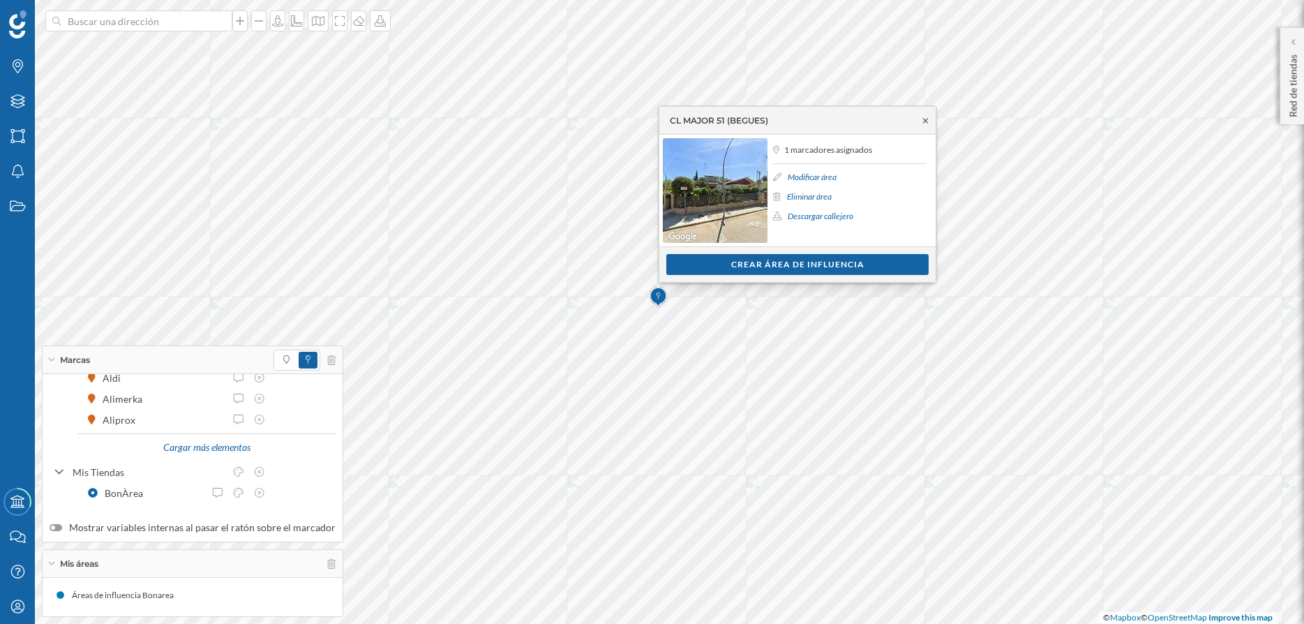
click at [927, 120] on icon at bounding box center [925, 121] width 10 height 8
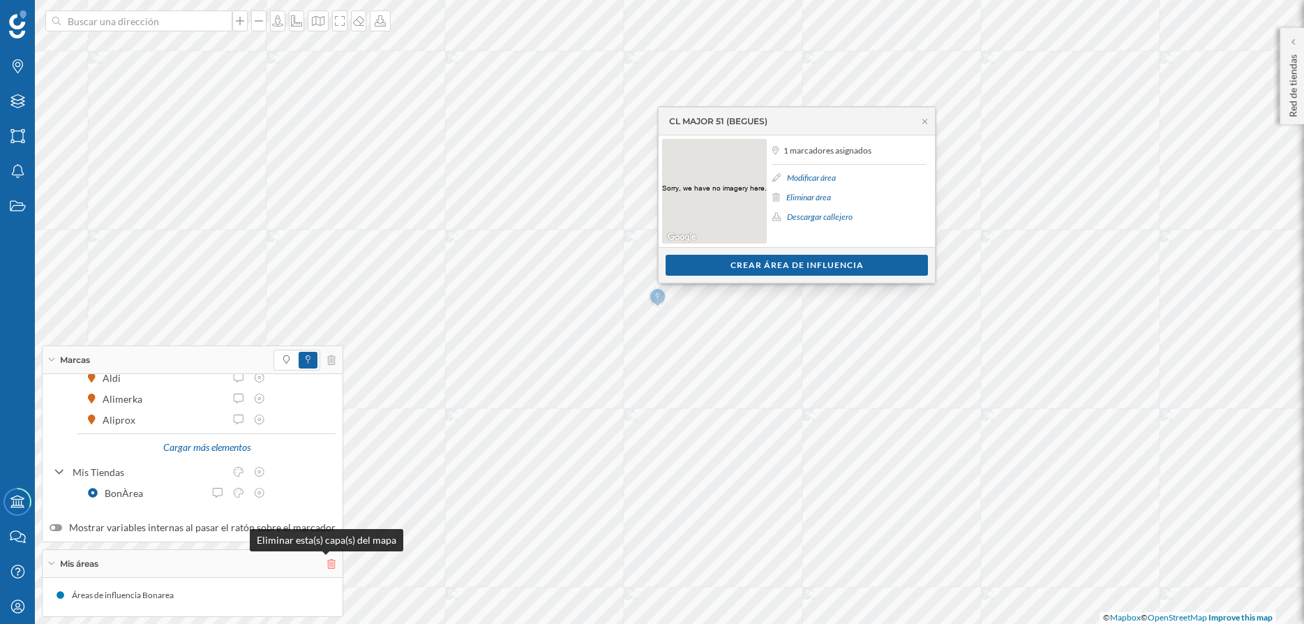
click at [327, 562] on icon at bounding box center [331, 564] width 8 height 10
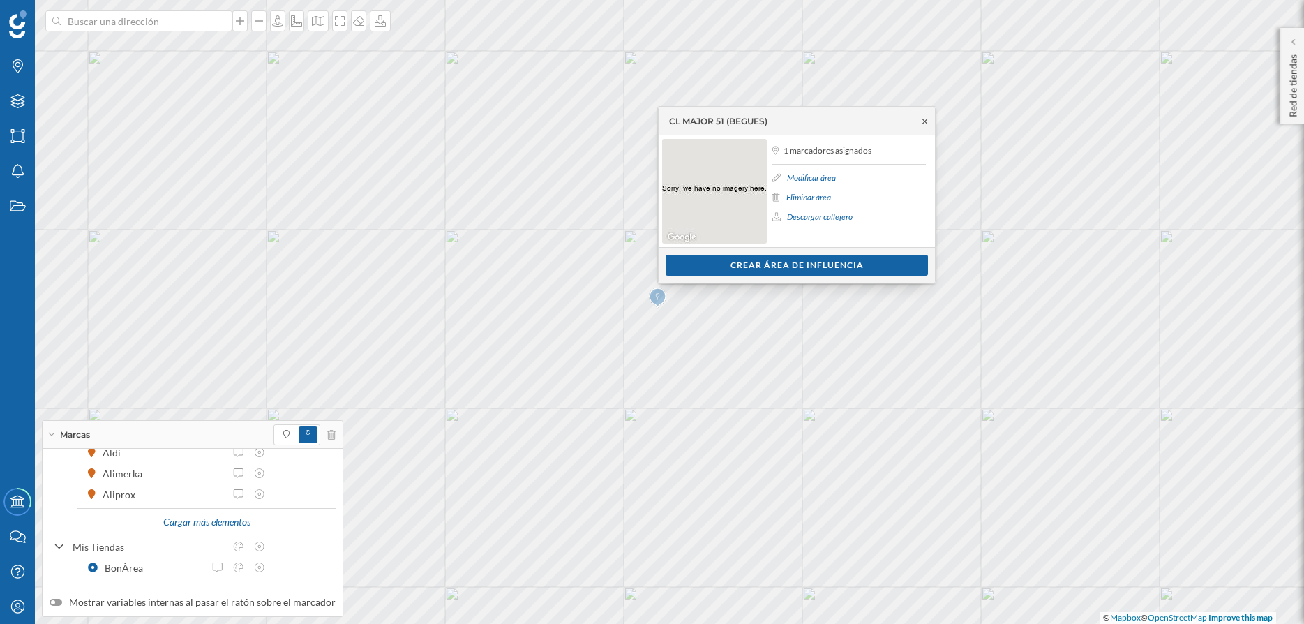
click at [922, 120] on icon at bounding box center [925, 121] width 10 height 8
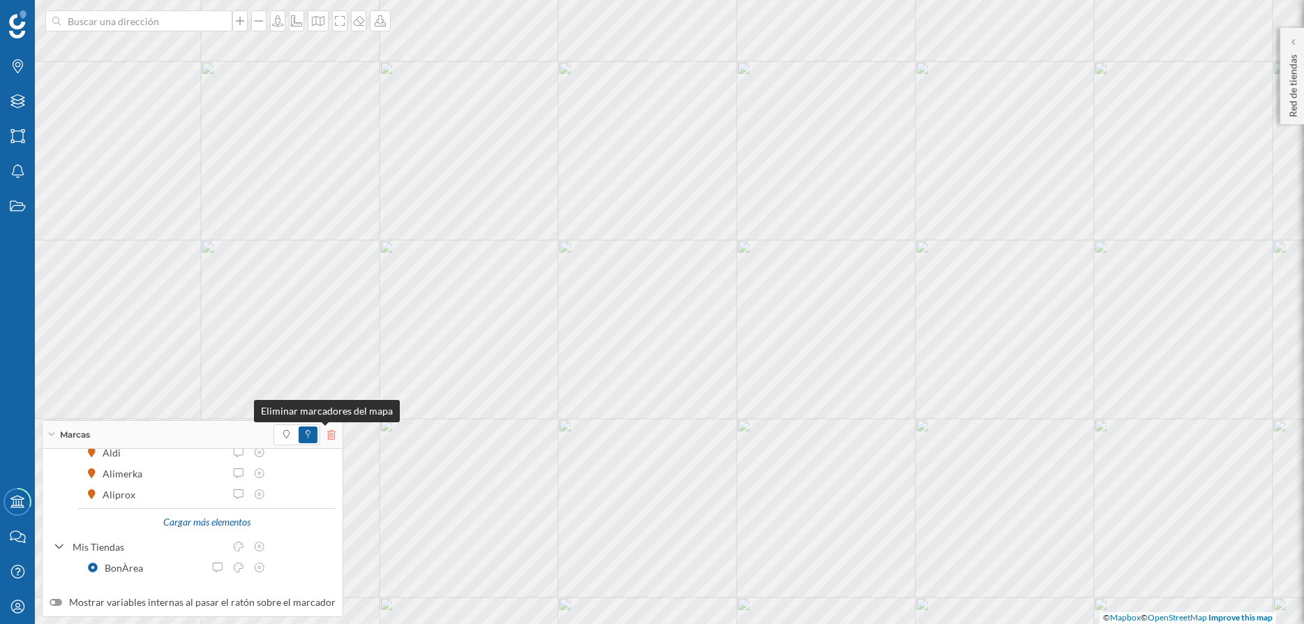
click at [327, 437] on icon at bounding box center [331, 435] width 8 height 10
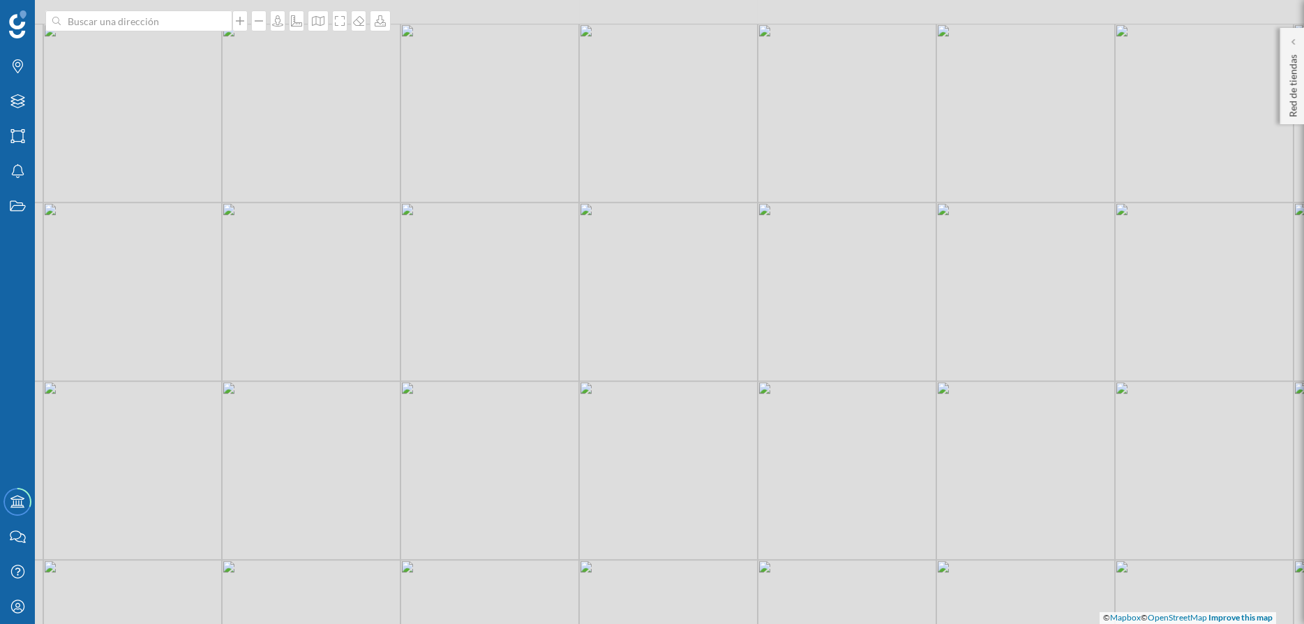
drag, startPoint x: 667, startPoint y: 241, endPoint x: 684, endPoint y: 405, distance: 165.5
click at [684, 405] on div "© Mapbox © OpenStreetMap Improve this map" at bounding box center [652, 312] width 1304 height 624
click at [20, 66] on icon at bounding box center [18, 66] width 10 height 14
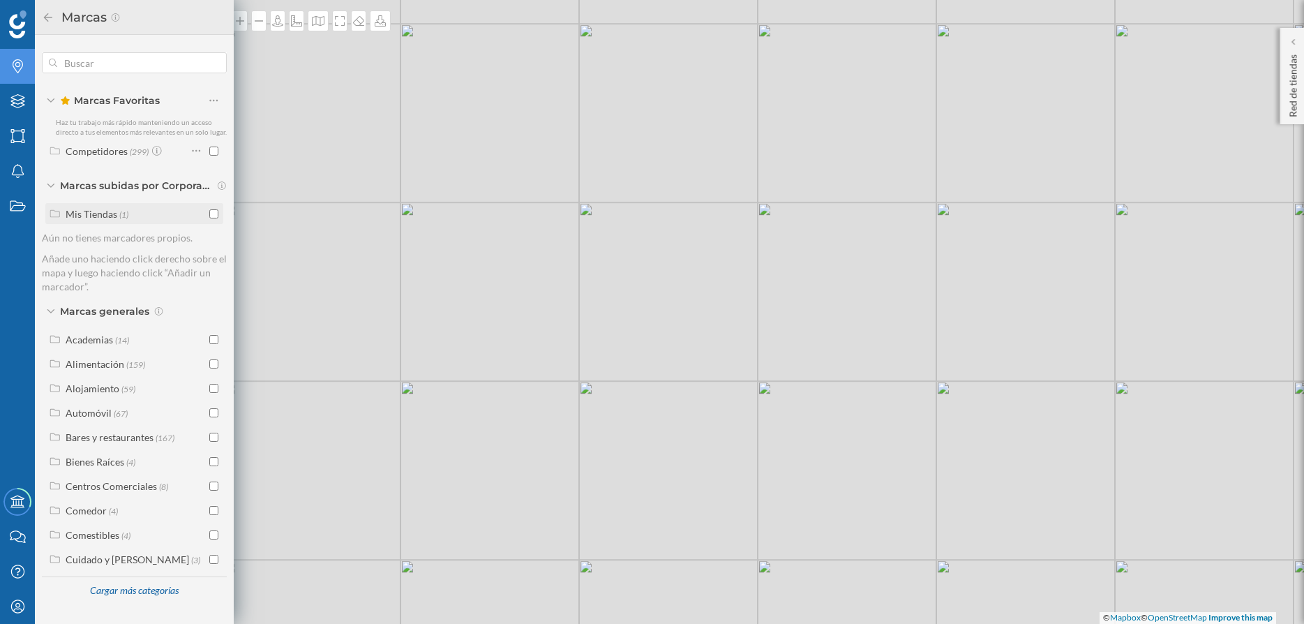
click at [213, 215] on input "checkbox" at bounding box center [213, 213] width 9 height 9
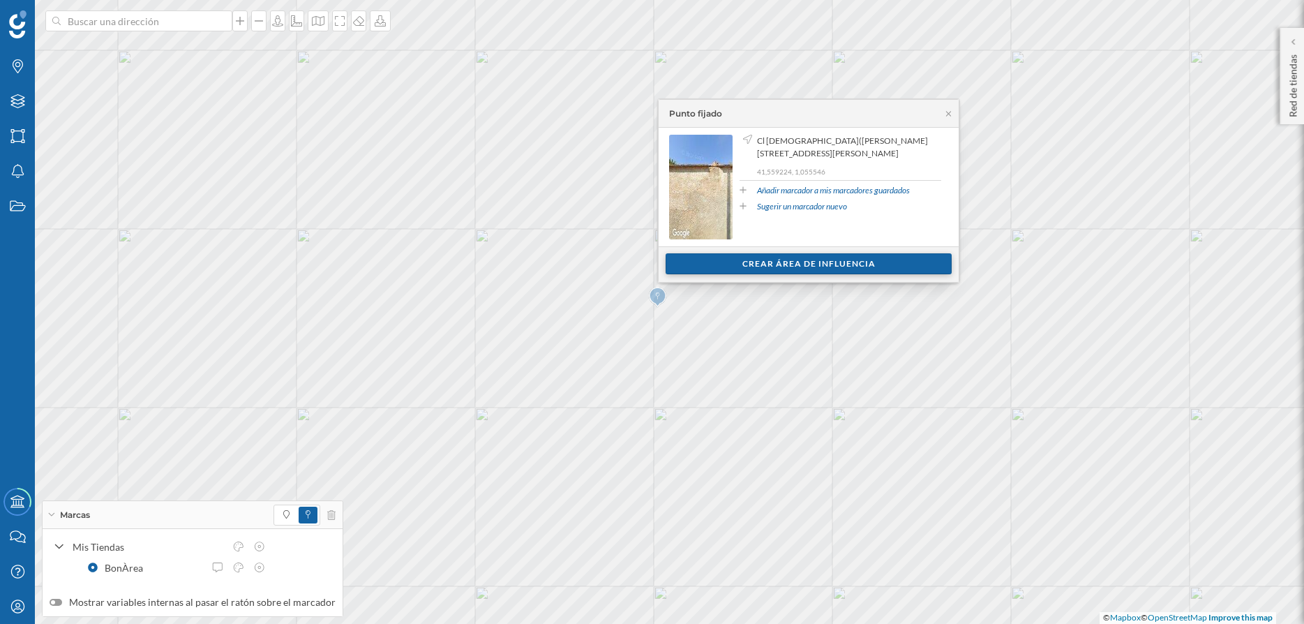
click at [795, 260] on div "Crear área de influencia" at bounding box center [809, 263] width 286 height 21
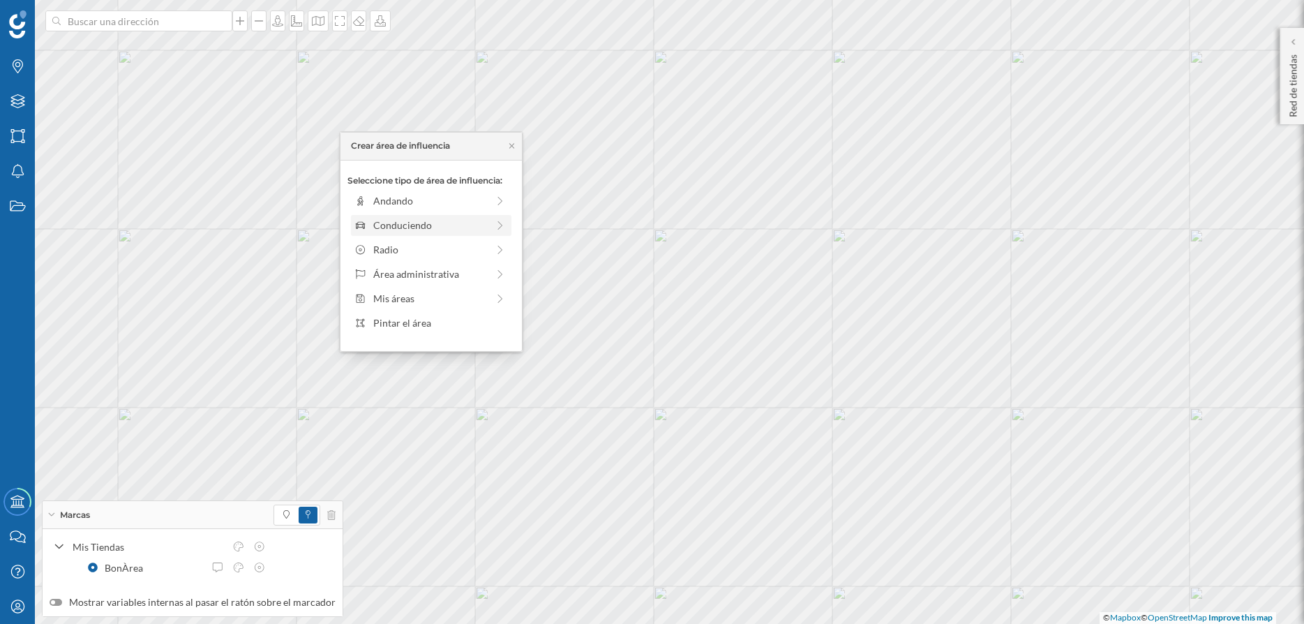
click at [405, 231] on div "Conduciendo" at bounding box center [430, 225] width 114 height 15
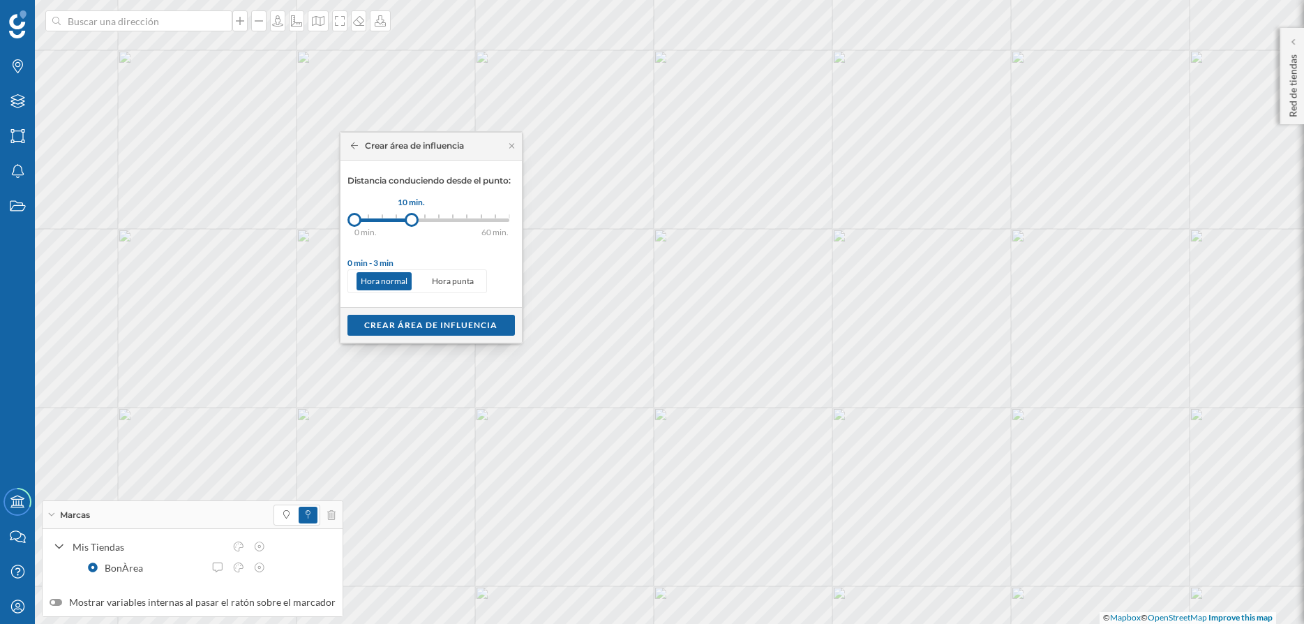
drag, startPoint x: 373, startPoint y: 220, endPoint x: 412, endPoint y: 220, distance: 39.1
click at [412, 220] on div at bounding box center [412, 220] width 14 height 14
click at [447, 333] on div "Crear área de influencia" at bounding box center [430, 324] width 167 height 21
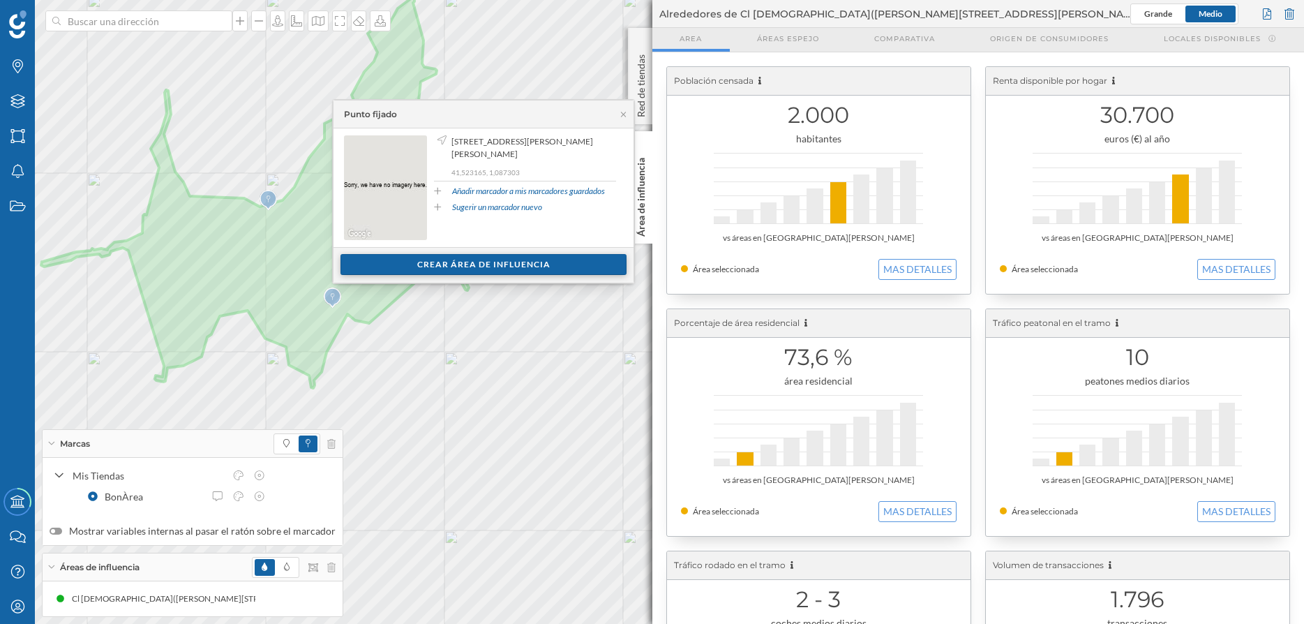
click at [485, 263] on div "Crear área de influencia" at bounding box center [483, 264] width 286 height 21
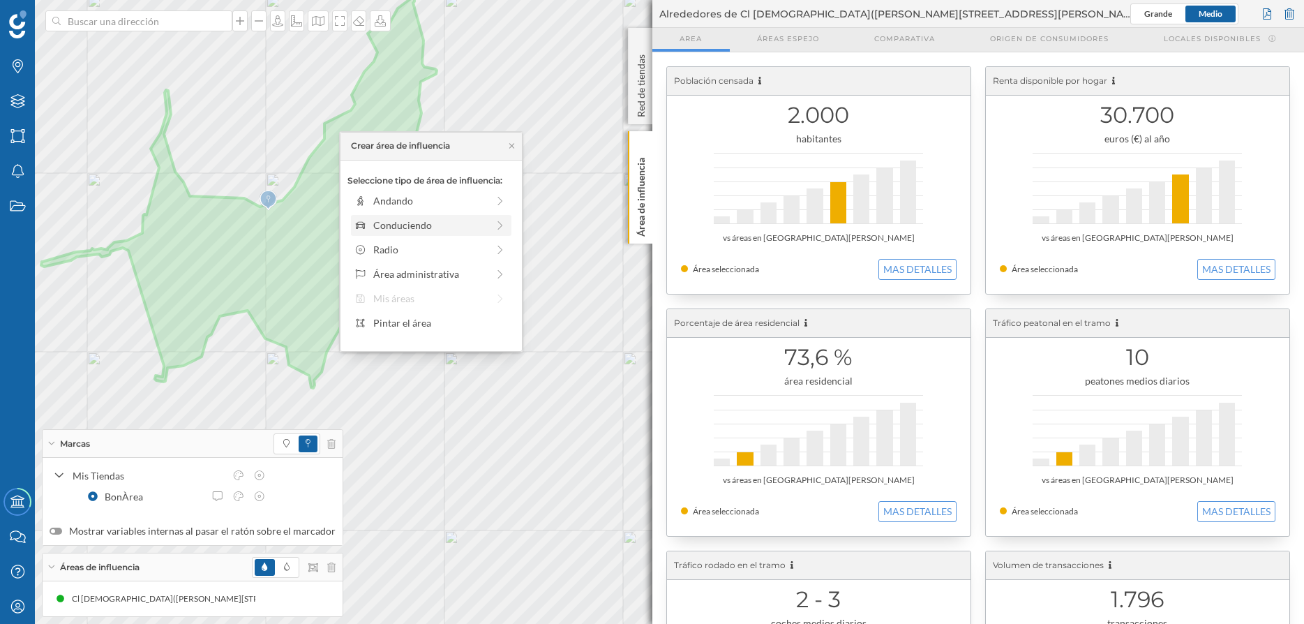
click at [402, 227] on div "Conduciendo" at bounding box center [430, 225] width 114 height 15
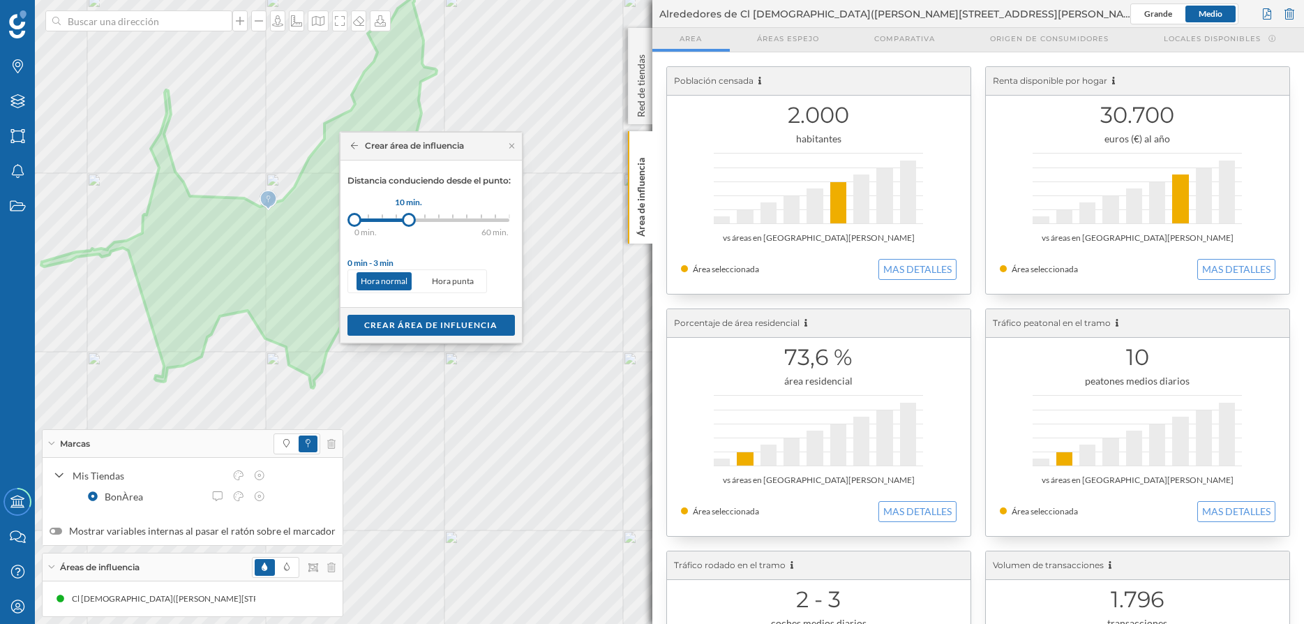
drag, startPoint x: 370, startPoint y: 219, endPoint x: 409, endPoint y: 221, distance: 38.4
click at [409, 221] on div at bounding box center [409, 220] width 14 height 14
click at [418, 324] on div "Crear área de influencia" at bounding box center [430, 324] width 167 height 21
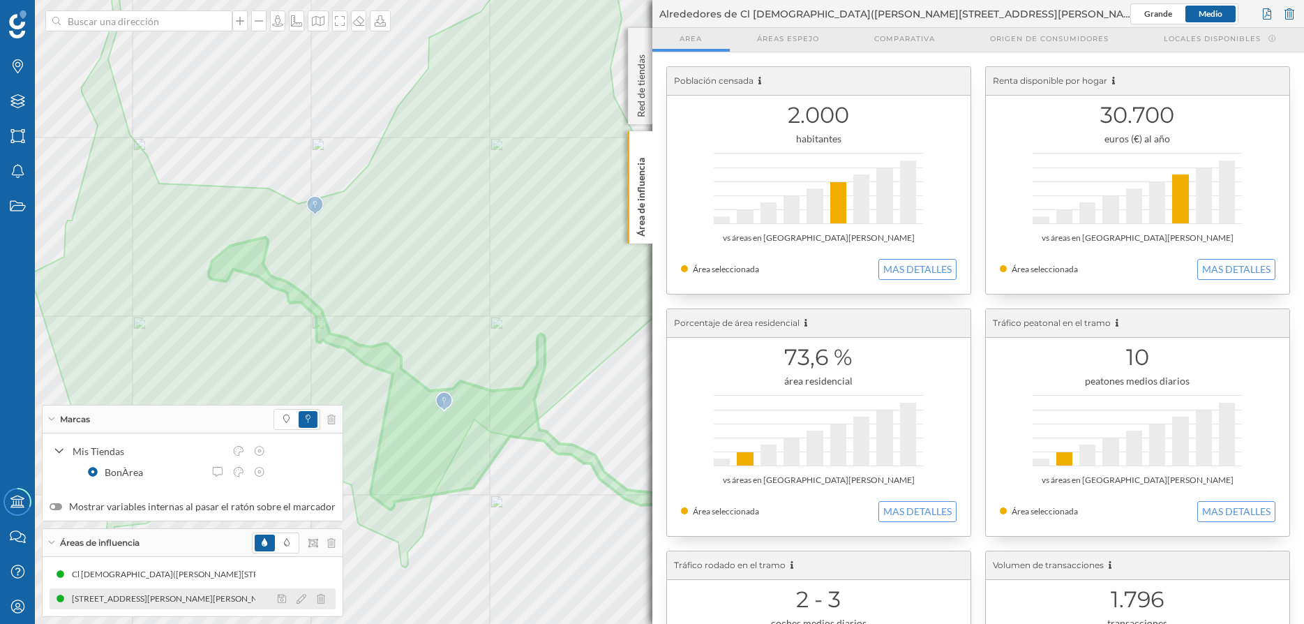
click at [230, 599] on div "Carrer Del Forn Vell 4, 25268 Vallbona de les Monges, Lleida, Spain (10 min Con…" at bounding box center [218, 599] width 297 height 14
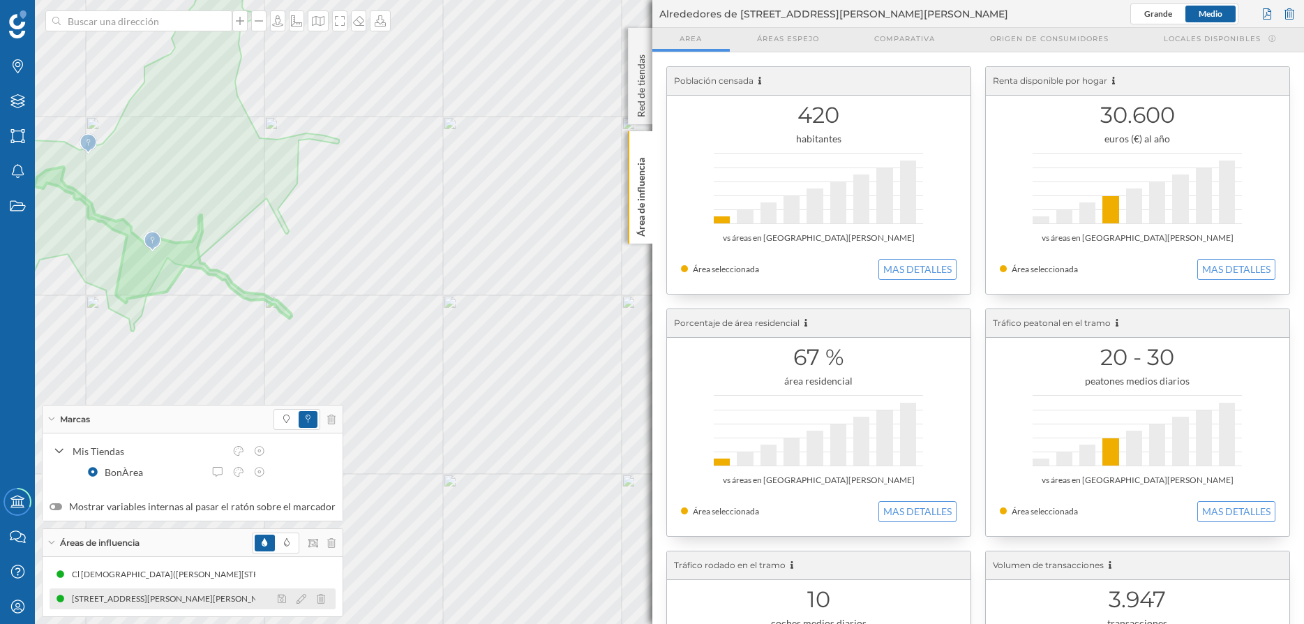
click at [321, 594] on div at bounding box center [305, 598] width 62 height 17
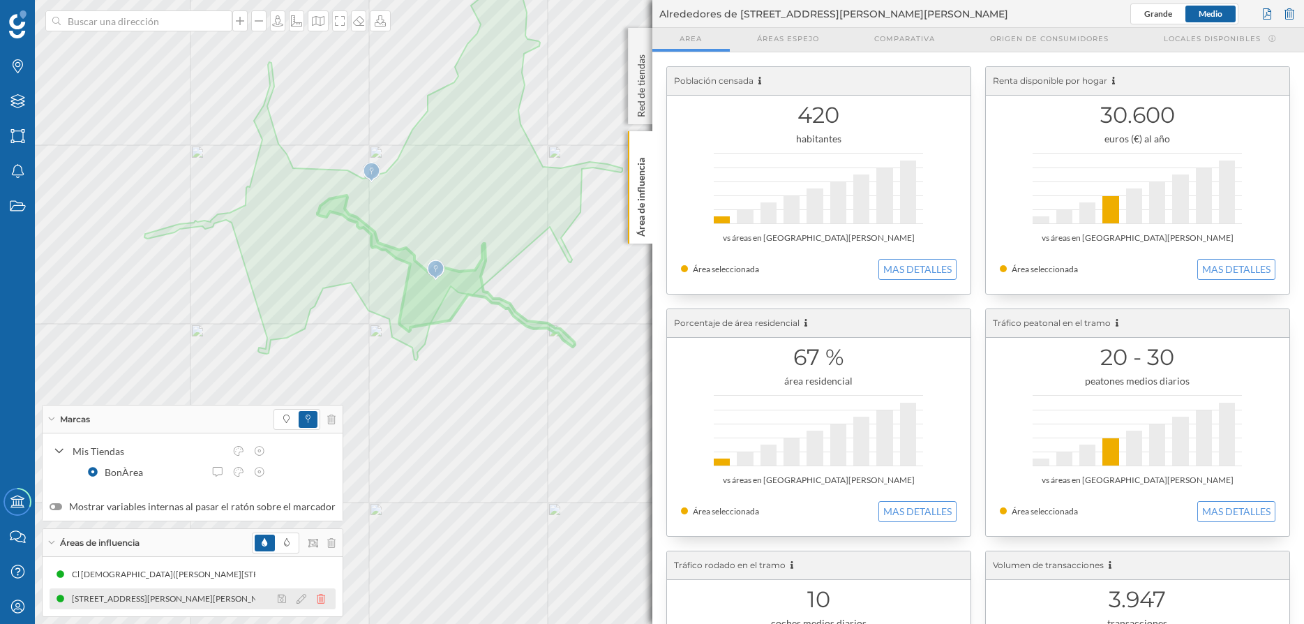
click at [317, 597] on icon at bounding box center [321, 599] width 8 height 10
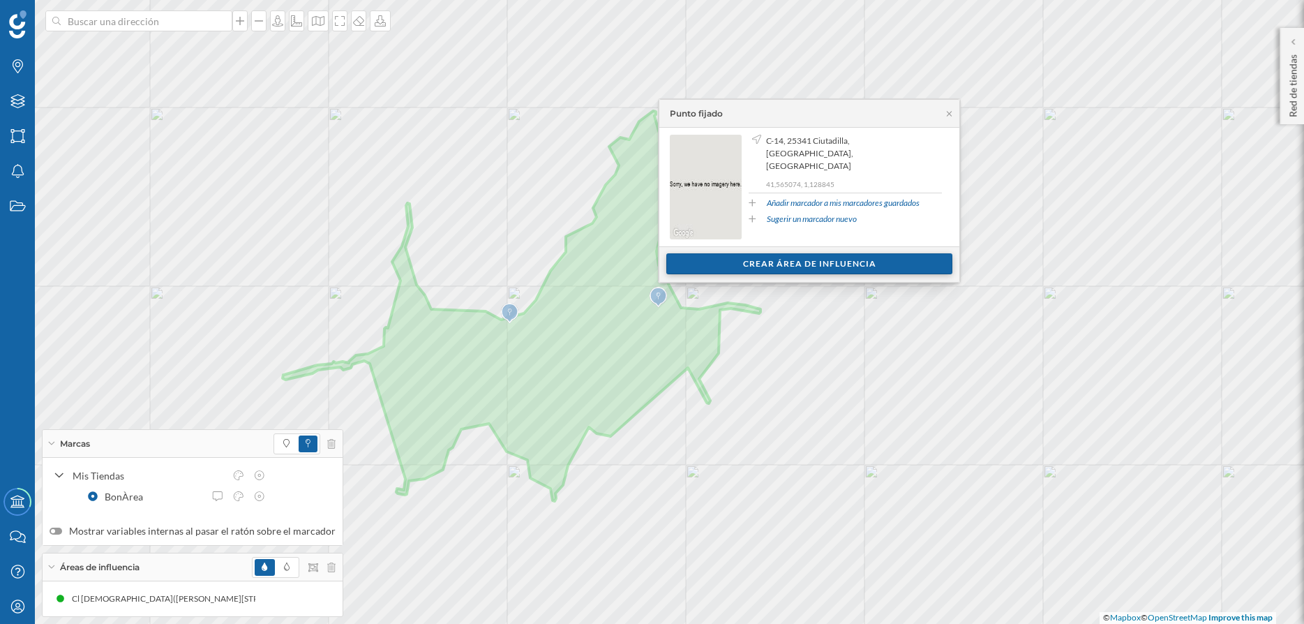
click at [793, 261] on div "Crear área de influencia" at bounding box center [809, 263] width 286 height 21
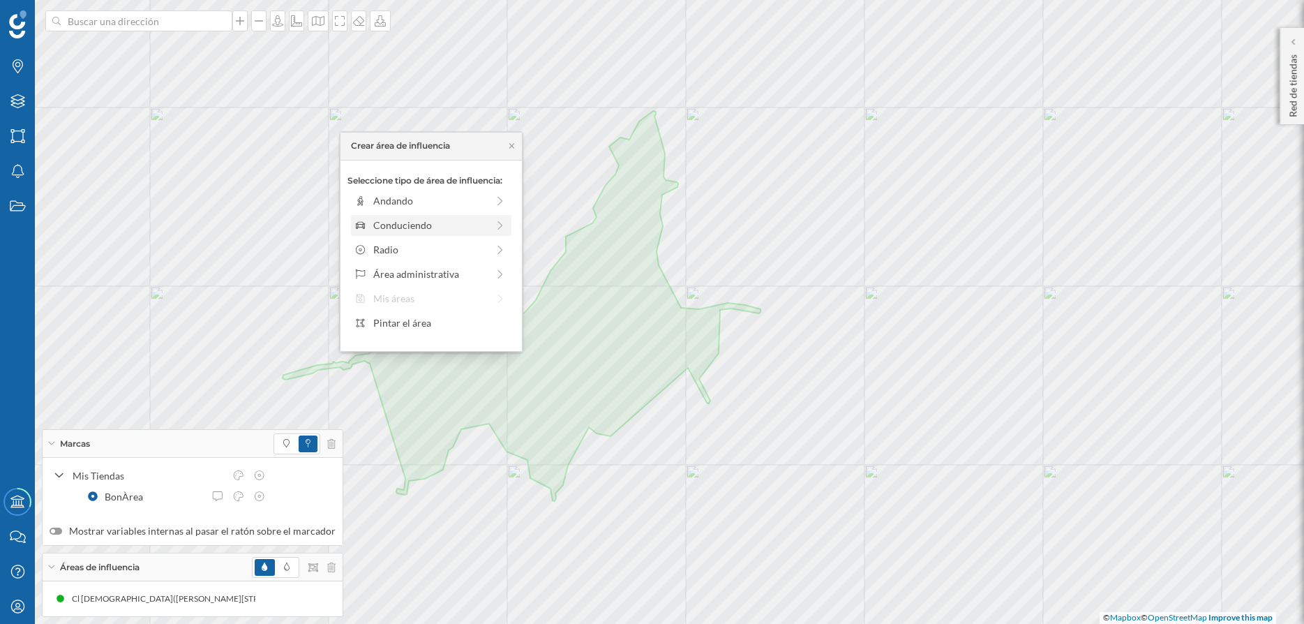
click at [449, 224] on div "Conduciendo" at bounding box center [430, 225] width 114 height 15
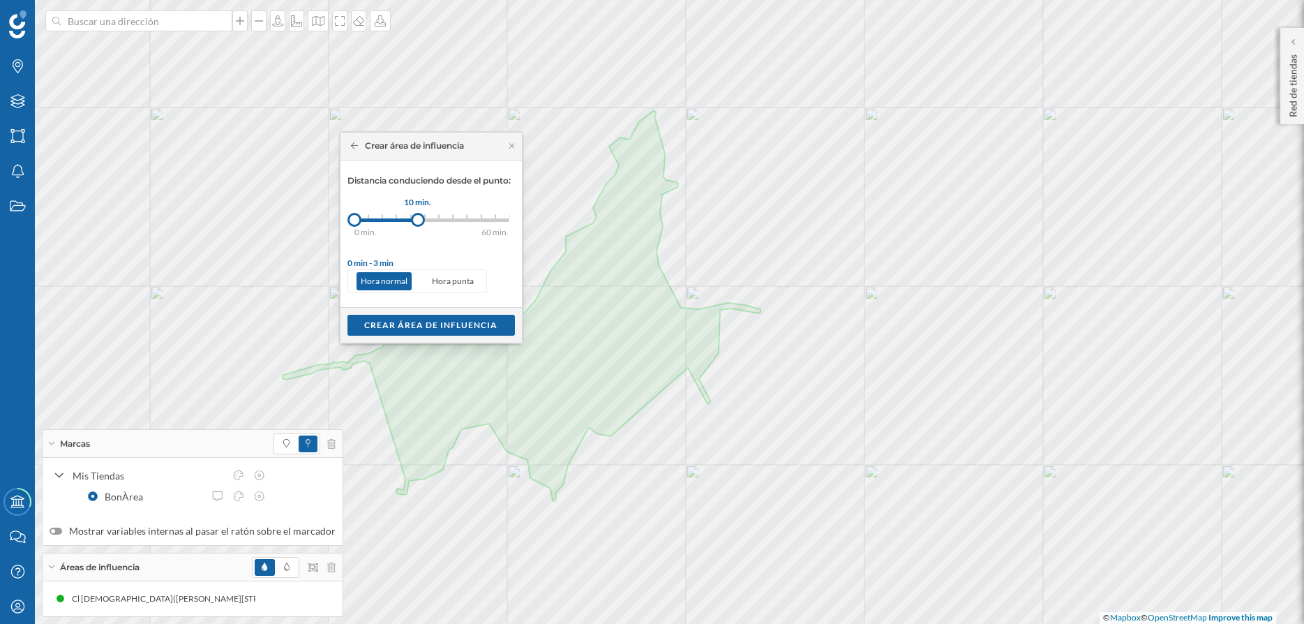
drag, startPoint x: 371, startPoint y: 220, endPoint x: 418, endPoint y: 220, distance: 46.7
click at [418, 220] on div at bounding box center [418, 220] width 14 height 14
click at [422, 331] on div "Crear área de influencia" at bounding box center [430, 324] width 167 height 21
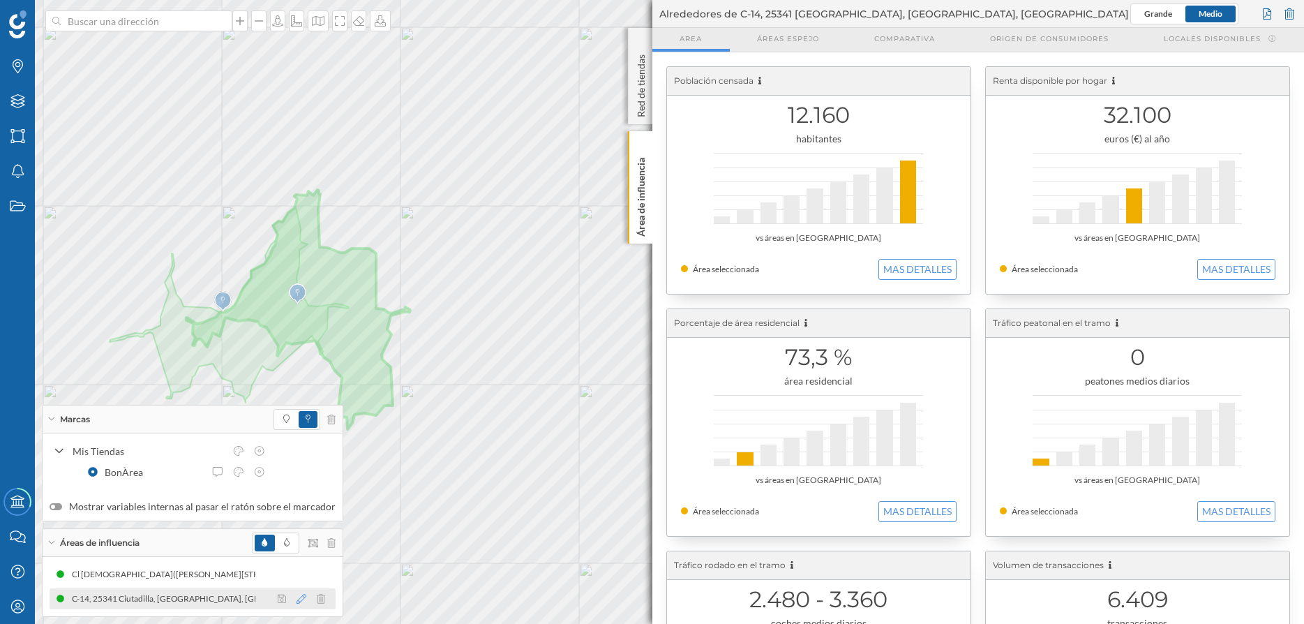
click at [297, 599] on icon at bounding box center [302, 599] width 10 height 10
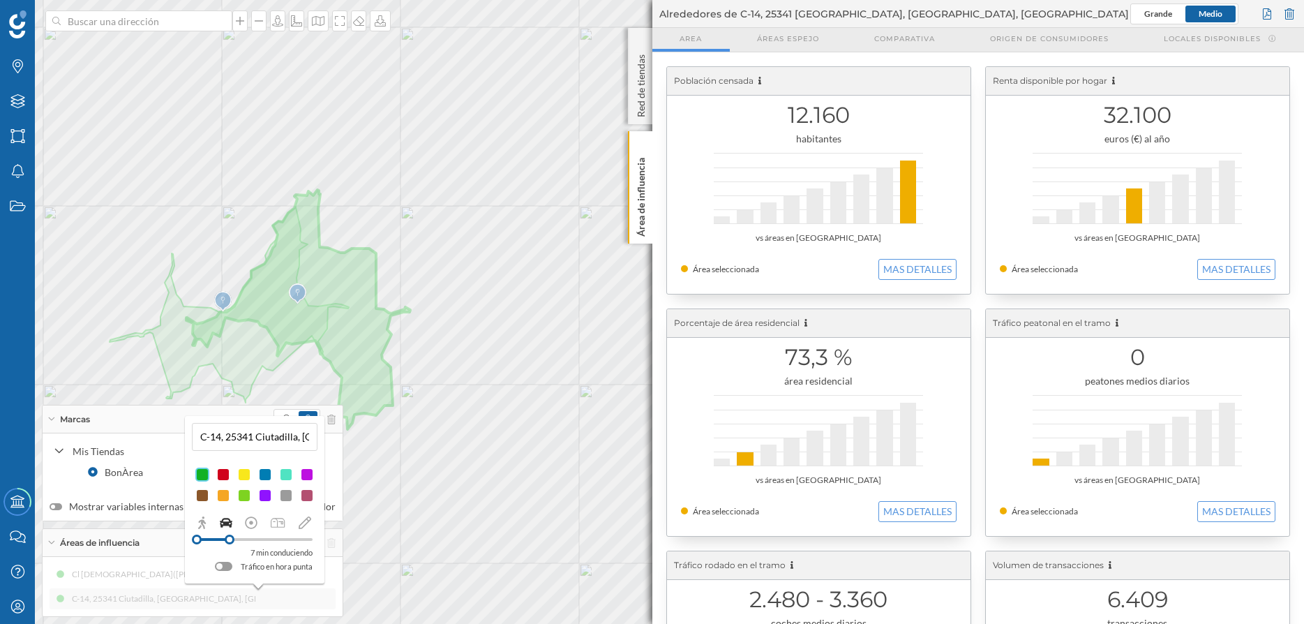
drag, startPoint x: 241, startPoint y: 543, endPoint x: 230, endPoint y: 543, distance: 11.9
click at [230, 543] on div at bounding box center [230, 539] width 10 height 10
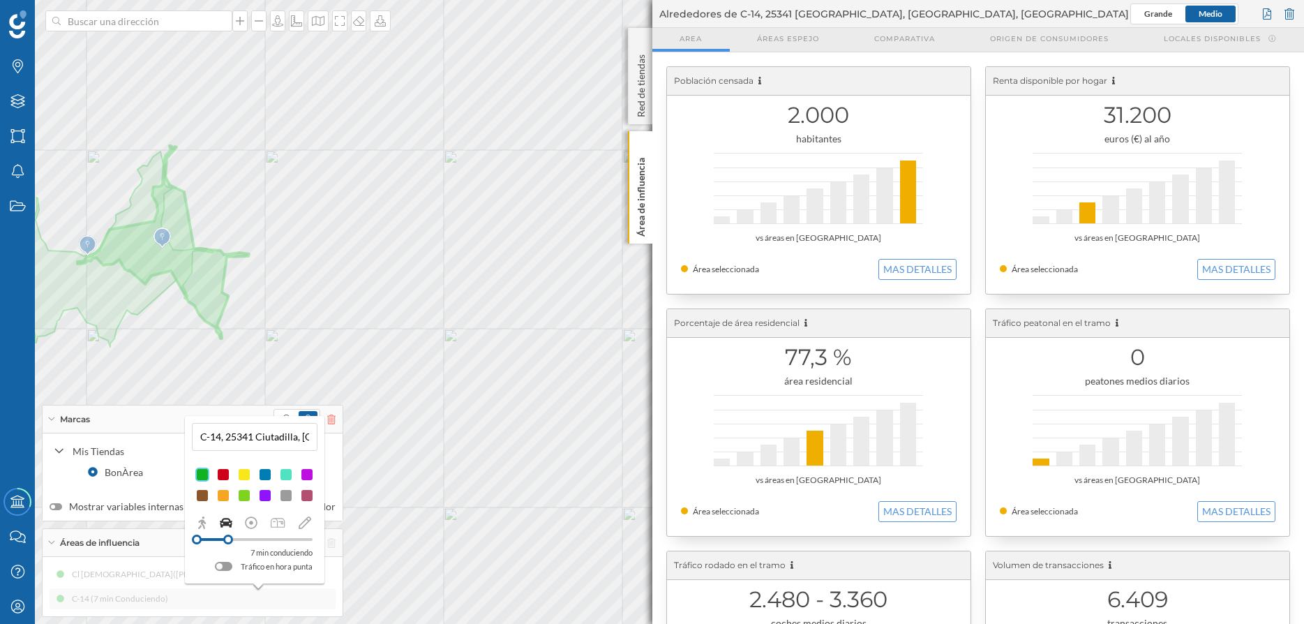
click at [595, 414] on div "Marcas Capas Áreas Notificaciones Estados Academy Contacta con nosotros Centro …" at bounding box center [652, 312] width 1304 height 624
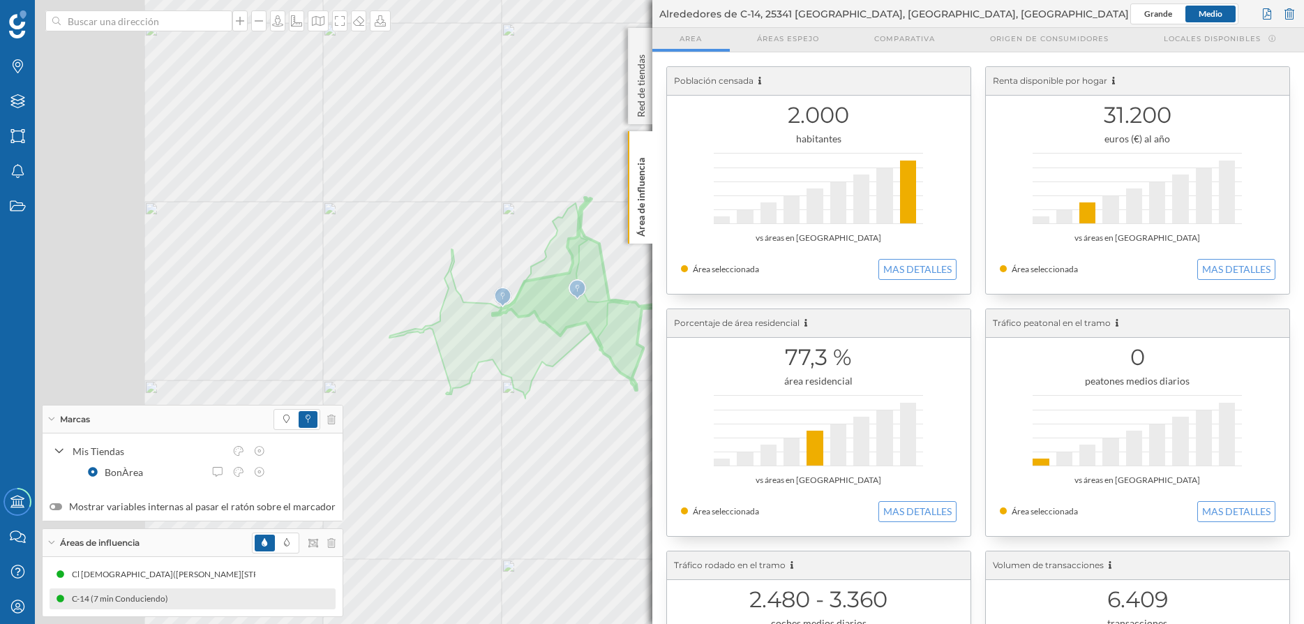
drag, startPoint x: 304, startPoint y: 422, endPoint x: 791, endPoint y: 393, distance: 487.8
click at [791, 393] on div "Marcas Capas Áreas Notificaciones Estados Academy Contacta con nosotros Centro …" at bounding box center [652, 312] width 1304 height 624
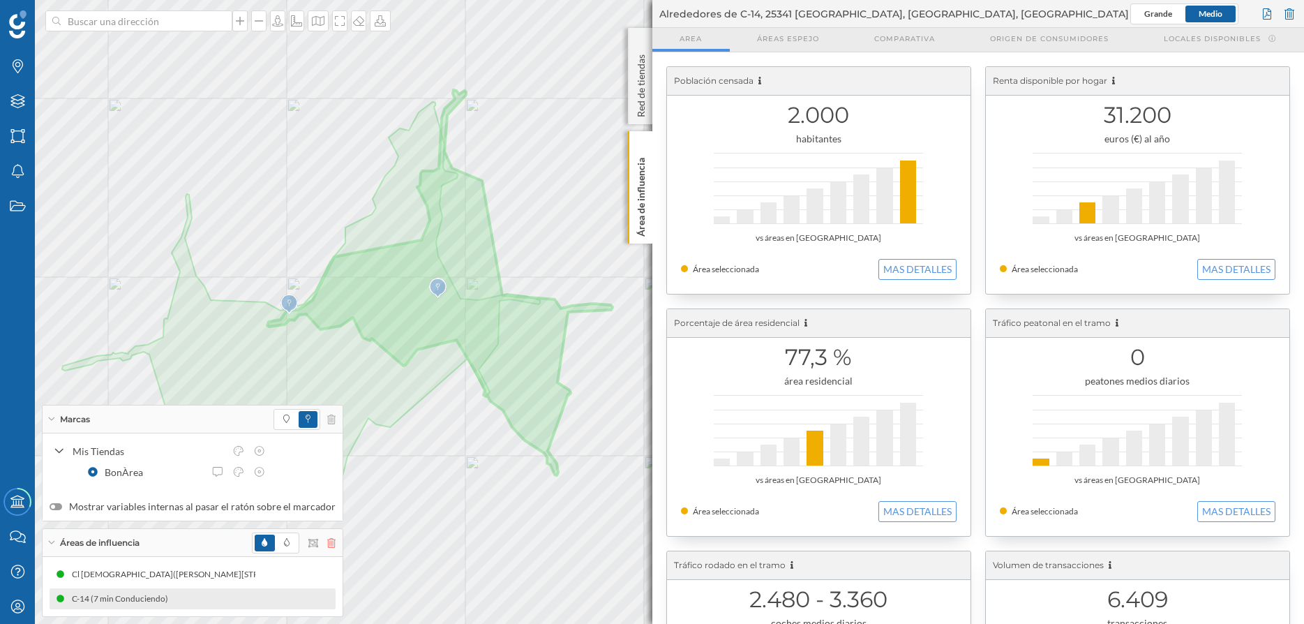
click at [327, 547] on icon at bounding box center [331, 543] width 8 height 10
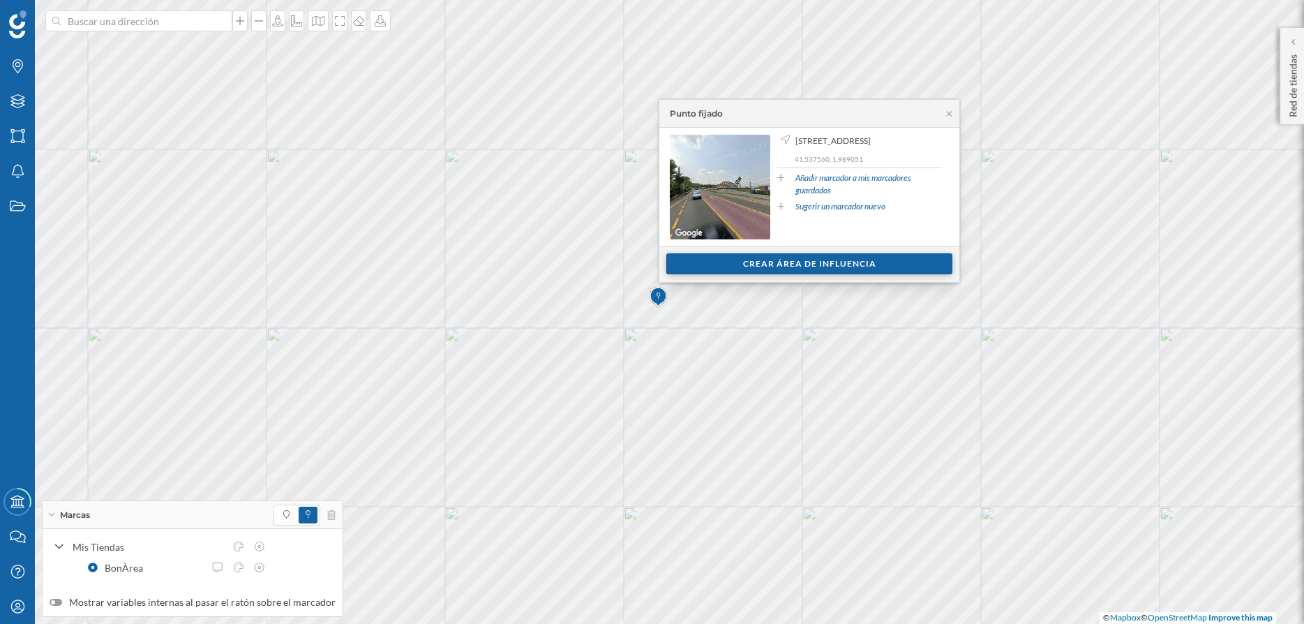
click at [816, 263] on div "Crear área de influencia" at bounding box center [809, 263] width 286 height 21
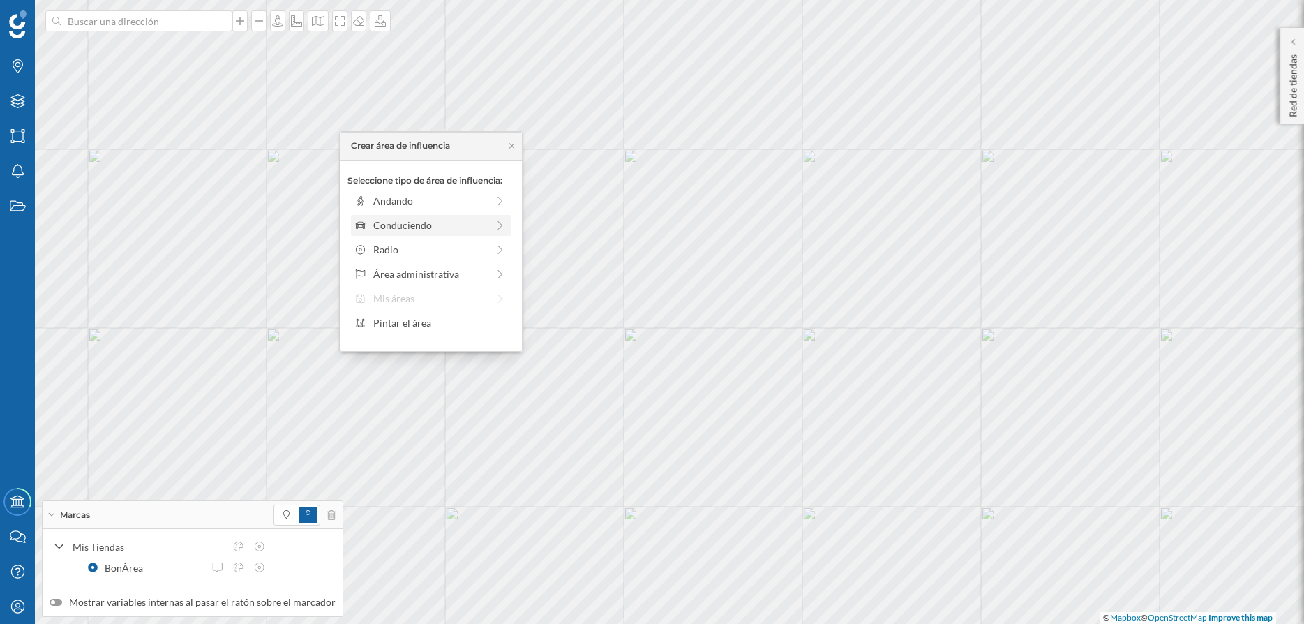
click at [435, 225] on div "Conduciendo" at bounding box center [430, 225] width 114 height 15
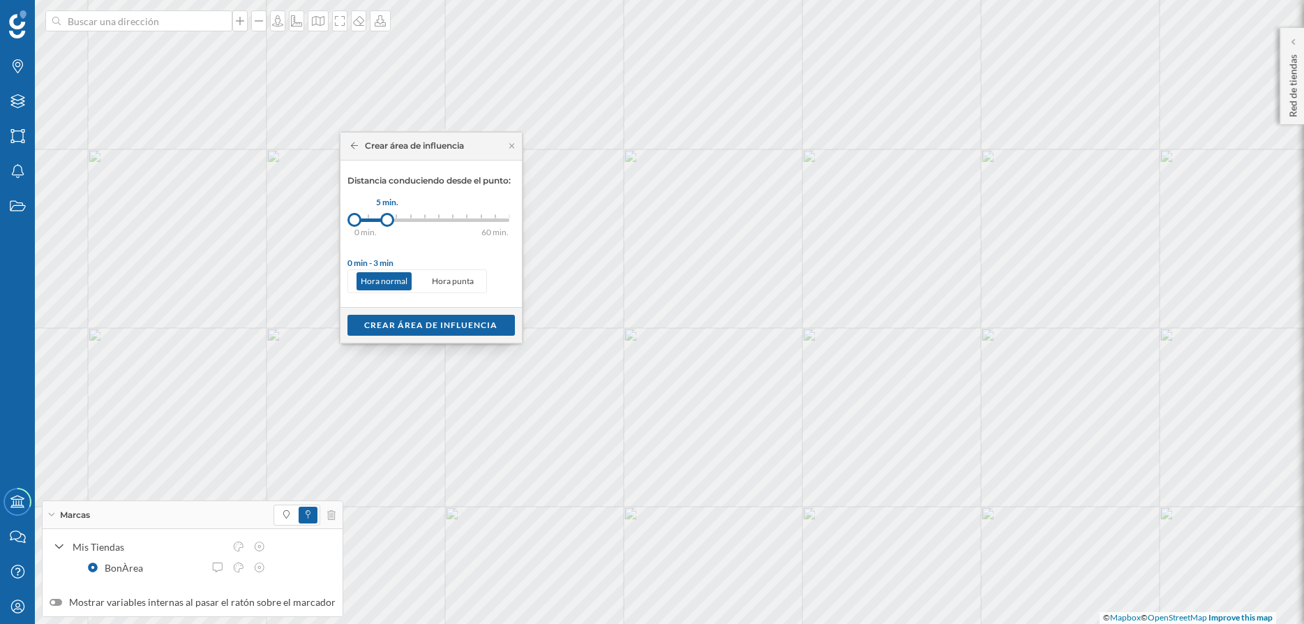
drag, startPoint x: 373, startPoint y: 220, endPoint x: 387, endPoint y: 221, distance: 14.0
click at [387, 221] on div at bounding box center [387, 220] width 14 height 14
click at [438, 322] on div "Crear área de influencia" at bounding box center [430, 324] width 167 height 21
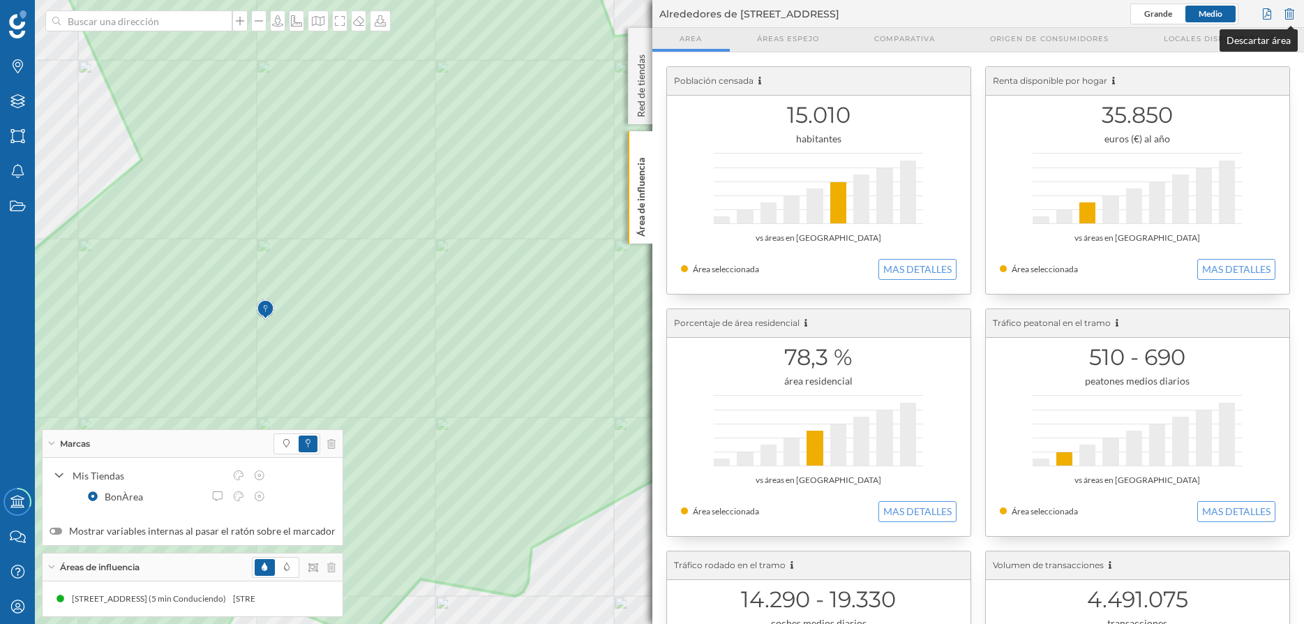
click at [1291, 14] on div at bounding box center [1289, 13] width 15 height 21
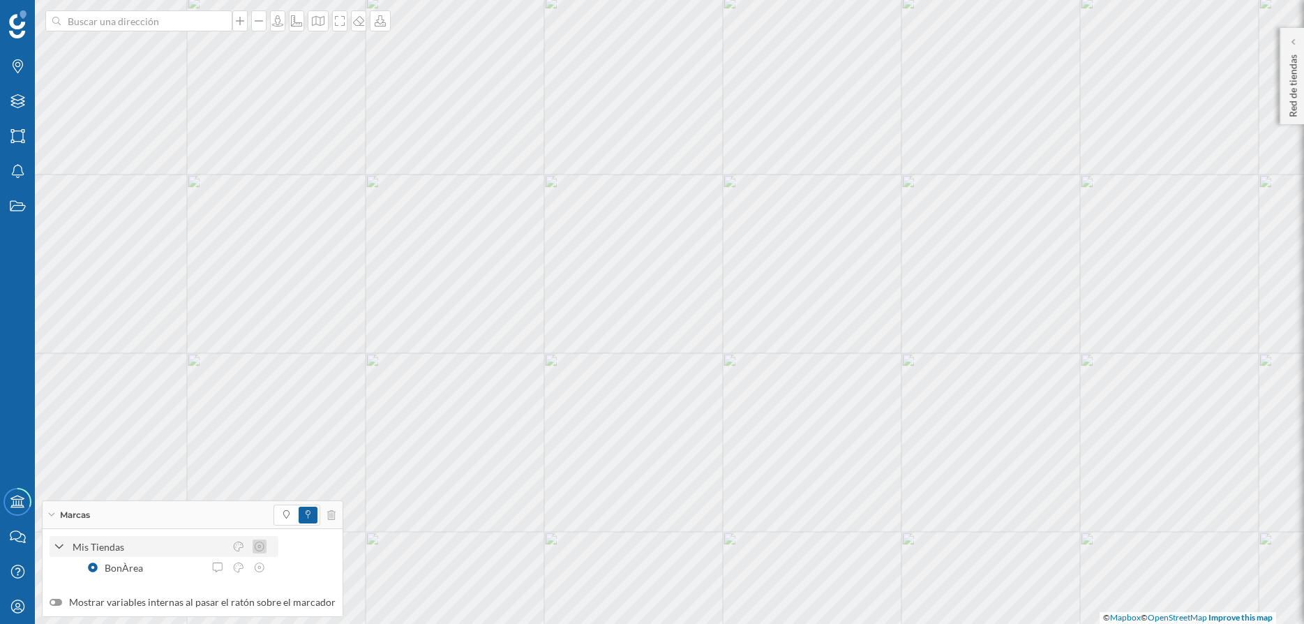
click at [256, 543] on icon at bounding box center [259, 546] width 13 height 10
click at [258, 571] on icon at bounding box center [259, 567] width 13 height 10
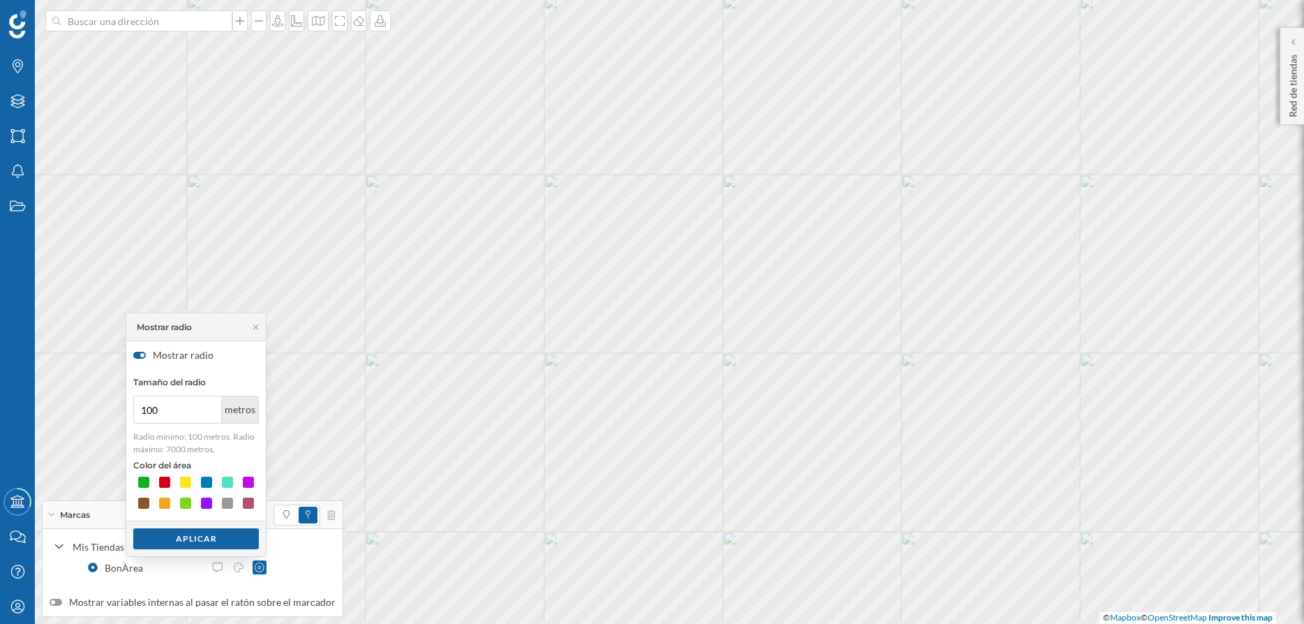
click at [144, 354] on div at bounding box center [142, 355] width 4 height 4
click at [0, 0] on input "Mostrar radio" at bounding box center [0, 0] width 0 height 0
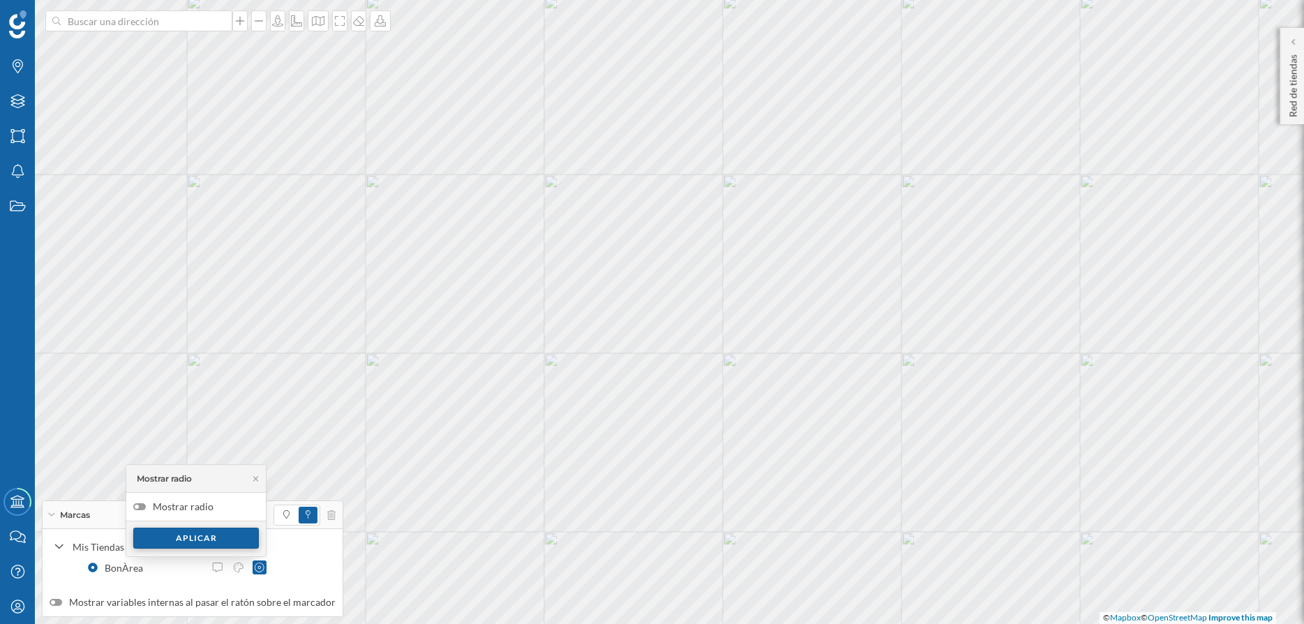
click at [216, 540] on div "Aplicar" at bounding box center [196, 537] width 126 height 21
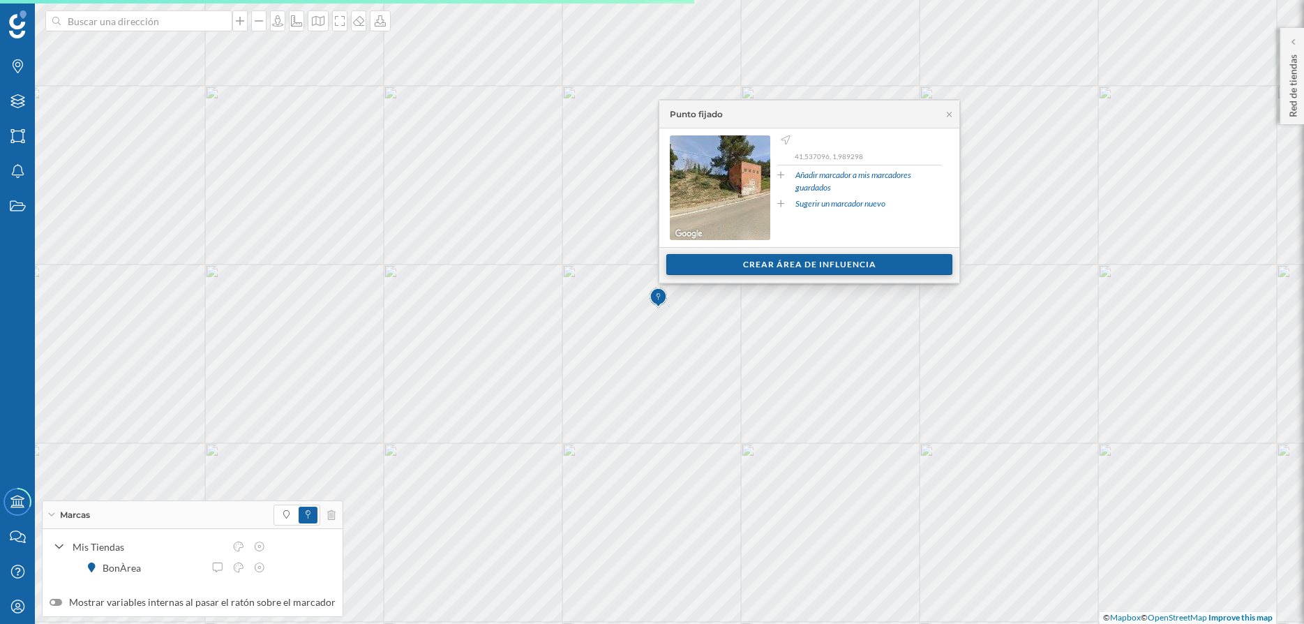
click at [820, 261] on div "Crear área de influencia" at bounding box center [809, 264] width 286 height 21
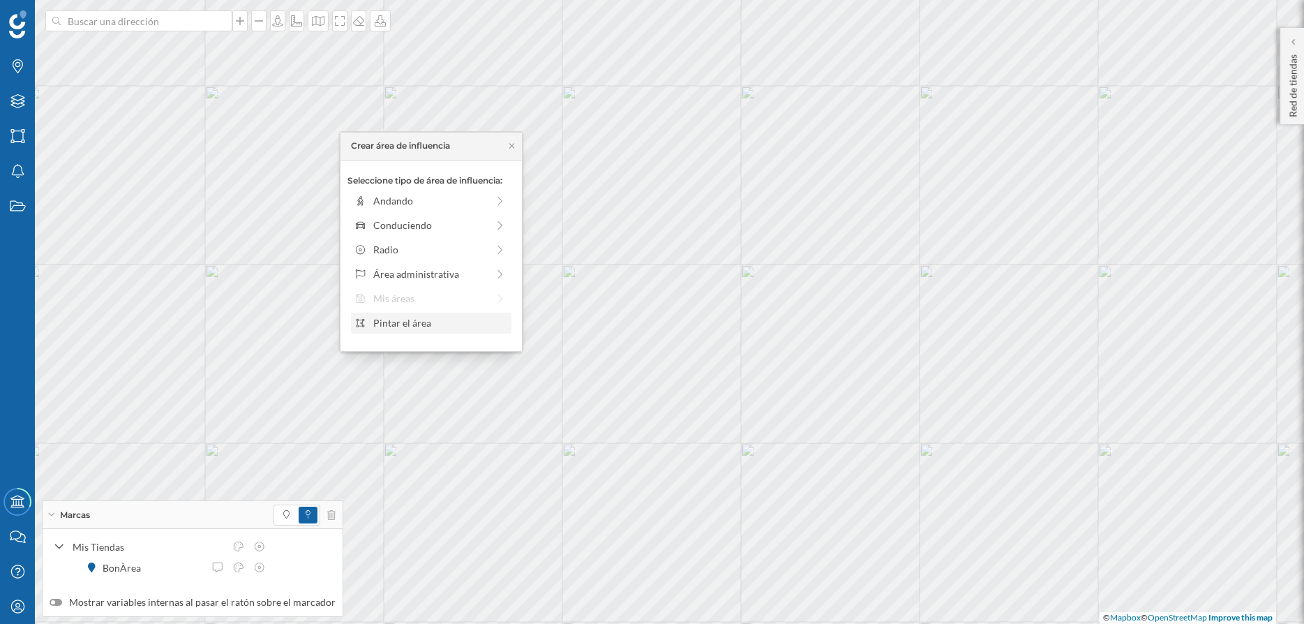
click at [423, 323] on div "Pintar el área" at bounding box center [439, 322] width 133 height 15
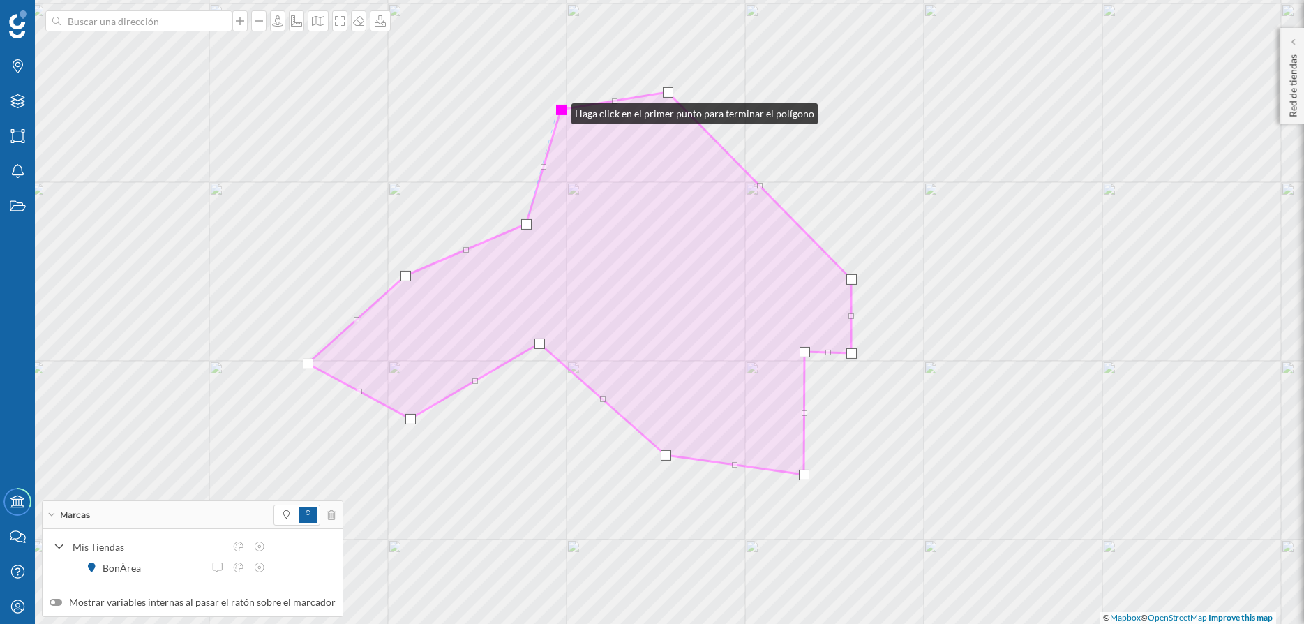
click at [557, 110] on div at bounding box center [561, 110] width 10 height 10
